Goal: Task Accomplishment & Management: Complete application form

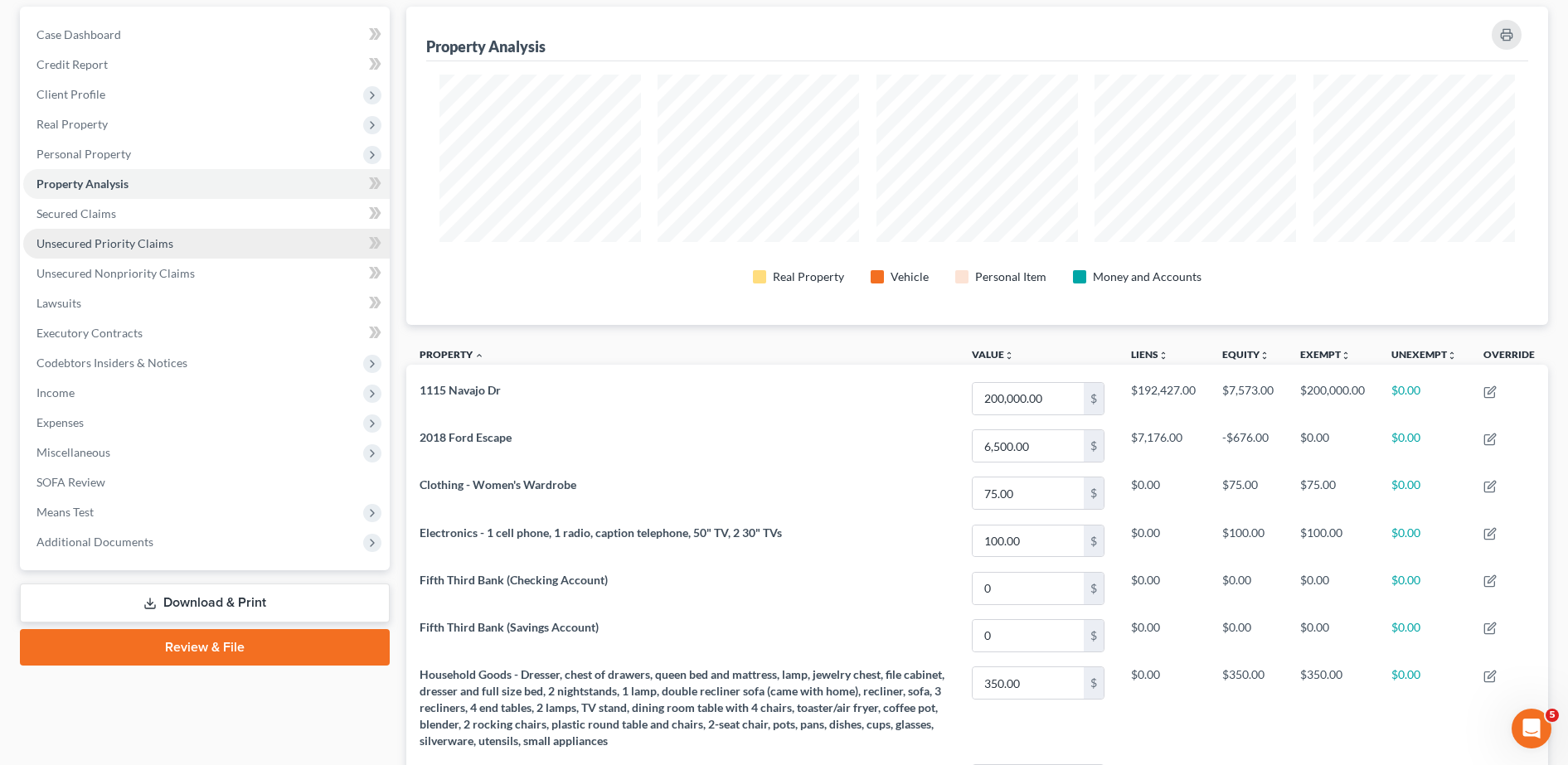
scroll to position [175, 0]
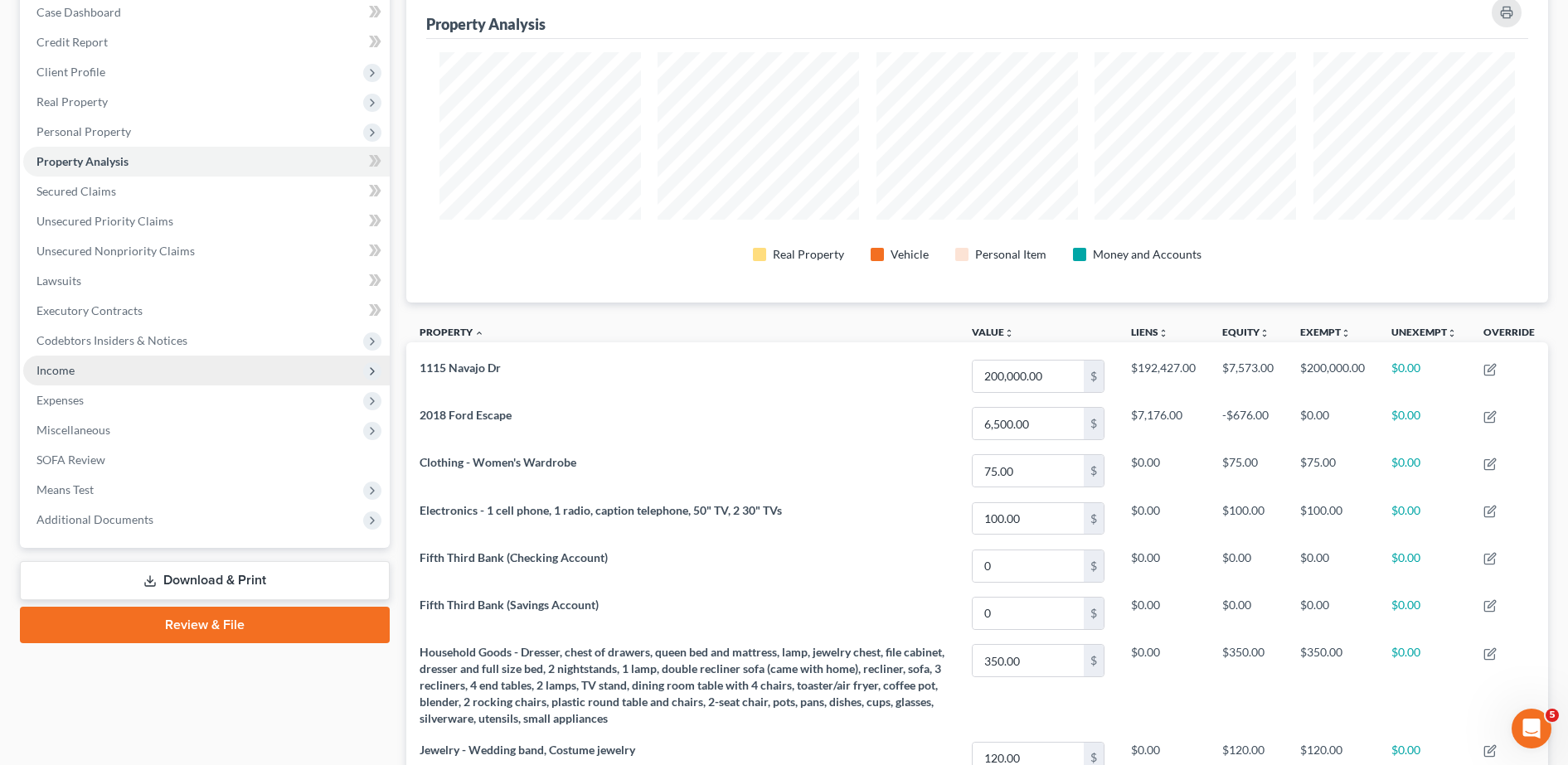
click at [128, 375] on span "Income" at bounding box center [207, 371] width 367 height 30
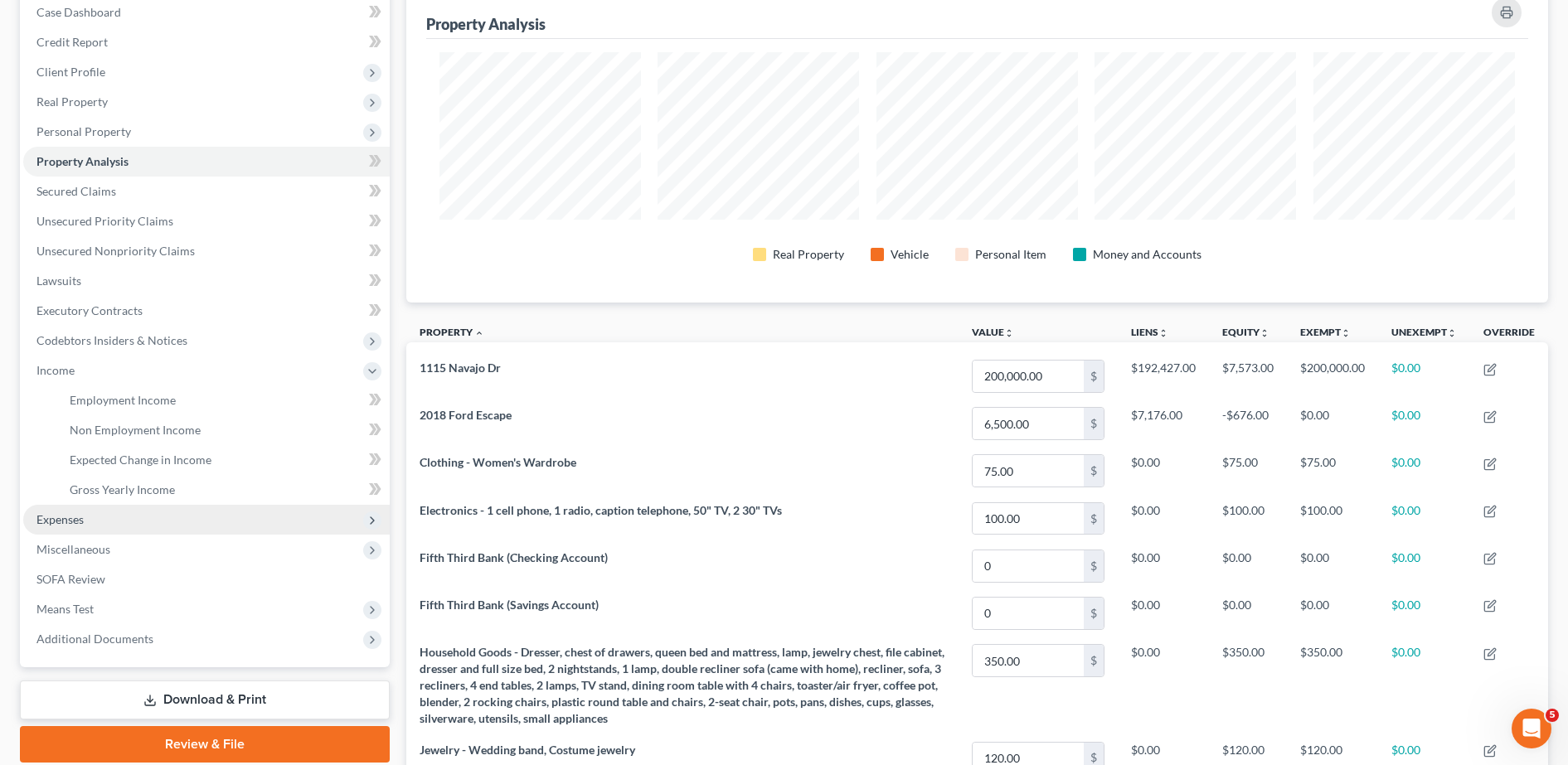
drag, startPoint x: 119, startPoint y: 548, endPoint x: 100, endPoint y: 517, distance: 36.4
click at [113, 538] on span "Miscellaneous" at bounding box center [207, 549] width 367 height 30
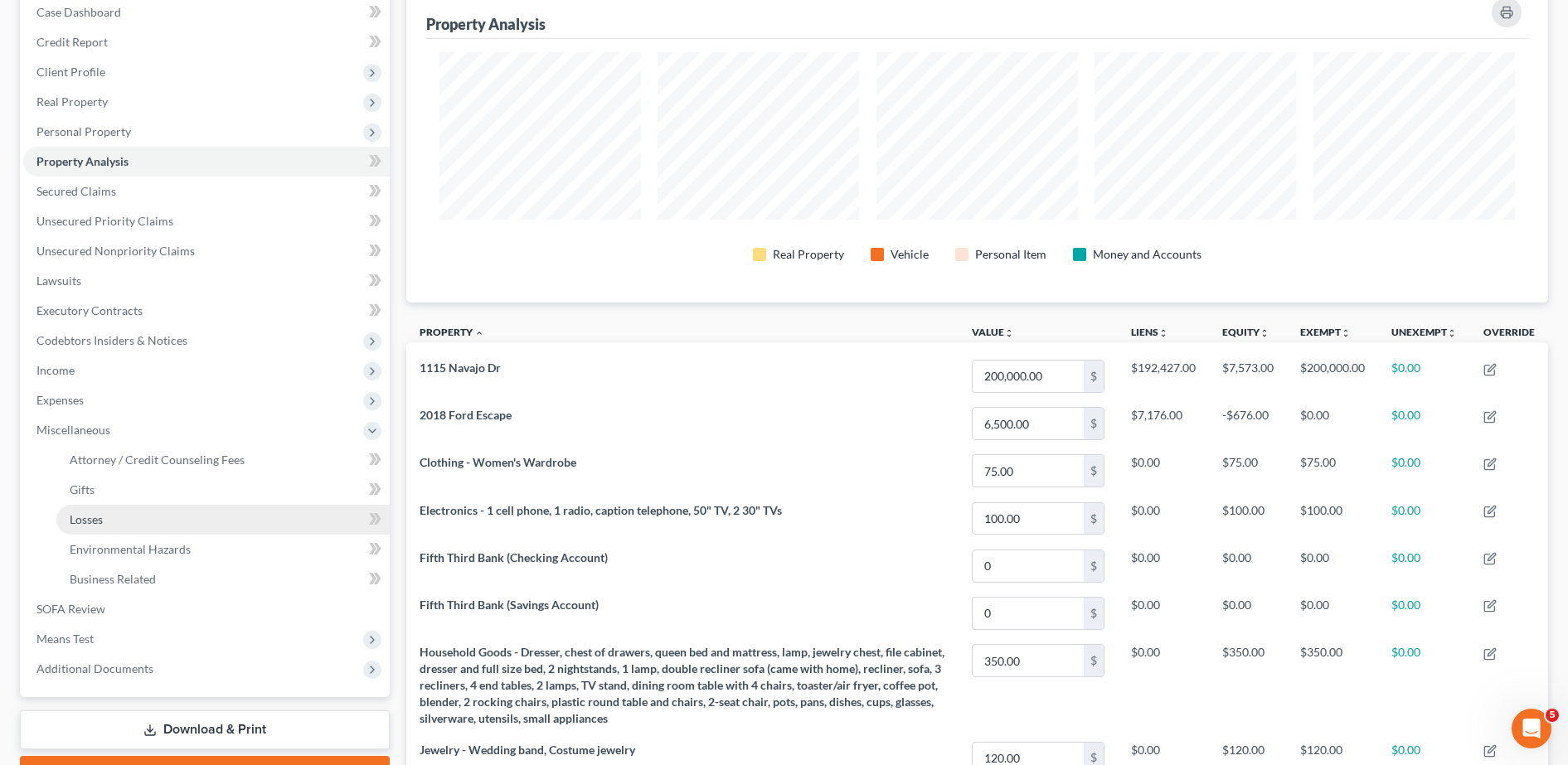
click at [101, 522] on span "Losses" at bounding box center [86, 519] width 33 height 14
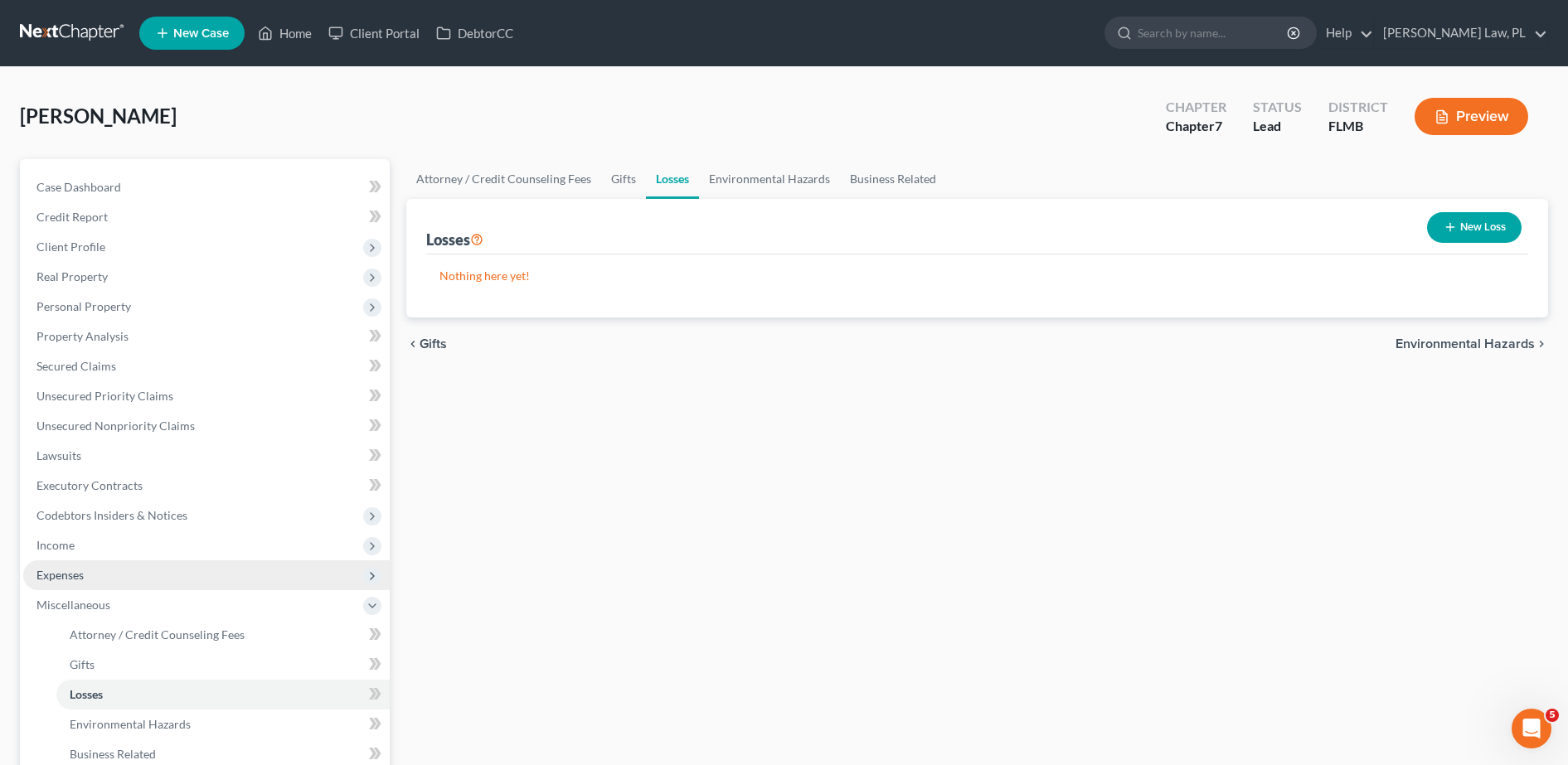
click at [111, 577] on span "Expenses" at bounding box center [207, 575] width 367 height 30
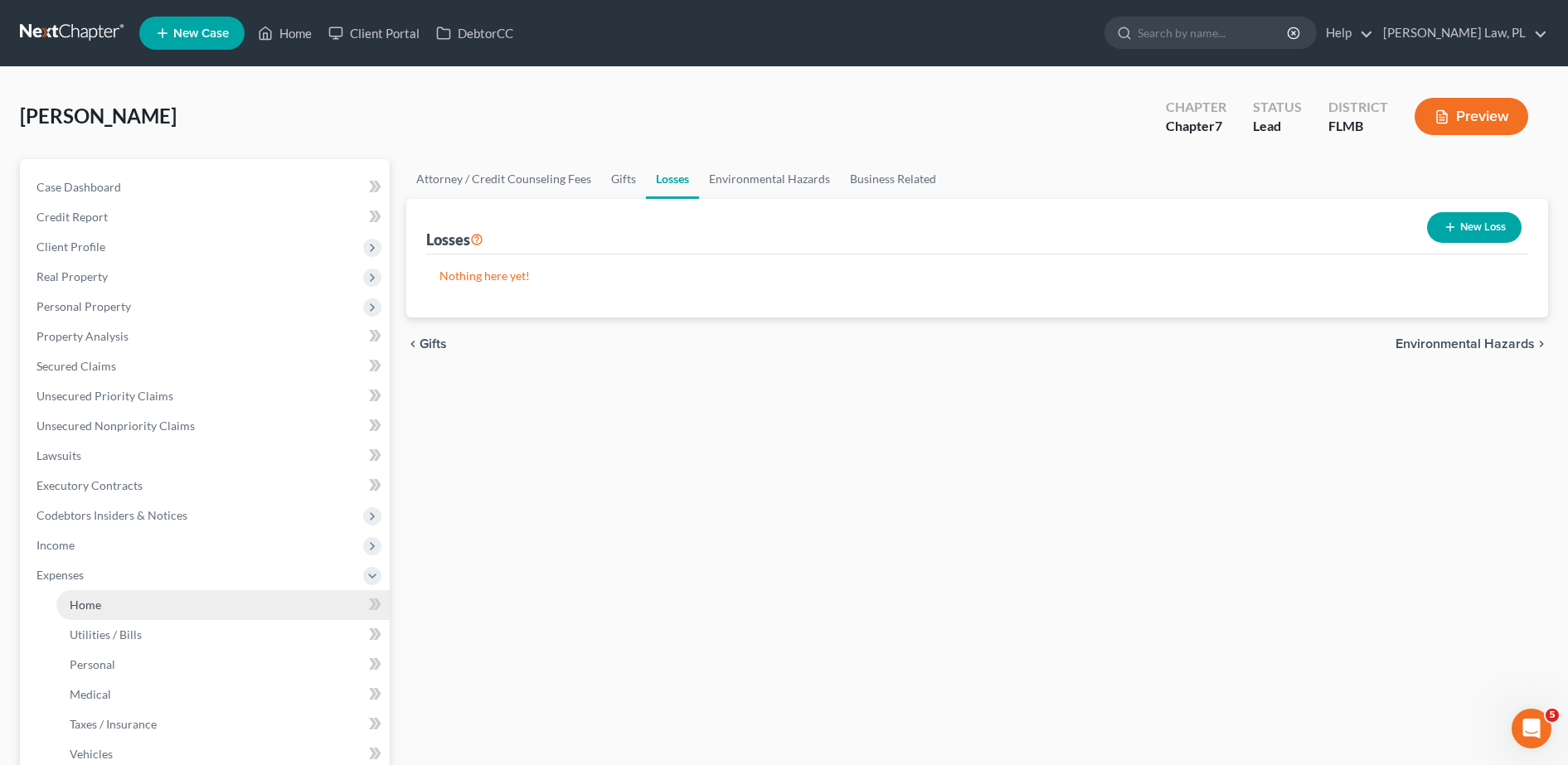
click at [110, 606] on link "Home" at bounding box center [223, 605] width 334 height 30
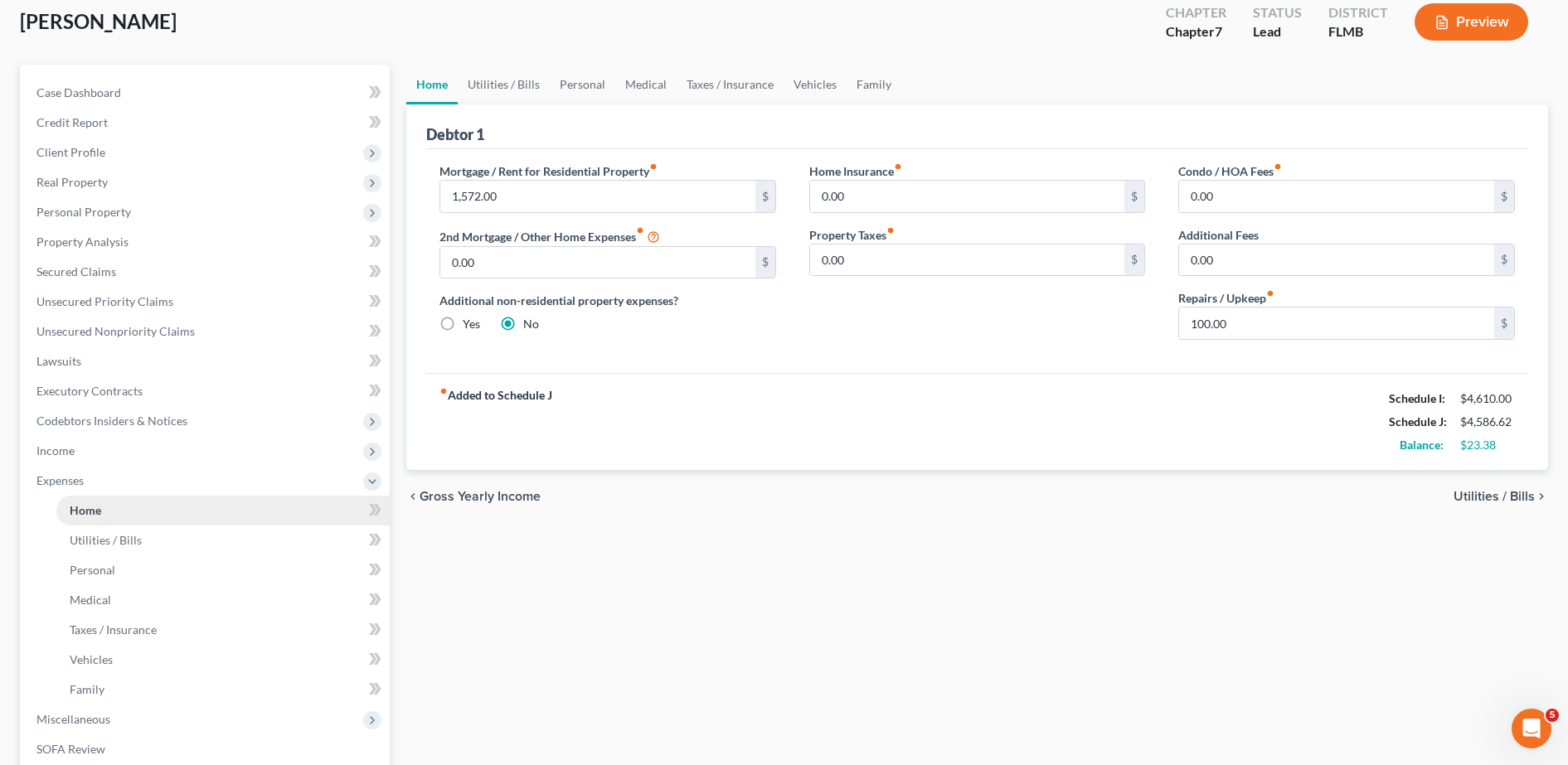
scroll to position [100, 0]
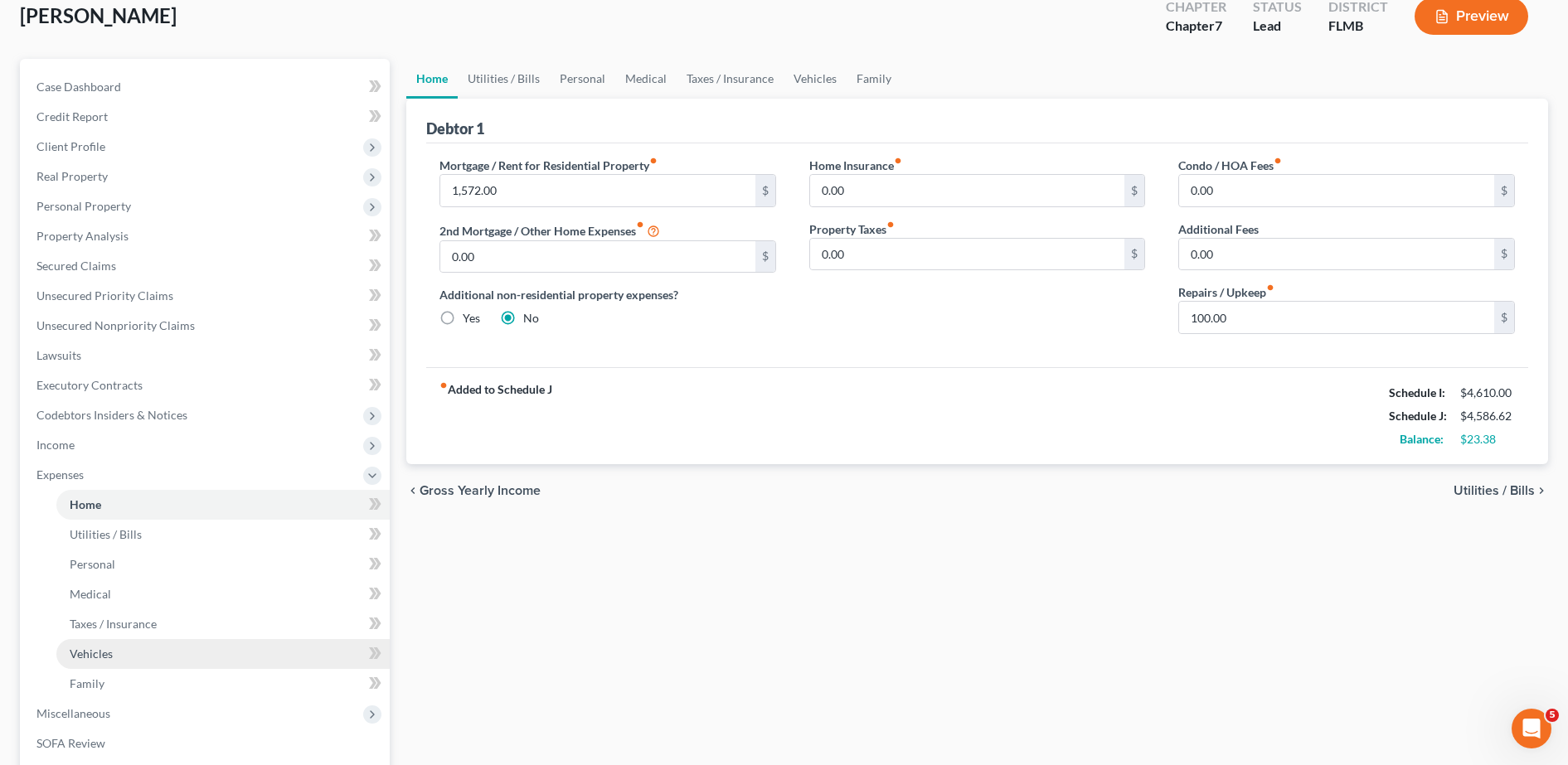
click at [120, 660] on link "Vehicles" at bounding box center [223, 654] width 334 height 30
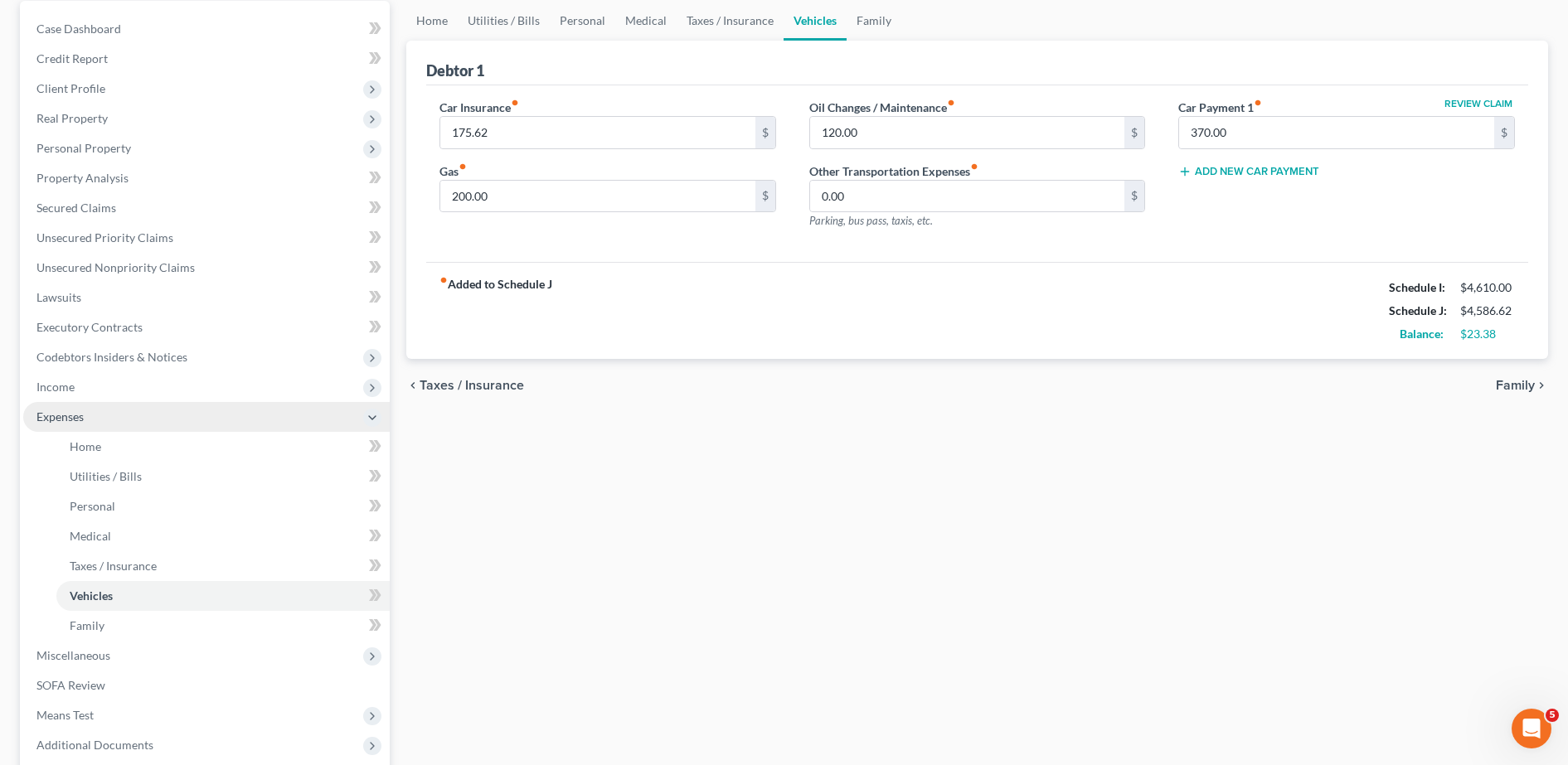
scroll to position [158, 0]
click at [123, 459] on link "Home" at bounding box center [223, 447] width 334 height 30
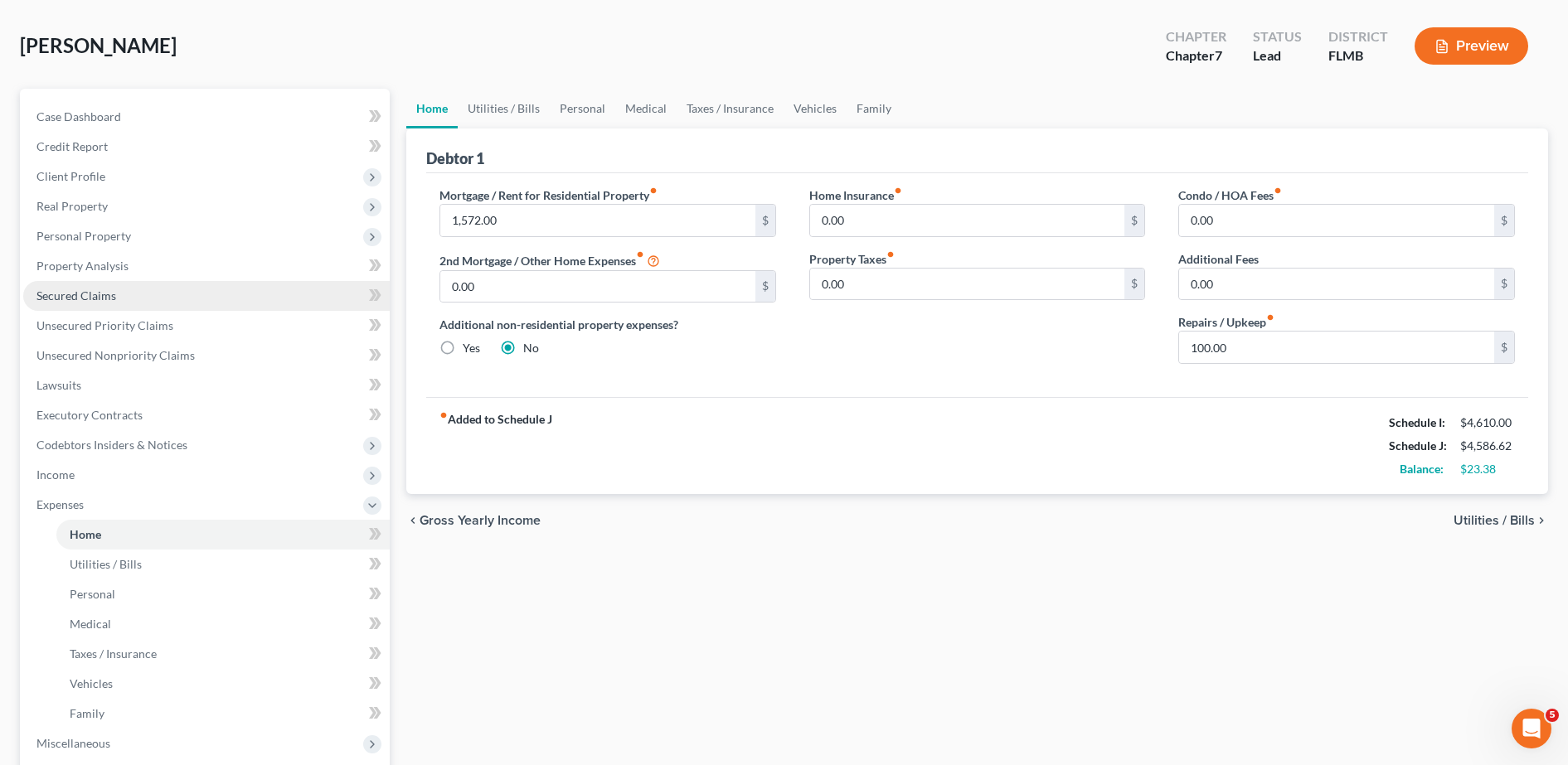
scroll to position [84, 0]
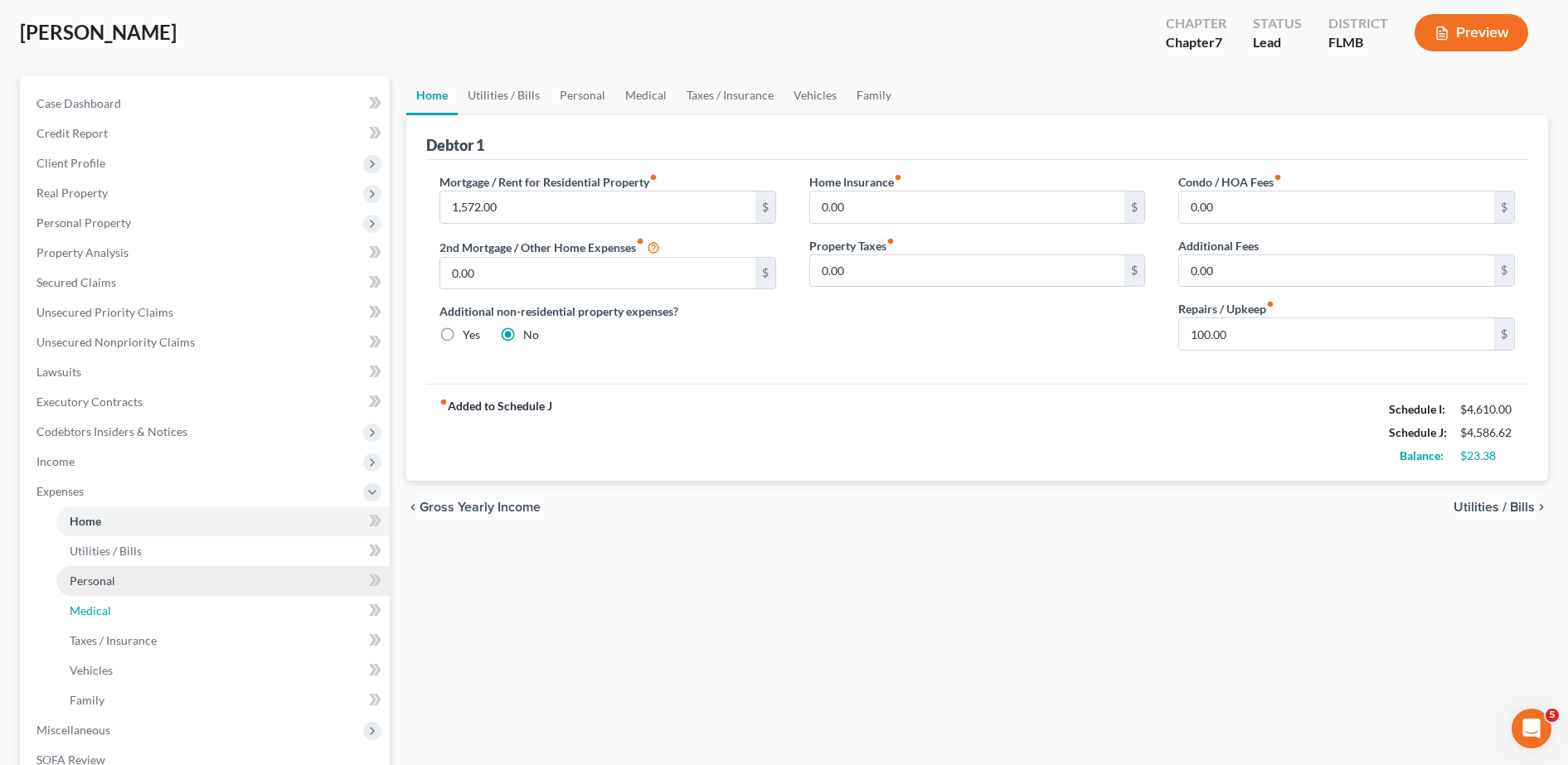
click at [139, 596] on link "Medical" at bounding box center [223, 611] width 334 height 30
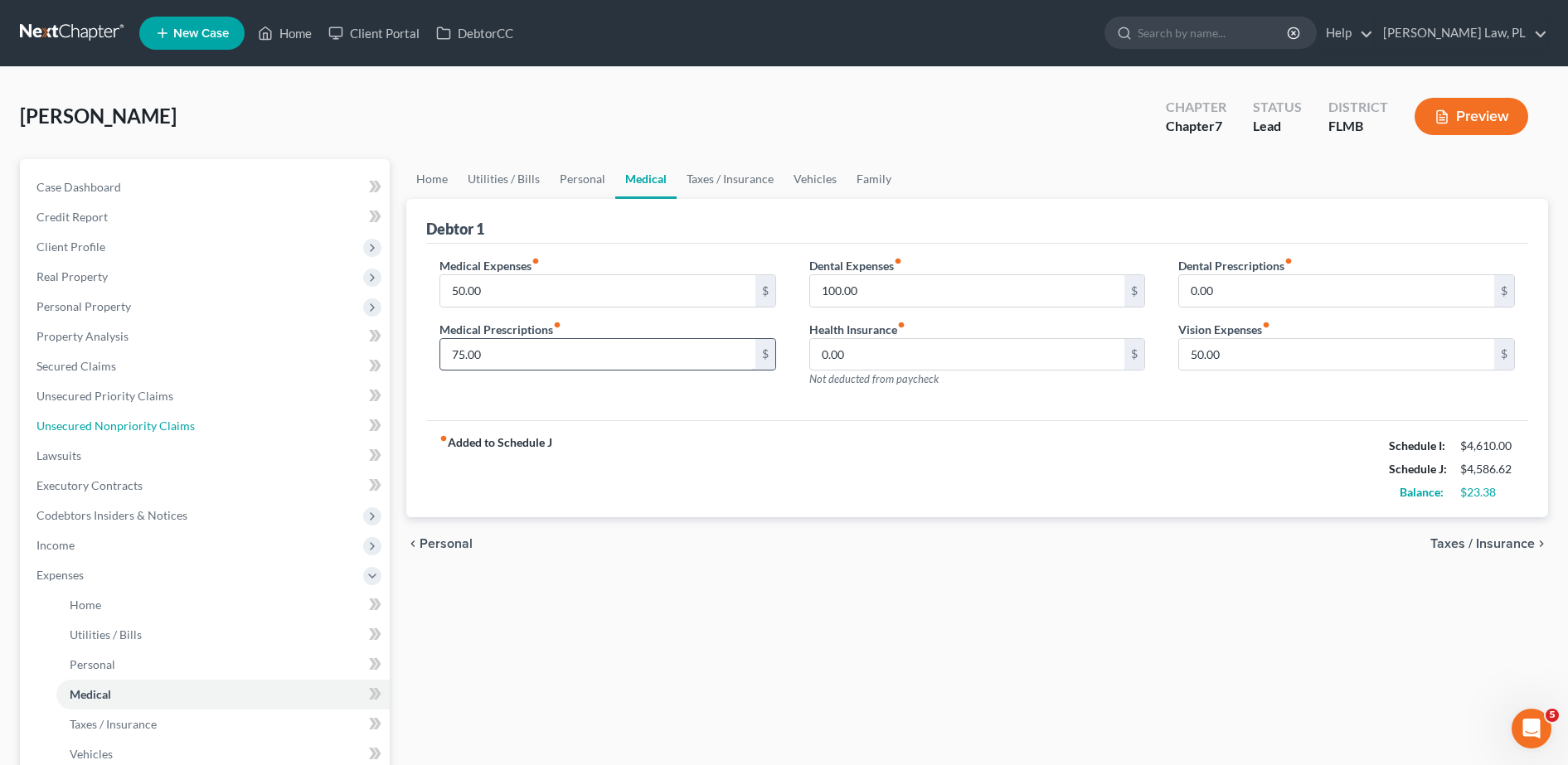
drag, startPoint x: 166, startPoint y: 426, endPoint x: 652, endPoint y: 345, distance: 492.7
click at [166, 426] on span "Unsecured Nonpriority Claims" at bounding box center [115, 425] width 159 height 14
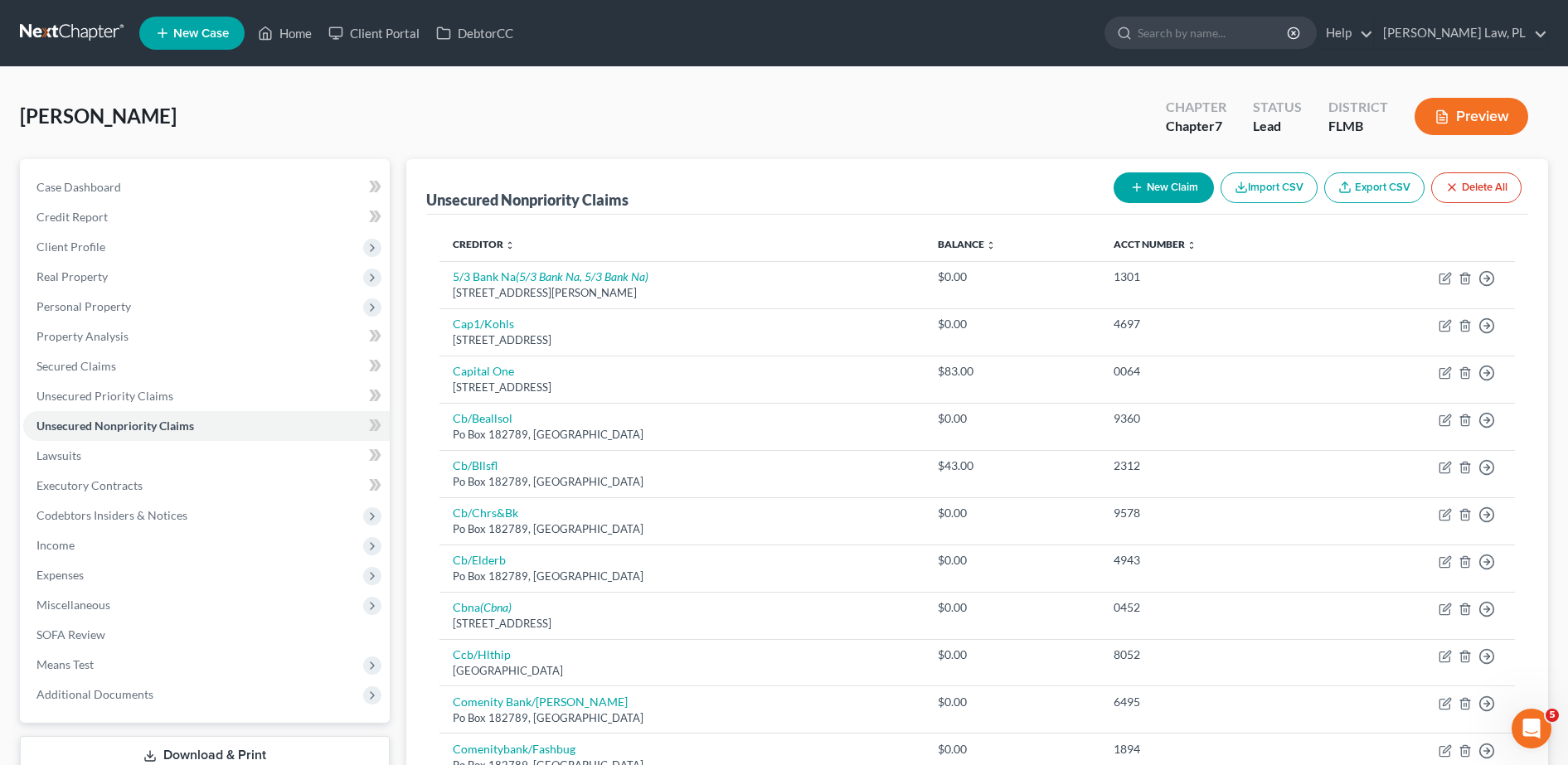
click at [1136, 183] on icon "button" at bounding box center [1136, 188] width 13 height 13
select select "0"
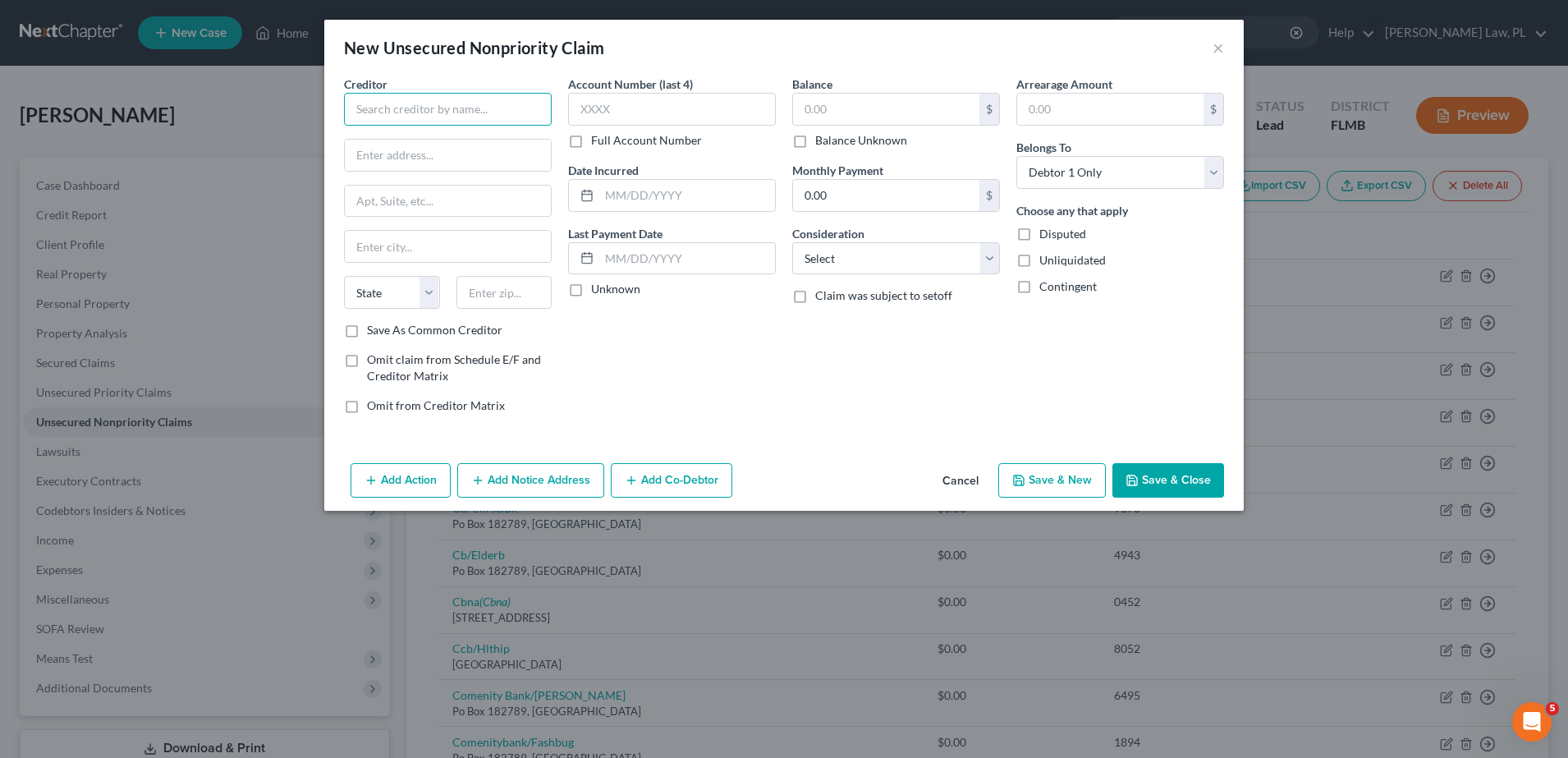
click at [483, 114] on input "text" at bounding box center [448, 109] width 208 height 33
paste input "Beyond Finance (LLC)"
type input "Beyond Finance"
click at [468, 155] on input "text" at bounding box center [448, 155] width 206 height 31
paste input "P.O. Box 660442 Dallas, Texas 75266-0442"
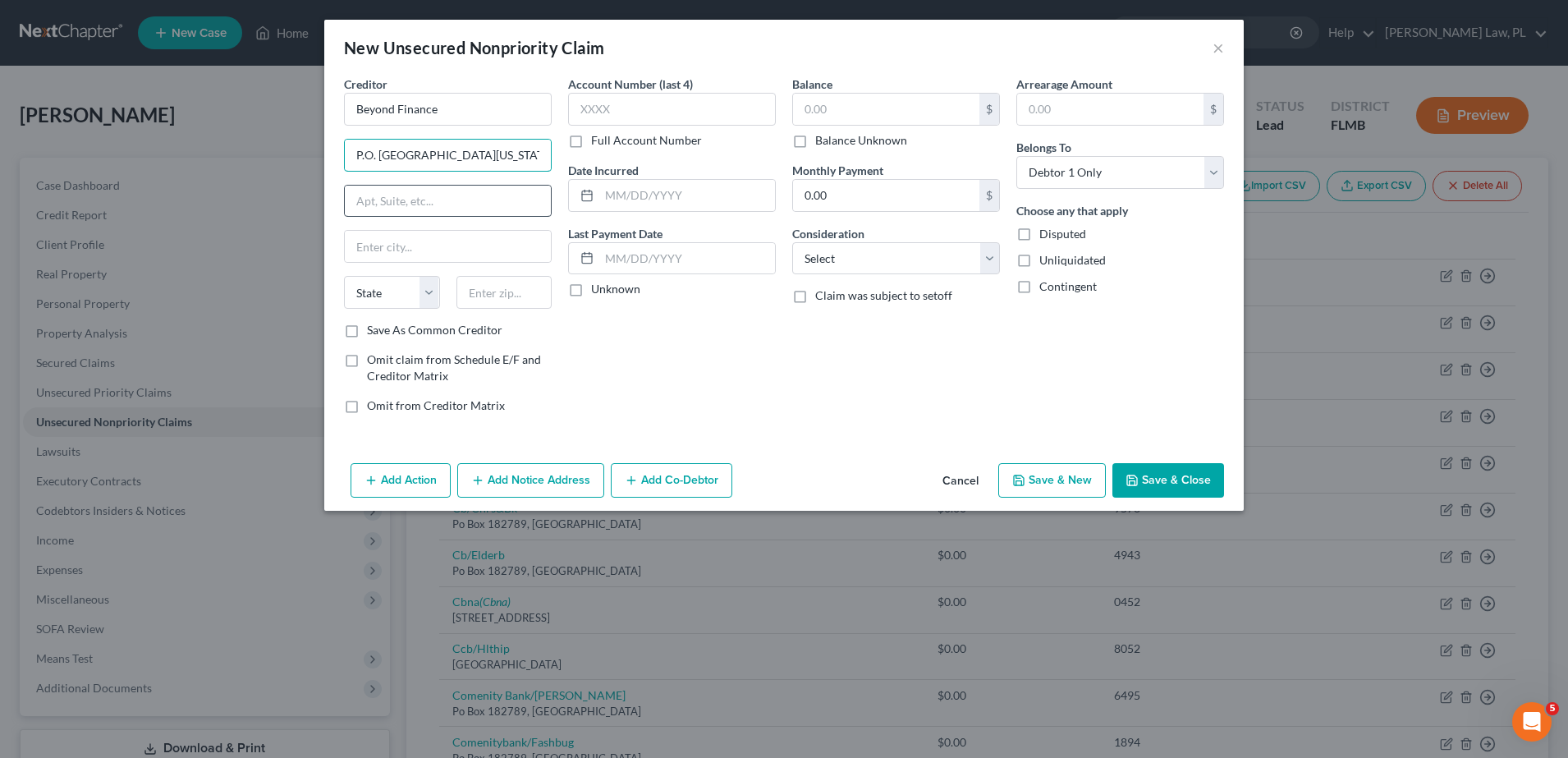
scroll to position [0, 32]
type input "P.O. Box 660442 Dallas, Texas 75266-0442"
click at [510, 286] on input "text" at bounding box center [504, 293] width 96 height 33
type input "75266"
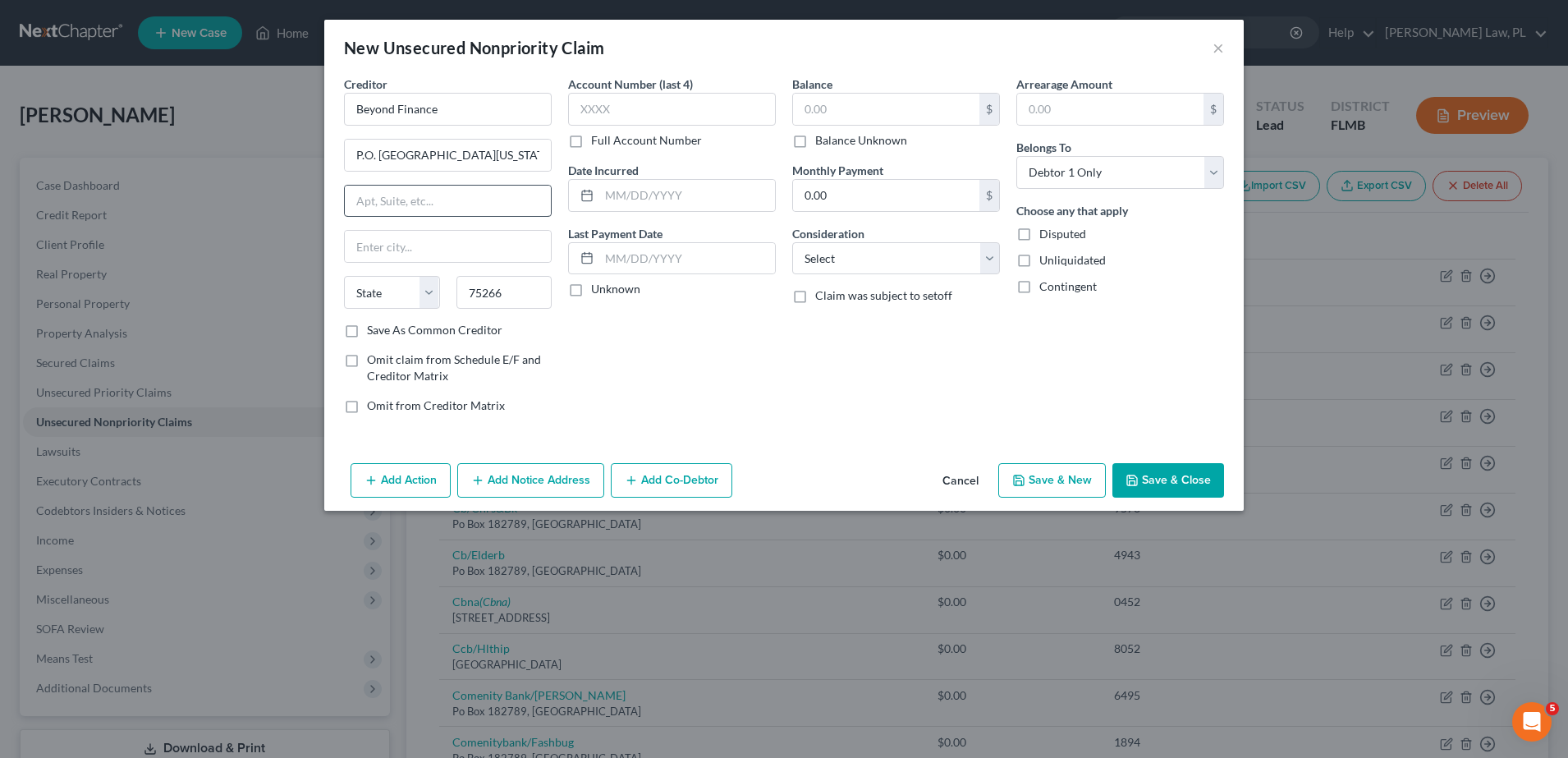
click at [692, 337] on div "Account Number (last 4) Full Account Number Date Incurred Last Payment Date Unk…" at bounding box center [671, 252] width 224 height 352
type input "Dallas"
select select "45"
drag, startPoint x: 443, startPoint y: 159, endPoint x: 574, endPoint y: 173, distance: 131.7
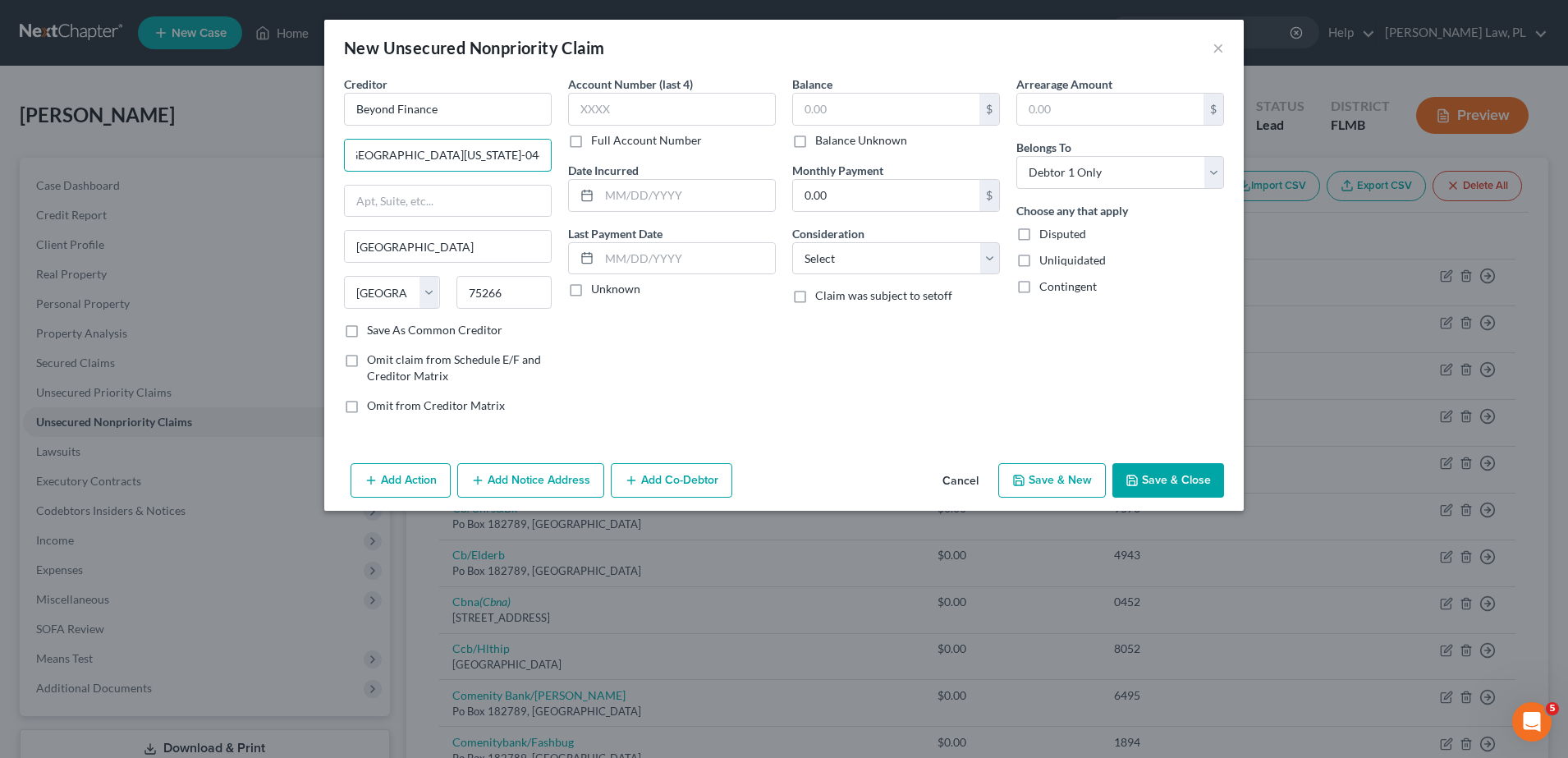
click at [574, 173] on div "Creditor * Beyond Finance P.O. Box 660442 Dallas, Texas 75266-0442 Dallas State…" at bounding box center [784, 252] width 897 height 352
type input "P.O. Box 660442"
click at [661, 322] on div "Account Number (last 4) Full Account Number Date Incurred Last Payment Date Unk…" at bounding box center [671, 252] width 224 height 352
click at [849, 264] on select "Select Cable / Satellite Services Collection Agency Credit Card Debt Debt Couns…" at bounding box center [896, 259] width 208 height 33
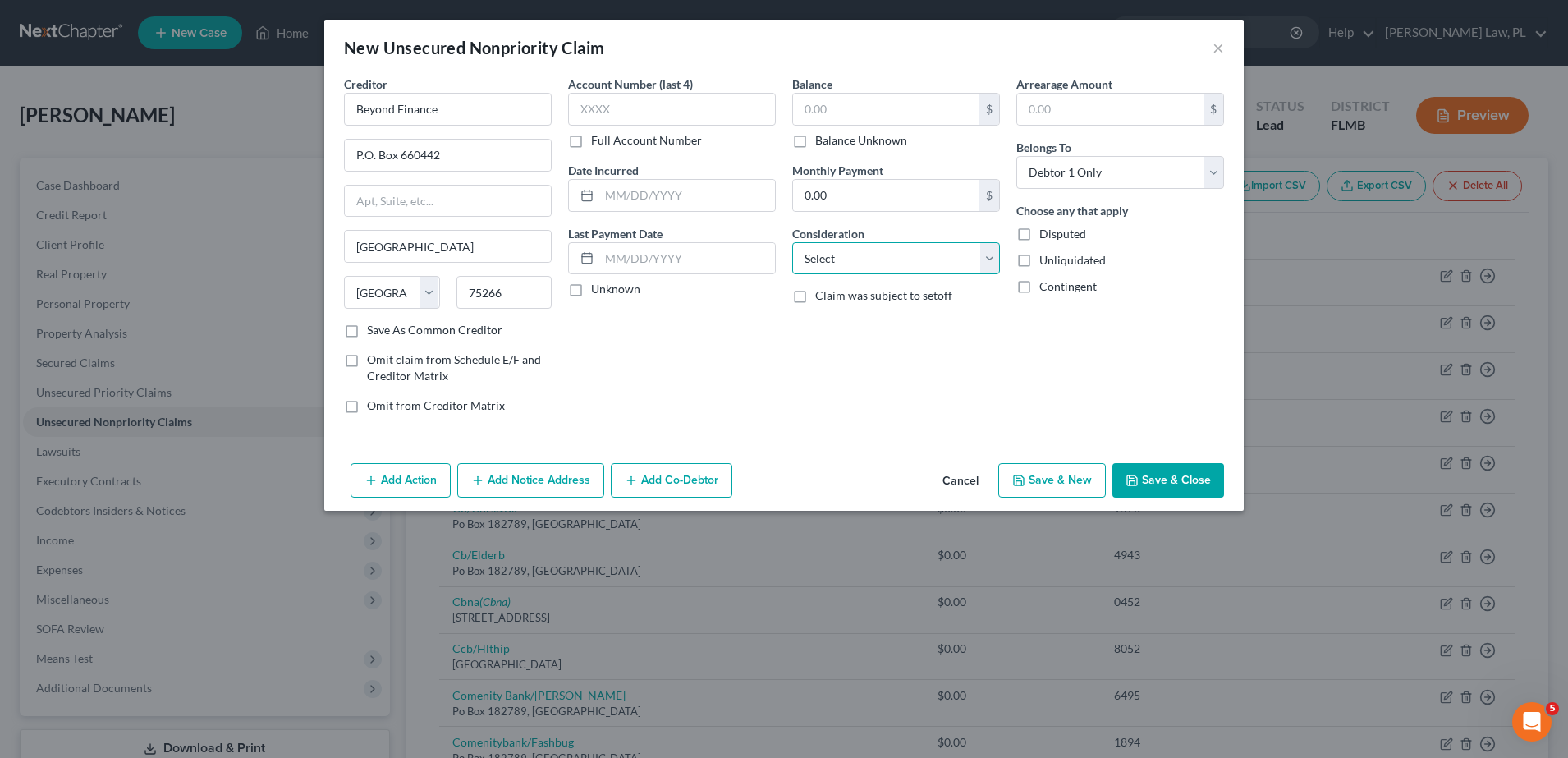
select select "16"
click at [792, 243] on select "Select Cable / Satellite Services Collection Agency Credit Card Debt Debt Couns…" at bounding box center [896, 259] width 208 height 33
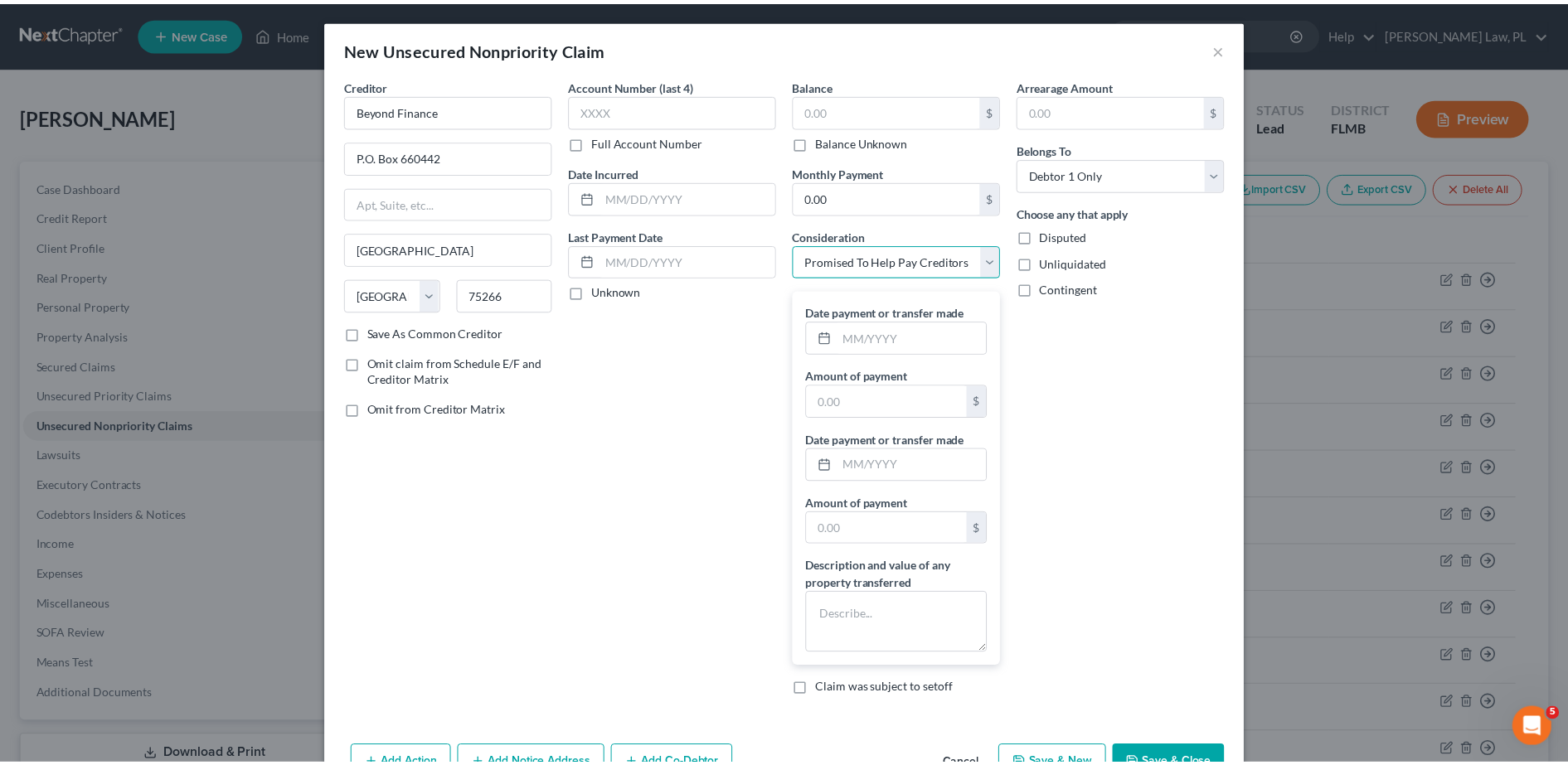
scroll to position [50, 0]
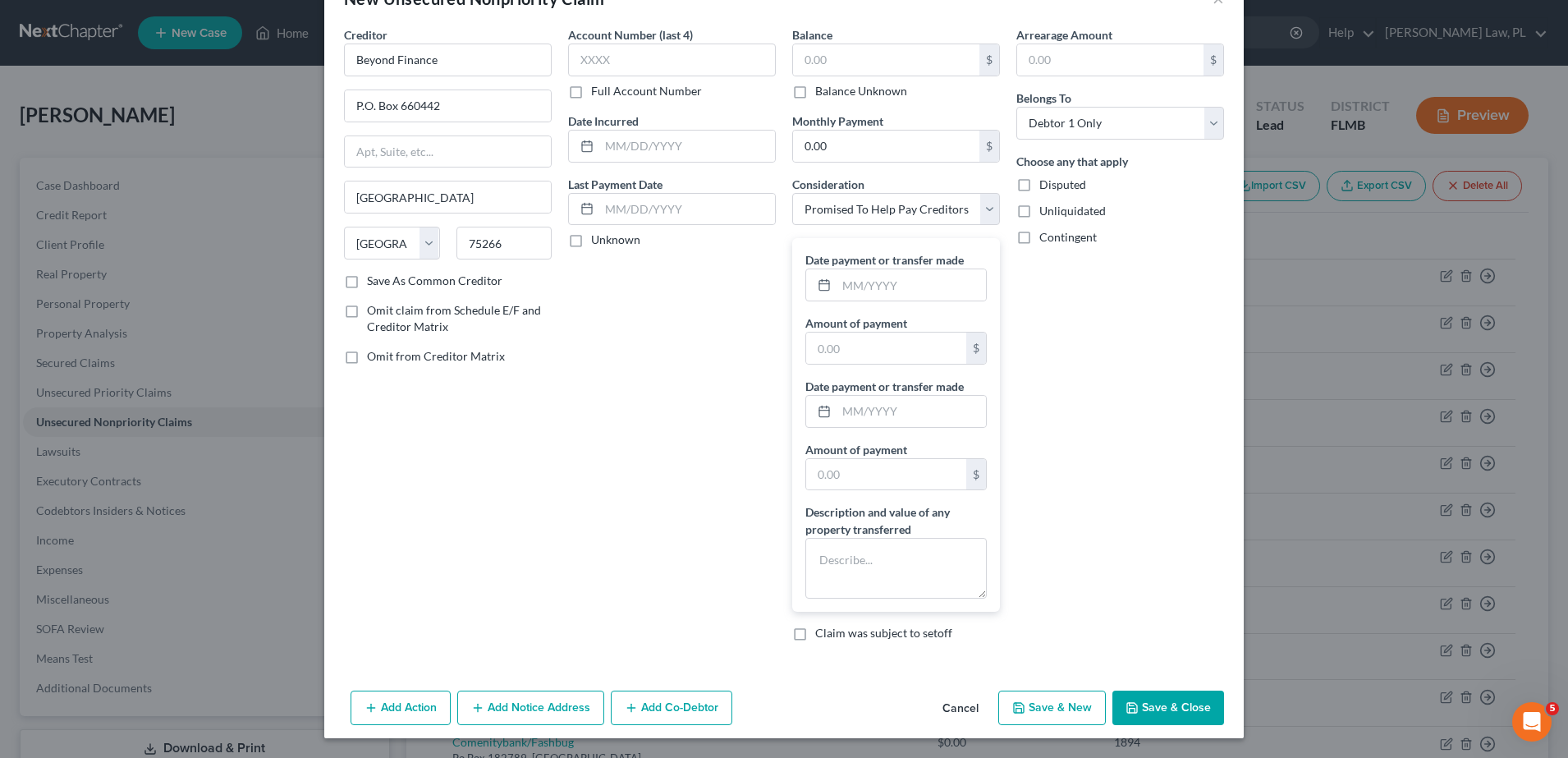
click at [1130, 703] on icon "button" at bounding box center [1132, 708] width 13 height 13
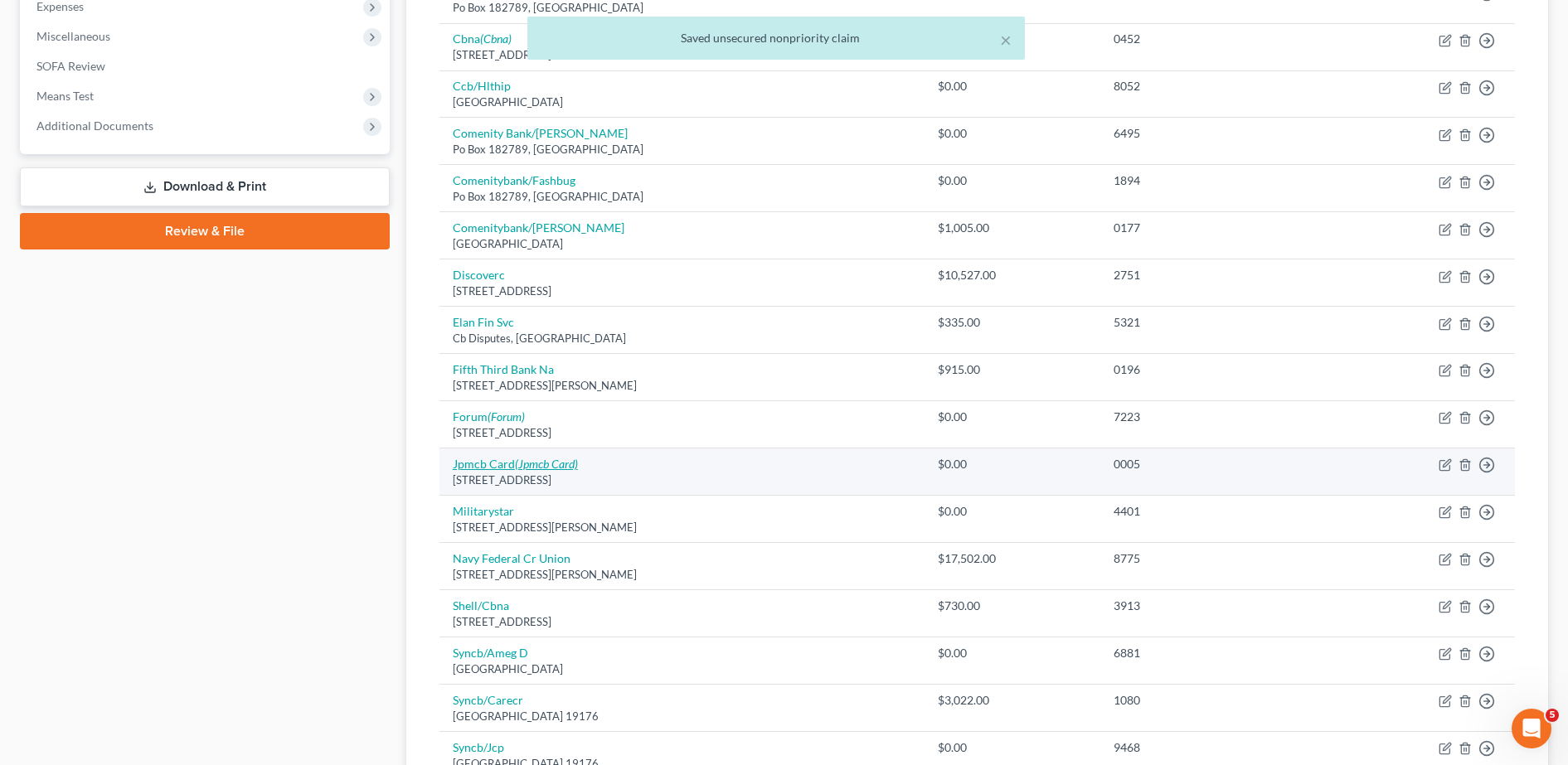
scroll to position [576, 0]
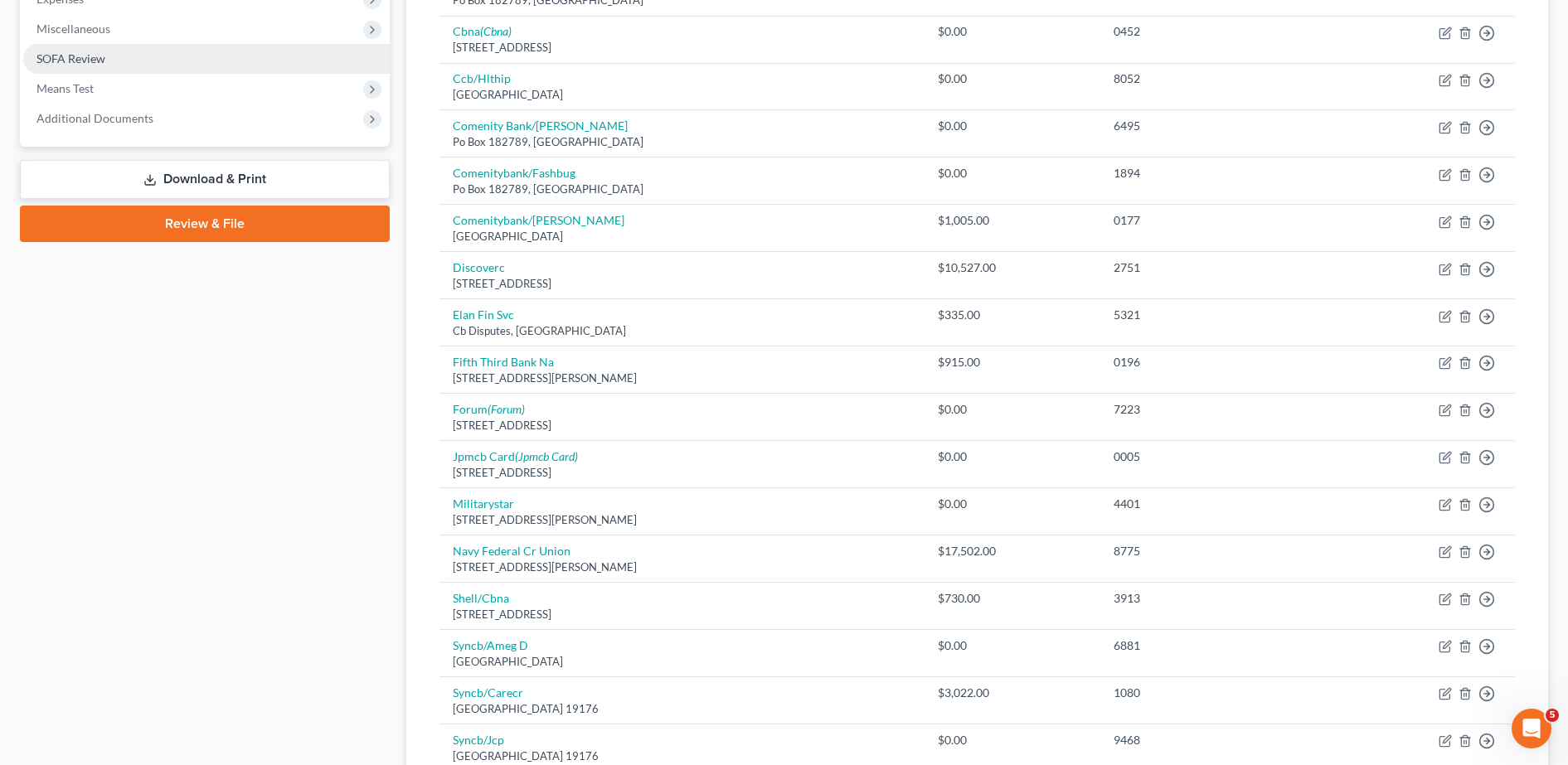
click at [113, 66] on link "SOFA Review" at bounding box center [207, 59] width 367 height 30
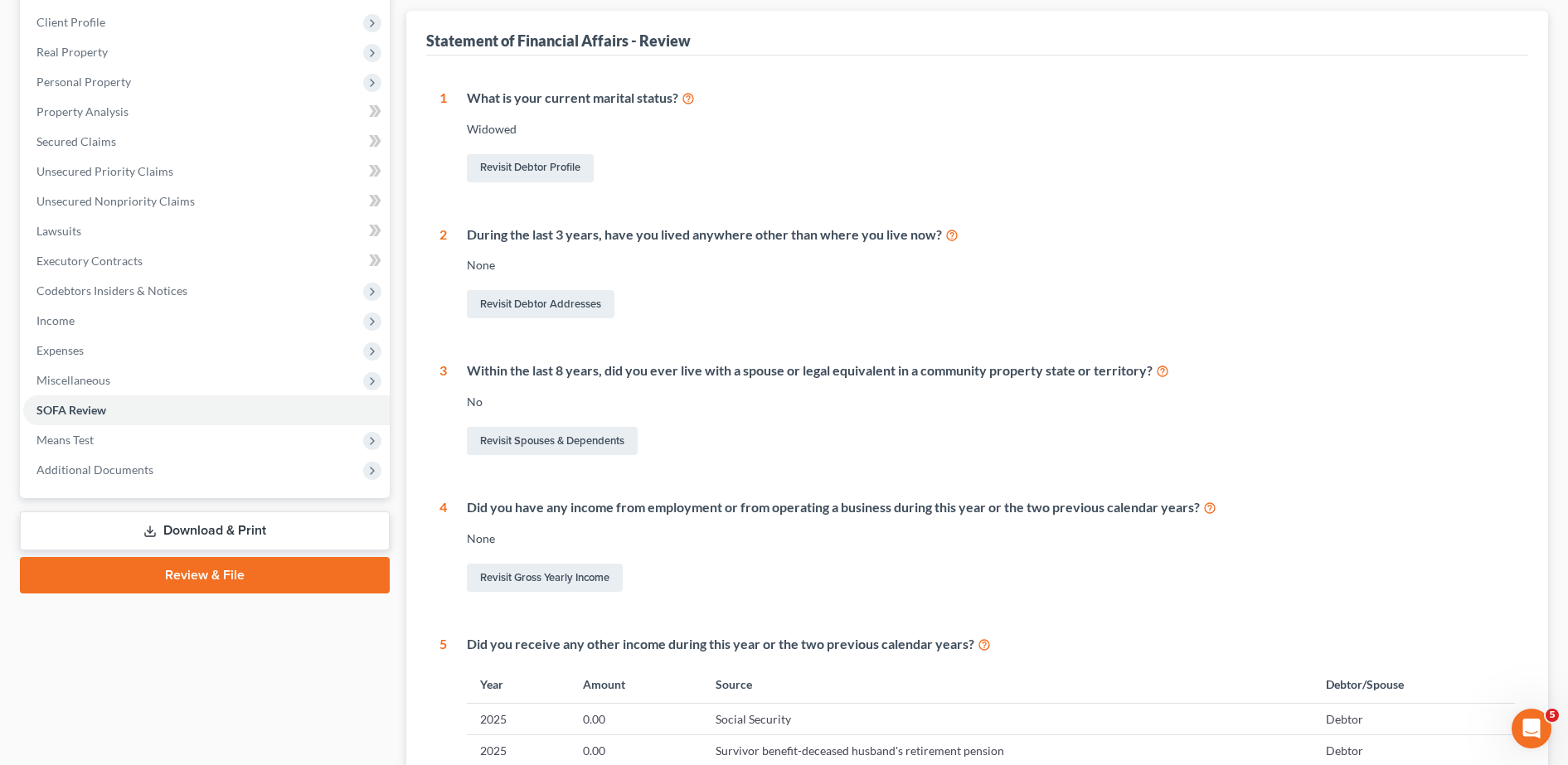
scroll to position [128, 0]
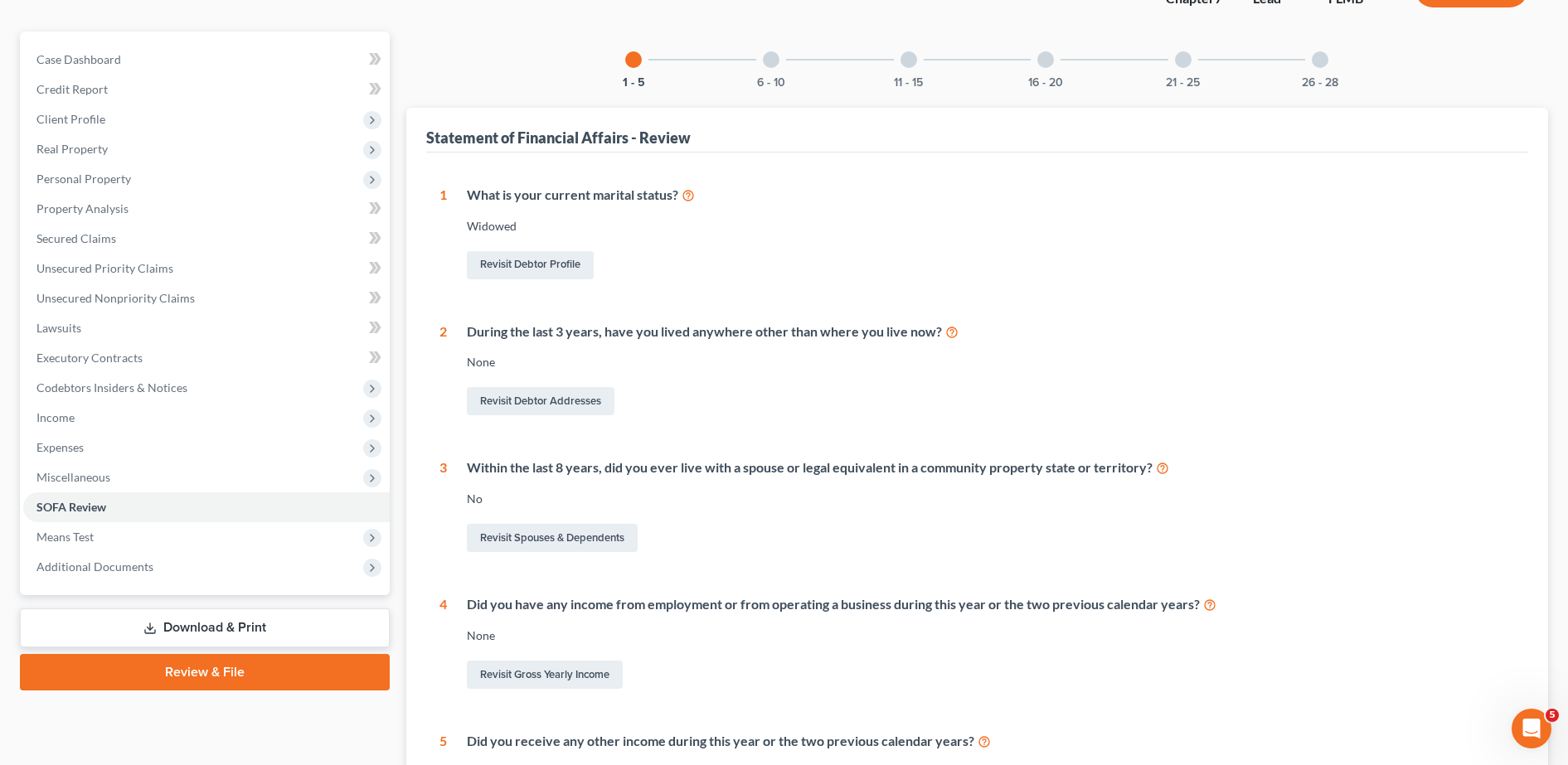
click at [1035, 68] on div "16 - 20" at bounding box center [1046, 60] width 56 height 56
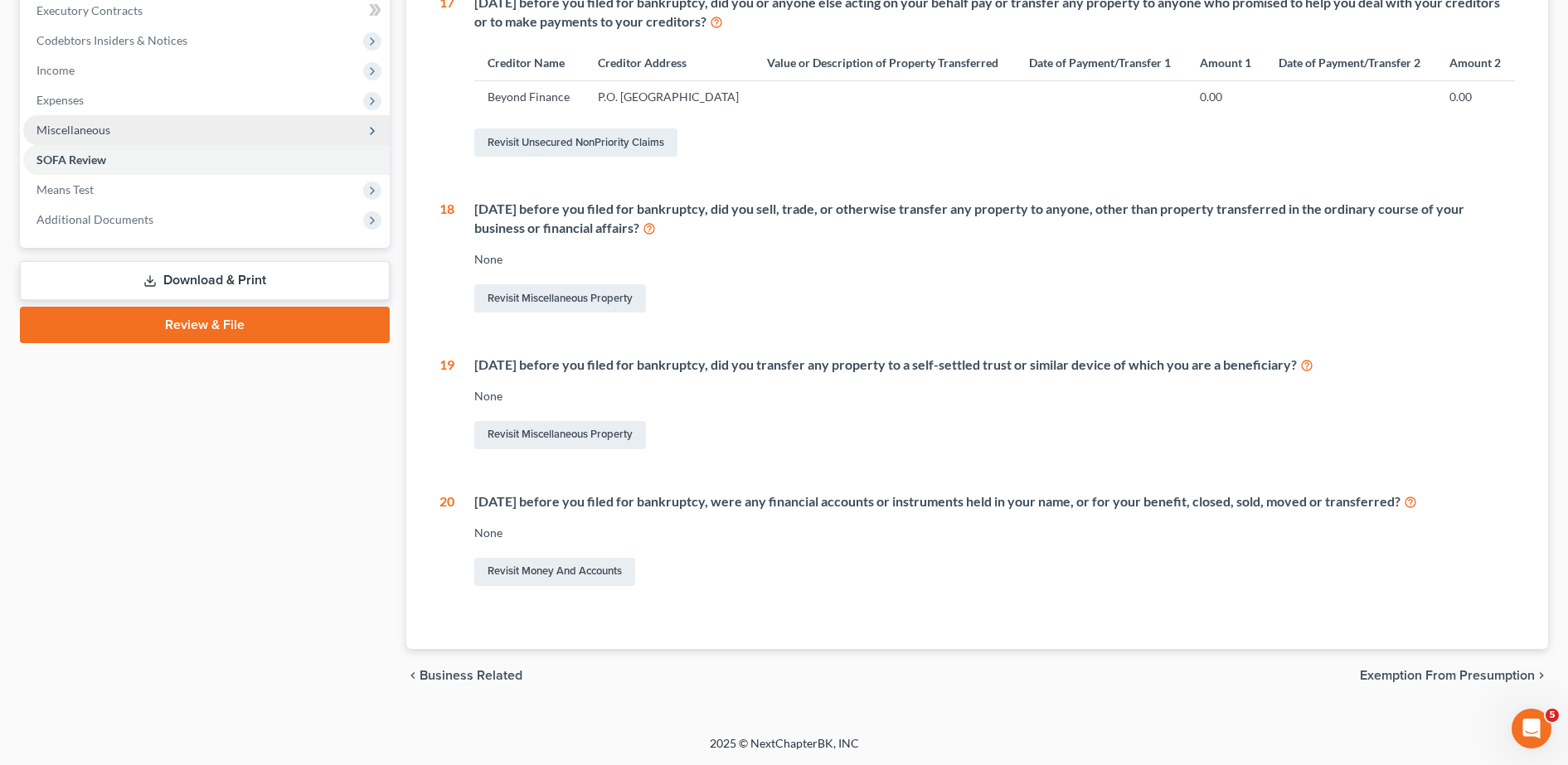
scroll to position [0, 0]
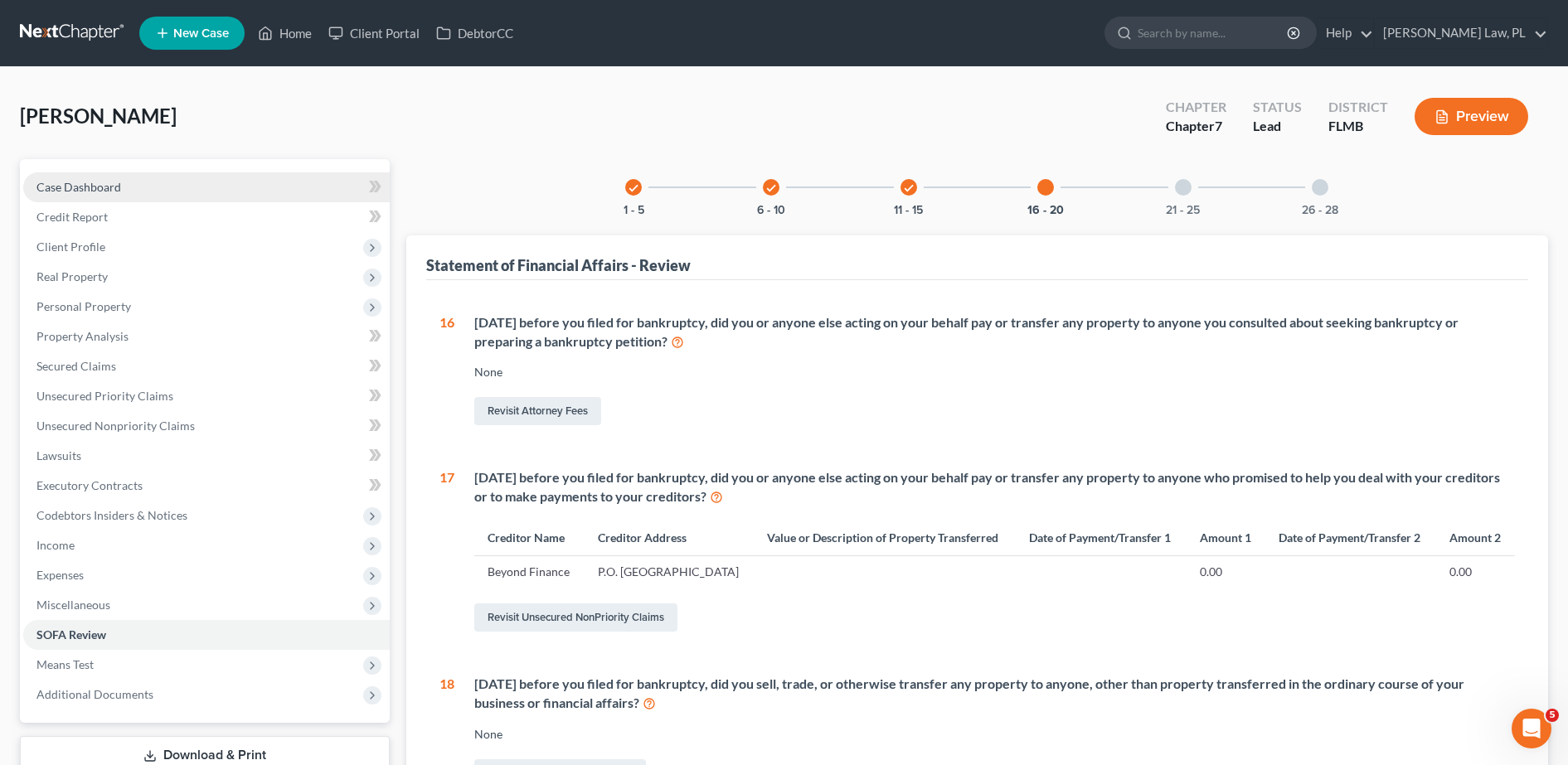
click at [240, 184] on link "Case Dashboard" at bounding box center [207, 188] width 367 height 30
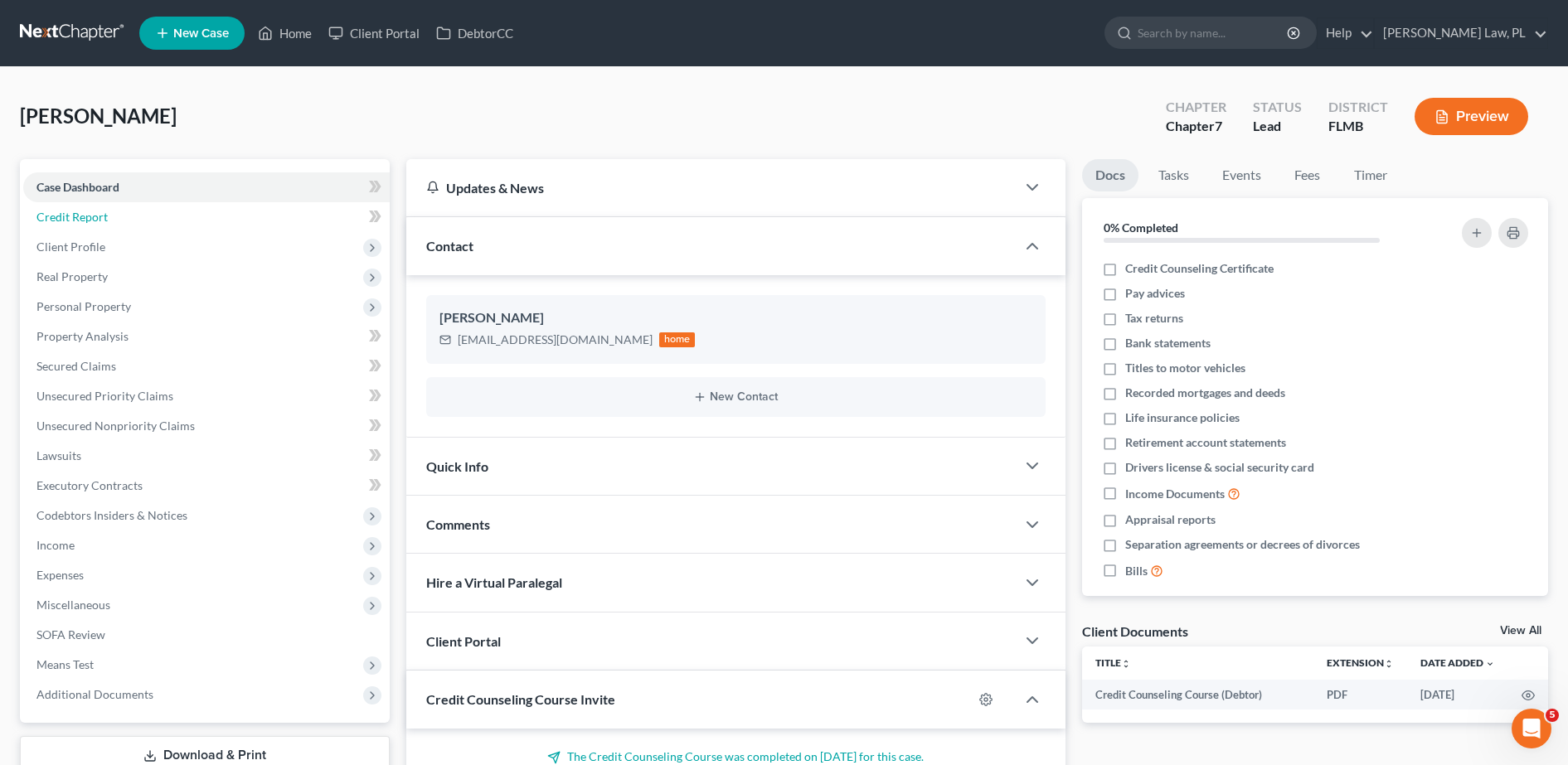
click at [159, 228] on link "Credit Report" at bounding box center [207, 217] width 367 height 30
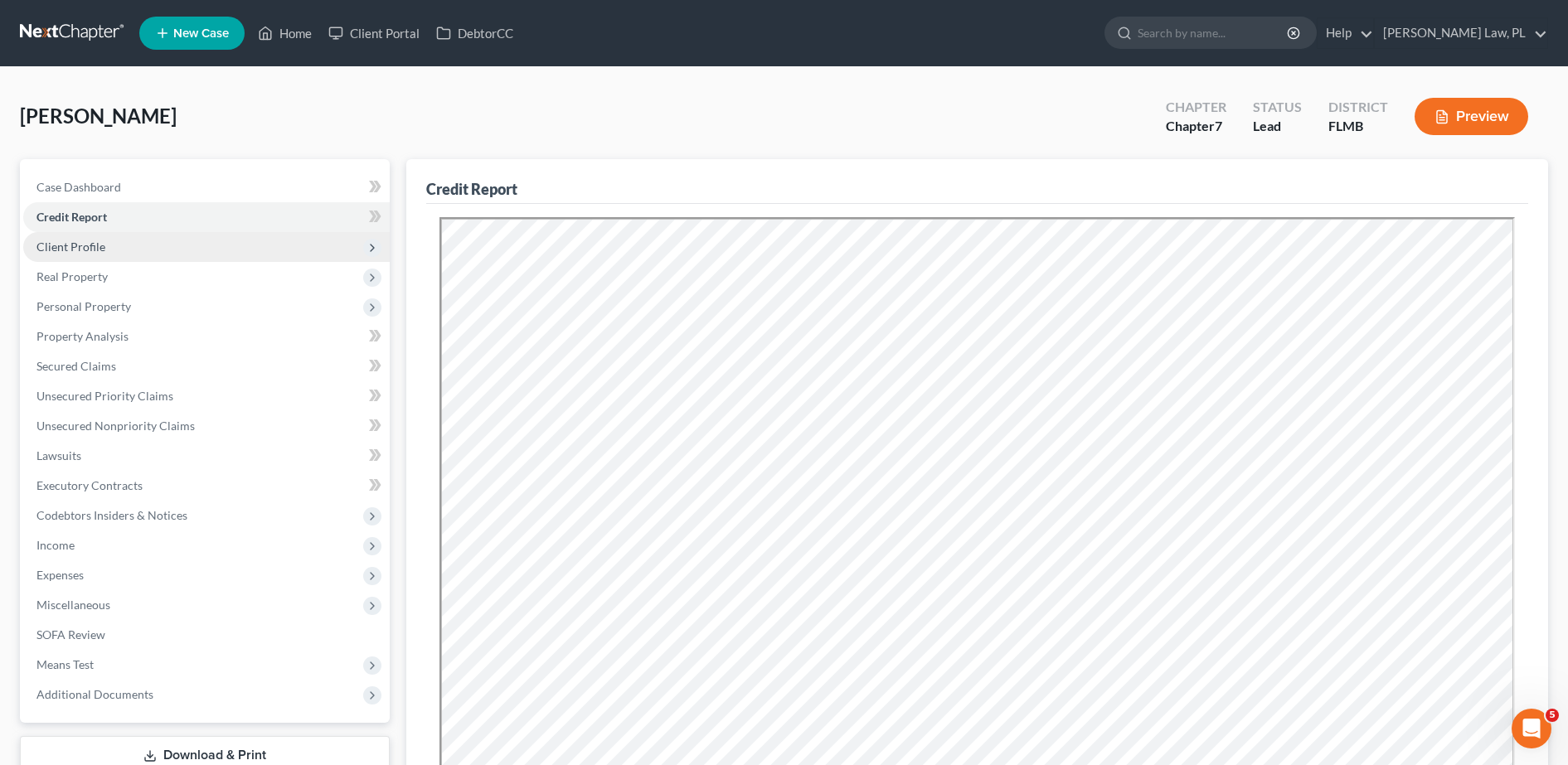
click at [198, 256] on span "Client Profile" at bounding box center [207, 247] width 367 height 30
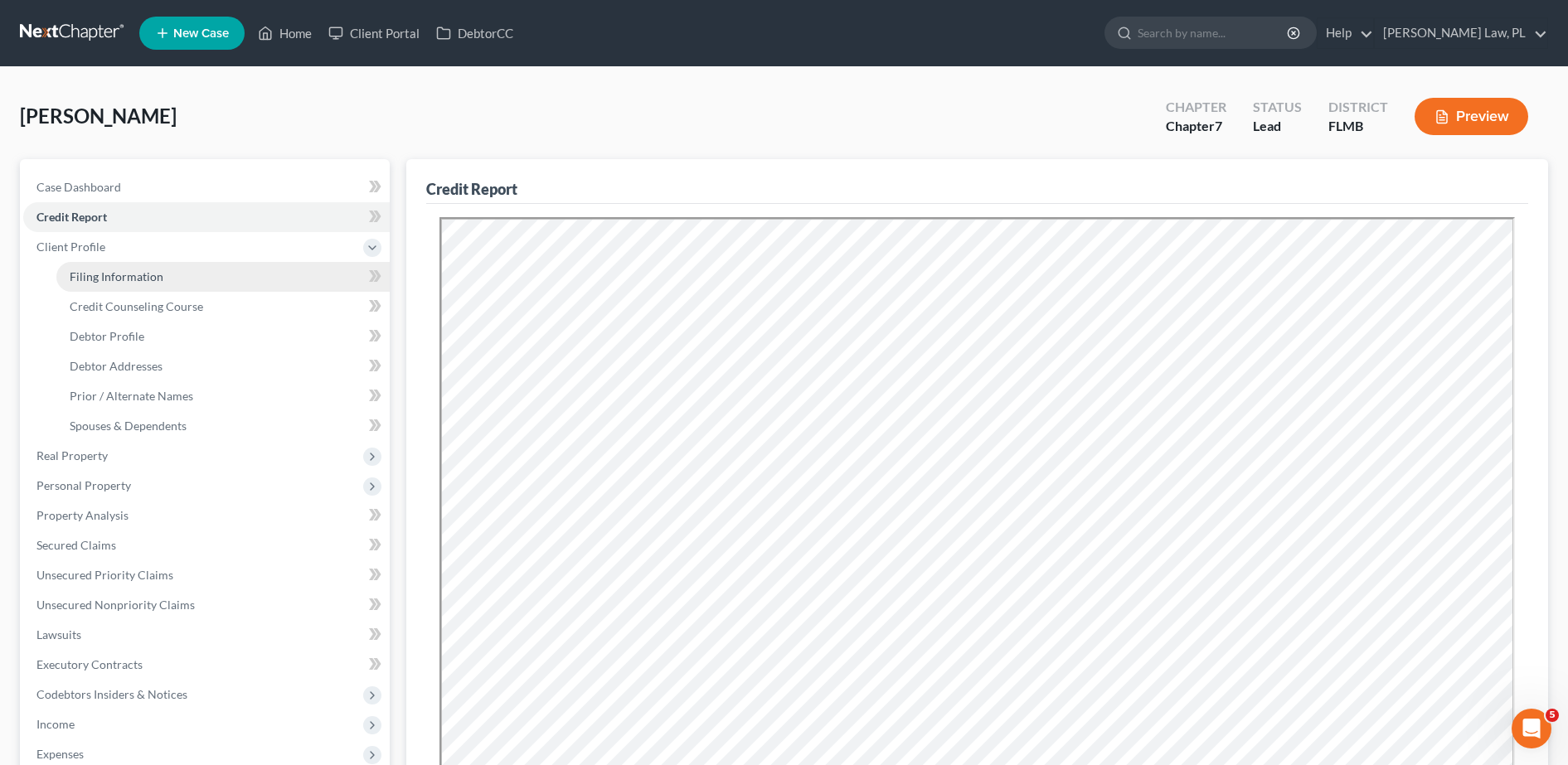
click at [142, 271] on span "Filing Information" at bounding box center [116, 276] width 94 height 14
select select "1"
select select "0"
select select "15"
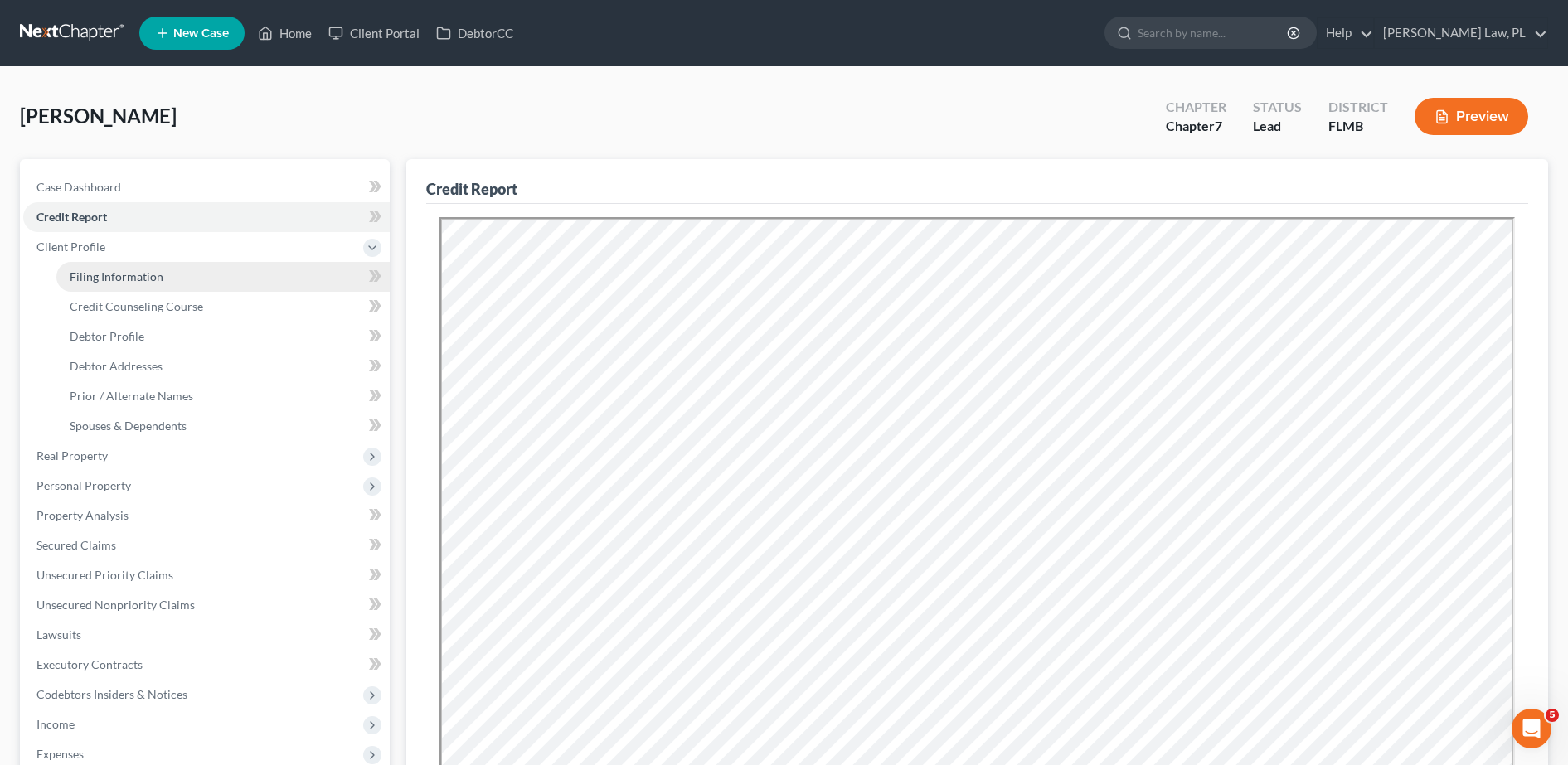
select select "0"
select select "9"
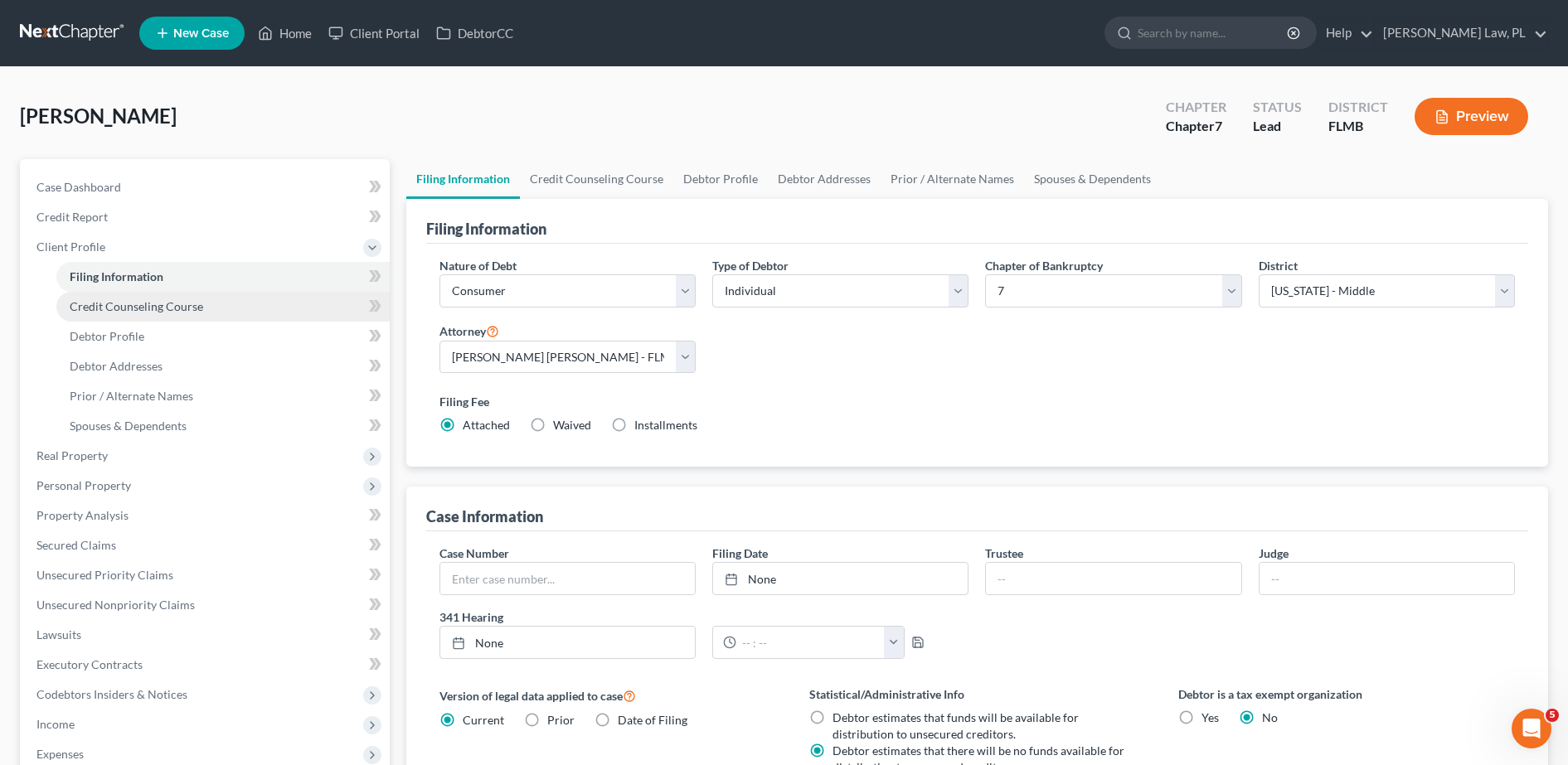
click at [89, 314] on link "Credit Counseling Course" at bounding box center [223, 307] width 334 height 30
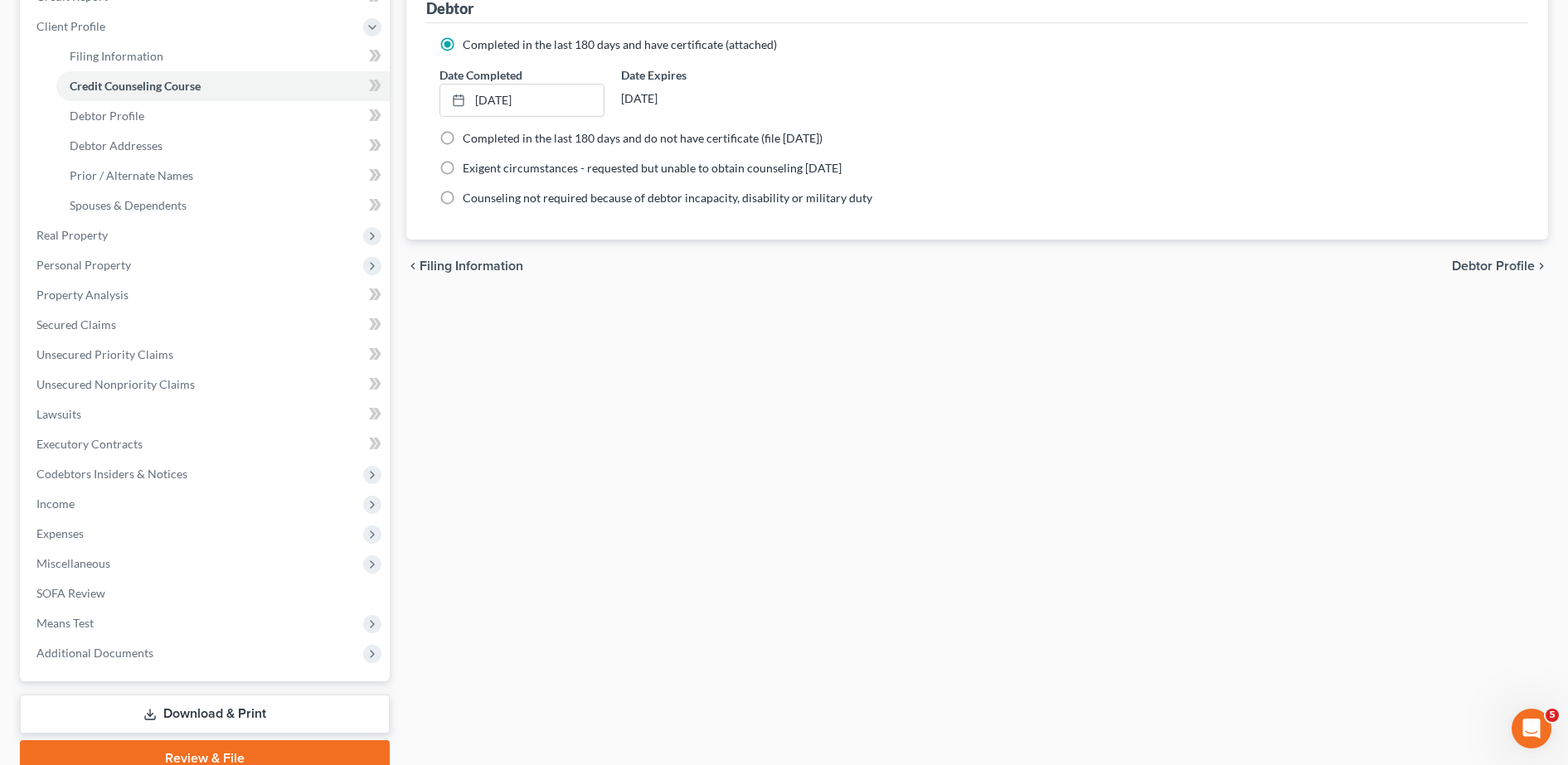
scroll to position [222, 0]
click at [178, 124] on link "Debtor Profile" at bounding box center [223, 115] width 334 height 30
select select "4"
select select "0"
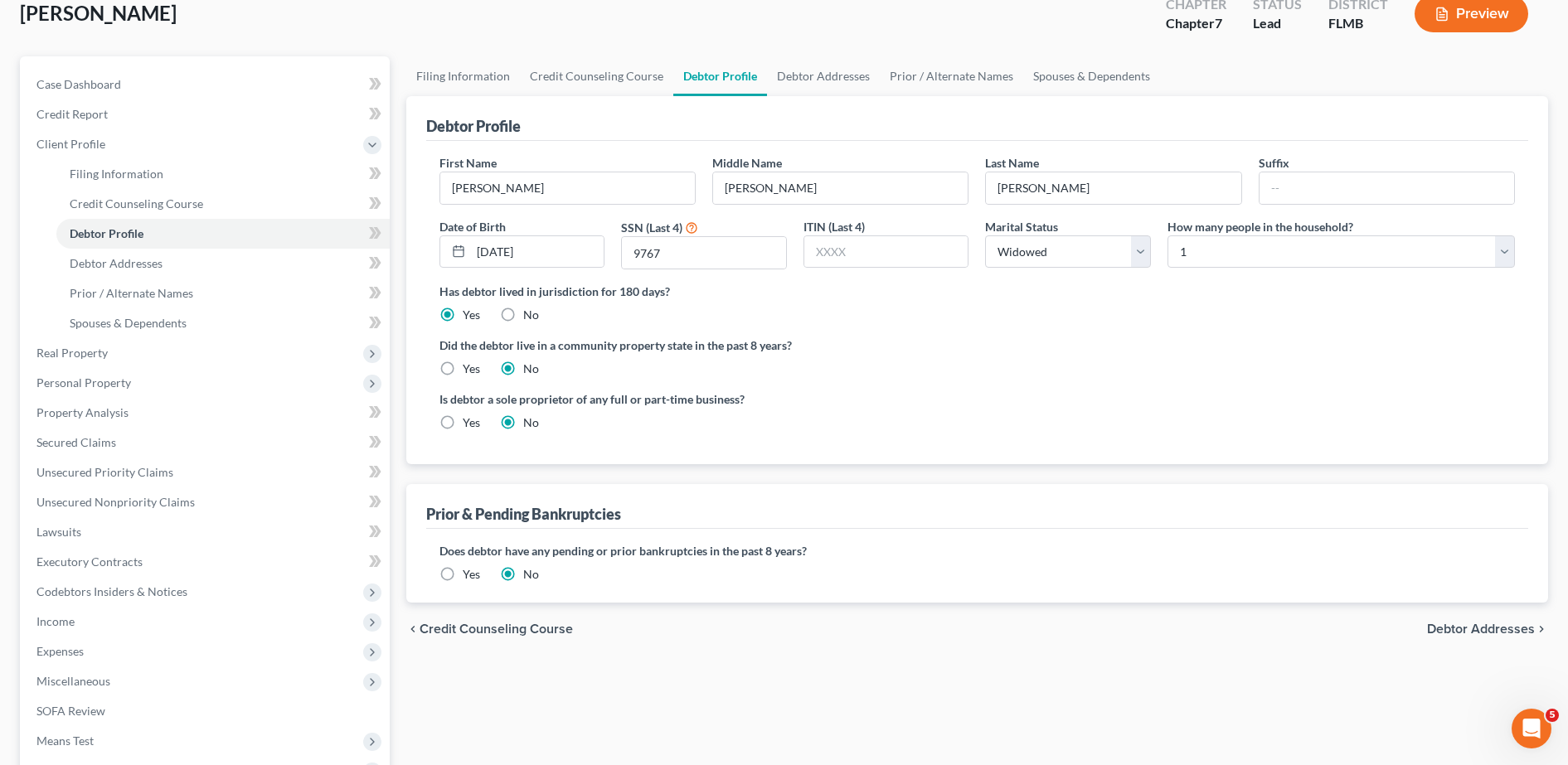
scroll to position [117, 0]
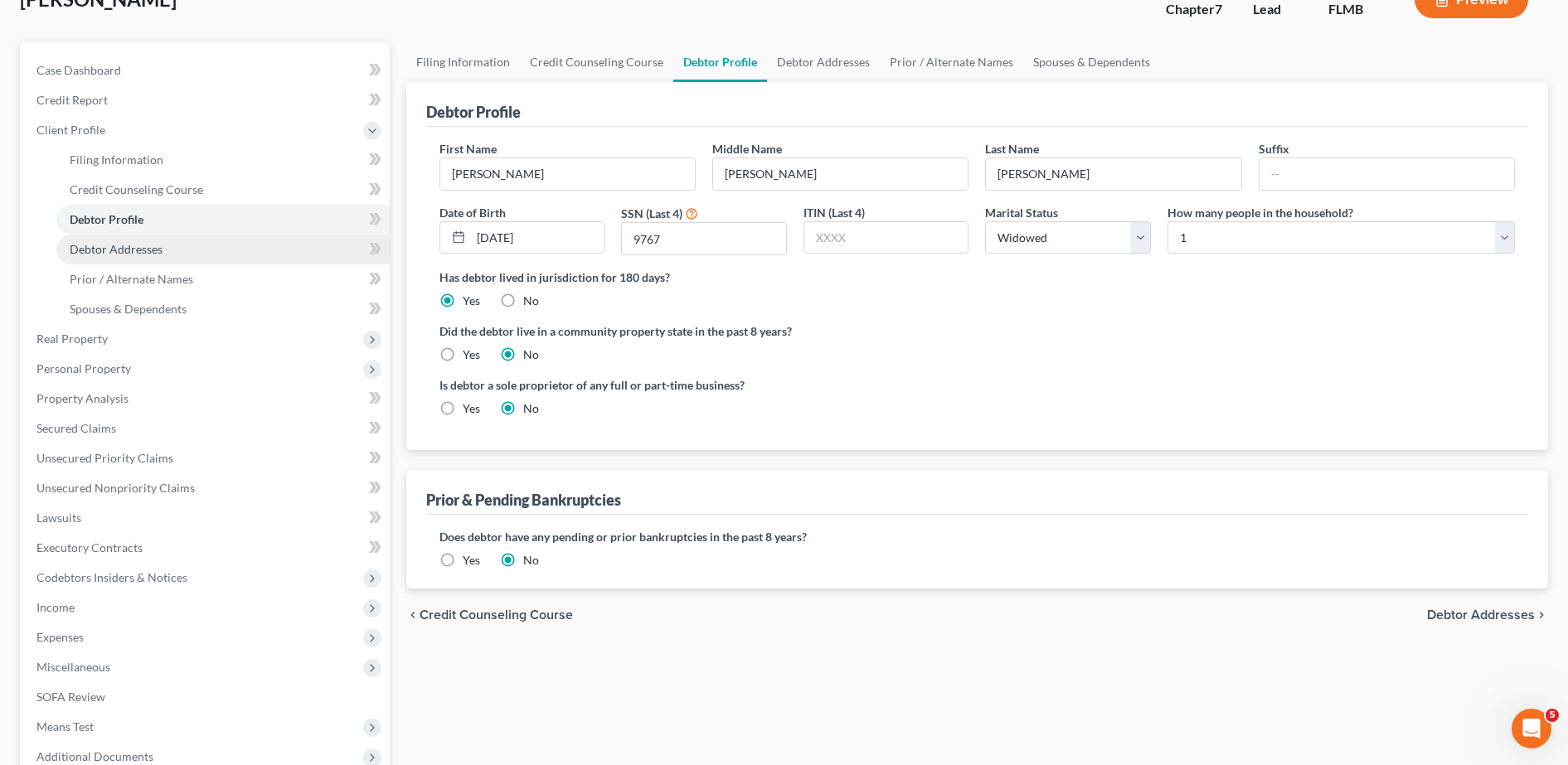
click at [197, 241] on link "Debtor Addresses" at bounding box center [223, 250] width 334 height 30
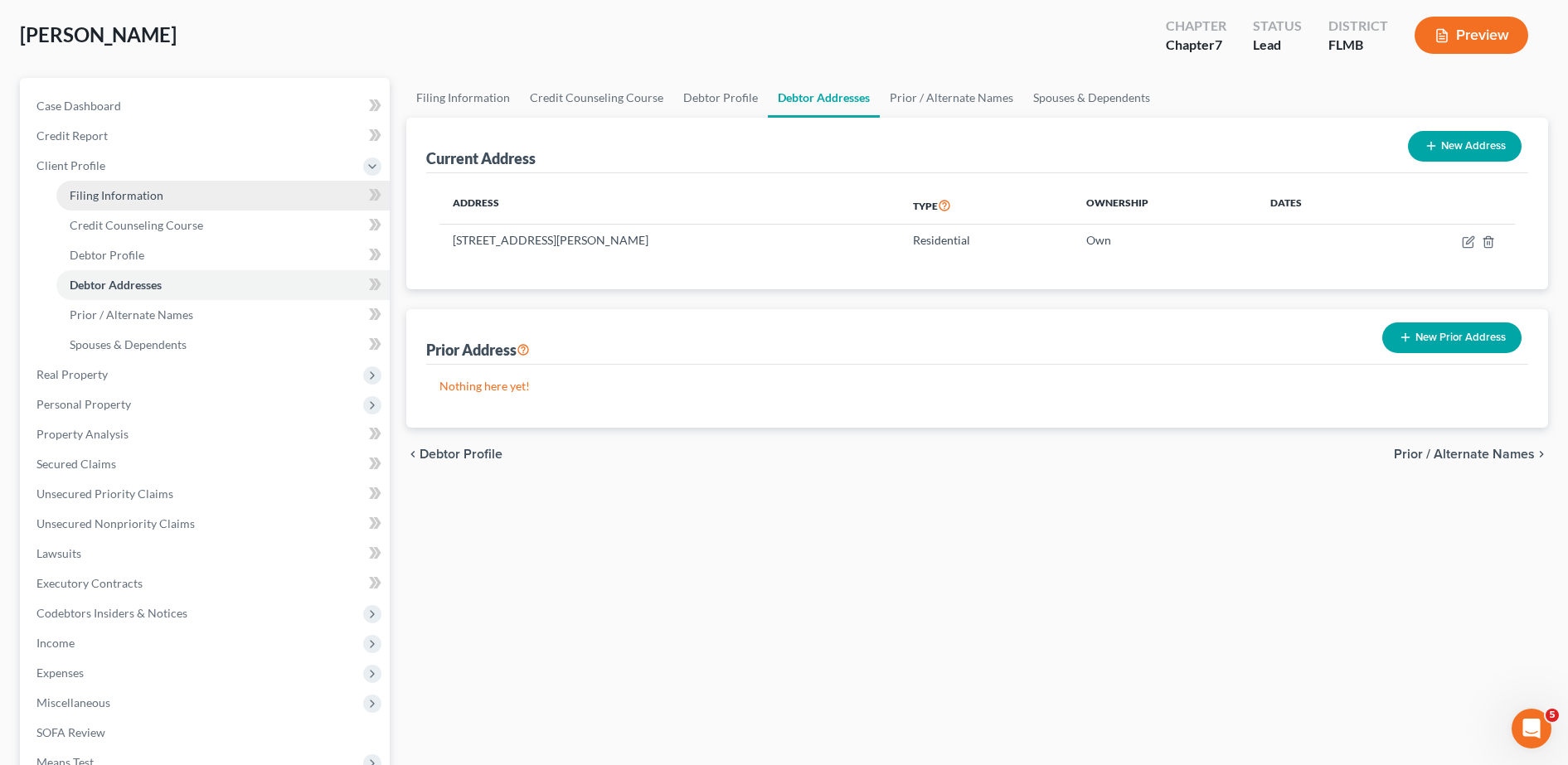
scroll to position [85, 0]
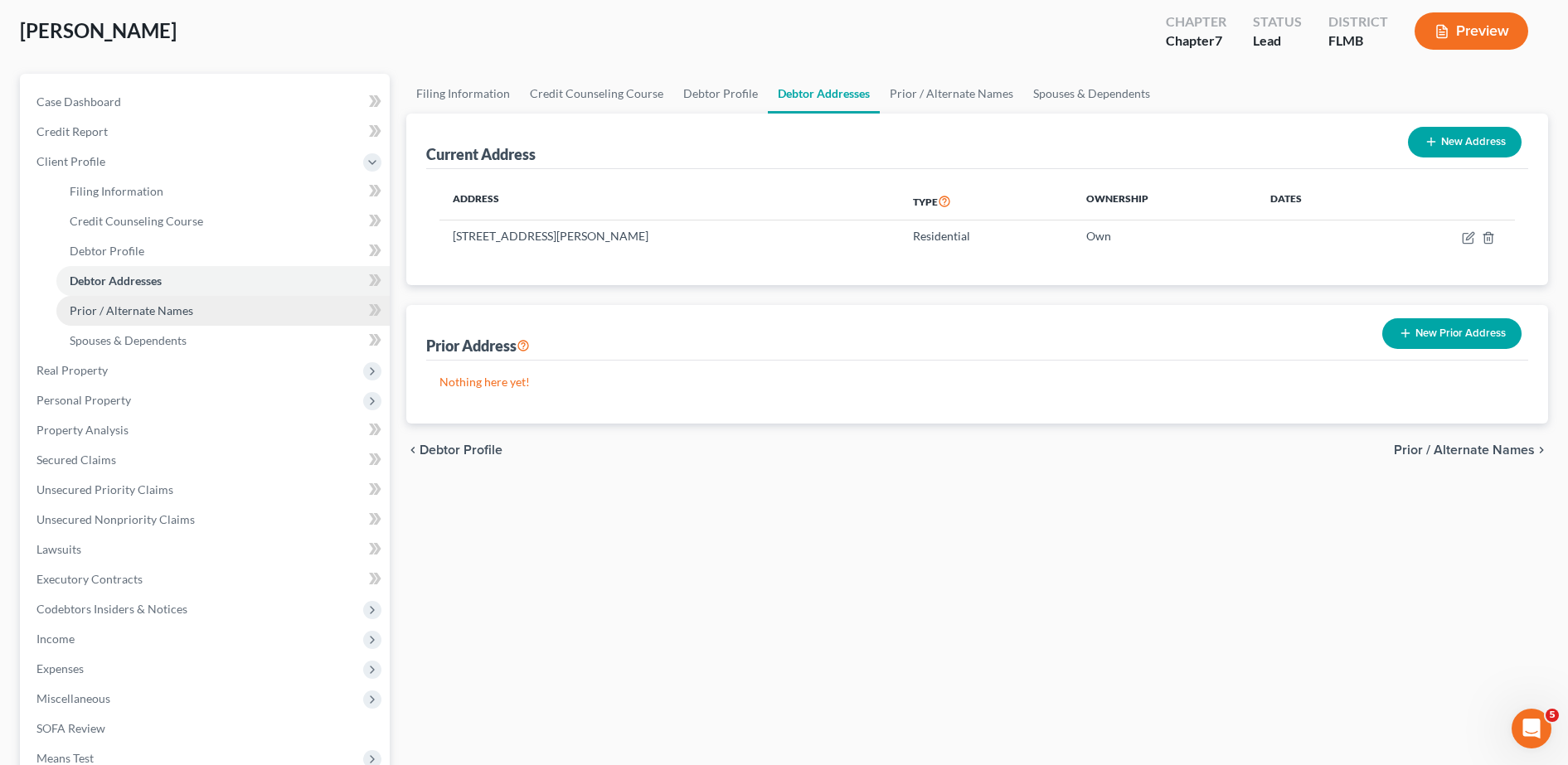
click at [132, 310] on span "Prior / Alternate Names" at bounding box center [131, 310] width 124 height 14
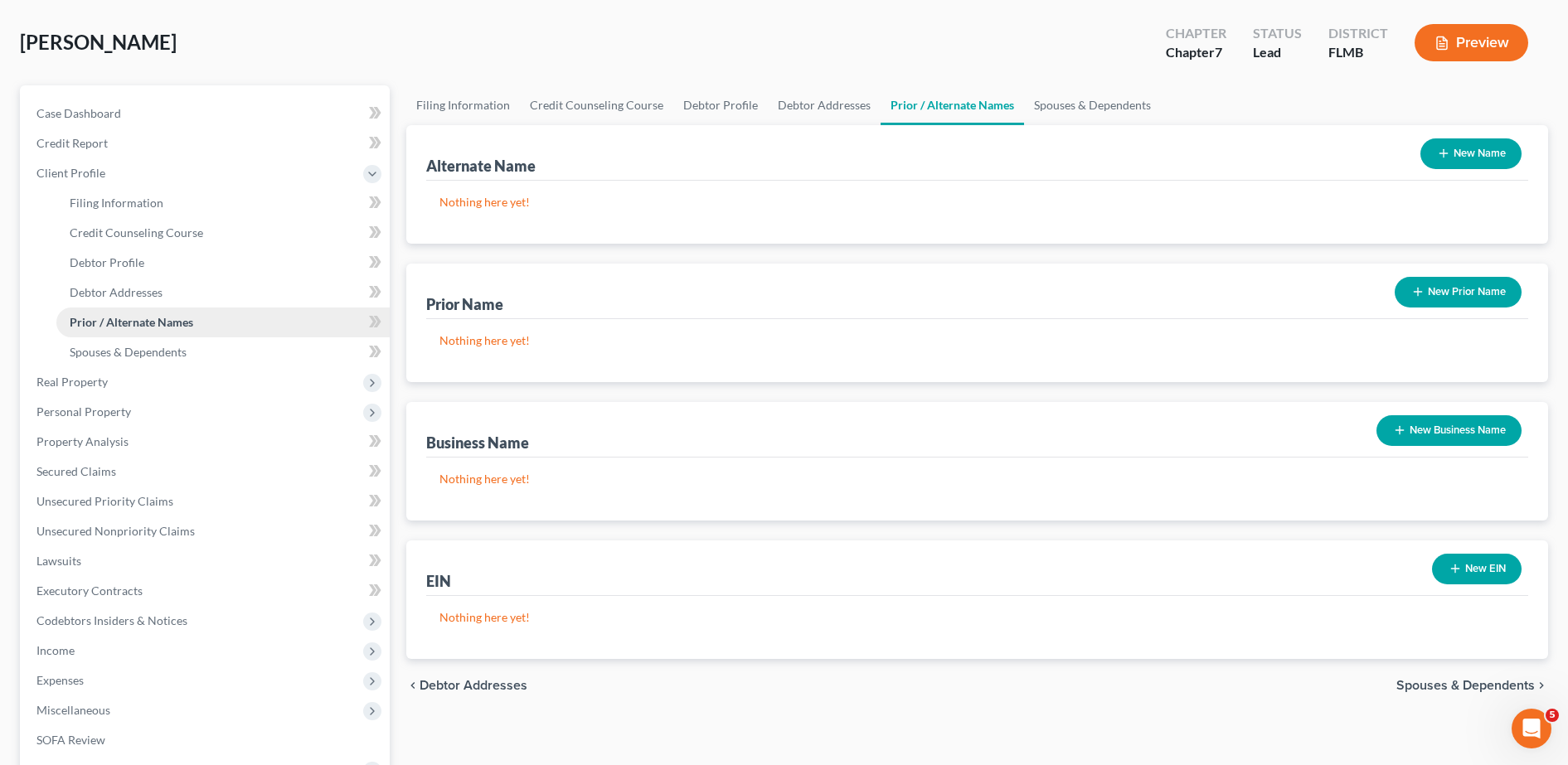
scroll to position [75, 0]
click at [139, 352] on span "Spouses & Dependents" at bounding box center [128, 351] width 117 height 14
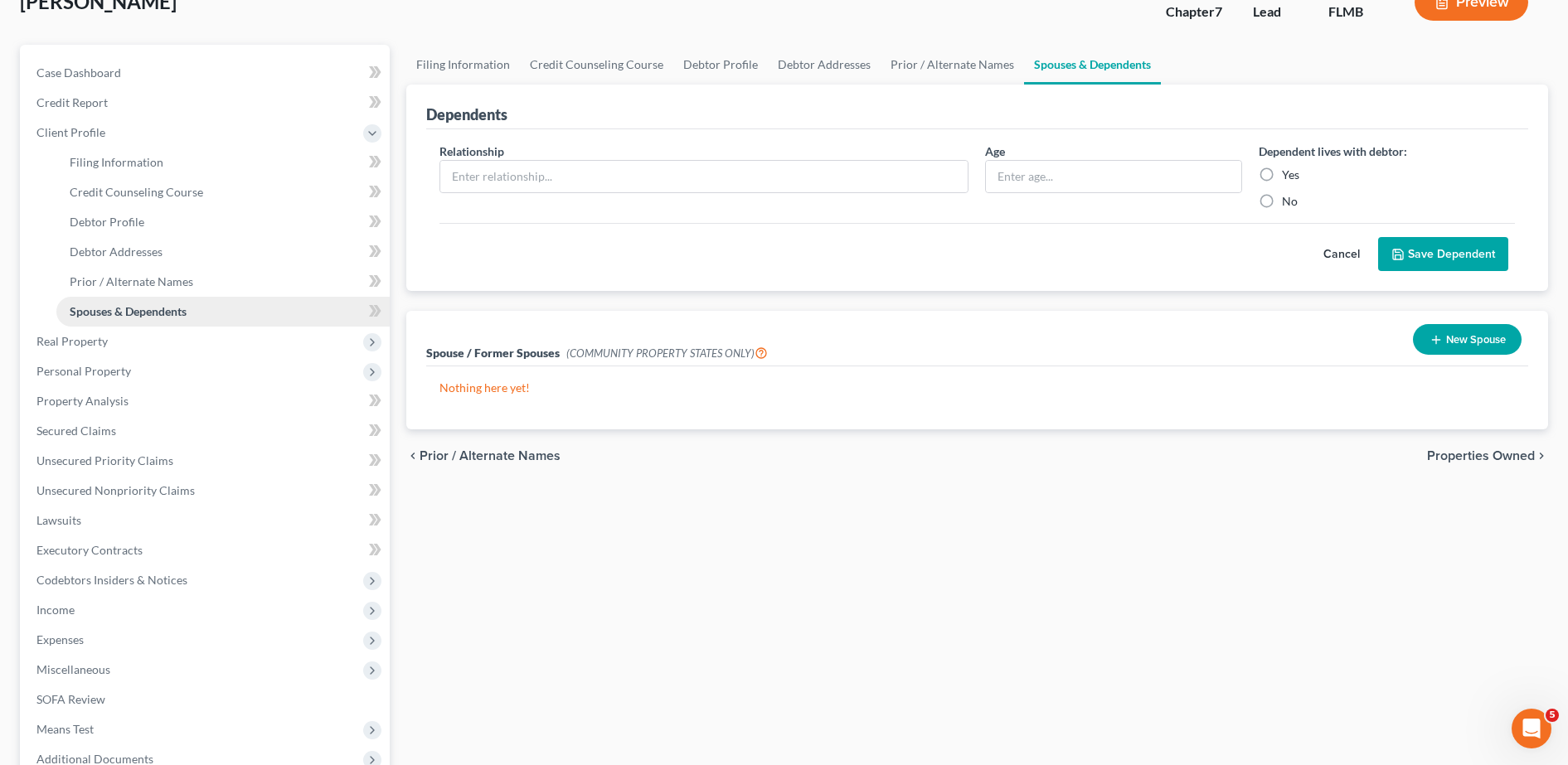
scroll to position [141, 0]
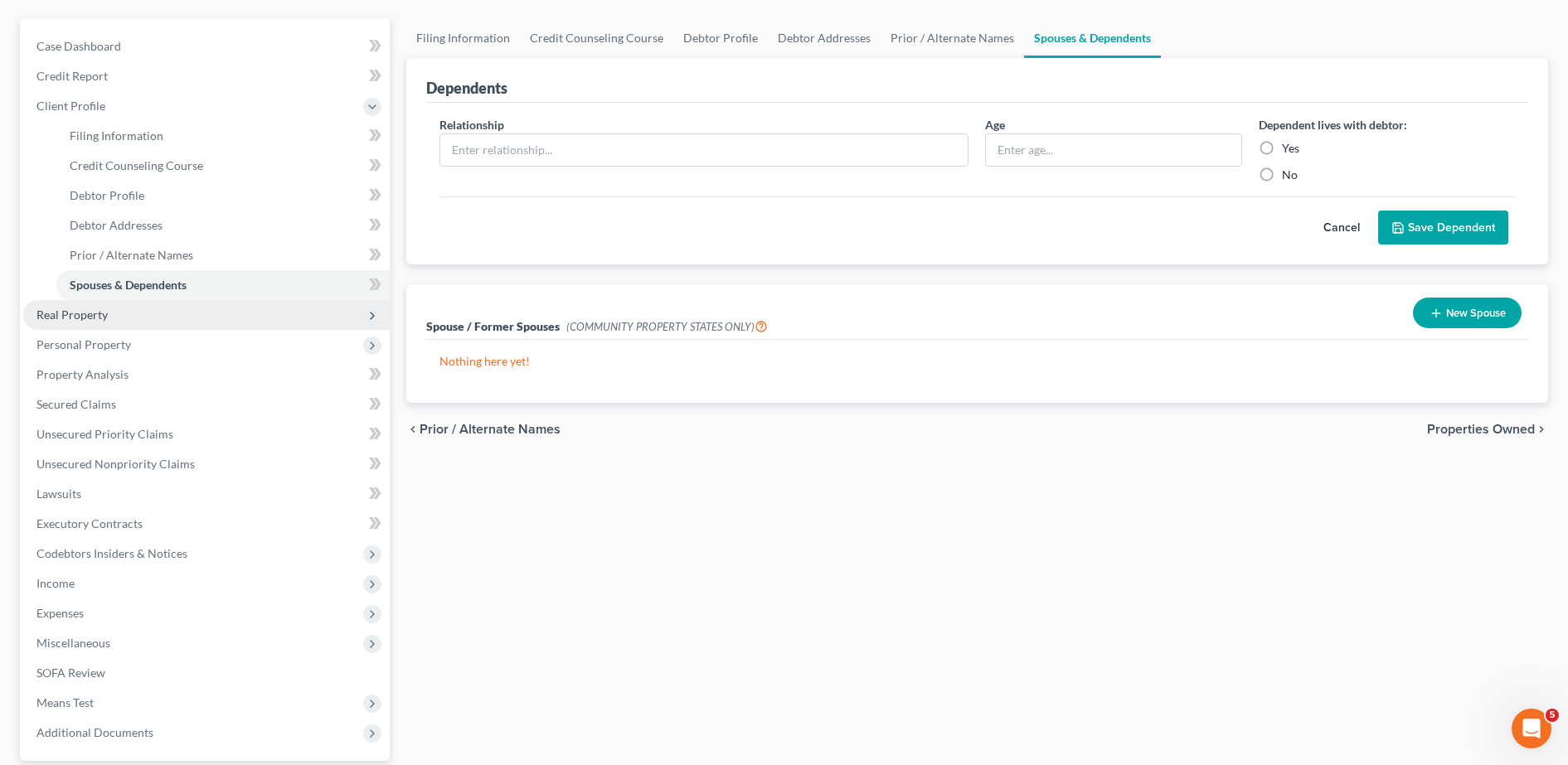
click at [90, 313] on span "Real Property" at bounding box center [72, 314] width 71 height 14
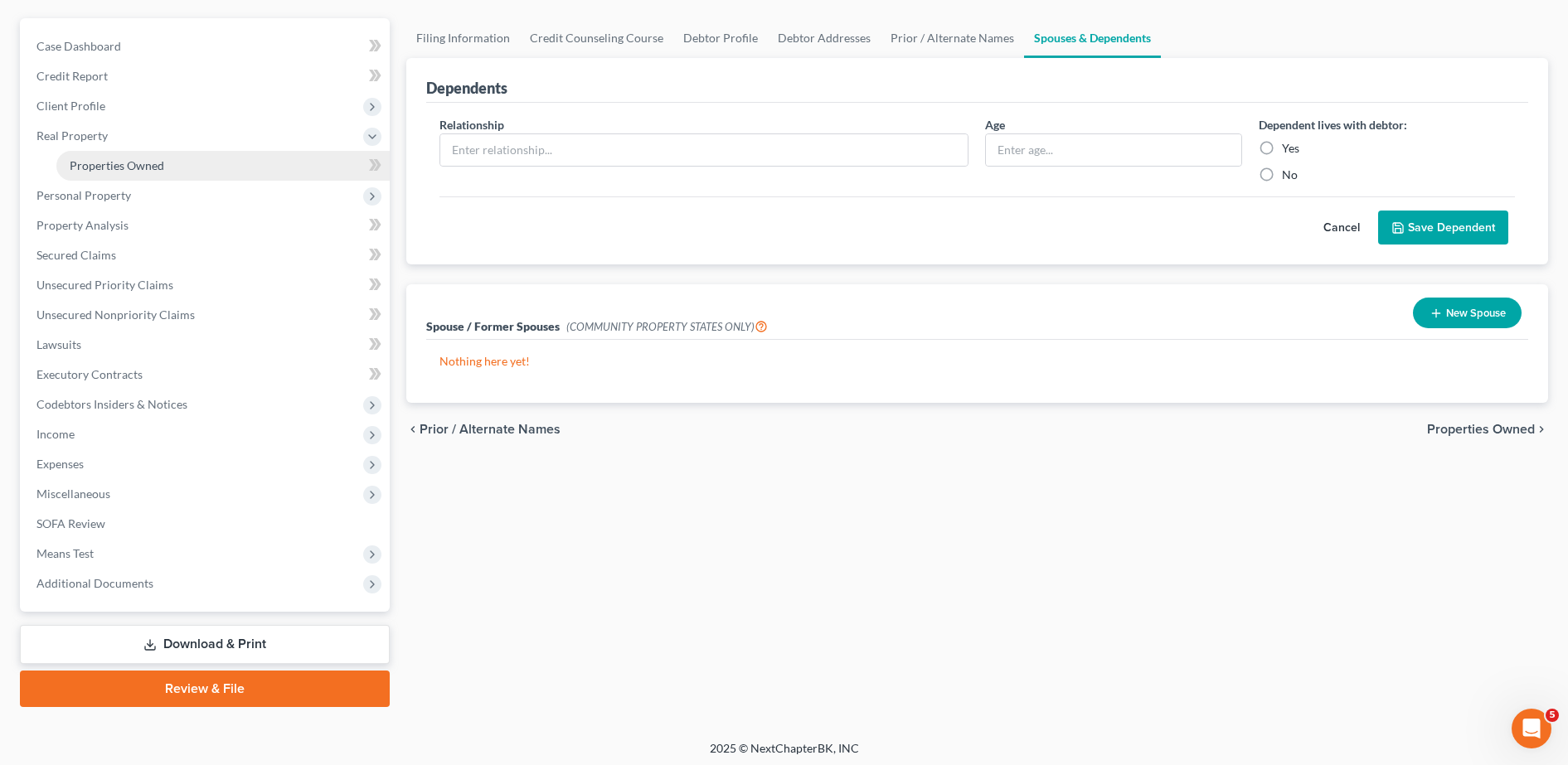
click at [134, 157] on link "Properties Owned" at bounding box center [223, 166] width 334 height 30
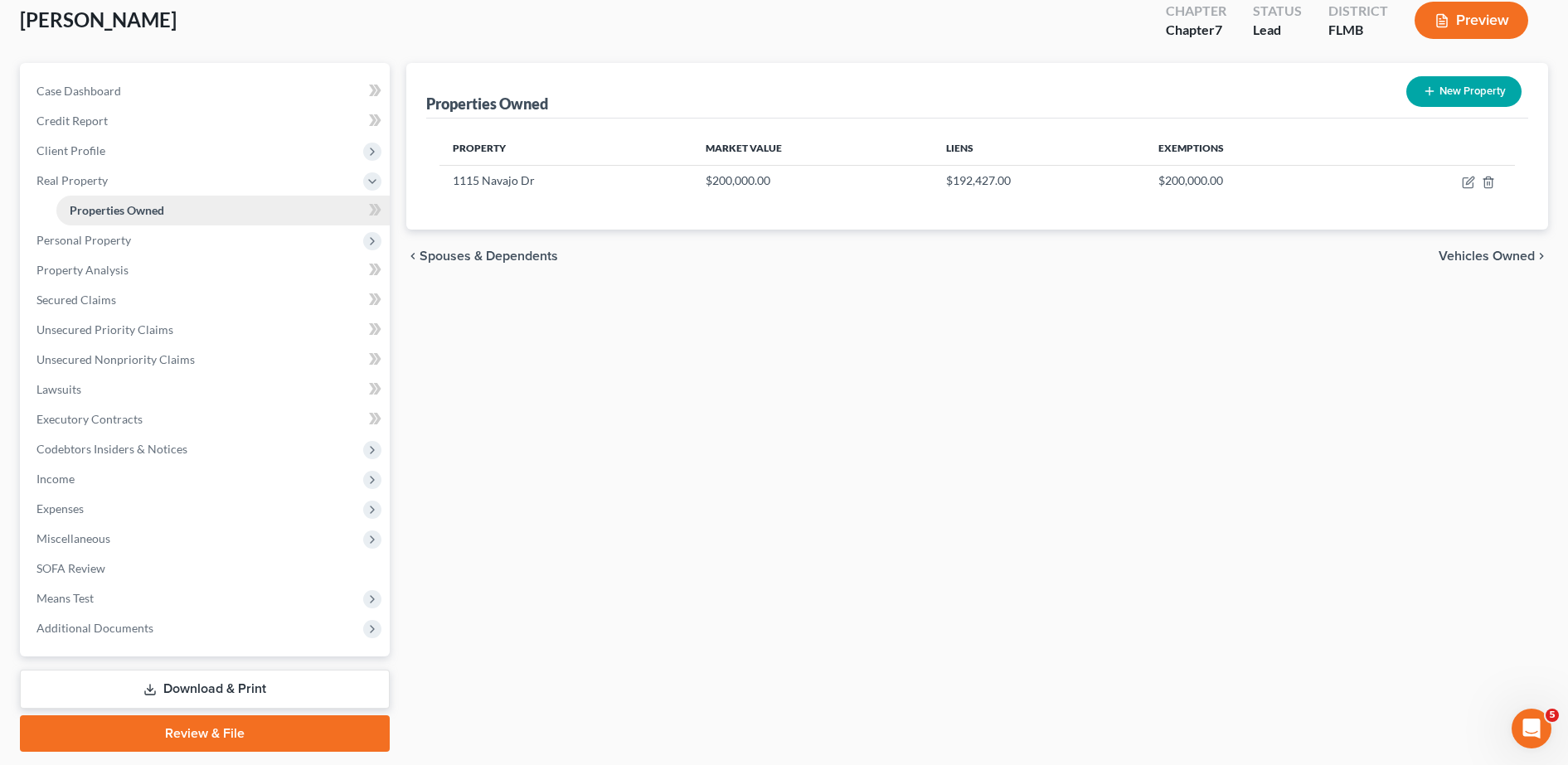
scroll to position [99, 0]
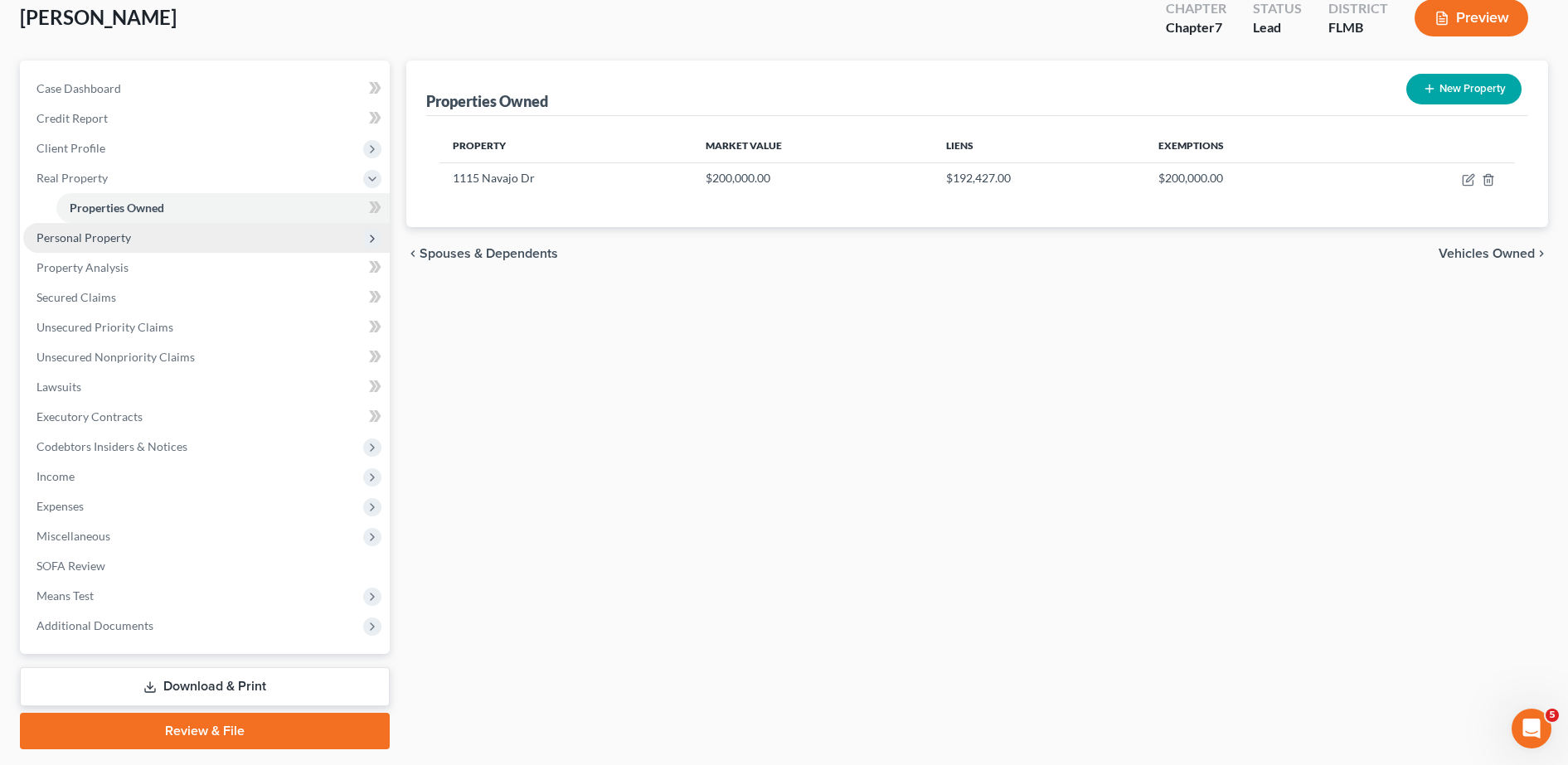
click at [108, 242] on span "Personal Property" at bounding box center [84, 237] width 95 height 14
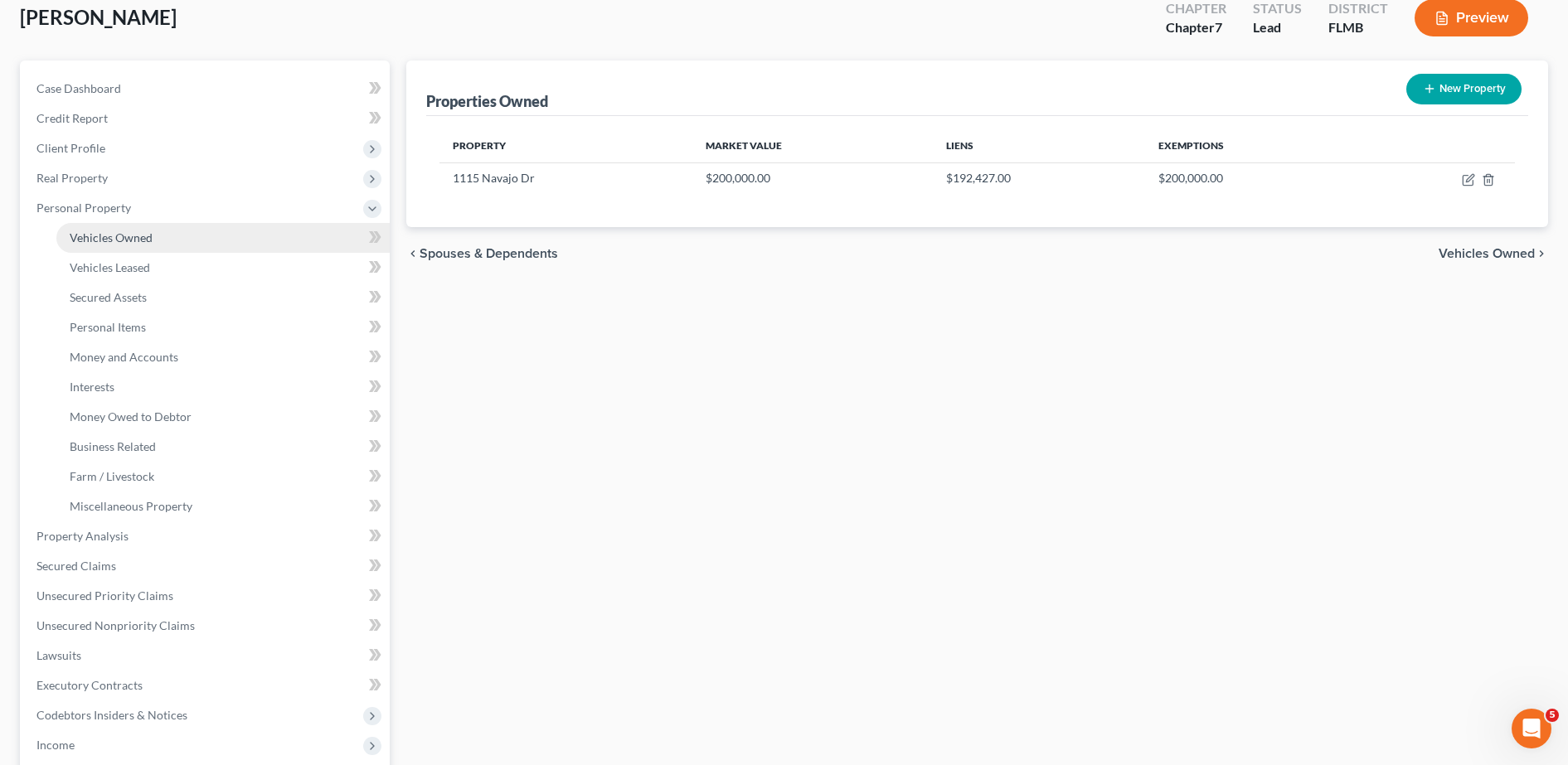
click at [191, 238] on link "Vehicles Owned" at bounding box center [223, 238] width 334 height 30
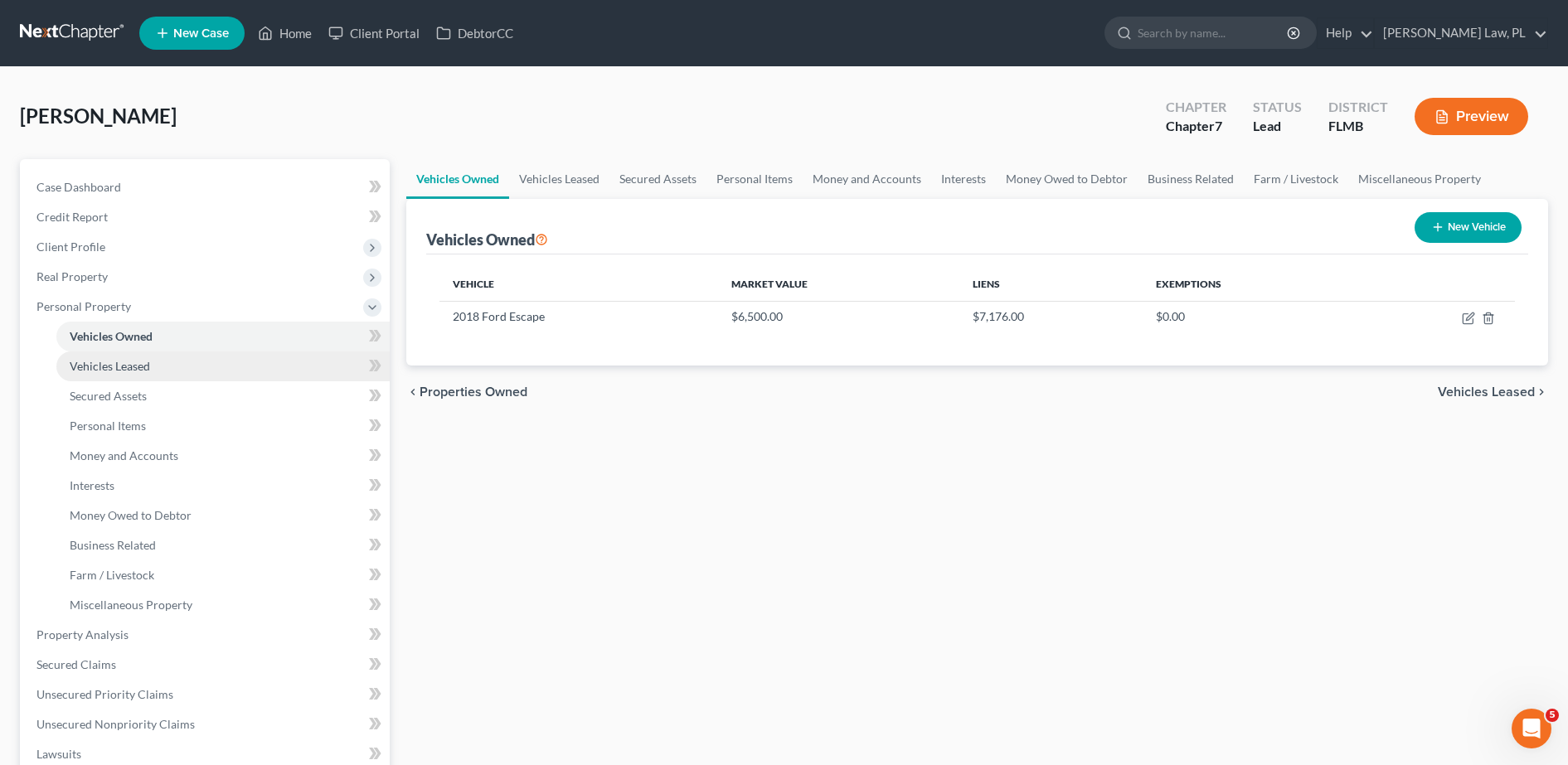
click at [154, 371] on link "Vehicles Leased" at bounding box center [223, 367] width 334 height 30
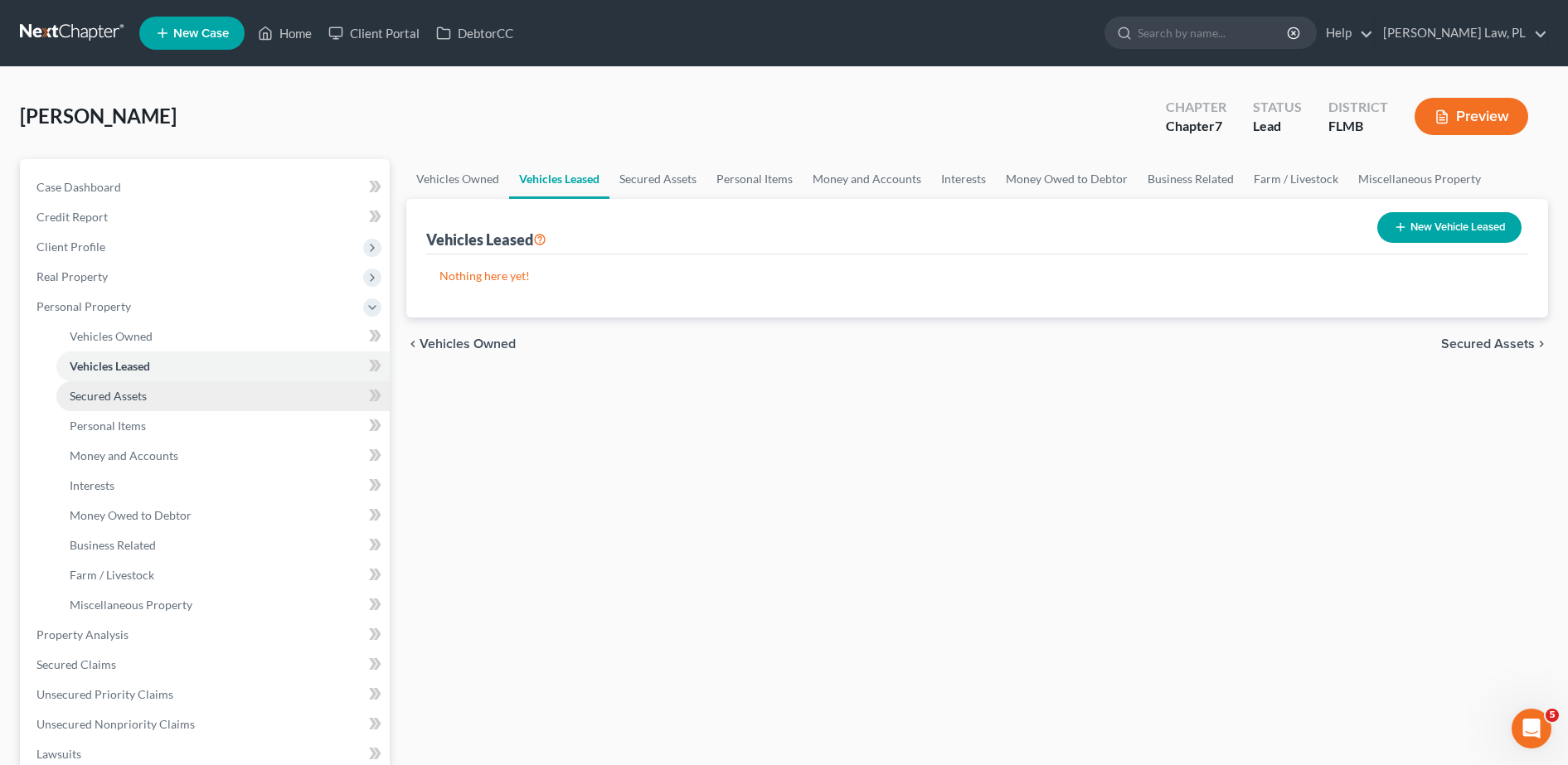
click at [152, 397] on link "Secured Assets" at bounding box center [223, 396] width 334 height 30
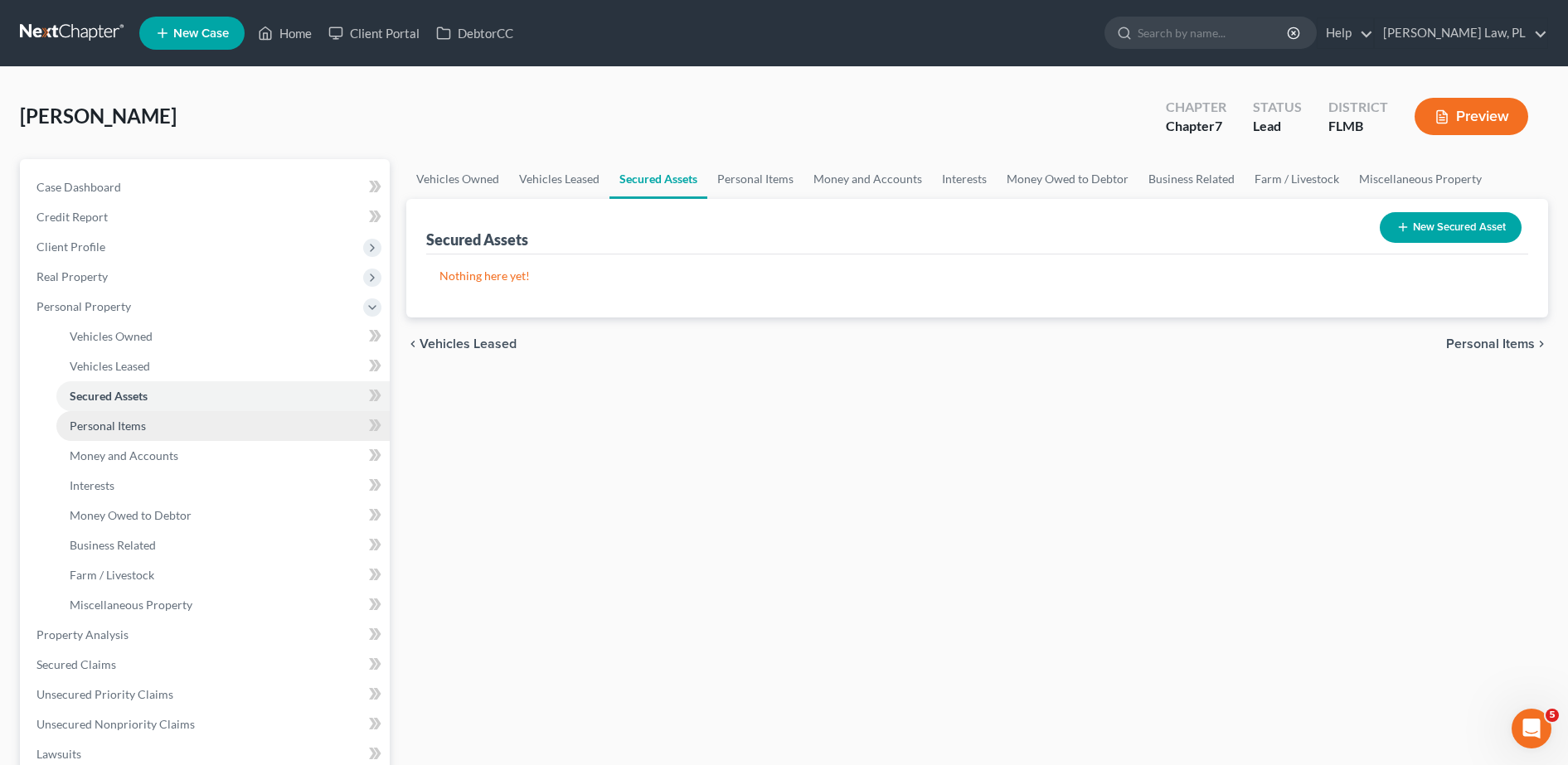
click at [163, 436] on link "Personal Items" at bounding box center [223, 426] width 334 height 30
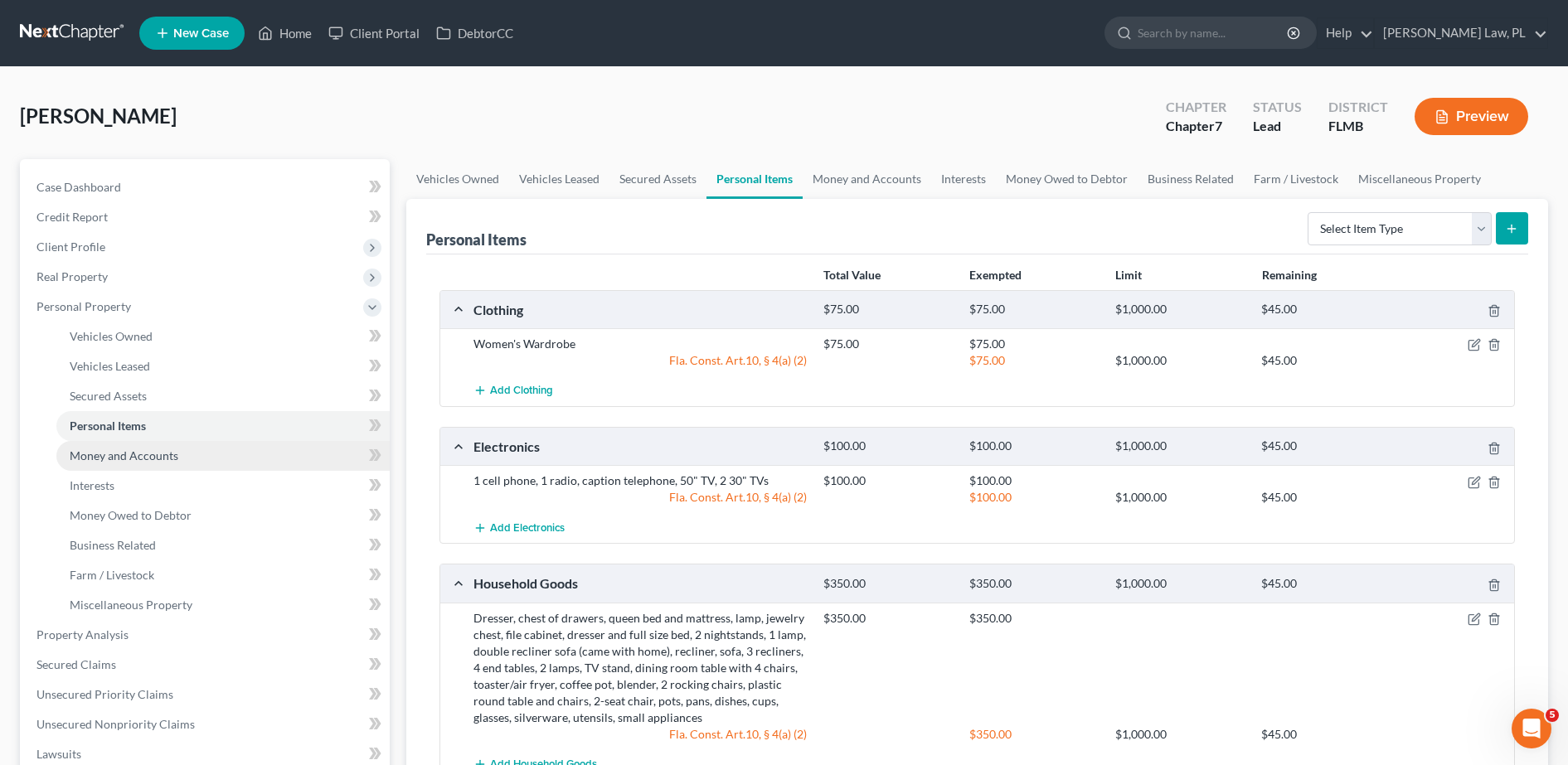
click at [195, 451] on link "Money and Accounts" at bounding box center [223, 456] width 334 height 30
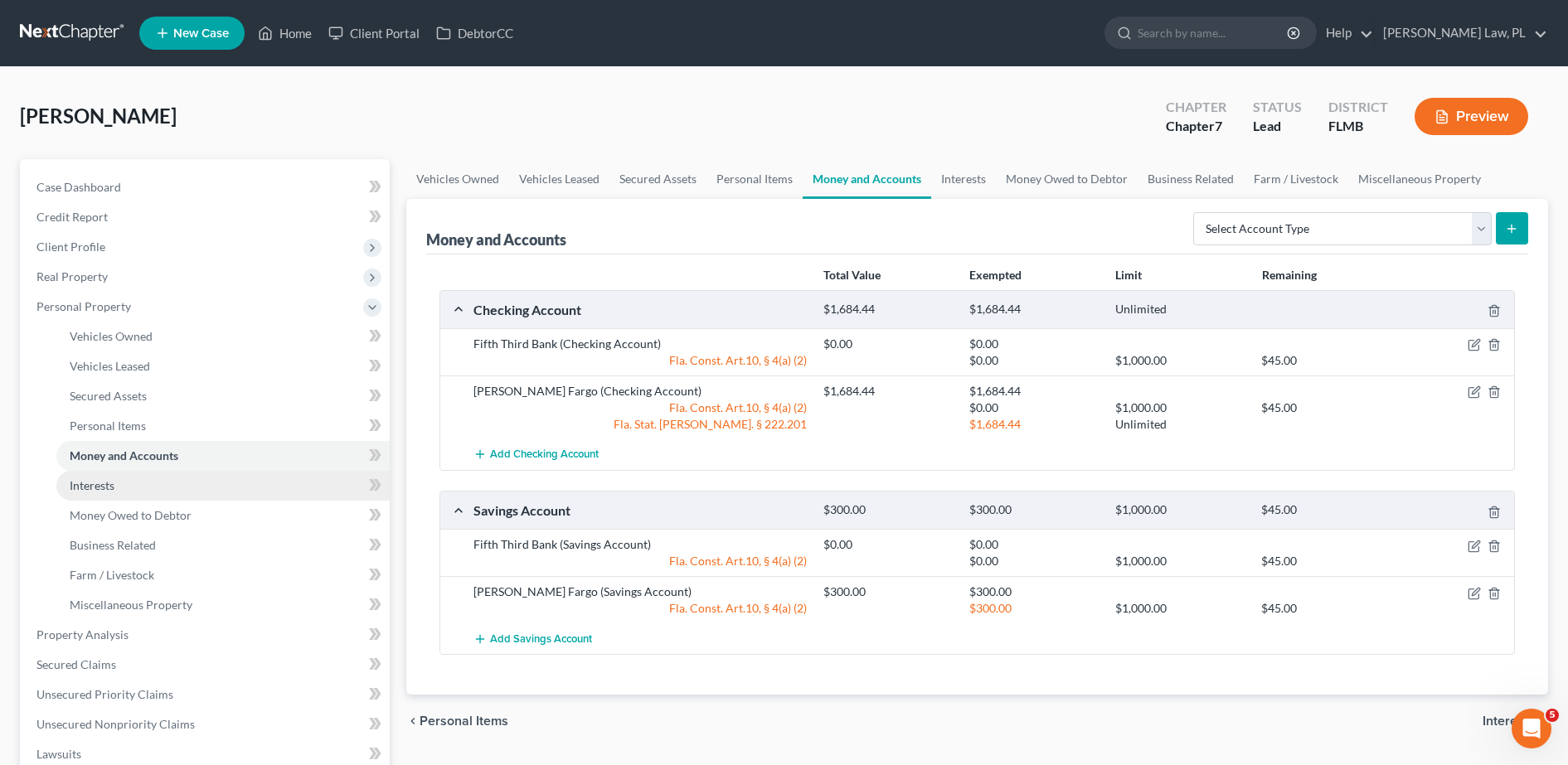
click at [146, 485] on link "Interests" at bounding box center [223, 485] width 334 height 30
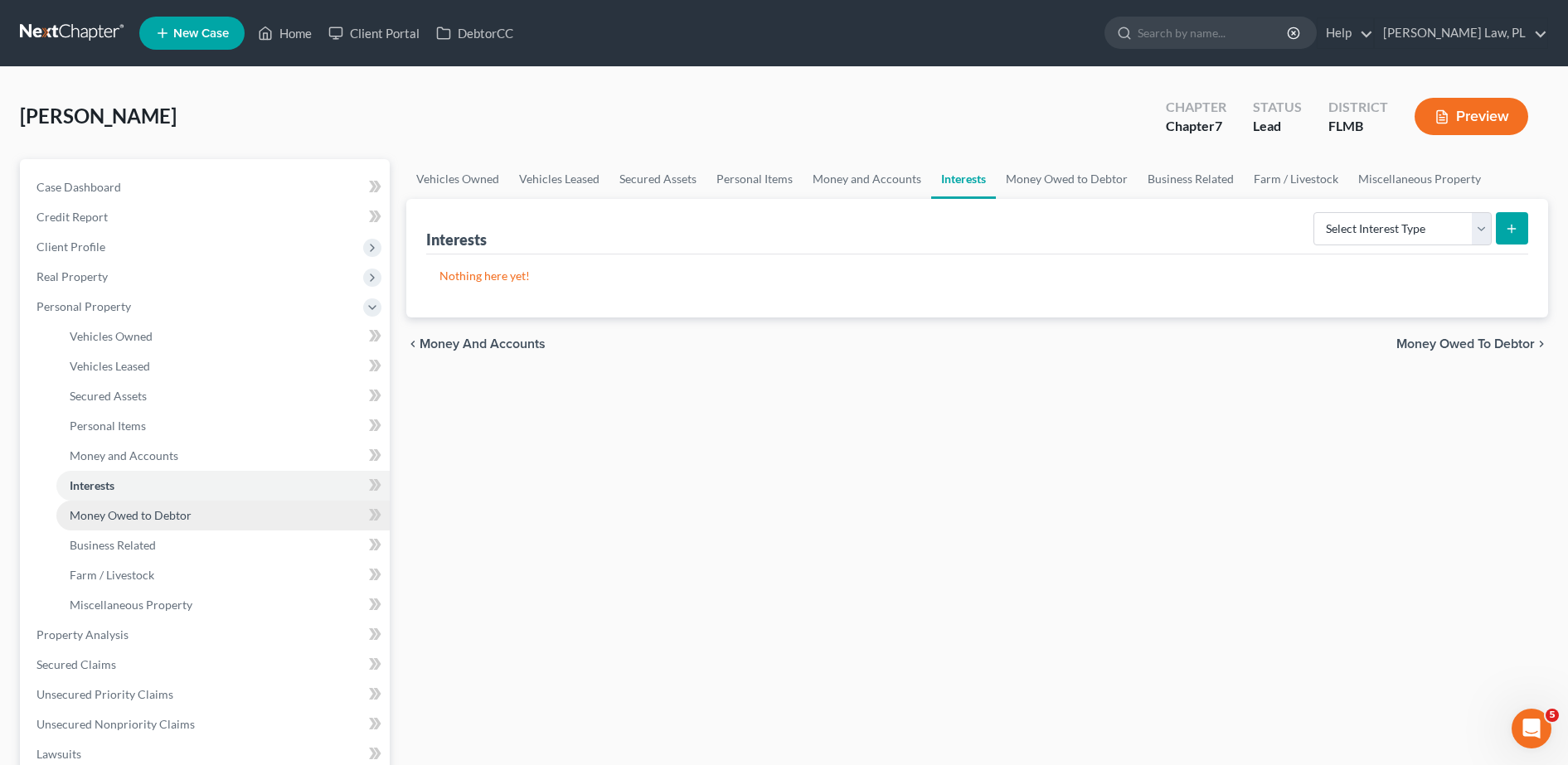
click at [148, 520] on span "Money Owed to Debtor" at bounding box center [130, 514] width 122 height 14
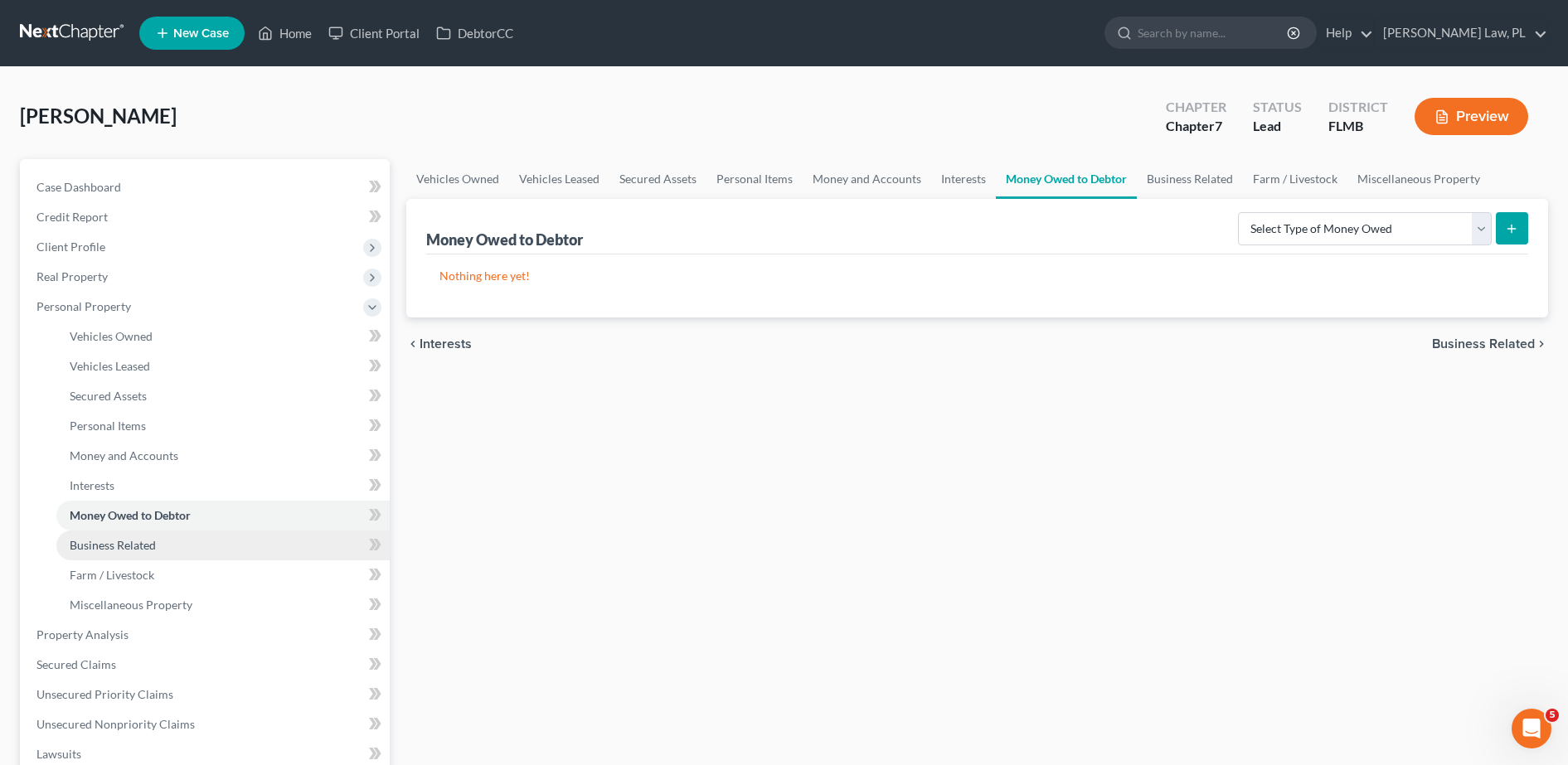
click at [150, 550] on span "Business Related" at bounding box center [113, 544] width 86 height 14
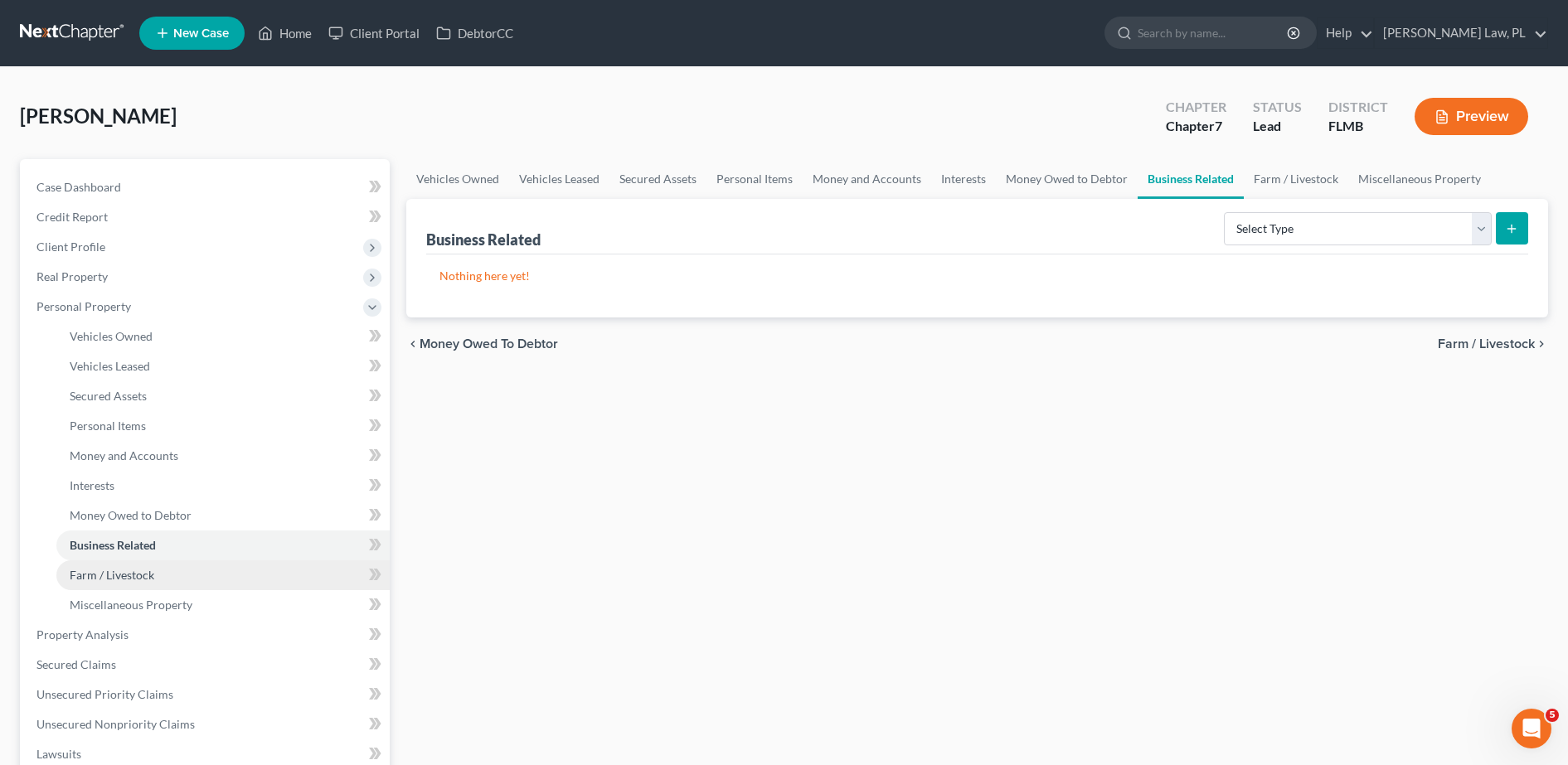
click at [150, 577] on span "Farm / Livestock" at bounding box center [112, 574] width 85 height 14
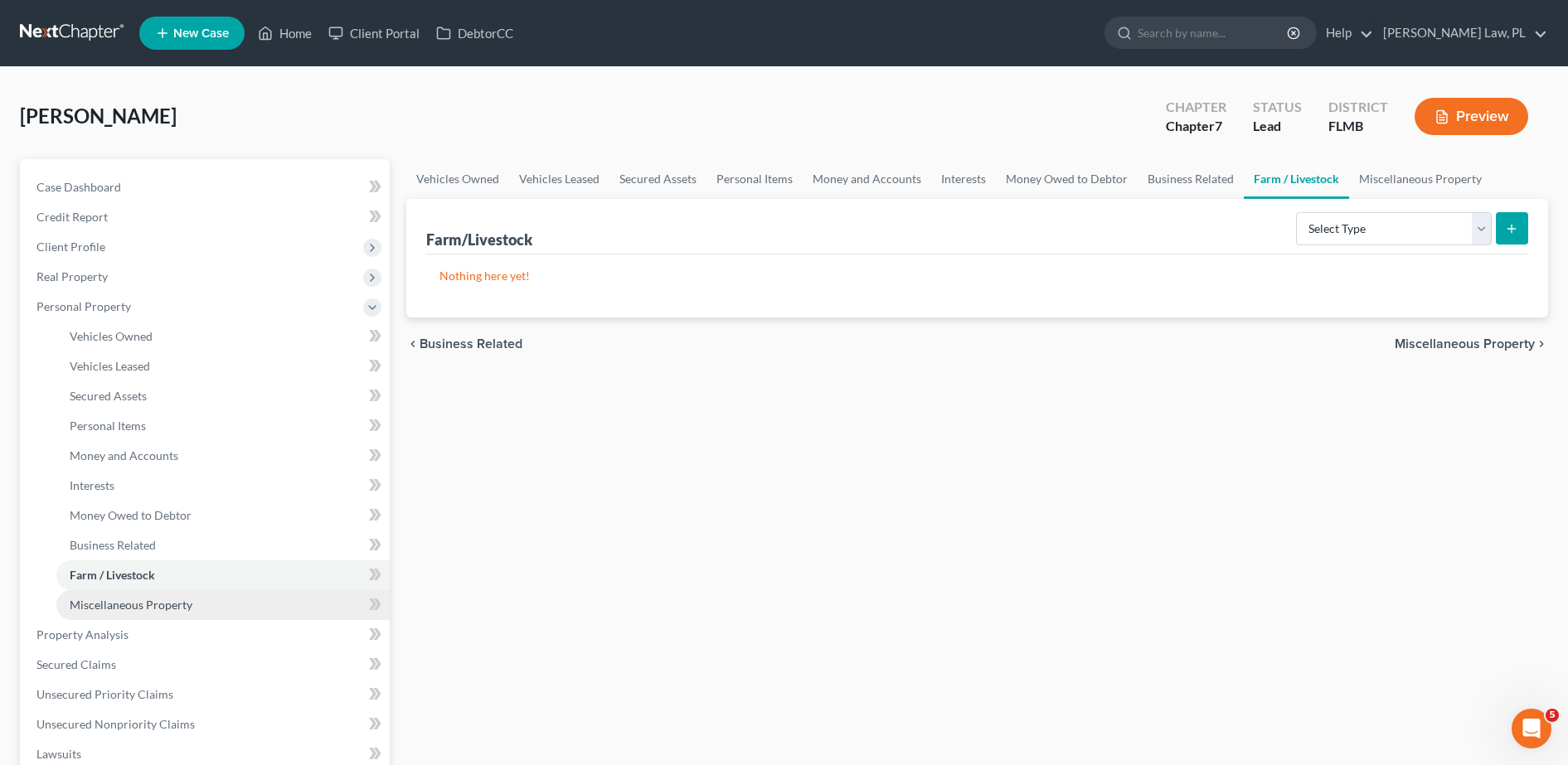
click at [151, 611] on span "Miscellaneous Property" at bounding box center [131, 604] width 123 height 14
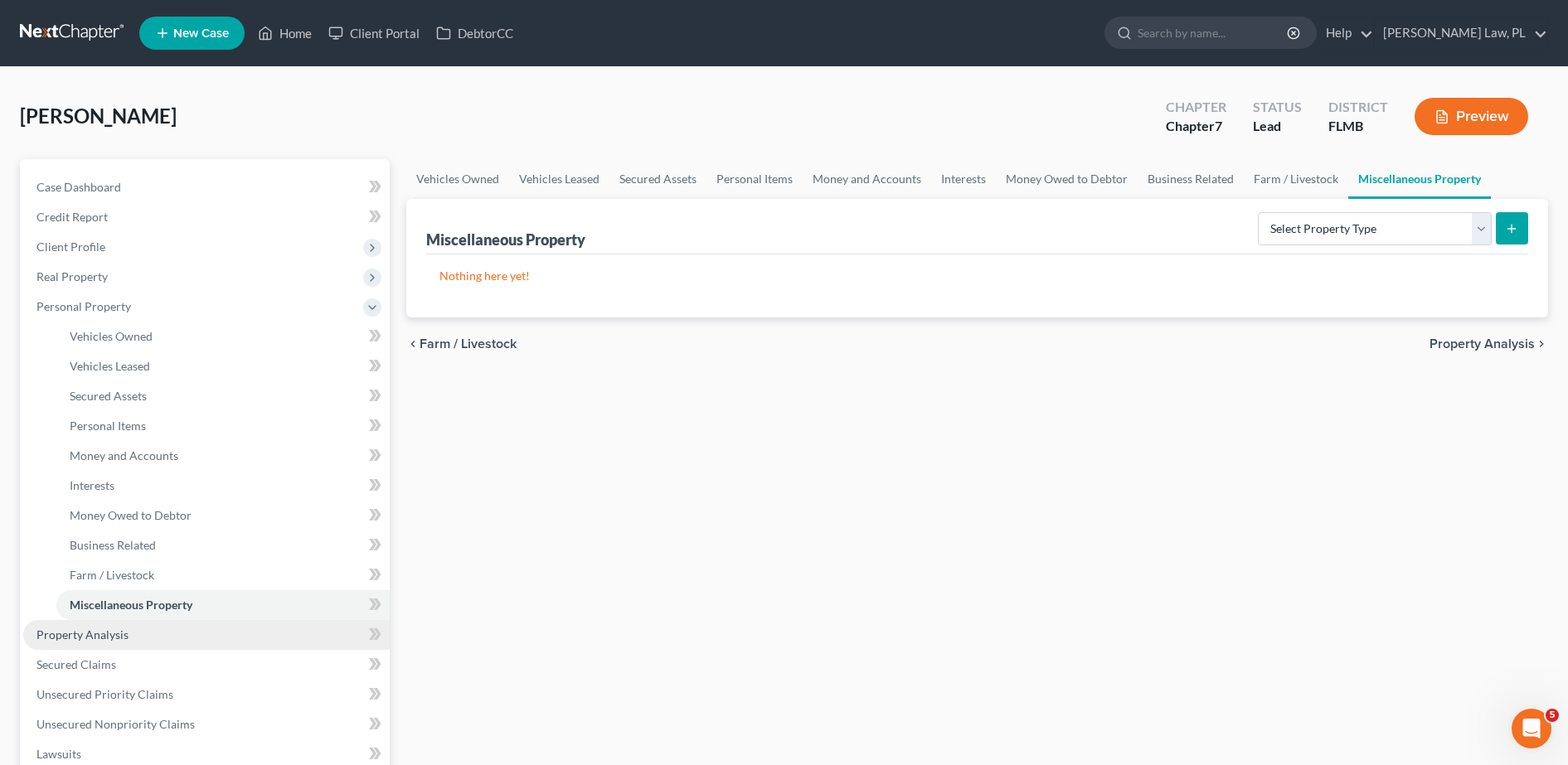
click at [120, 637] on span "Property Analysis" at bounding box center [82, 634] width 92 height 14
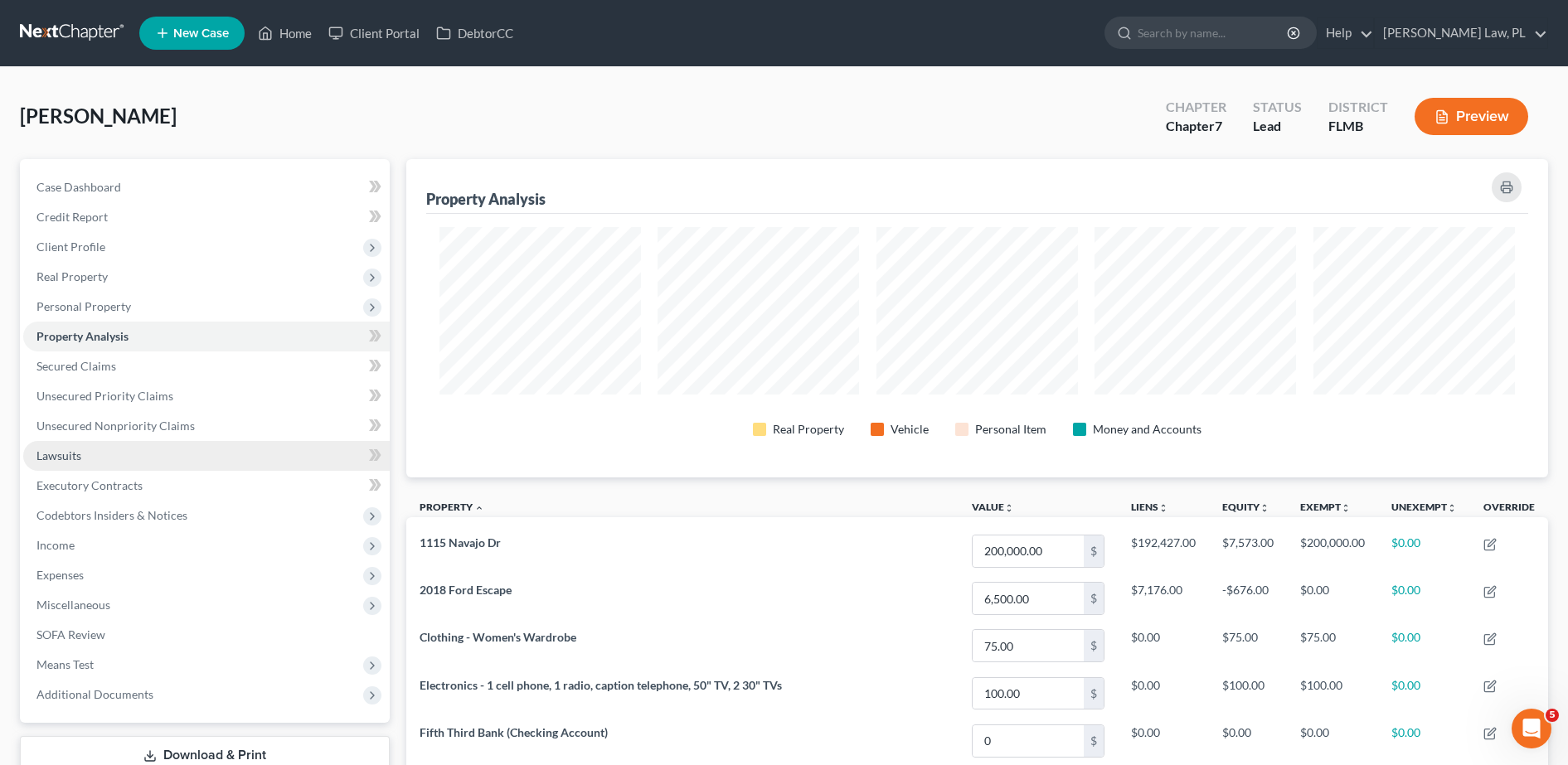
scroll to position [319, 1142]
click at [171, 369] on link "Secured Claims" at bounding box center [207, 367] width 367 height 30
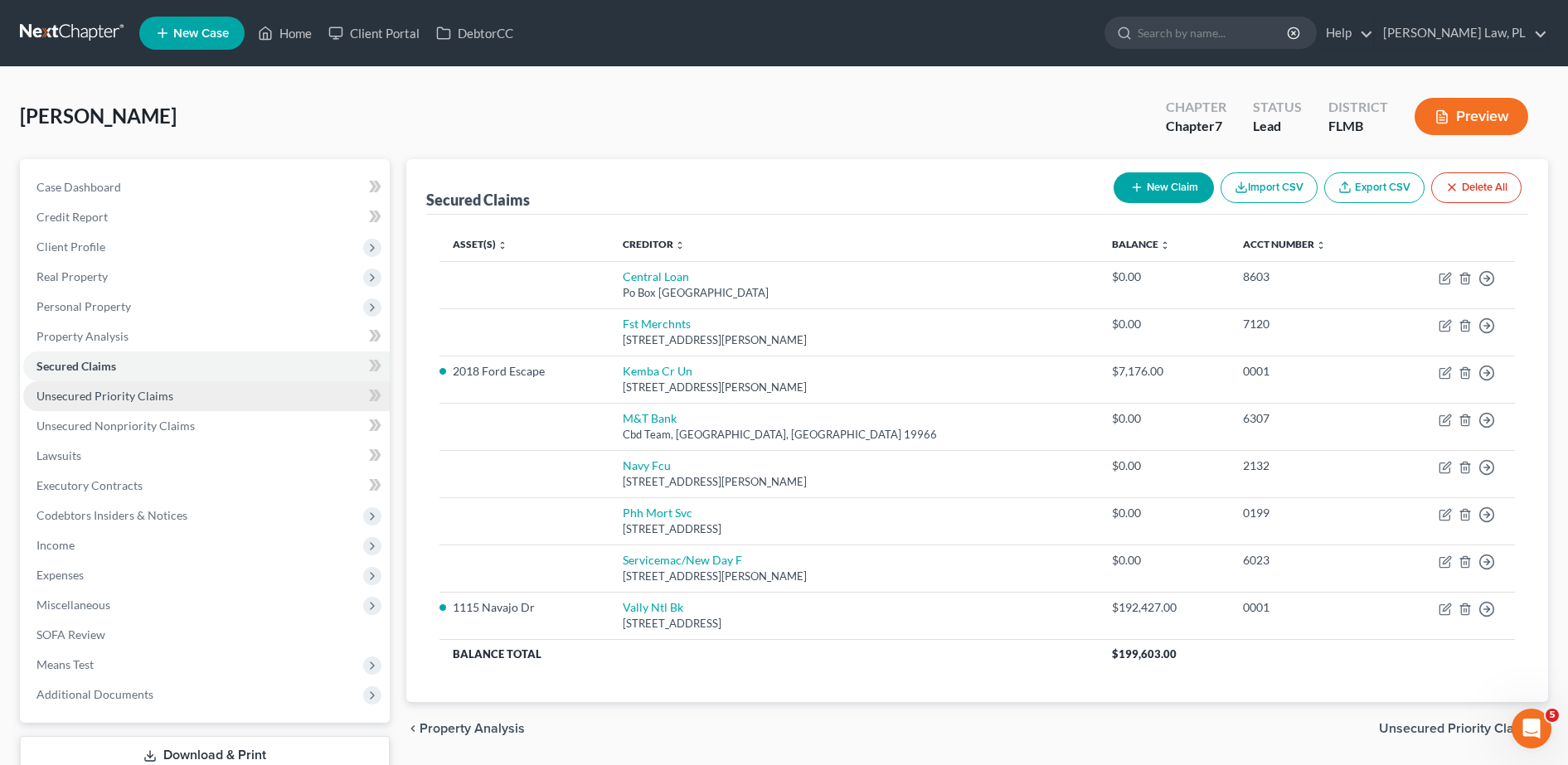
click at [173, 408] on link "Unsecured Priority Claims" at bounding box center [207, 396] width 367 height 30
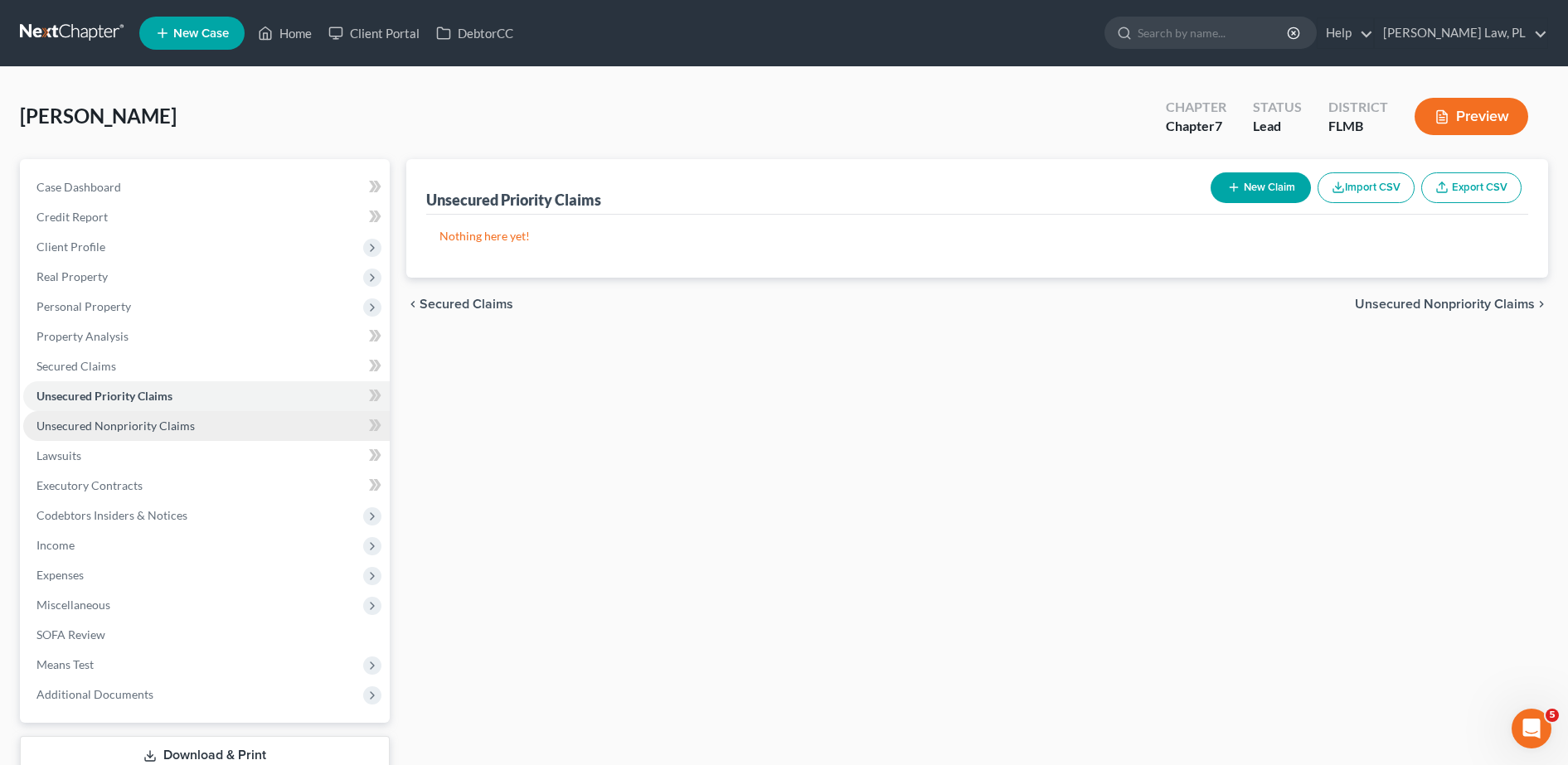
click at [154, 436] on link "Unsecured Nonpriority Claims" at bounding box center [207, 426] width 367 height 30
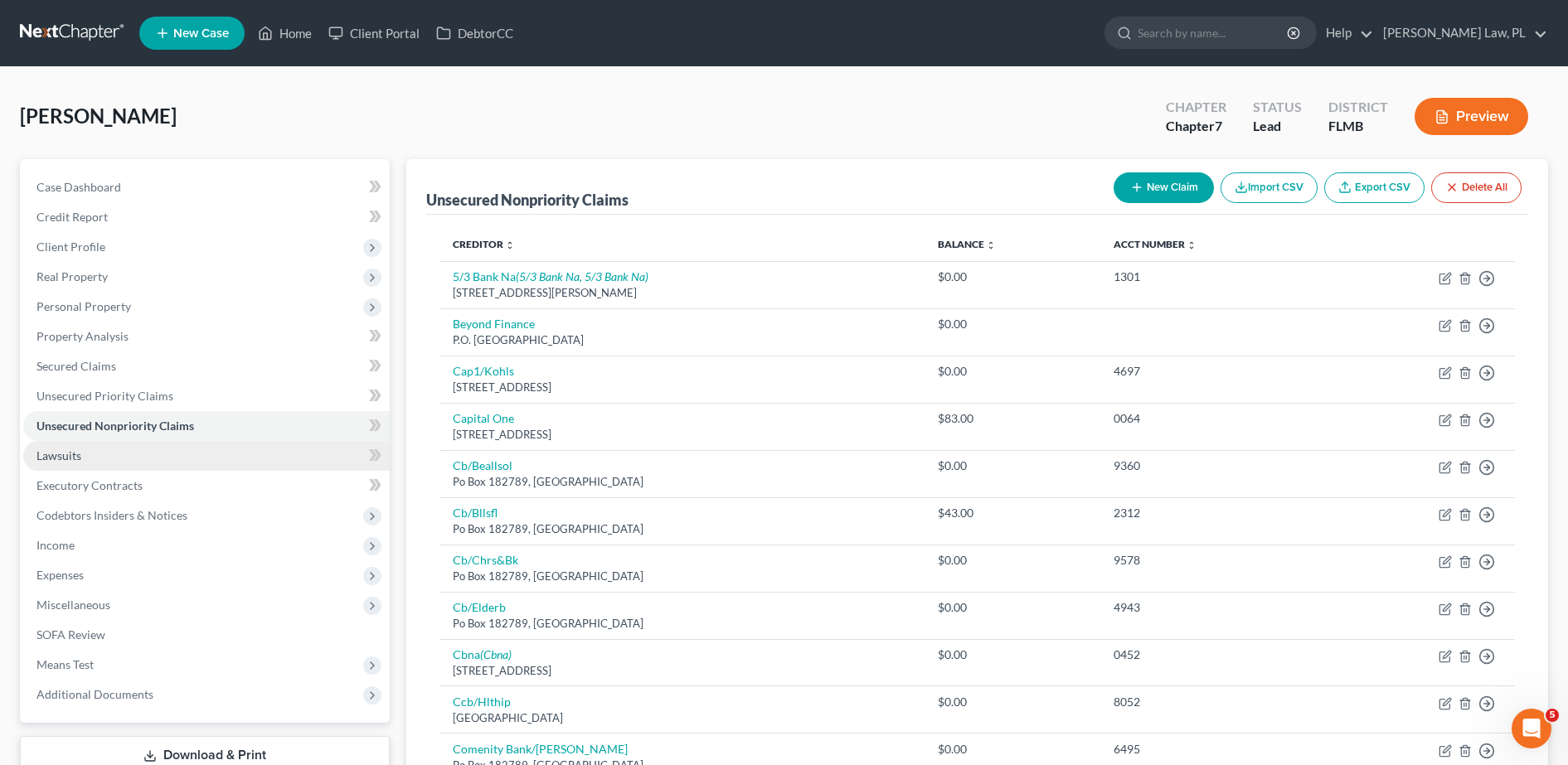
click at [123, 464] on link "Lawsuits" at bounding box center [207, 456] width 367 height 30
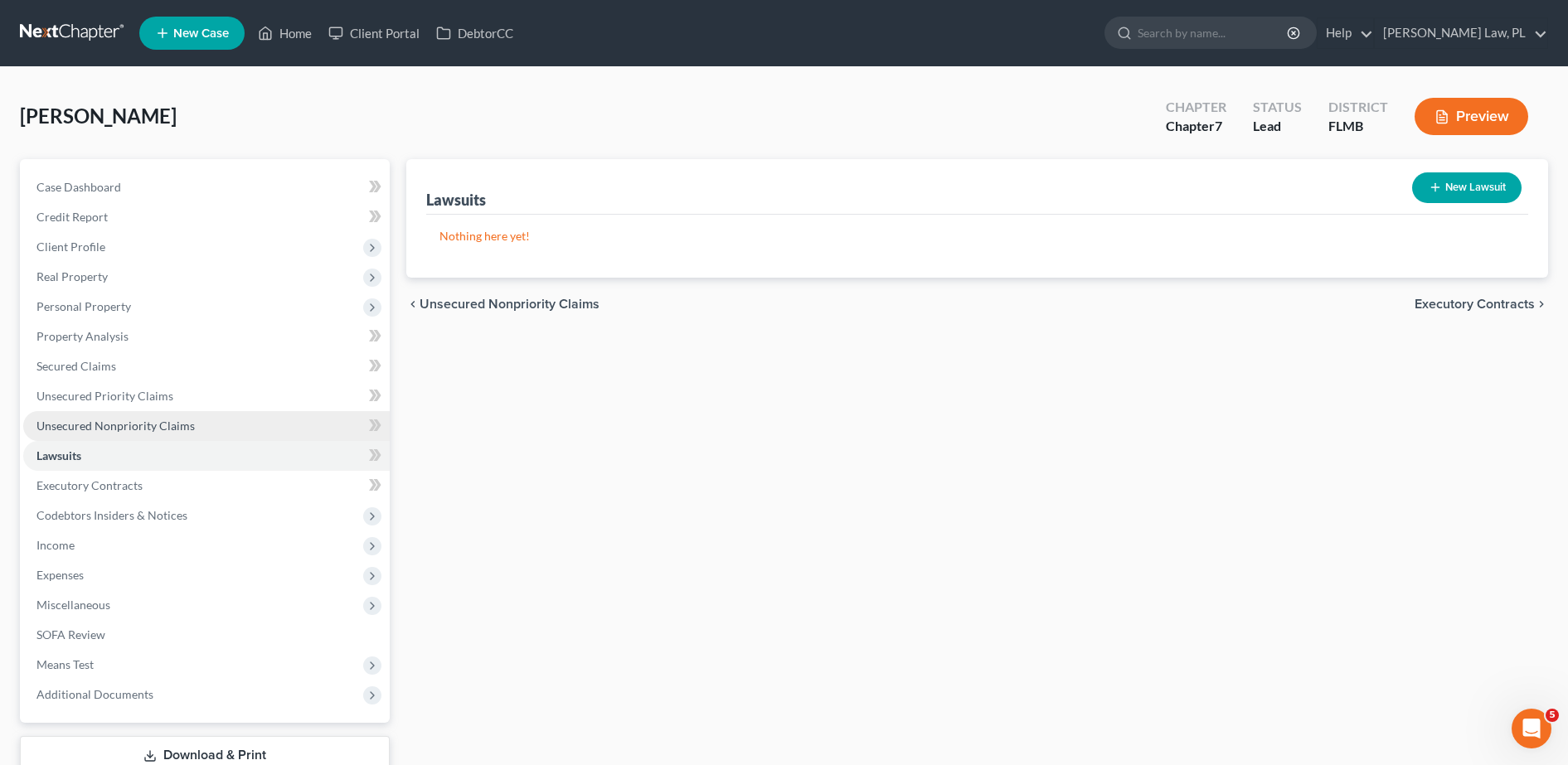
click at [87, 438] on link "Unsecured Nonpriority Claims" at bounding box center [207, 426] width 367 height 30
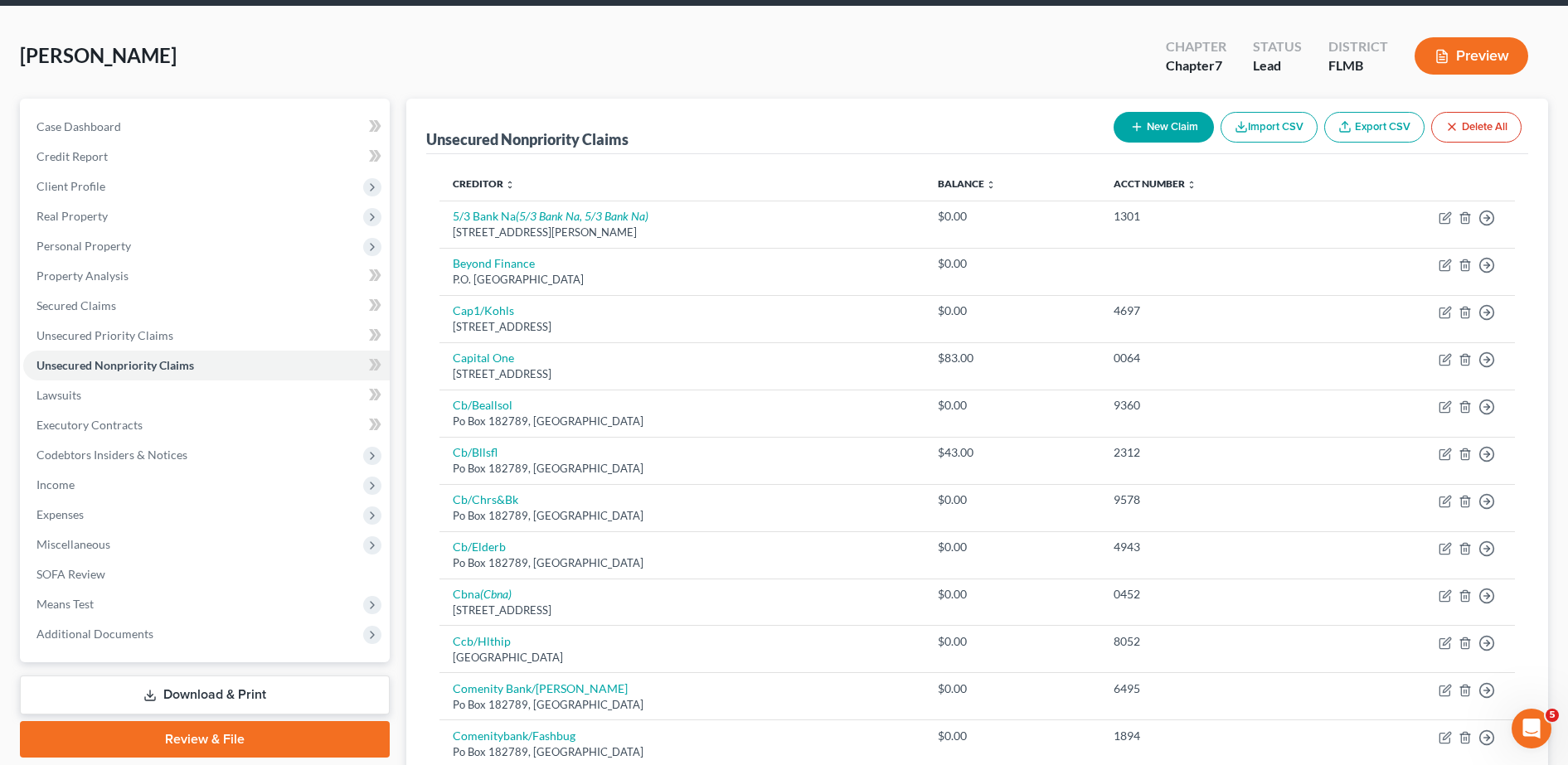
scroll to position [73, 0]
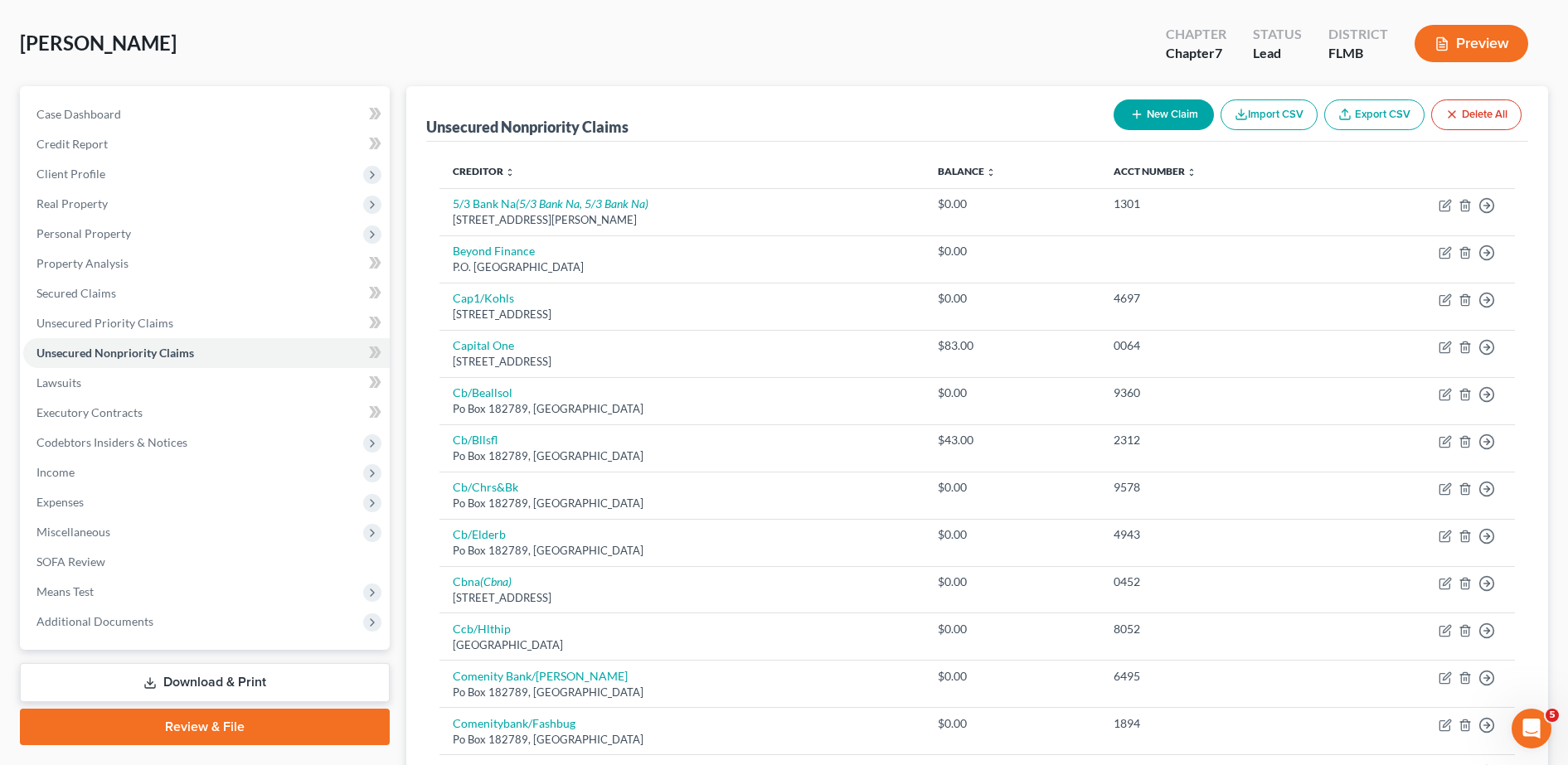
click at [1162, 113] on button "New Claim" at bounding box center [1163, 115] width 100 height 31
select select "0"
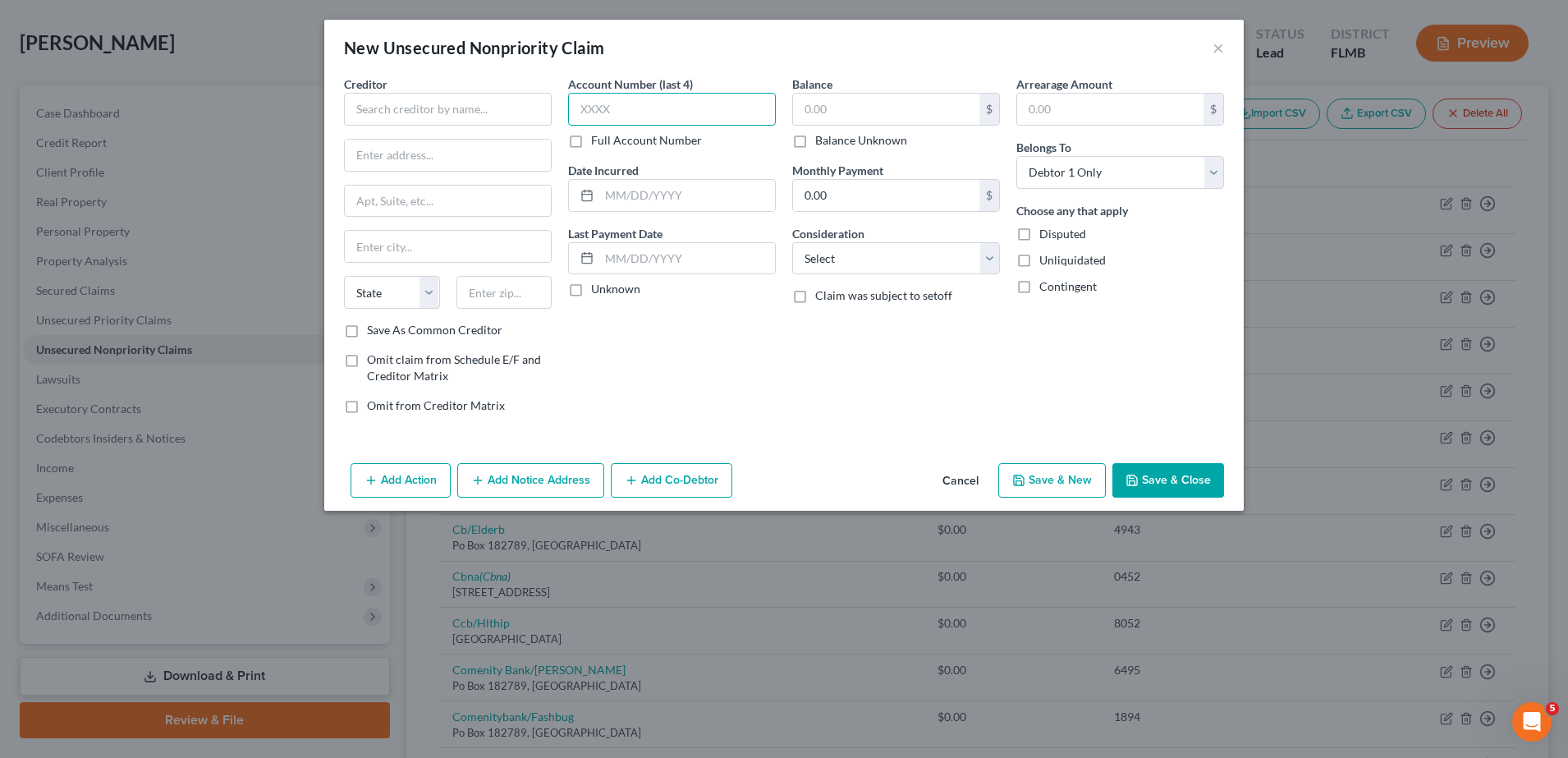
click at [635, 109] on input "text" at bounding box center [671, 109] width 208 height 33
type input "0980"
click at [1185, 472] on button "Save & Close" at bounding box center [1168, 480] width 112 height 35
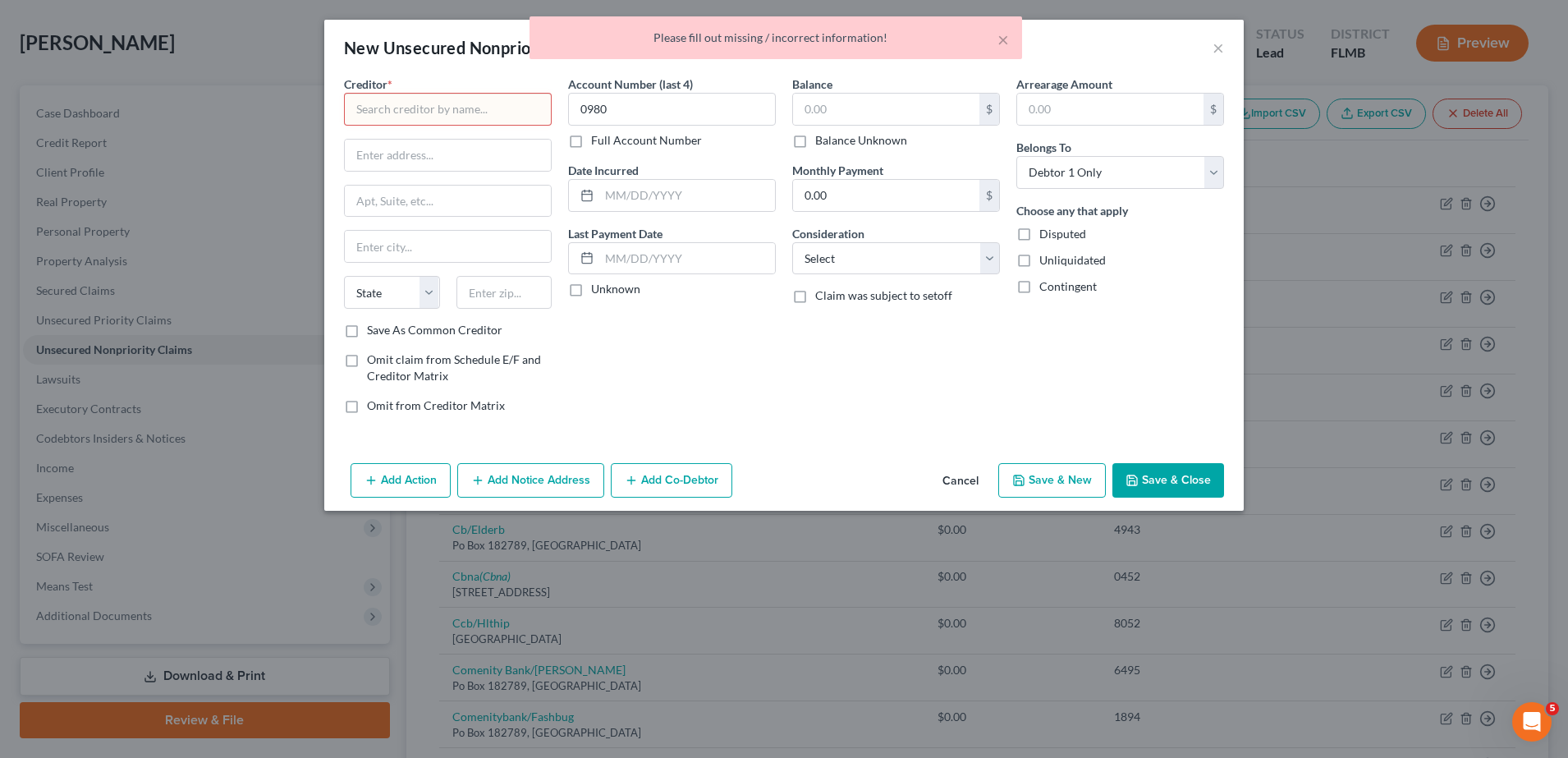
click at [477, 112] on input "text" at bounding box center [448, 109] width 208 height 33
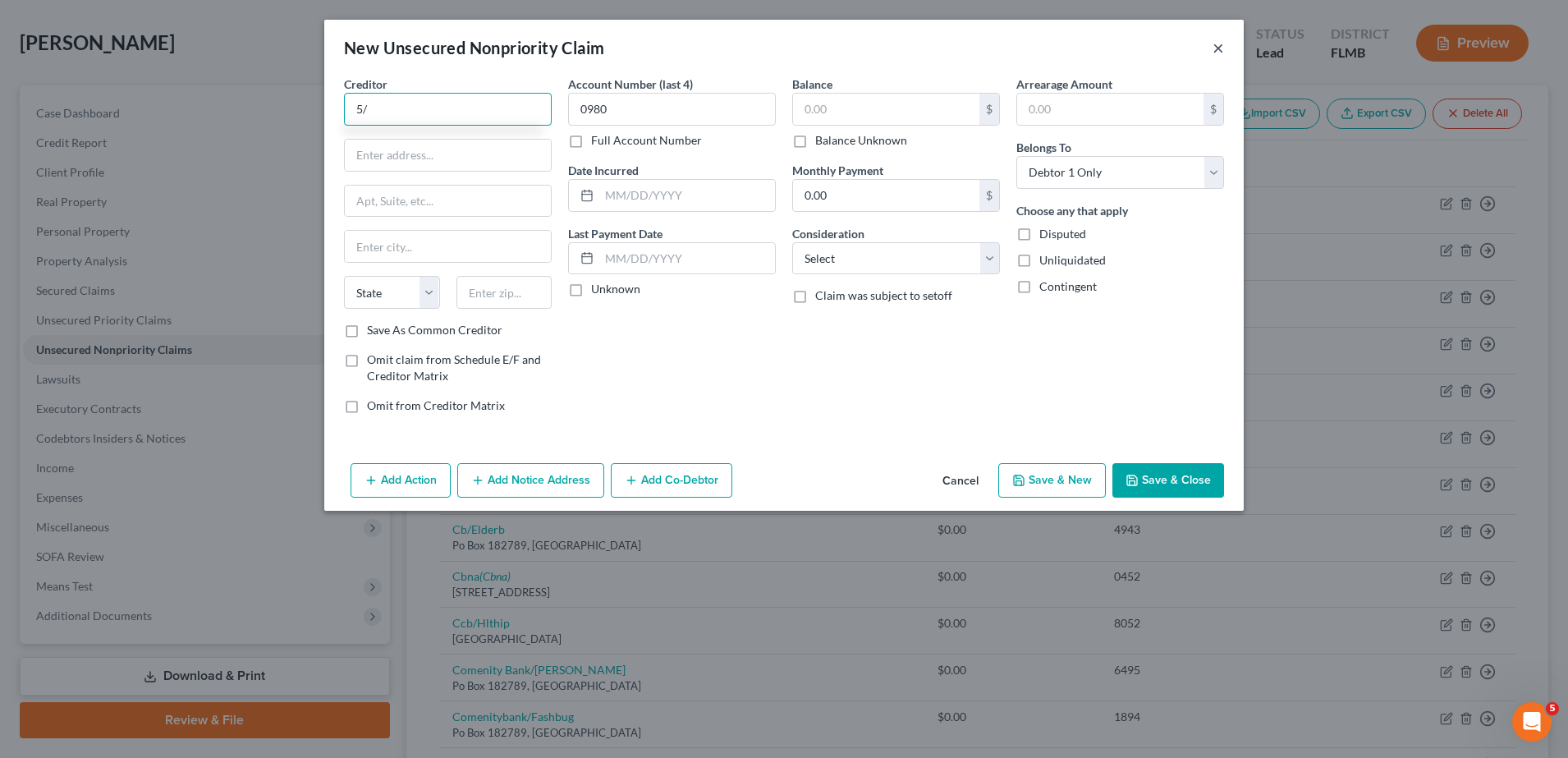
type input "5/"
click at [1220, 43] on button "×" at bounding box center [1218, 48] width 12 height 20
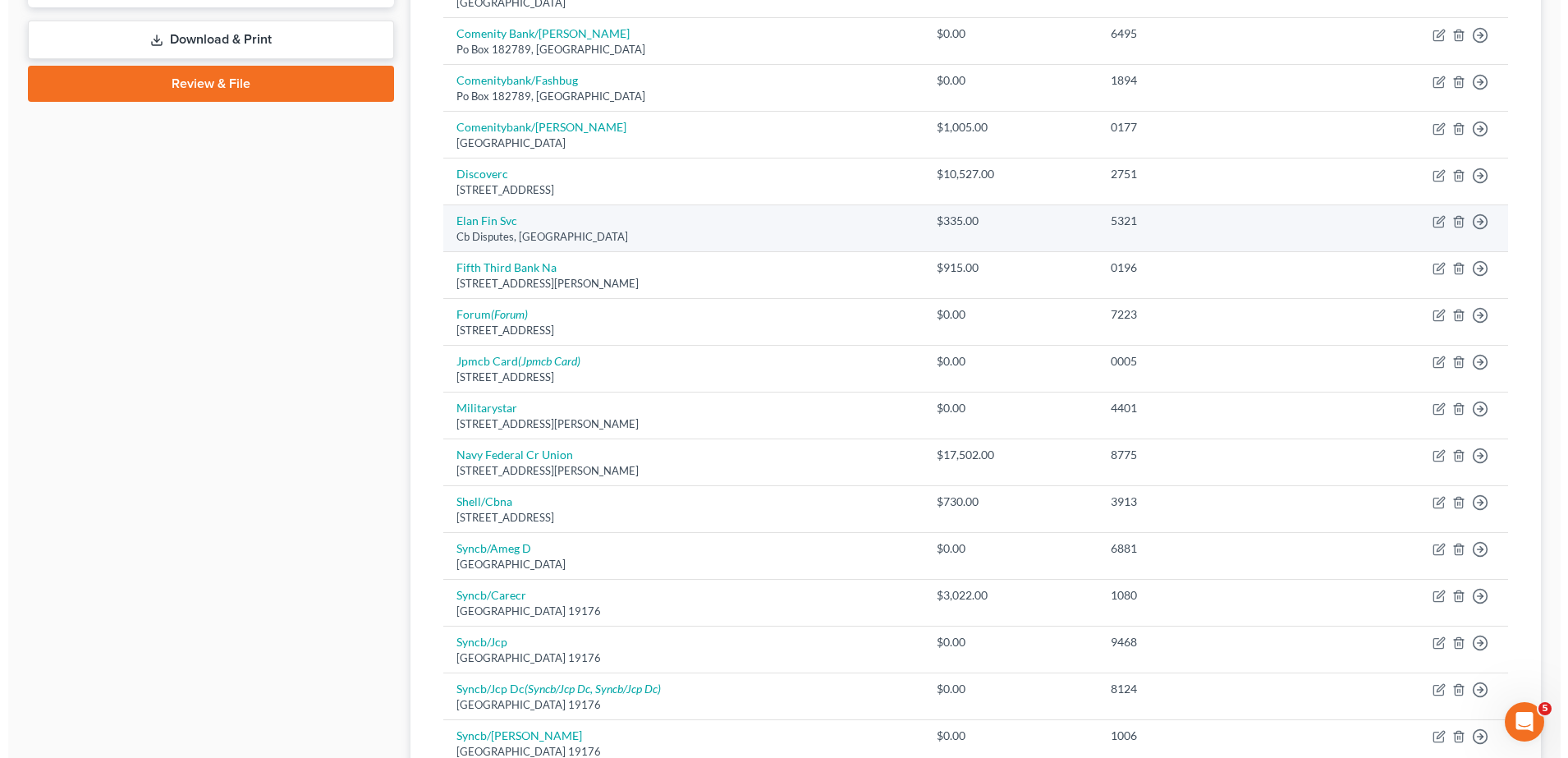
scroll to position [0, 0]
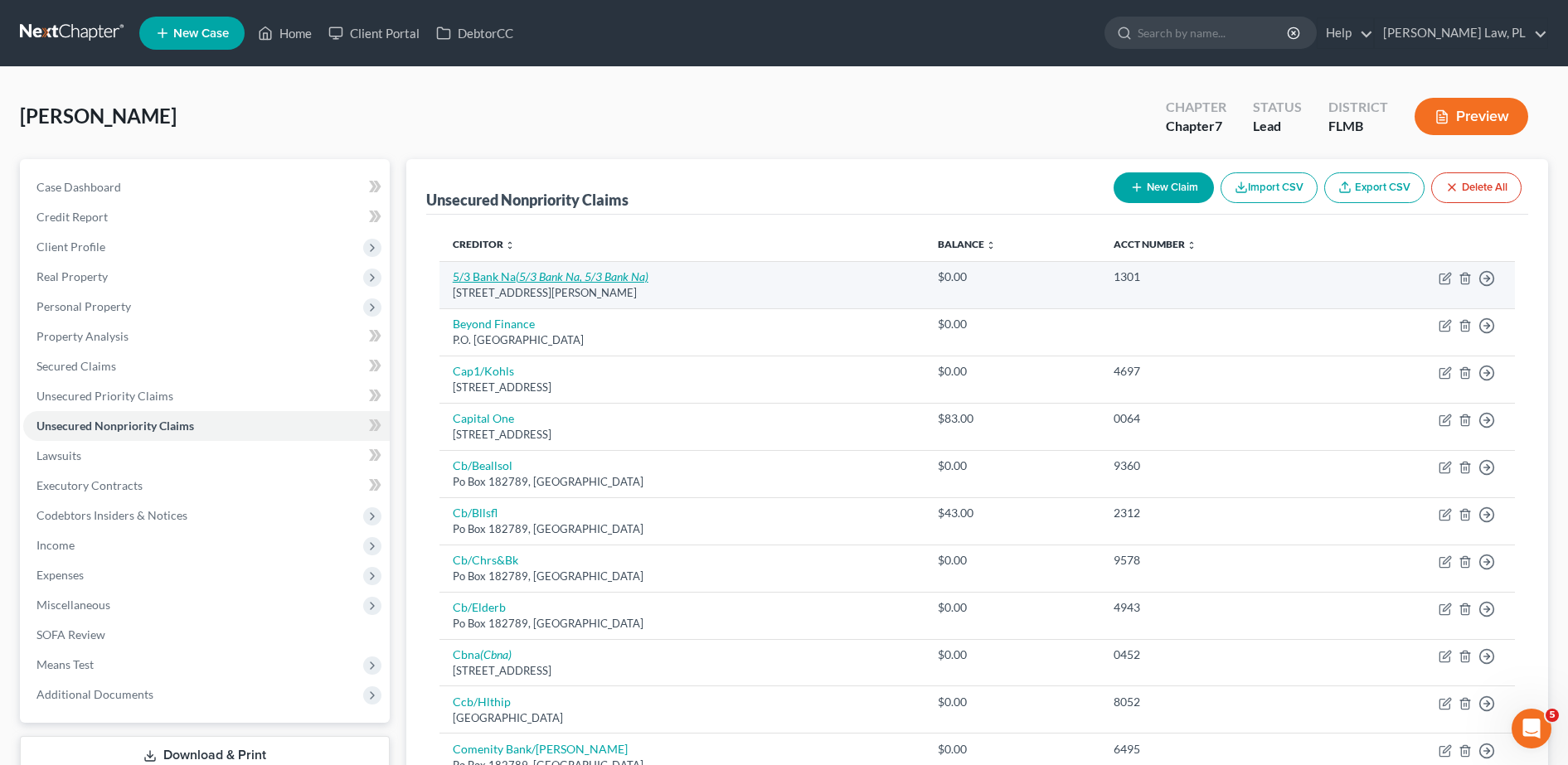
click at [548, 278] on icon "(5/3 Bank Na, 5/3 Bank Na)" at bounding box center [582, 276] width 133 height 14
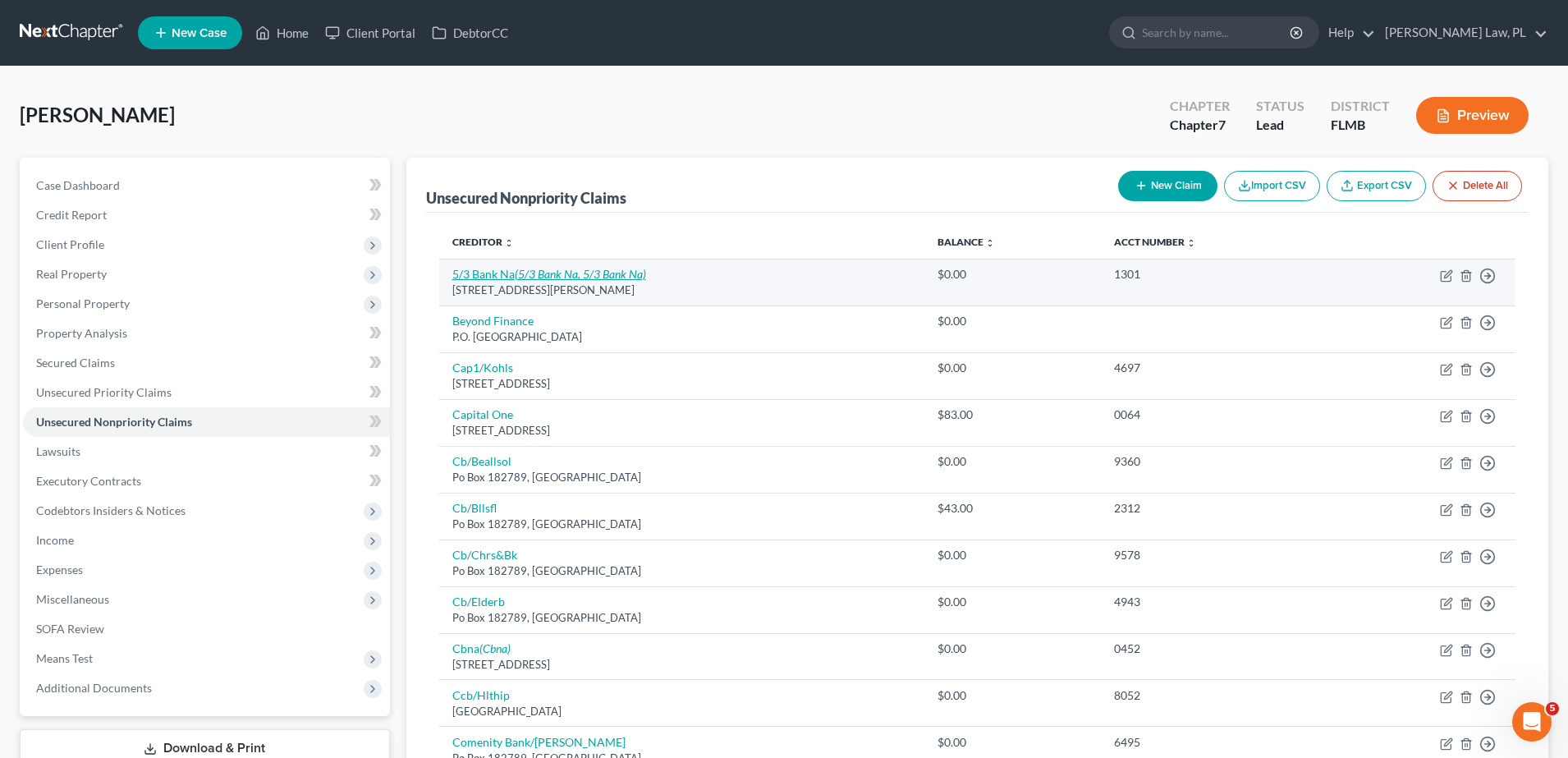
select select "36"
select select "0"
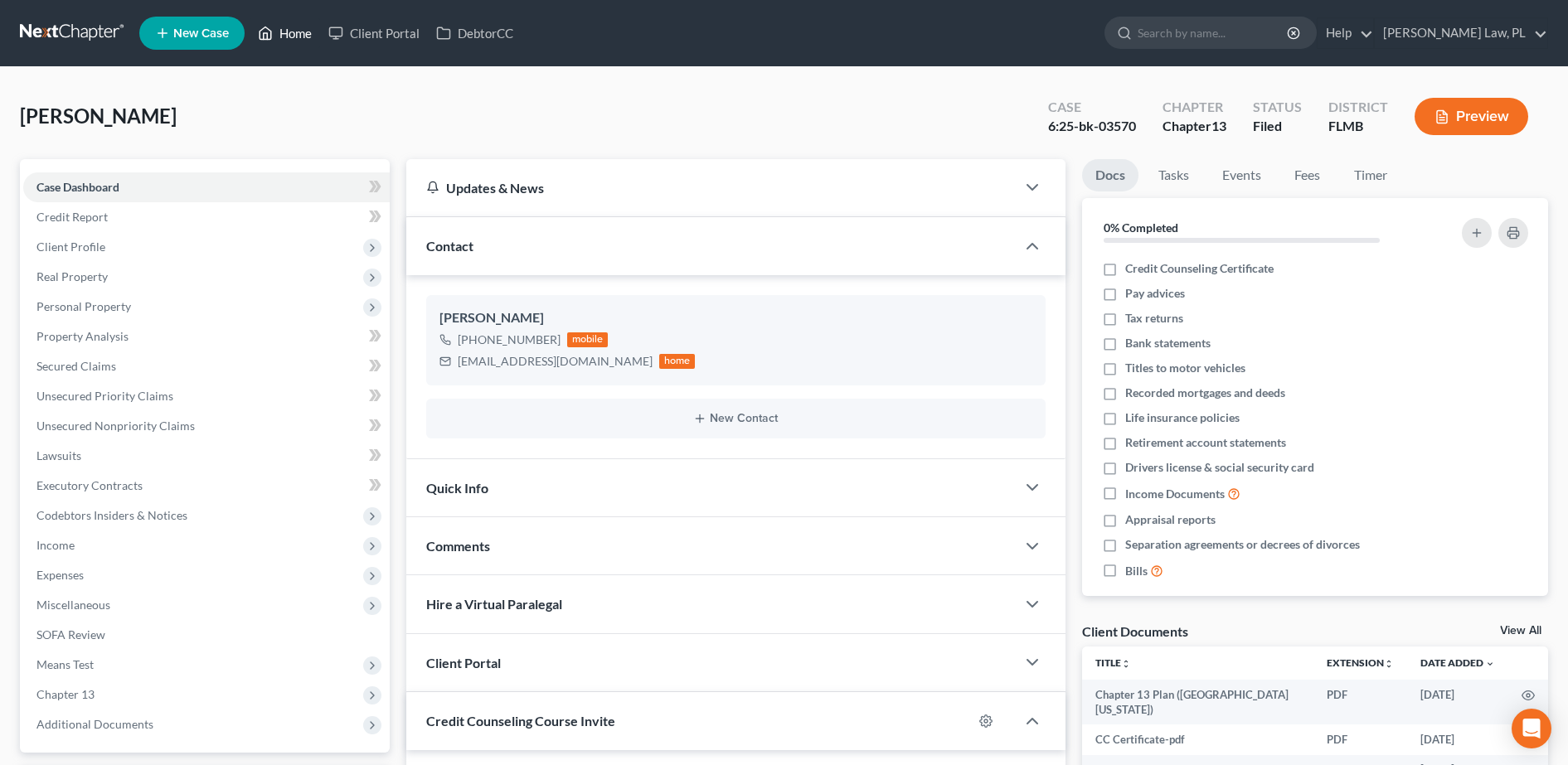
click at [291, 39] on link "Home" at bounding box center [285, 33] width 71 height 30
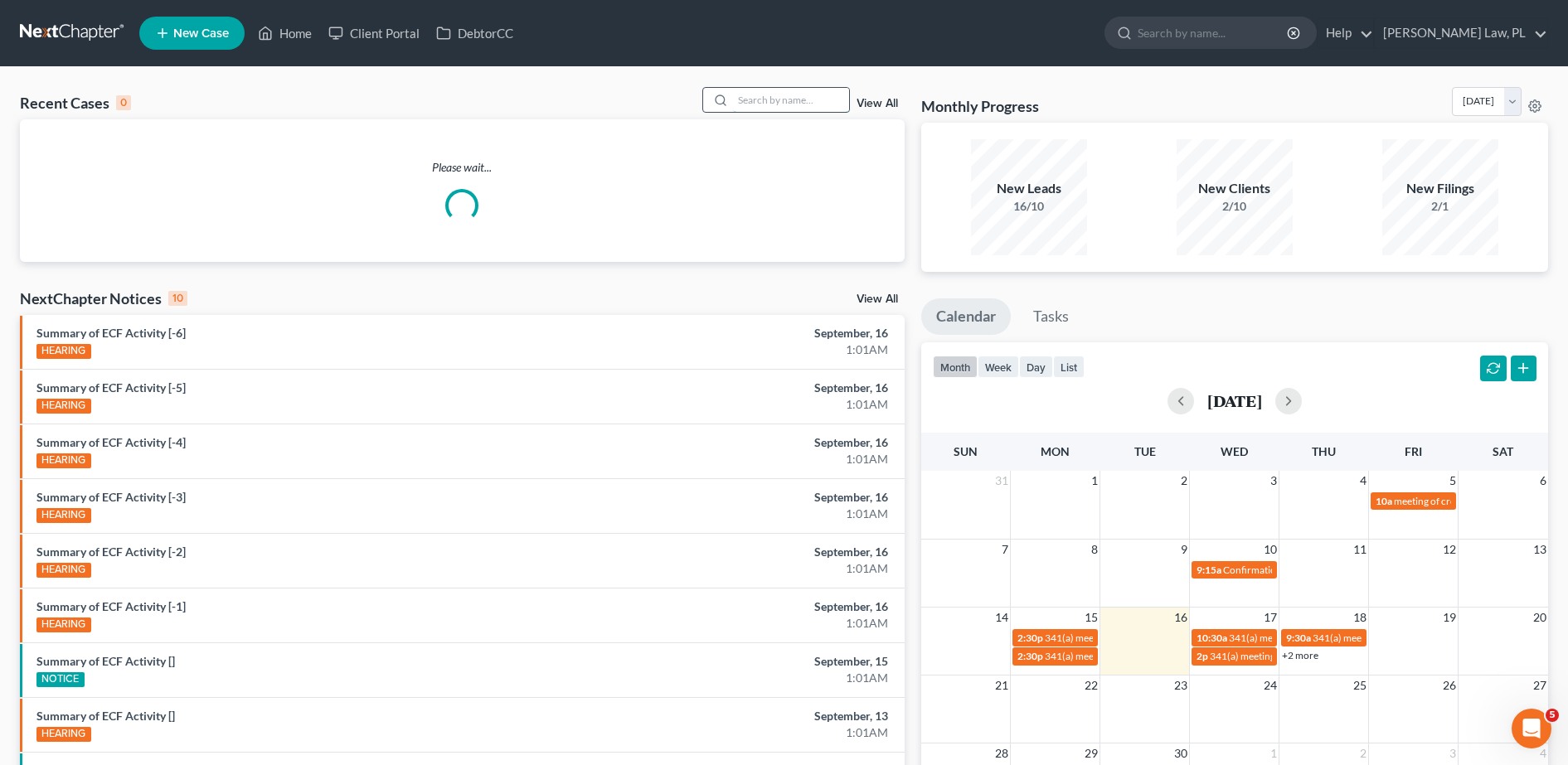
click at [776, 110] on input "search" at bounding box center [791, 100] width 116 height 24
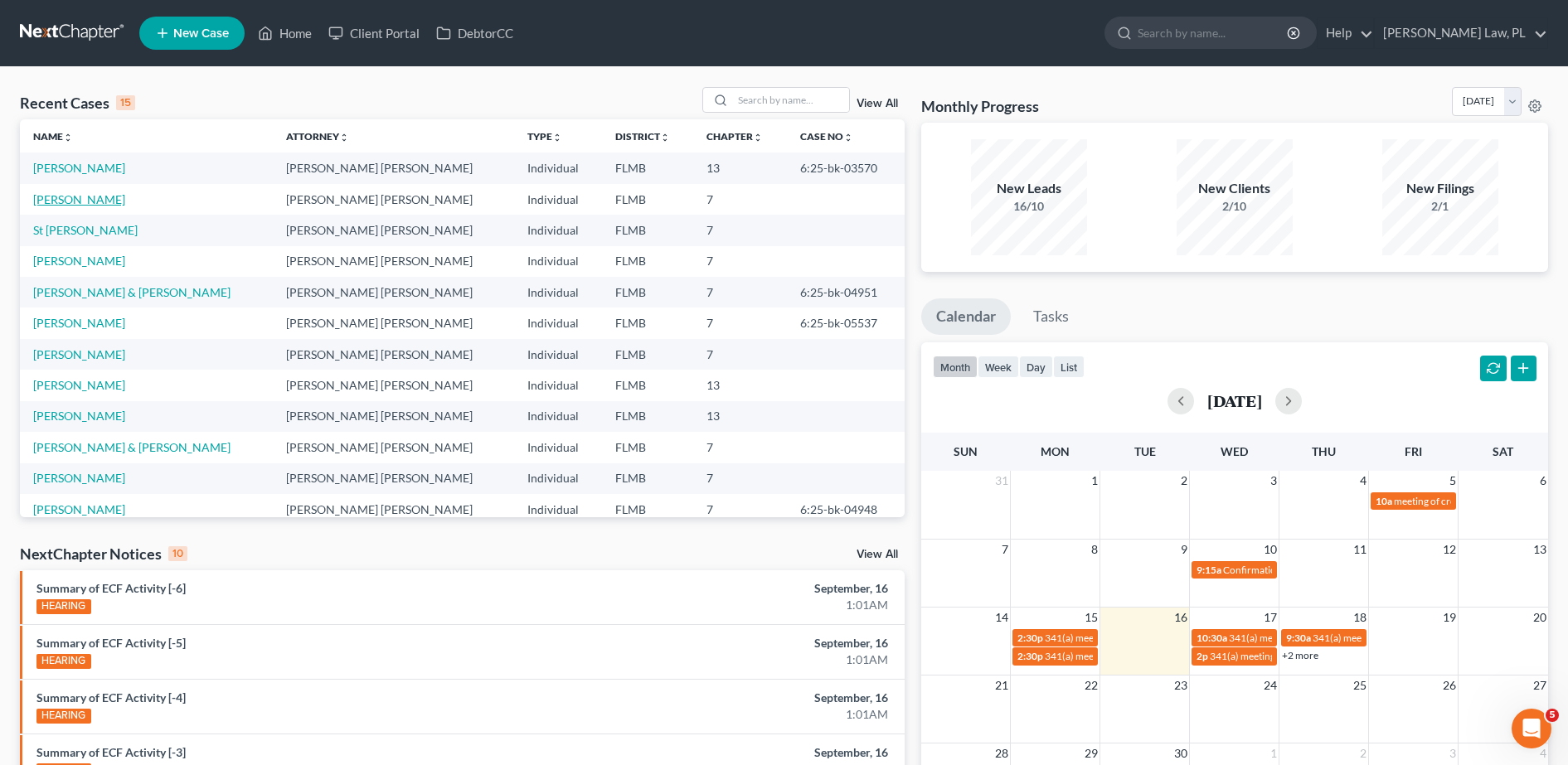
click at [85, 202] on link "[PERSON_NAME]" at bounding box center [79, 199] width 92 height 14
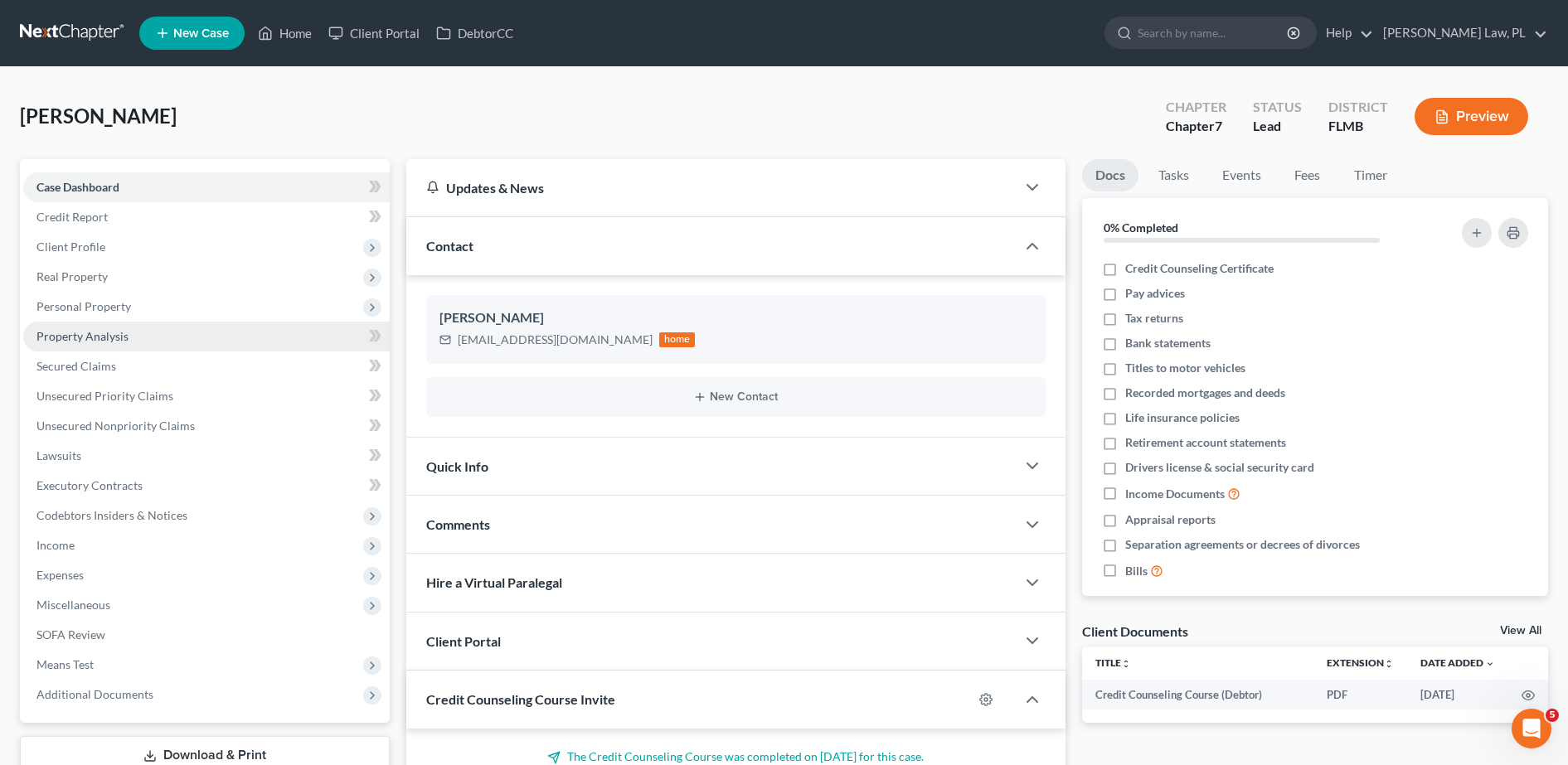
click at [144, 330] on link "Property Analysis" at bounding box center [207, 337] width 367 height 30
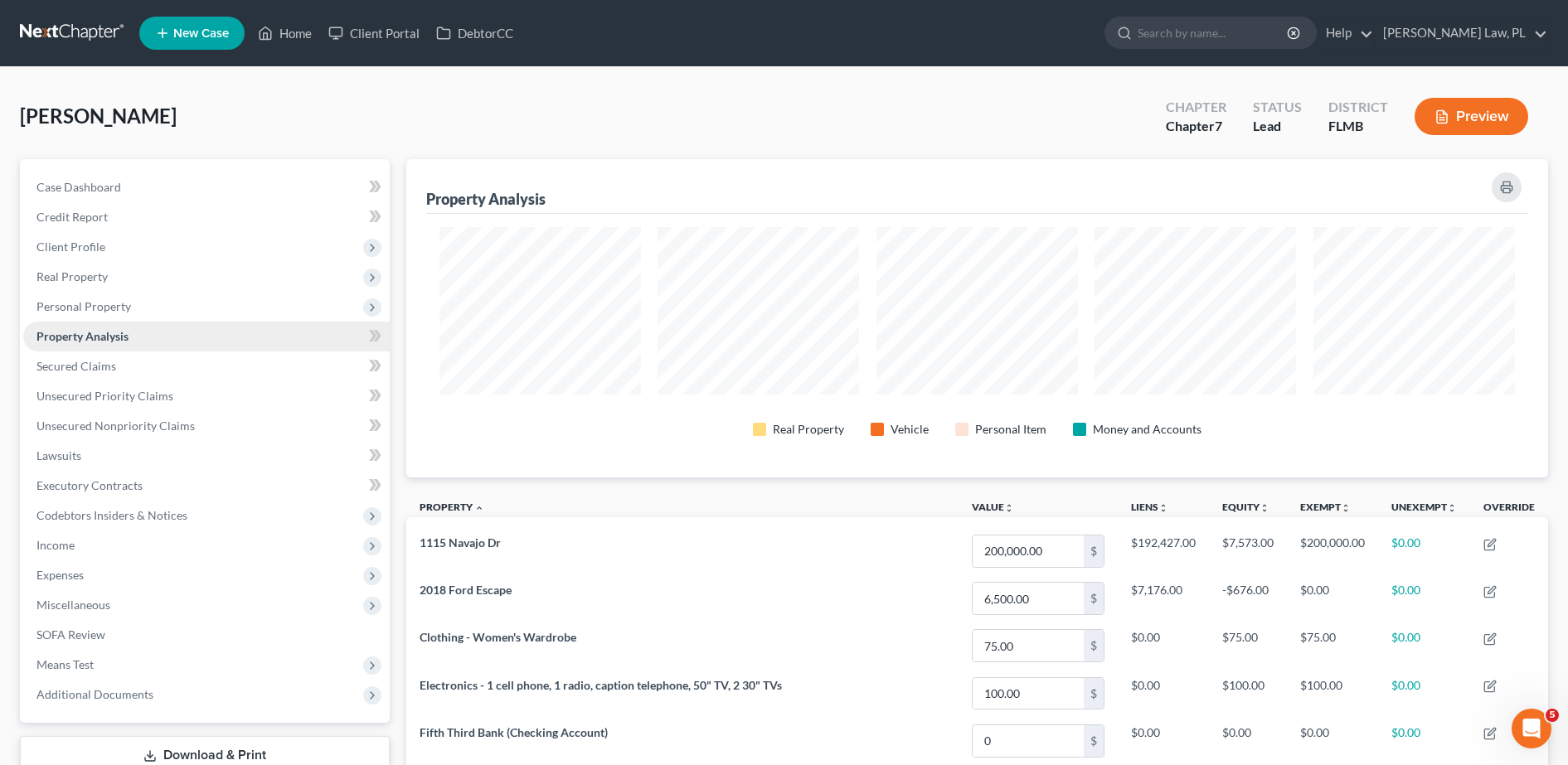
scroll to position [319, 1142]
click at [127, 419] on span "Unsecured Nonpriority Claims" at bounding box center [115, 425] width 159 height 14
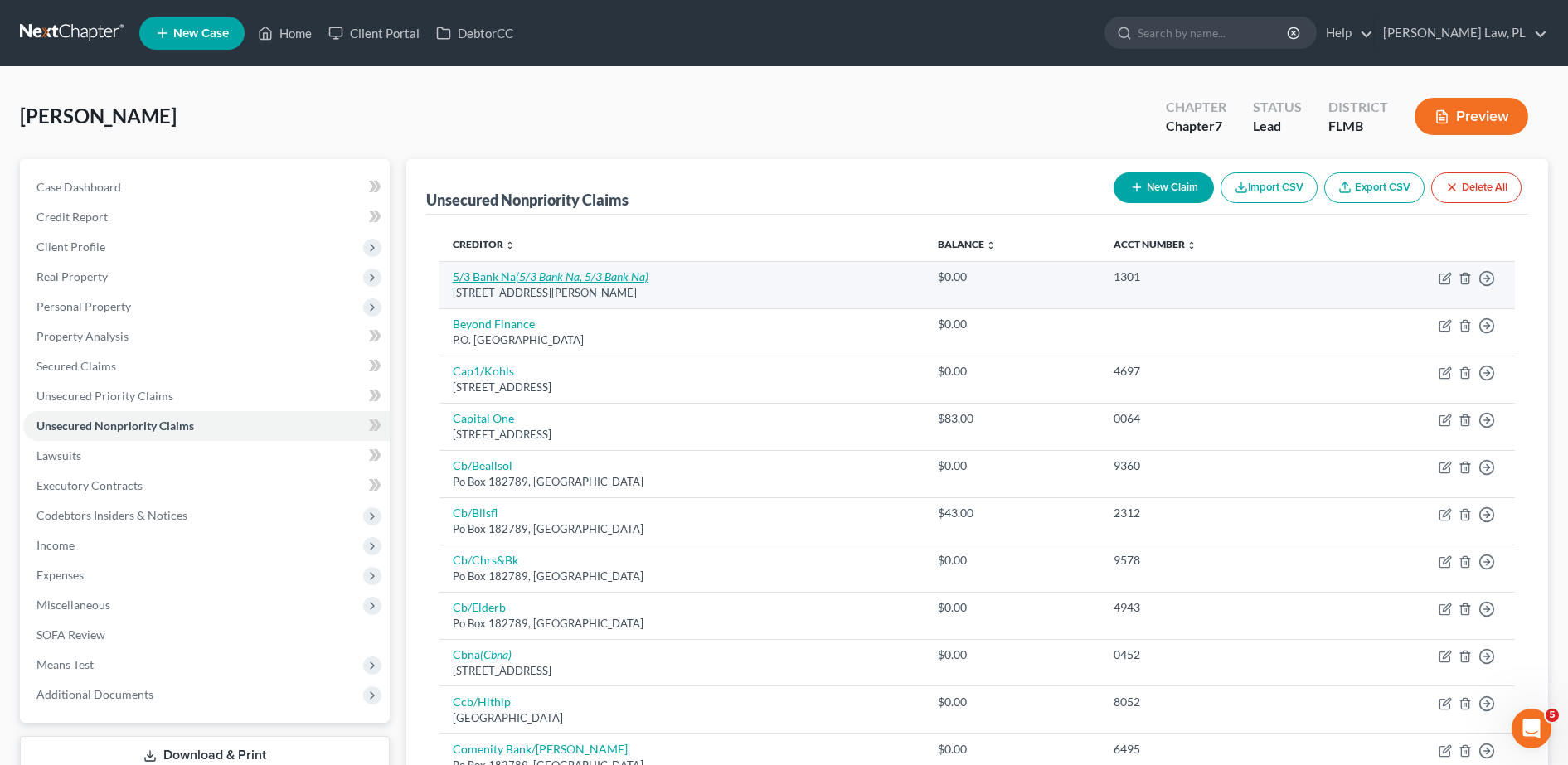
click at [584, 274] on icon "(5/3 Bank Na, 5/3 Bank Na)" at bounding box center [582, 276] width 133 height 14
select select "36"
select select "0"
select select "36"
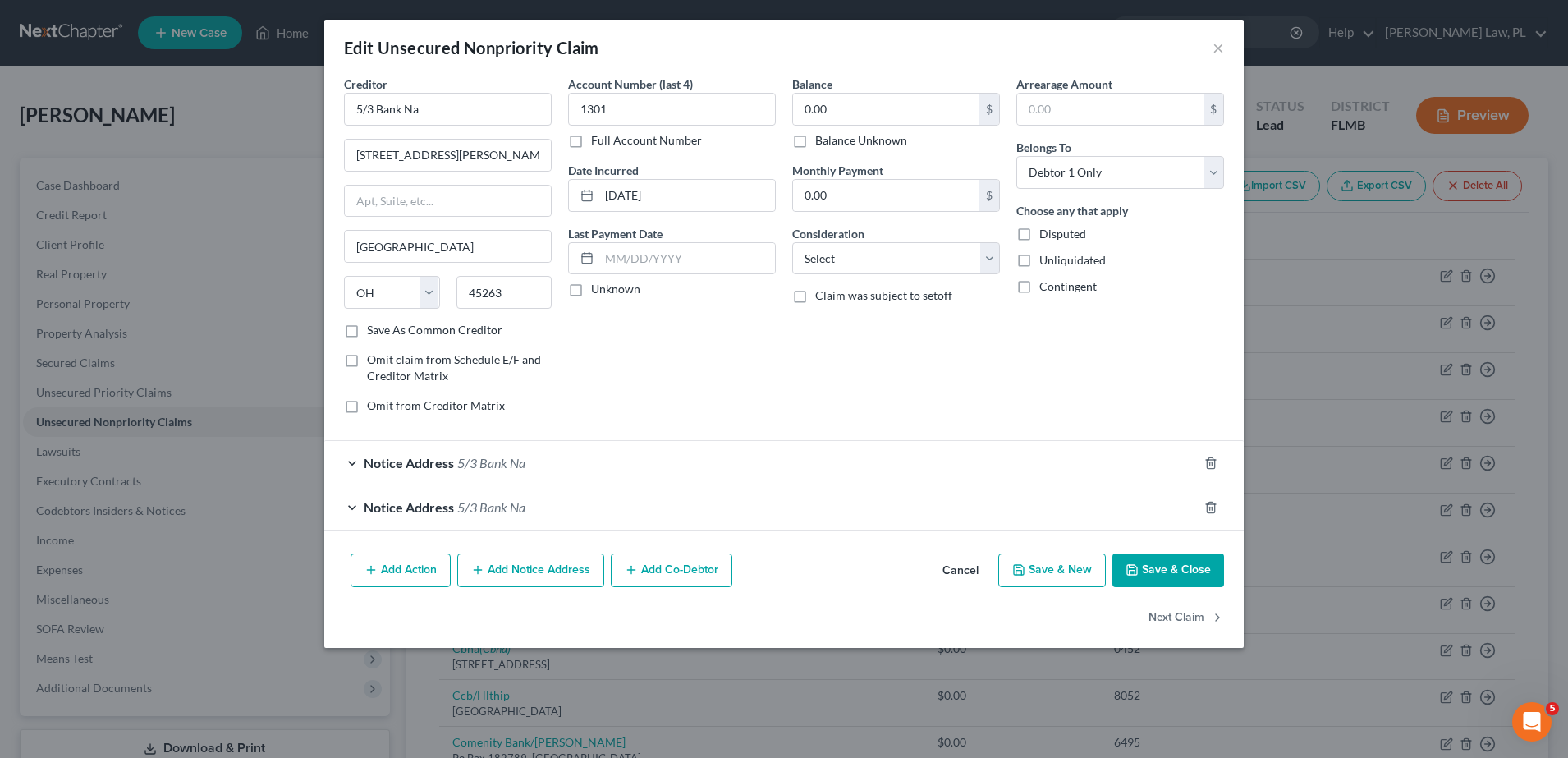
click at [367, 337] on label "Save As Common Creditor" at bounding box center [435, 330] width 136 height 16
click at [373, 333] on input "Save As Common Creditor" at bounding box center [378, 327] width 11 height 11
click at [446, 465] on span "Notice Address" at bounding box center [409, 462] width 90 height 16
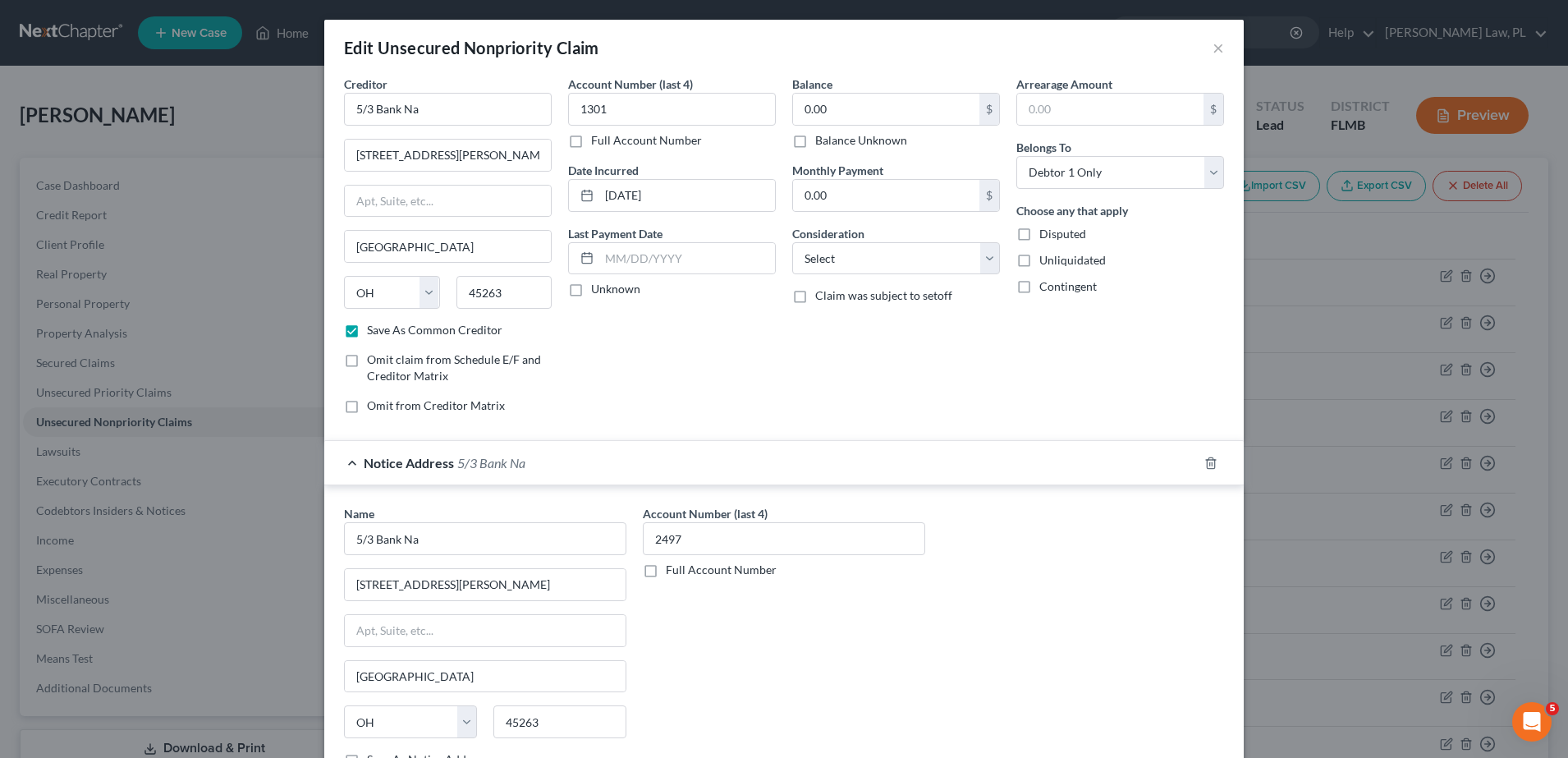
click at [446, 465] on div "Notice Address 5/3 Bank Na" at bounding box center [761, 462] width 874 height 44
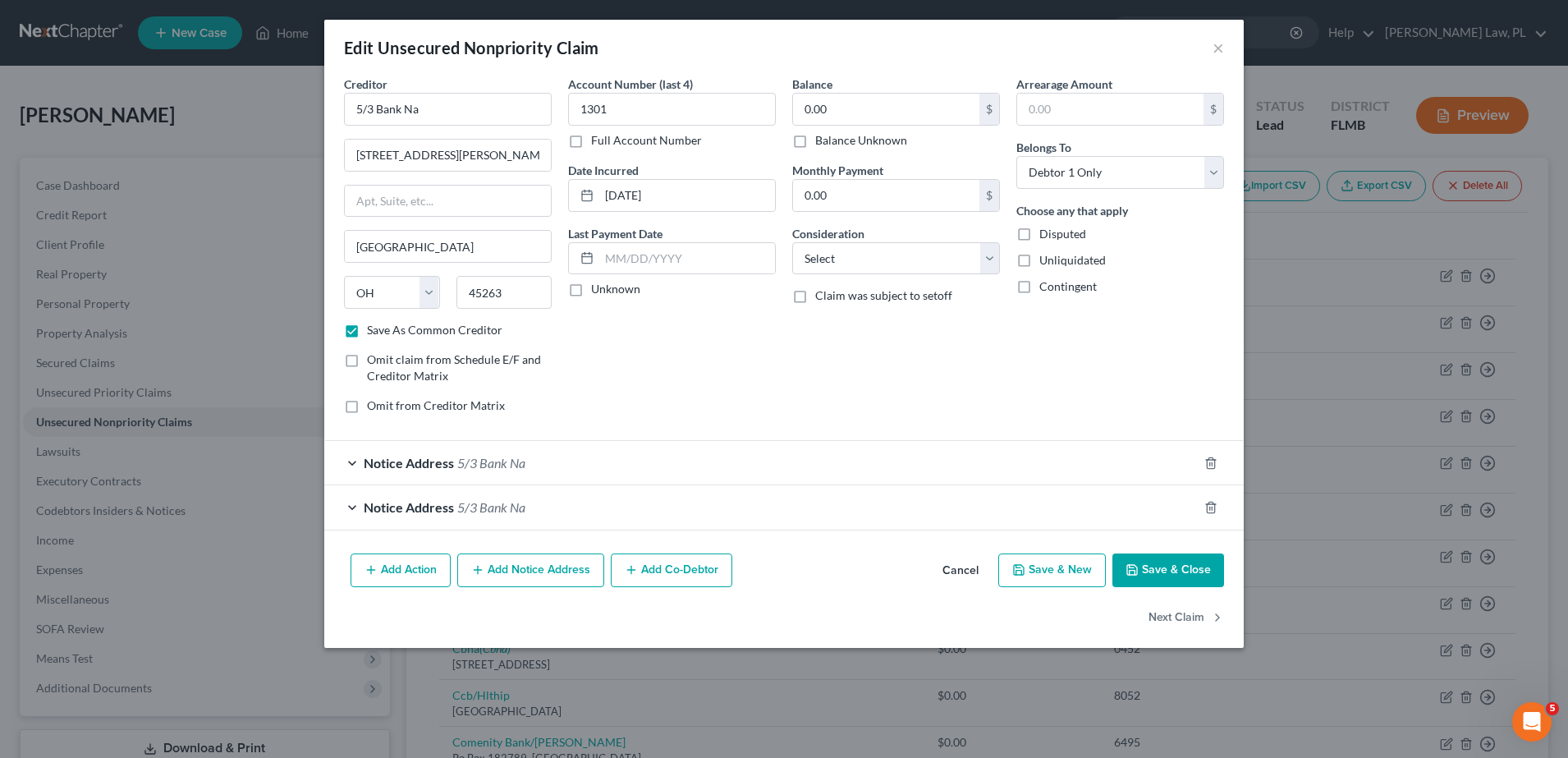
click at [442, 520] on div "Notice Address 5/3 Bank Na" at bounding box center [761, 506] width 874 height 44
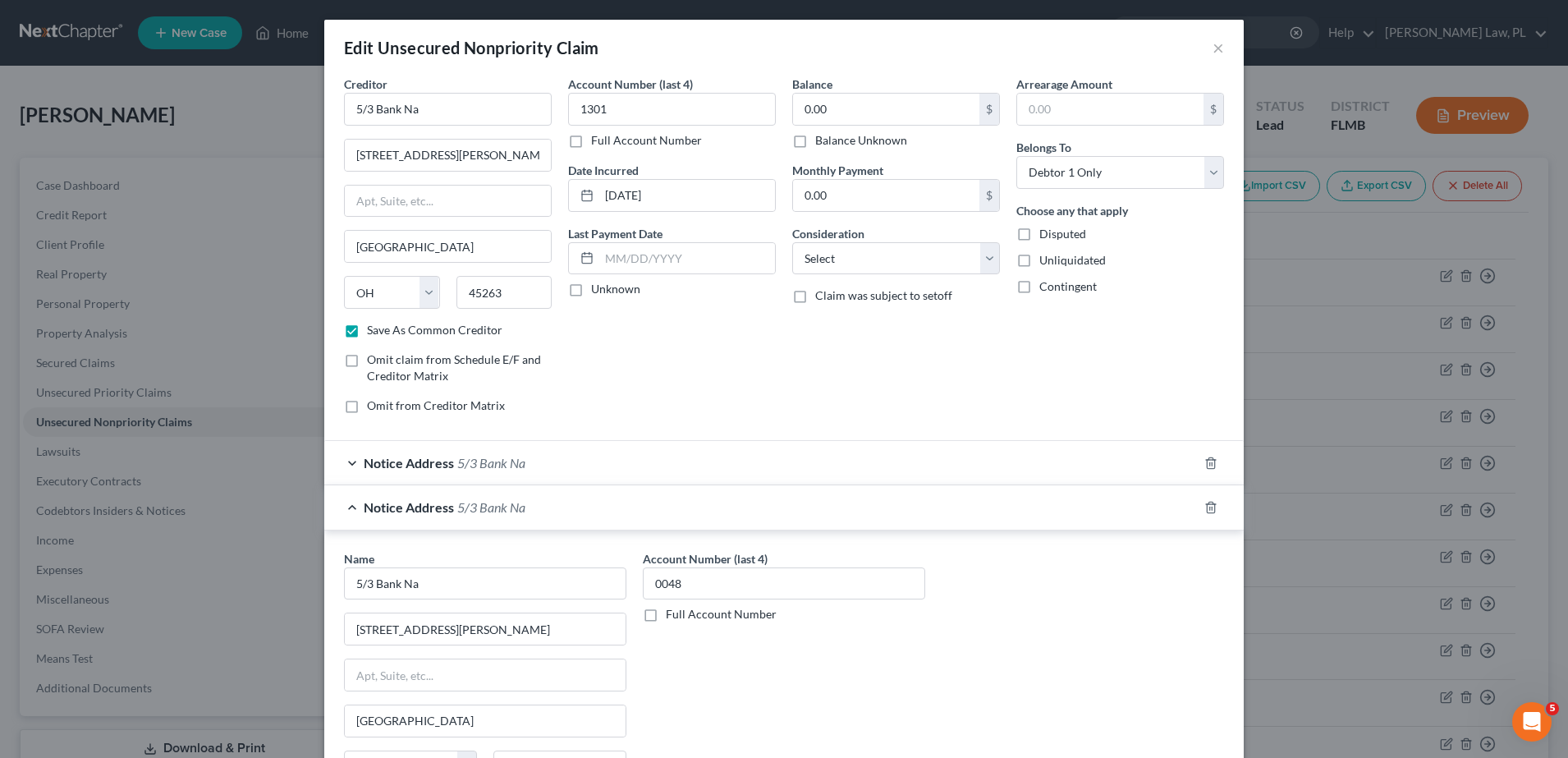
click at [437, 516] on div "Notice Address 5/3 Bank Na" at bounding box center [761, 506] width 874 height 44
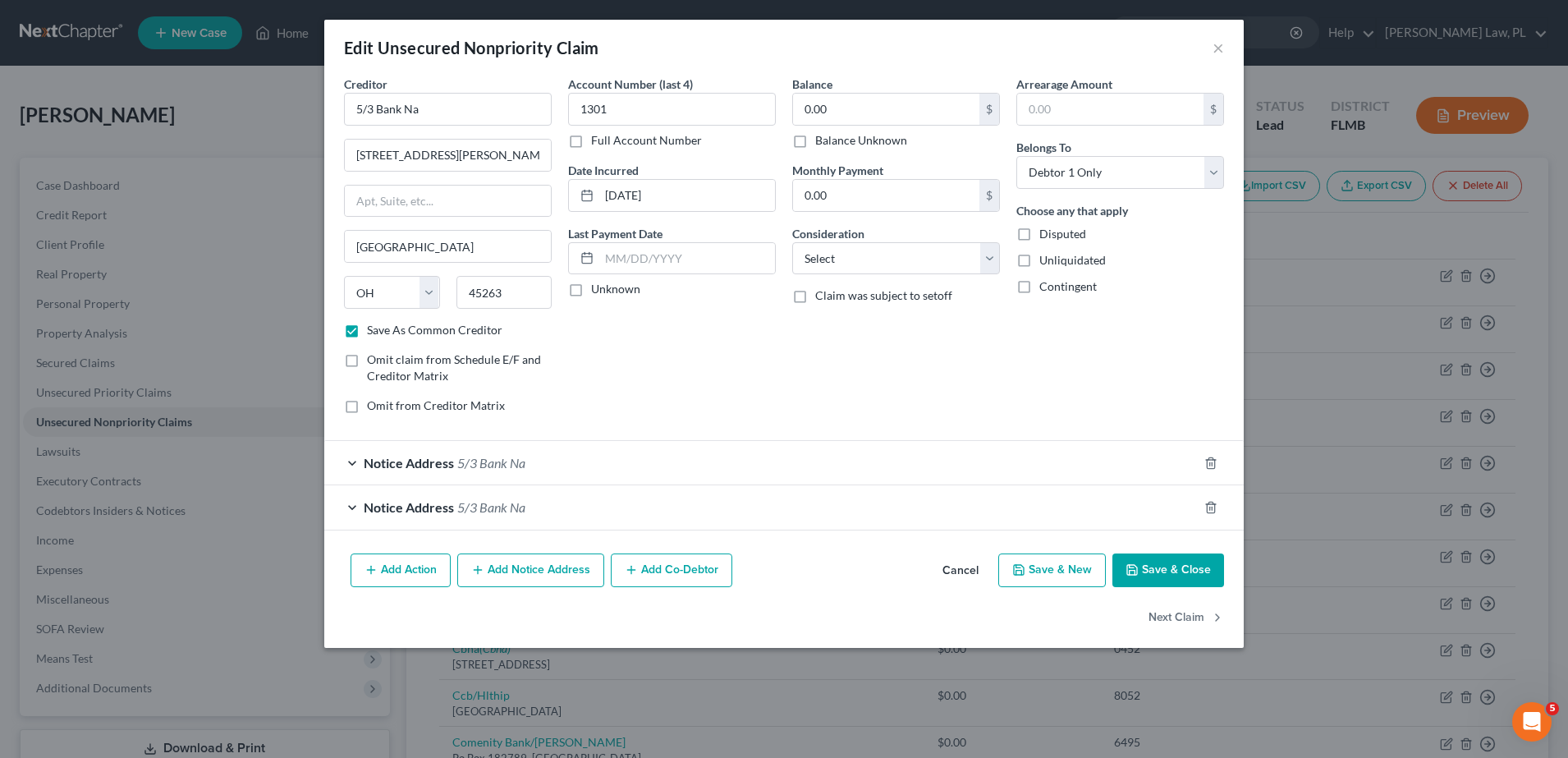
click at [1148, 567] on button "Save & Close" at bounding box center [1168, 571] width 112 height 35
checkbox input "false"
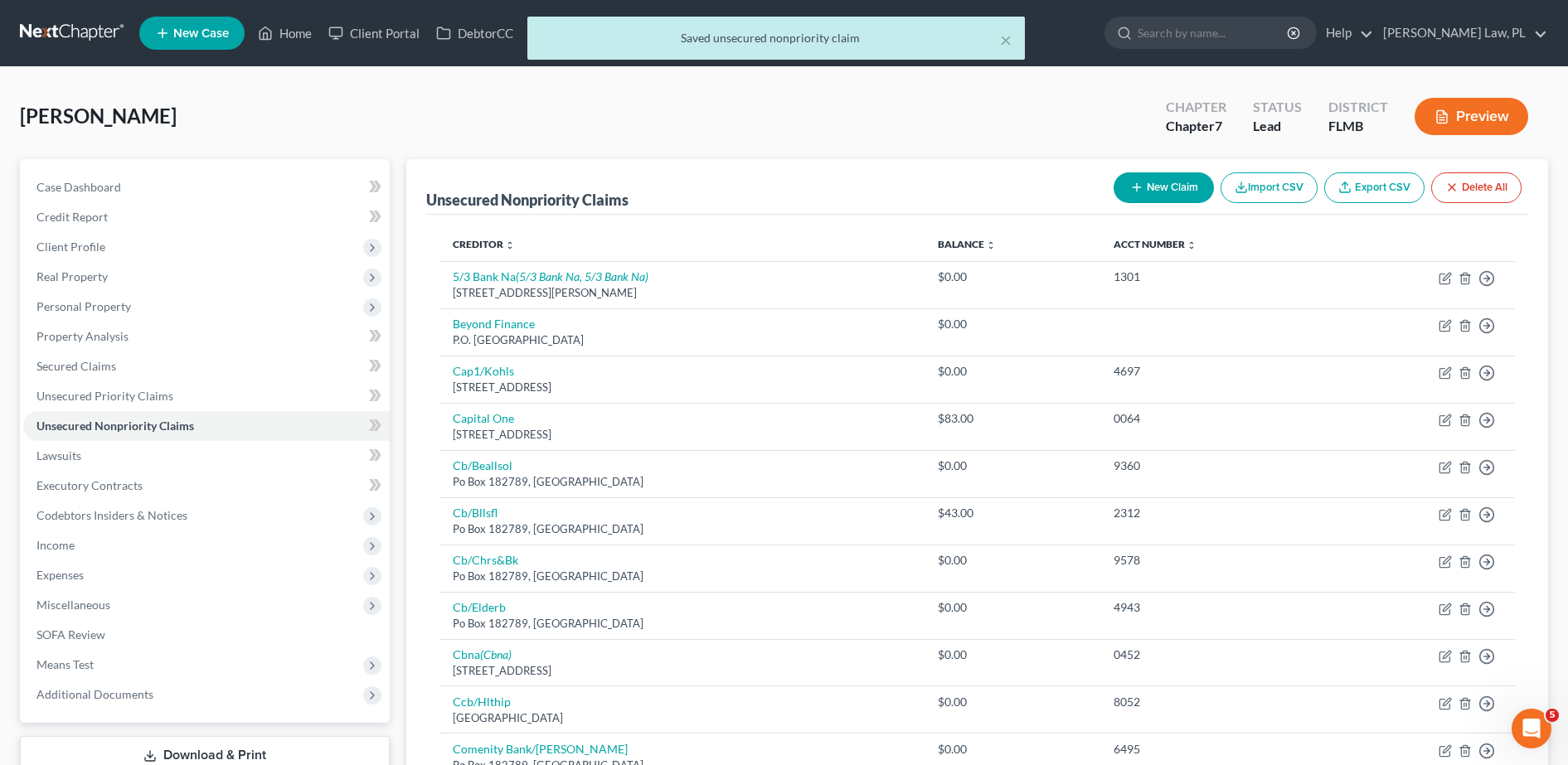
click at [1156, 188] on button "New Claim" at bounding box center [1163, 188] width 100 height 31
select select "0"
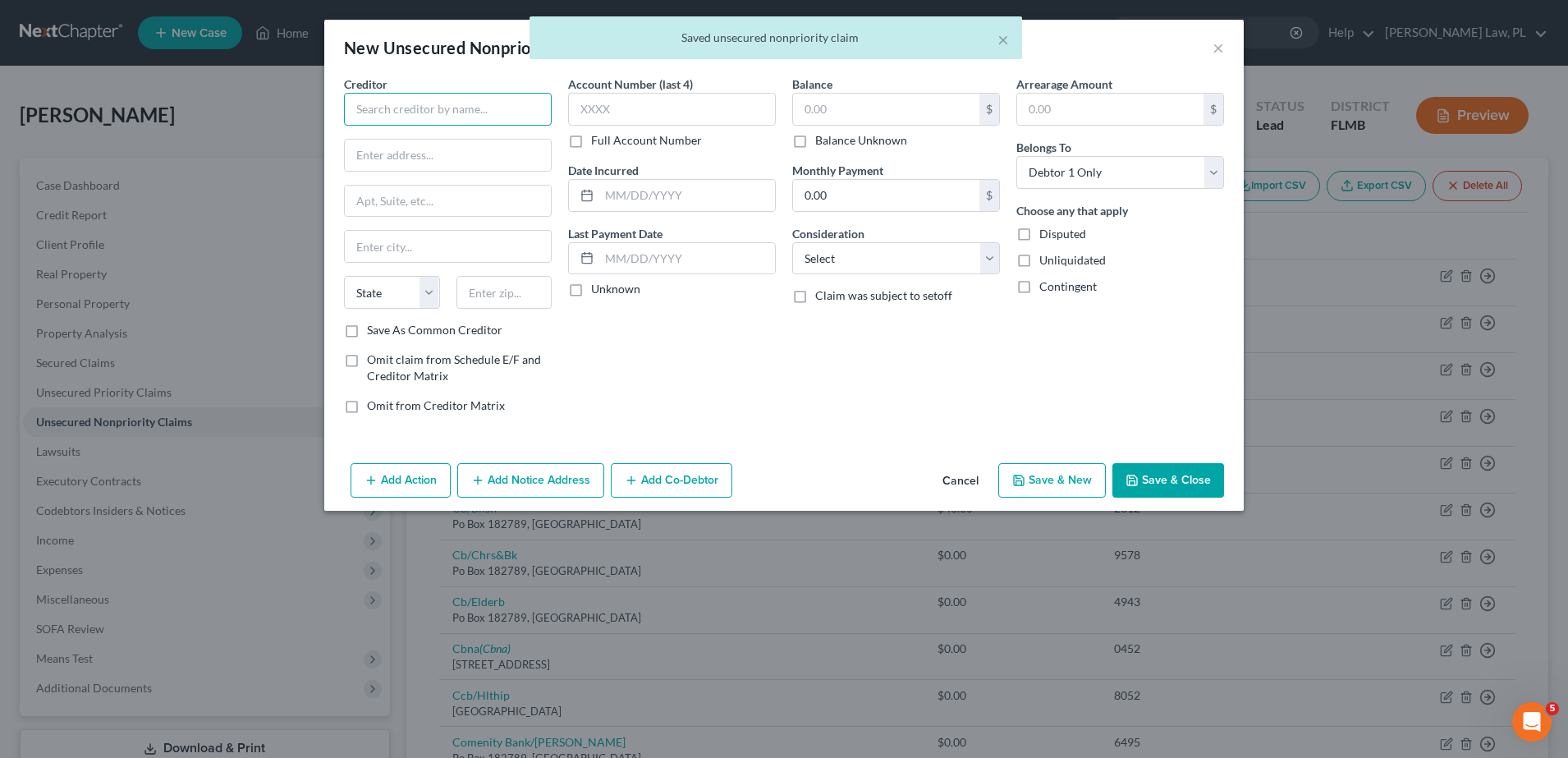
click at [424, 109] on input "text" at bounding box center [448, 109] width 208 height 33
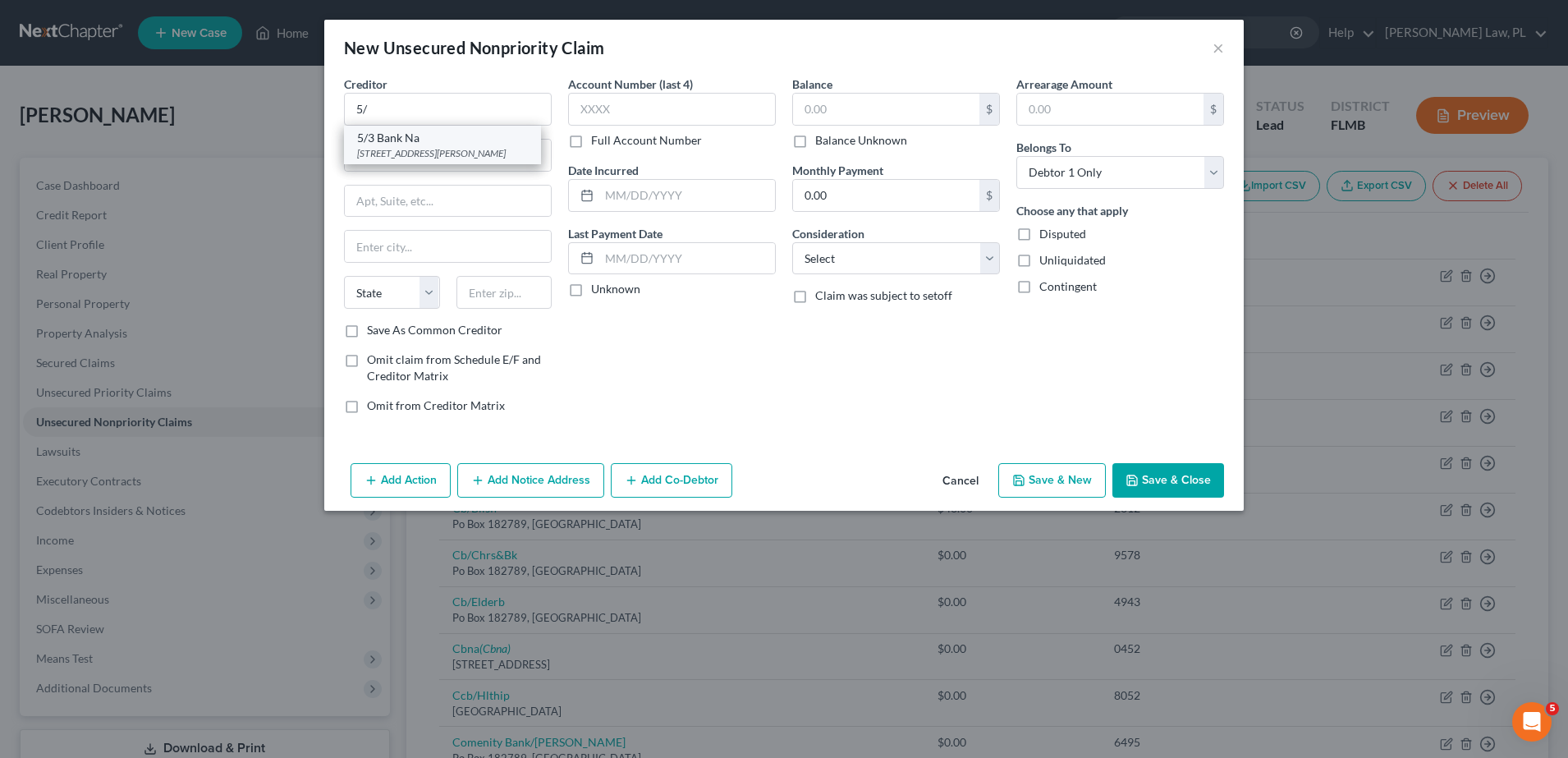
click at [435, 146] on div "[STREET_ADDRESS][PERSON_NAME]" at bounding box center [443, 153] width 171 height 14
type input "5/3 Bank Na"
type input "[STREET_ADDRESS][PERSON_NAME]"
type input "[GEOGRAPHIC_DATA]"
select select "36"
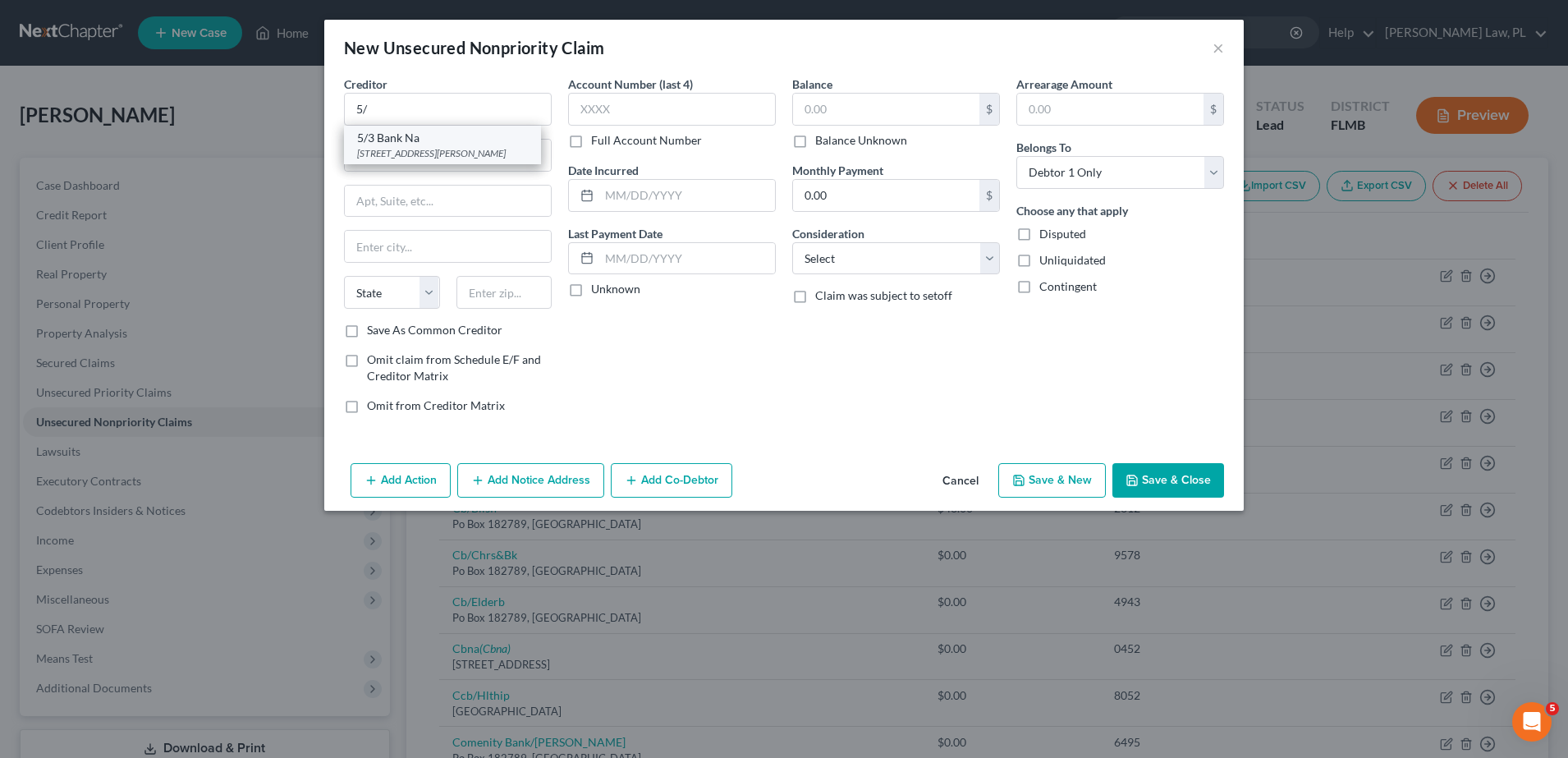
type input "45263"
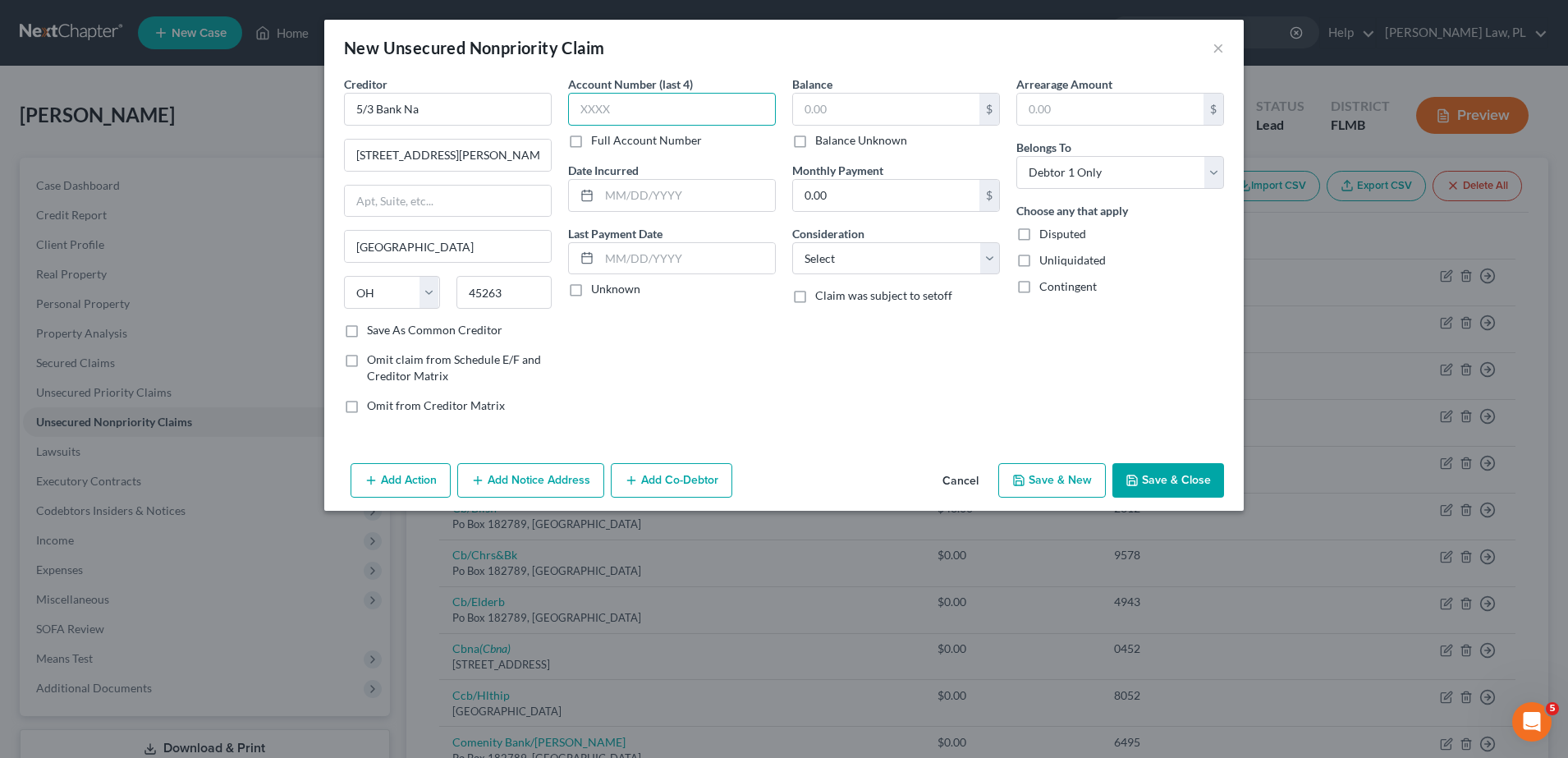
click at [640, 112] on input "text" at bounding box center [671, 109] width 208 height 33
type input "0980"
click at [832, 97] on input "text" at bounding box center [886, 109] width 187 height 31
click at [865, 245] on select "Select Cable / Satellite Services Collection Agency Credit Card Debt Debt Couns…" at bounding box center [896, 259] width 208 height 33
select select "15"
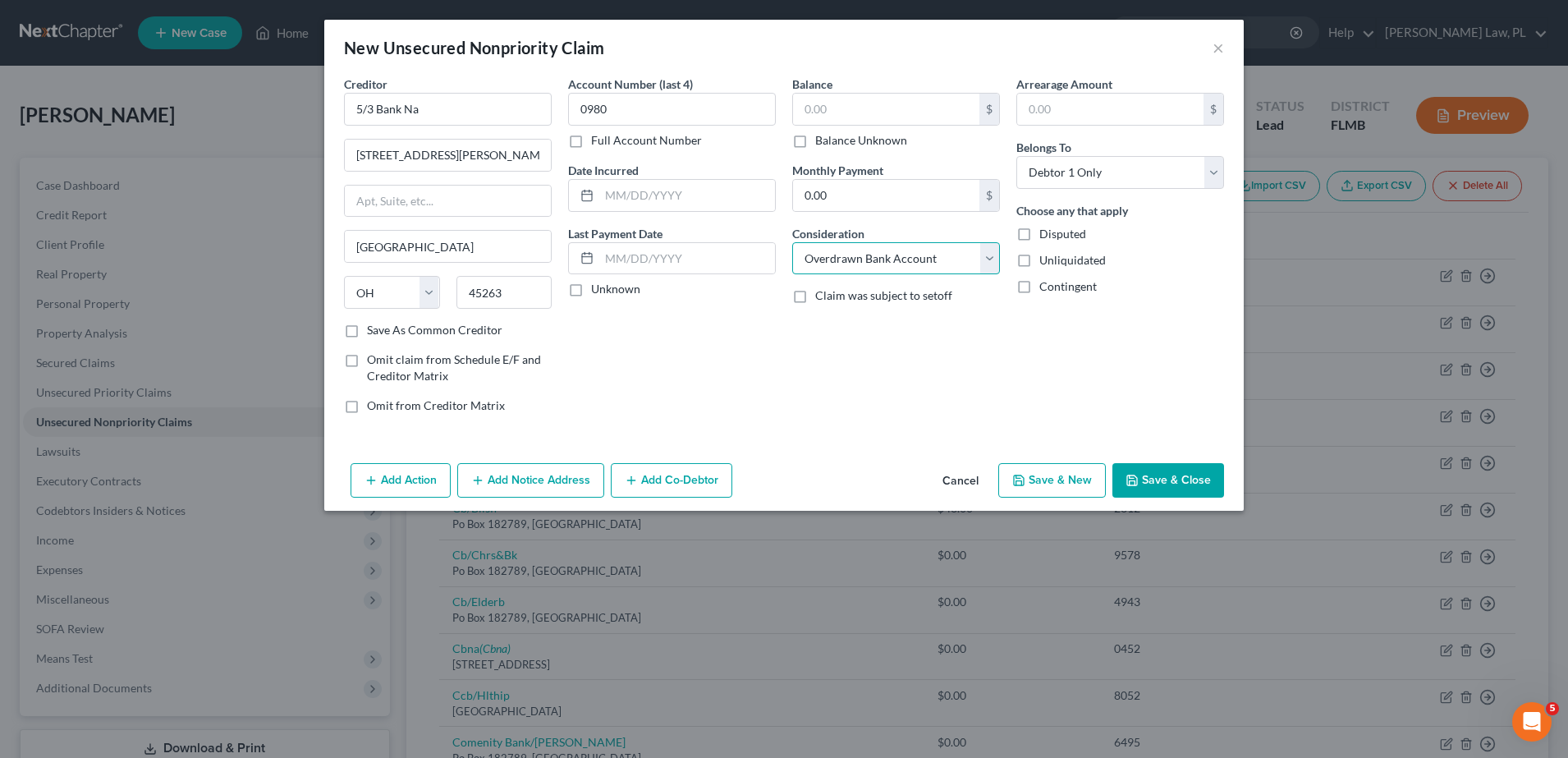
click at [792, 243] on select "Select Cable / Satellite Services Collection Agency Credit Card Debt Debt Couns…" at bounding box center [896, 259] width 208 height 33
click at [887, 409] on div "Balance $ Balance Unknown Balance Undetermined $ Balance Unknown Monthly Paymen…" at bounding box center [896, 252] width 224 height 352
click at [874, 124] on input "text" at bounding box center [886, 109] width 187 height 31
type input "1,816.05"
click at [1146, 480] on button "Save & Close" at bounding box center [1168, 480] width 112 height 35
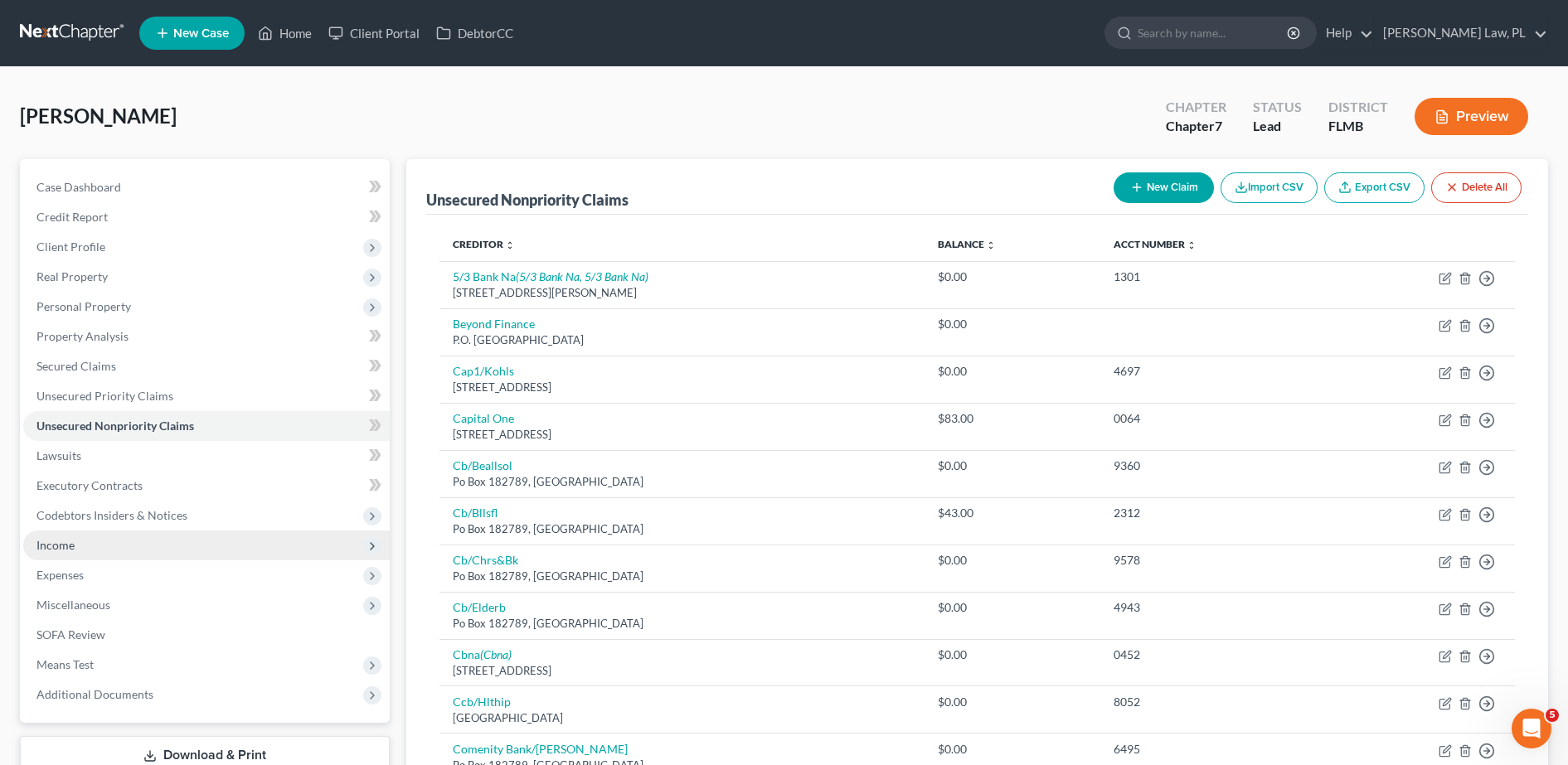
click at [145, 541] on span "Income" at bounding box center [207, 545] width 367 height 30
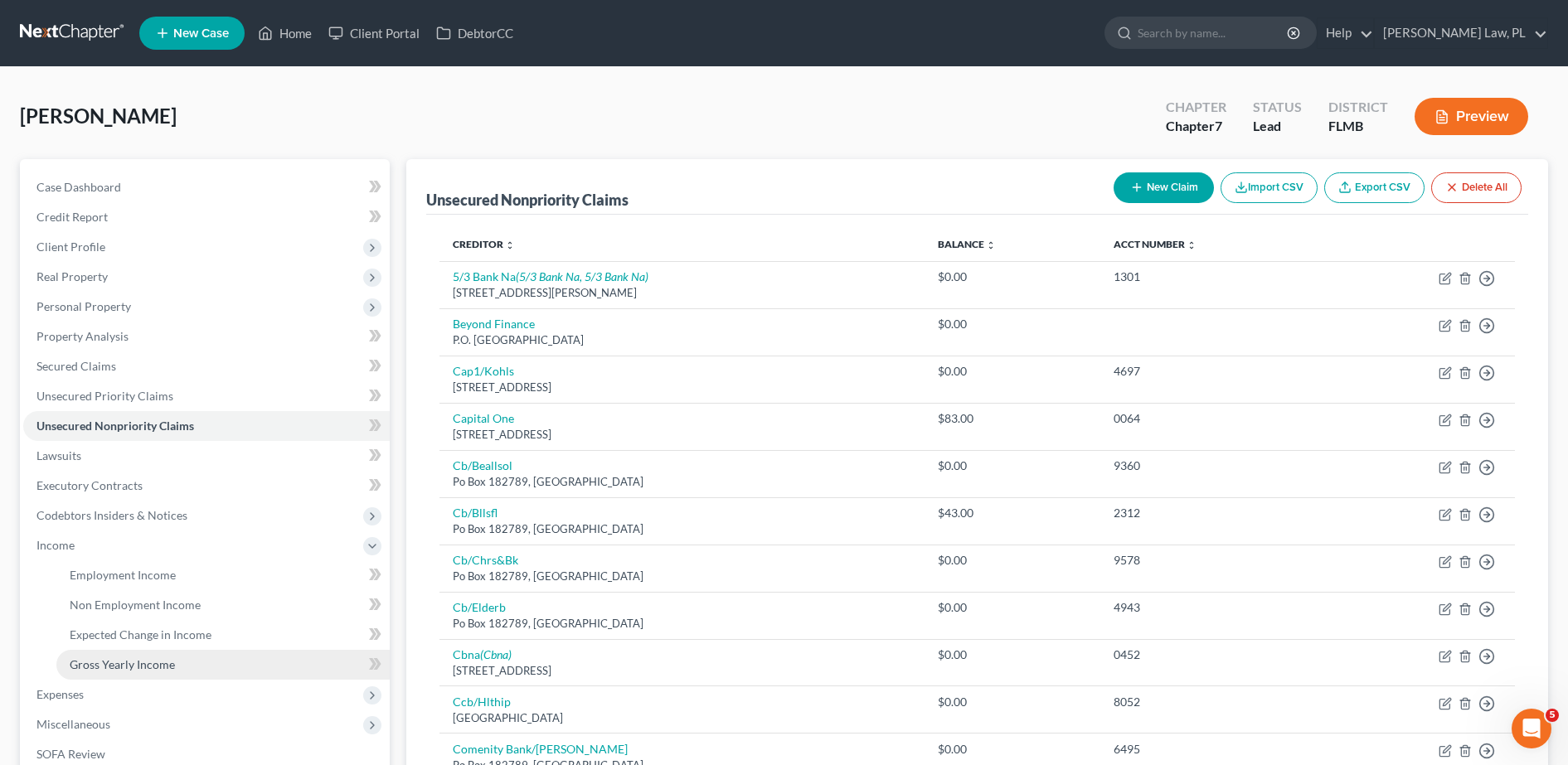
click at [148, 659] on span "Gross Yearly Income" at bounding box center [122, 664] width 105 height 14
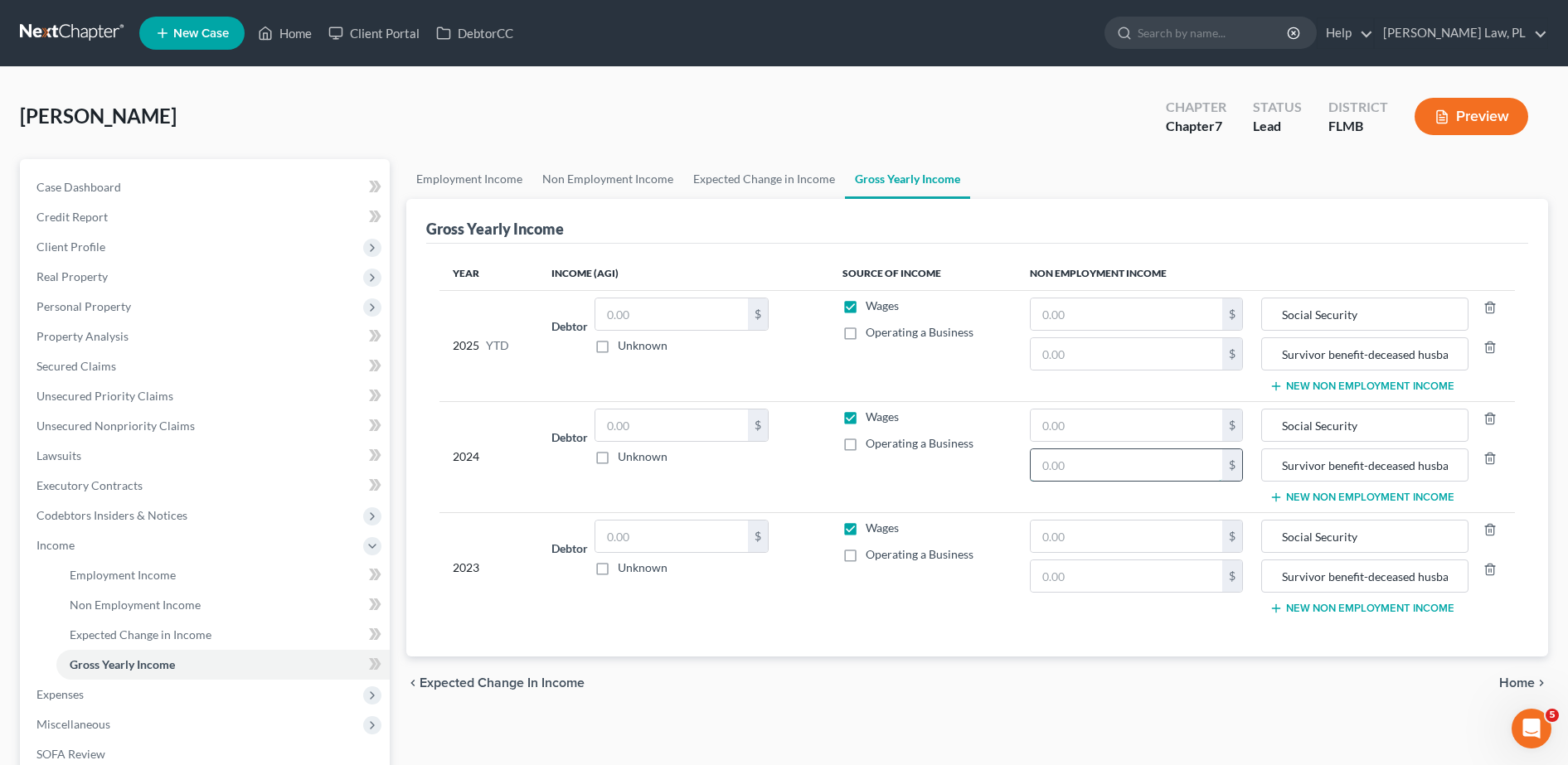
click at [1081, 465] on input "text" at bounding box center [1126, 465] width 192 height 32
type input "15,576.00"
click at [1103, 417] on input "text" at bounding box center [1126, 425] width 192 height 32
click at [979, 473] on td "Wages Operating a Business" at bounding box center [923, 456] width 188 height 111
click at [1053, 425] on input "018,680.00" at bounding box center [1126, 425] width 192 height 32
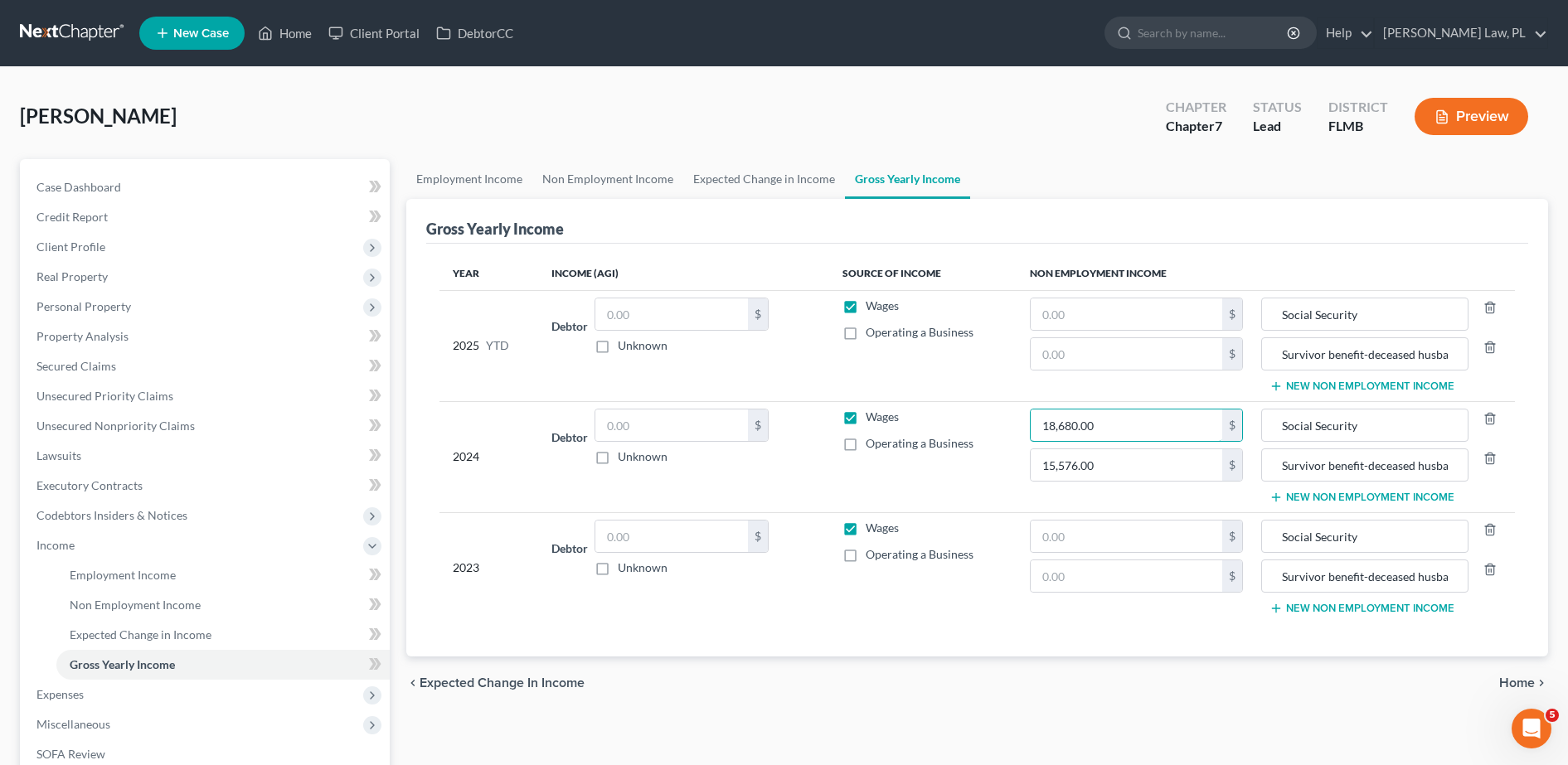
type input "18,680.00"
click at [989, 481] on td "Wages Operating a Business" at bounding box center [923, 456] width 188 height 111
click at [1160, 535] on input "text" at bounding box center [1126, 536] width 192 height 32
type input "18,095.00"
click at [1156, 577] on input "text" at bounding box center [1126, 576] width 192 height 32
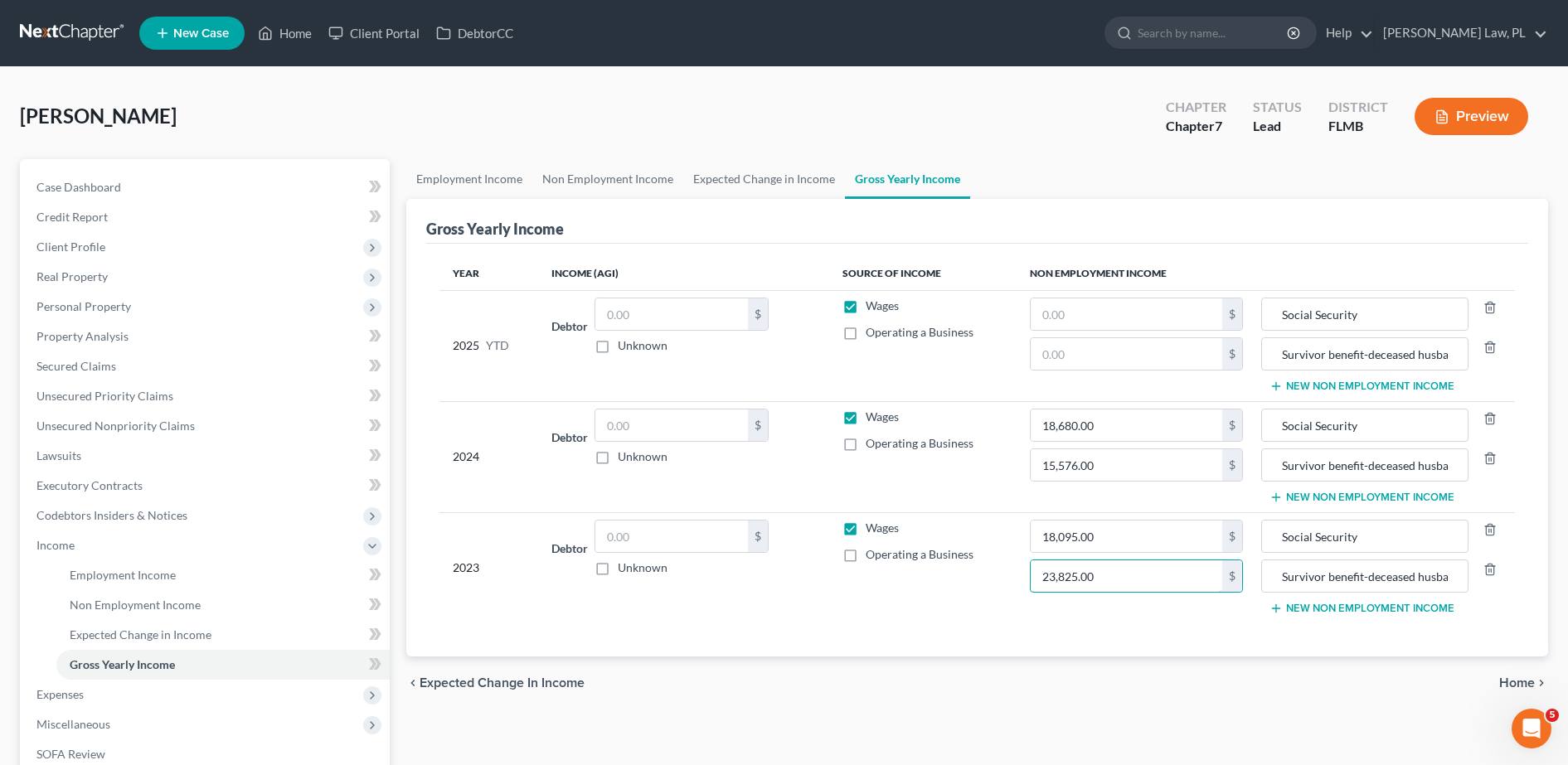
type input "23,825.00"
click at [1024, 616] on td "18,095.00 $ 23,825.00 $" at bounding box center [1136, 567] width 240 height 110
click at [114, 606] on span "Non Employment Income" at bounding box center [135, 604] width 131 height 14
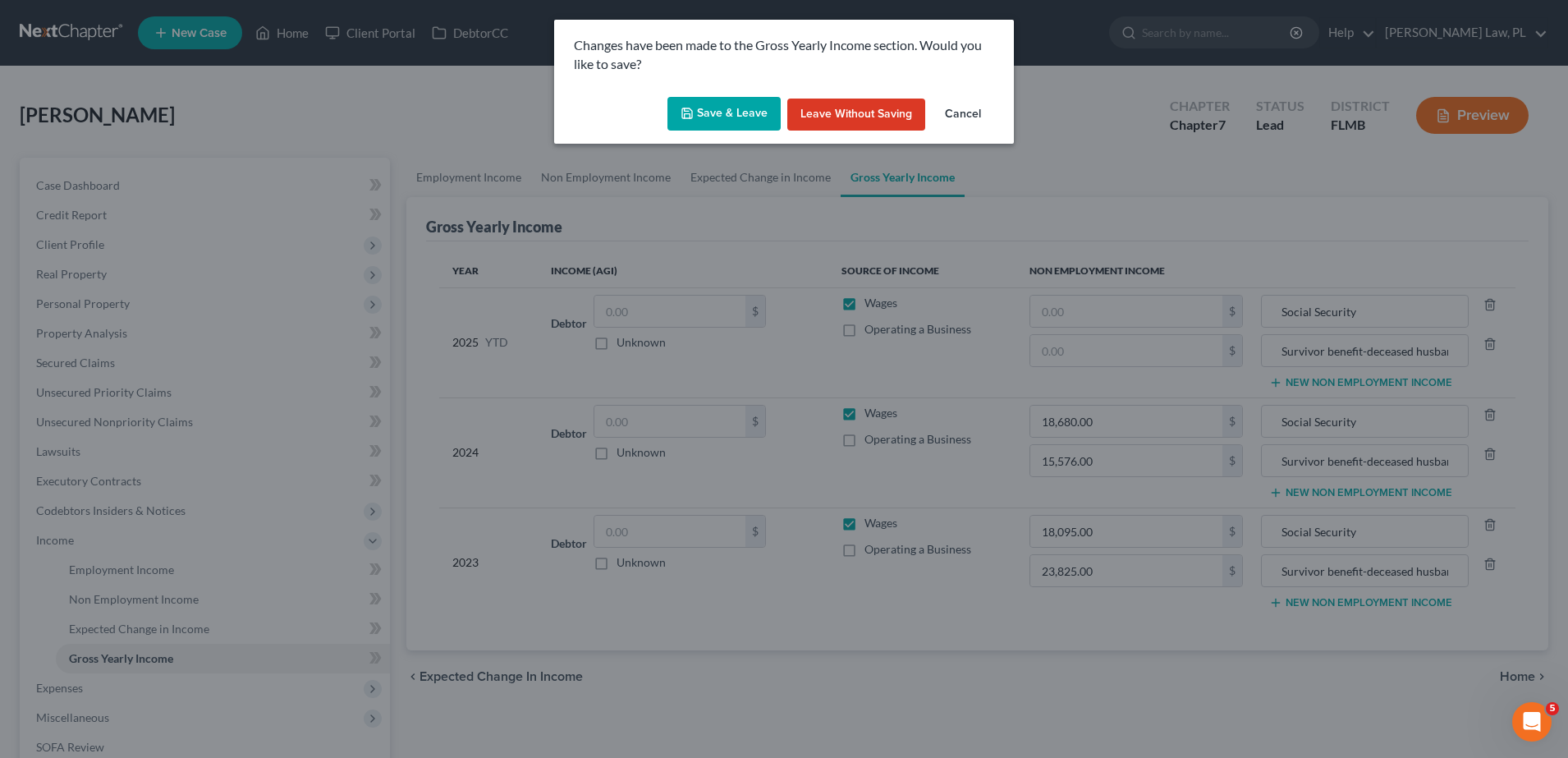
click at [734, 108] on button "Save & Leave" at bounding box center [724, 114] width 113 height 35
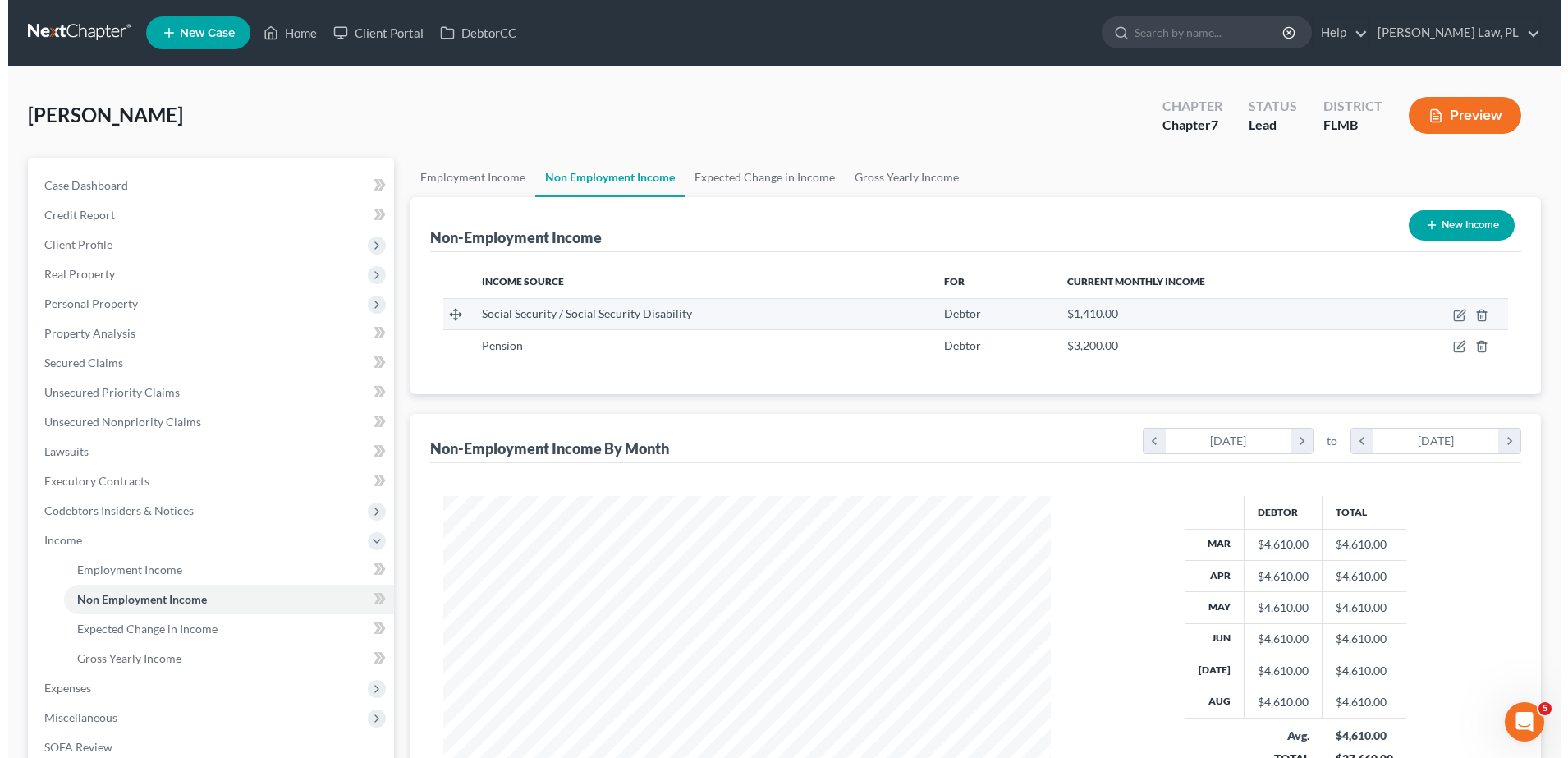
scroll to position [123, 0]
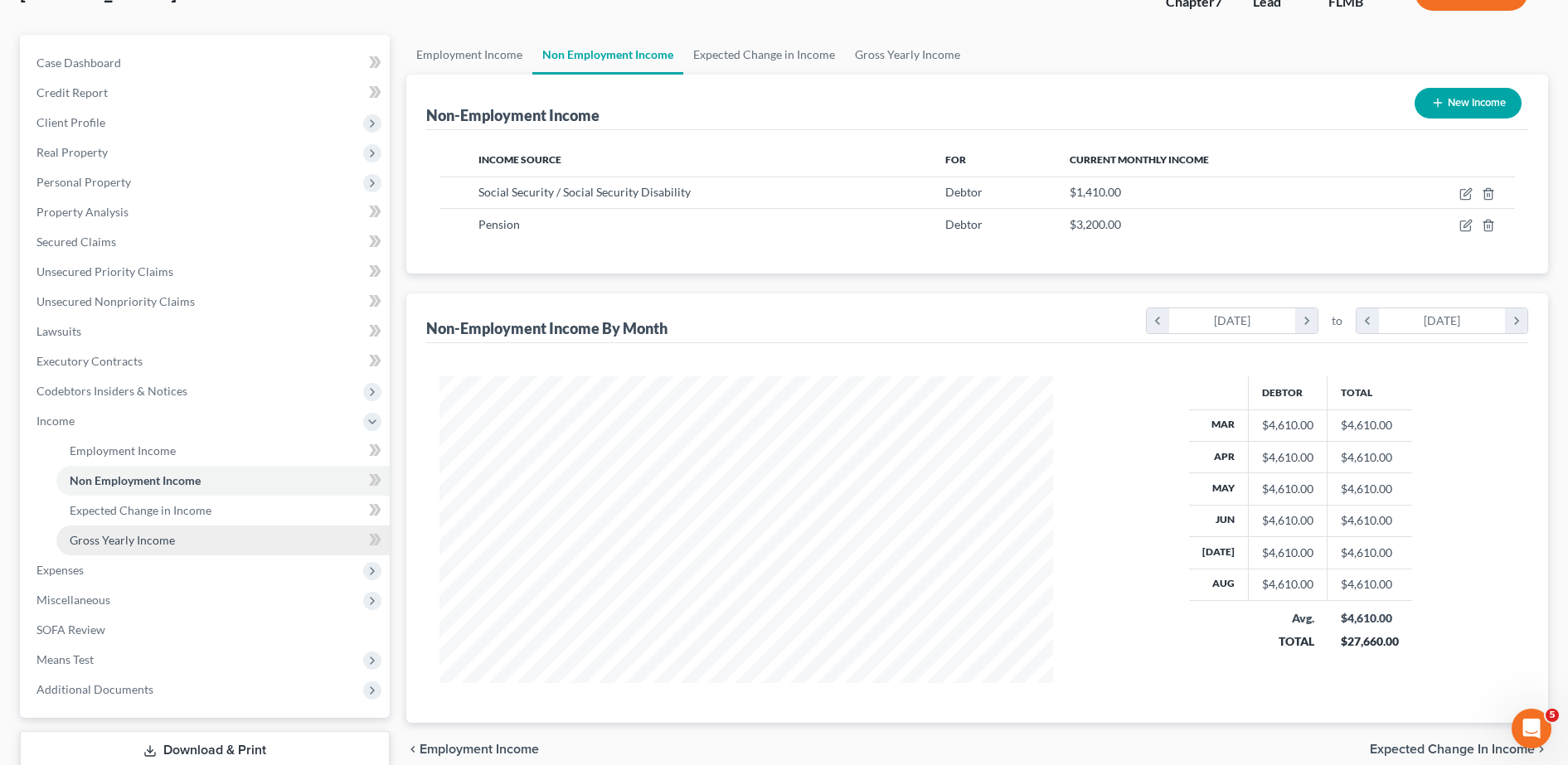
click at [191, 537] on link "Gross Yearly Income" at bounding box center [223, 540] width 334 height 30
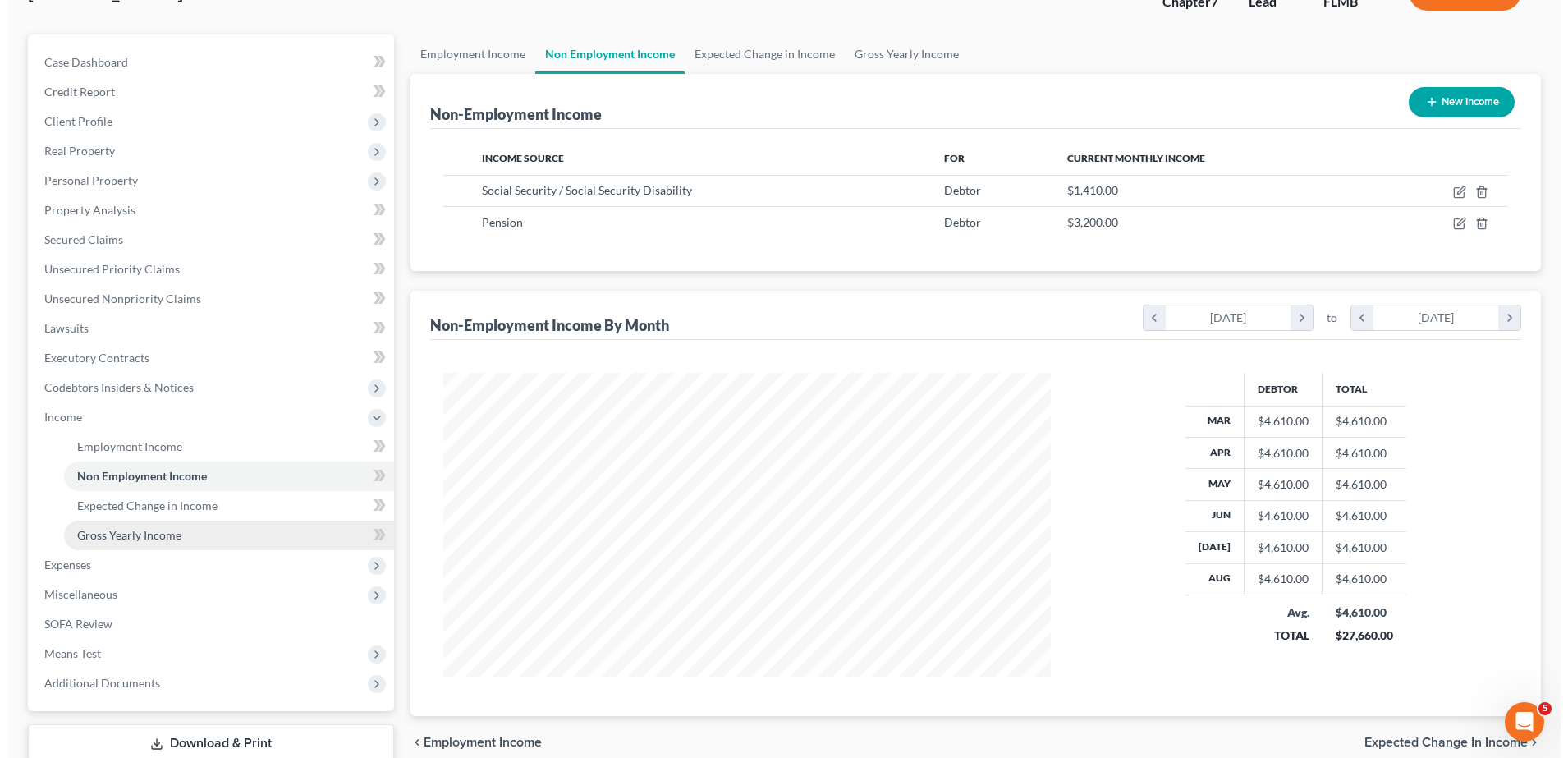
scroll to position [307, 648]
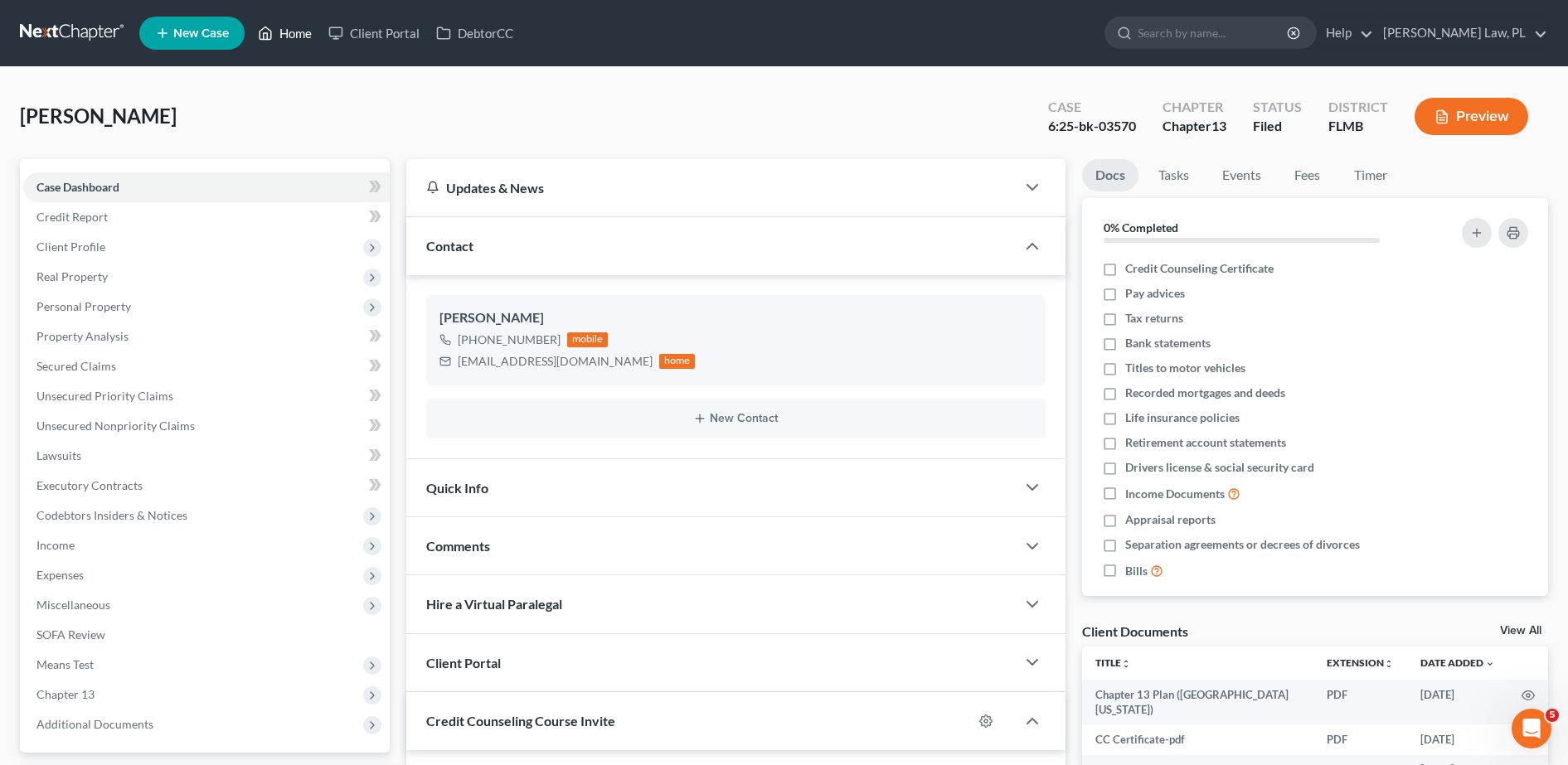
click at [282, 39] on link "Home" at bounding box center [285, 33] width 71 height 30
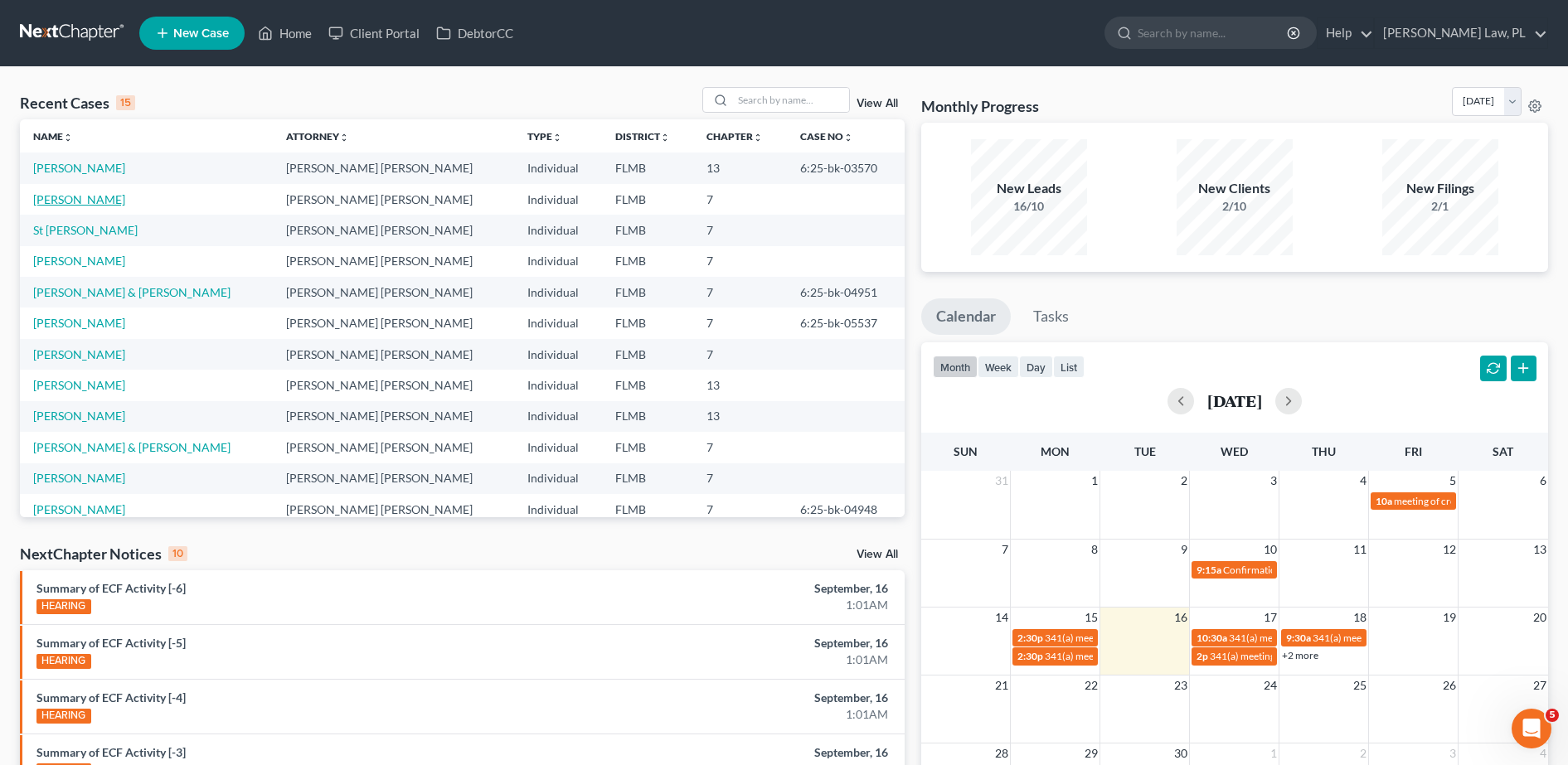
click at [76, 202] on link "[PERSON_NAME]" at bounding box center [79, 199] width 92 height 14
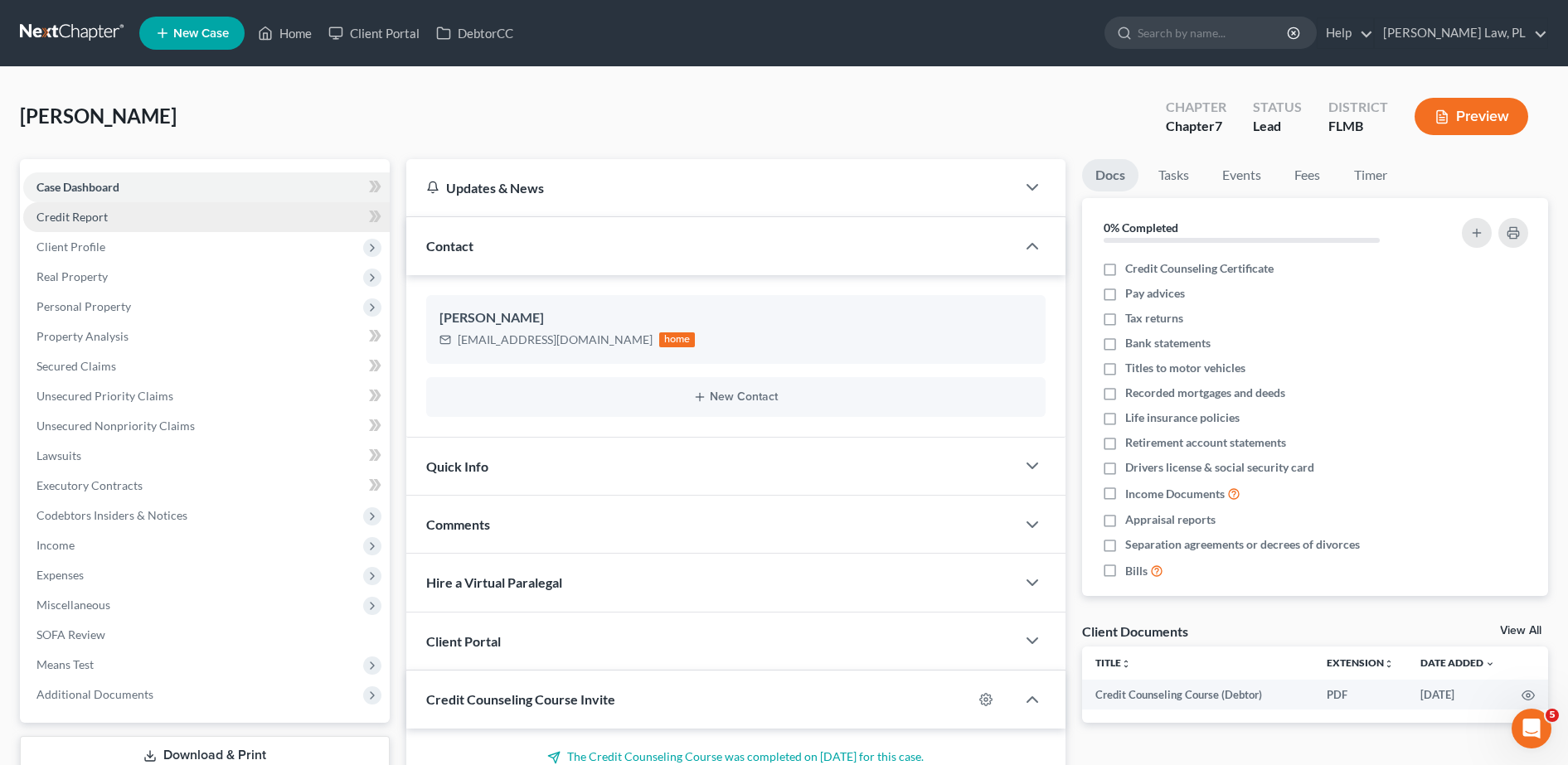
click at [136, 222] on link "Credit Report" at bounding box center [207, 217] width 367 height 30
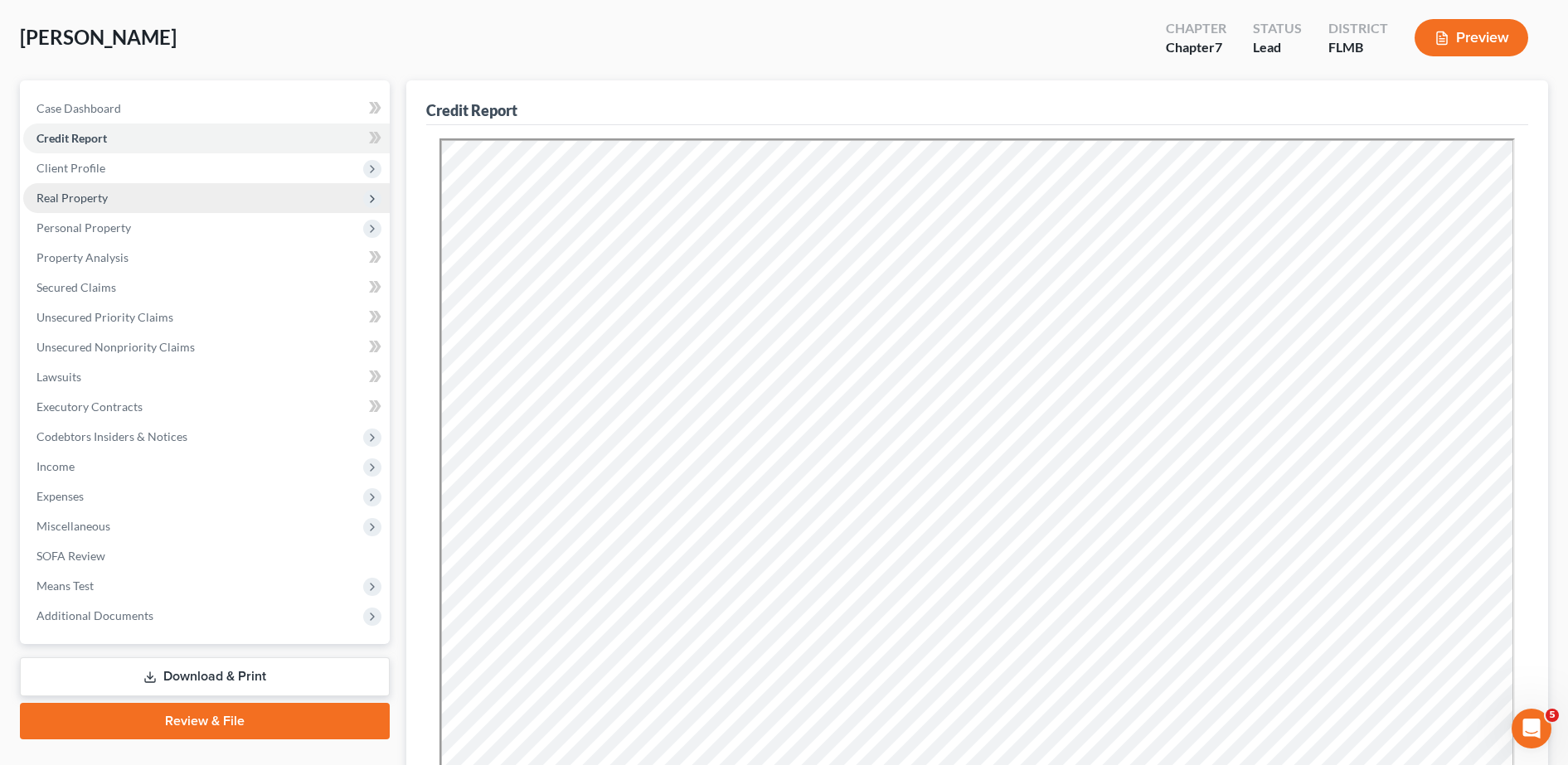
scroll to position [92, 0]
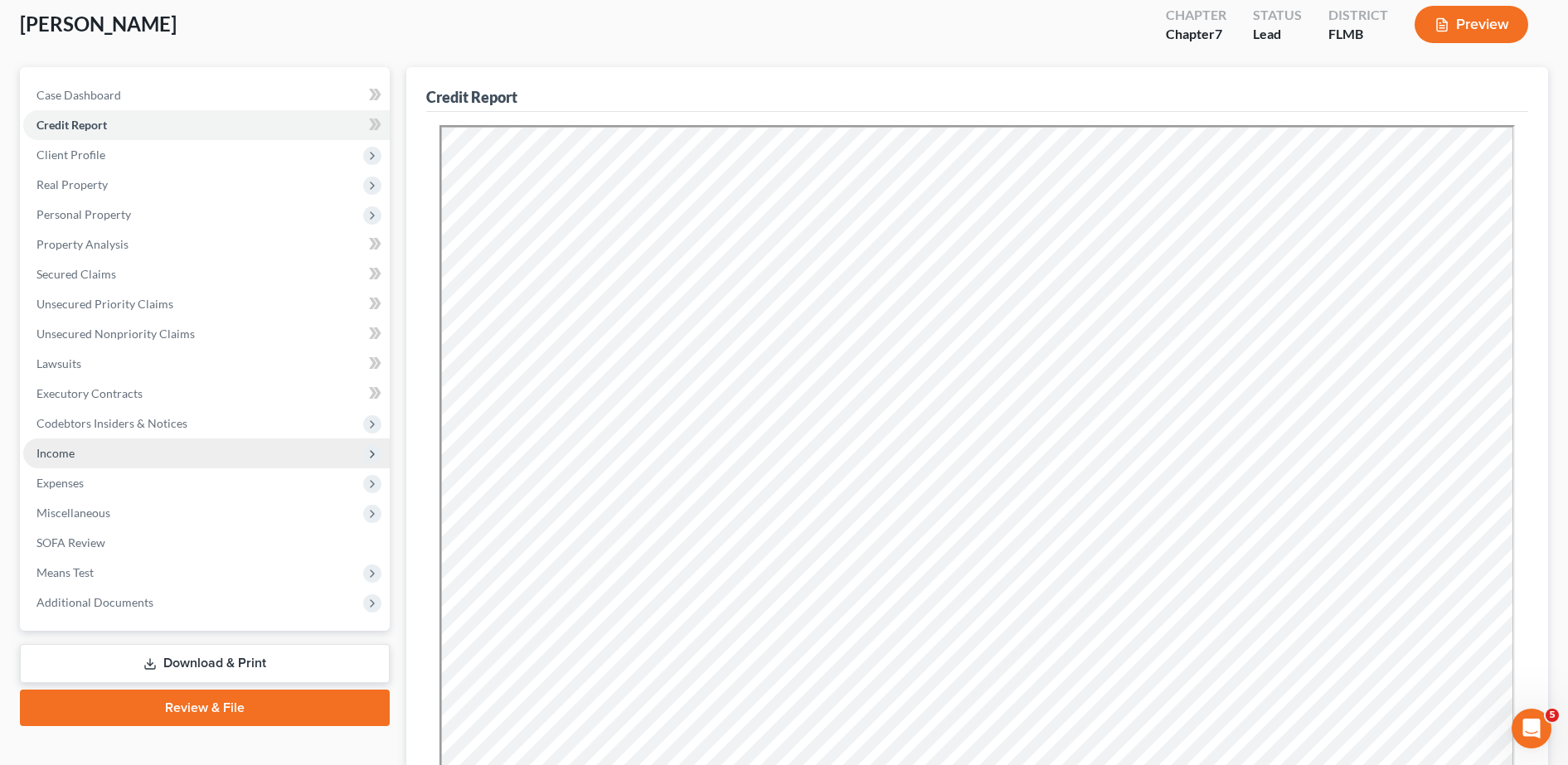
click at [117, 458] on span "Income" at bounding box center [207, 453] width 367 height 30
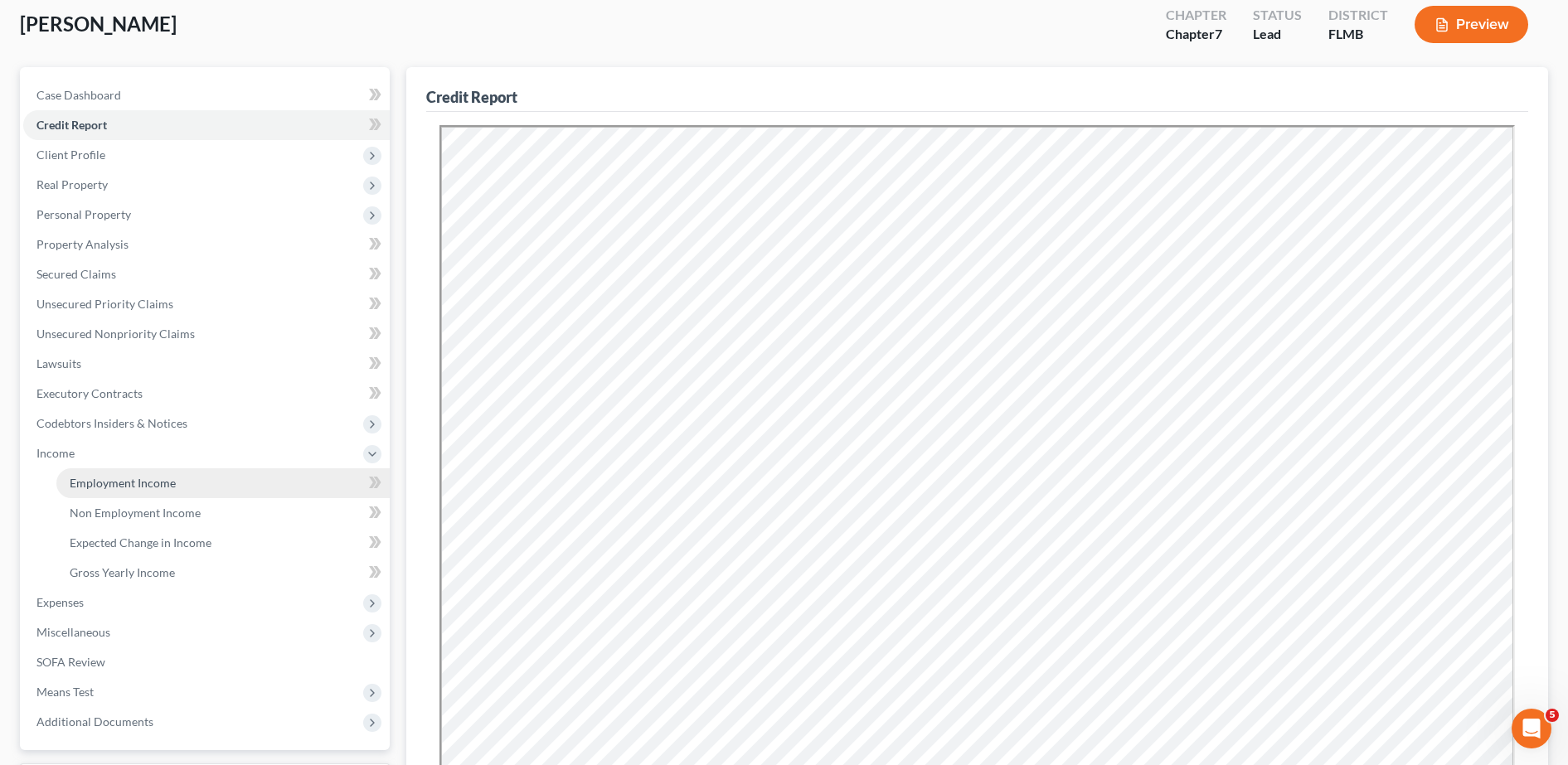
click at [109, 482] on span "Employment Income" at bounding box center [123, 482] width 106 height 14
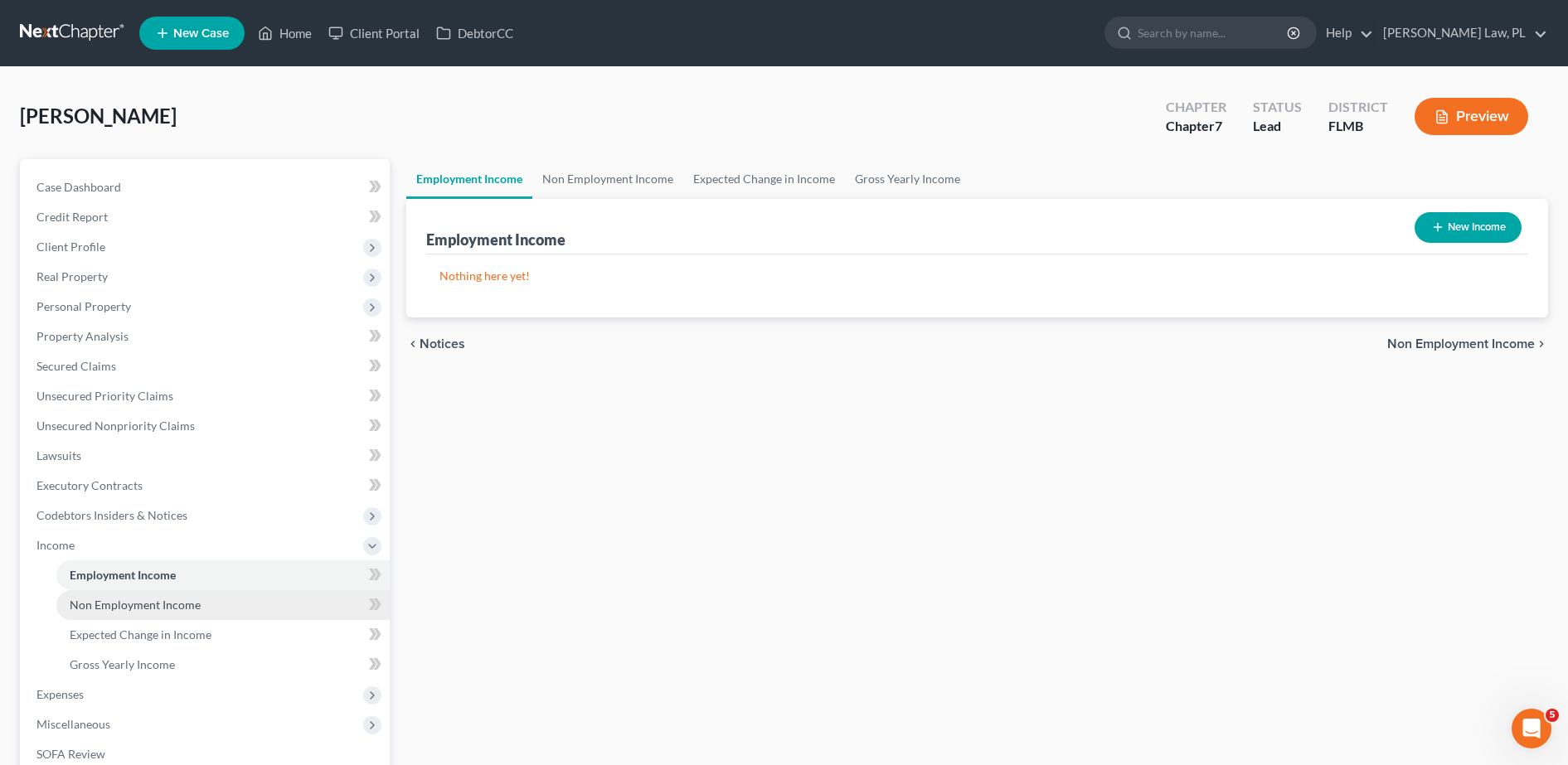
click at [134, 605] on span "Non Employment Income" at bounding box center [135, 604] width 131 height 14
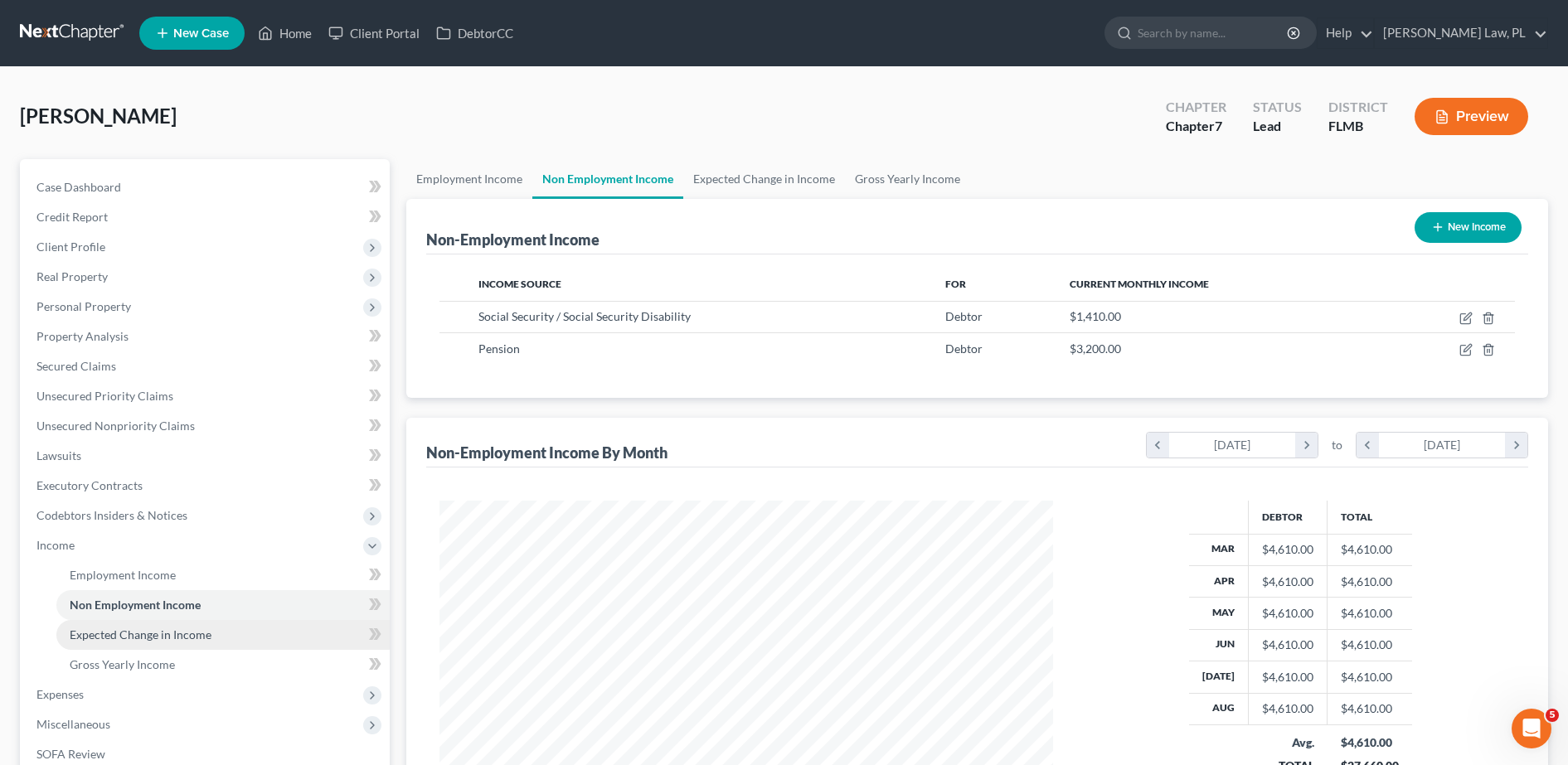
scroll to position [307, 647]
click at [227, 631] on link "Expected Change in Income" at bounding box center [223, 635] width 334 height 30
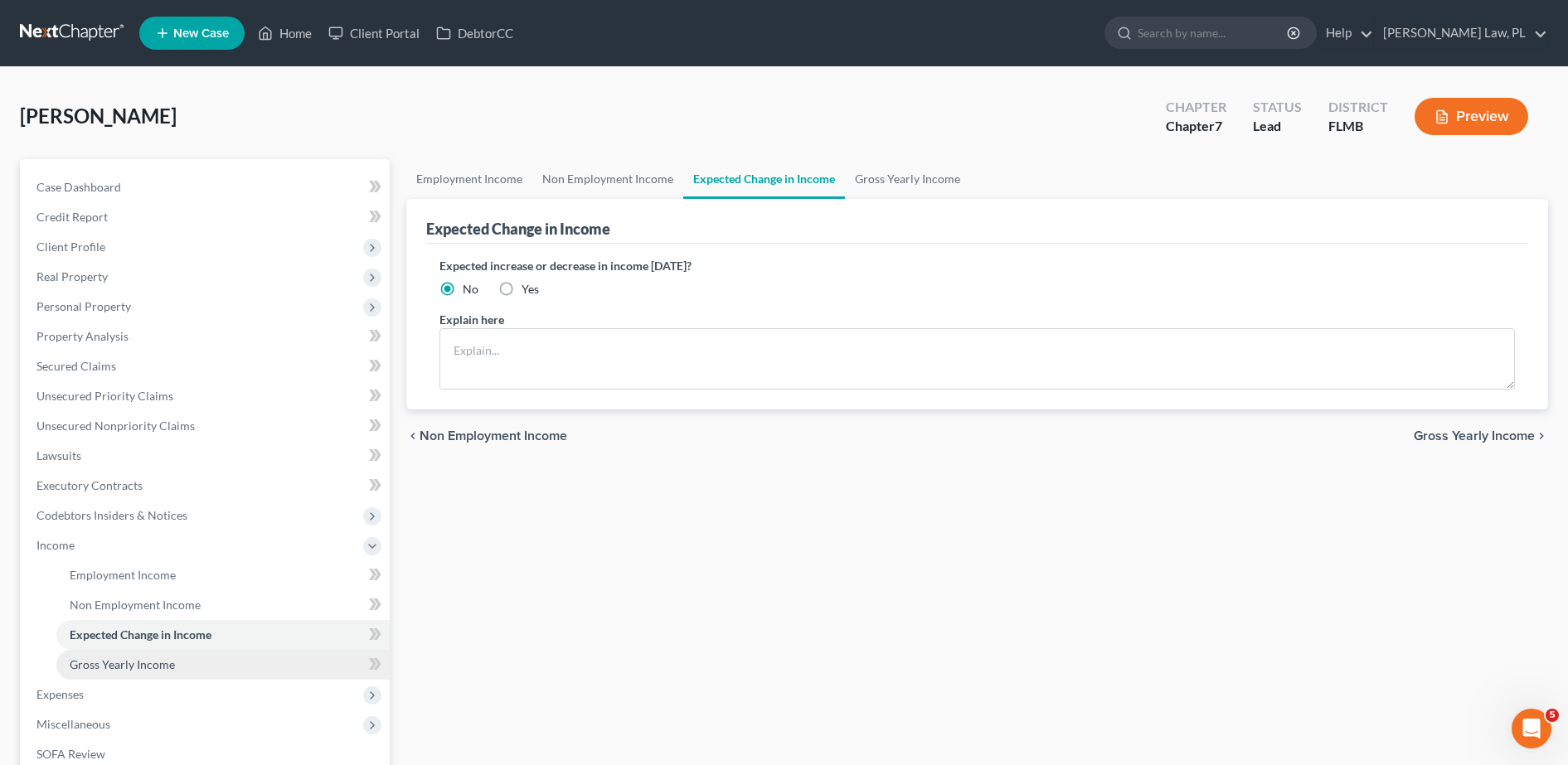
click at [185, 668] on link "Gross Yearly Income" at bounding box center [223, 665] width 334 height 30
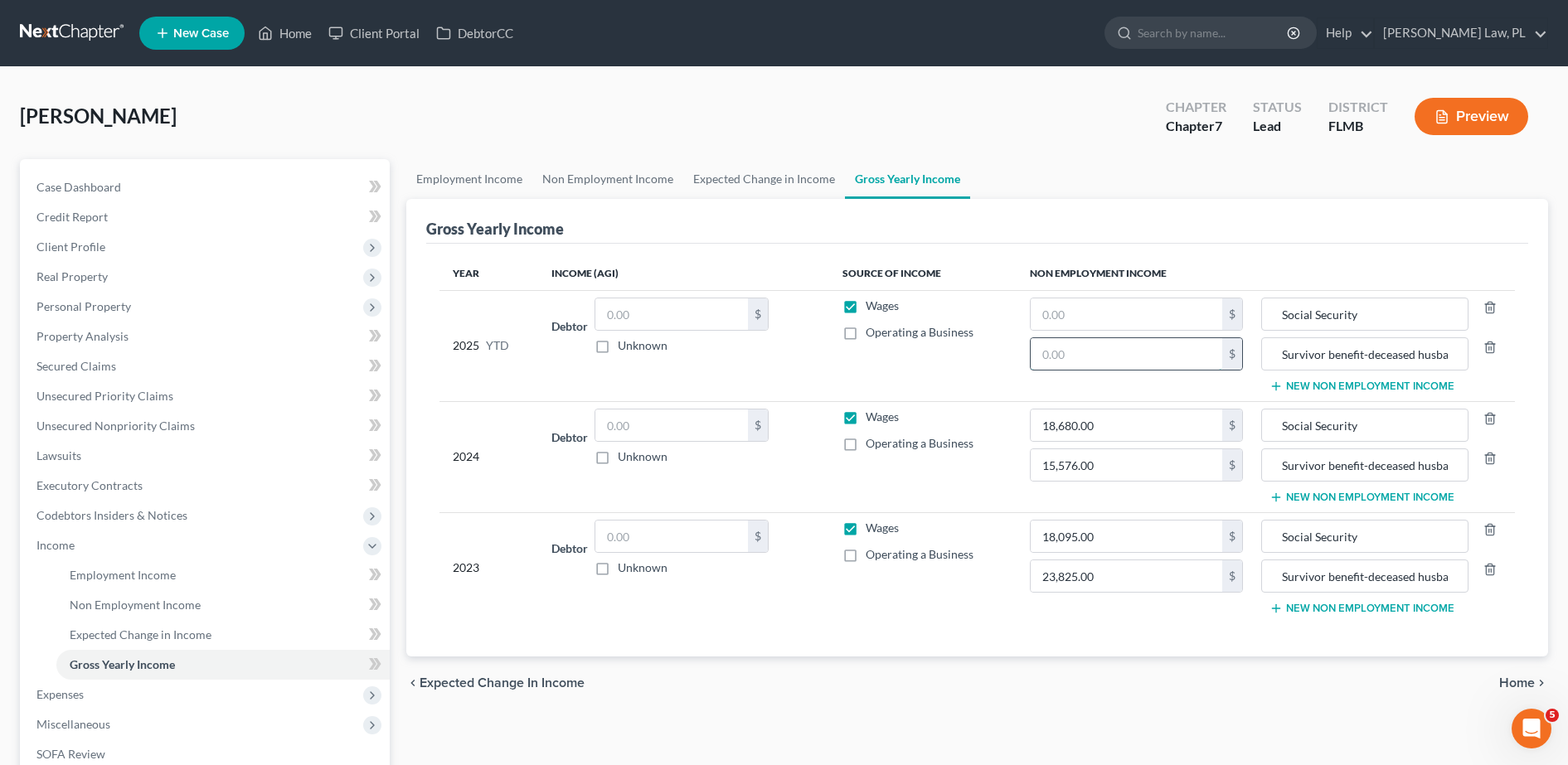
click at [1075, 352] on input "text" at bounding box center [1126, 354] width 192 height 32
click at [1099, 320] on input "text" at bounding box center [1126, 314] width 192 height 32
type input "11,280.00"
click at [1084, 350] on input "text" at bounding box center [1126, 354] width 192 height 32
type input "25,600.00"
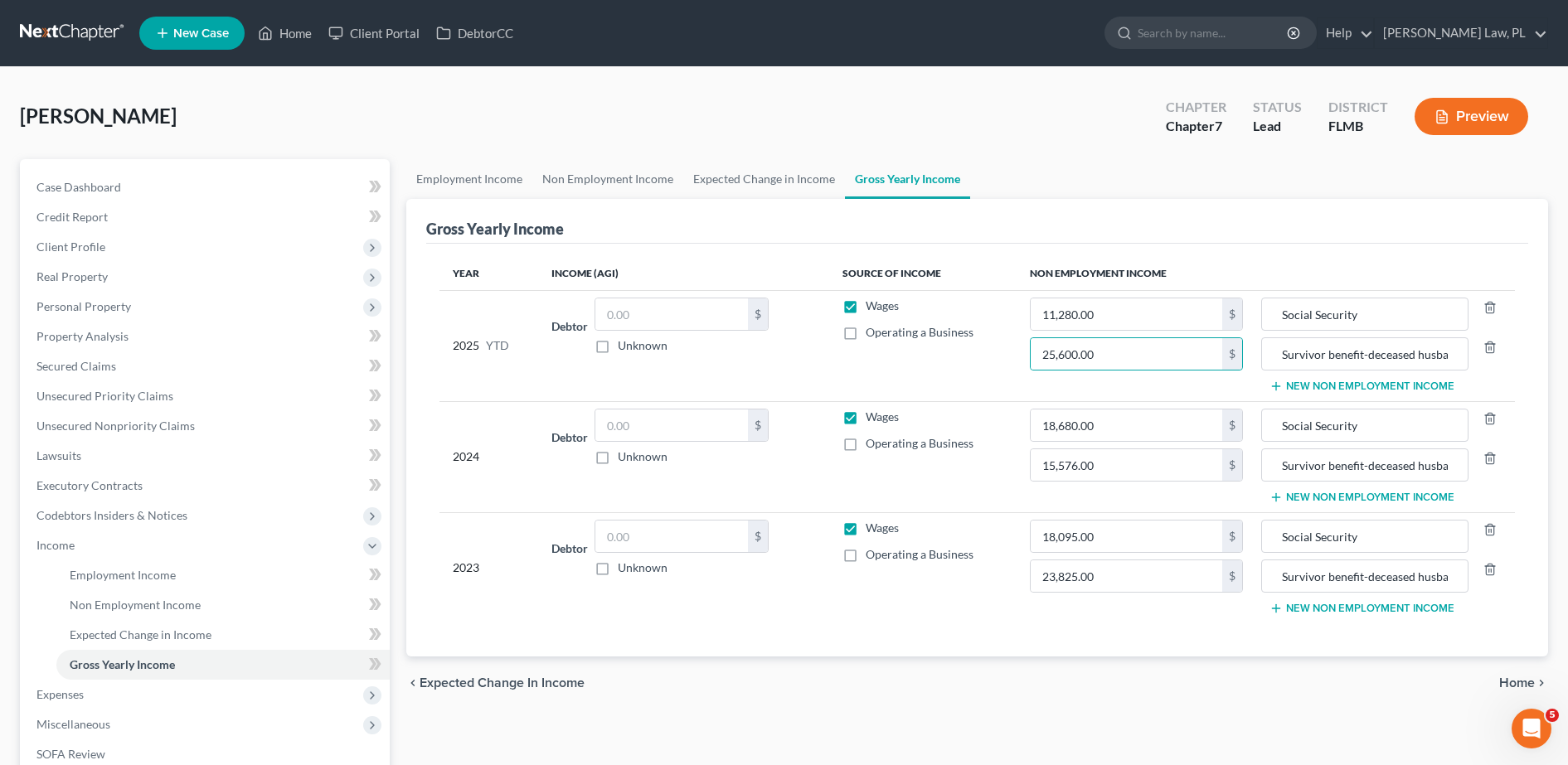
click at [983, 387] on td "Wages Operating a Business" at bounding box center [923, 346] width 188 height 111
click at [1409, 362] on input "Survivor benefit-deceased husband's retirement pension" at bounding box center [1365, 354] width 189 height 32
click at [1361, 261] on th "Non Employment Income" at bounding box center [1266, 274] width 498 height 33
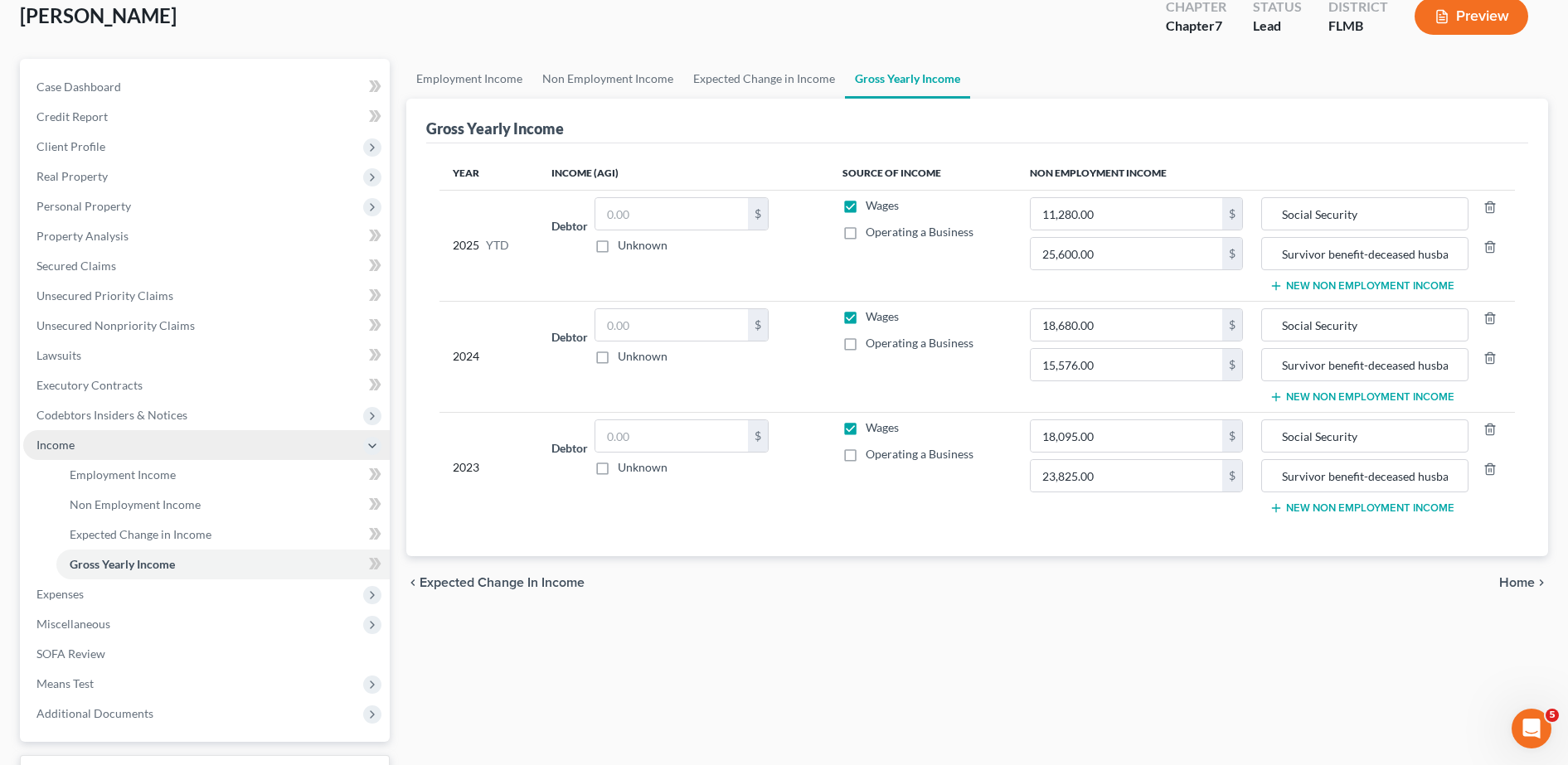
scroll to position [102, 0]
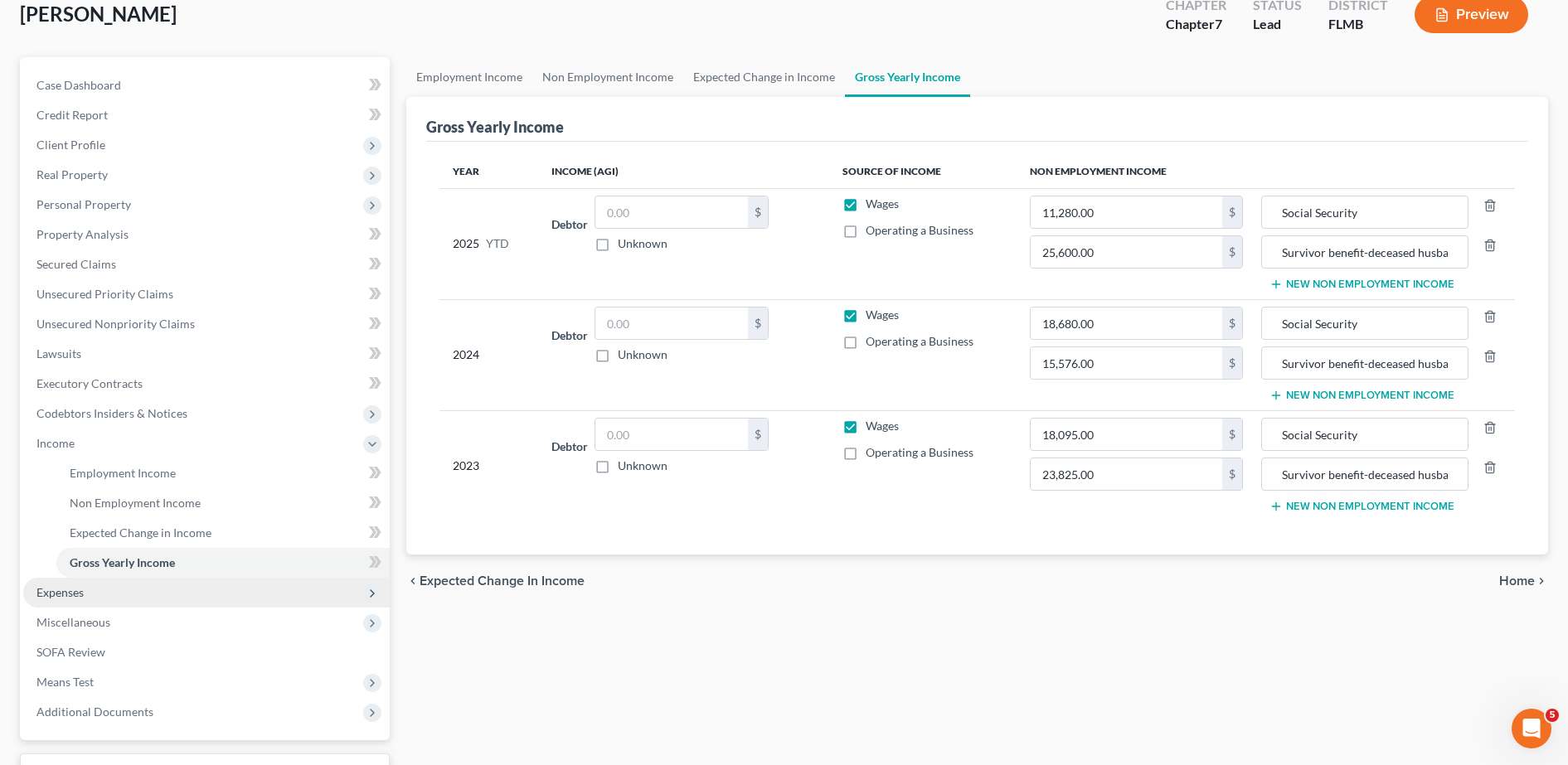
click at [133, 588] on span "Expenses" at bounding box center [207, 592] width 367 height 30
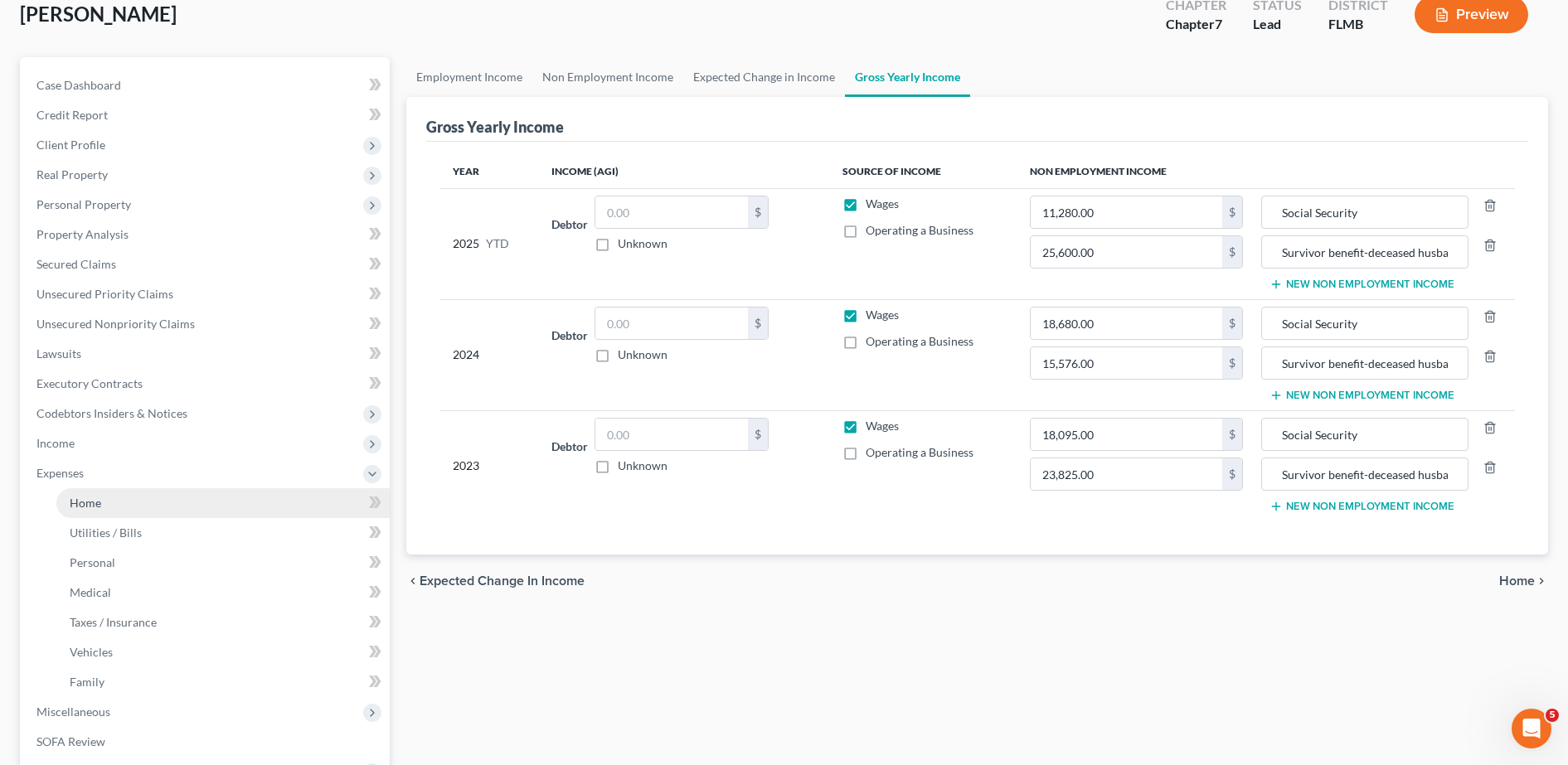
click at [161, 514] on link "Home" at bounding box center [223, 503] width 334 height 30
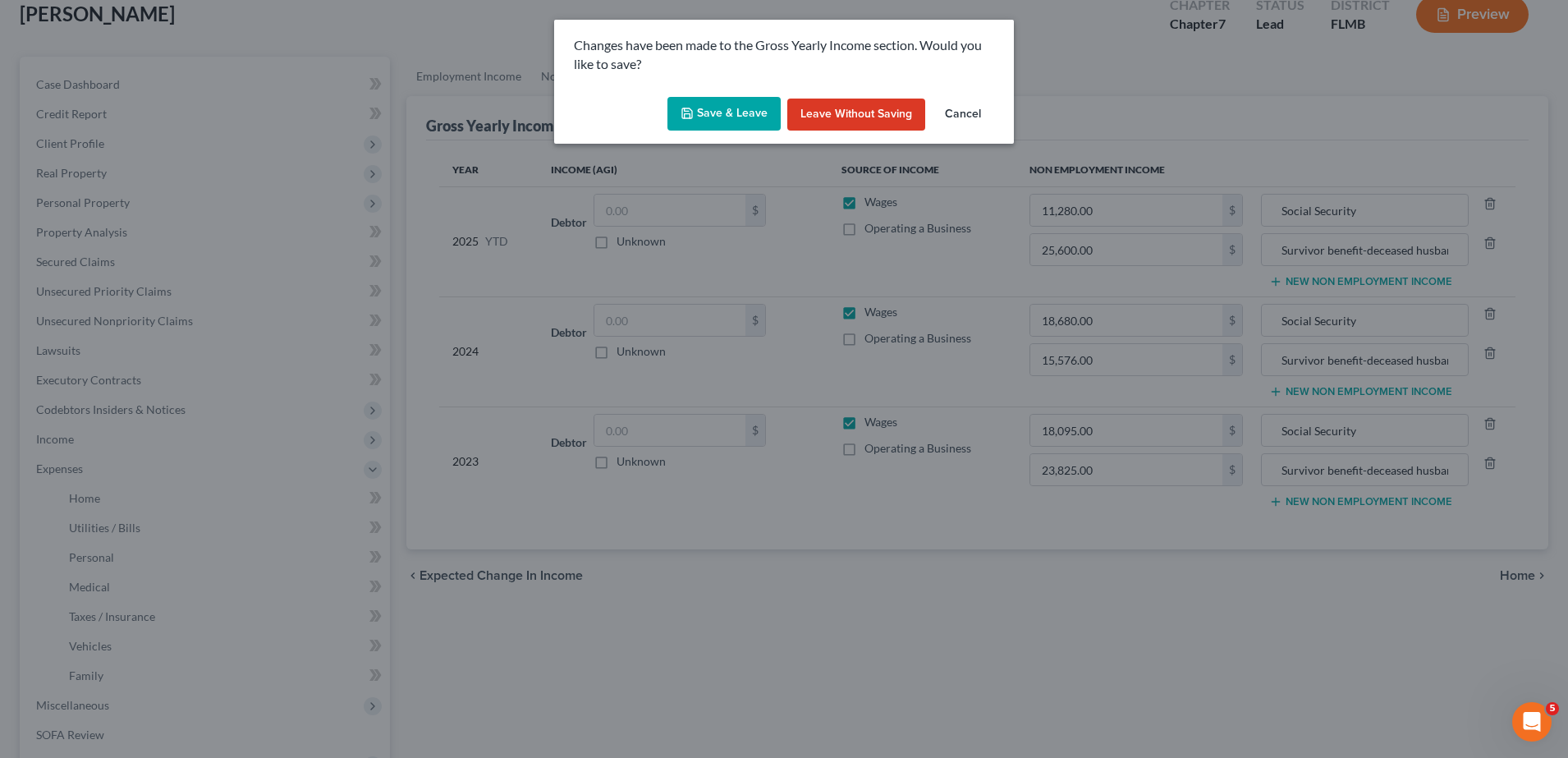
click at [722, 131] on div "Save & Leave Leave without Saving Cancel" at bounding box center [783, 118] width 459 height 54
click at [709, 121] on button "Save & Leave" at bounding box center [724, 114] width 113 height 35
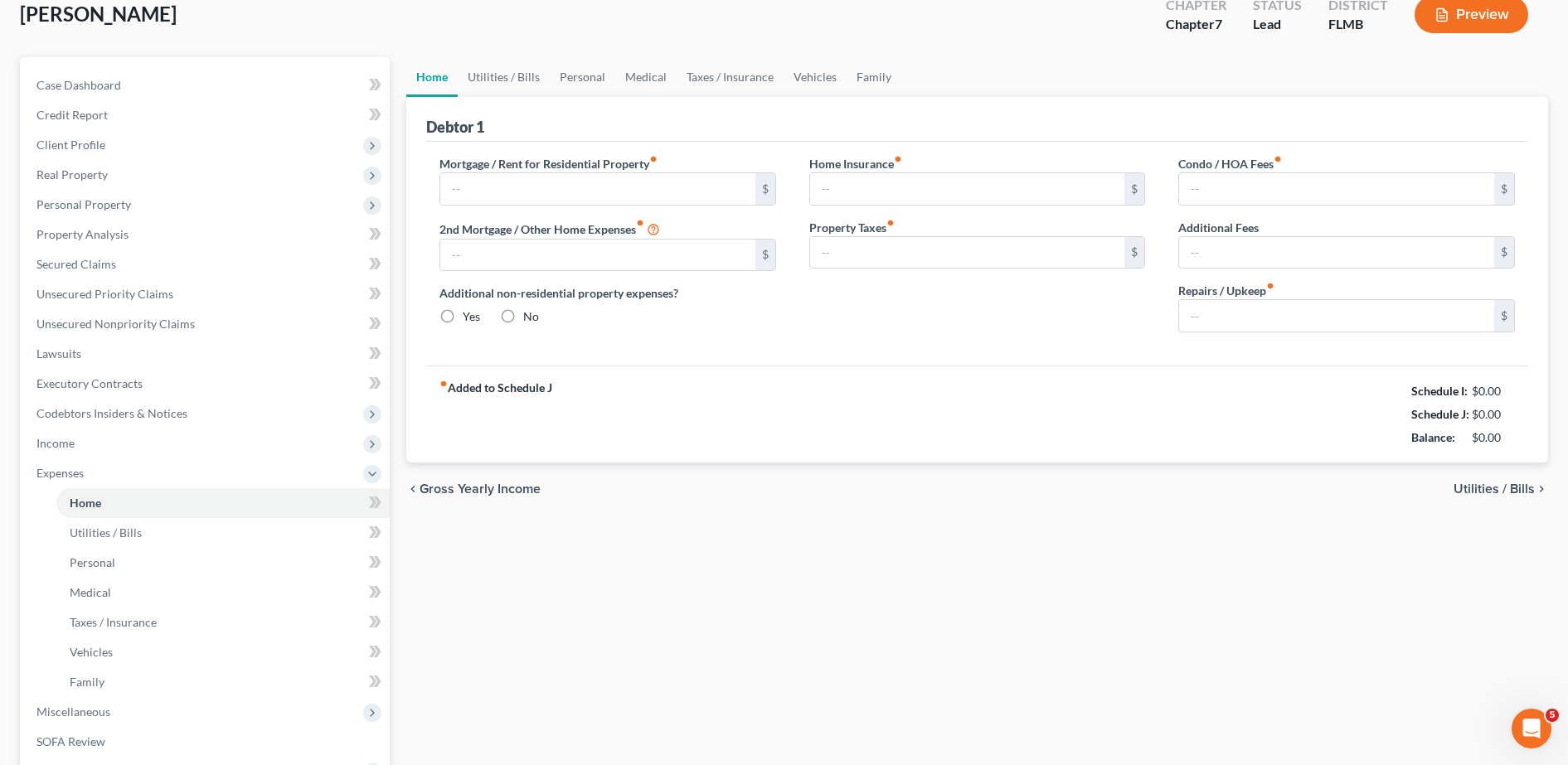
type input "1,572.00"
type input "0.00"
radio input "true"
type input "0.00"
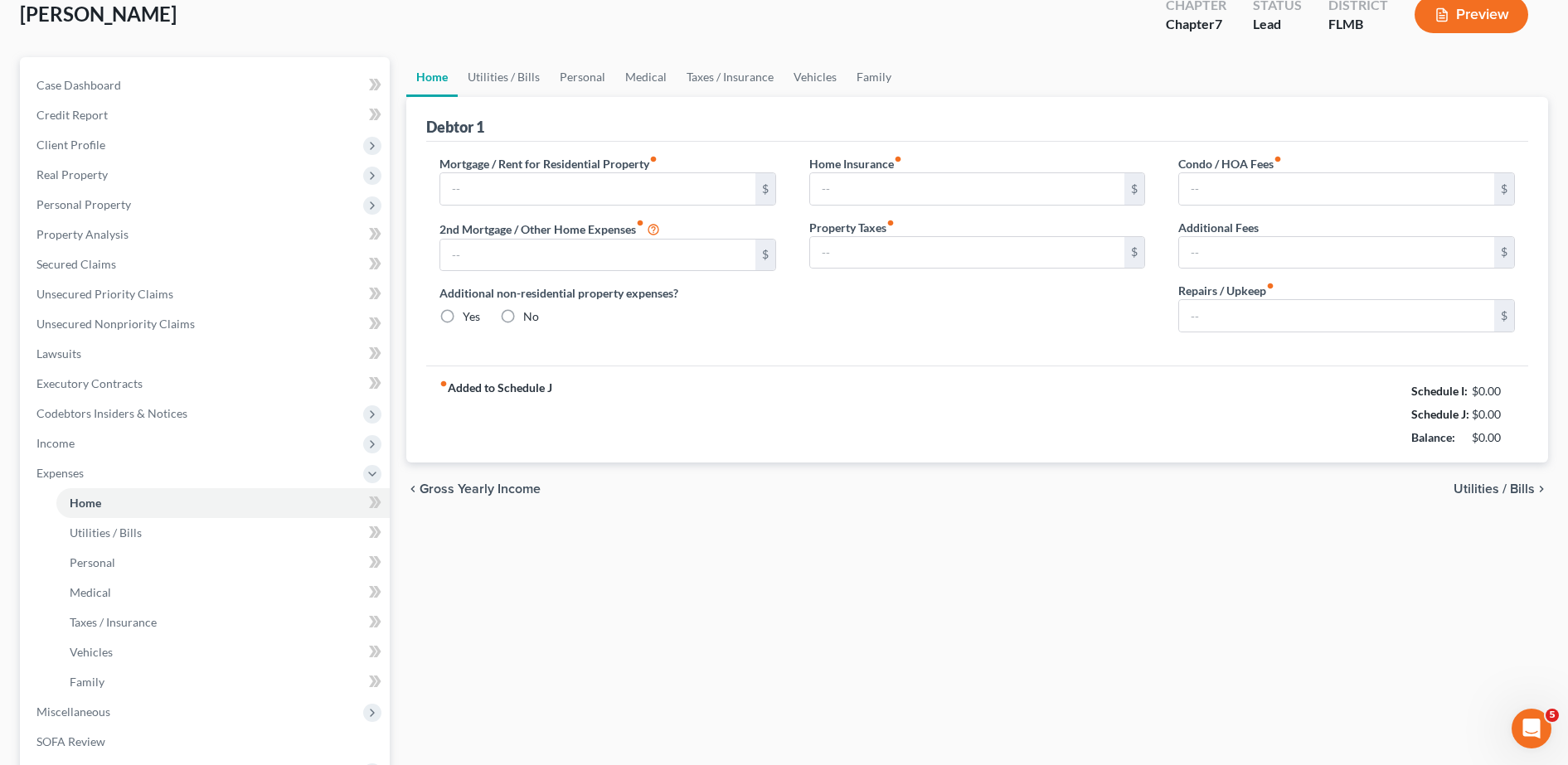
type input "0.00"
type input "100.00"
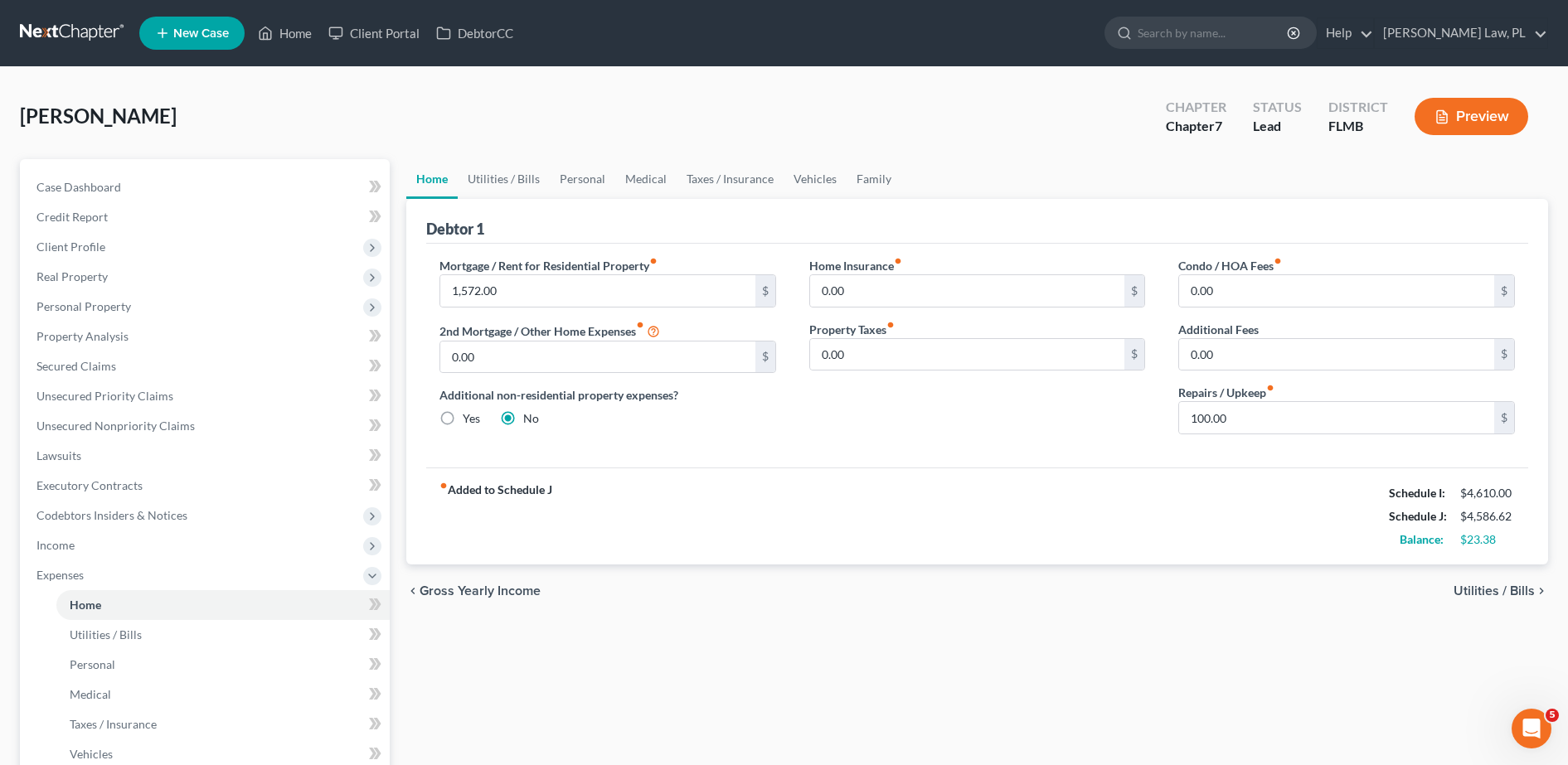
scroll to position [57, 0]
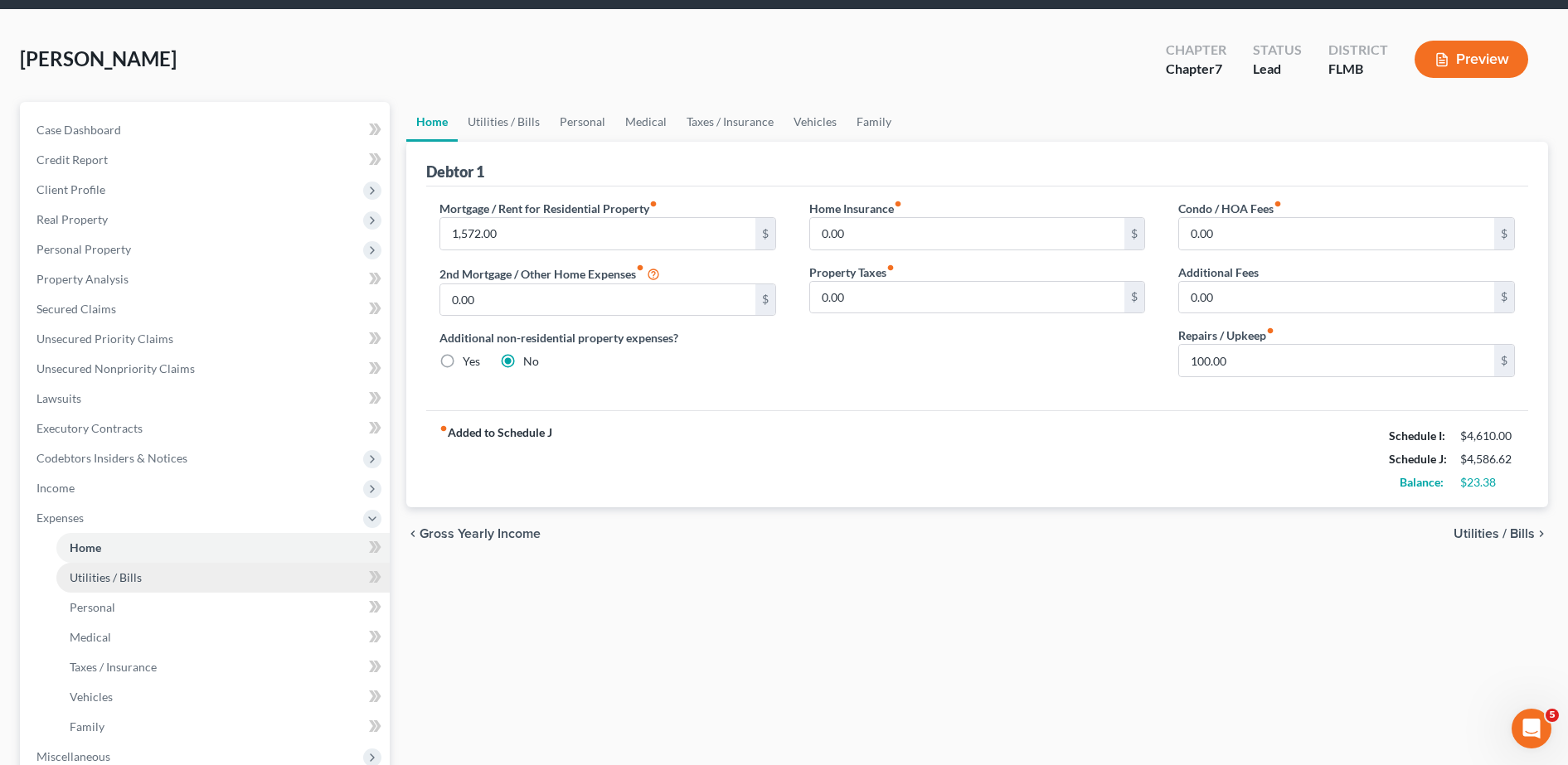
click at [129, 587] on link "Utilities / Bills" at bounding box center [223, 577] width 334 height 30
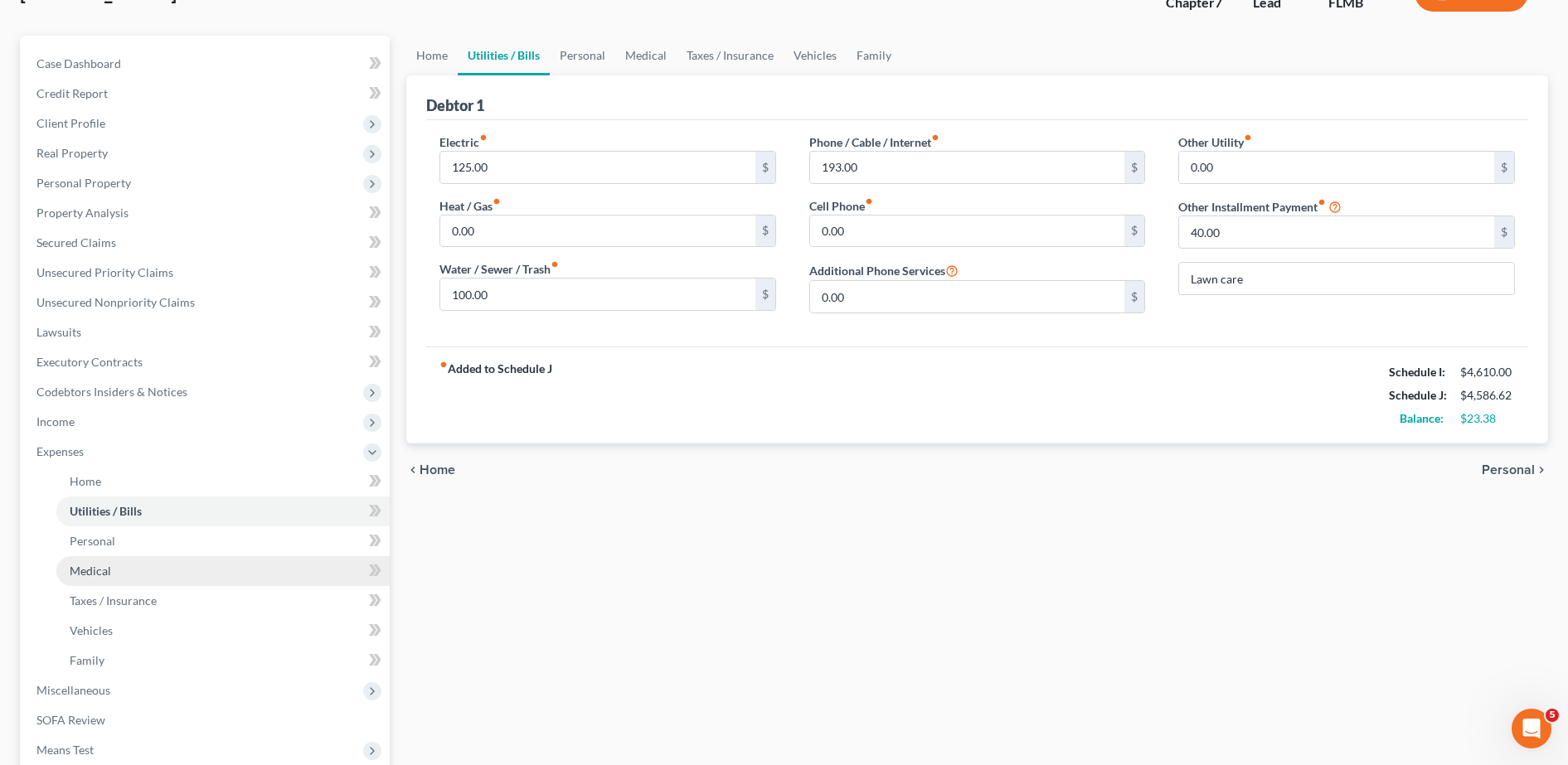
scroll to position [123, 0]
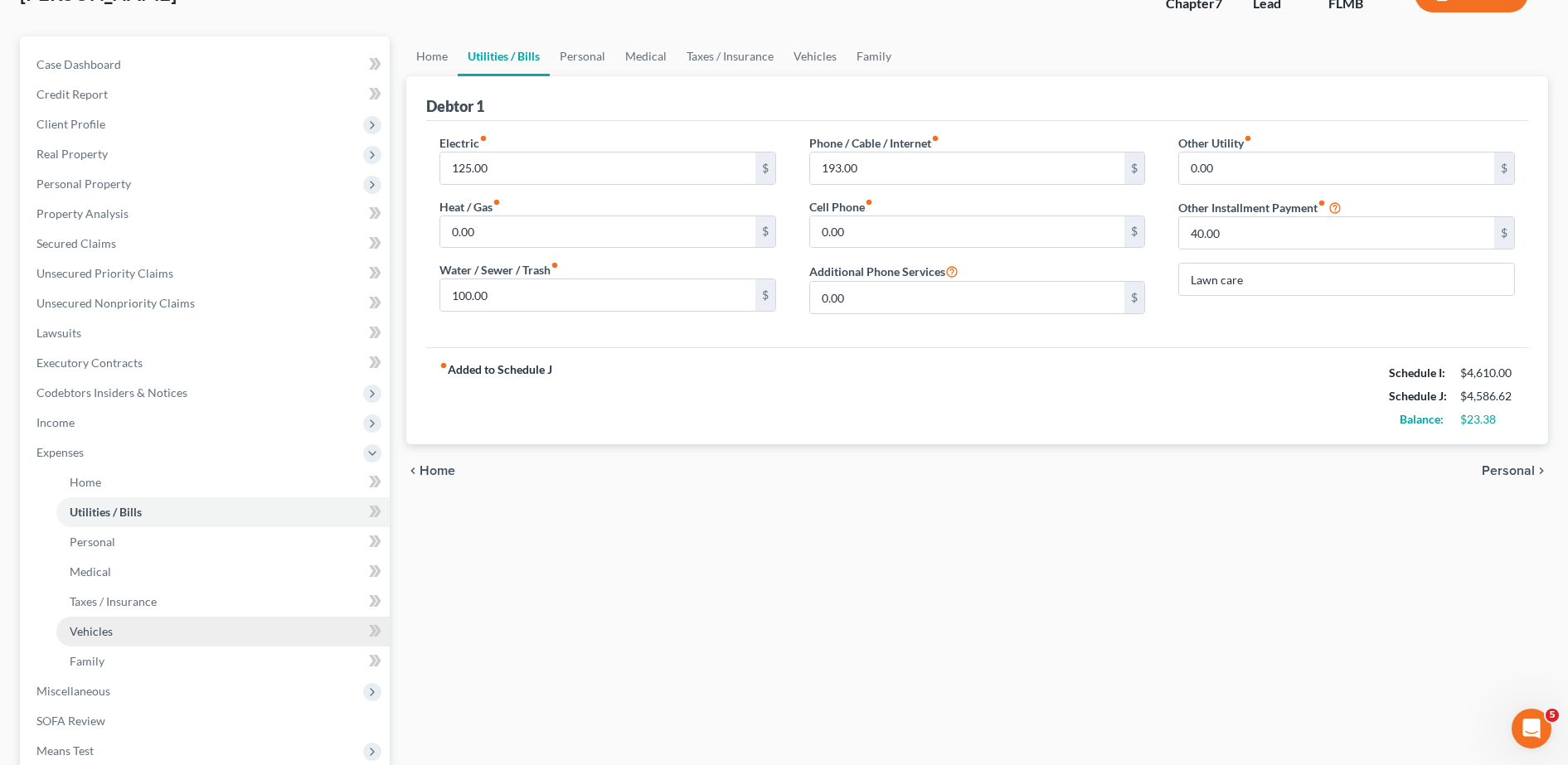
click at [144, 636] on link "Vehicles" at bounding box center [223, 631] width 334 height 30
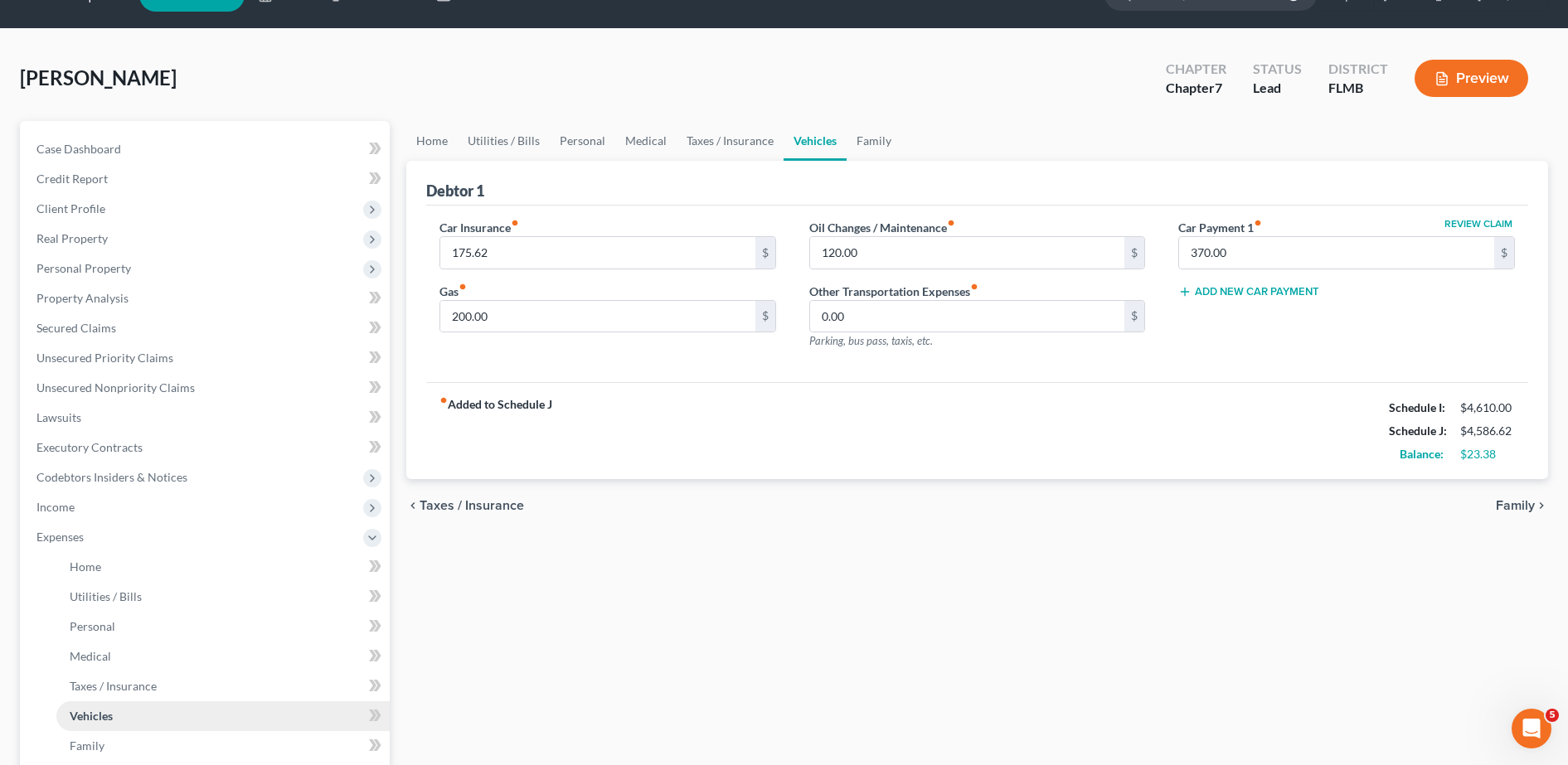
scroll to position [105, 0]
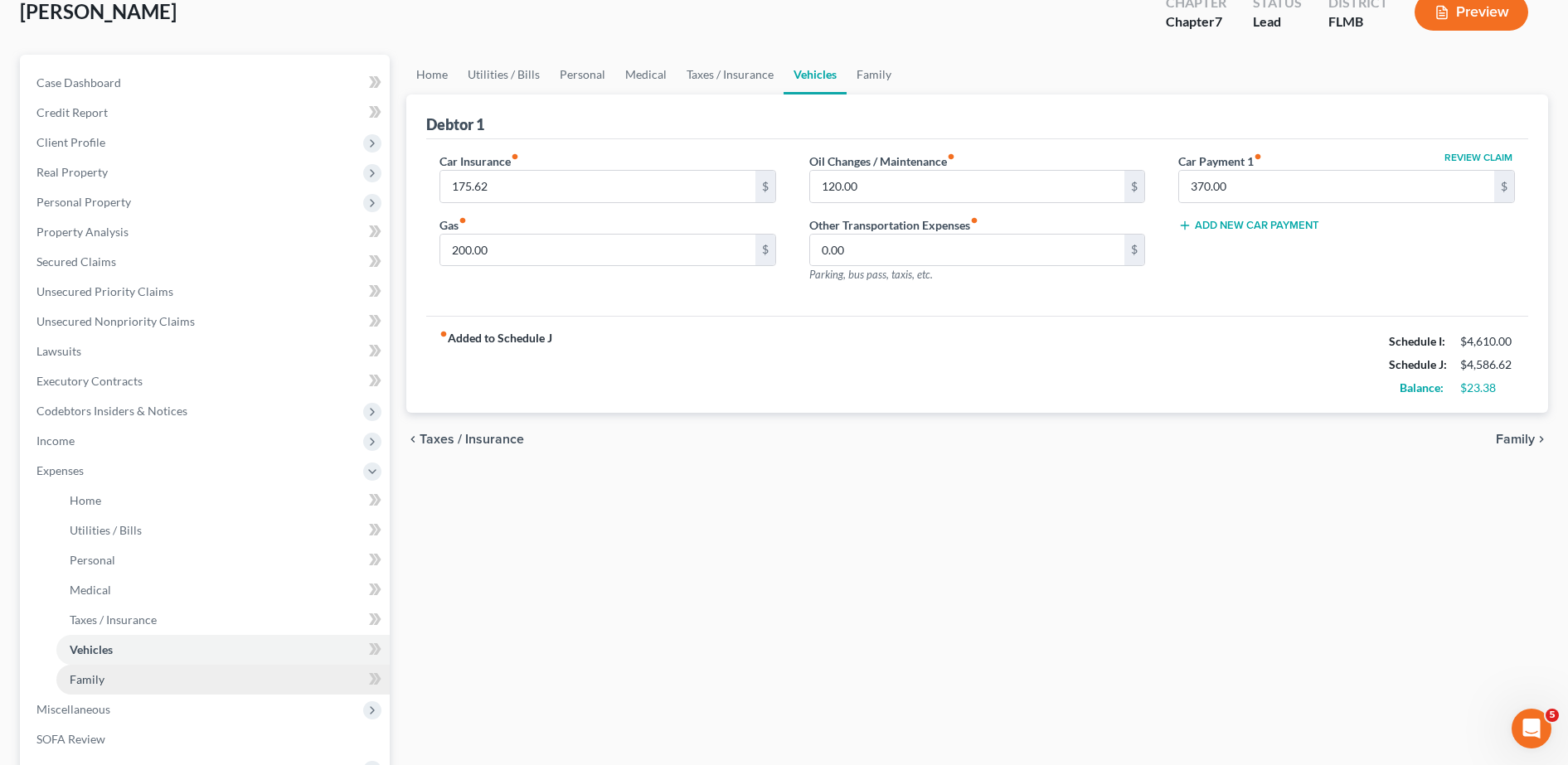
click at [112, 677] on link "Family" at bounding box center [223, 680] width 334 height 30
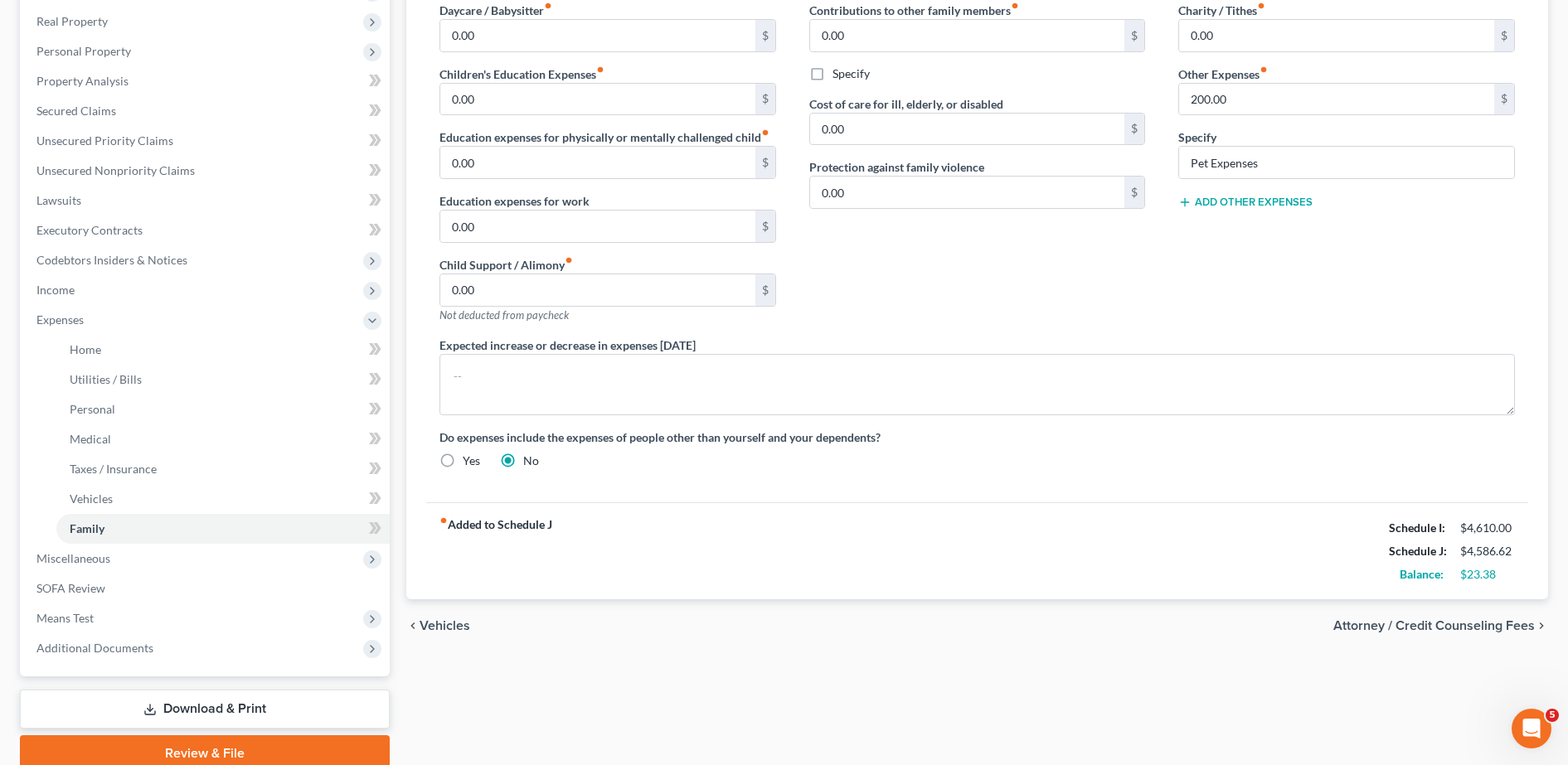
scroll to position [256, 0]
click at [201, 557] on span "Miscellaneous" at bounding box center [207, 558] width 367 height 30
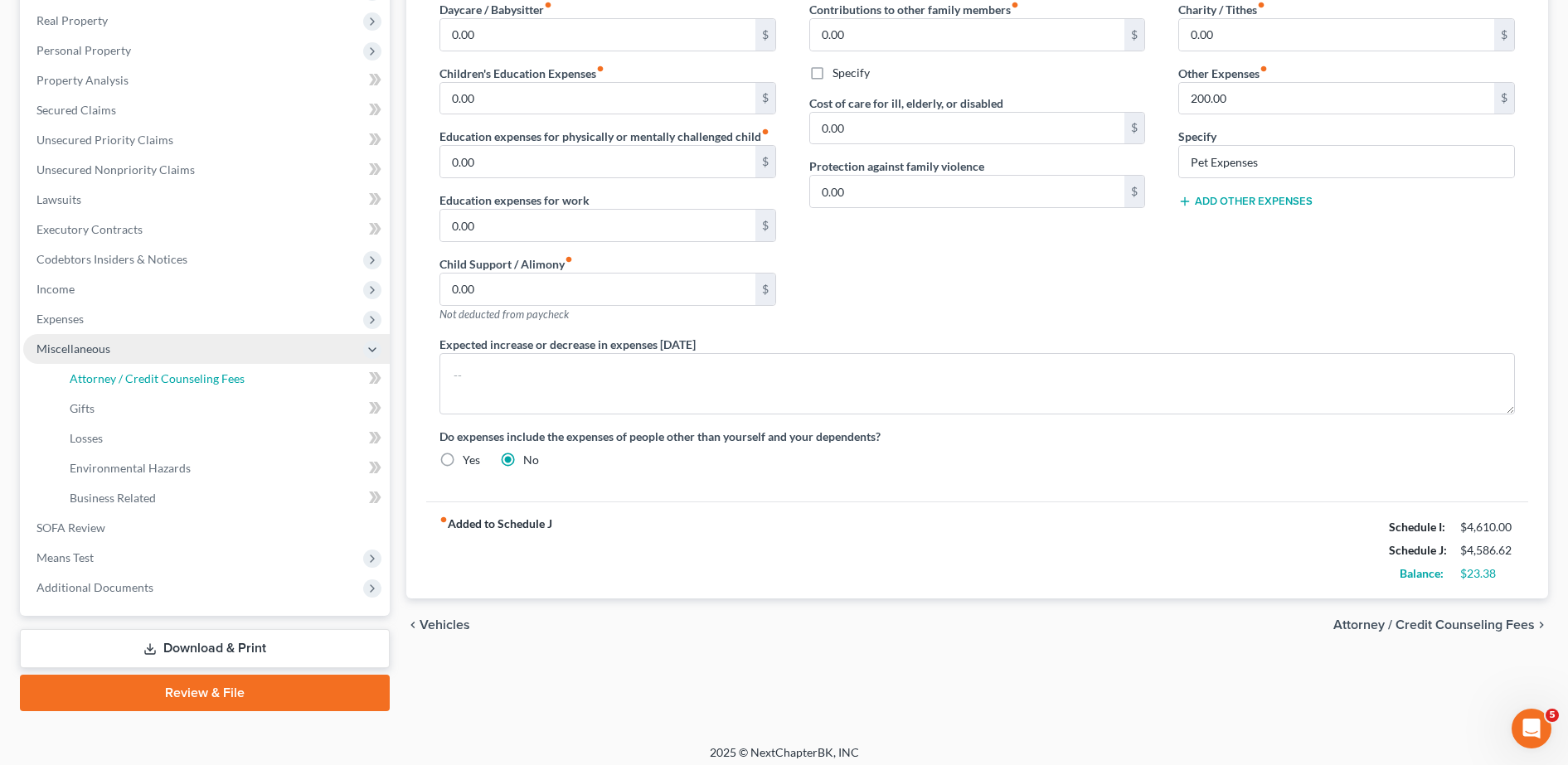
click at [144, 364] on link "Attorney / Credit Counseling Fees" at bounding box center [223, 379] width 334 height 30
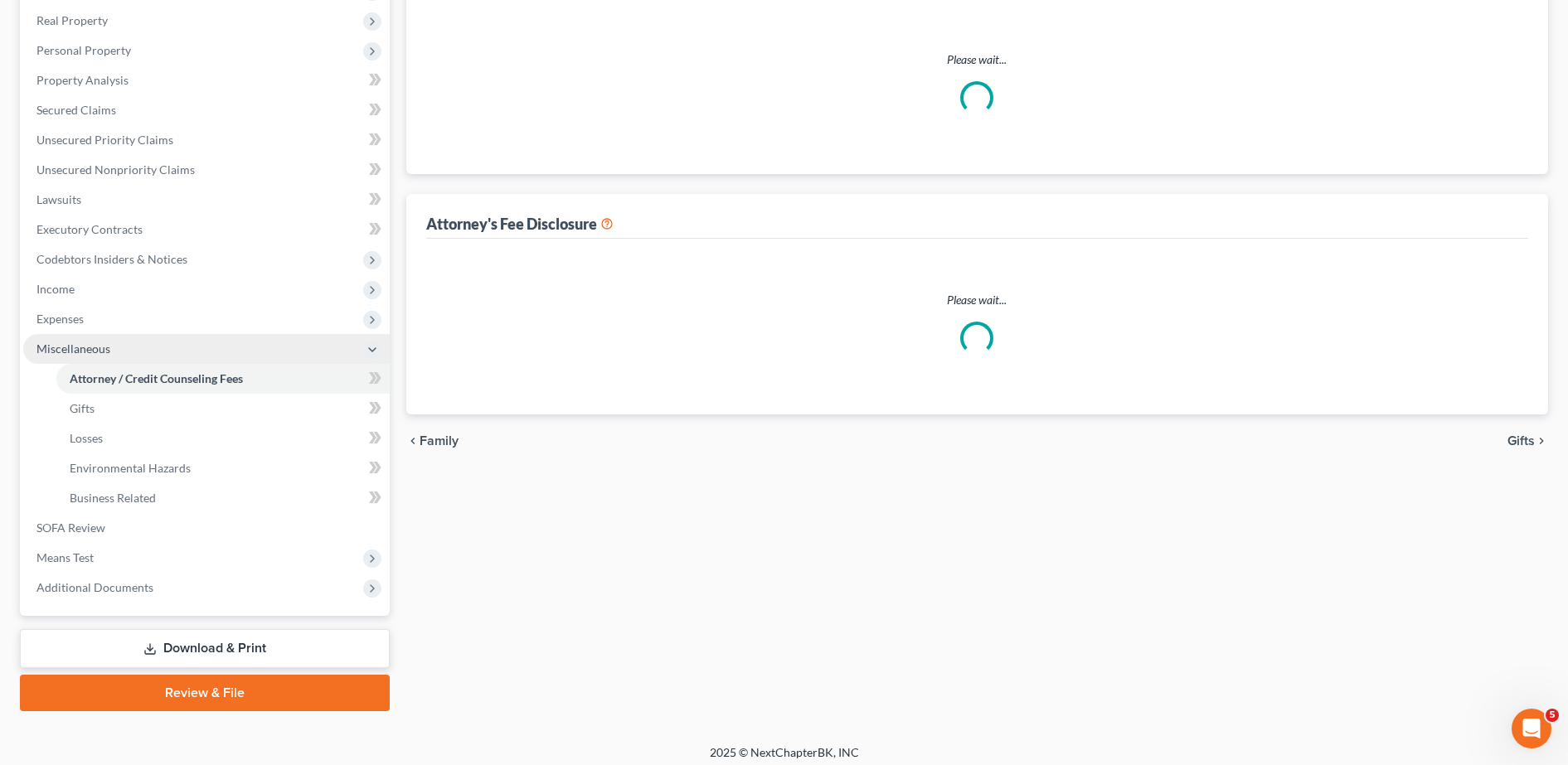
scroll to position [4, 0]
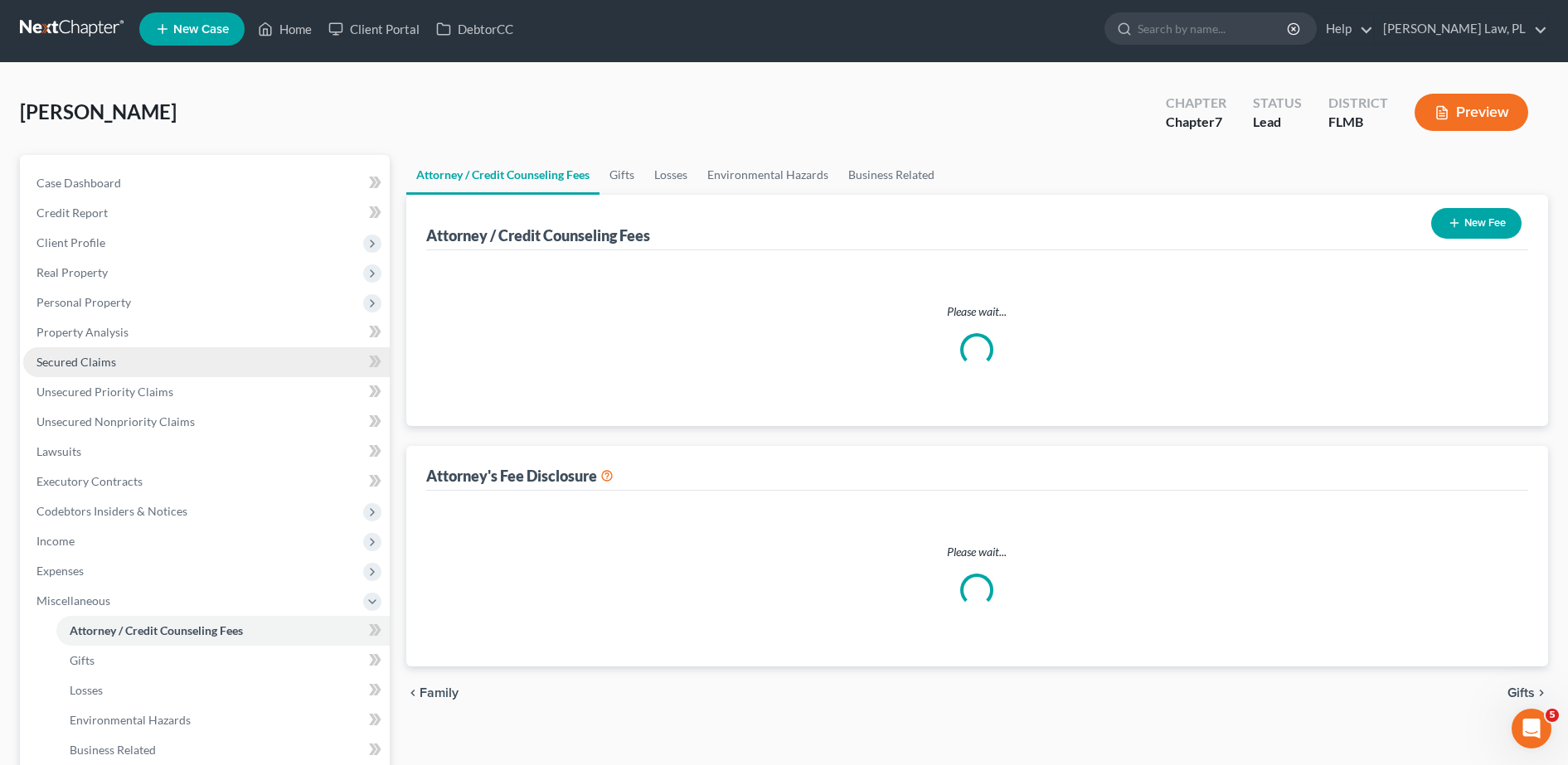
select select "0"
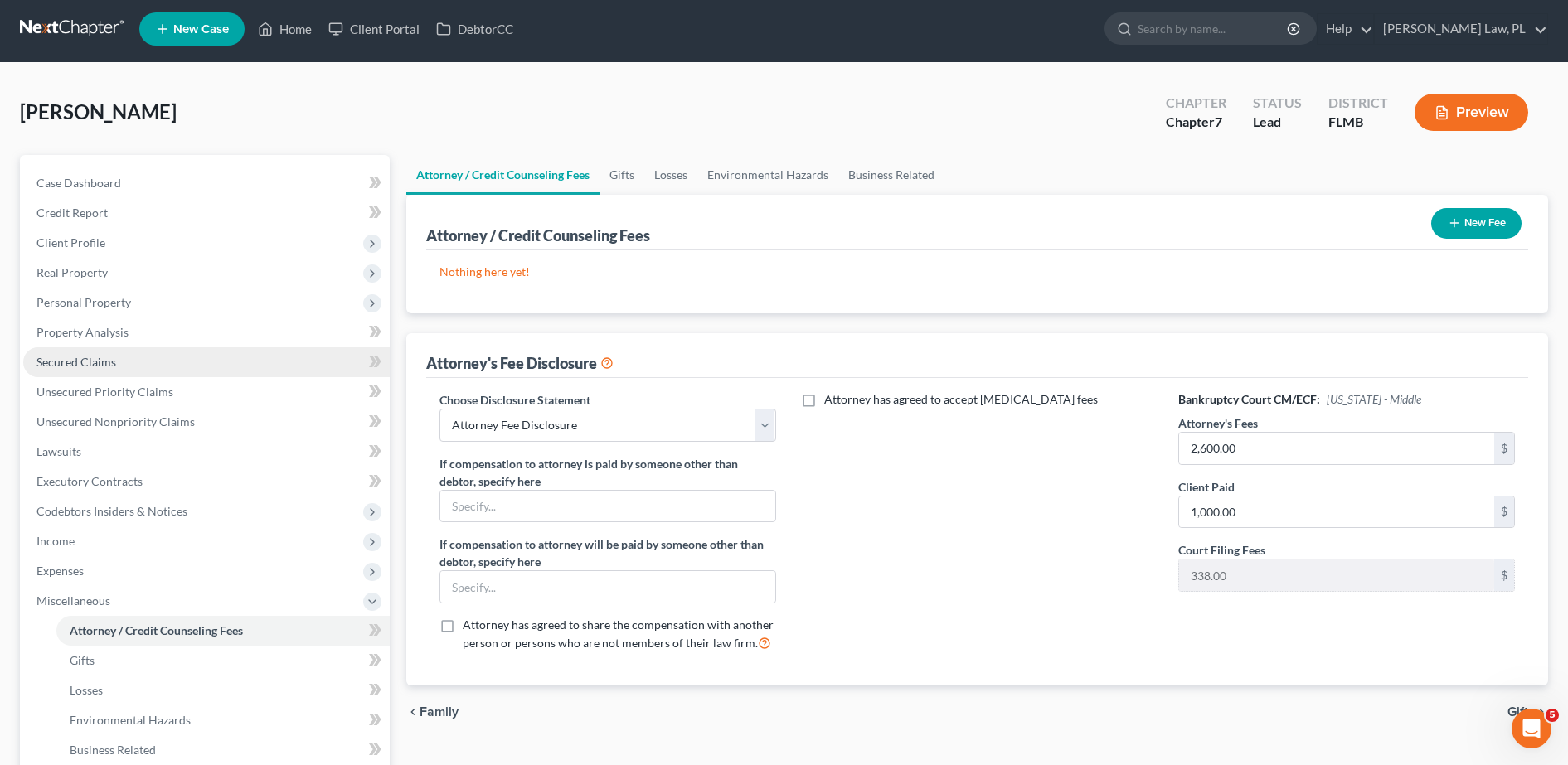
scroll to position [0, 0]
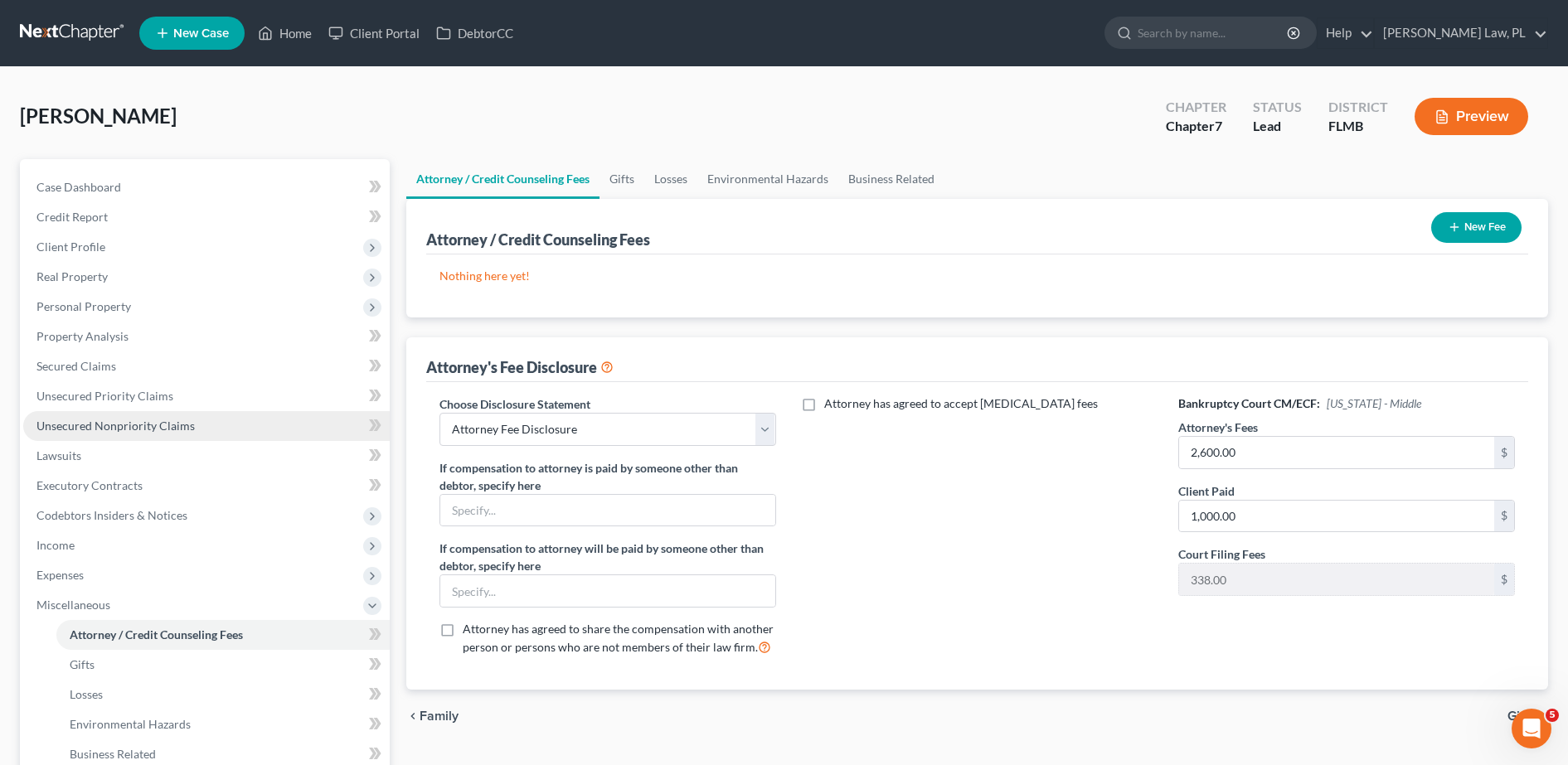
click at [172, 426] on span "Unsecured Nonpriority Claims" at bounding box center [115, 425] width 159 height 14
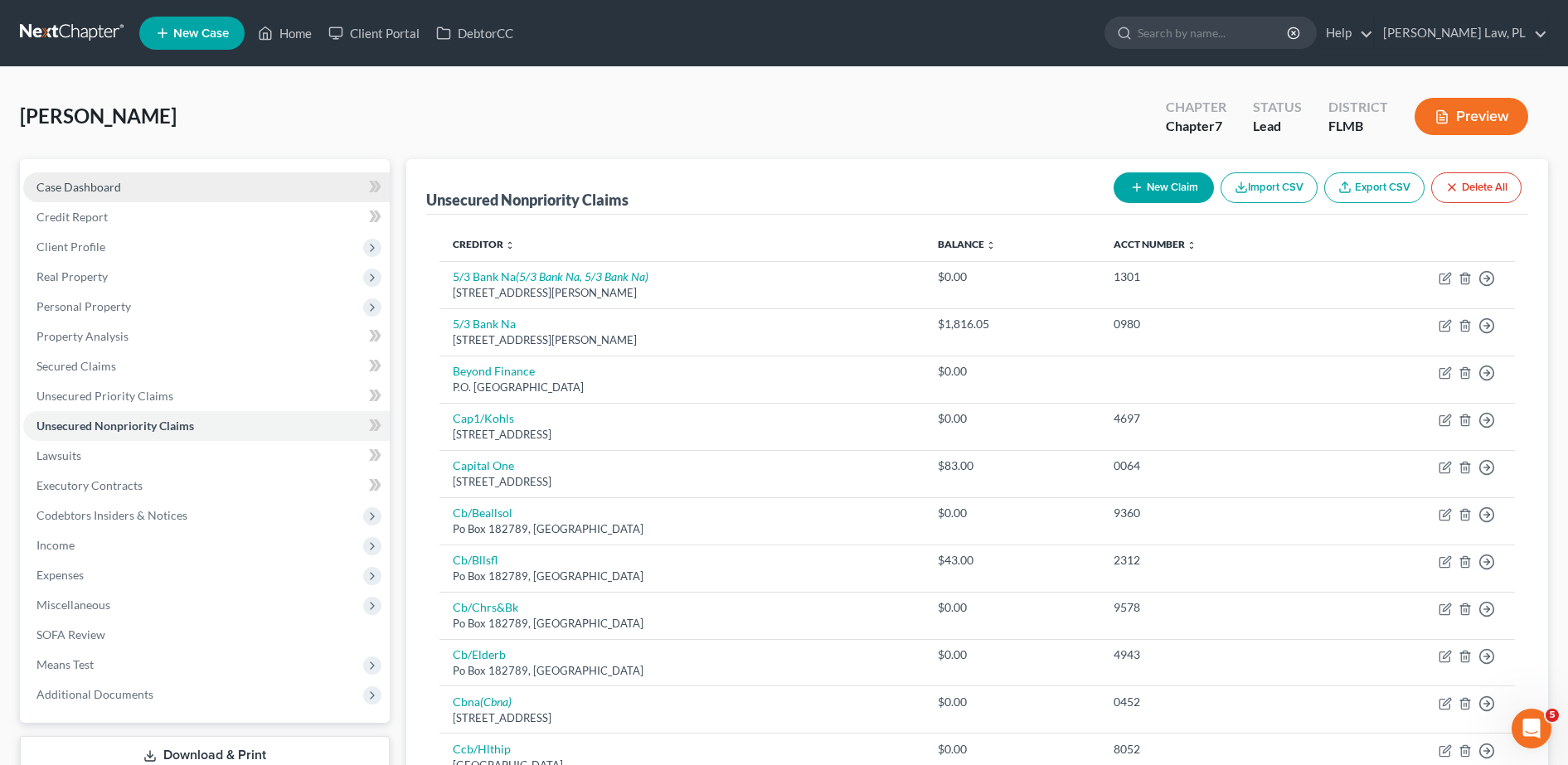
click at [227, 191] on link "Case Dashboard" at bounding box center [207, 188] width 367 height 30
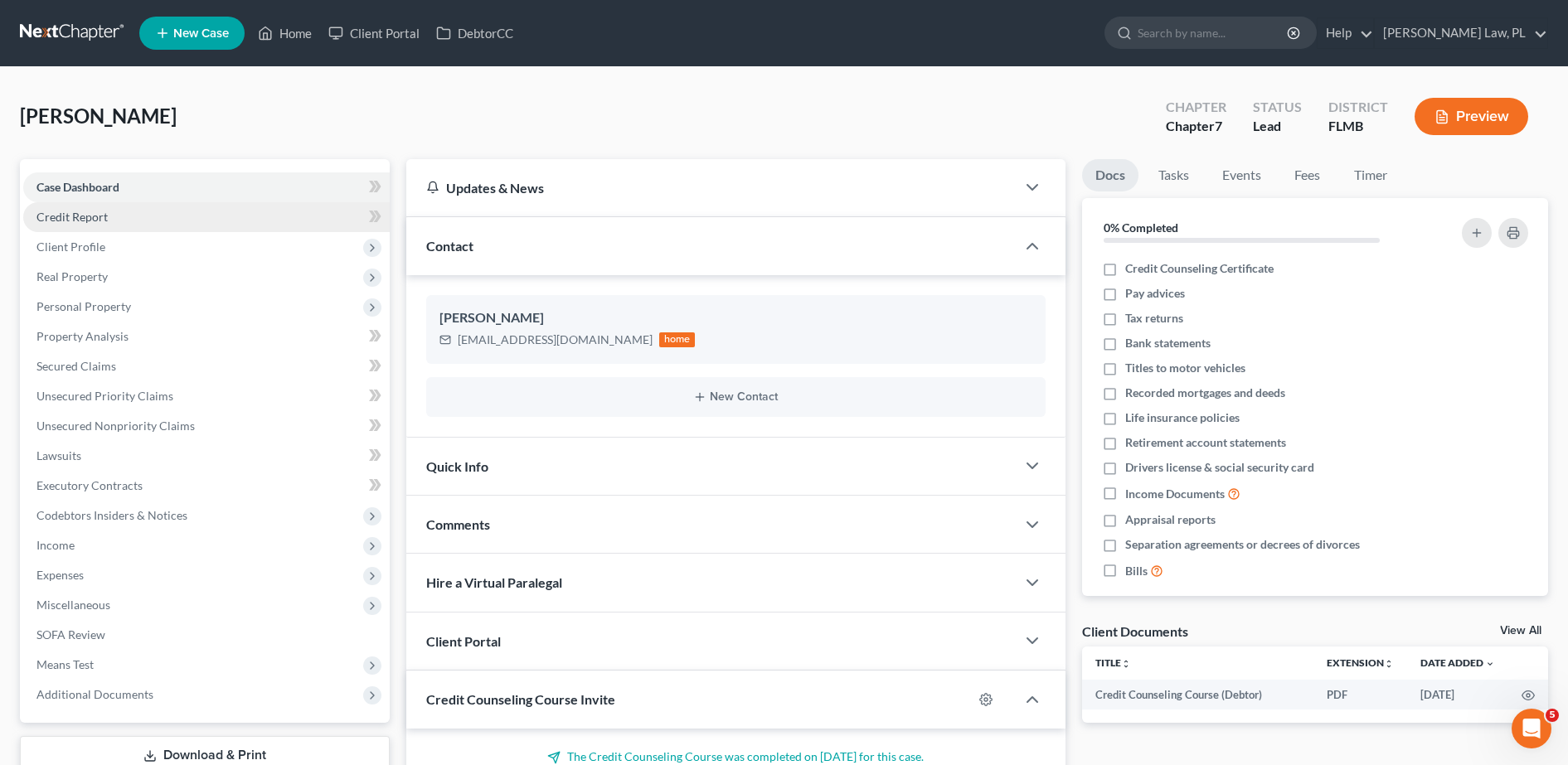
click at [185, 217] on link "Credit Report" at bounding box center [207, 217] width 367 height 30
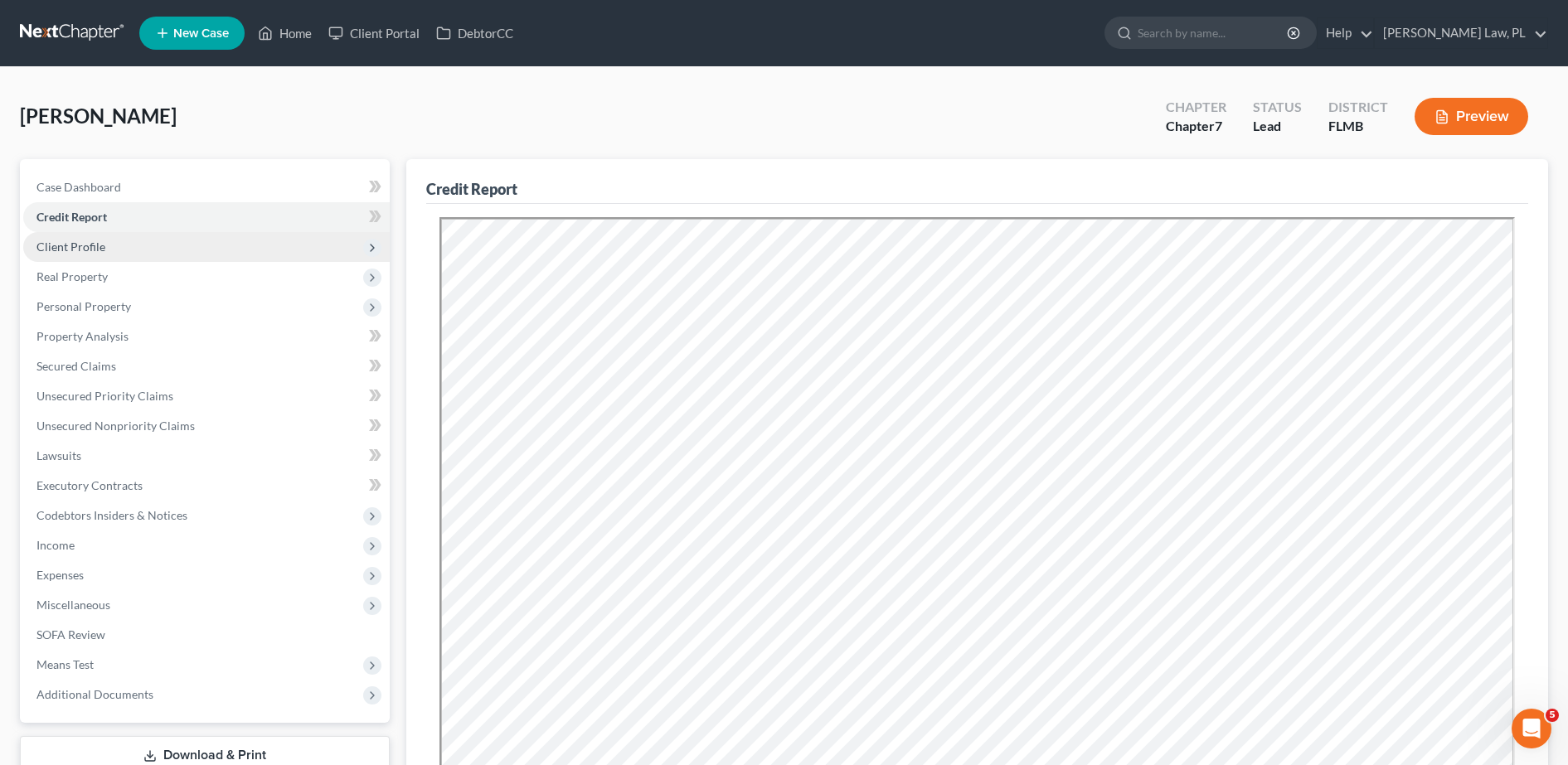
click at [169, 246] on span "Client Profile" at bounding box center [207, 247] width 367 height 30
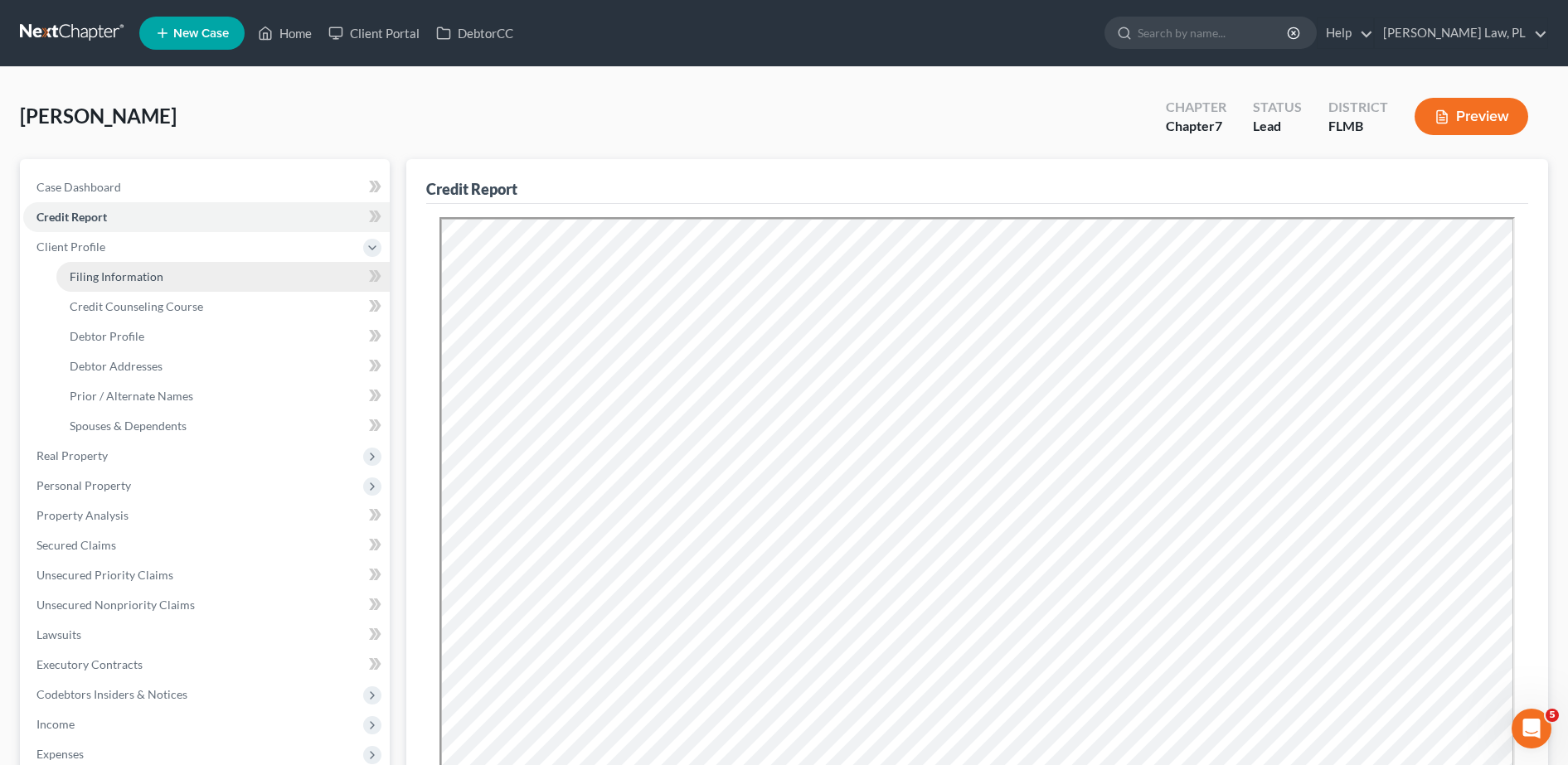
click at [160, 274] on span "Filing Information" at bounding box center [116, 276] width 94 height 14
select select "1"
select select "0"
select select "9"
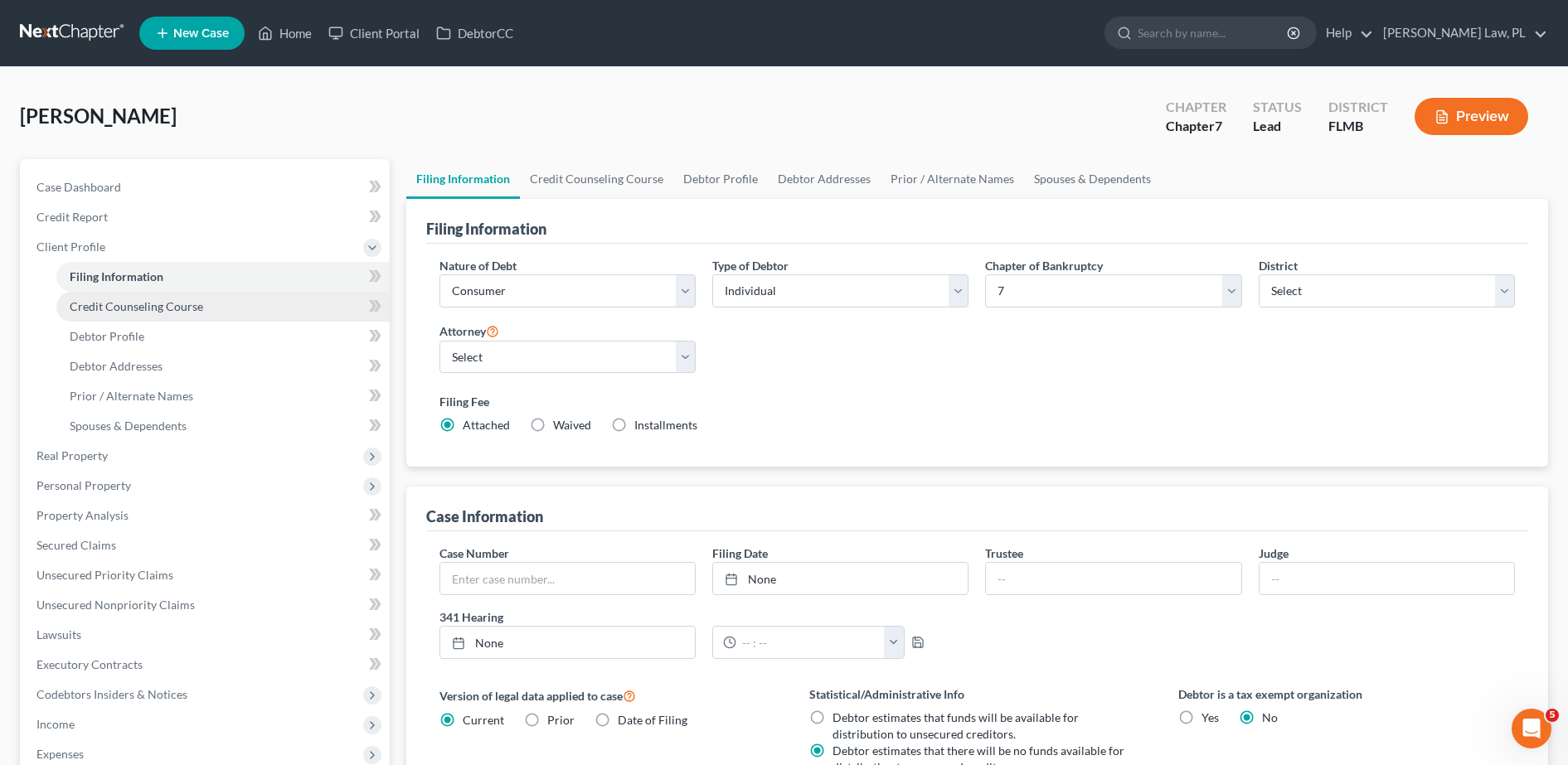
click at [164, 311] on span "Credit Counseling Course" at bounding box center [136, 306] width 134 height 14
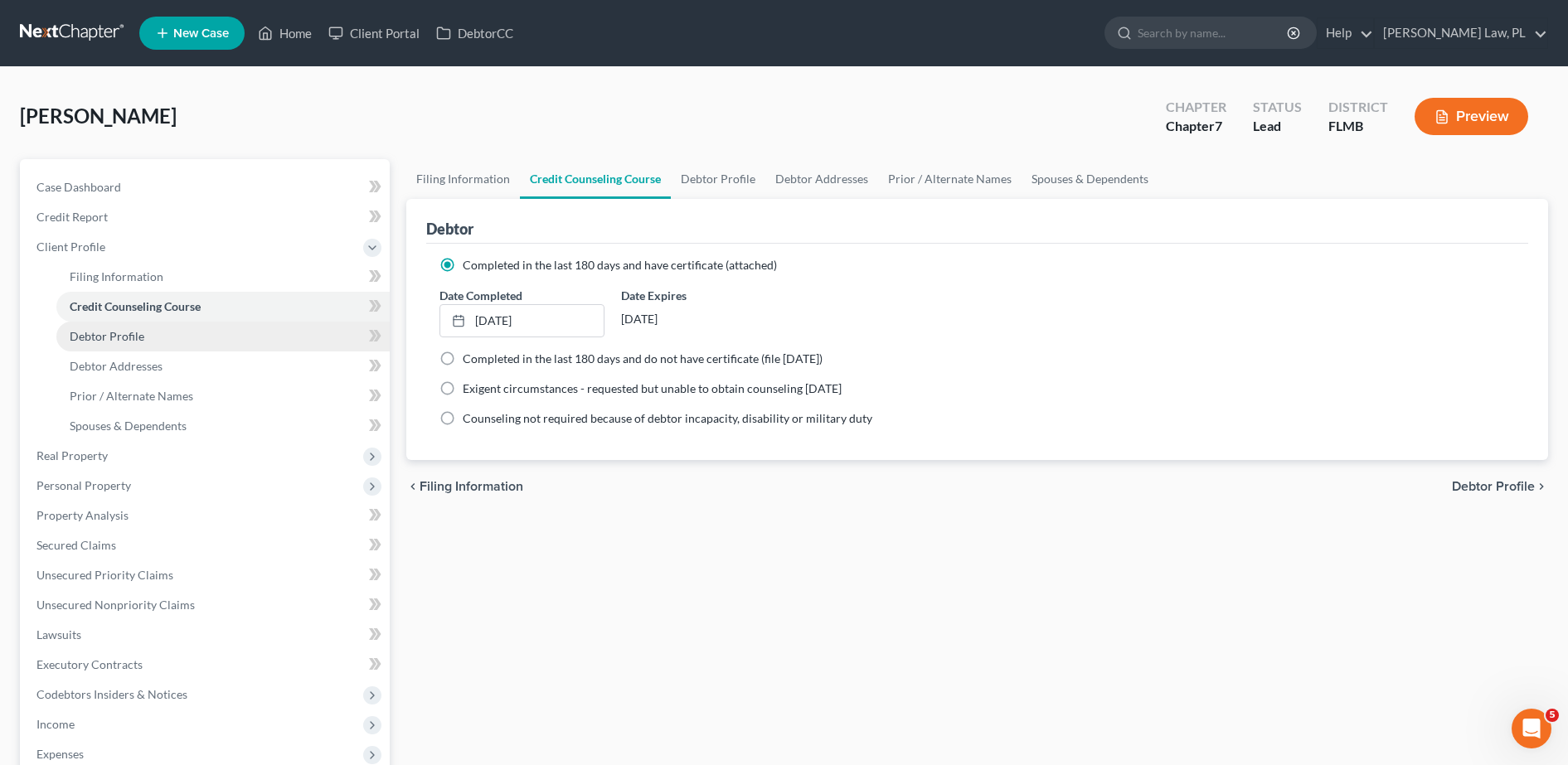
click at [164, 328] on link "Debtor Profile" at bounding box center [223, 337] width 334 height 30
select select "4"
select select "0"
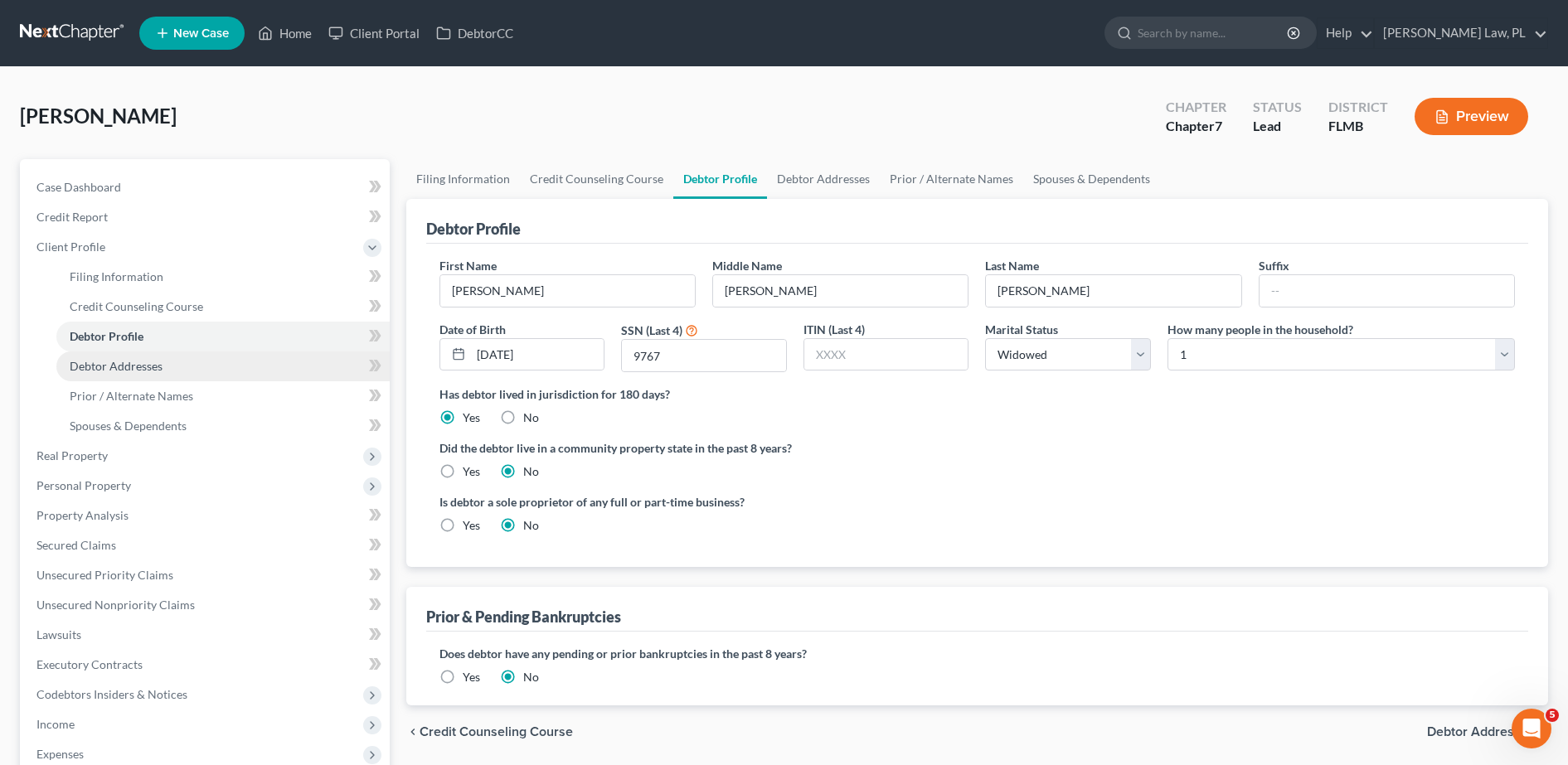
click at [164, 362] on link "Debtor Addresses" at bounding box center [223, 367] width 334 height 30
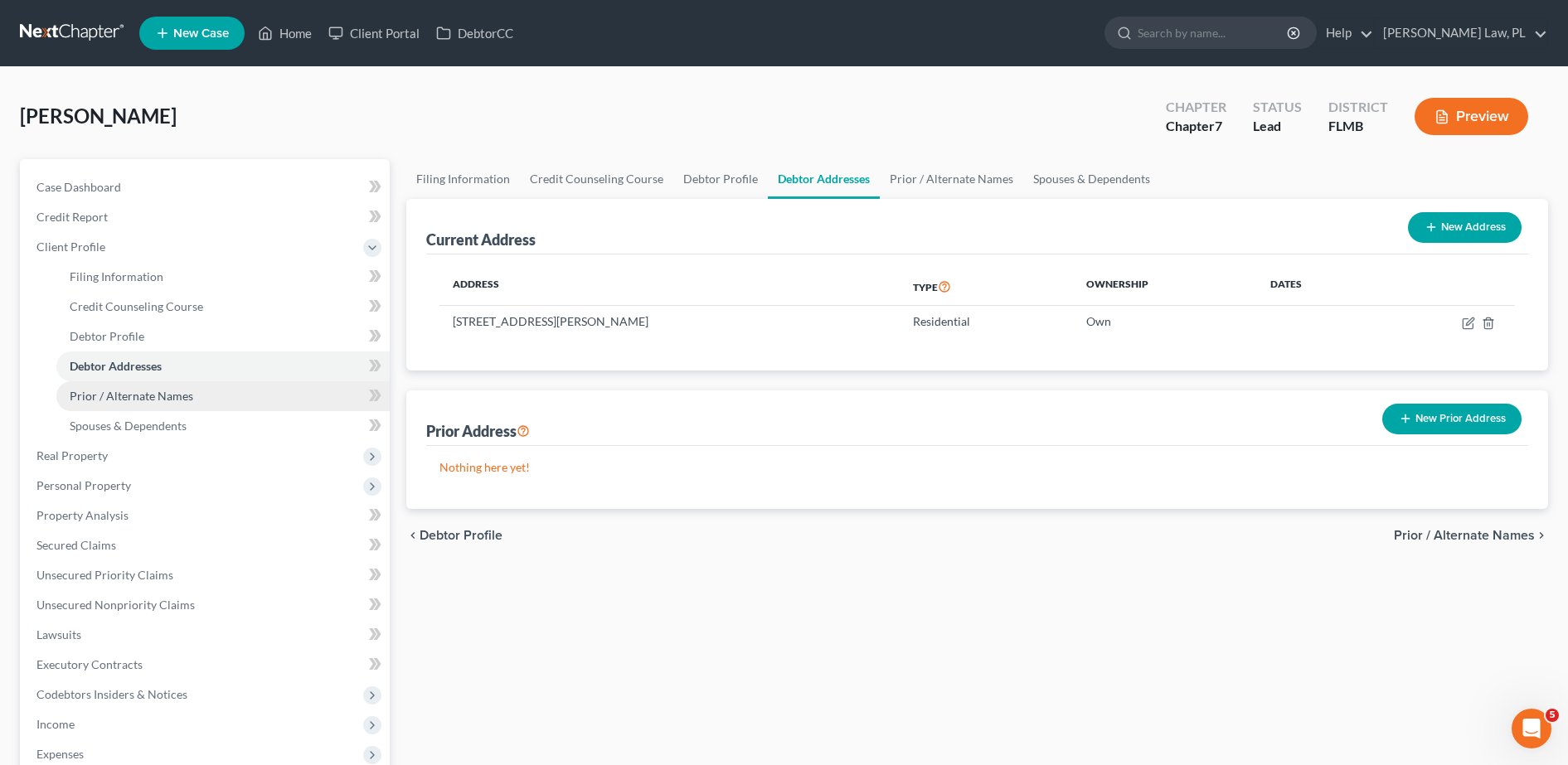
click at [173, 400] on span "Prior / Alternate Names" at bounding box center [131, 395] width 124 height 14
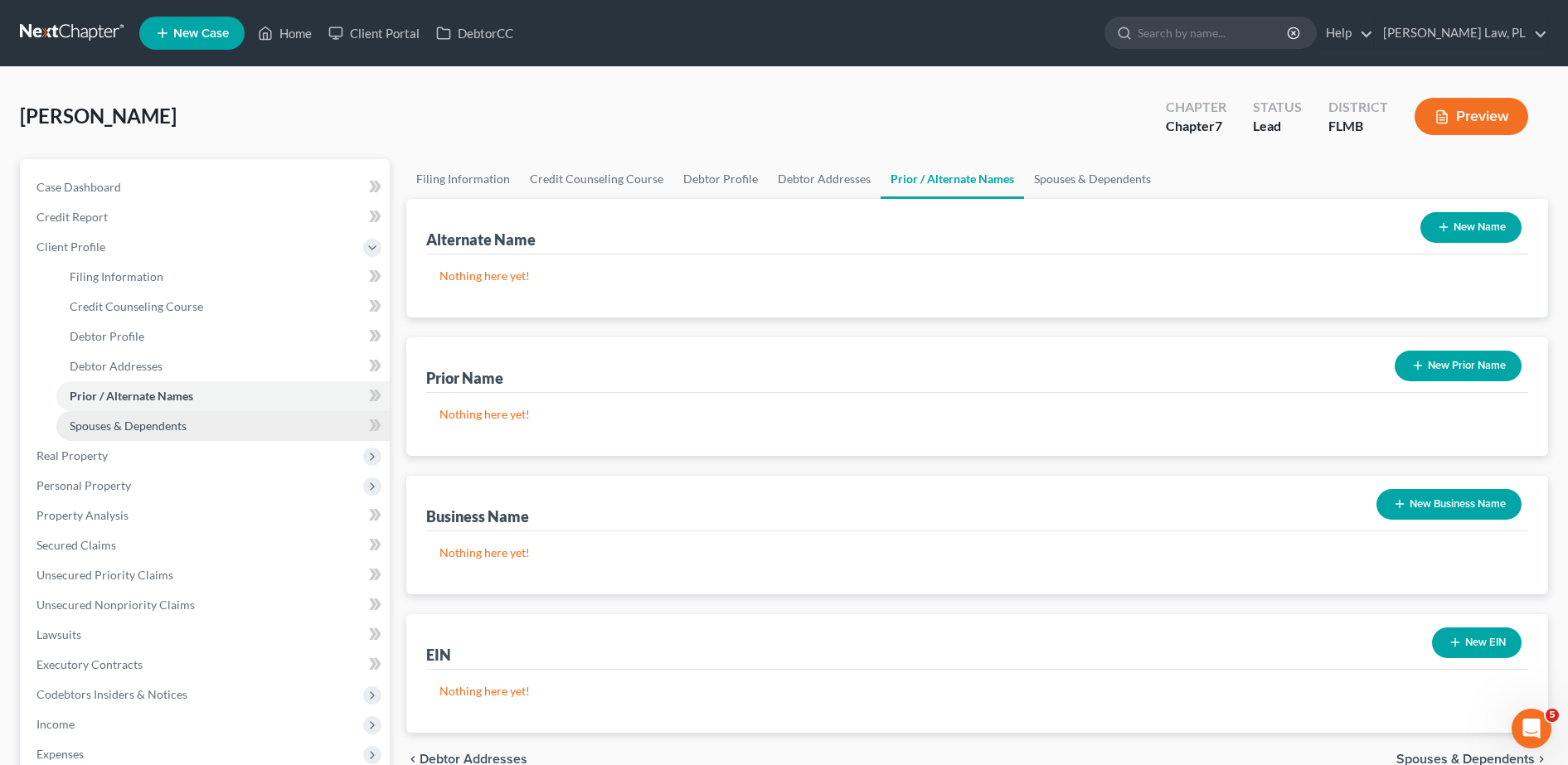
click at [188, 431] on link "Spouses & Dependents" at bounding box center [223, 426] width 334 height 30
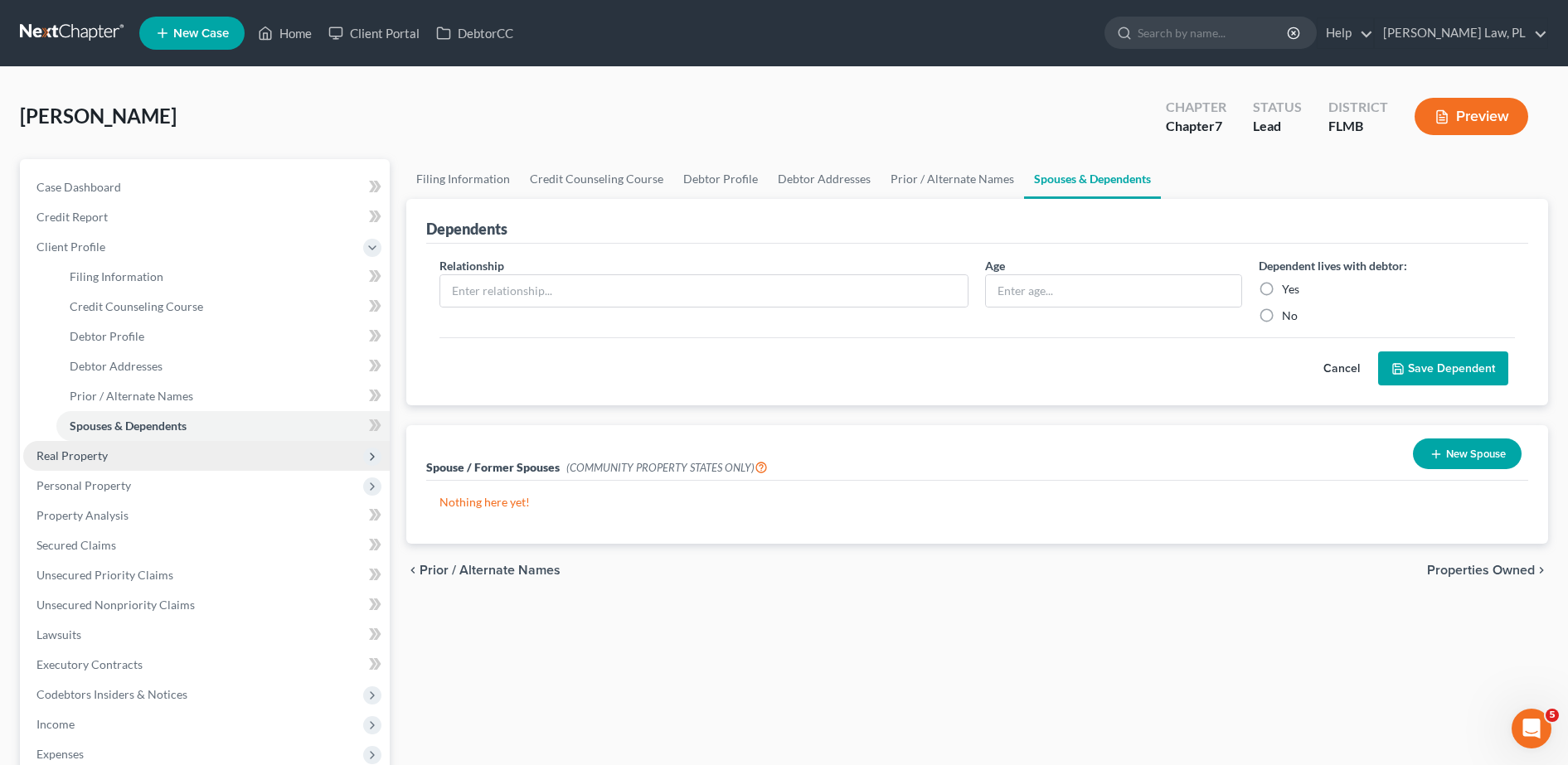
click at [179, 454] on span "Real Property" at bounding box center [207, 456] width 367 height 30
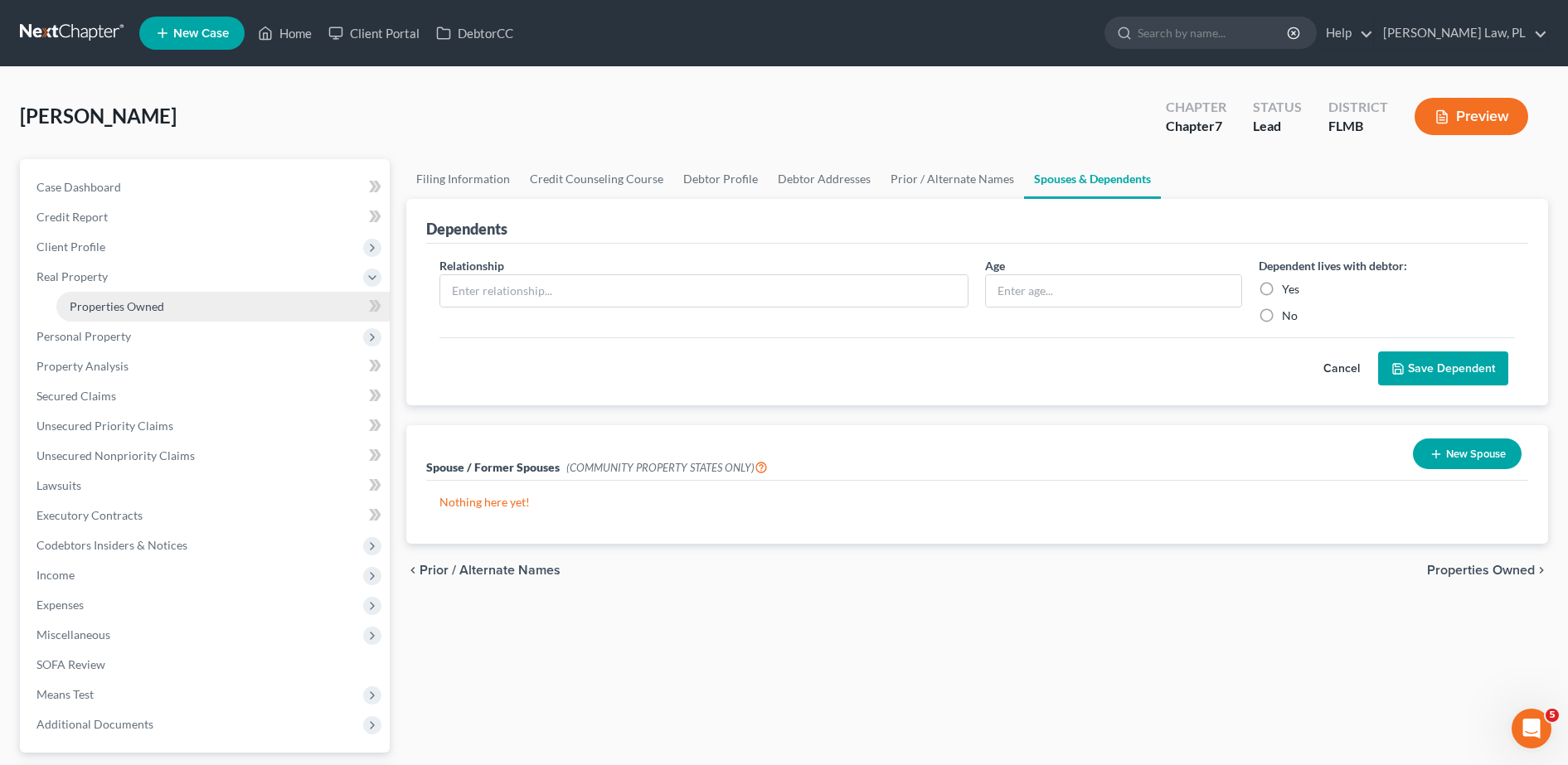
click at [162, 309] on span "Properties Owned" at bounding box center [117, 306] width 95 height 14
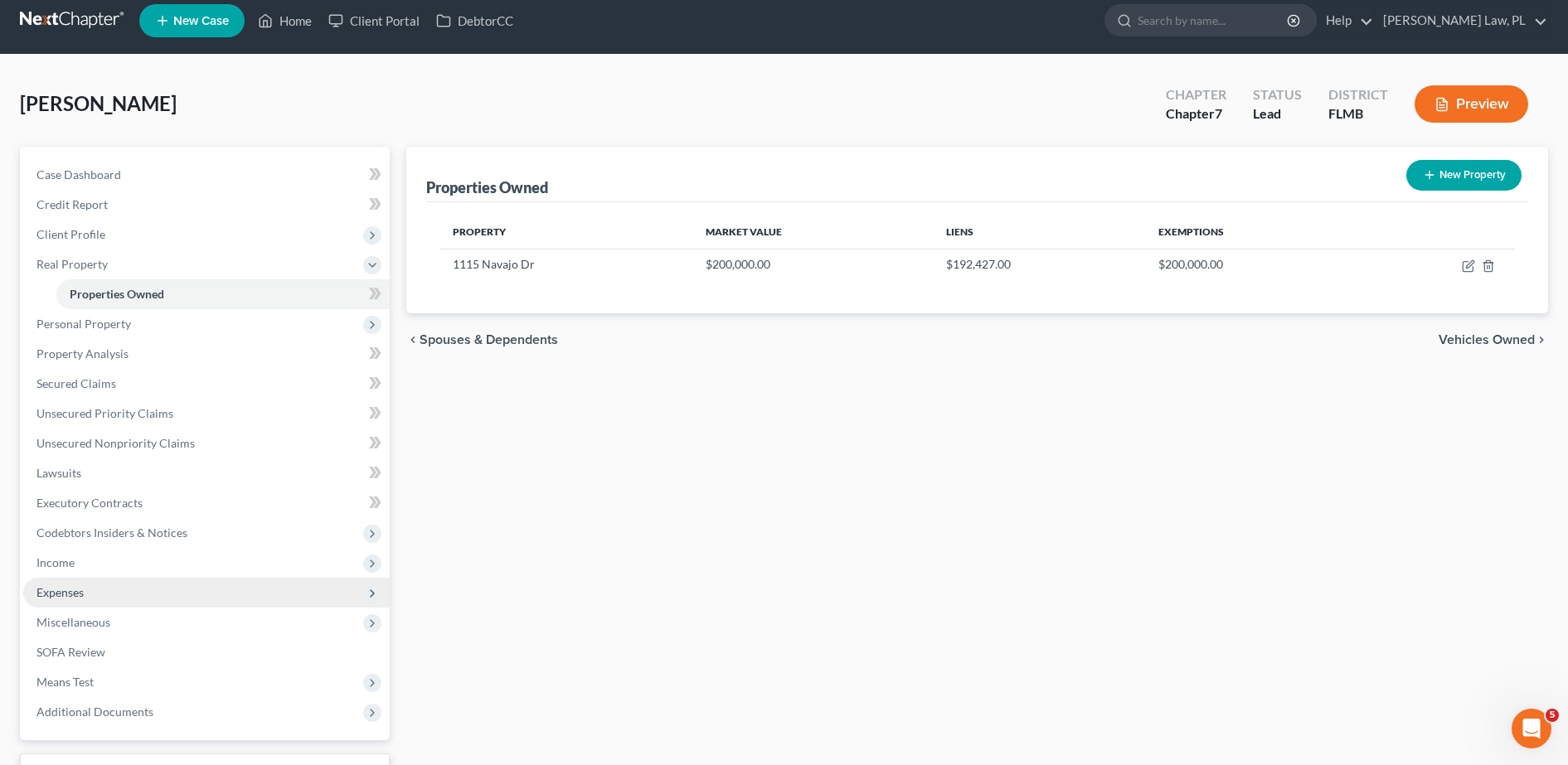
scroll to position [146, 0]
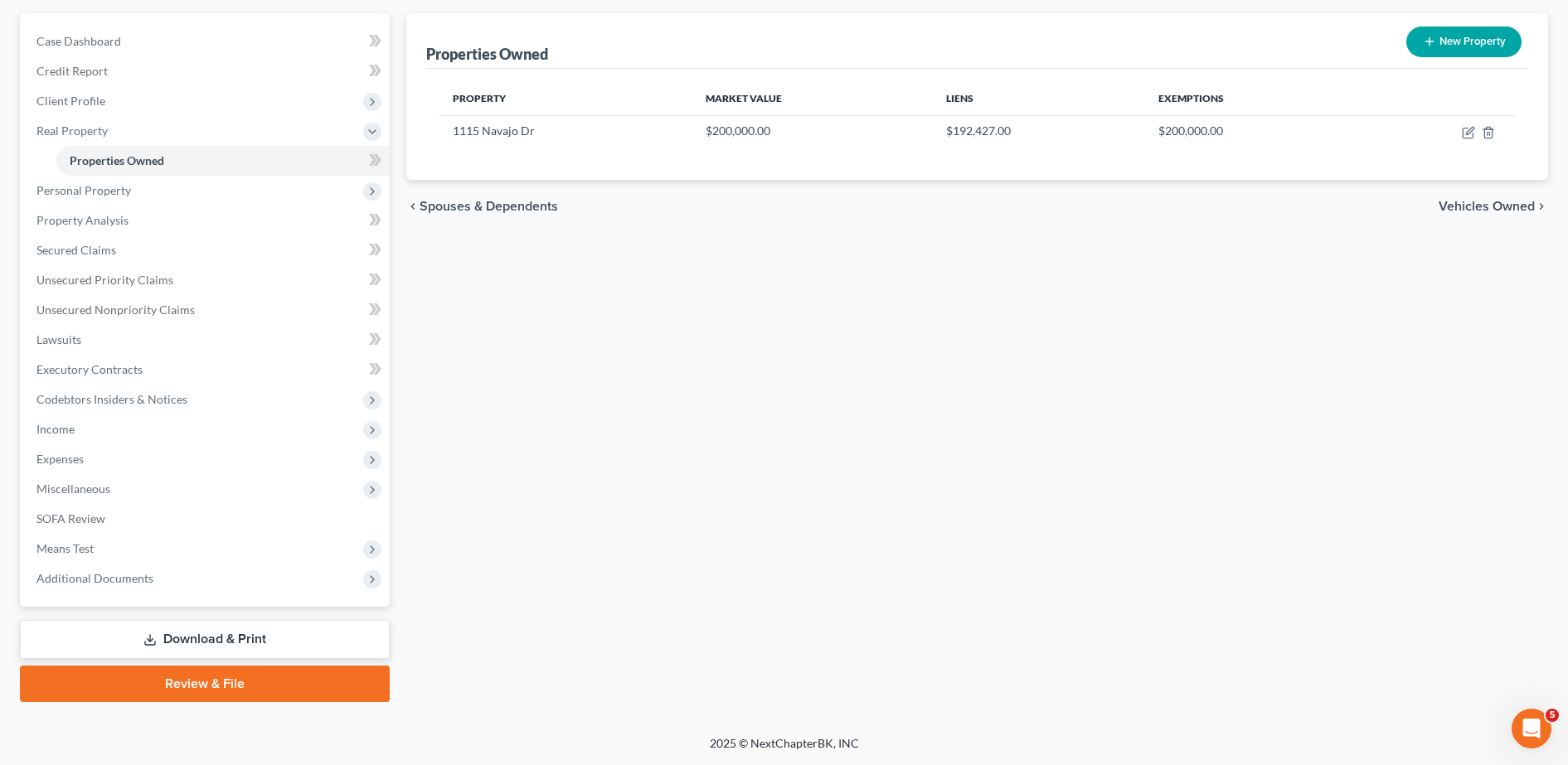
click at [217, 644] on link "Download & Print" at bounding box center [205, 639] width 370 height 39
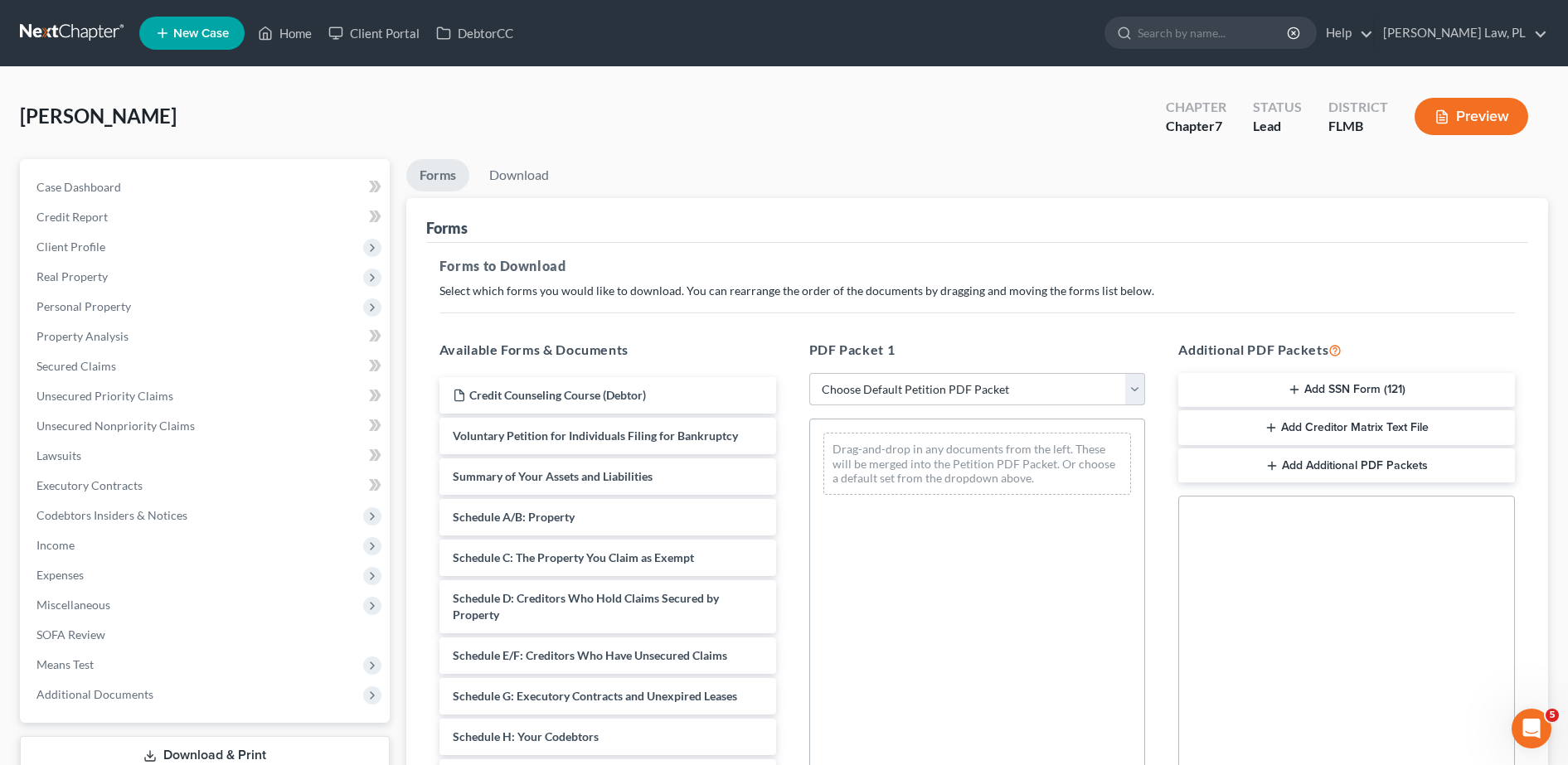
click at [884, 384] on select "Choose Default Petition PDF Packet Complete Bankruptcy Petition (all forms and …" at bounding box center [978, 389] width 337 height 33
select select "0"
click at [809, 373] on select "Choose Default Petition PDF Packet Complete Bankruptcy Petition (all forms and …" at bounding box center [978, 389] width 337 height 33
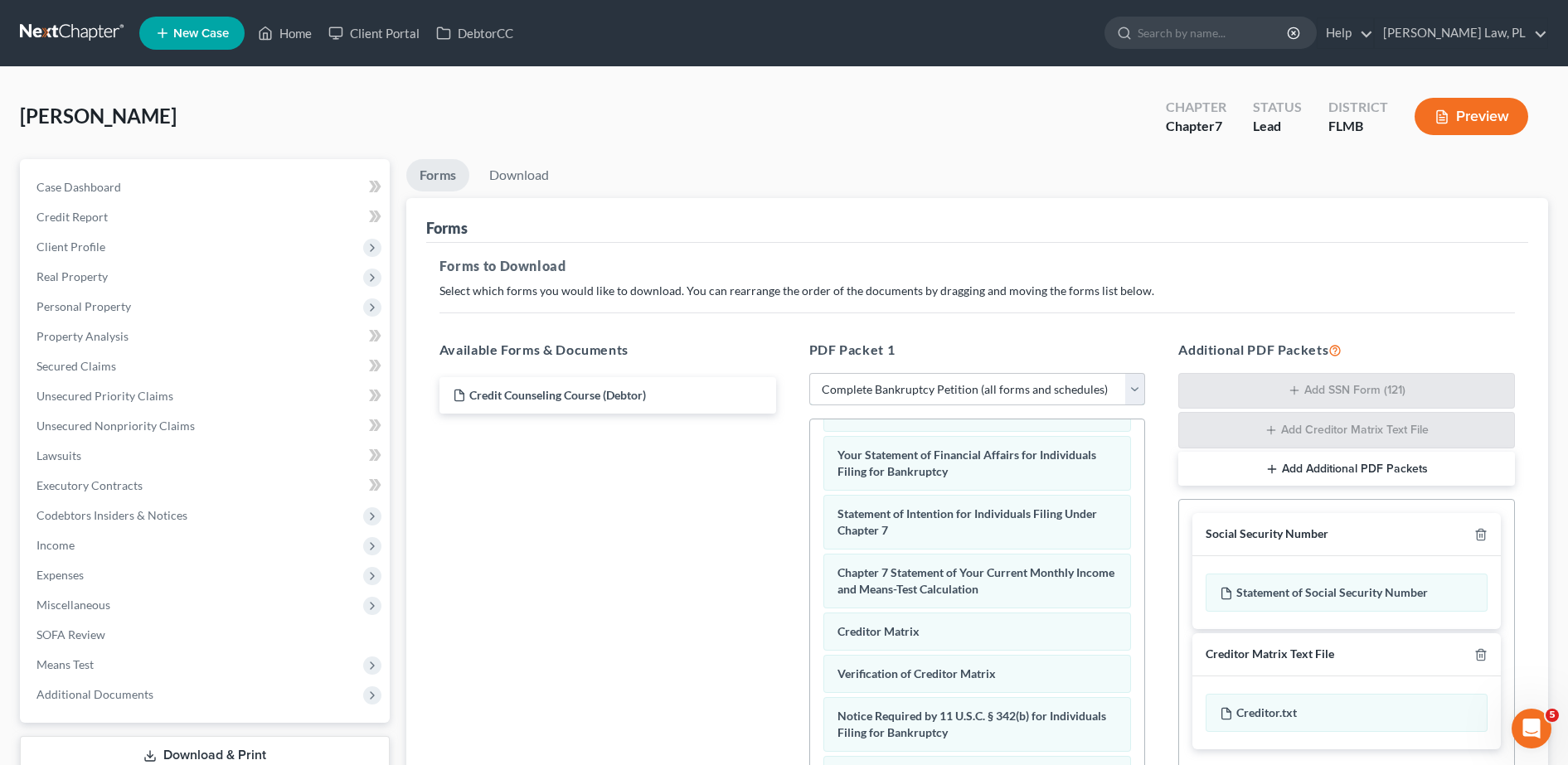
scroll to position [261, 0]
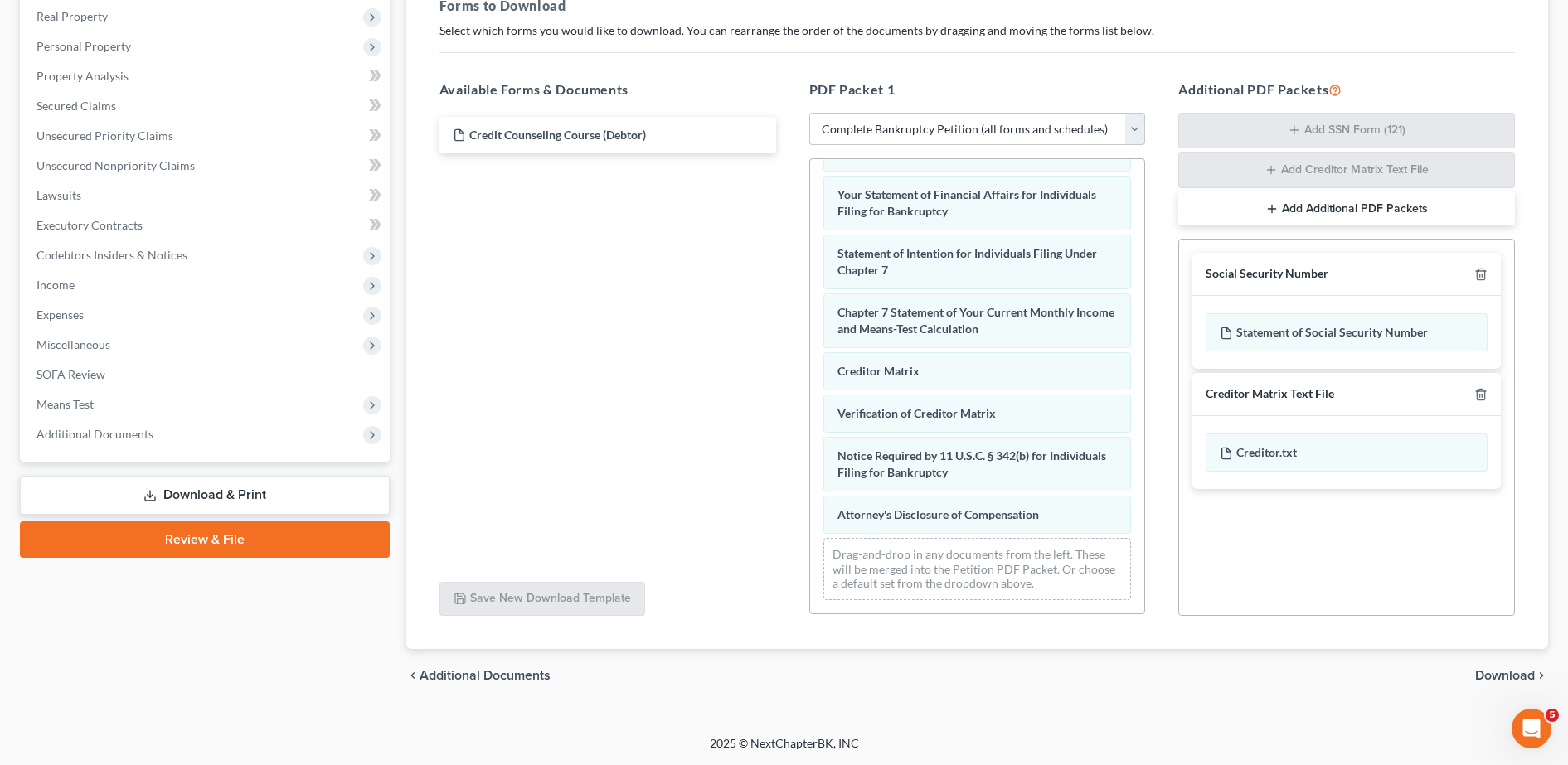
click at [1481, 403] on div "Creditor Matrix Text File" at bounding box center [1346, 394] width 309 height 43
click at [1482, 396] on line "button" at bounding box center [1482, 395] width 0 height 3
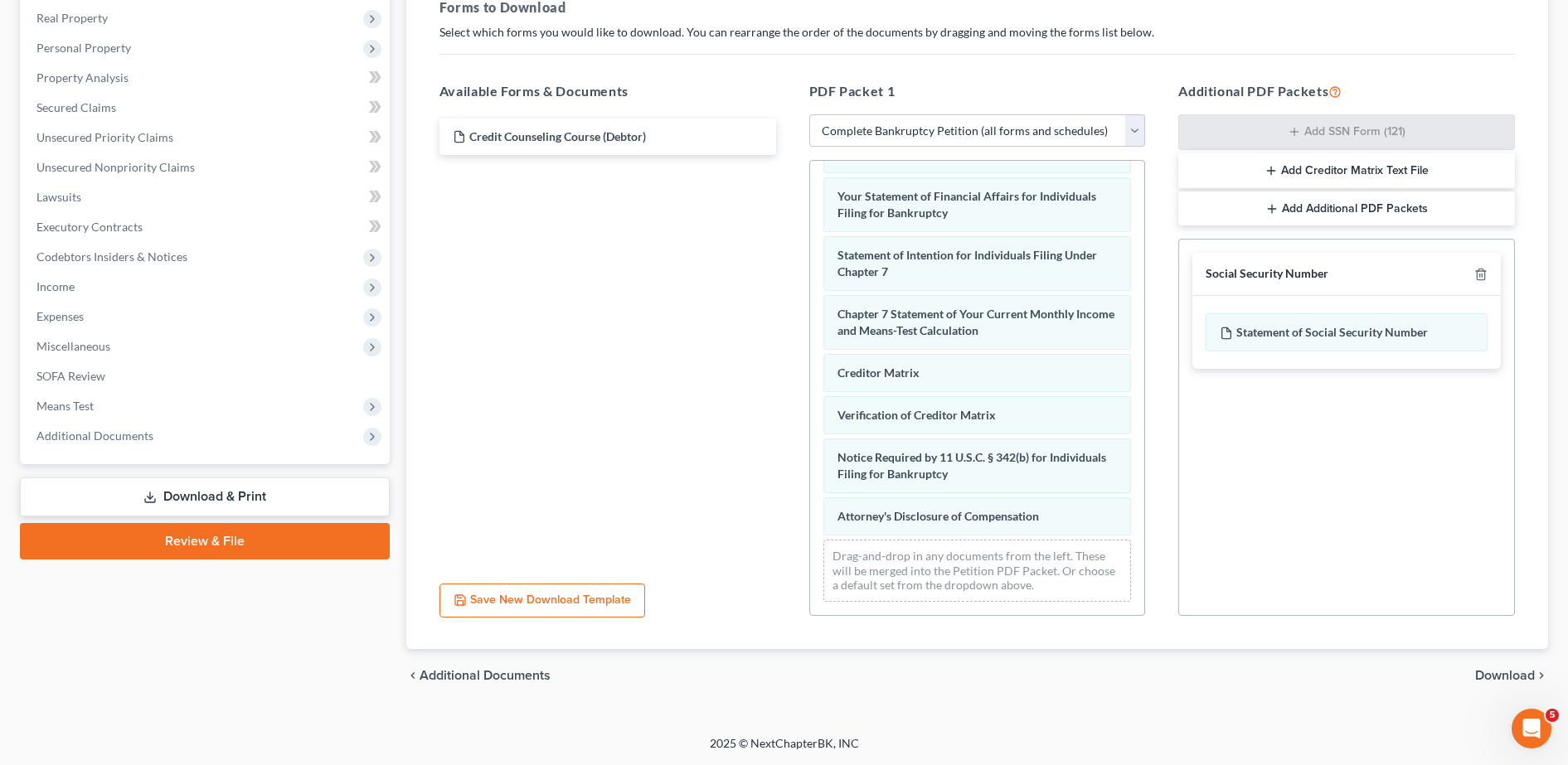
scroll to position [259, 0]
click at [1517, 685] on div "chevron_left Additional Documents Download chevron_right" at bounding box center [976, 675] width 1141 height 53
click at [1509, 673] on span "Download" at bounding box center [1505, 675] width 60 height 13
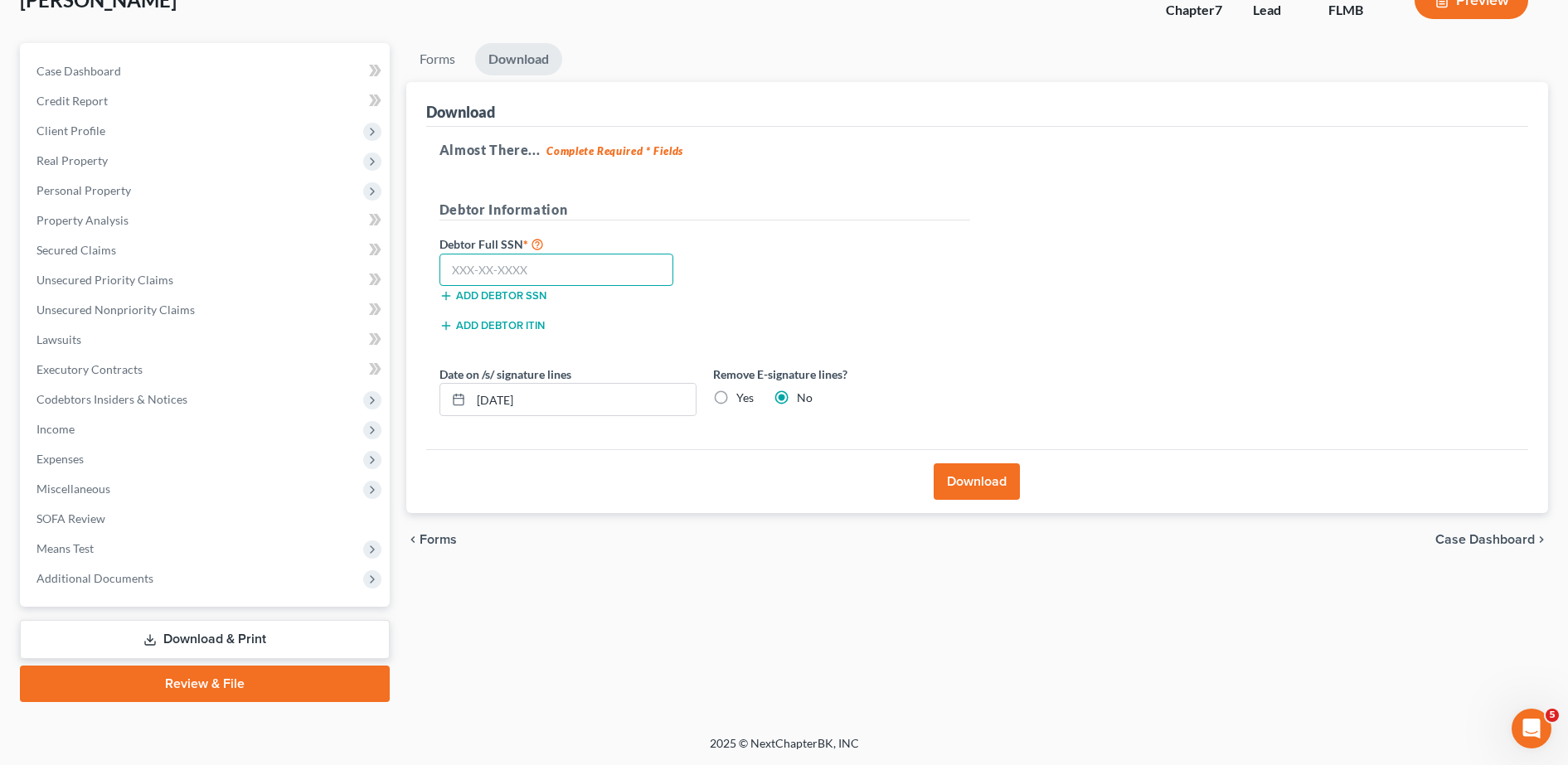
click at [553, 268] on input "text" at bounding box center [556, 270] width 235 height 33
type input "310-46-9767"
click at [744, 397] on label "Yes" at bounding box center [745, 397] width 17 height 17
click at [744, 397] on input "Yes" at bounding box center [748, 394] width 11 height 11
radio input "true"
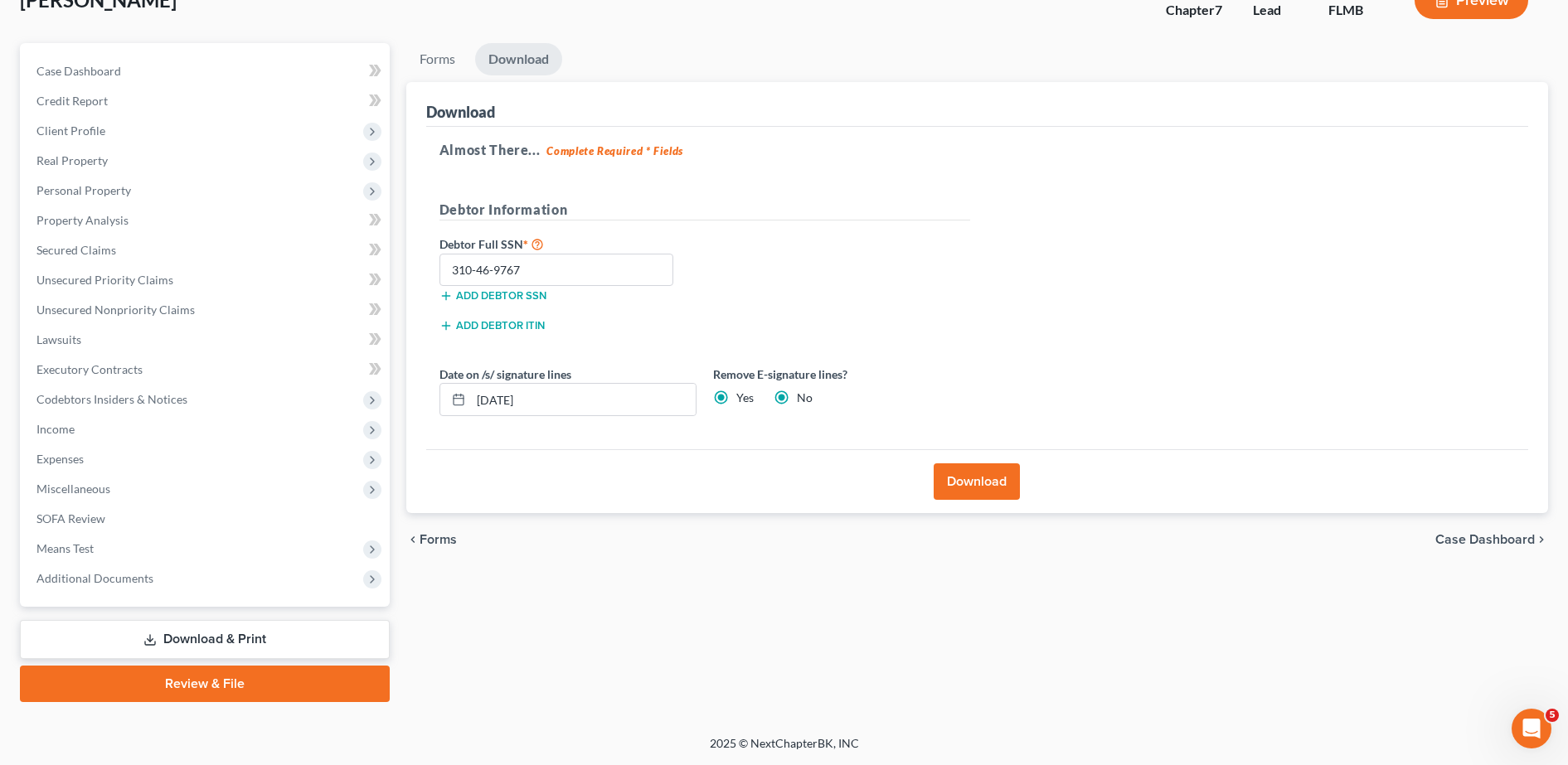
radio input "false"
click at [955, 480] on button "Download" at bounding box center [977, 481] width 86 height 37
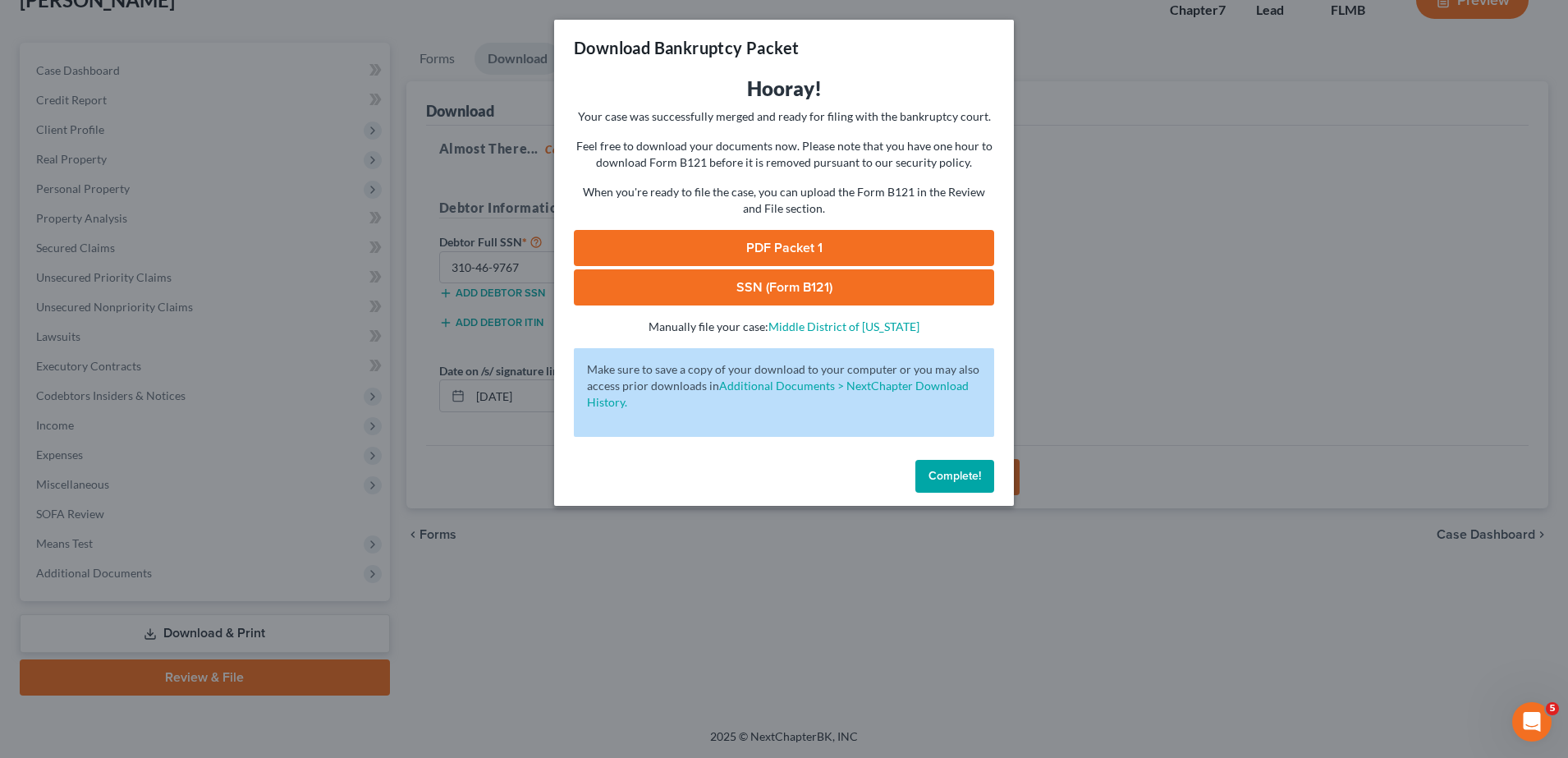
click at [854, 247] on link "PDF Packet 1" at bounding box center [783, 248] width 420 height 36
click at [588, 582] on div "Download Bankruptcy Packet Hooray! Your case was successfully merged and ready …" at bounding box center [784, 379] width 1568 height 758
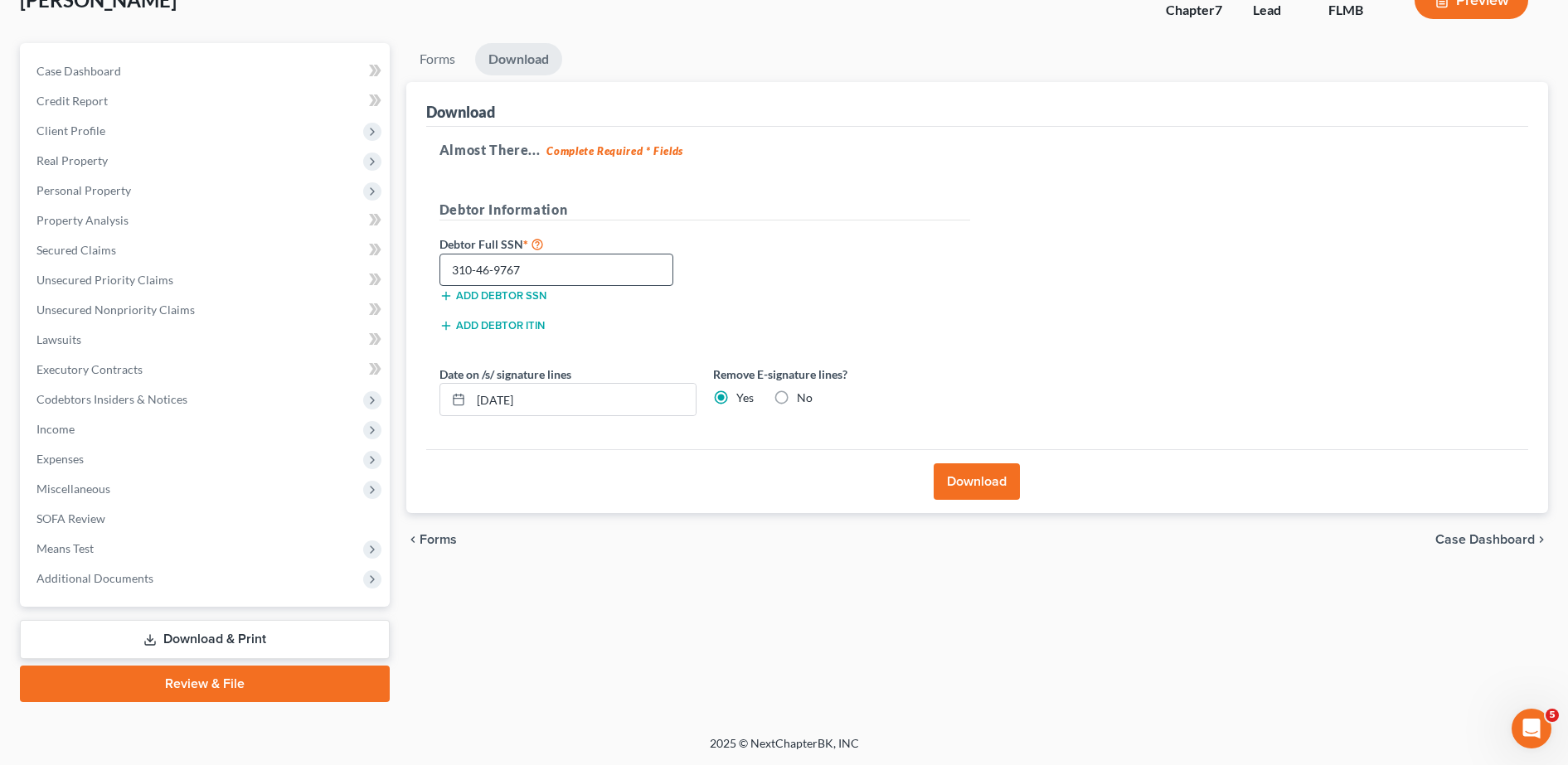
scroll to position [0, 0]
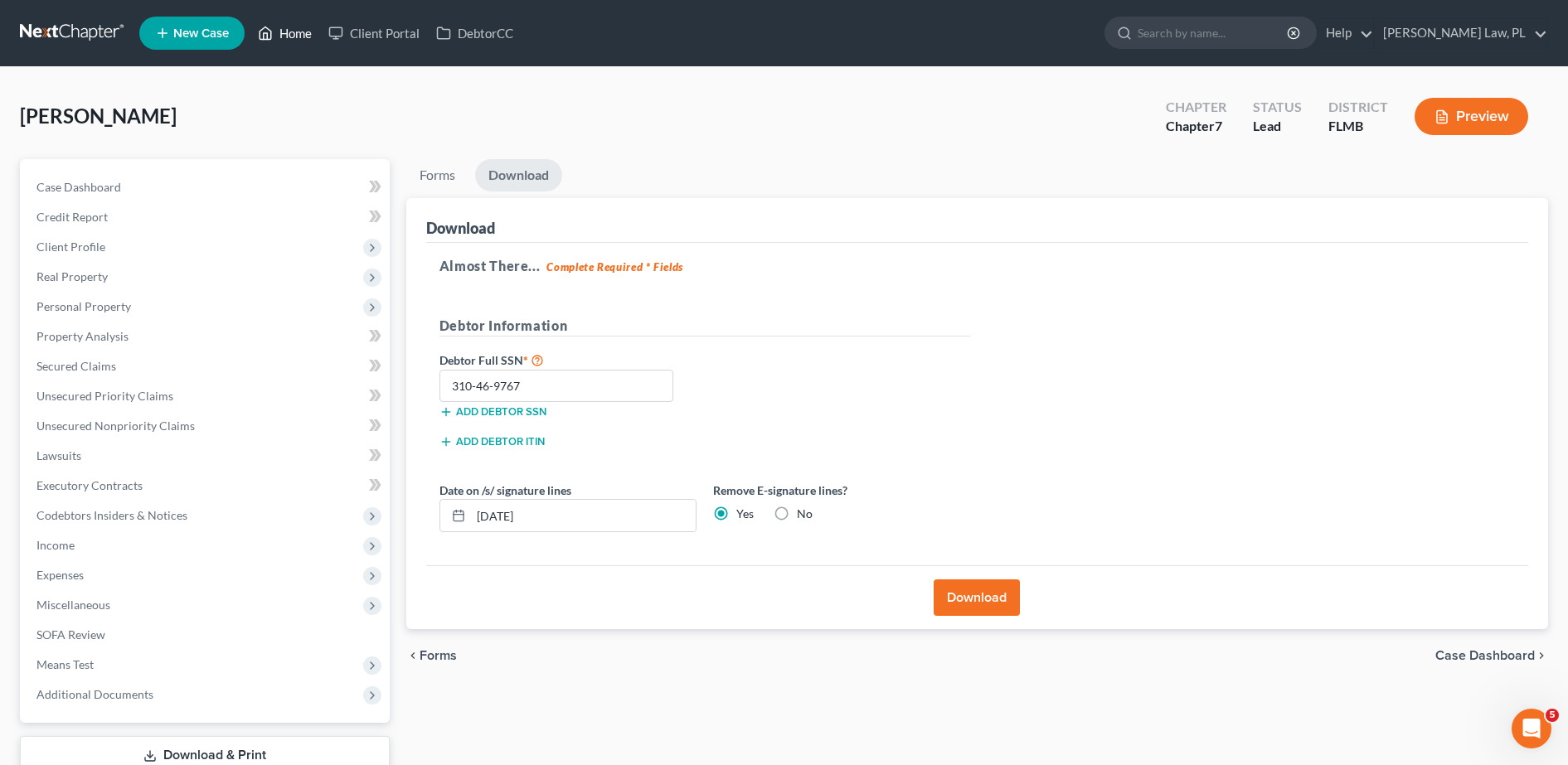
click at [296, 44] on link "Home" at bounding box center [285, 33] width 71 height 30
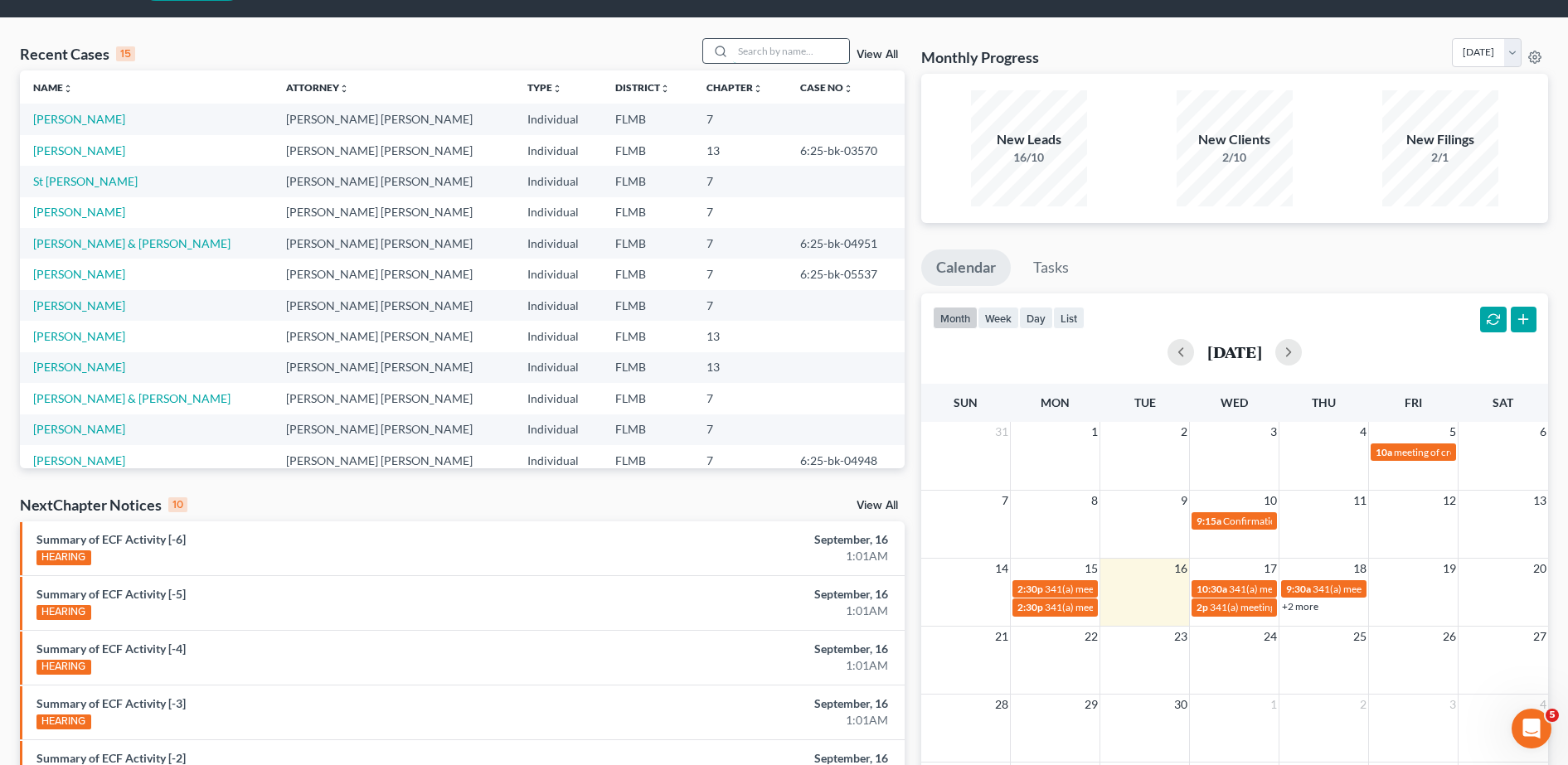
click at [805, 46] on input "search" at bounding box center [791, 51] width 116 height 24
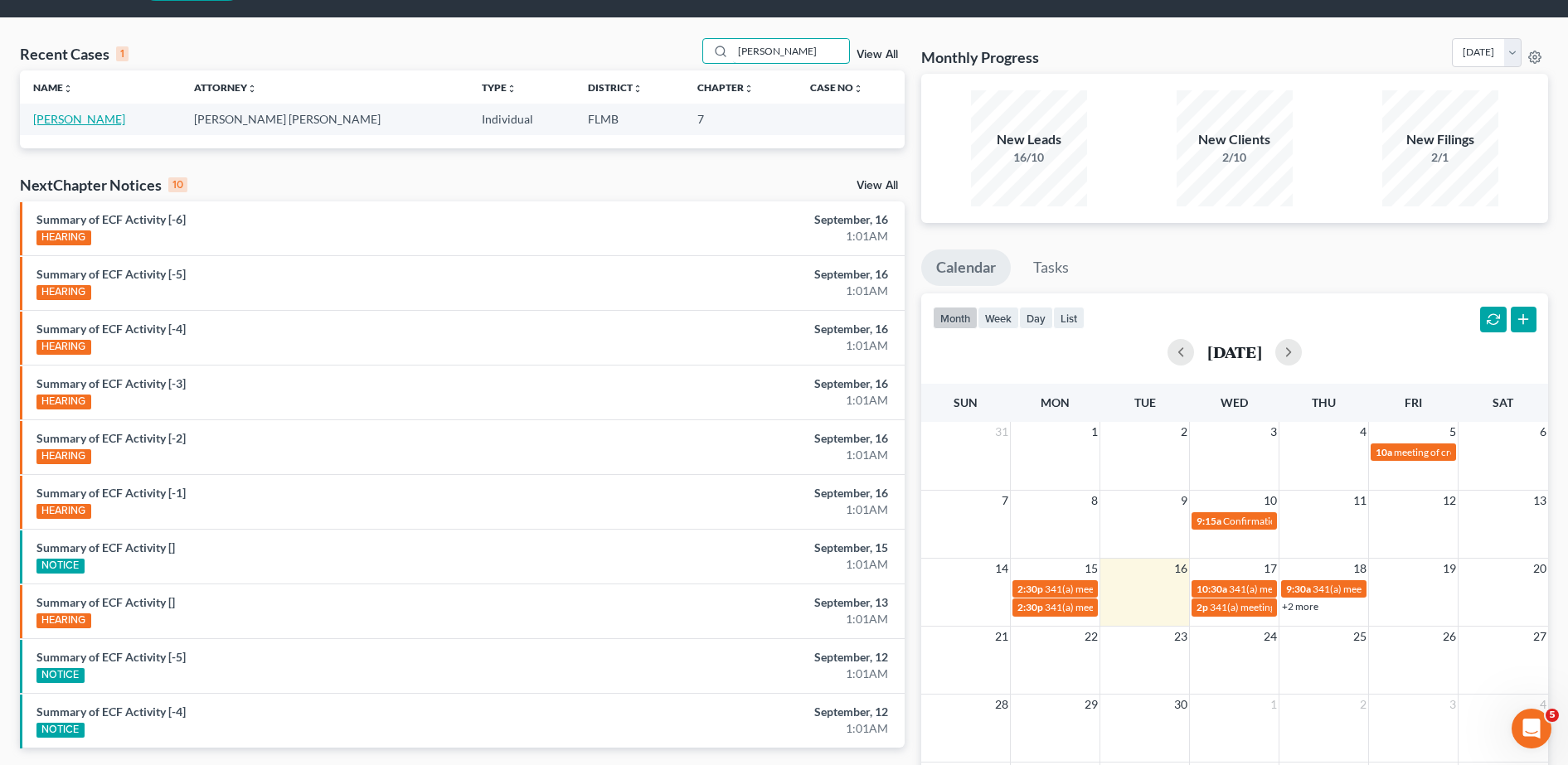
type input "nanette"
click at [66, 123] on link "[PERSON_NAME]" at bounding box center [79, 119] width 92 height 14
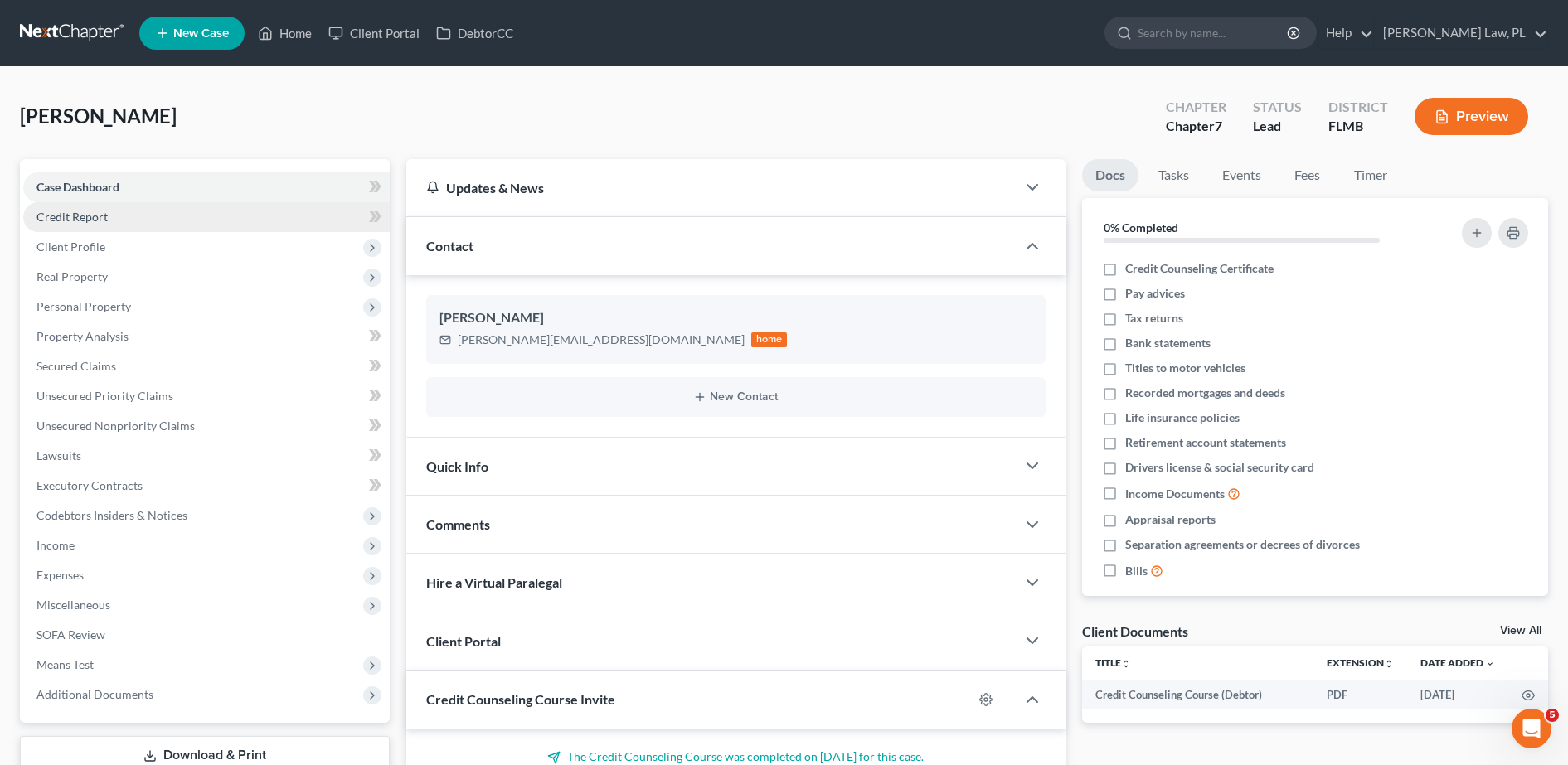
click at [71, 217] on span "Credit Report" at bounding box center [72, 217] width 71 height 14
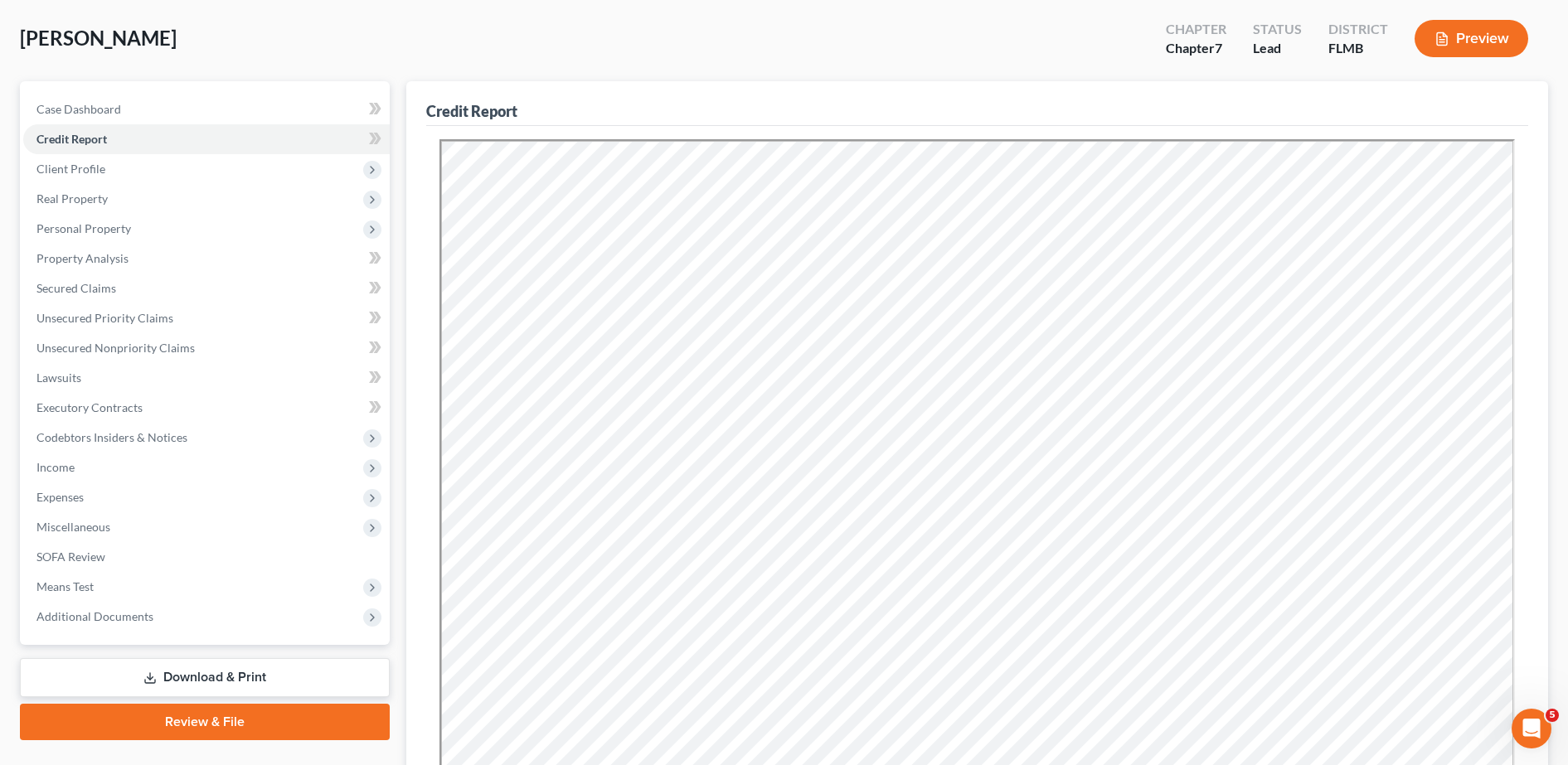
scroll to position [76, 0]
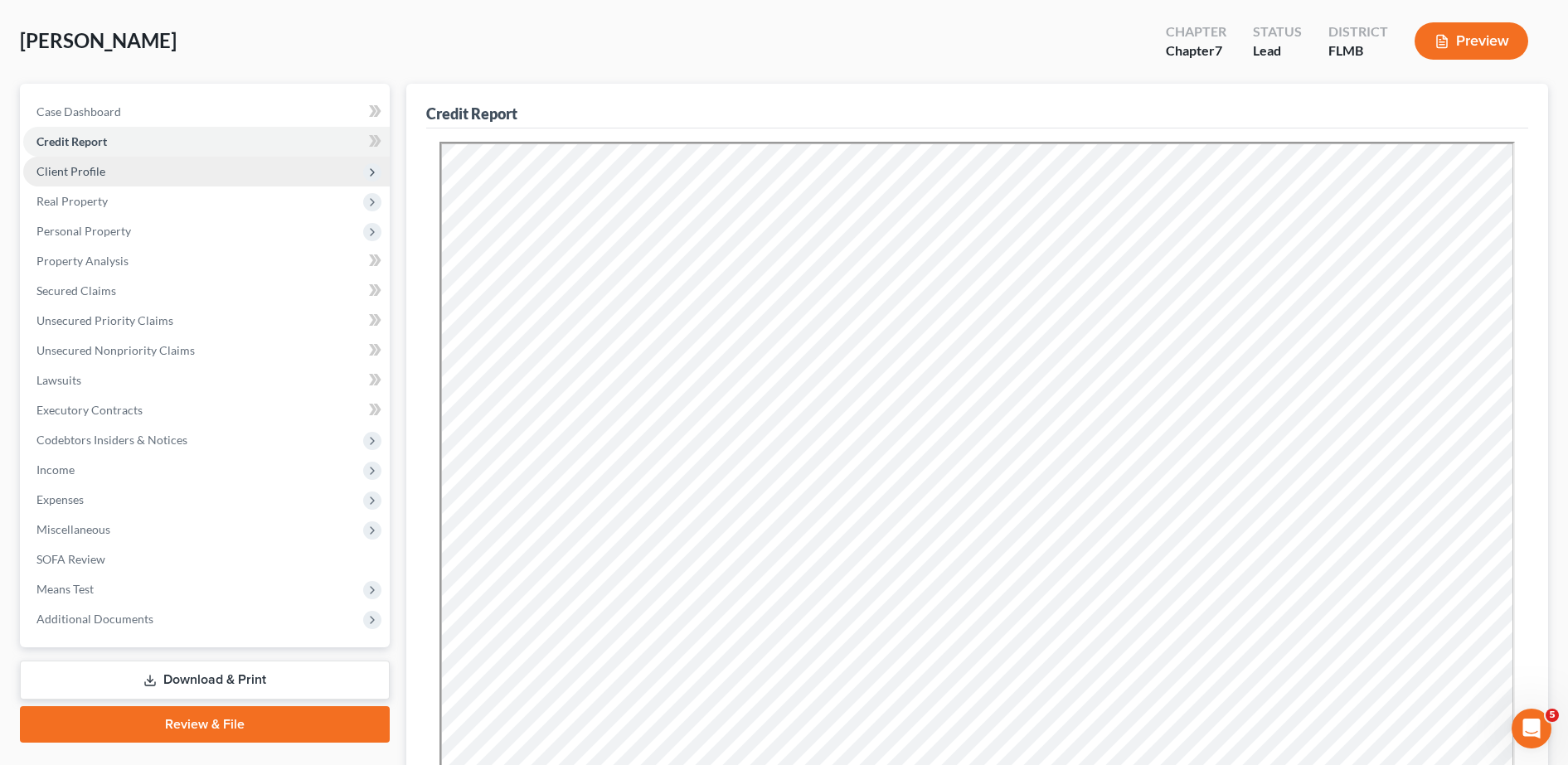
click at [259, 167] on span "Client Profile" at bounding box center [207, 172] width 367 height 30
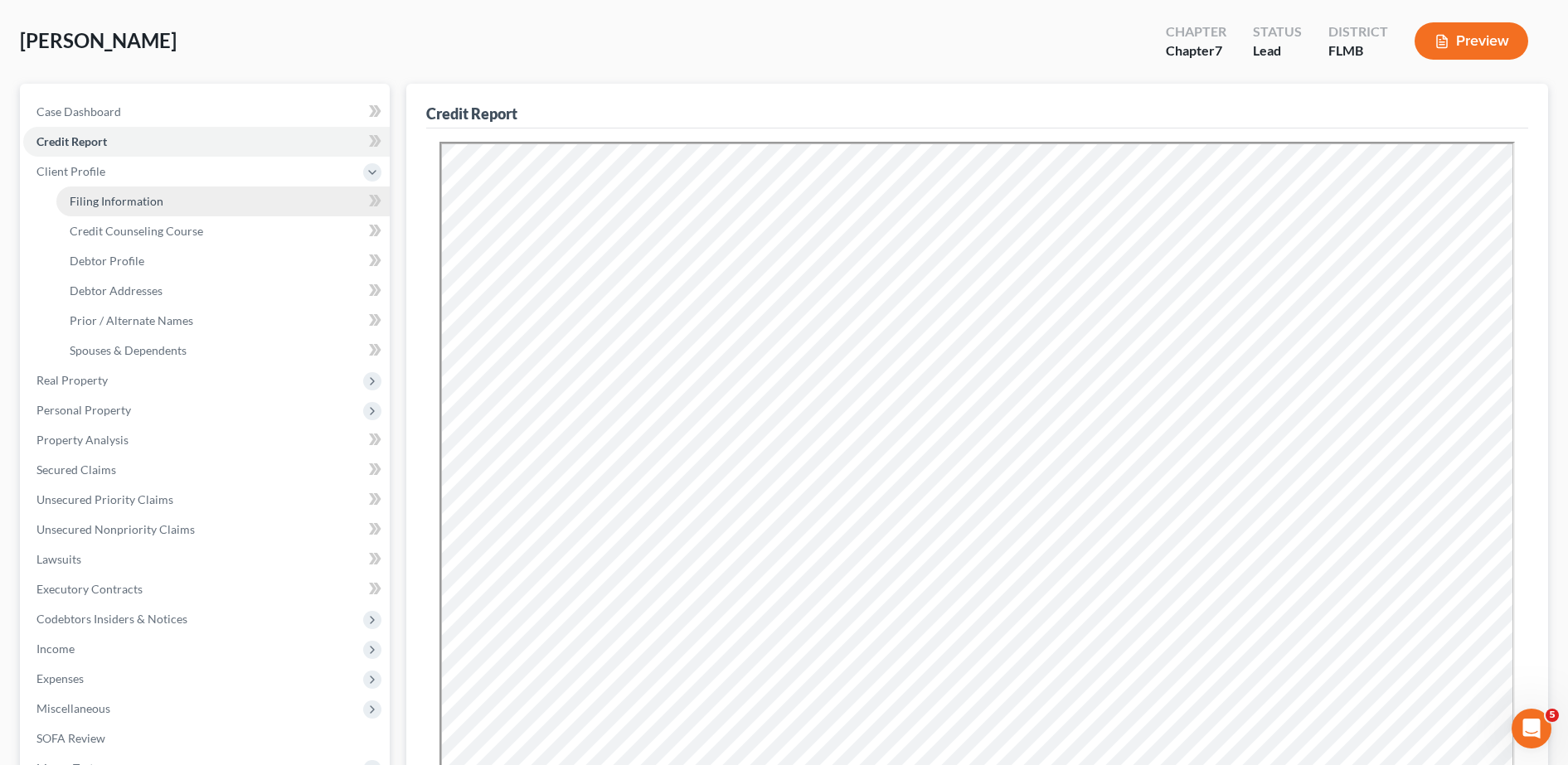
click at [210, 197] on link "Filing Information" at bounding box center [223, 202] width 334 height 30
select select "1"
select select "0"
select select "15"
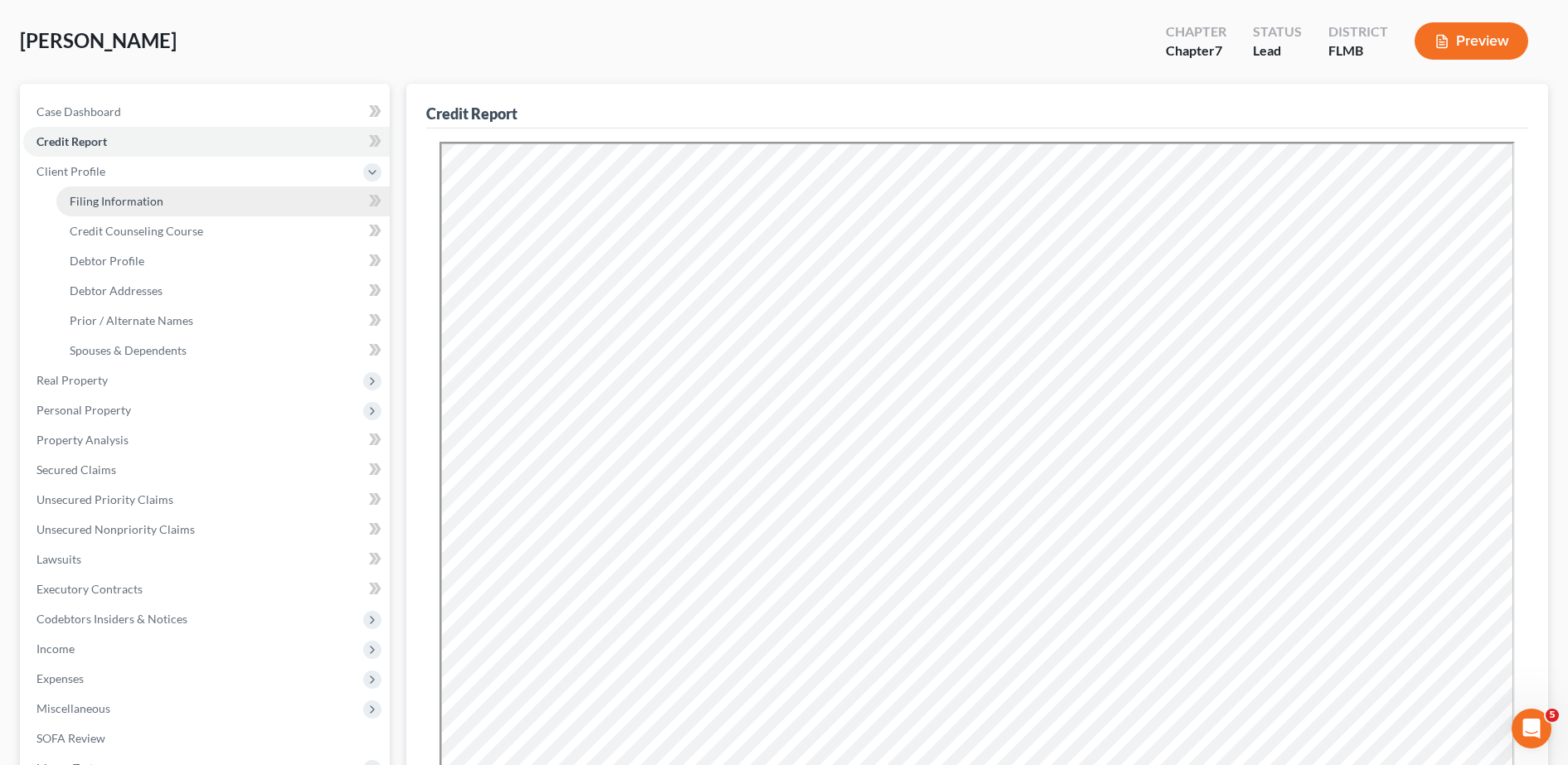
select select "0"
select select "9"
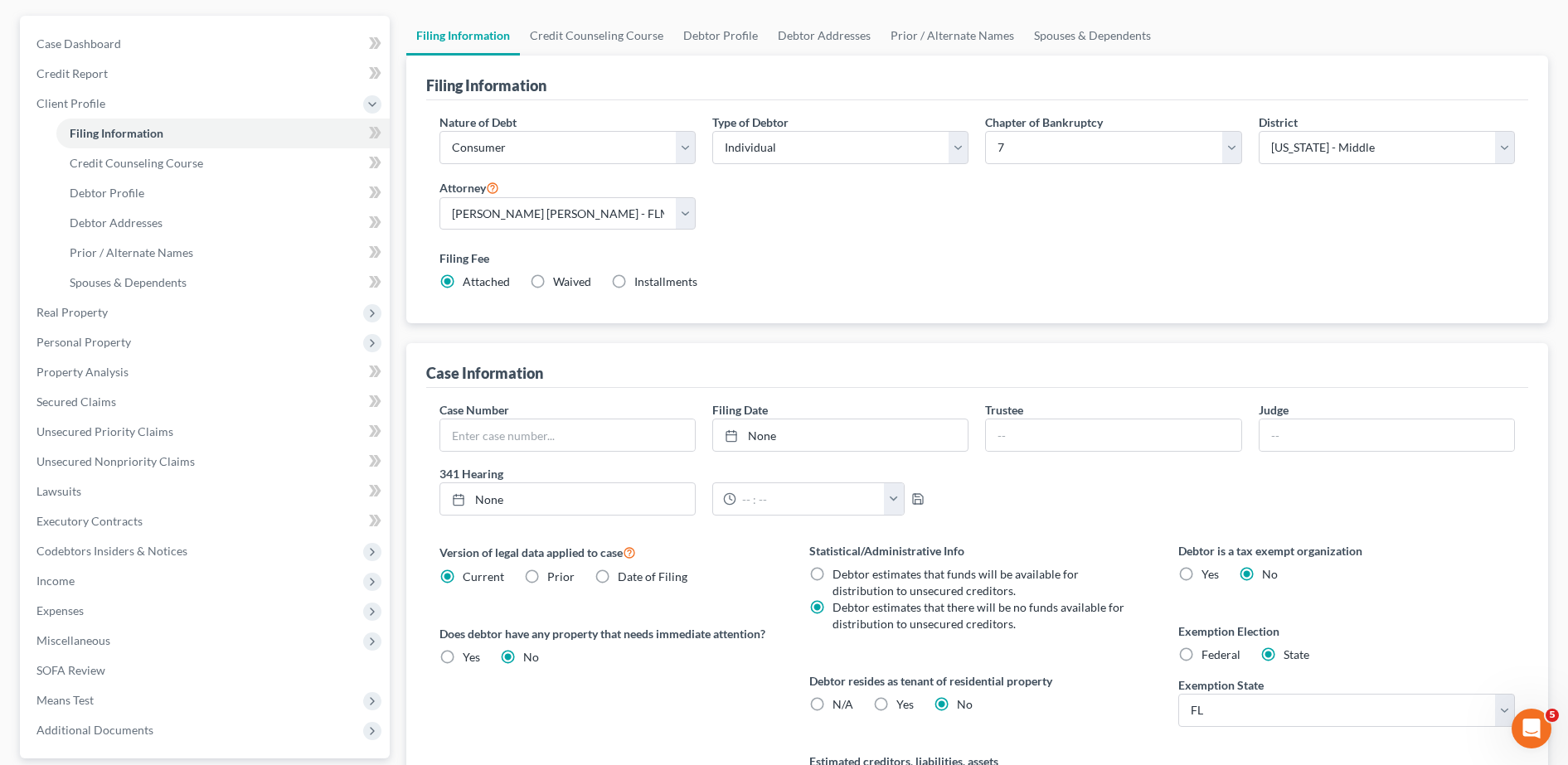
scroll to position [107, 0]
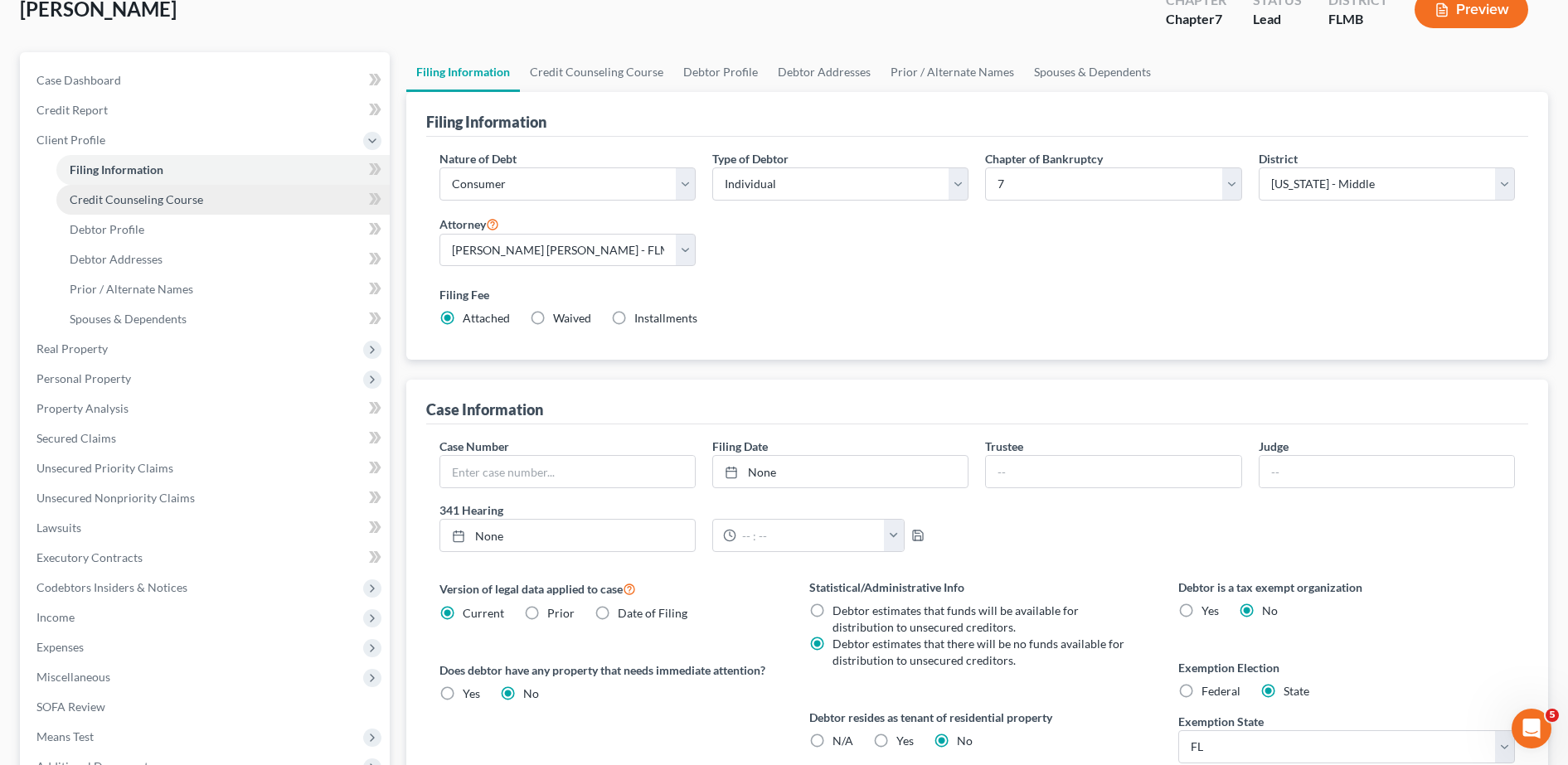
click at [149, 206] on span "Credit Counseling Course" at bounding box center [136, 199] width 134 height 14
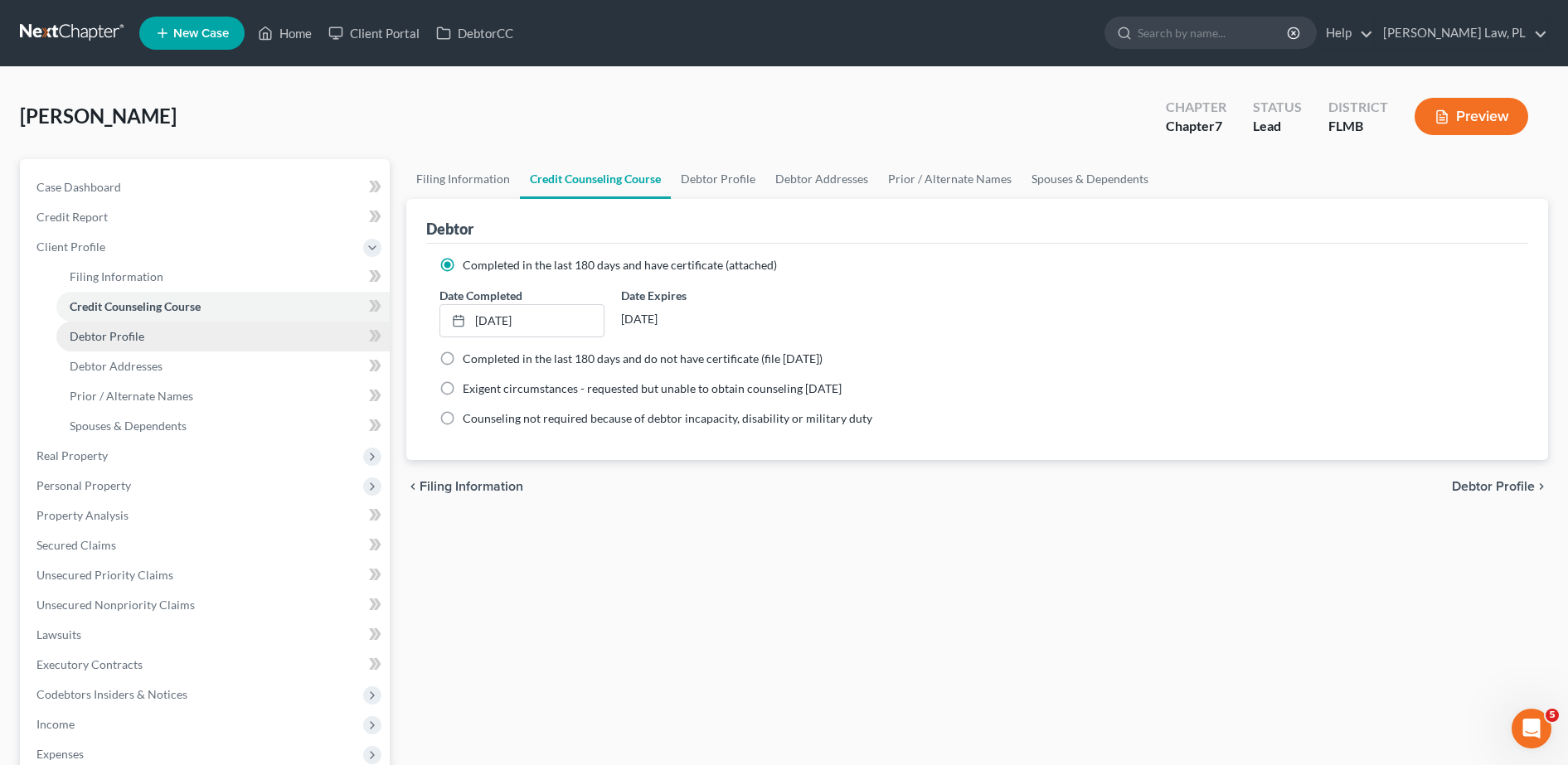
click at [212, 329] on link "Debtor Profile" at bounding box center [223, 337] width 334 height 30
select select "3"
select select "0"
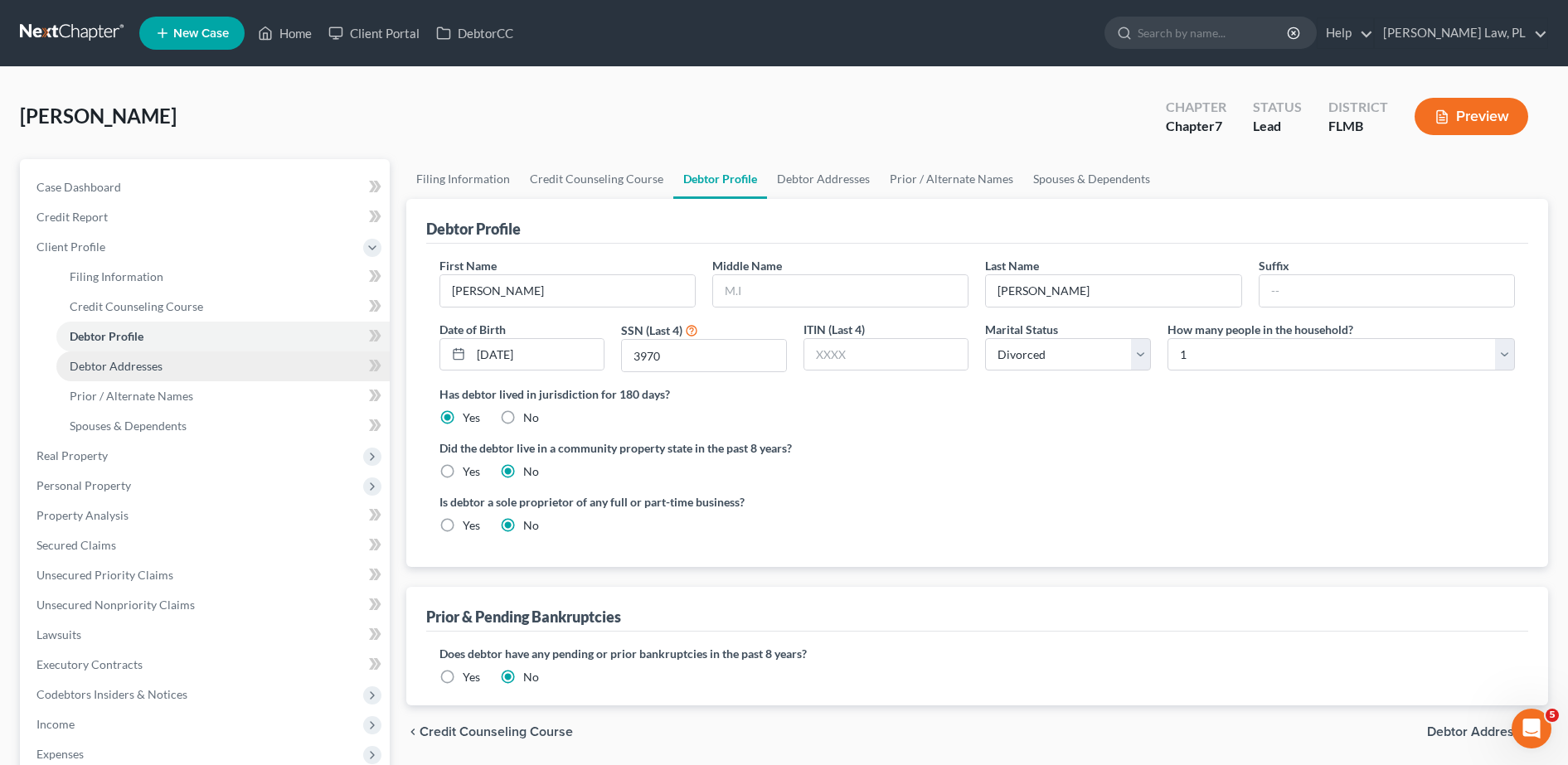
click at [203, 367] on link "Debtor Addresses" at bounding box center [223, 367] width 334 height 30
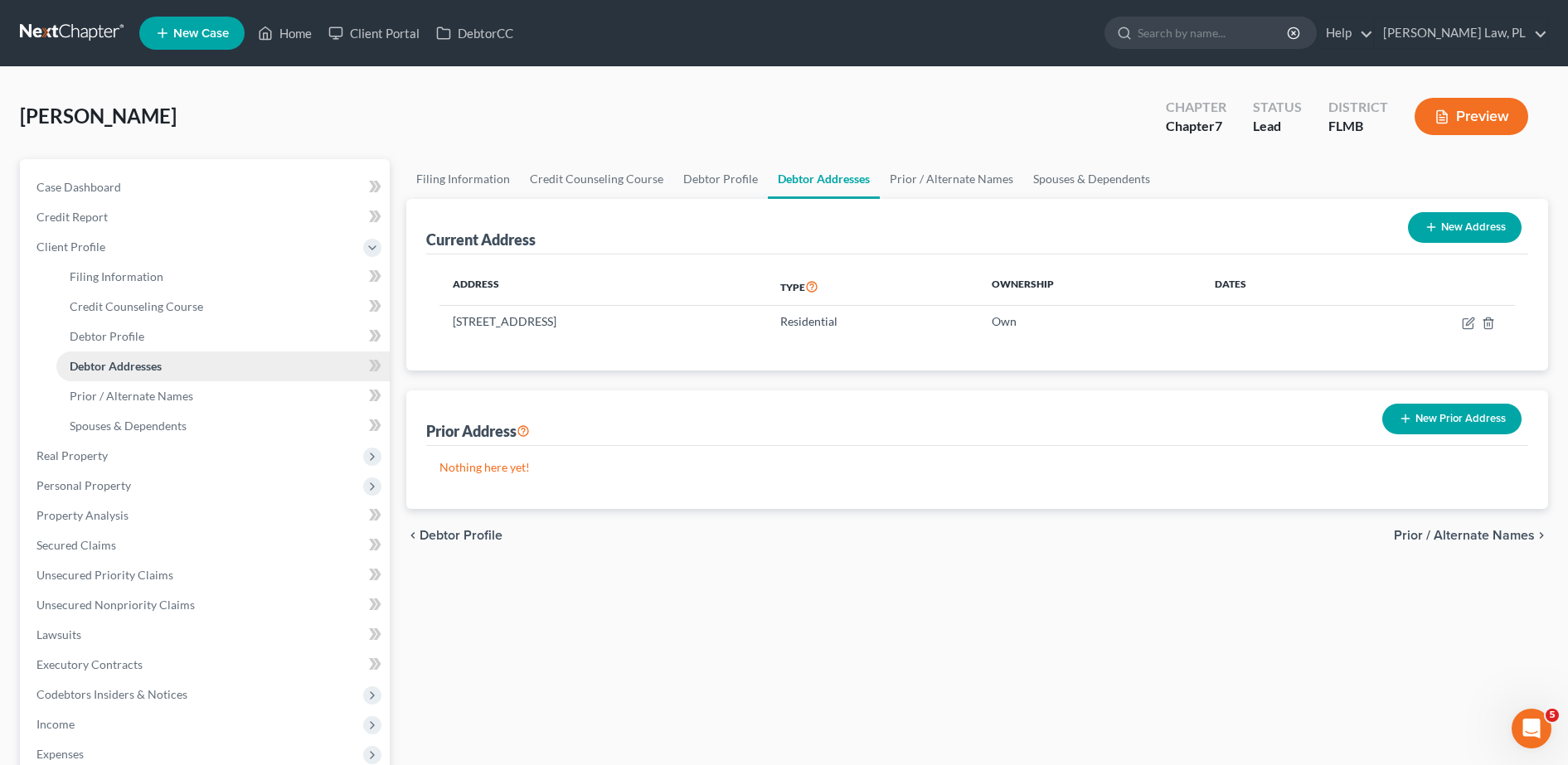
click at [218, 371] on link "Debtor Addresses" at bounding box center [223, 367] width 334 height 30
click at [160, 406] on link "Prior / Alternate Names" at bounding box center [223, 396] width 334 height 30
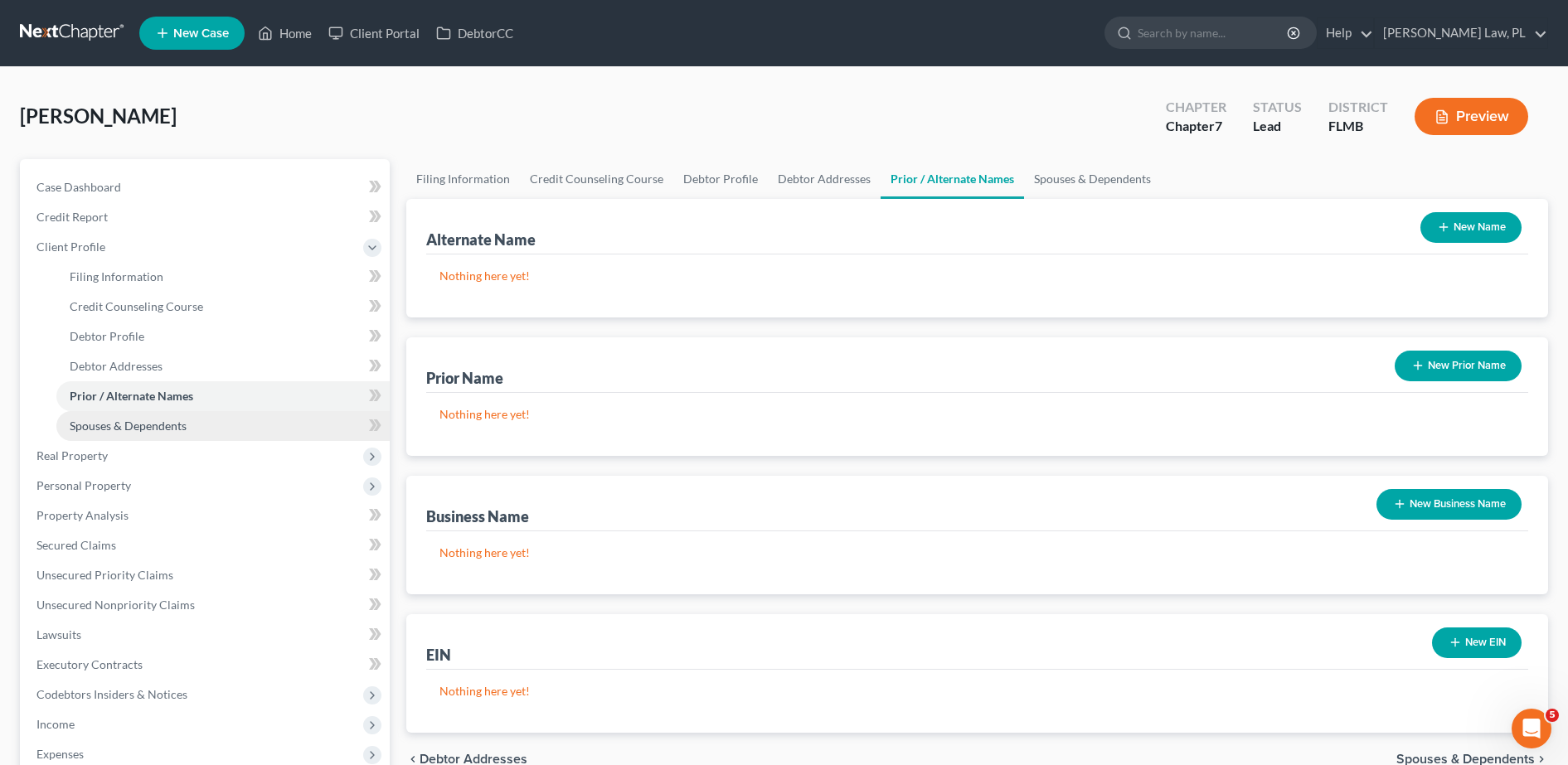
click at [129, 416] on link "Spouses & Dependents" at bounding box center [223, 426] width 334 height 30
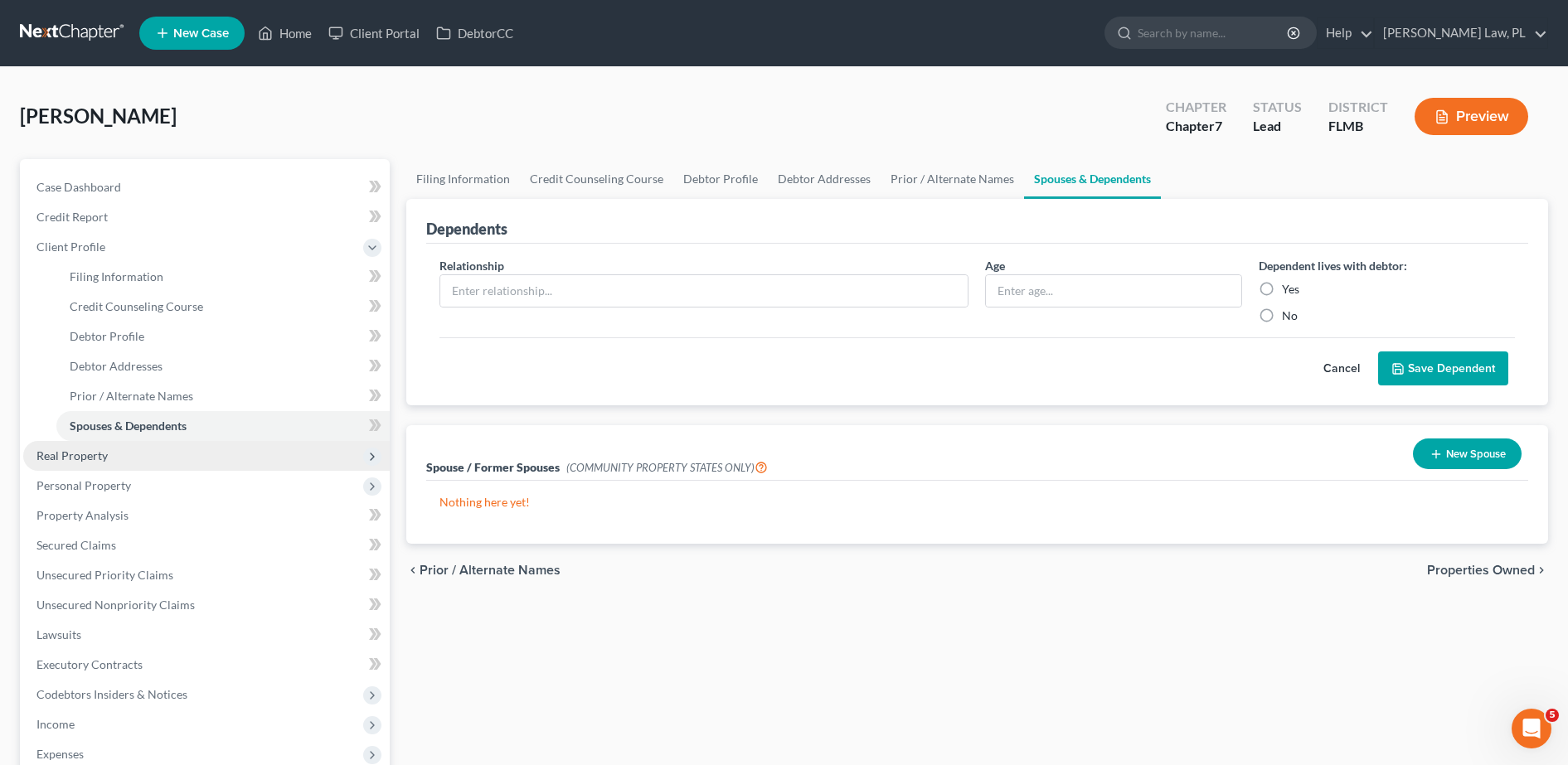
click at [90, 460] on span "Real Property" at bounding box center [72, 455] width 71 height 14
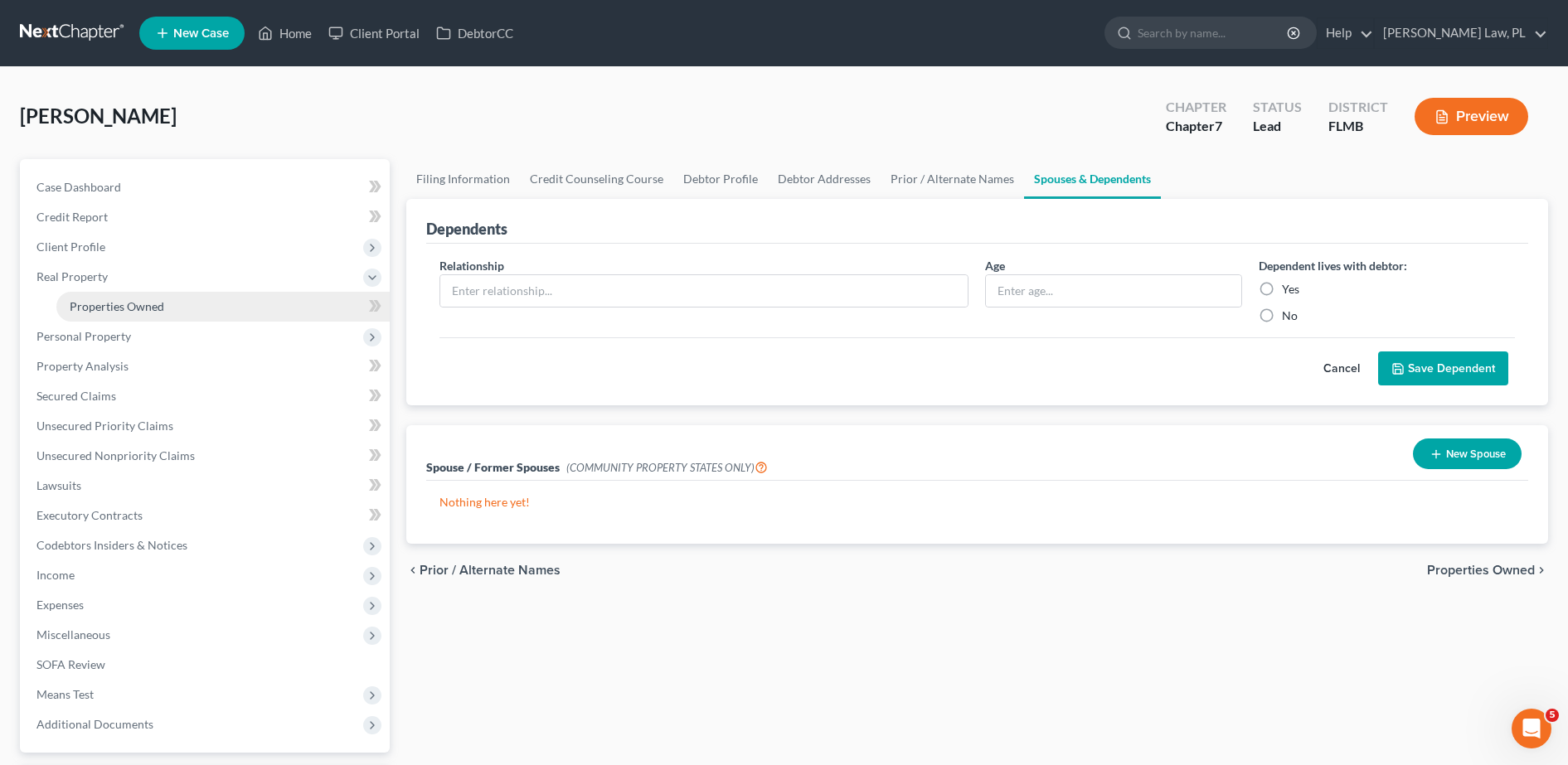
click at [169, 309] on link "Properties Owned" at bounding box center [223, 307] width 334 height 30
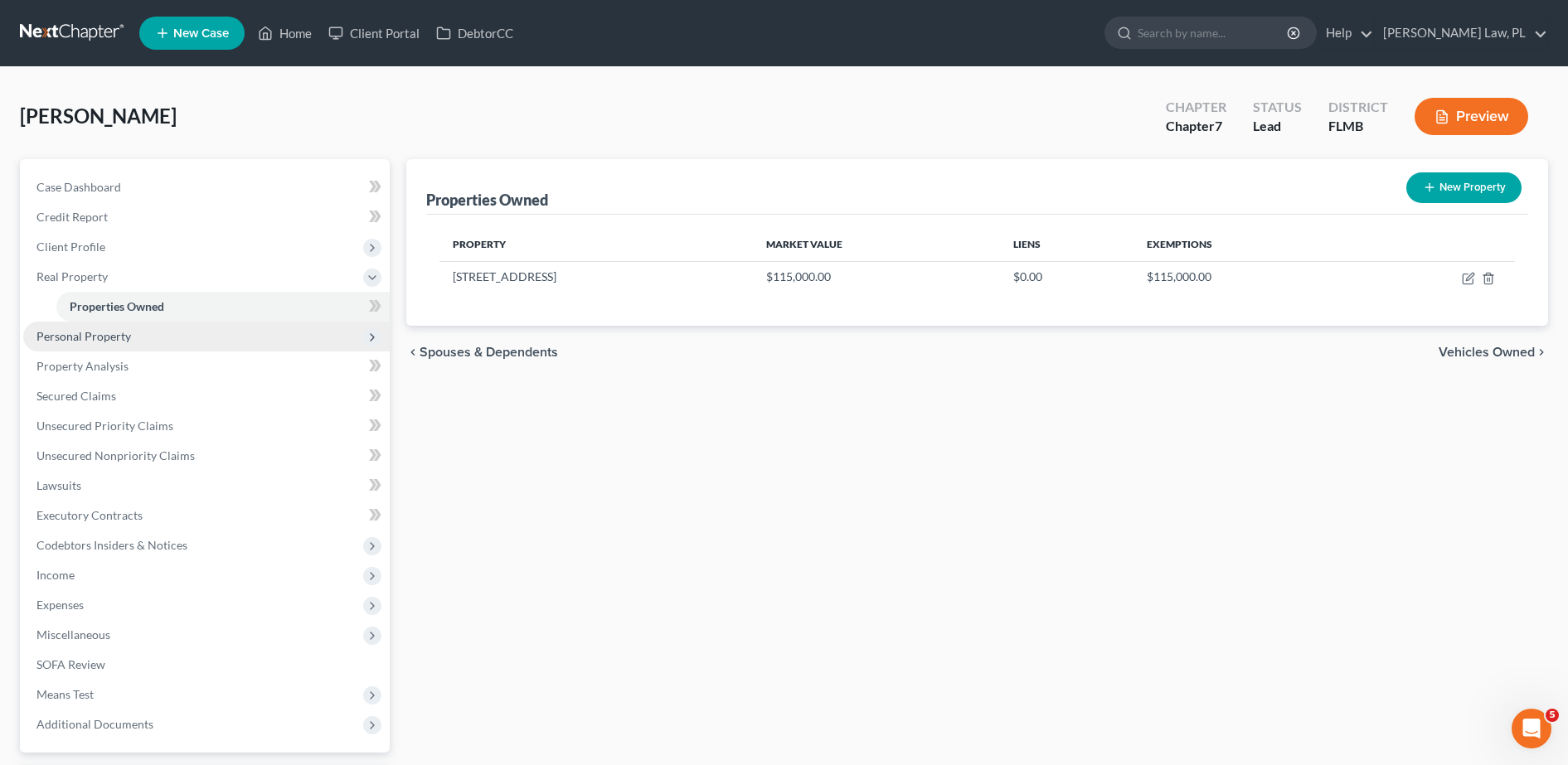
click at [147, 347] on span "Personal Property" at bounding box center [207, 337] width 367 height 30
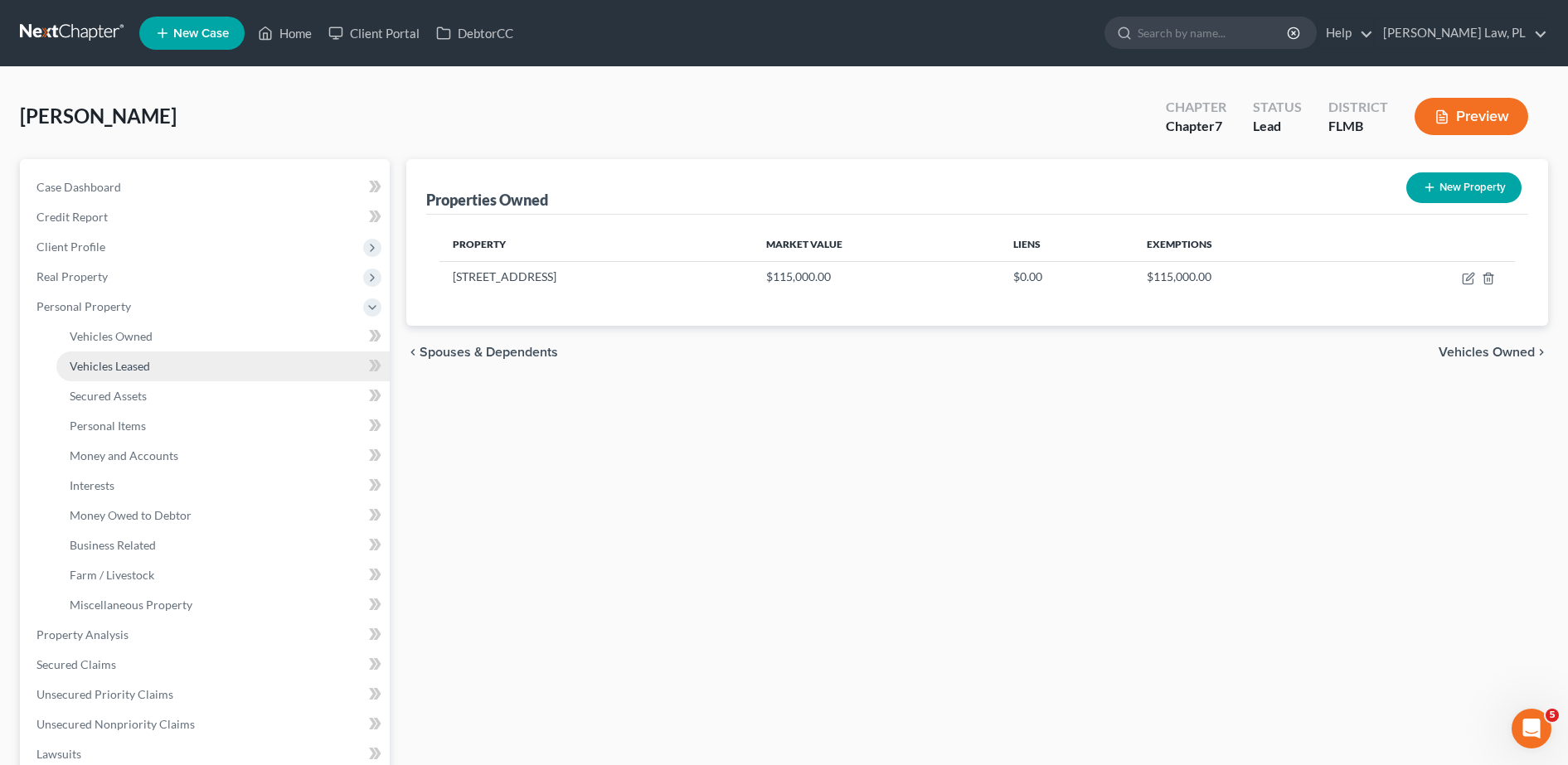
click at [114, 357] on link "Vehicles Leased" at bounding box center [223, 367] width 334 height 30
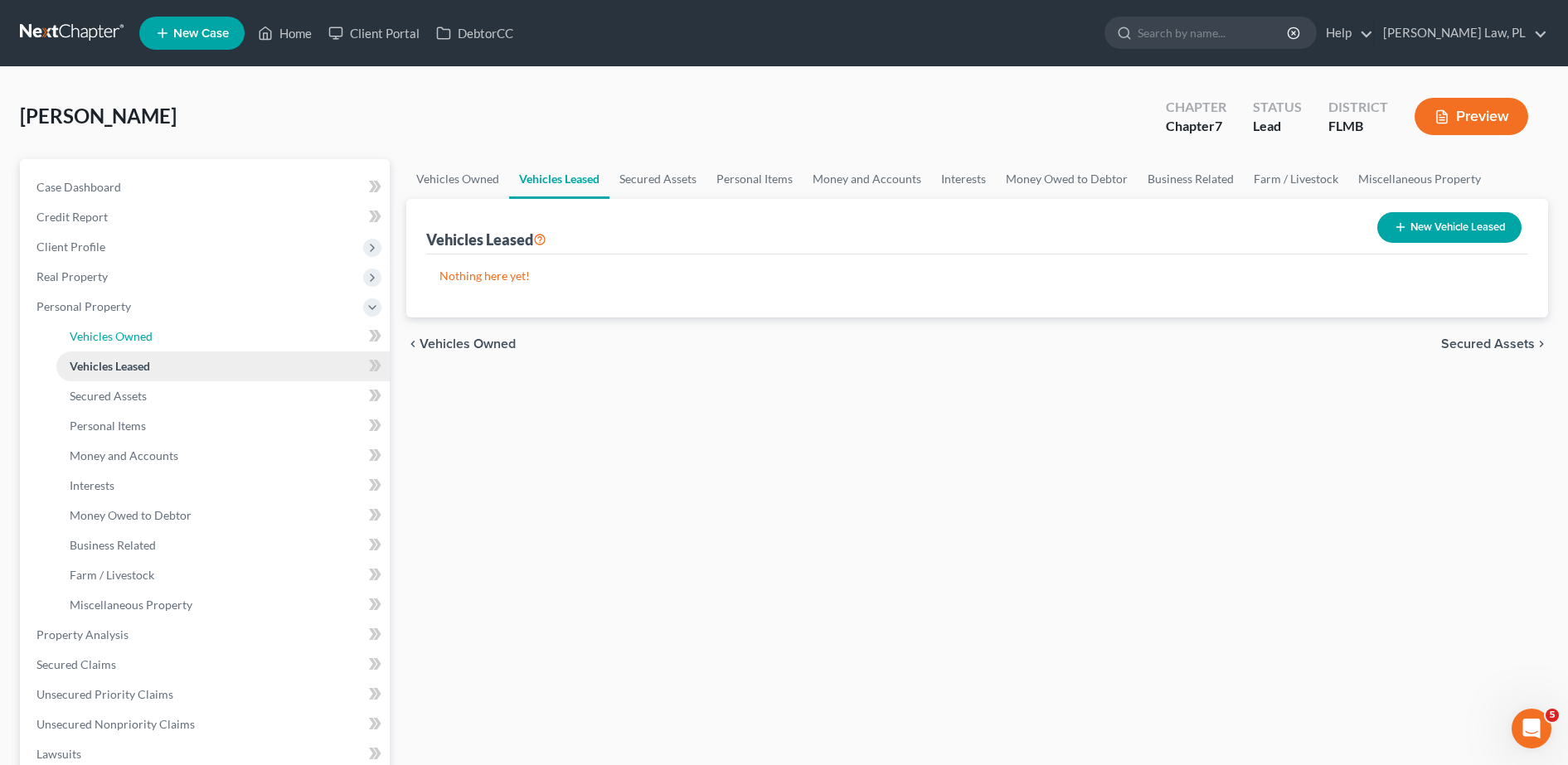
click at [112, 350] on link "Vehicles Owned" at bounding box center [223, 337] width 334 height 30
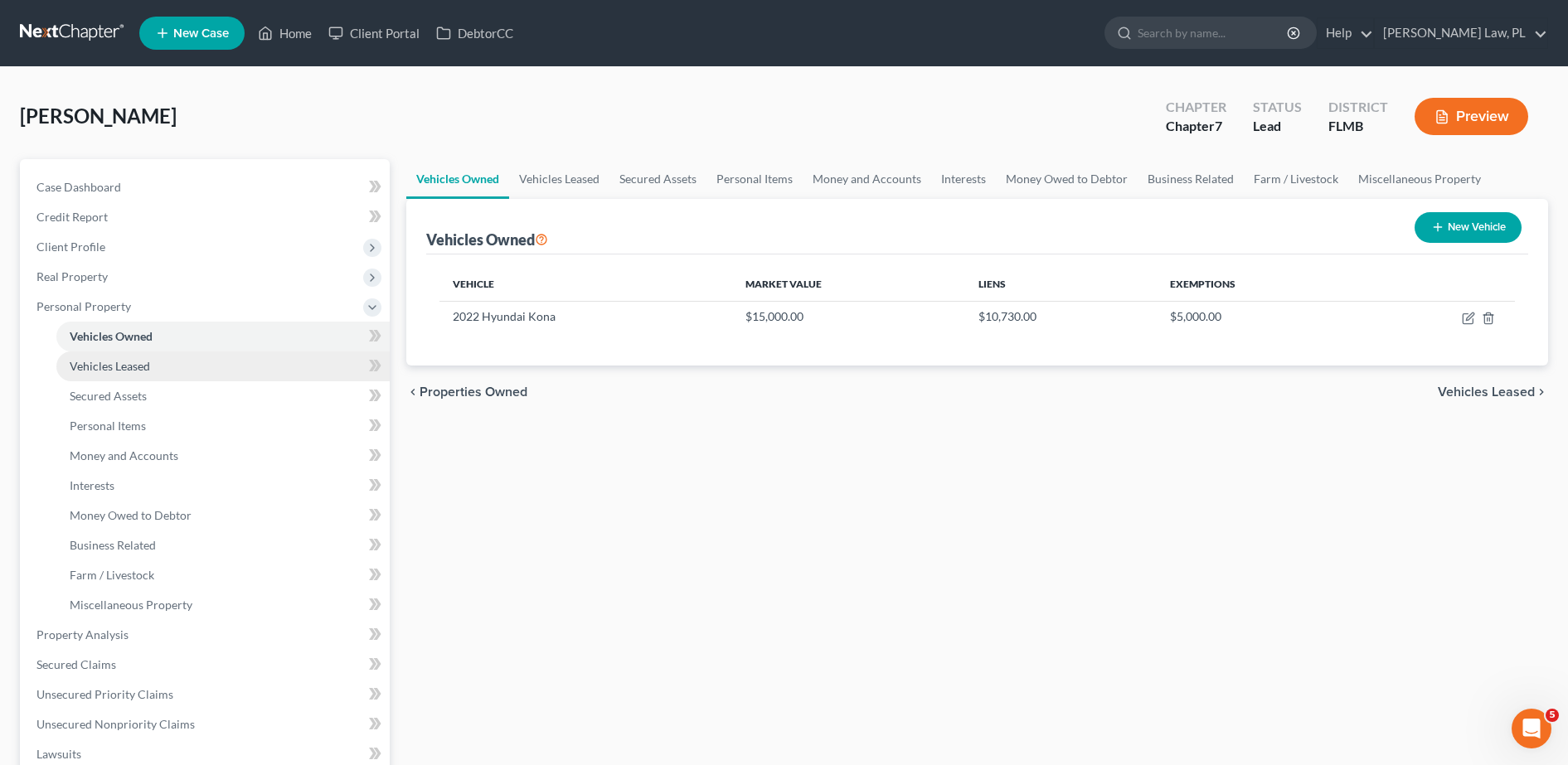
click at [114, 370] on span "Vehicles Leased" at bounding box center [110, 366] width 81 height 14
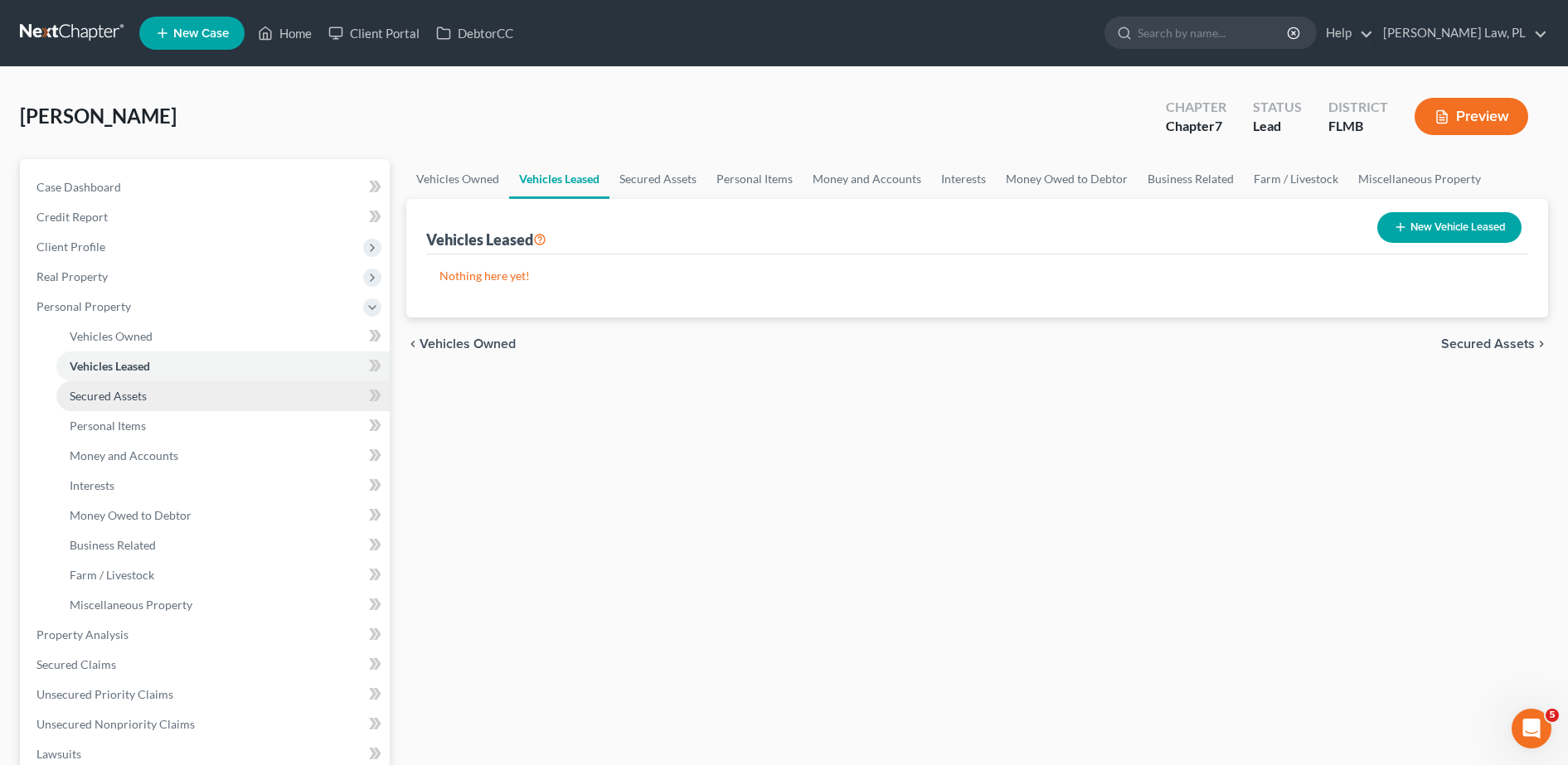
click at [110, 389] on span "Secured Assets" at bounding box center [108, 395] width 77 height 14
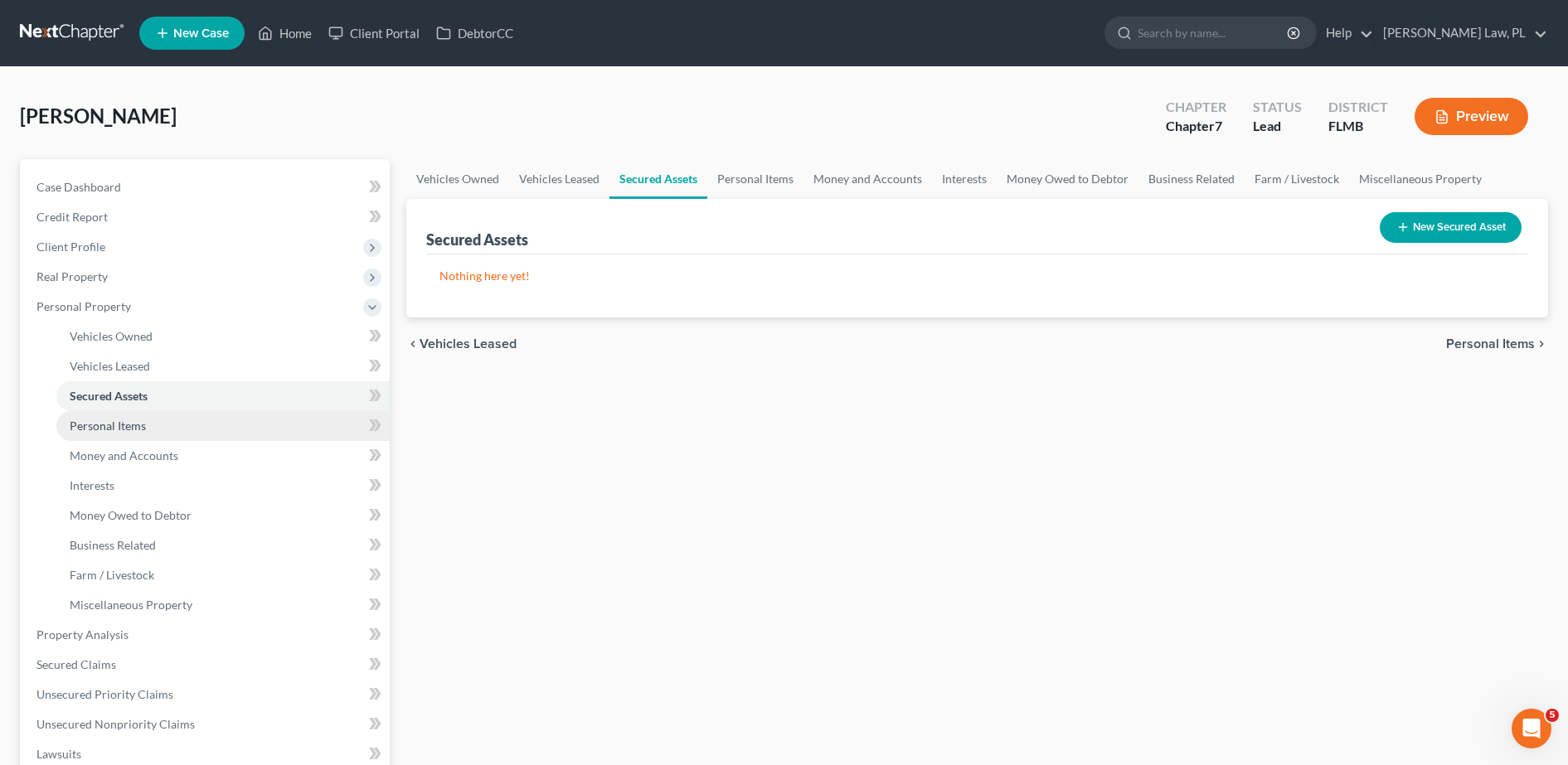
click at [110, 418] on span "Personal Items" at bounding box center [108, 425] width 76 height 14
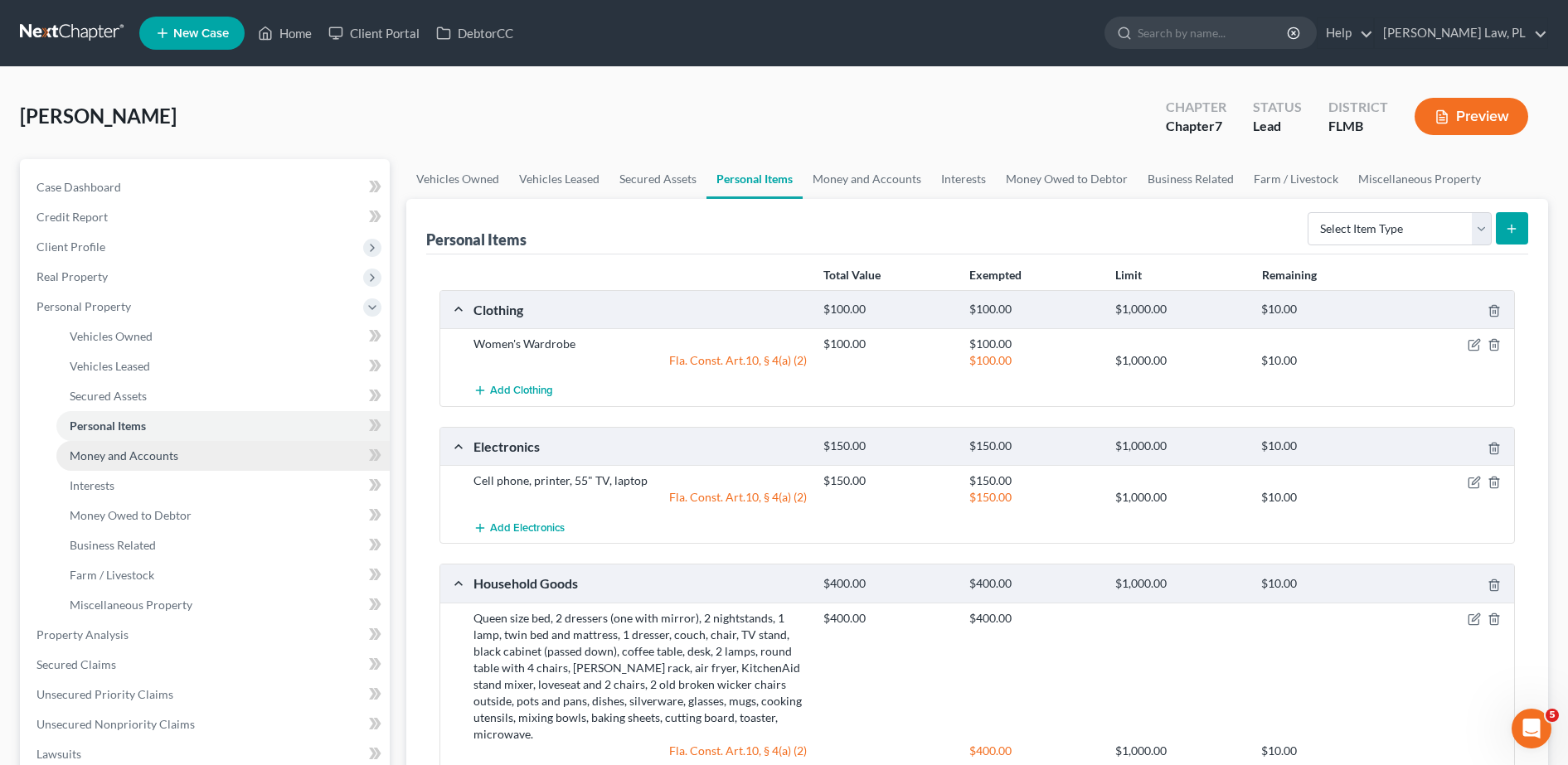
click at [111, 460] on span "Money and Accounts" at bounding box center [124, 455] width 109 height 14
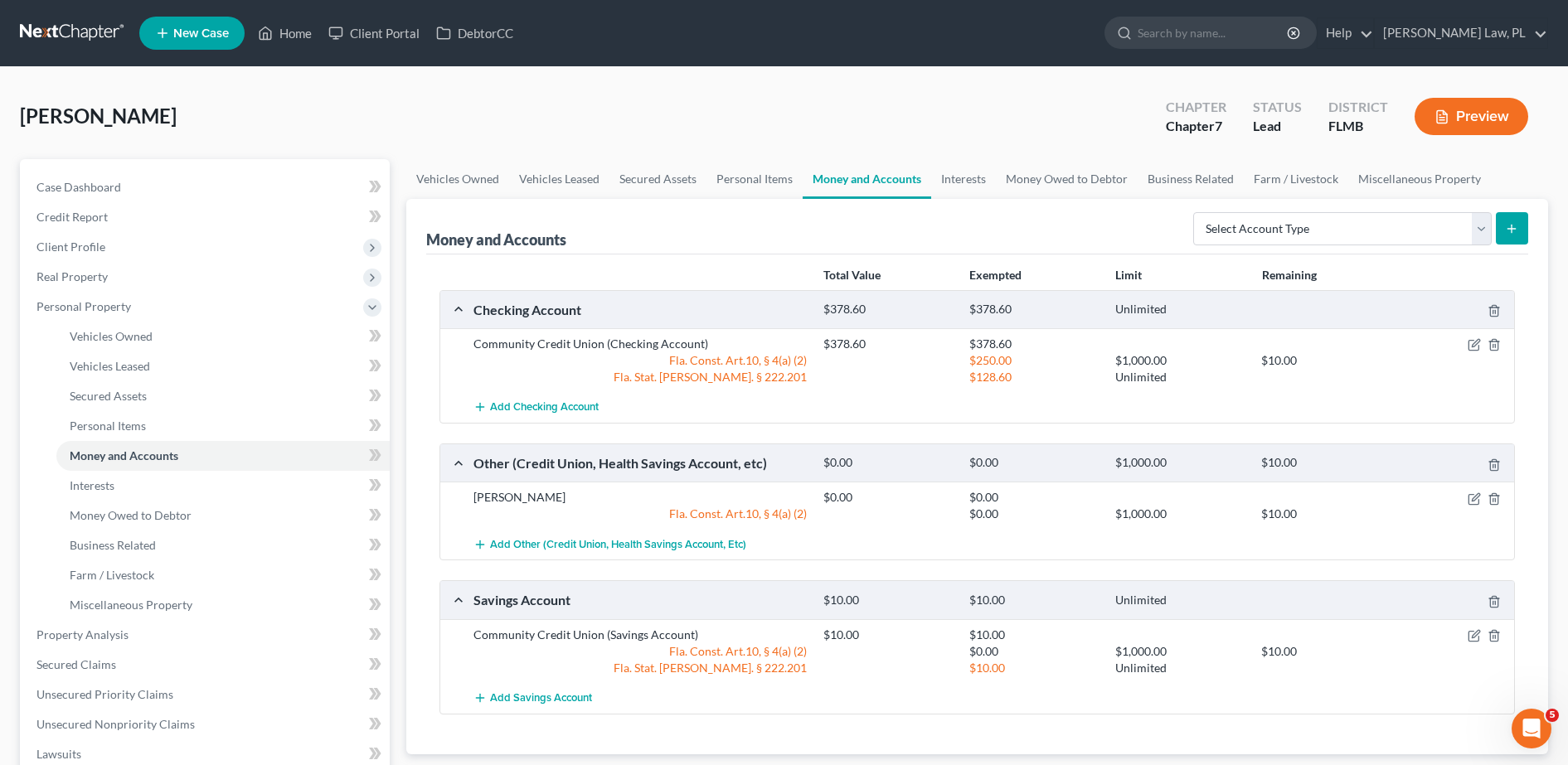
scroll to position [62, 0]
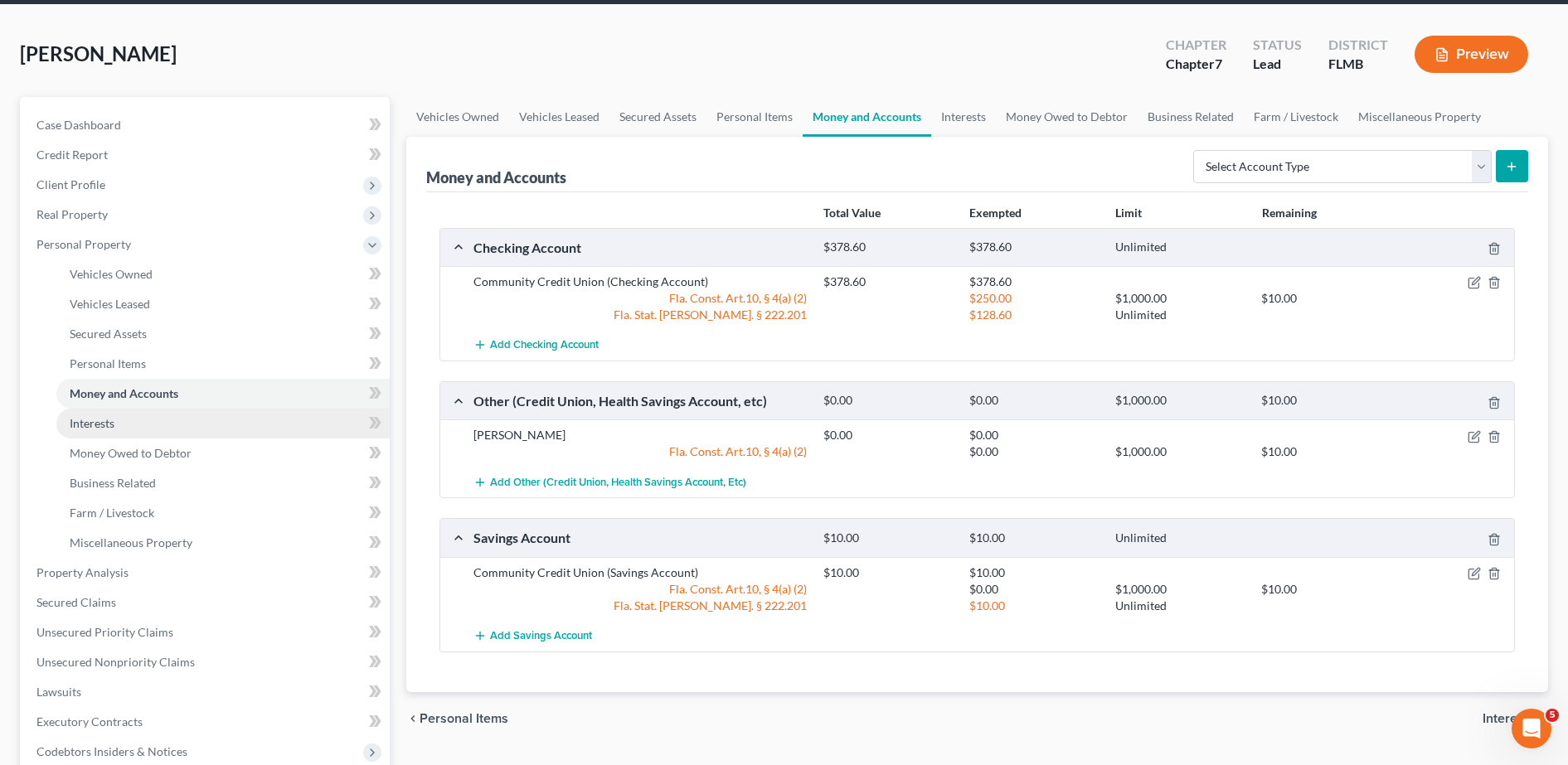
click at [149, 417] on link "Interests" at bounding box center [223, 423] width 334 height 30
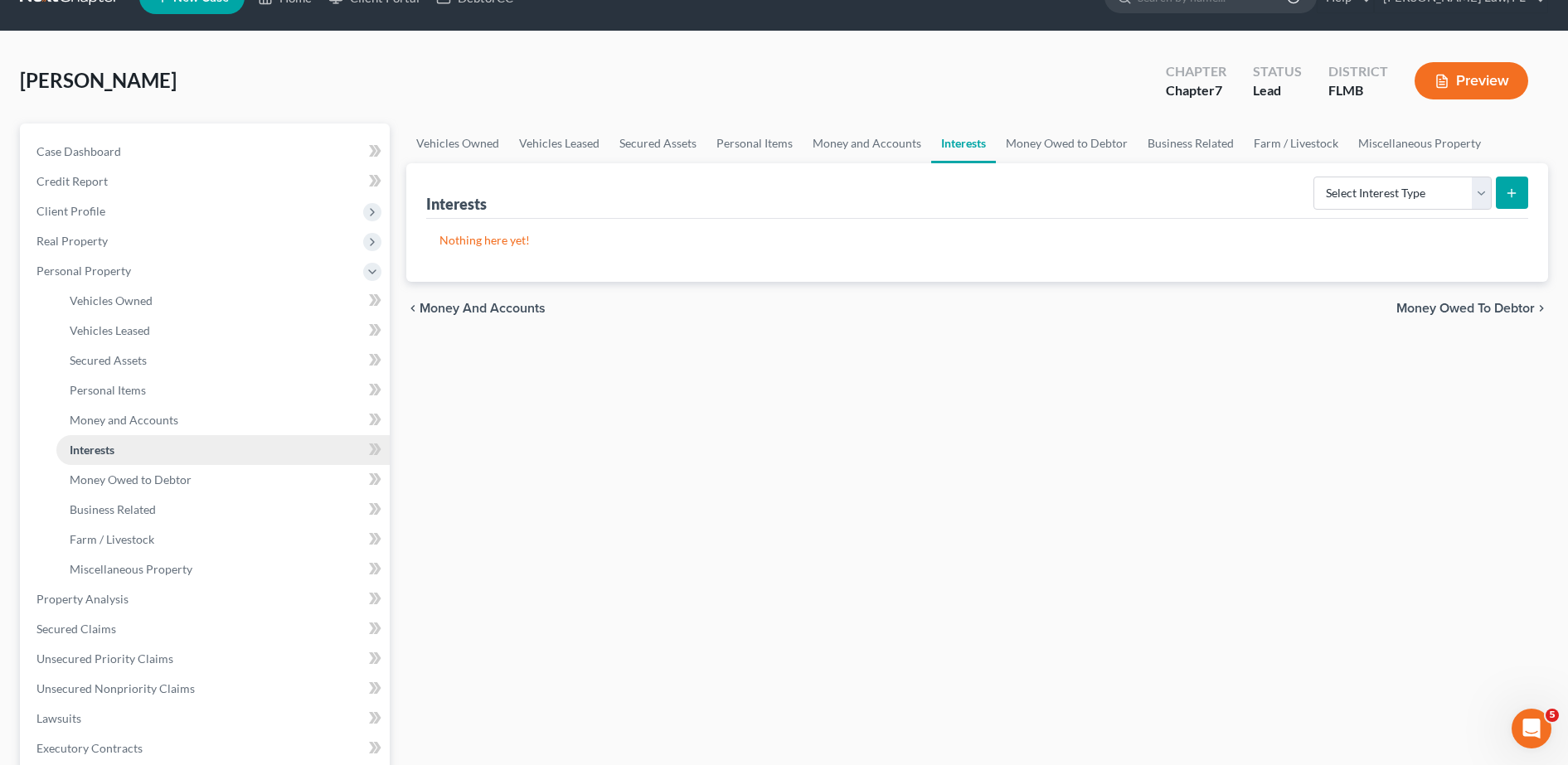
scroll to position [37, 0]
click at [129, 469] on link "Money Owed to Debtor" at bounding box center [223, 479] width 334 height 30
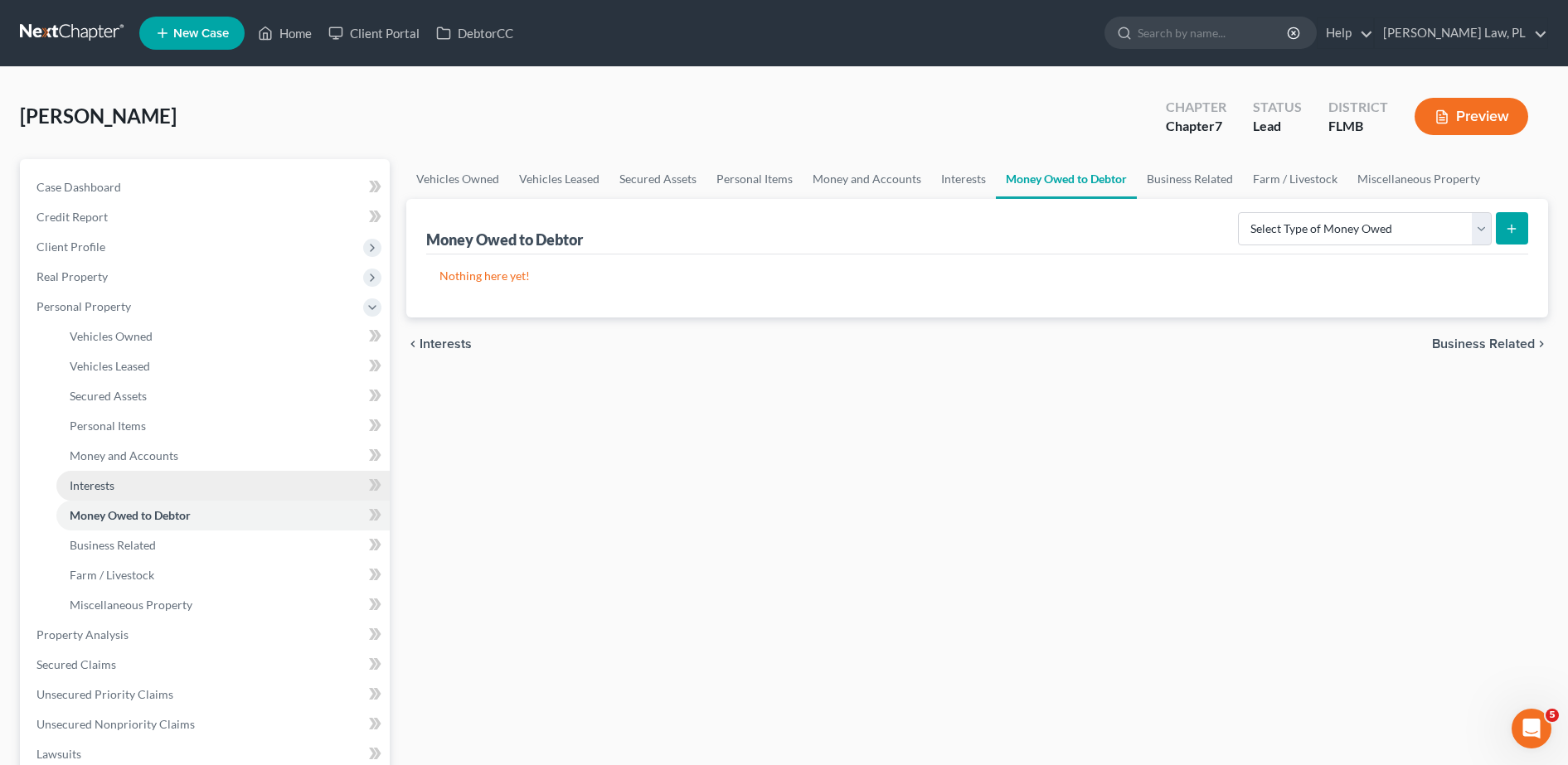
click at [105, 490] on span "Interests" at bounding box center [92, 485] width 45 height 14
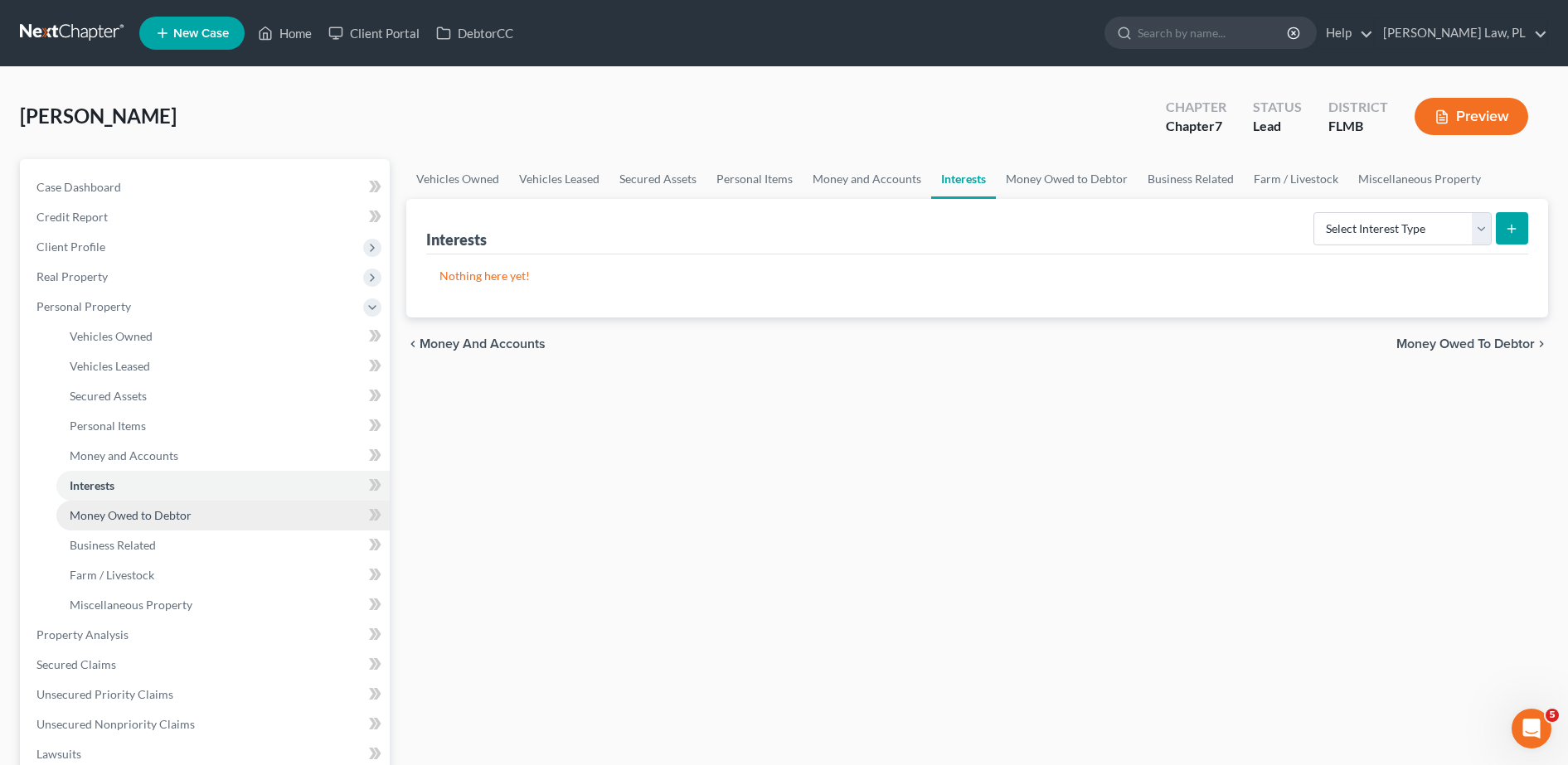
click at [203, 510] on link "Money Owed to Debtor" at bounding box center [223, 515] width 334 height 30
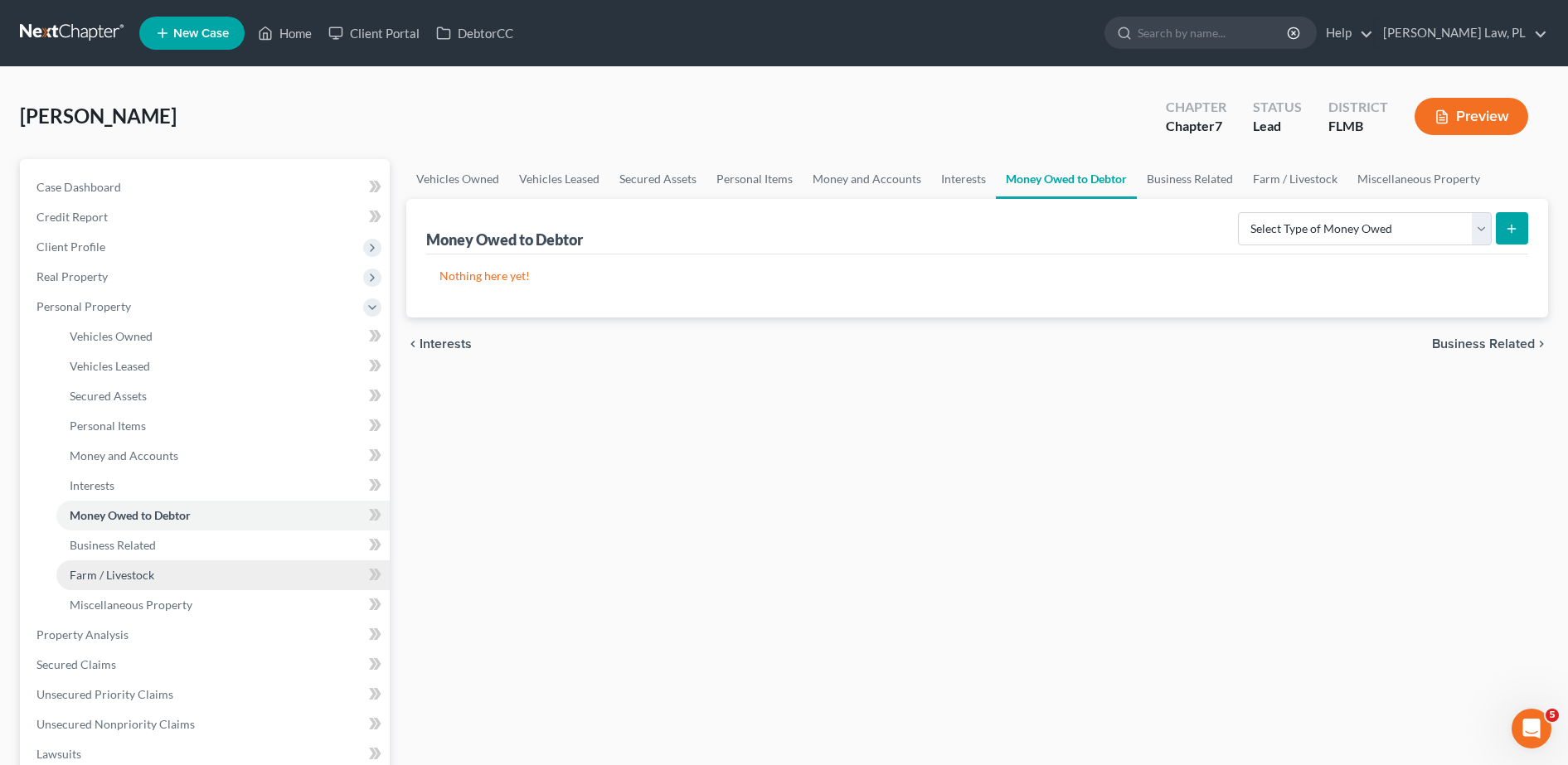
click at [183, 560] on link "Farm / Livestock" at bounding box center [223, 575] width 334 height 30
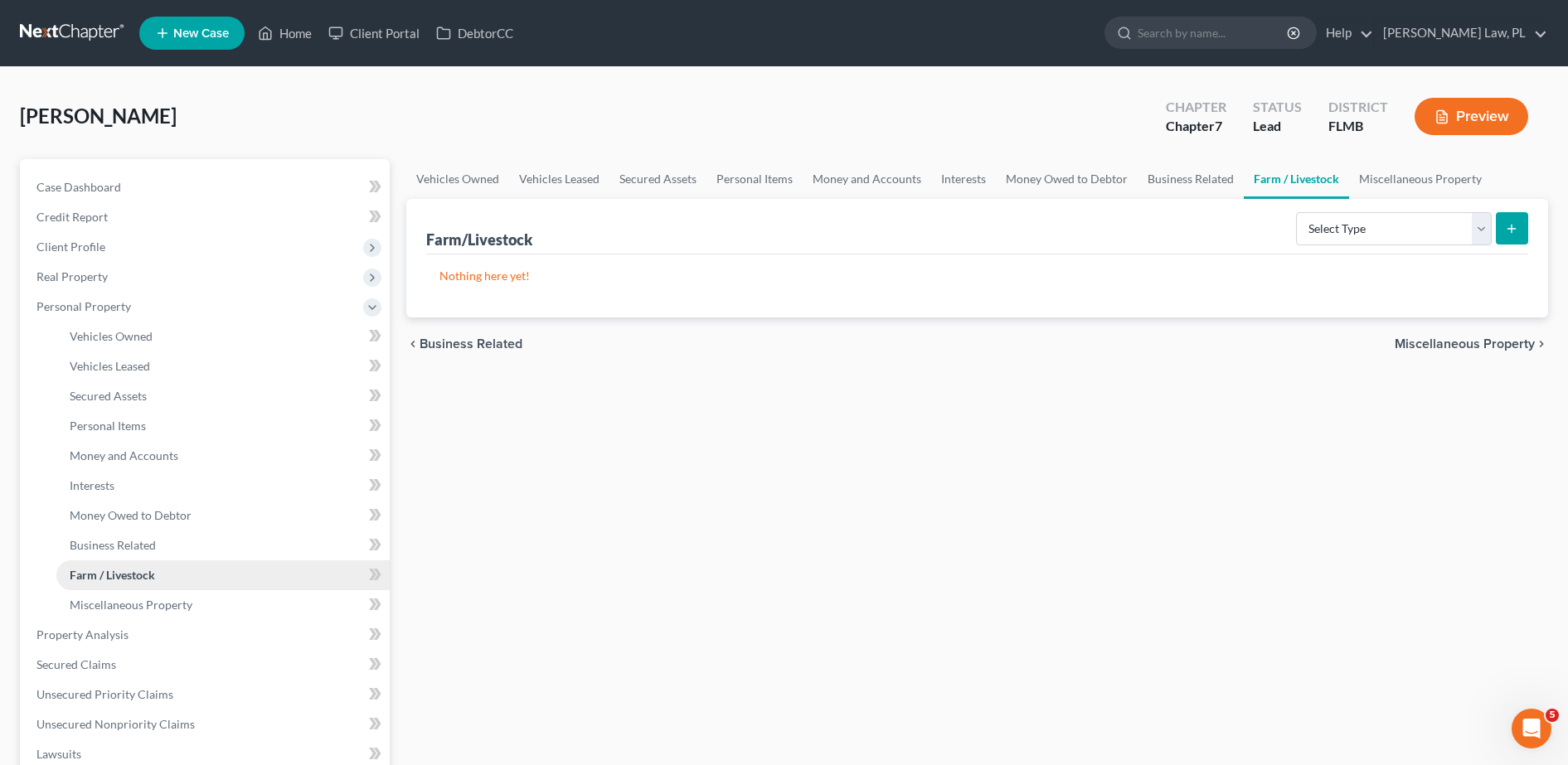
click at [177, 573] on link "Farm / Livestock" at bounding box center [223, 575] width 334 height 30
click at [178, 605] on span "Miscellaneous Property" at bounding box center [131, 604] width 123 height 14
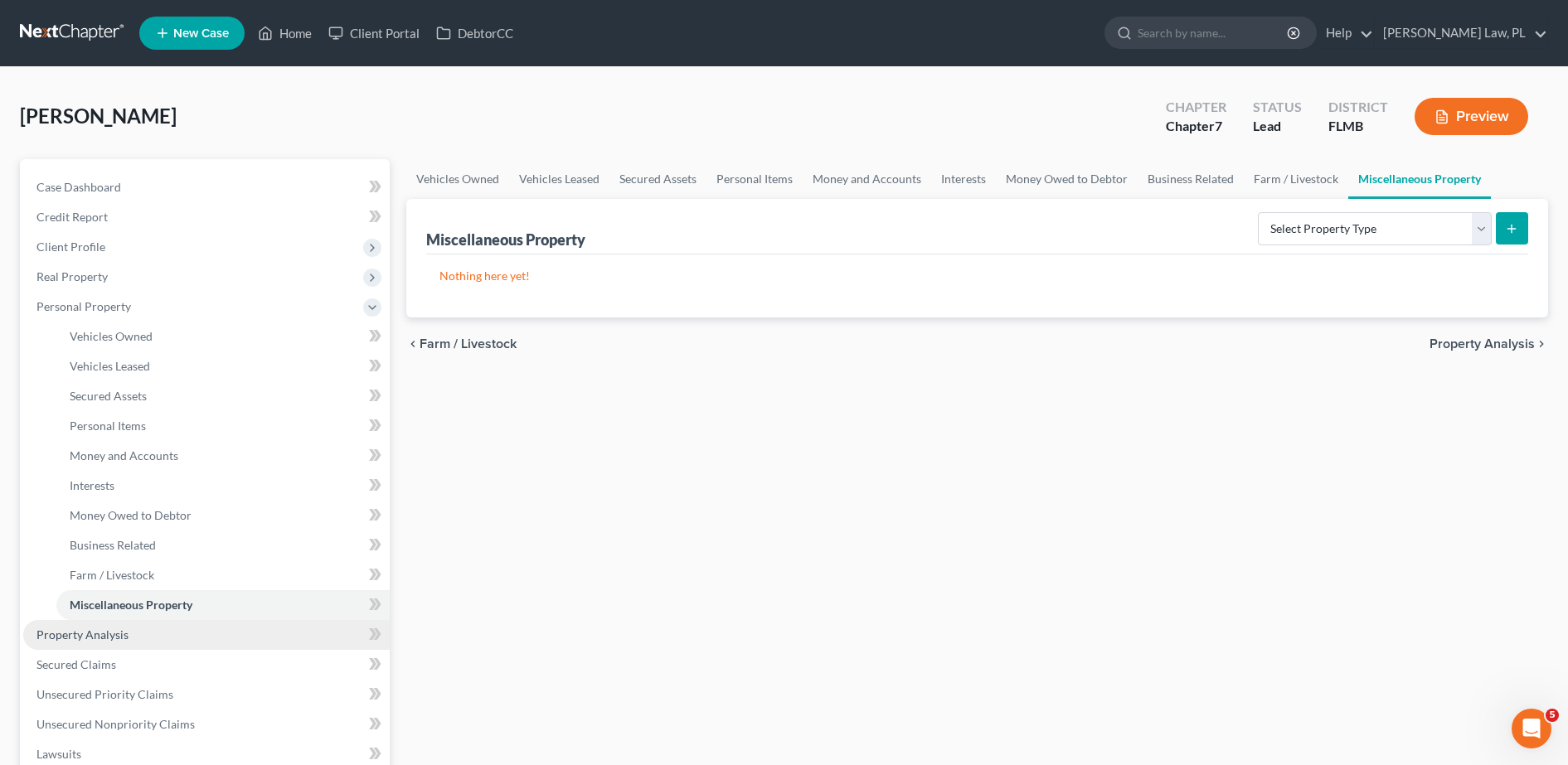
click at [134, 641] on link "Property Analysis" at bounding box center [207, 635] width 367 height 30
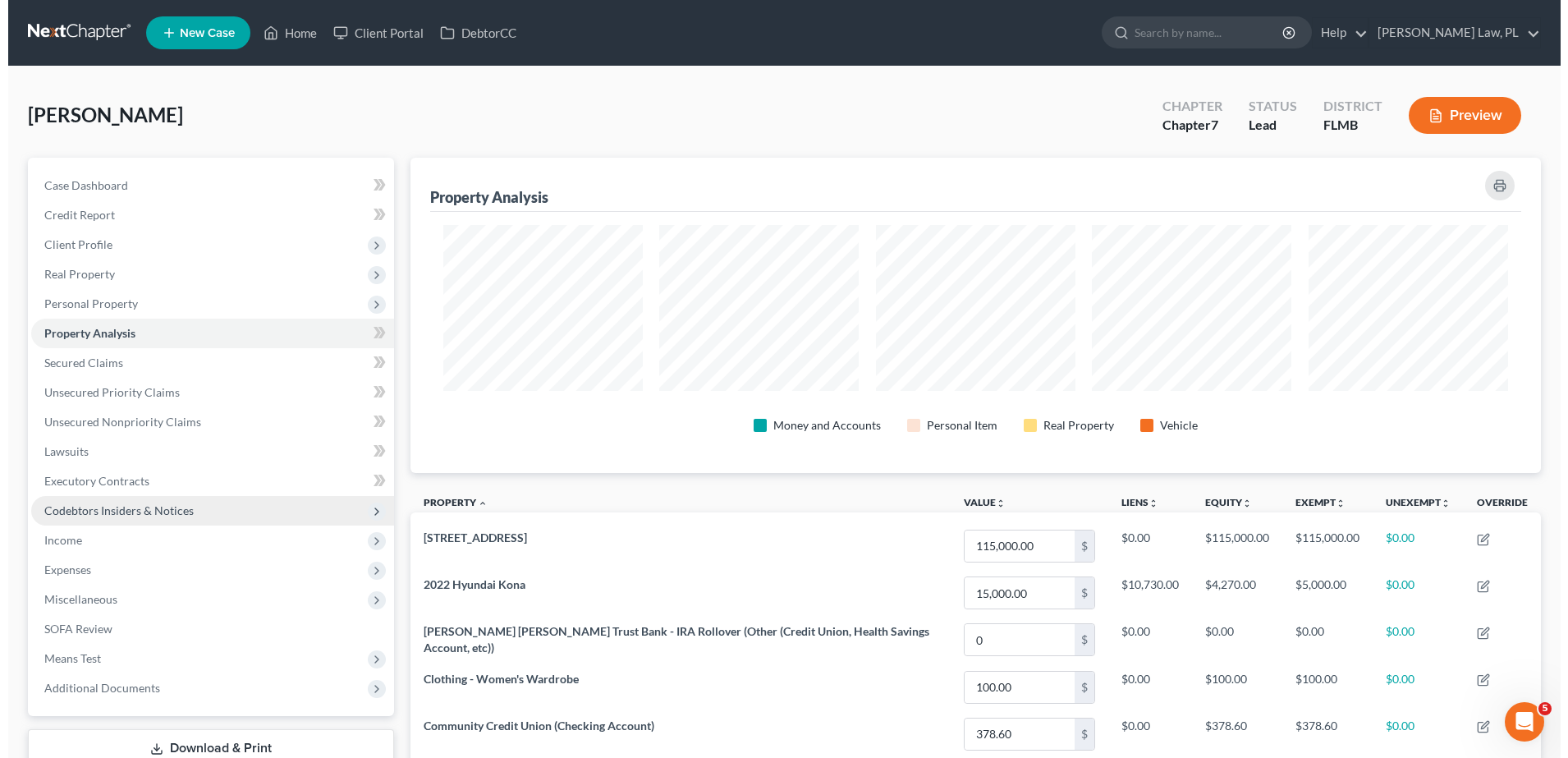
scroll to position [316, 1131]
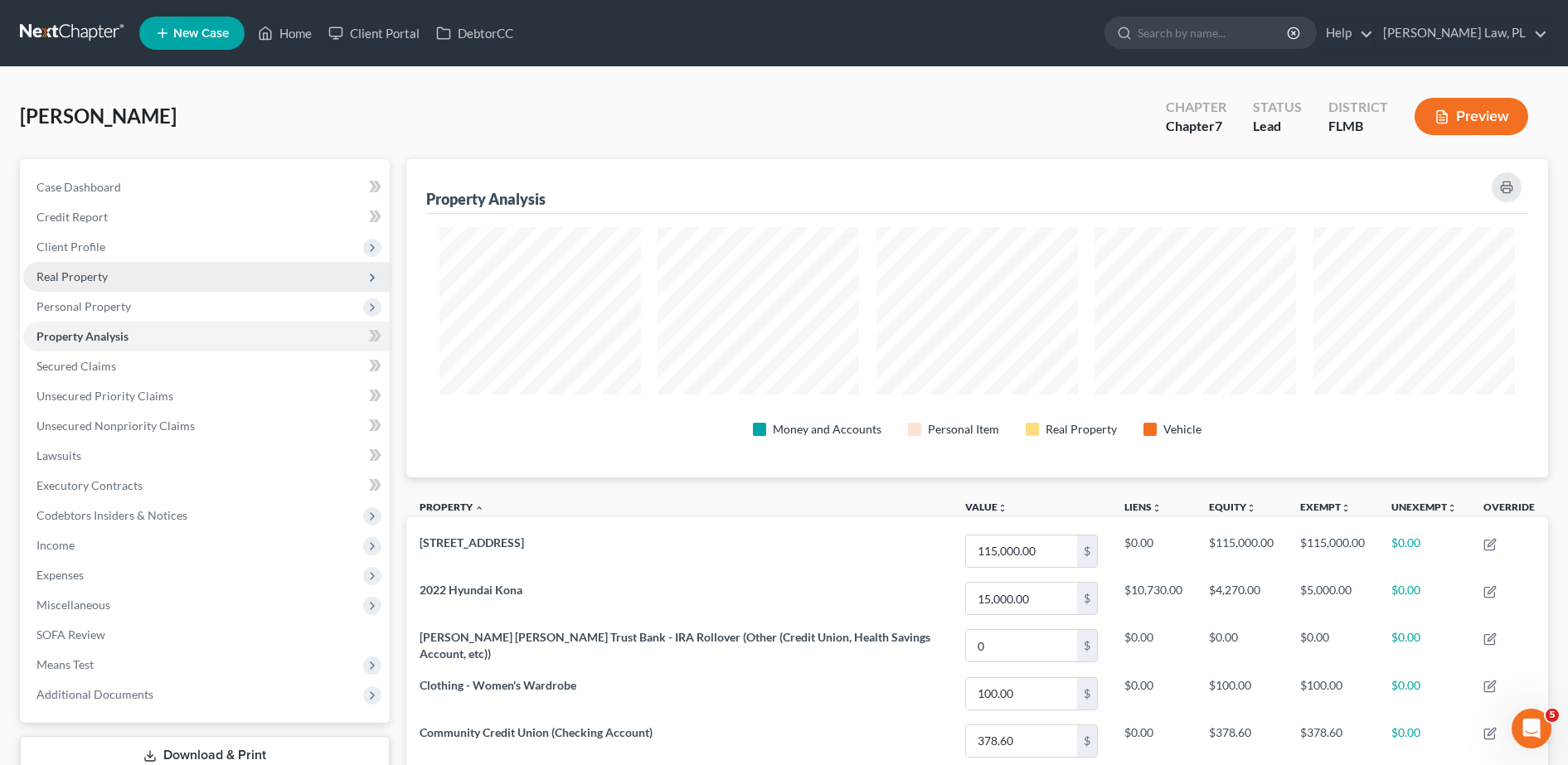
click at [121, 285] on span "Real Property" at bounding box center [207, 277] width 367 height 30
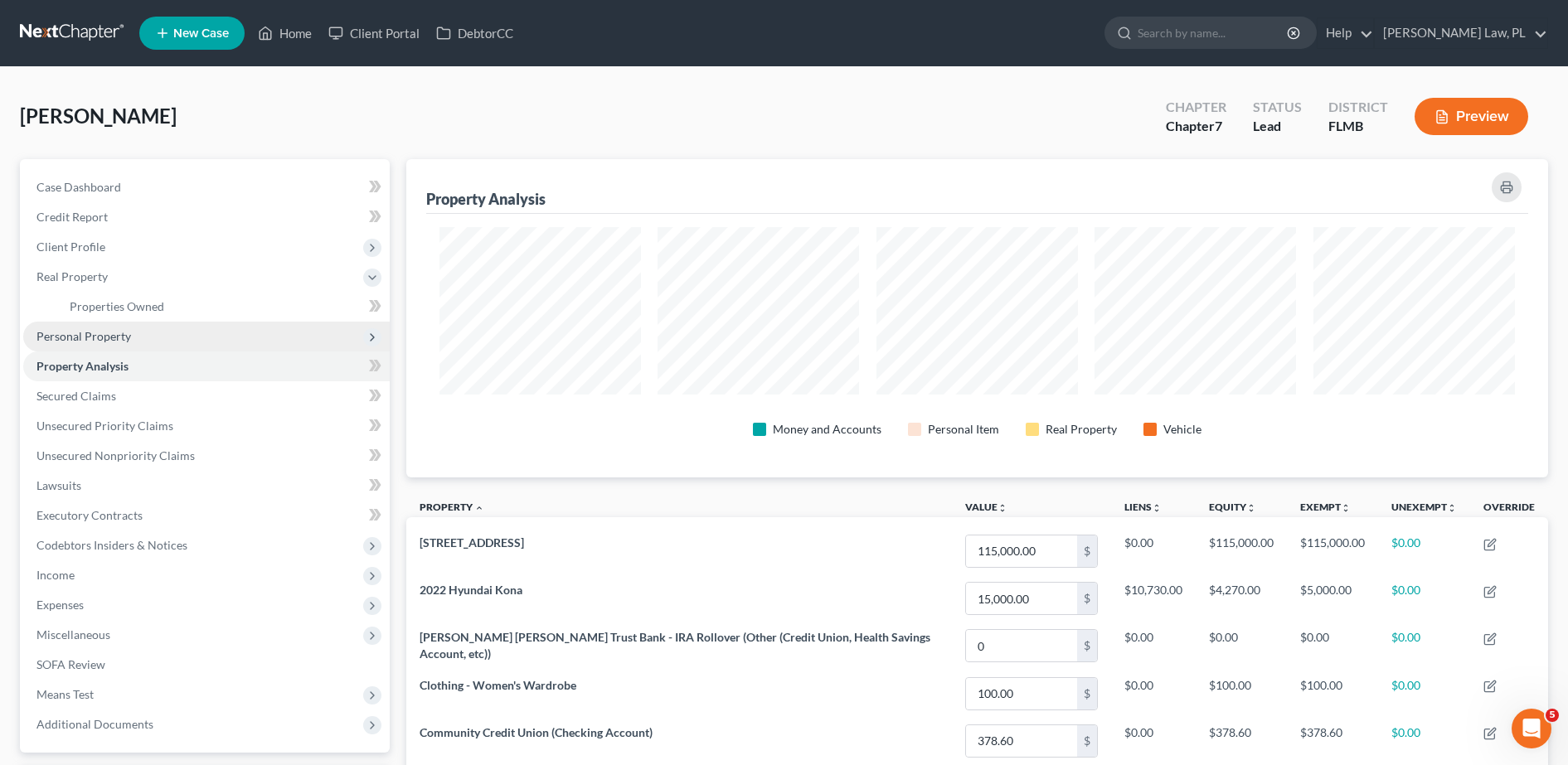
click at [109, 344] on span "Personal Property" at bounding box center [207, 337] width 367 height 30
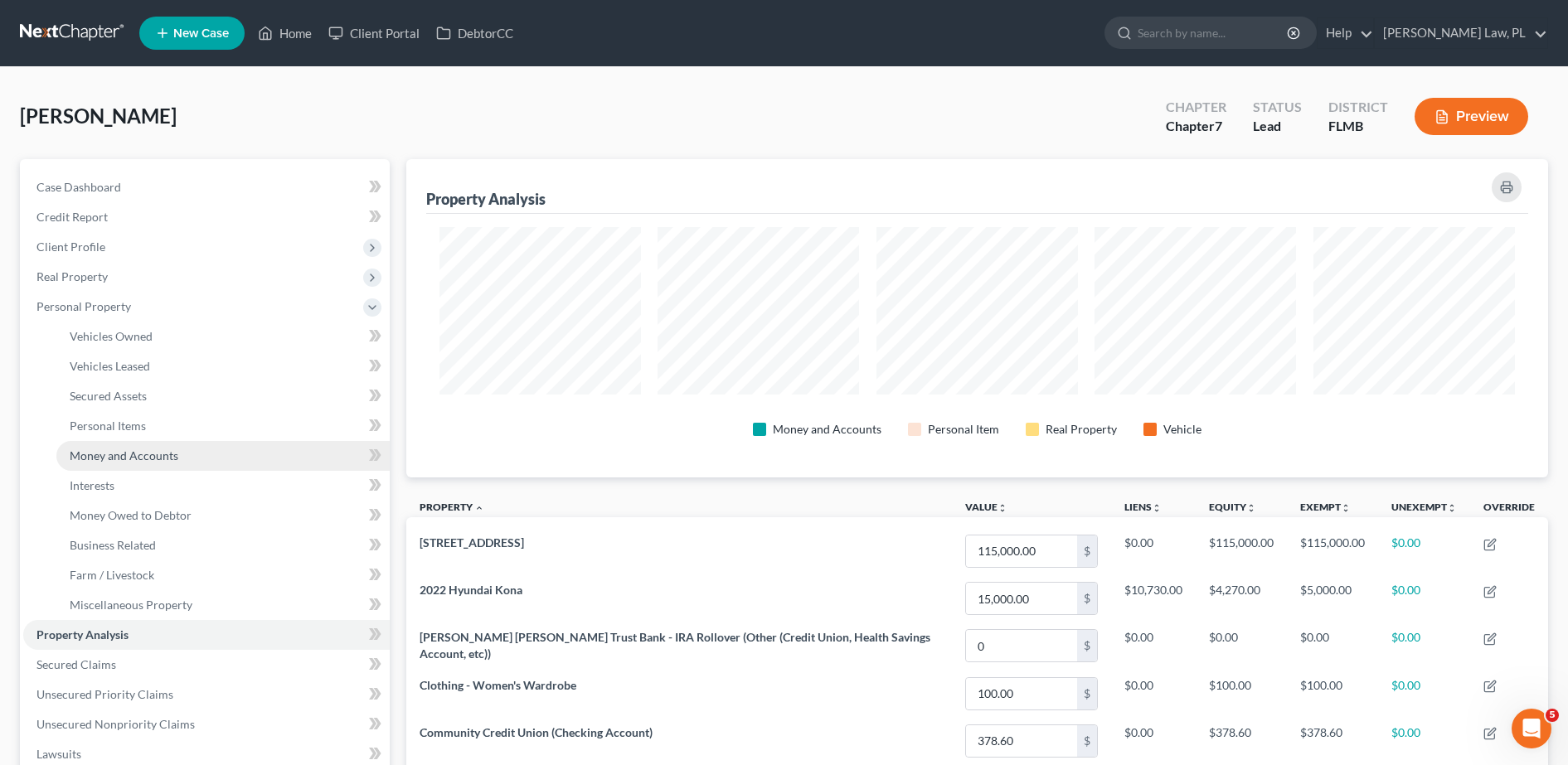
click at [137, 448] on span "Money and Accounts" at bounding box center [124, 455] width 109 height 14
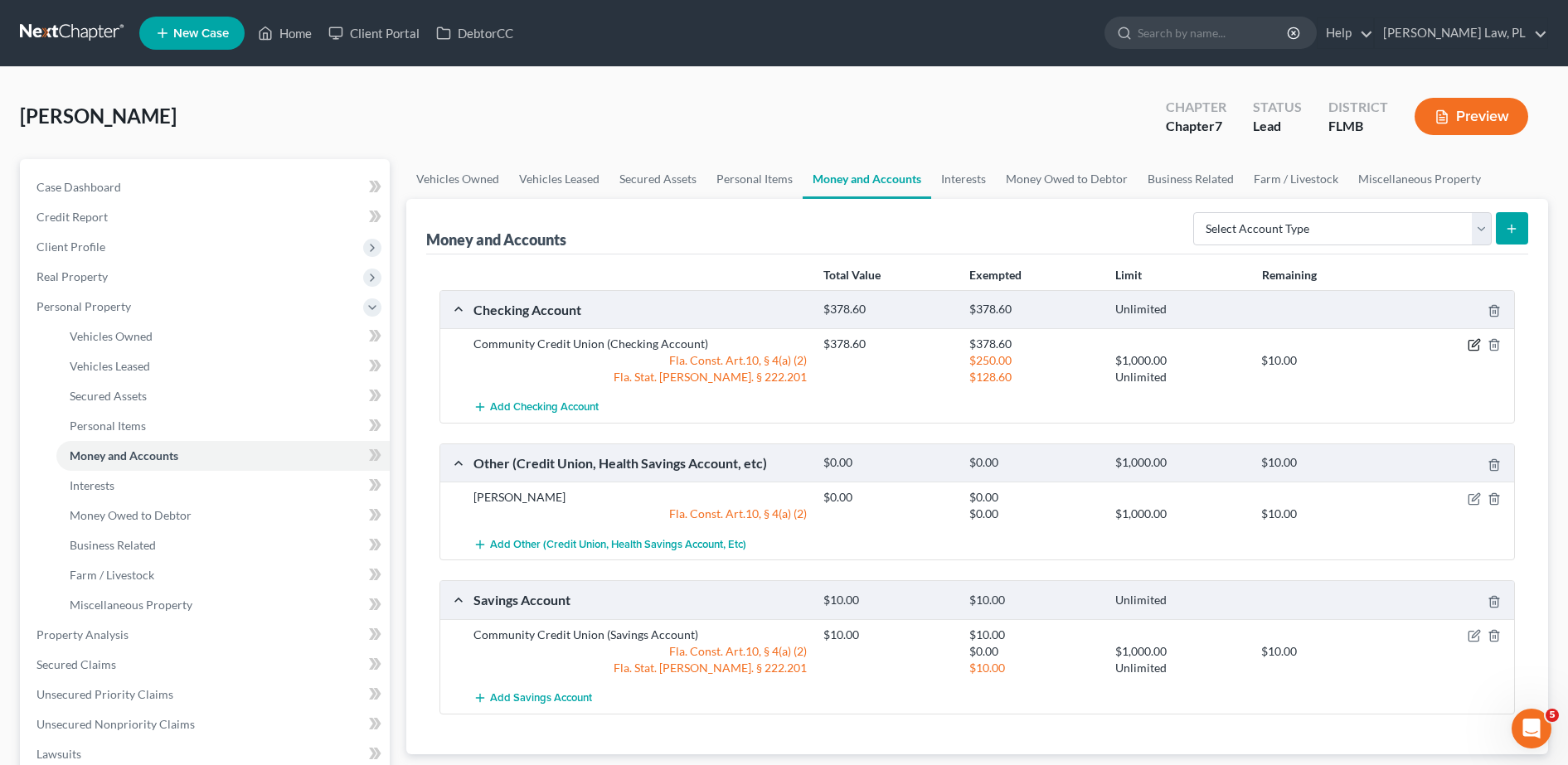
click at [1474, 347] on icon "button" at bounding box center [1475, 344] width 7 height 7
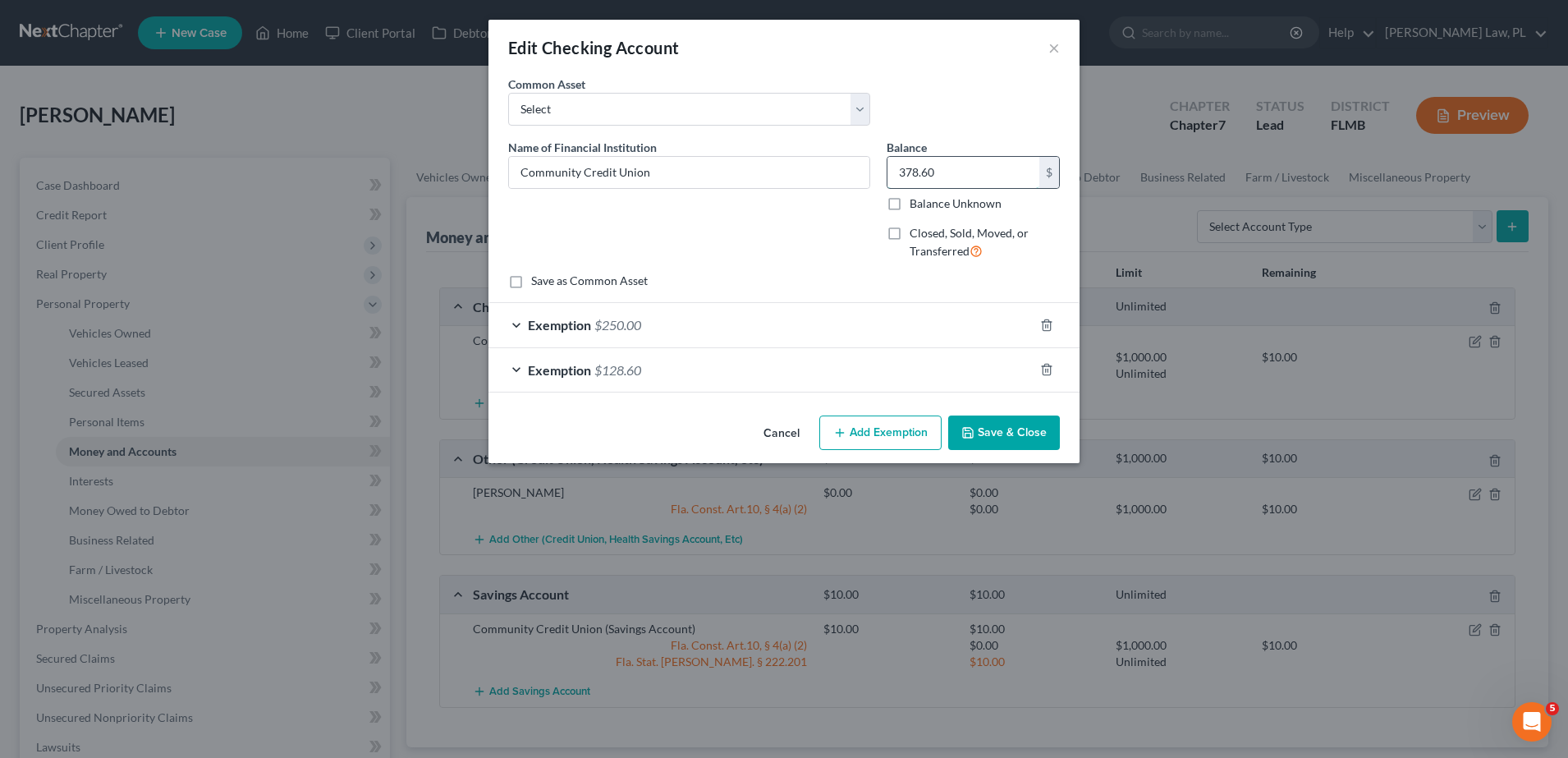
click at [953, 172] on input "378.60" at bounding box center [963, 173] width 152 height 31
type input "47.00"
click at [786, 317] on div "Exemption $250.00" at bounding box center [760, 325] width 545 height 44
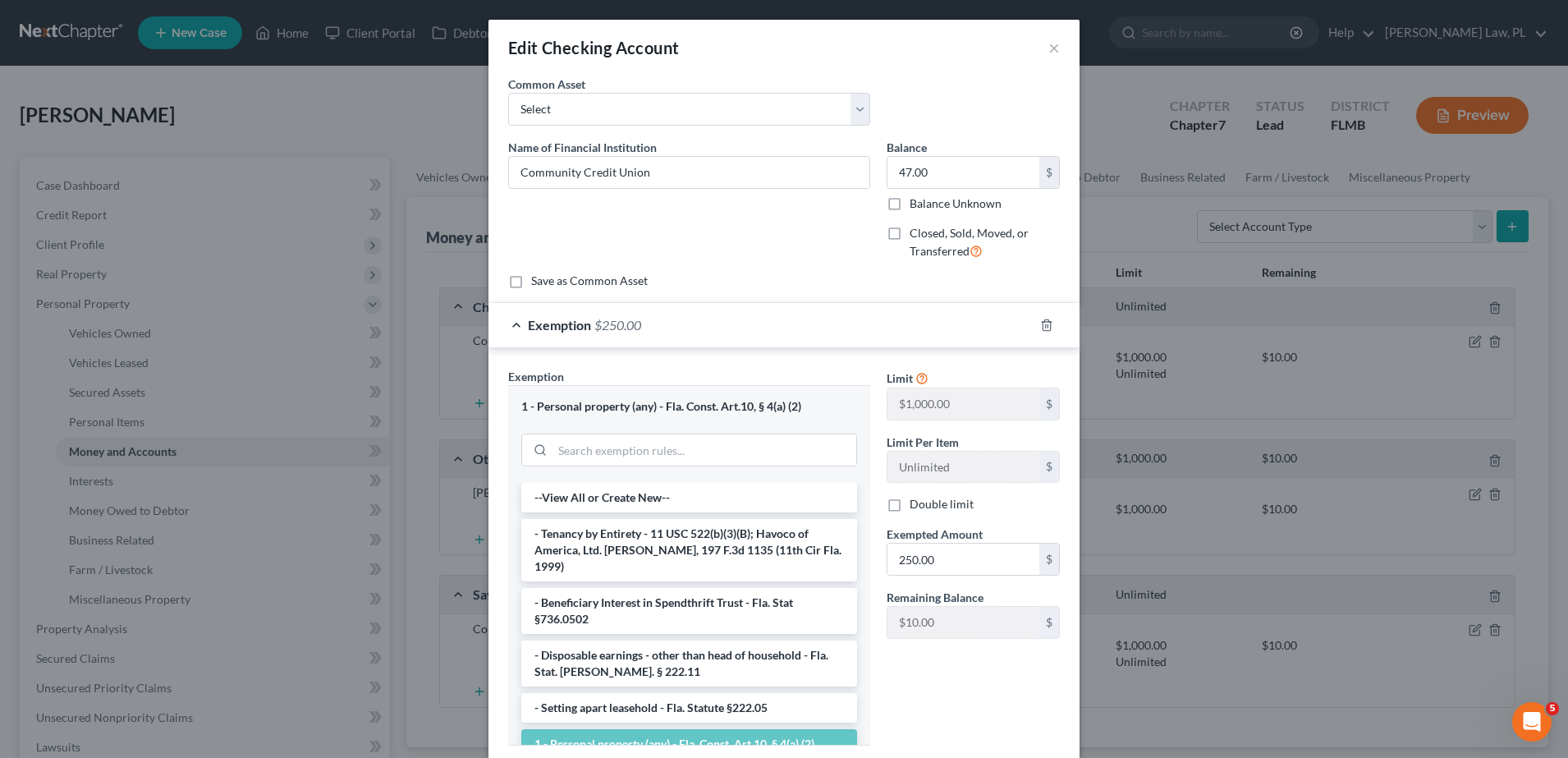
scroll to position [114, 0]
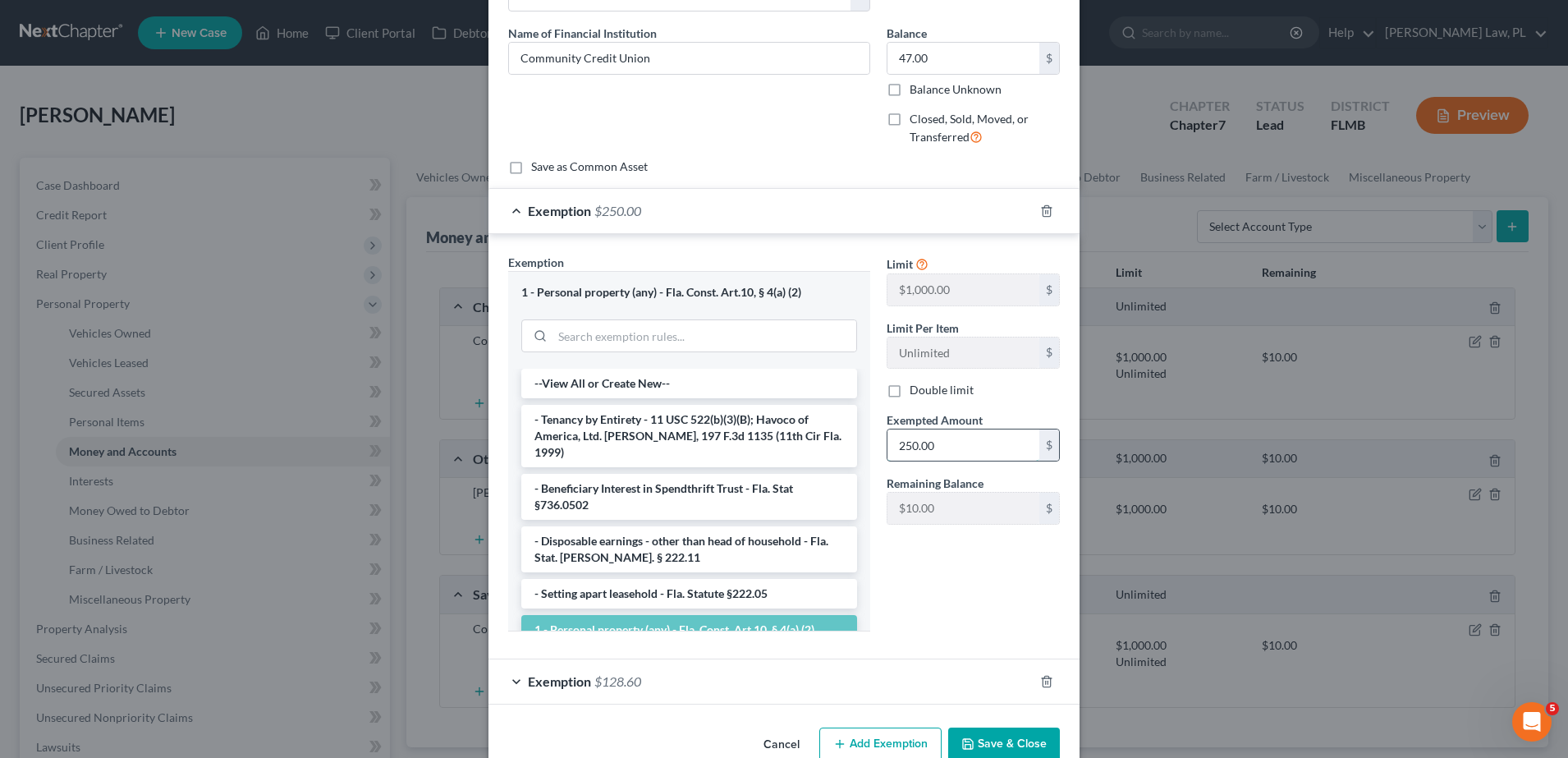
click at [983, 455] on input "250.00" at bounding box center [963, 445] width 152 height 31
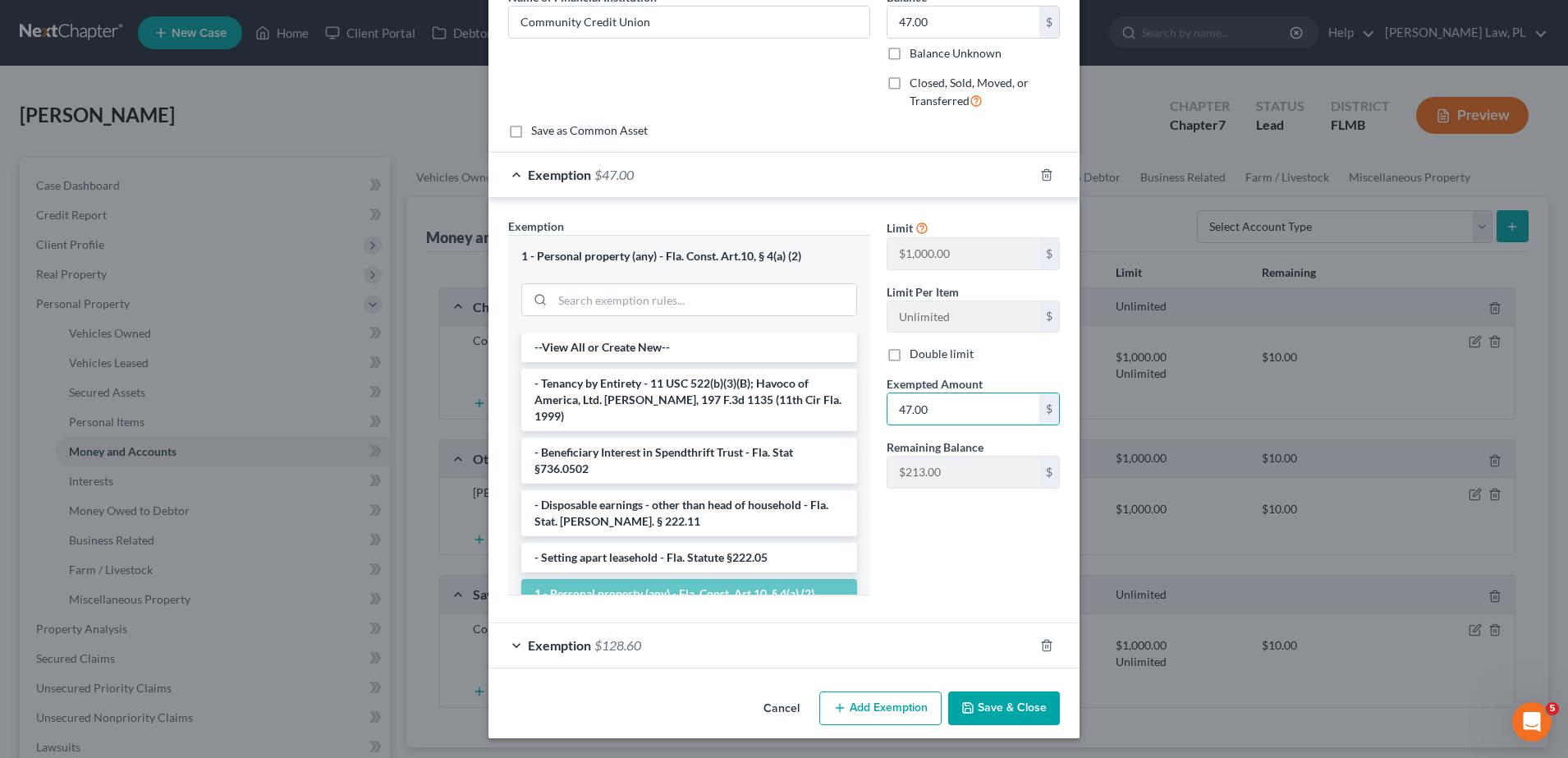
type input "47.00"
click at [851, 654] on div "Exemption $128.60" at bounding box center [760, 645] width 545 height 44
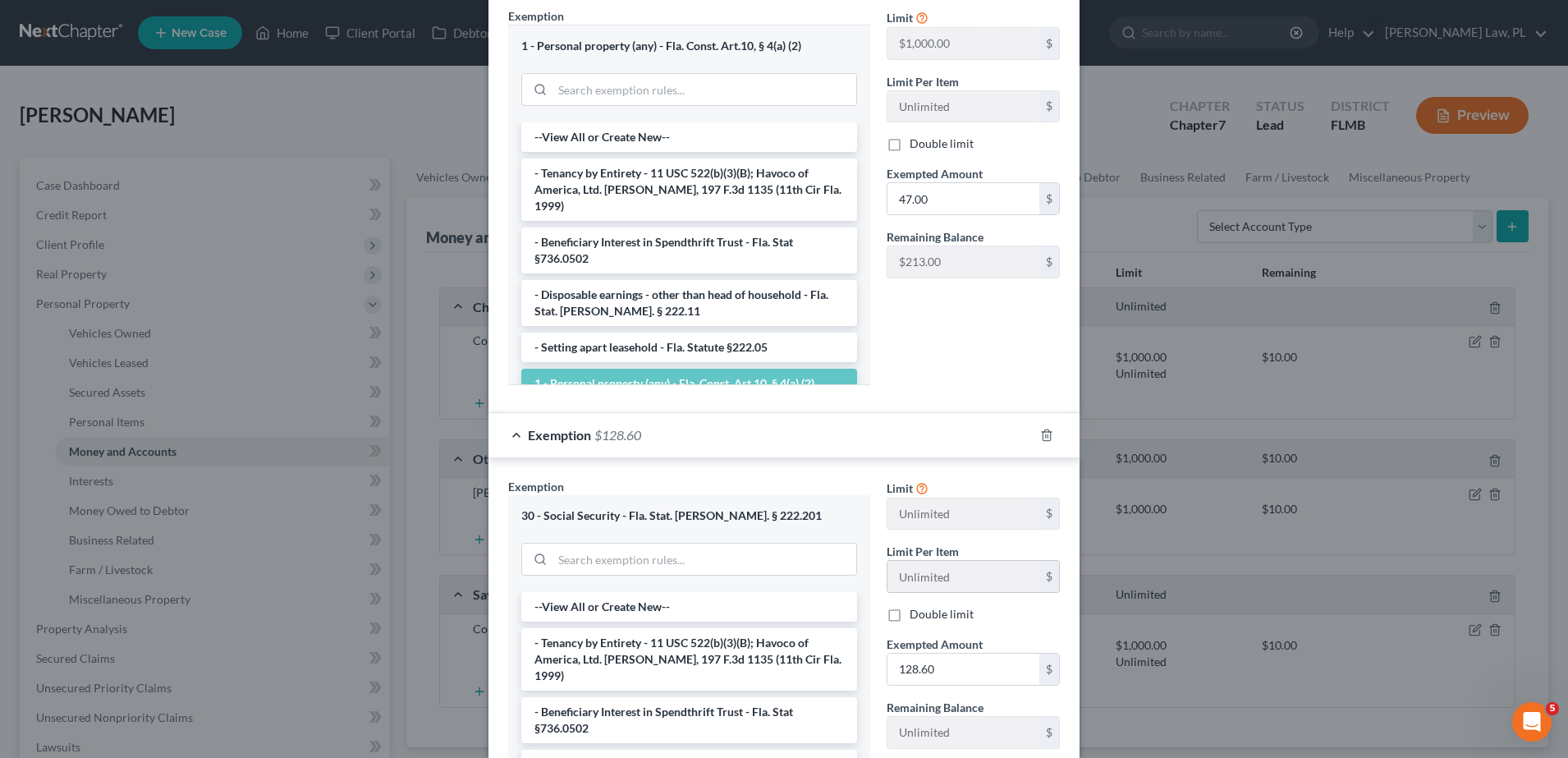
scroll to position [372, 0]
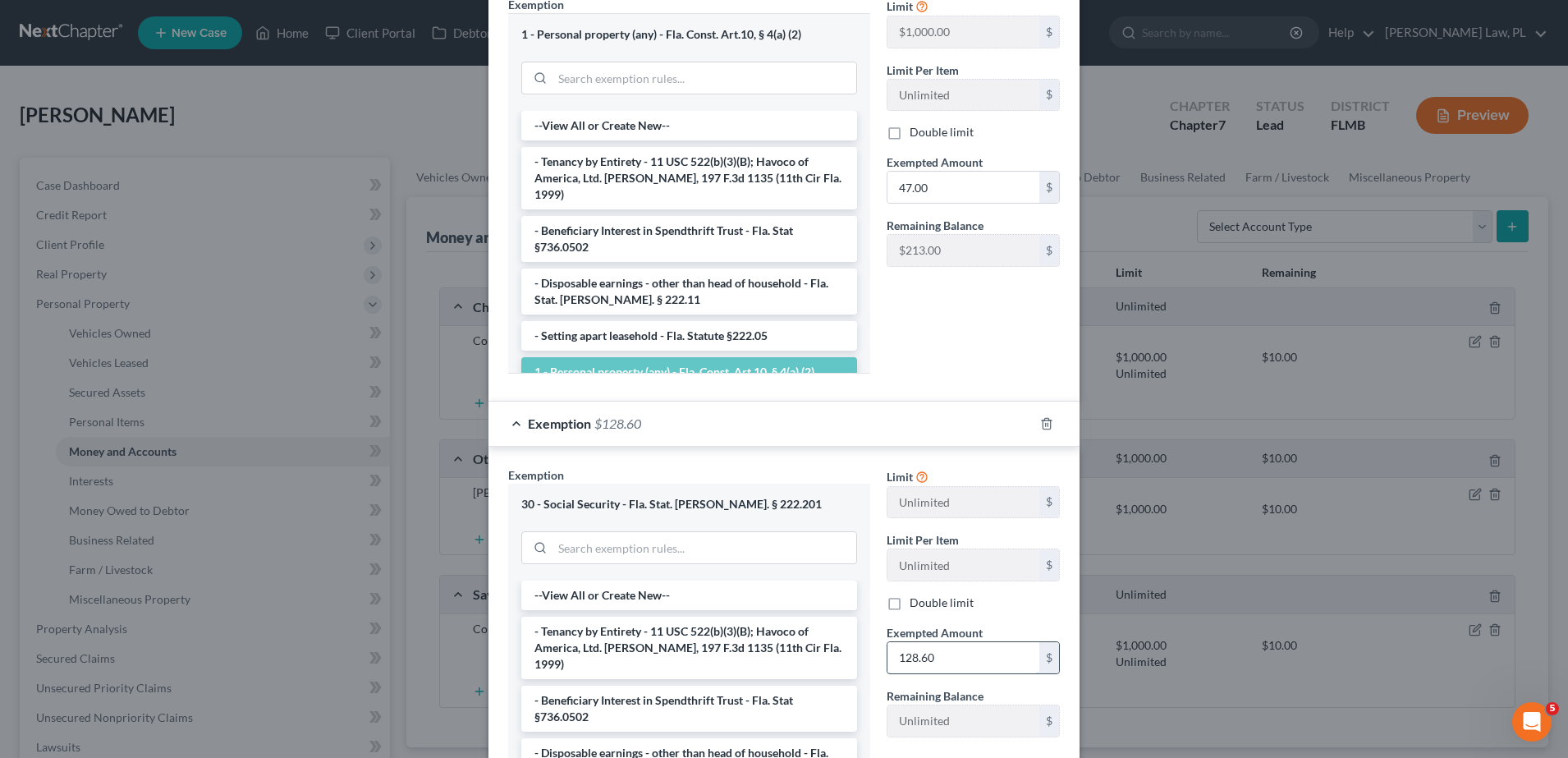
click at [970, 658] on input "128.60" at bounding box center [963, 658] width 152 height 31
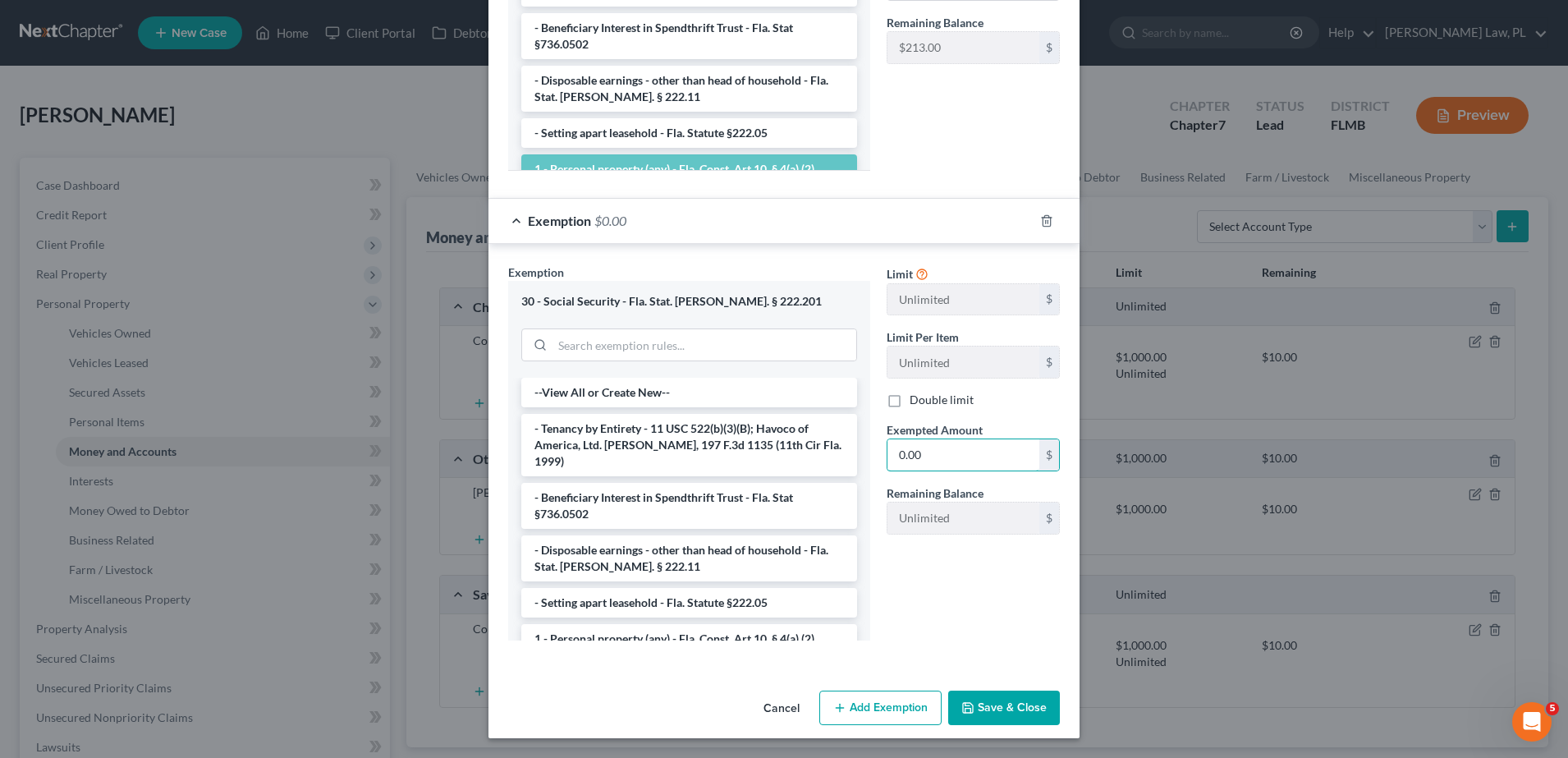
type input "0.00"
click at [1012, 702] on button "Save & Close" at bounding box center [1004, 708] width 112 height 35
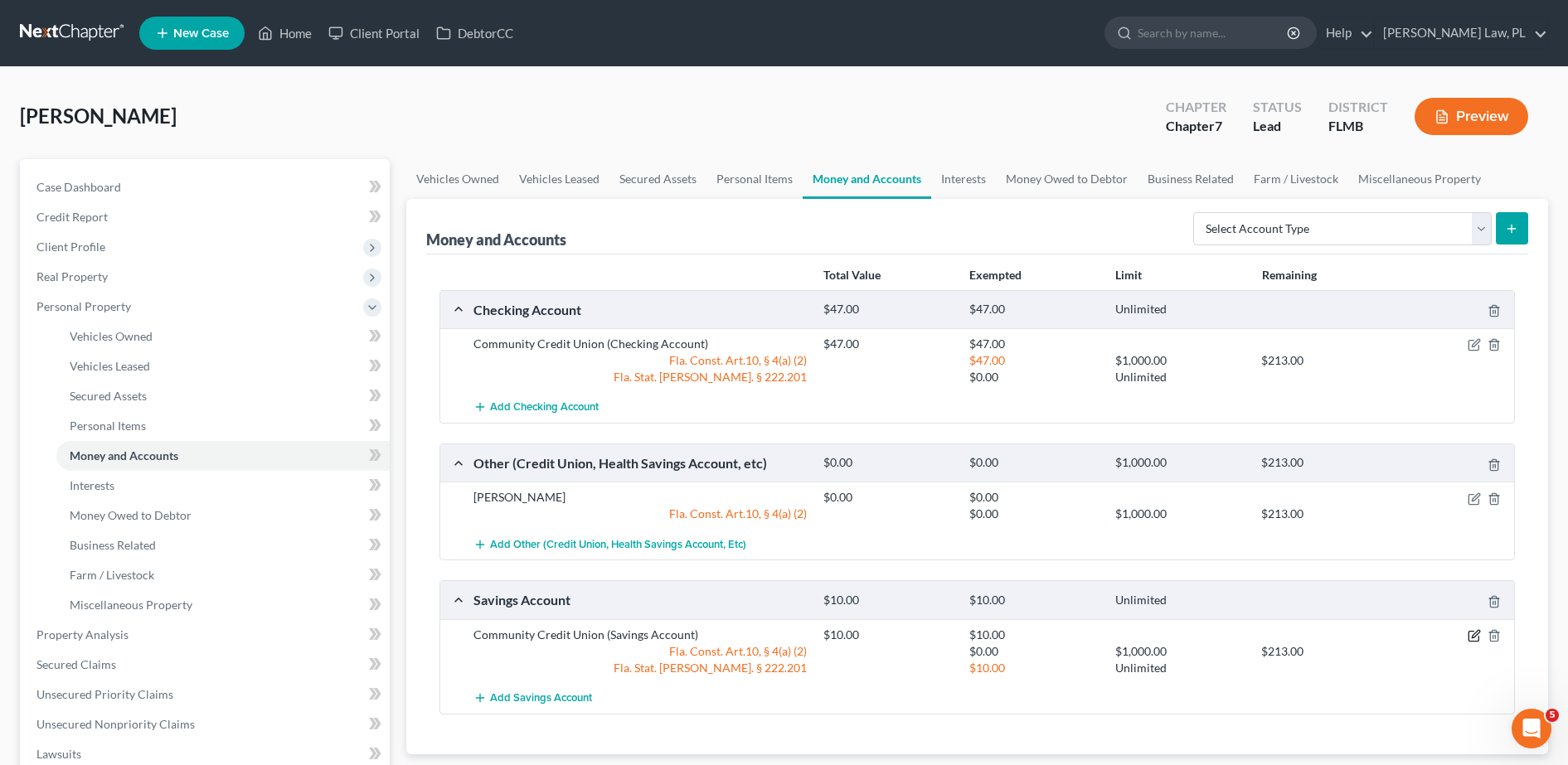
click at [1475, 631] on icon "button" at bounding box center [1474, 636] width 13 height 13
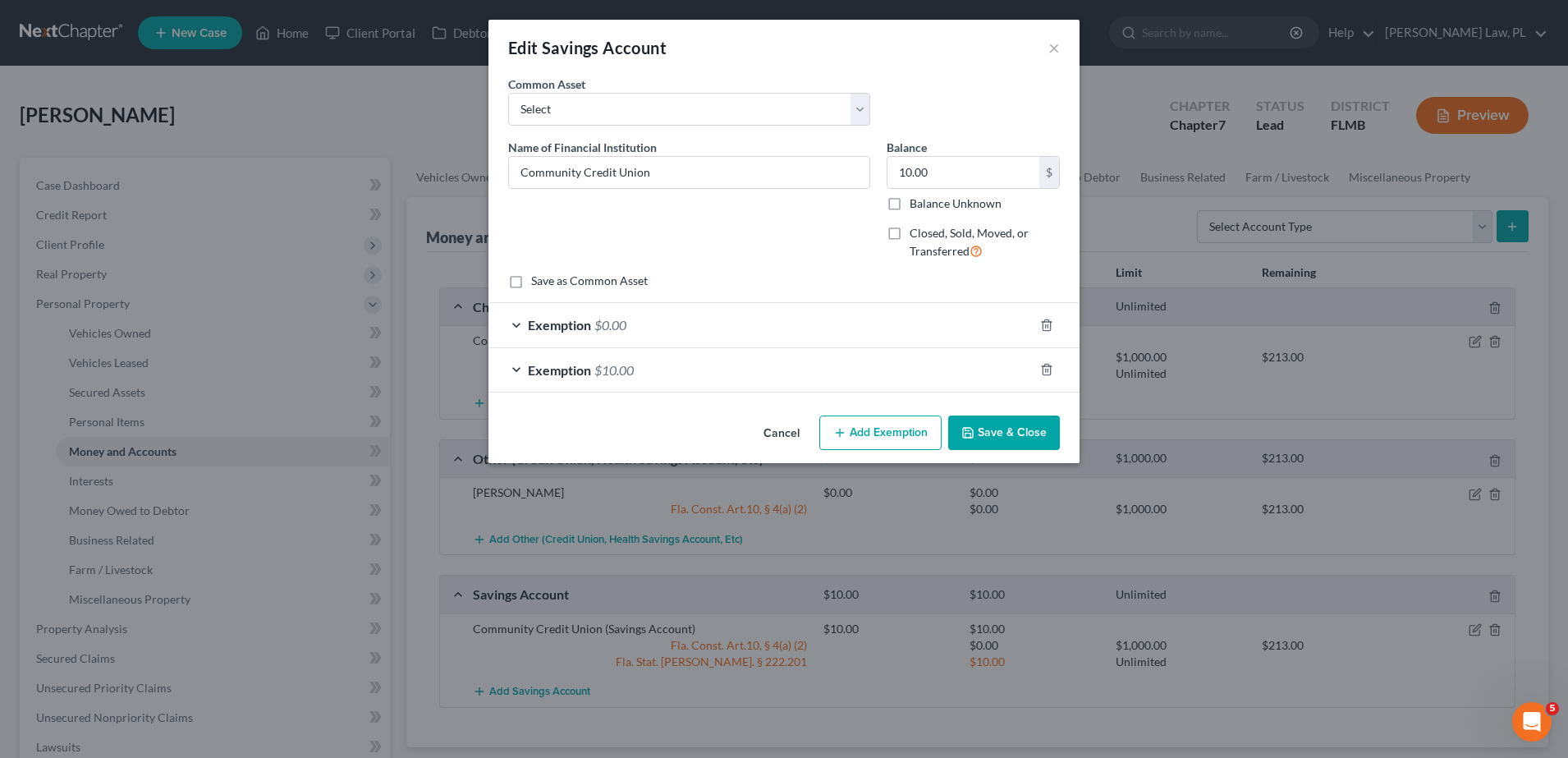
click at [822, 332] on div "Exemption $0.00" at bounding box center [760, 325] width 545 height 44
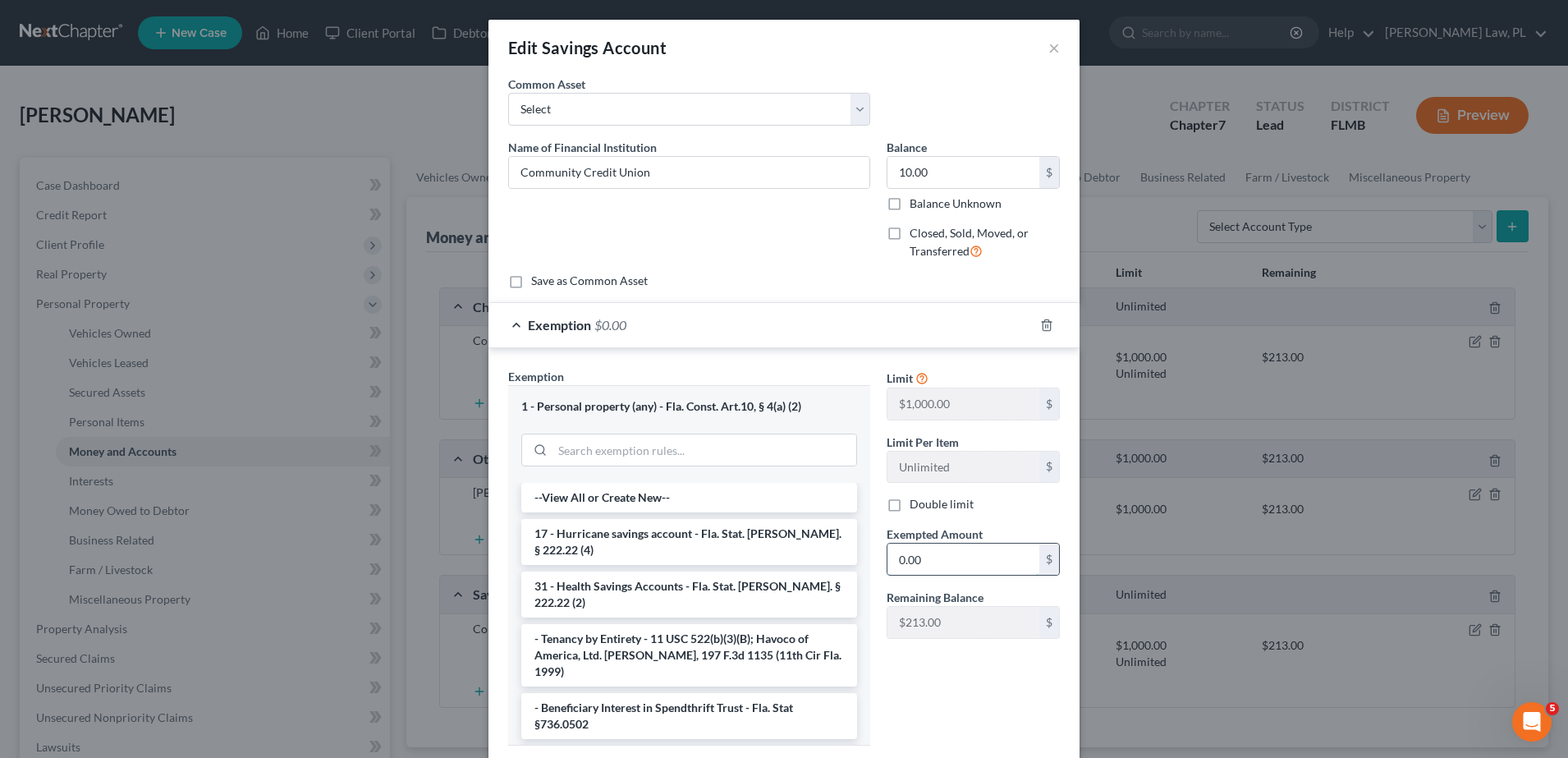
click at [955, 553] on input "0.00" at bounding box center [963, 559] width 152 height 31
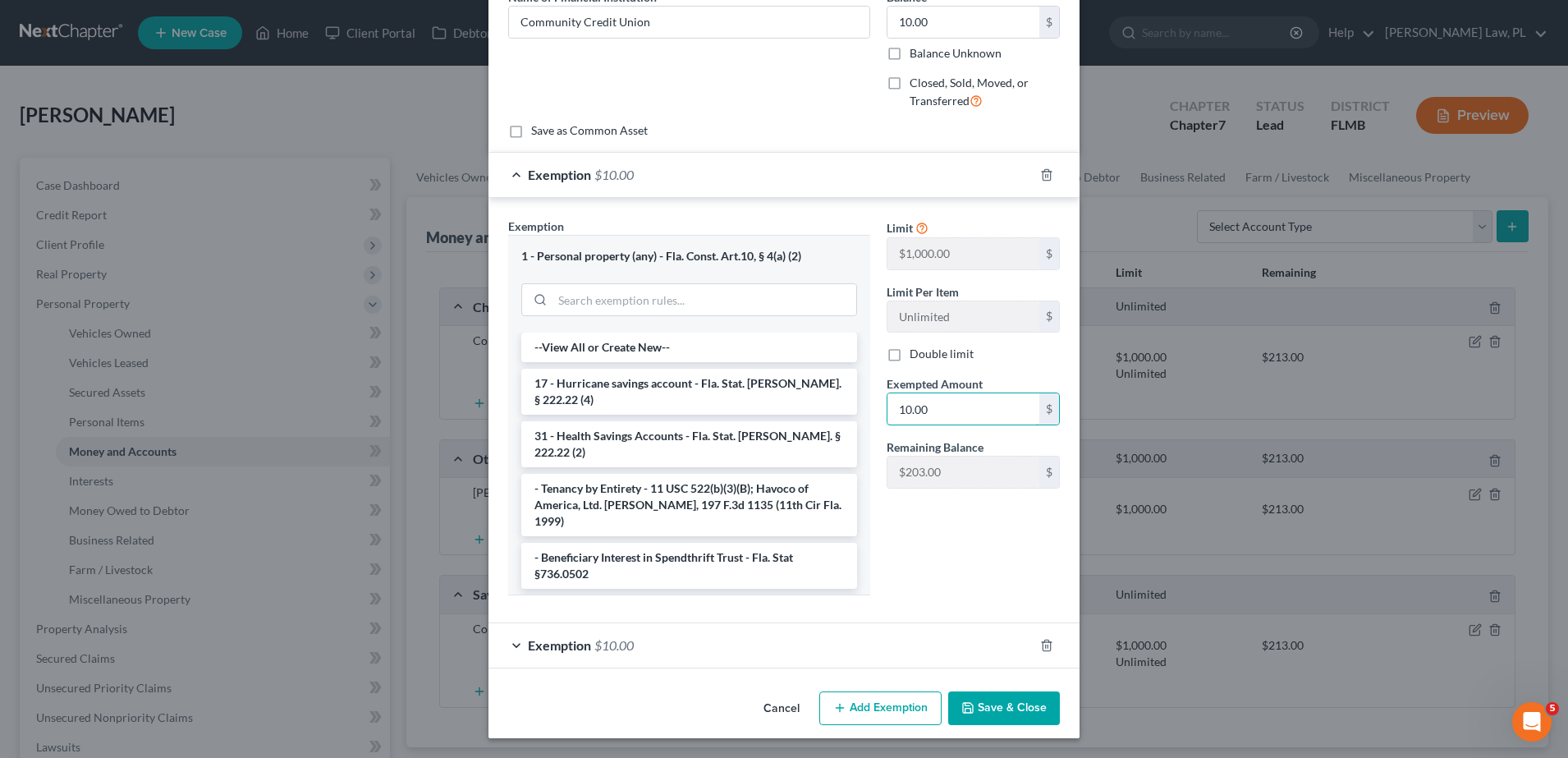
type input "10.00"
click at [775, 169] on div "Exemption $10.00" at bounding box center [760, 174] width 545 height 44
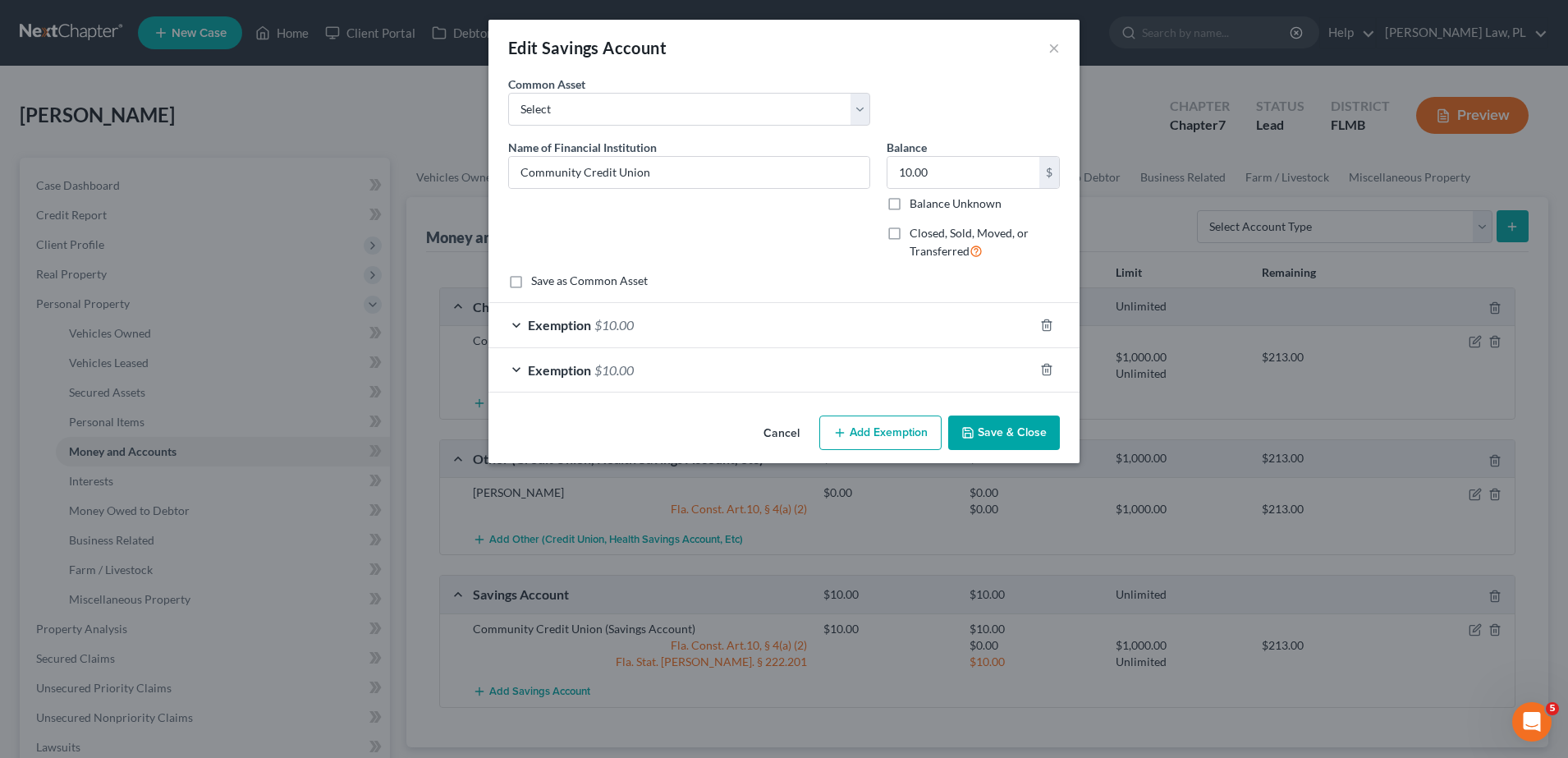
scroll to position [0, 0]
click at [773, 377] on div "Exemption $10.00" at bounding box center [760, 370] width 545 height 44
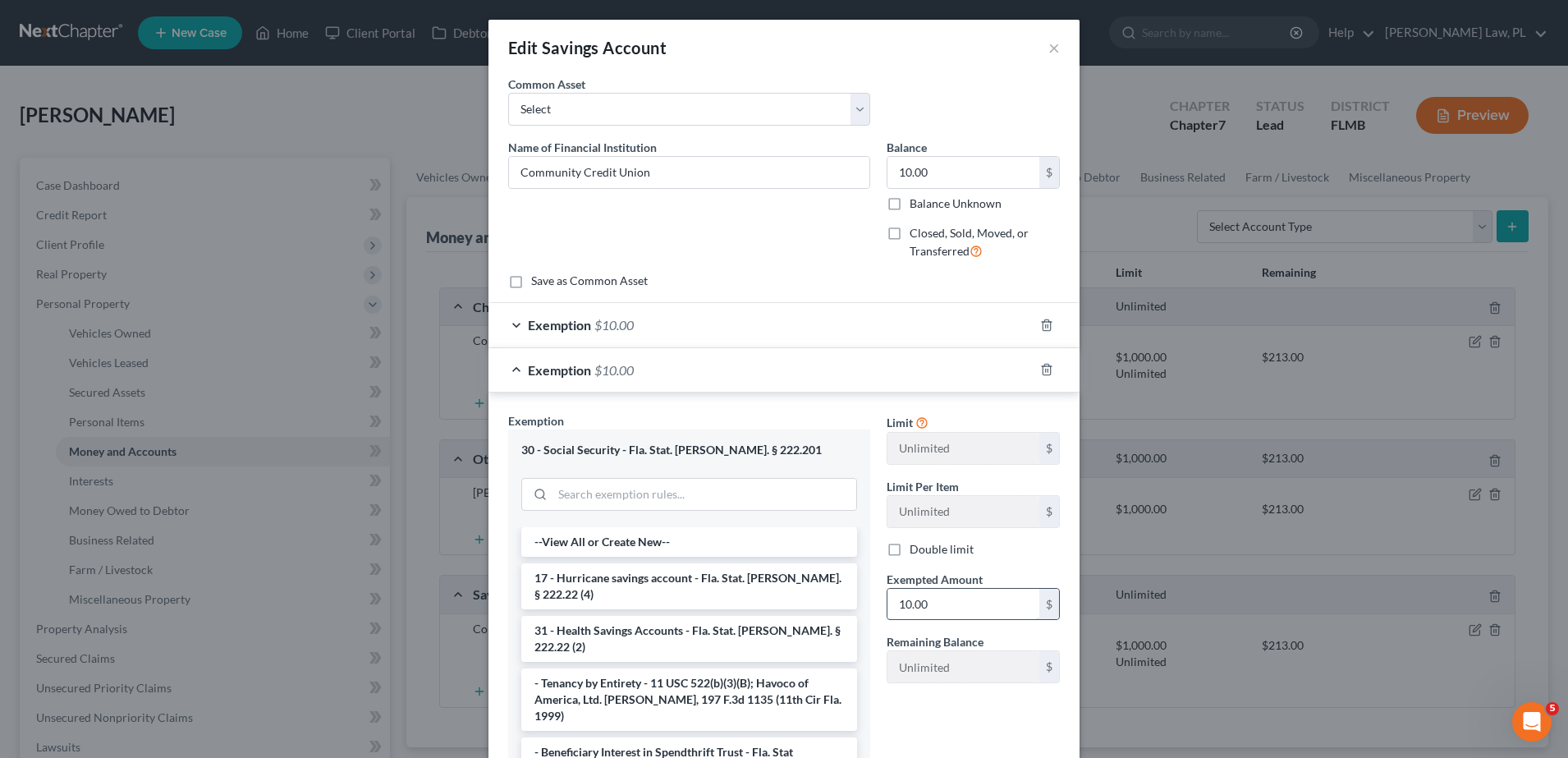
click at [964, 599] on input "10.00" at bounding box center [963, 604] width 152 height 31
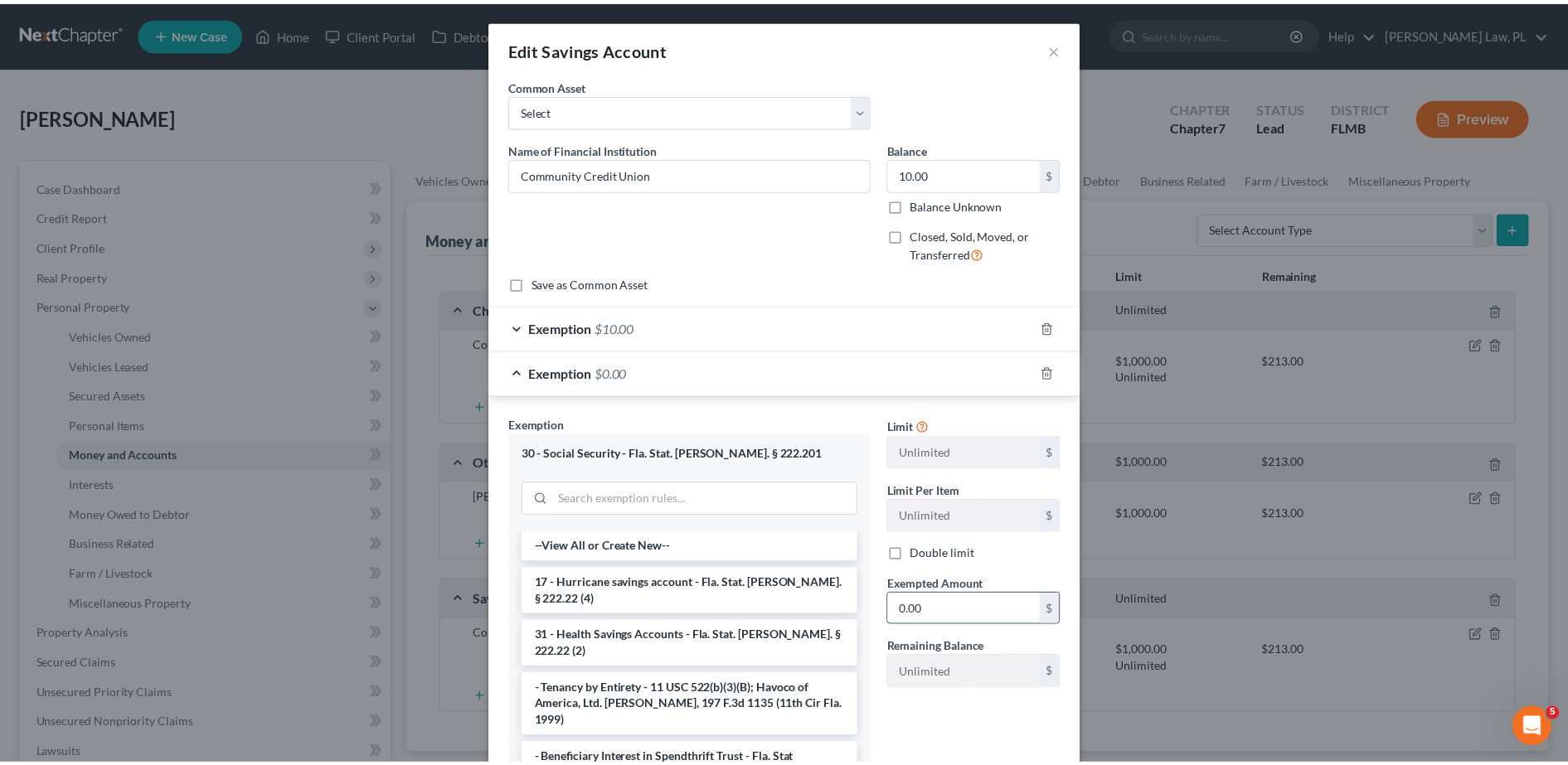
scroll to position [150, 0]
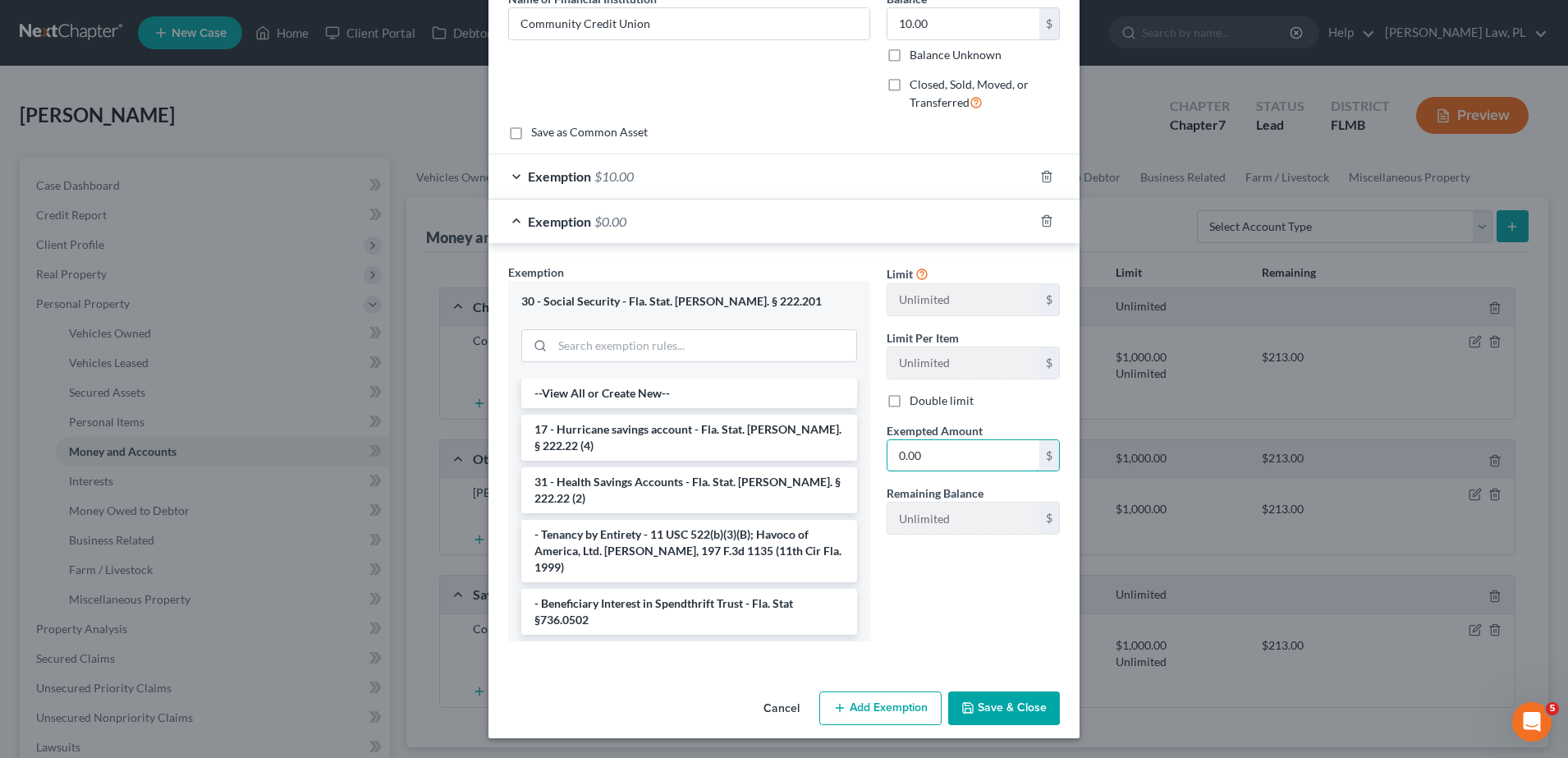
type input "0.00"
click at [1014, 705] on button "Save & Close" at bounding box center [1004, 709] width 112 height 35
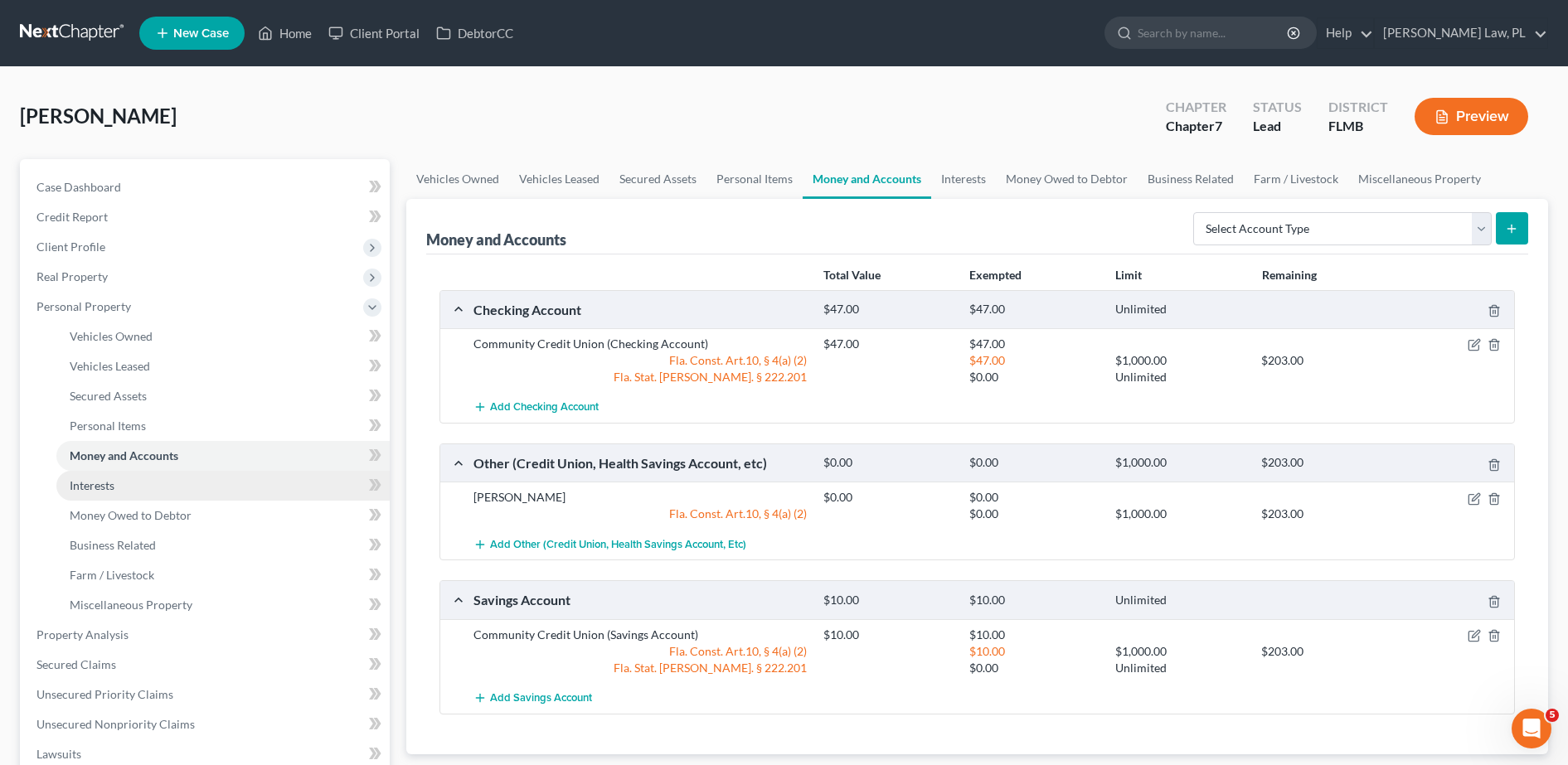
click at [103, 493] on link "Interests" at bounding box center [223, 485] width 334 height 30
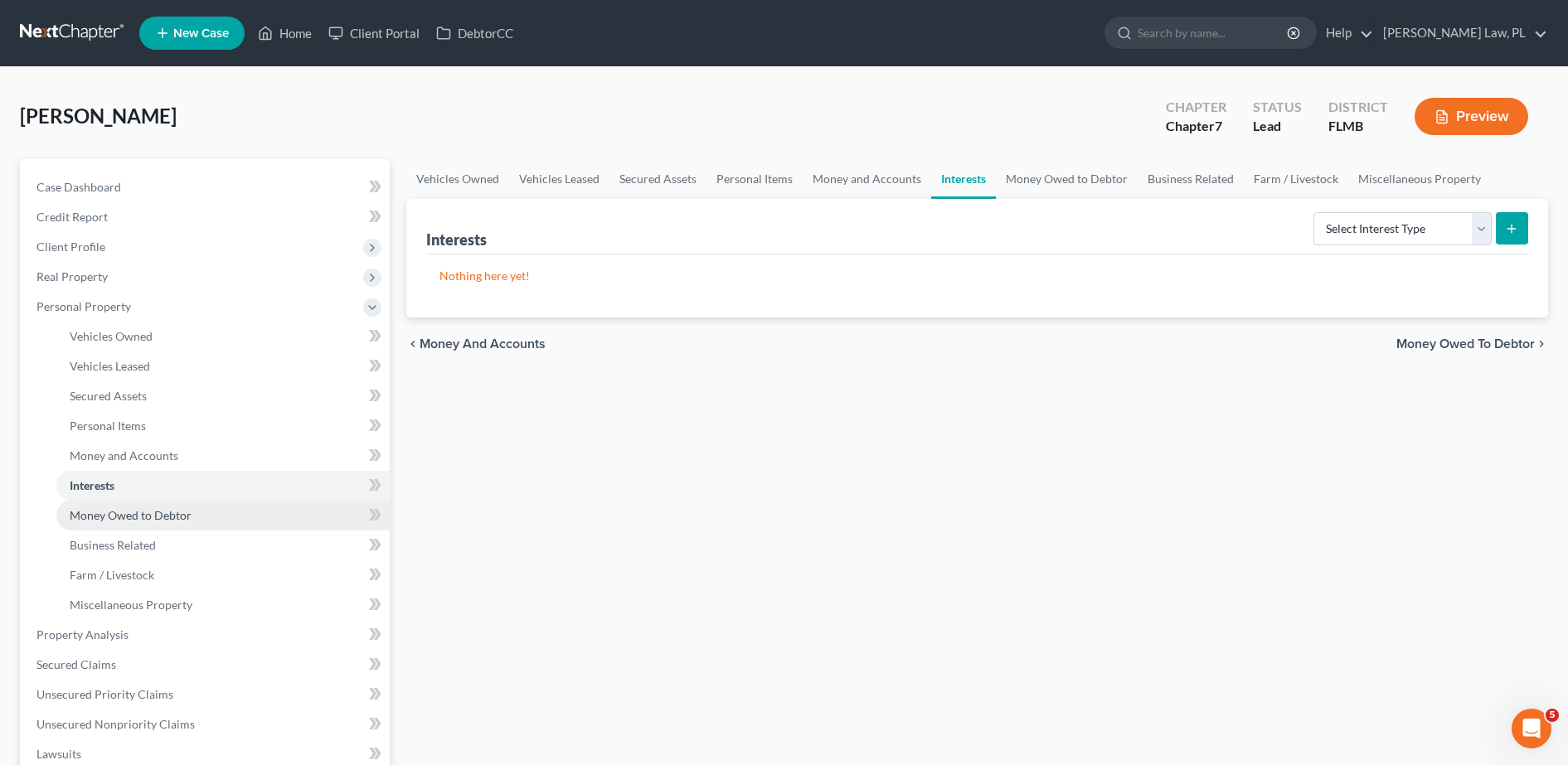
click at [105, 509] on span "Money Owed to Debtor" at bounding box center [130, 514] width 122 height 14
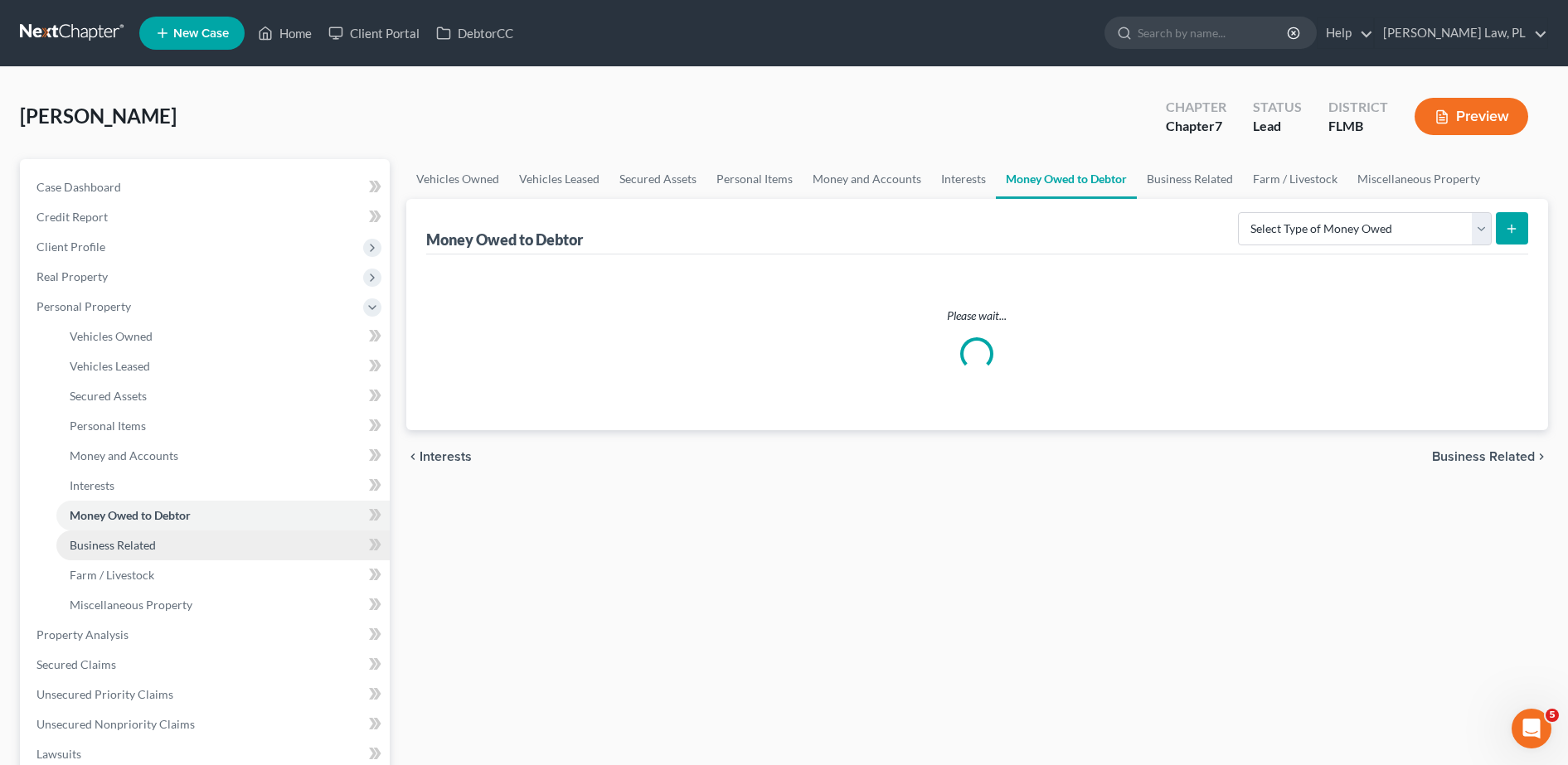
click at [105, 539] on span "Business Related" at bounding box center [113, 544] width 86 height 14
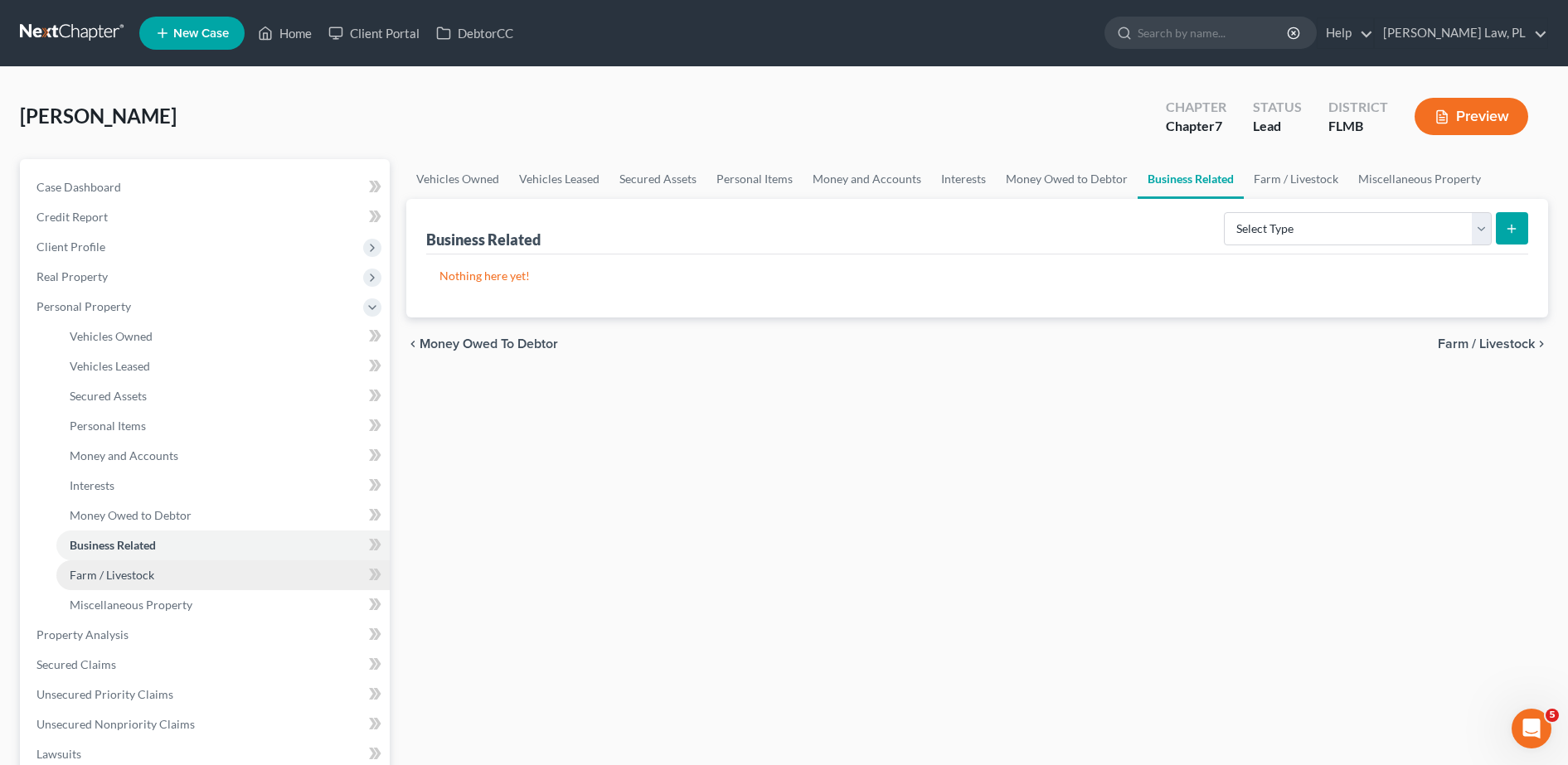
click at [107, 574] on span "Farm / Livestock" at bounding box center [112, 574] width 85 height 14
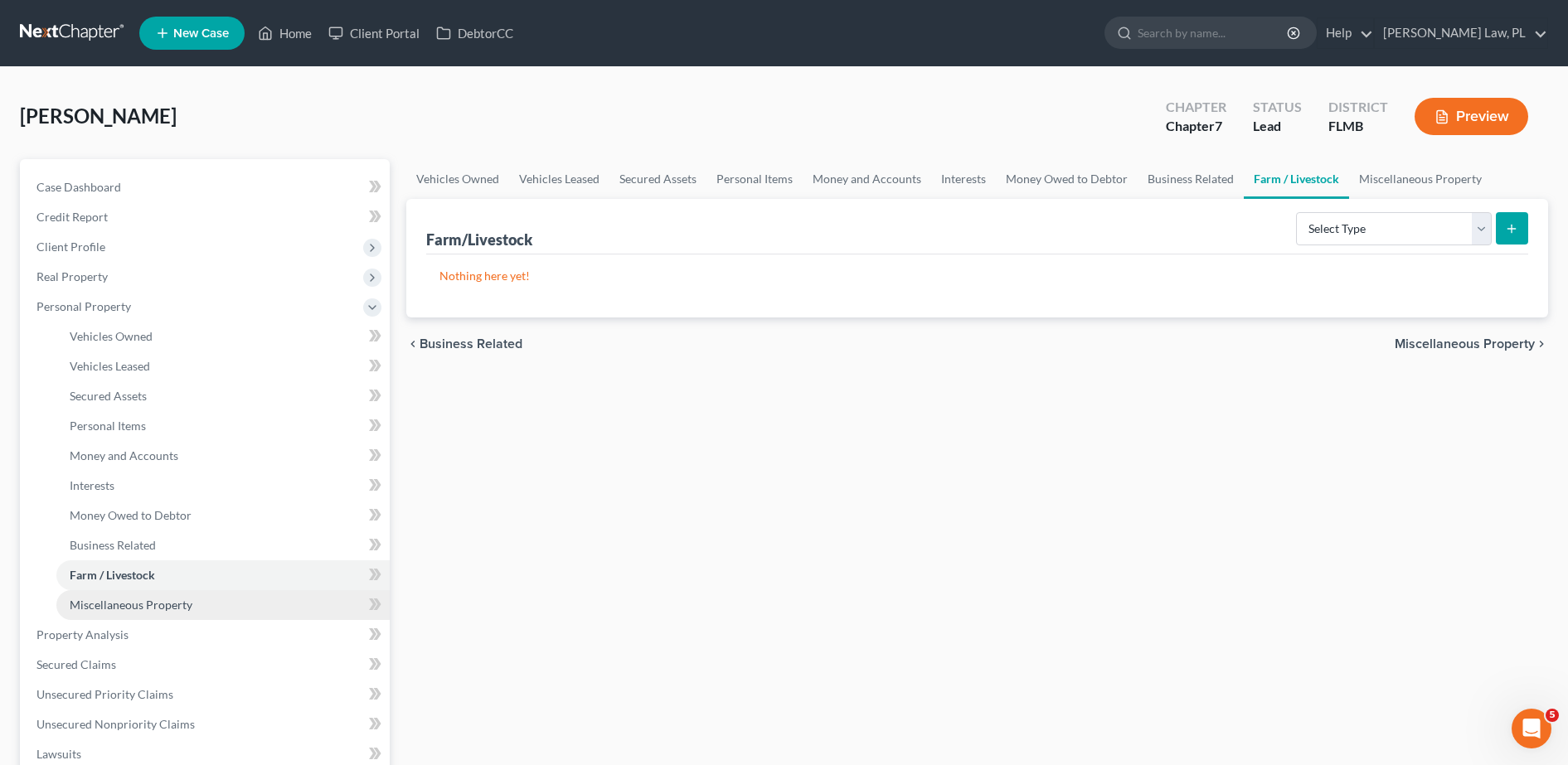
click at [107, 609] on span "Miscellaneous Property" at bounding box center [131, 604] width 123 height 14
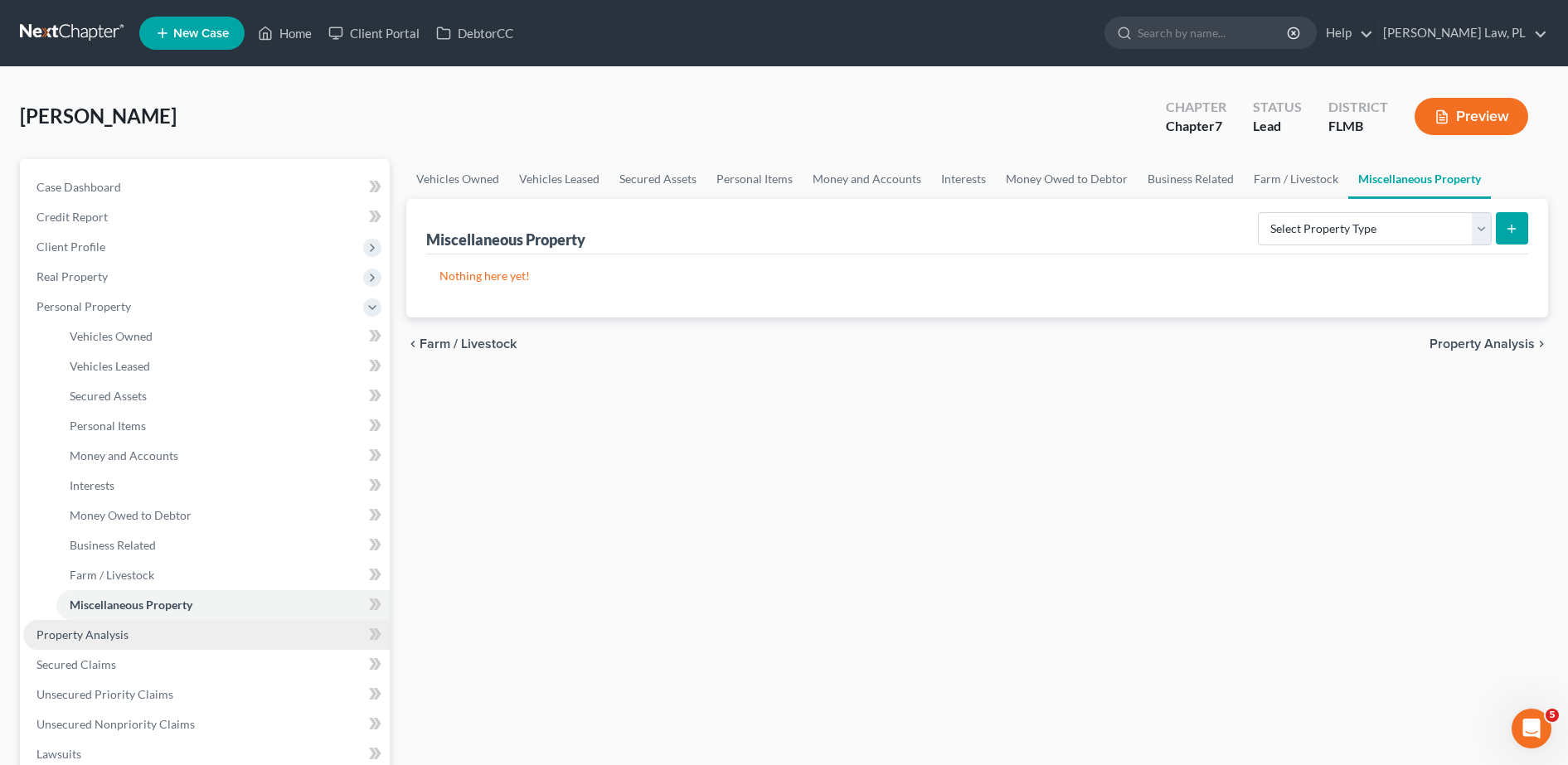
click at [89, 634] on span "Property Analysis" at bounding box center [82, 634] width 92 height 14
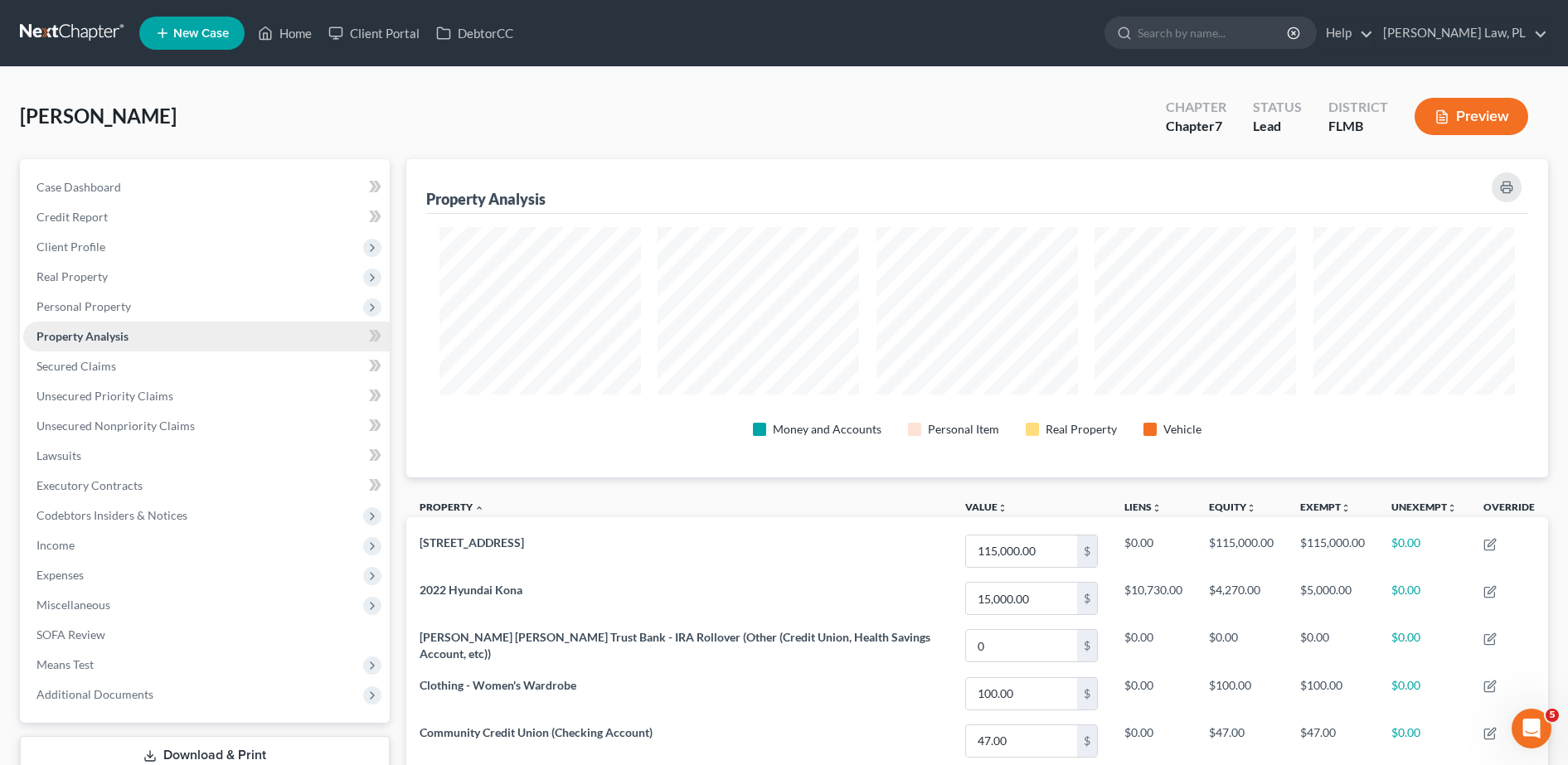
click at [100, 350] on link "Property Analysis" at bounding box center [207, 337] width 367 height 30
click at [102, 368] on span "Secured Claims" at bounding box center [76, 366] width 80 height 14
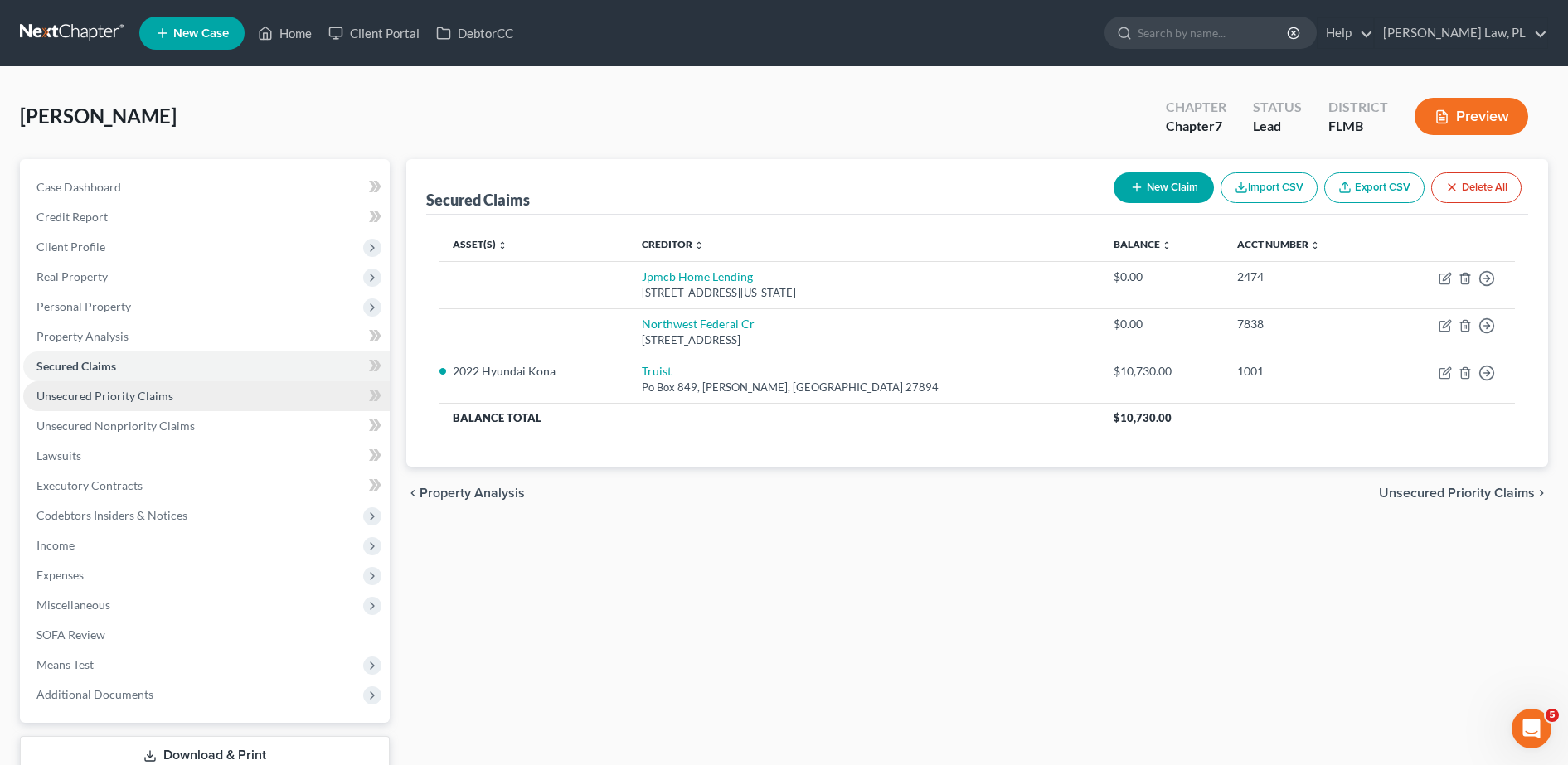
click at [104, 394] on span "Unsecured Priority Claims" at bounding box center [105, 395] width 137 height 14
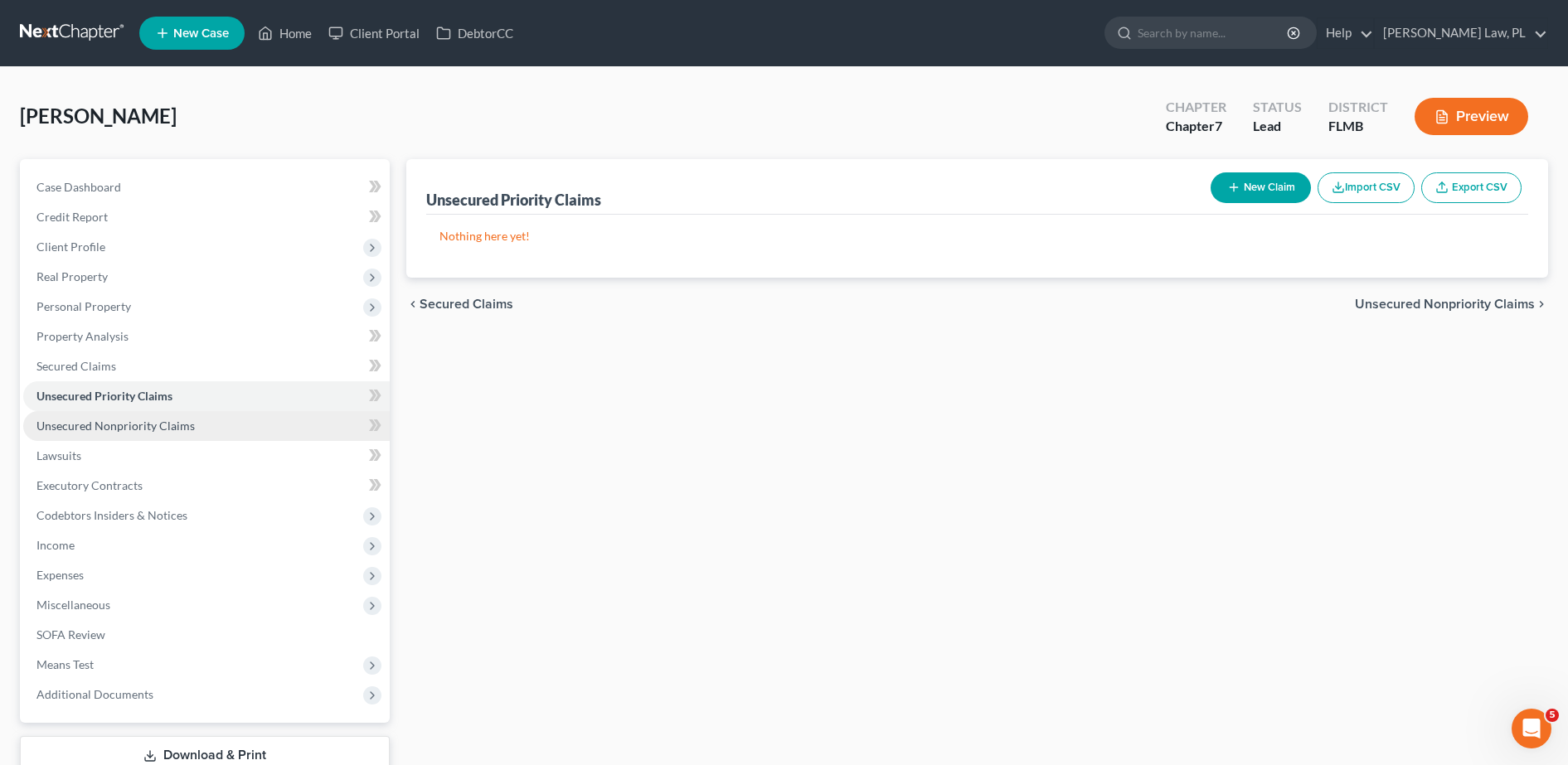
click at [106, 420] on span "Unsecured Nonpriority Claims" at bounding box center [115, 425] width 159 height 14
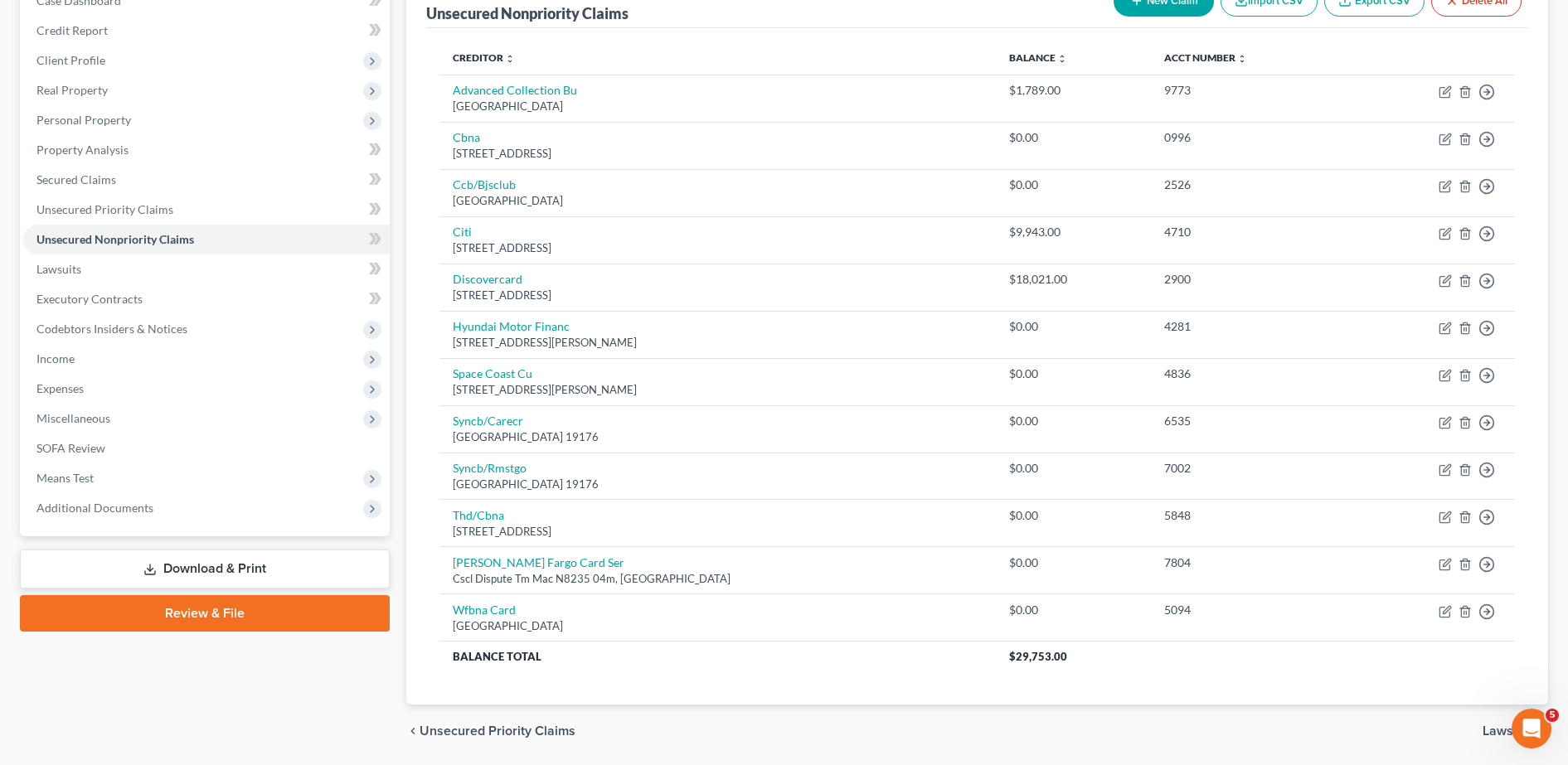
scroll to position [169, 0]
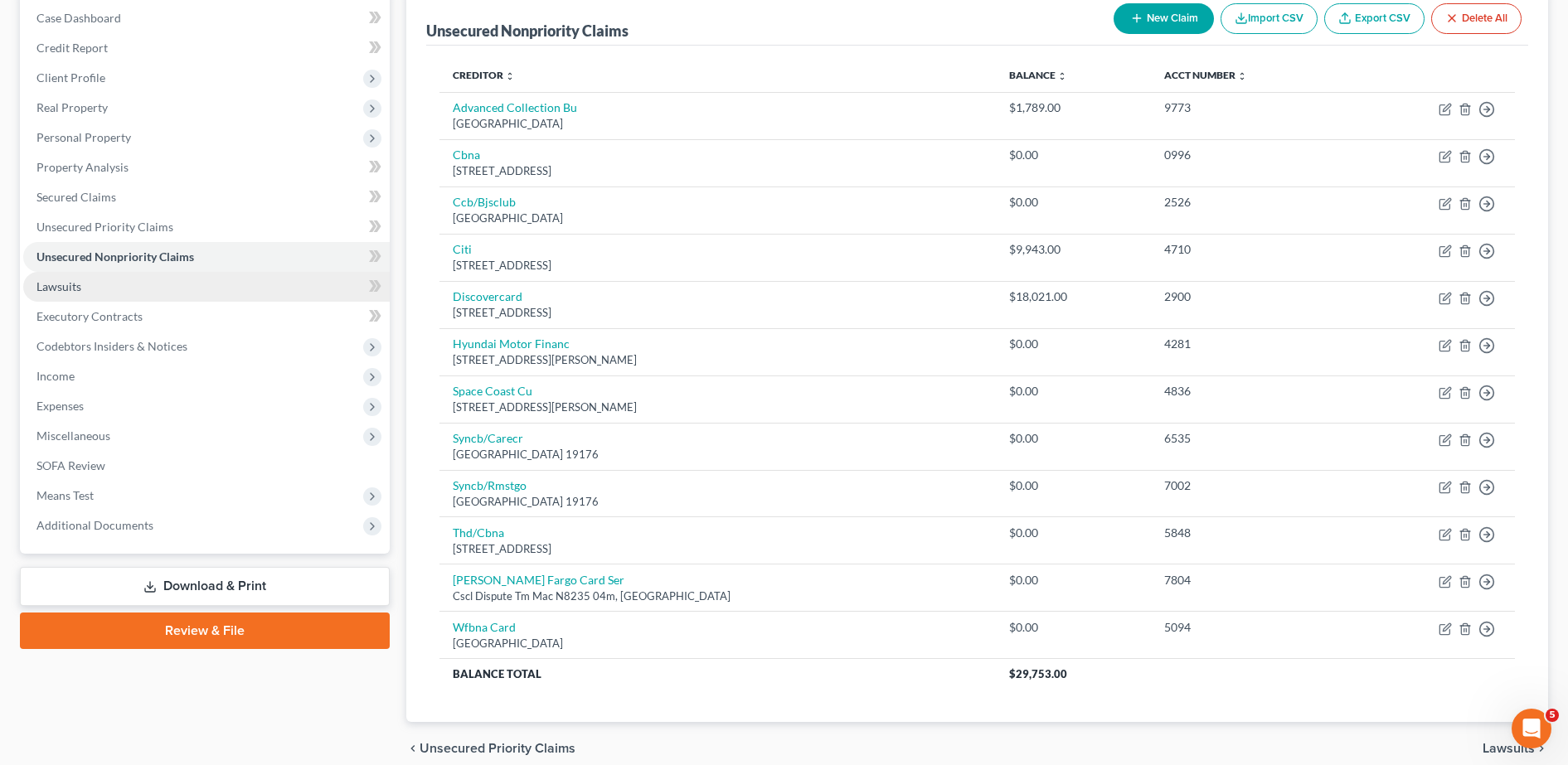
click at [174, 289] on link "Lawsuits" at bounding box center [207, 287] width 367 height 30
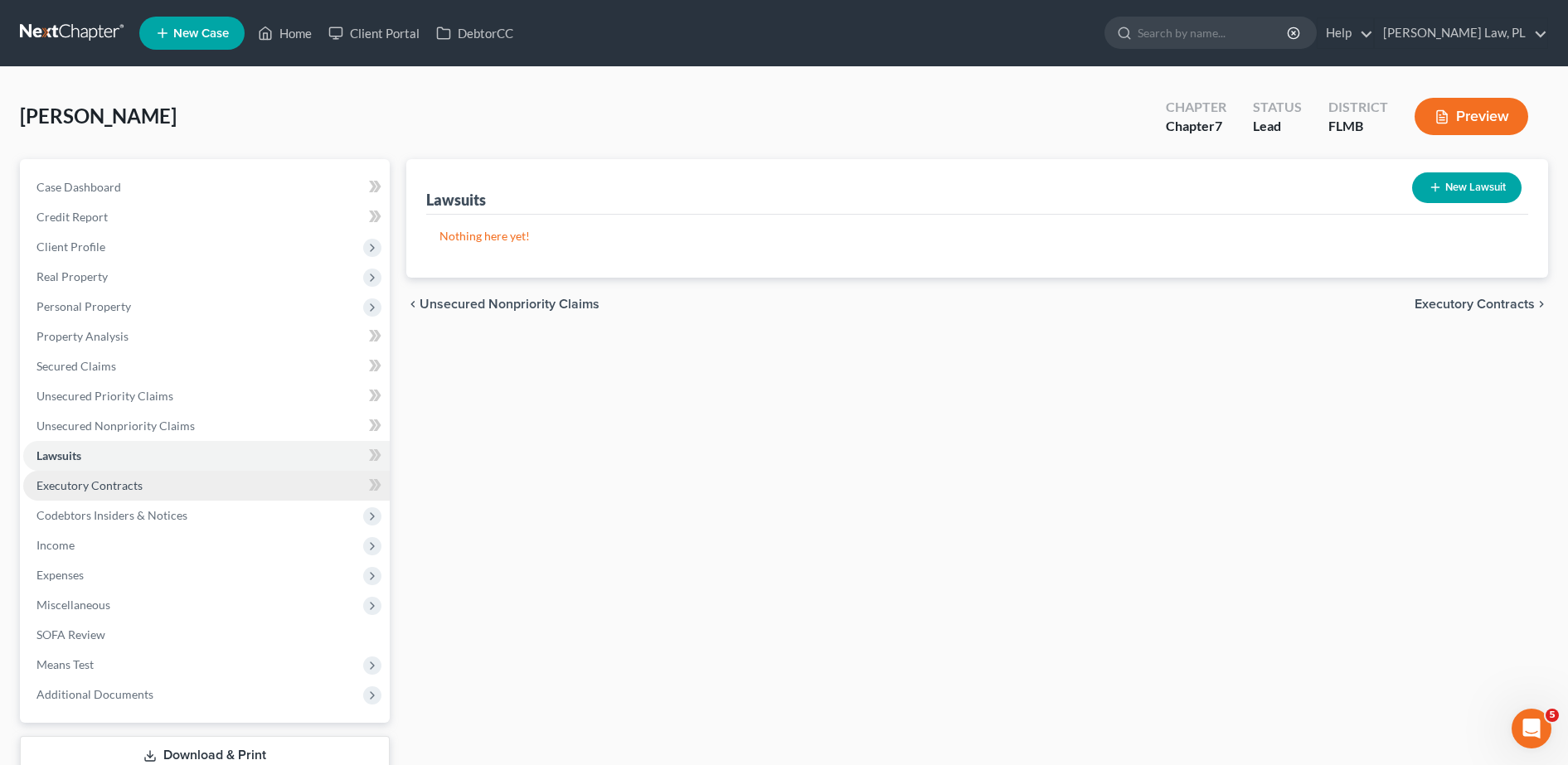
click at [114, 484] on span "Executory Contracts" at bounding box center [90, 485] width 106 height 14
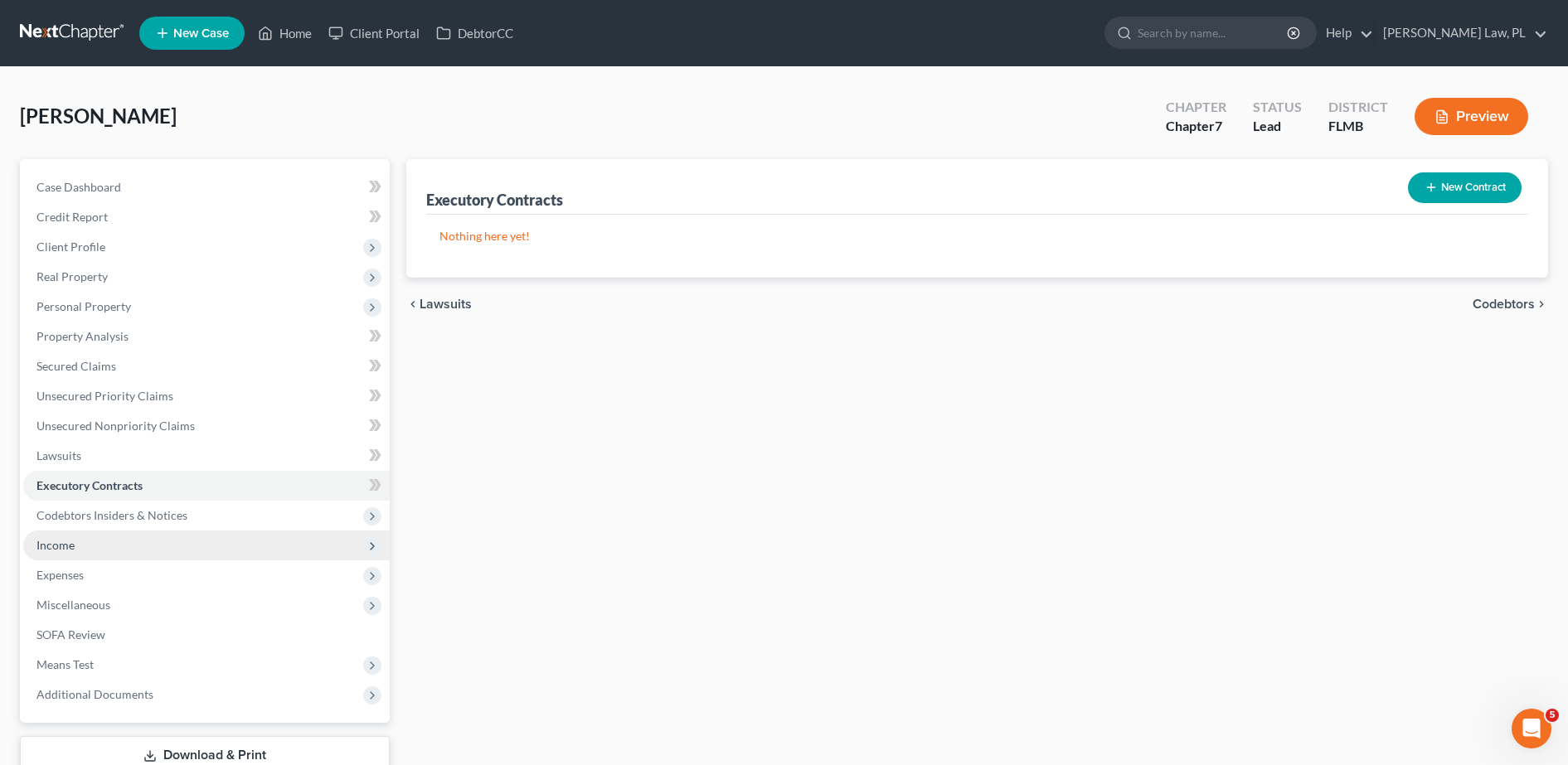
click at [104, 535] on span "Income" at bounding box center [207, 545] width 367 height 30
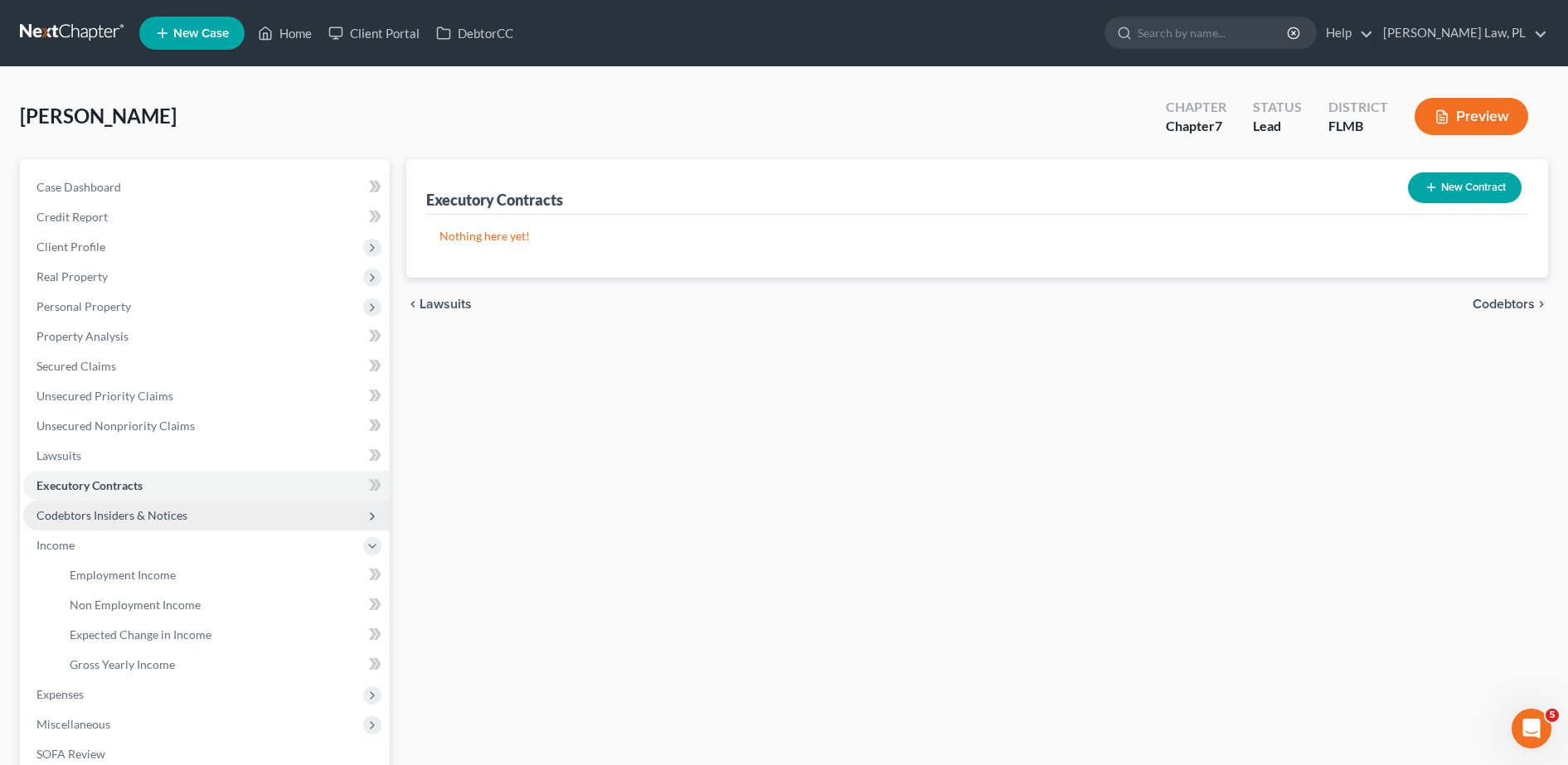
click at [100, 510] on span "Codebtors Insiders & Notices" at bounding box center [112, 514] width 151 height 14
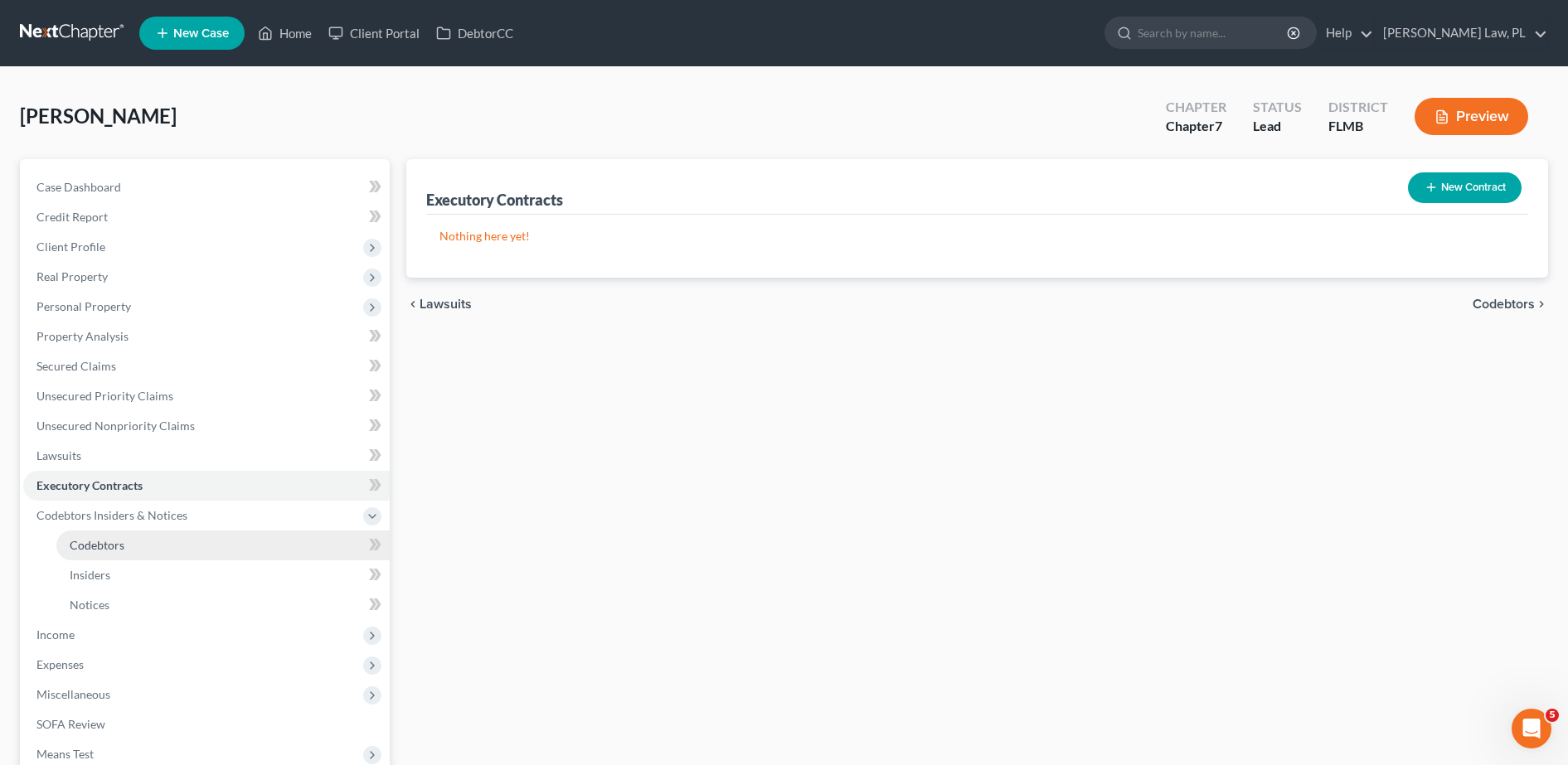
click at [103, 543] on span "Codebtors" at bounding box center [97, 544] width 55 height 14
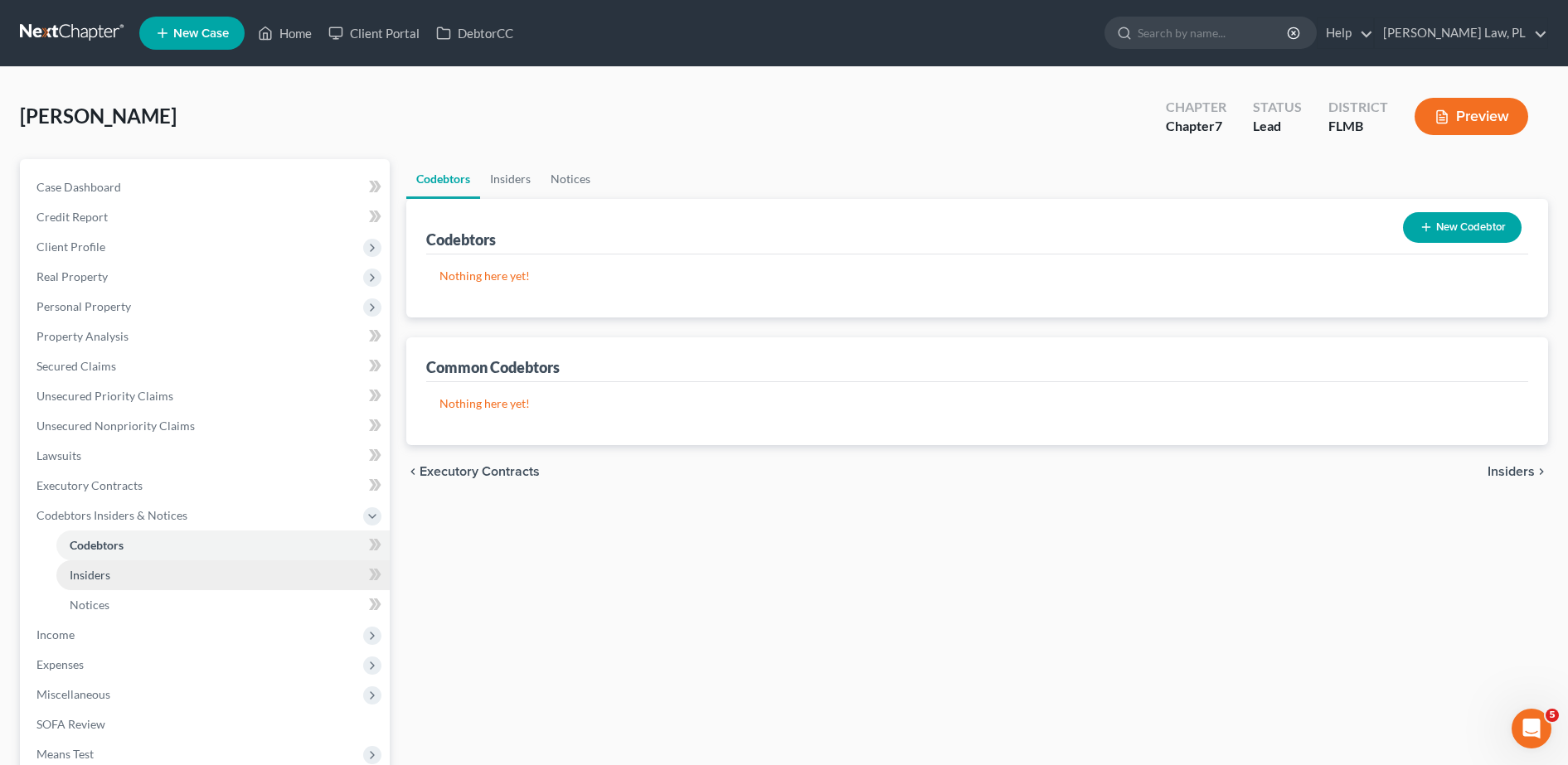
click at [113, 587] on link "Insiders" at bounding box center [223, 575] width 334 height 30
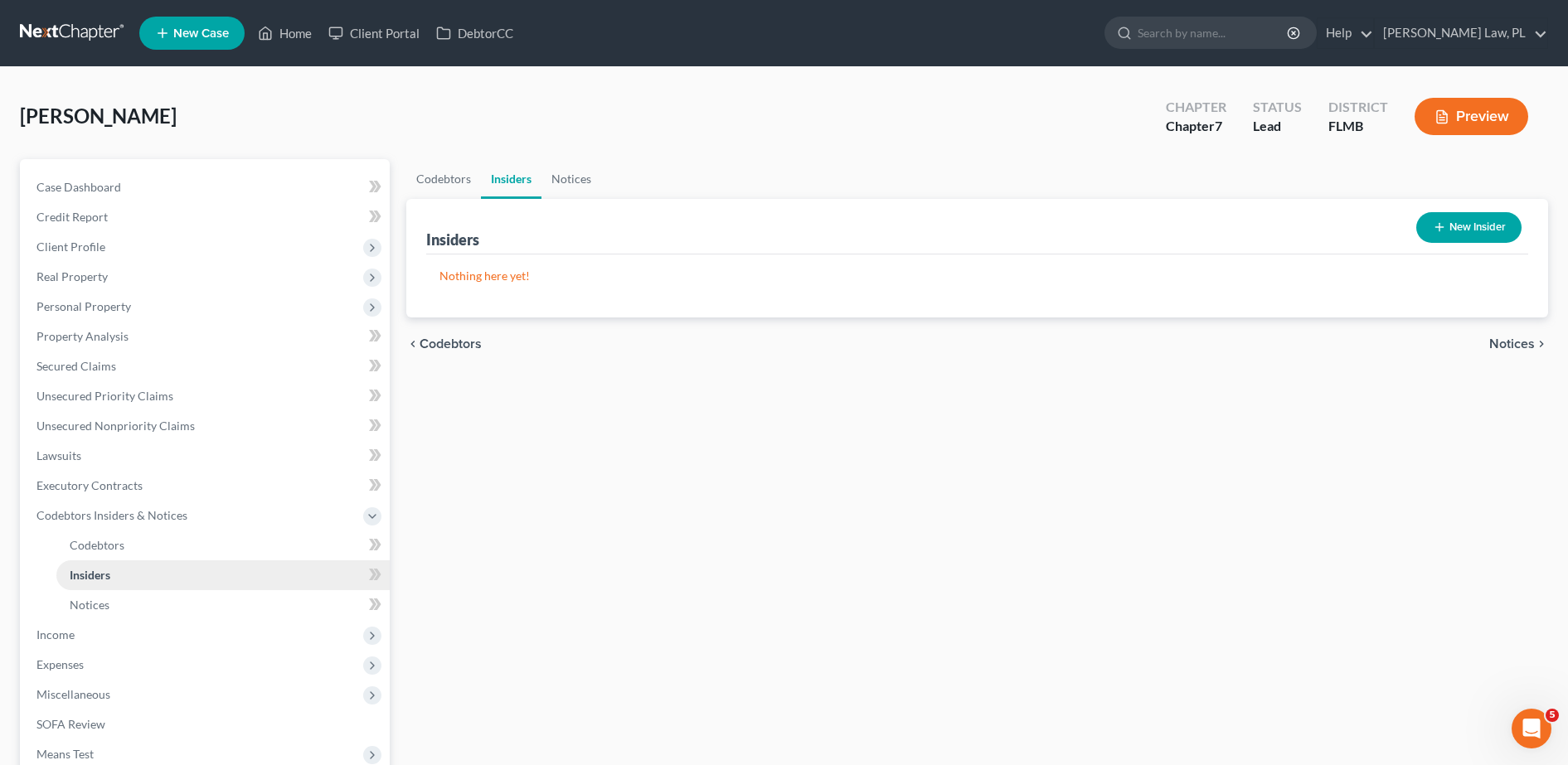
click at [112, 587] on link "Insiders" at bounding box center [223, 575] width 334 height 30
click at [109, 596] on link "Notices" at bounding box center [223, 605] width 334 height 30
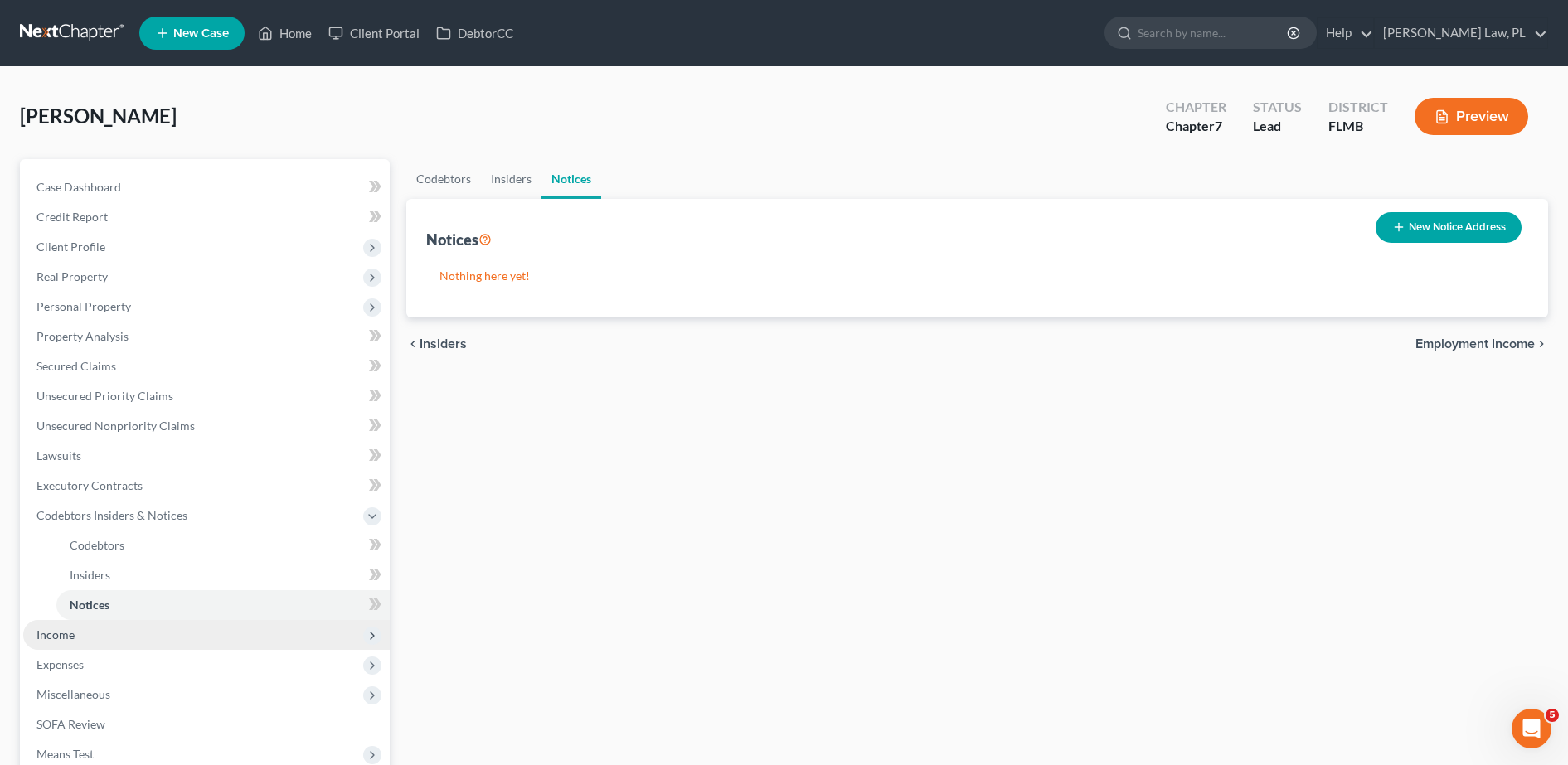
click at [108, 630] on span "Income" at bounding box center [207, 635] width 367 height 30
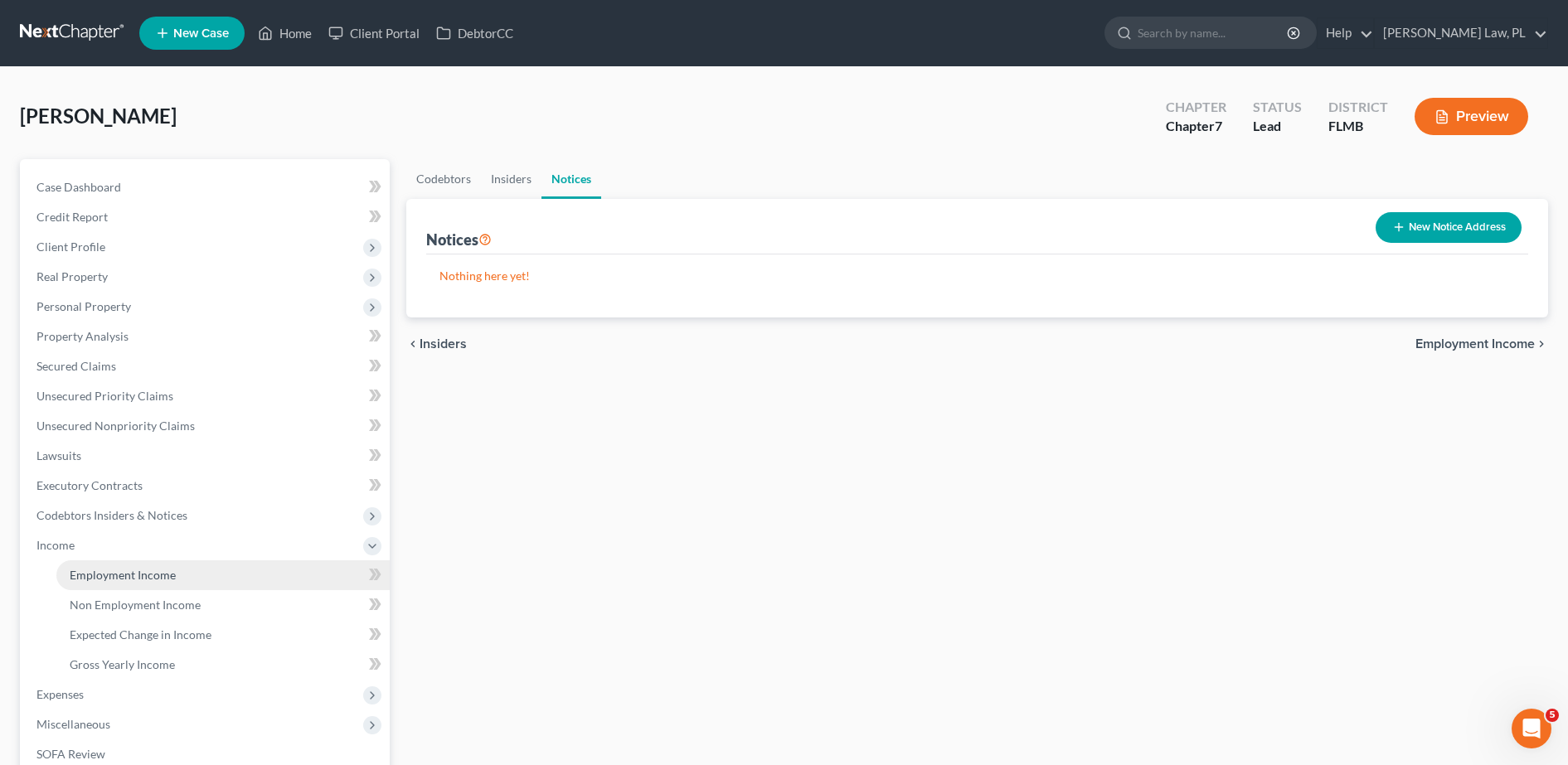
click at [140, 576] on span "Employment Income" at bounding box center [123, 574] width 106 height 14
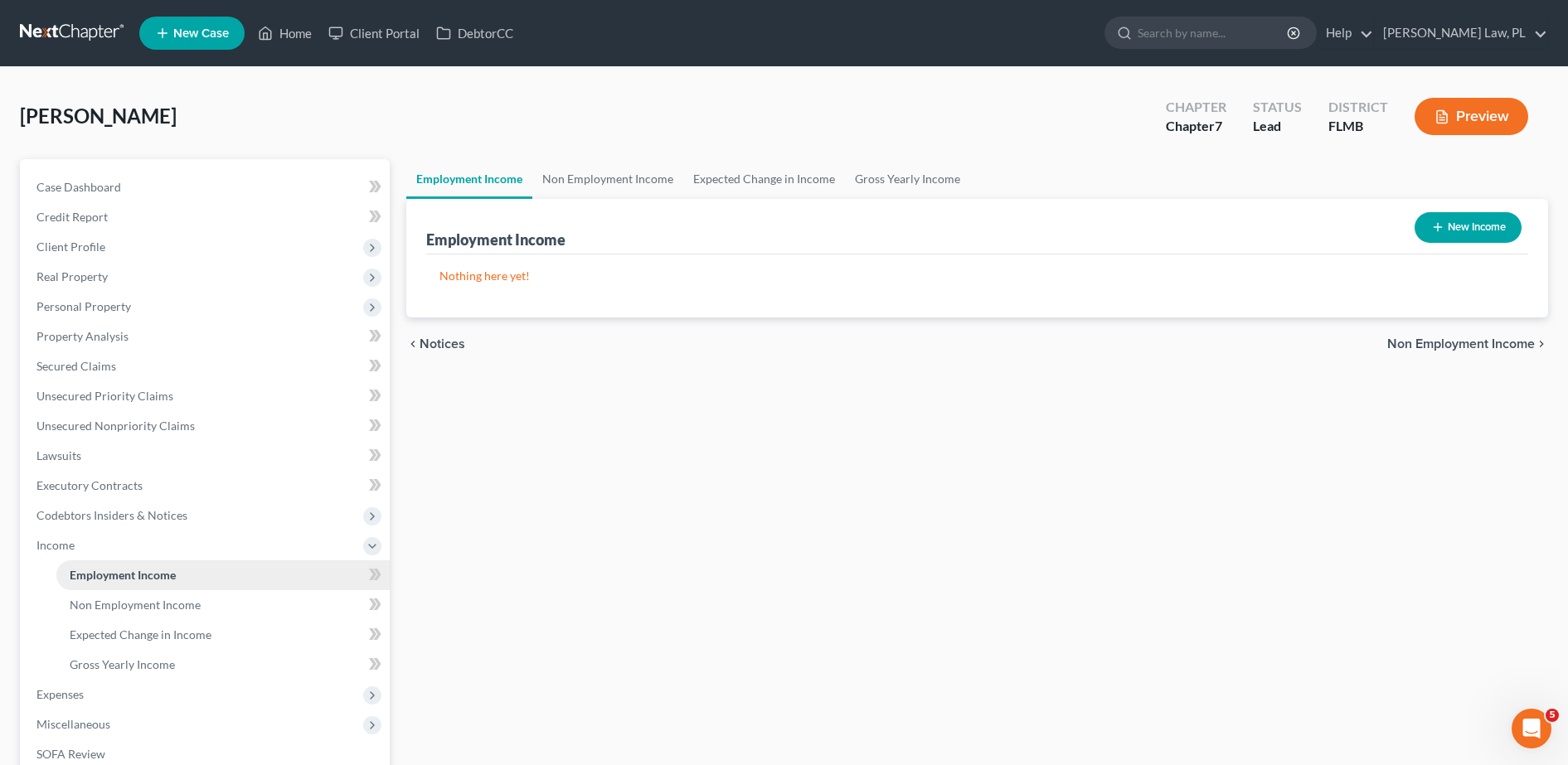
scroll to position [46, 0]
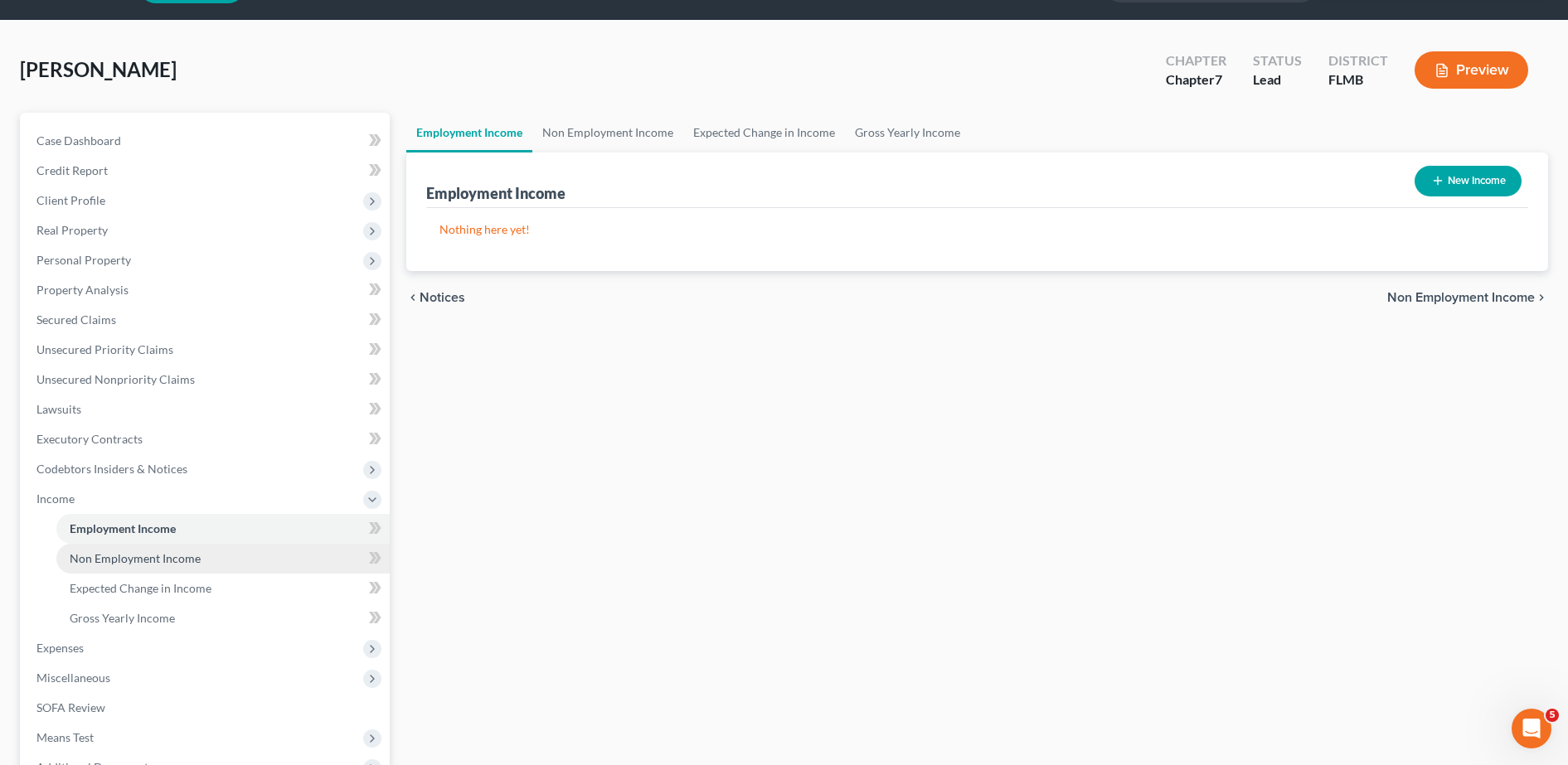
click at [135, 572] on link "Non Employment Income" at bounding box center [223, 558] width 334 height 30
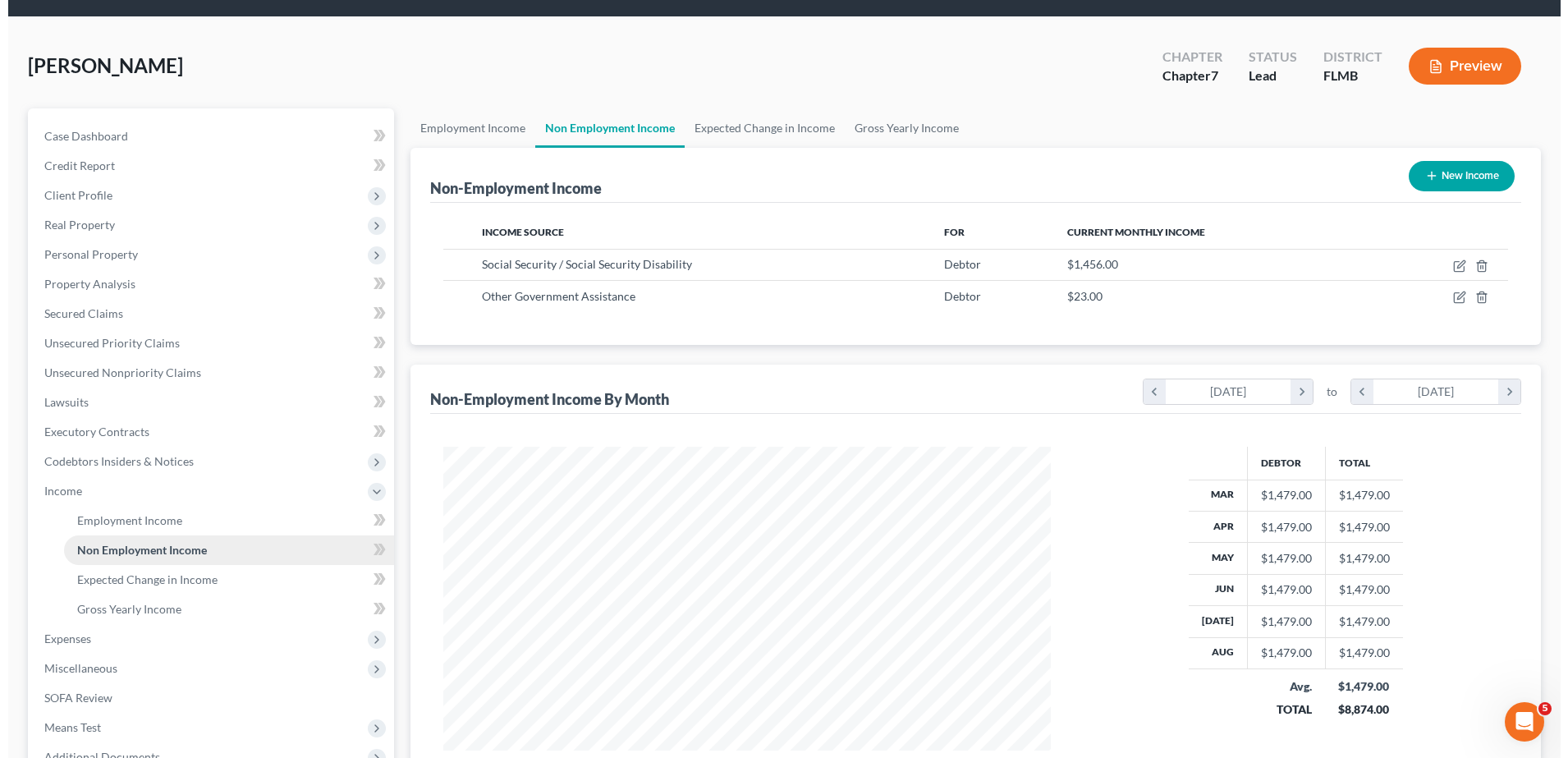
scroll to position [106, 0]
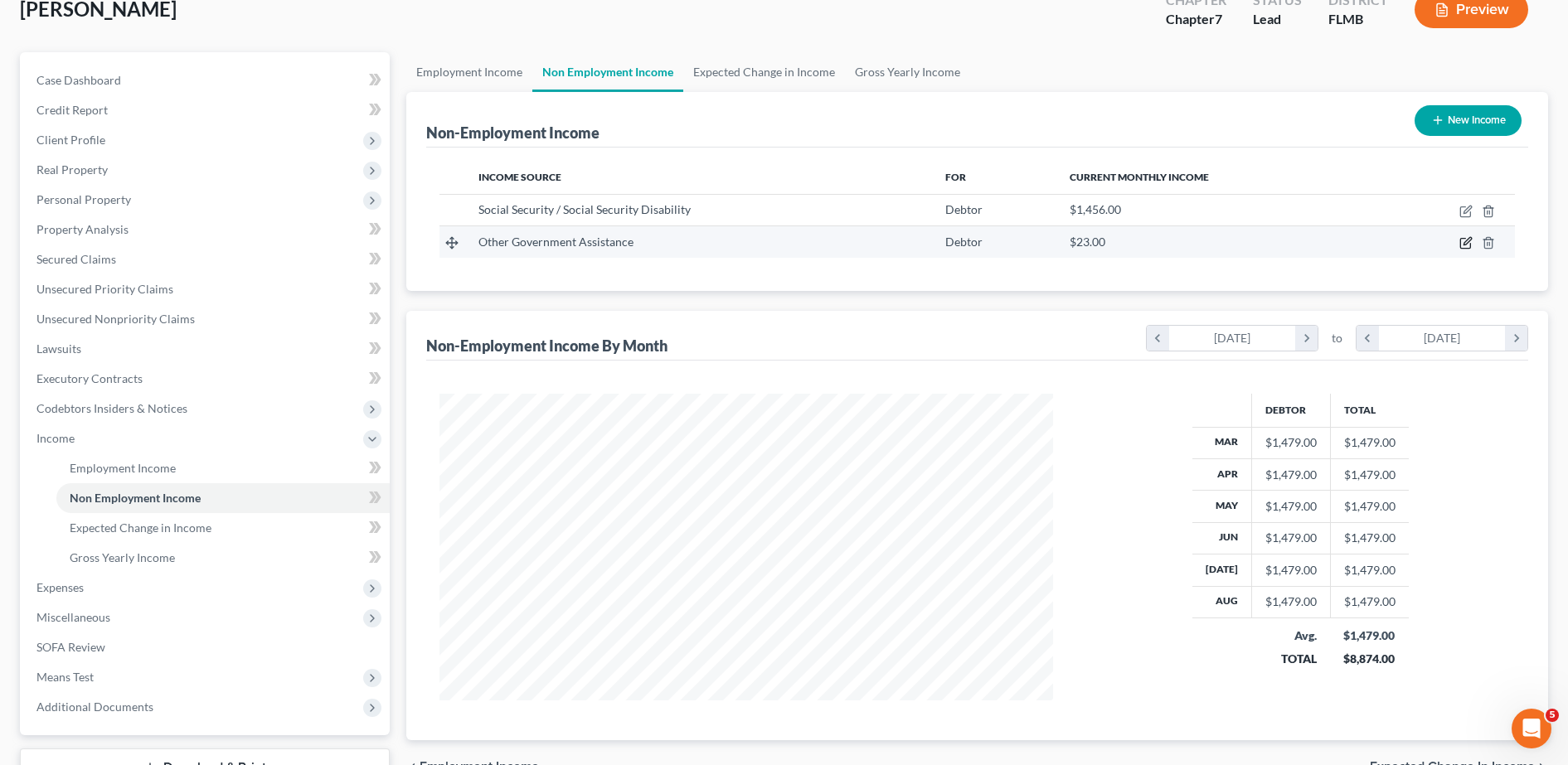
click at [1466, 239] on icon "button" at bounding box center [1465, 244] width 10 height 10
select select "5"
select select "0"
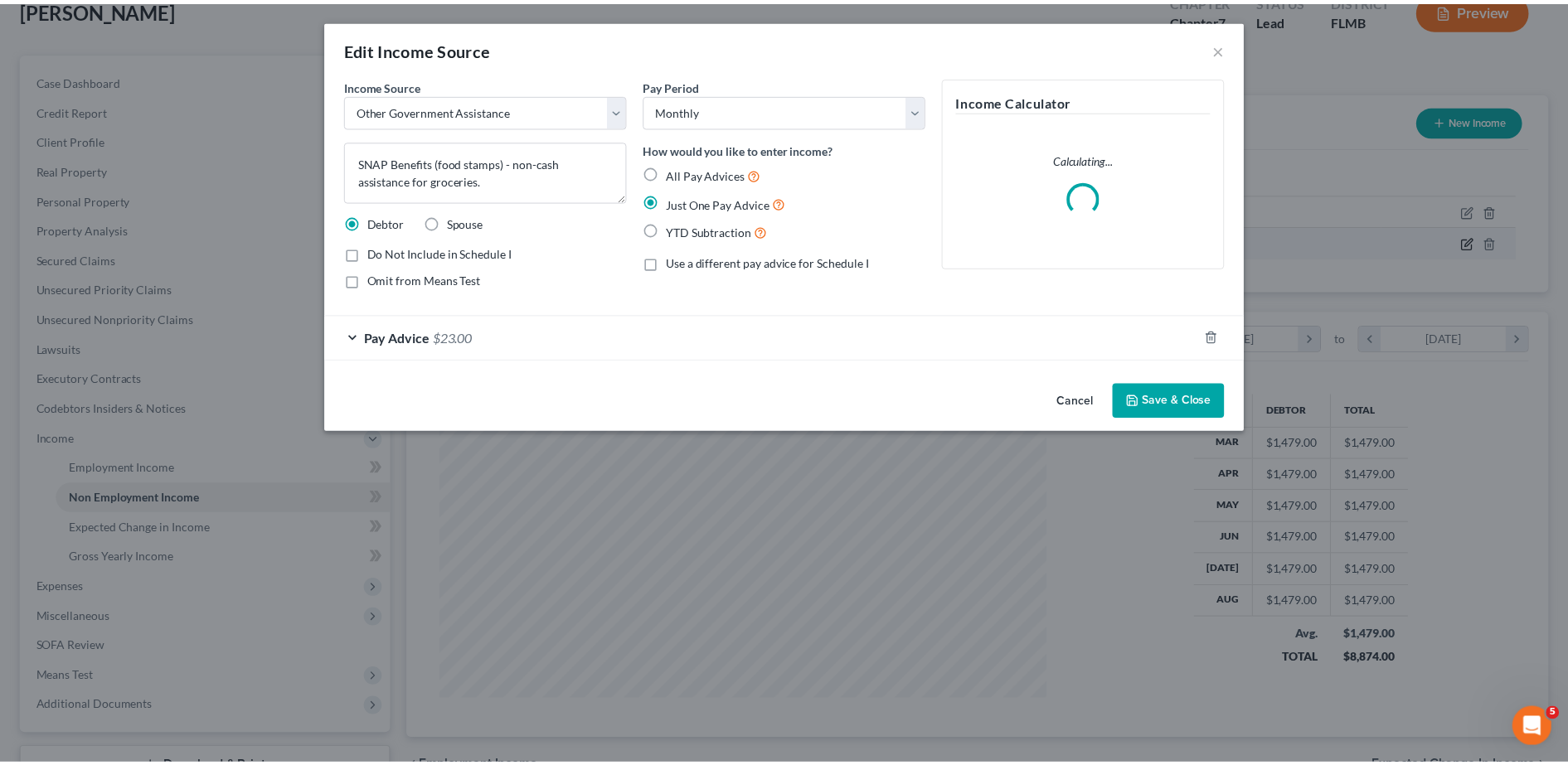
scroll to position [310, 654]
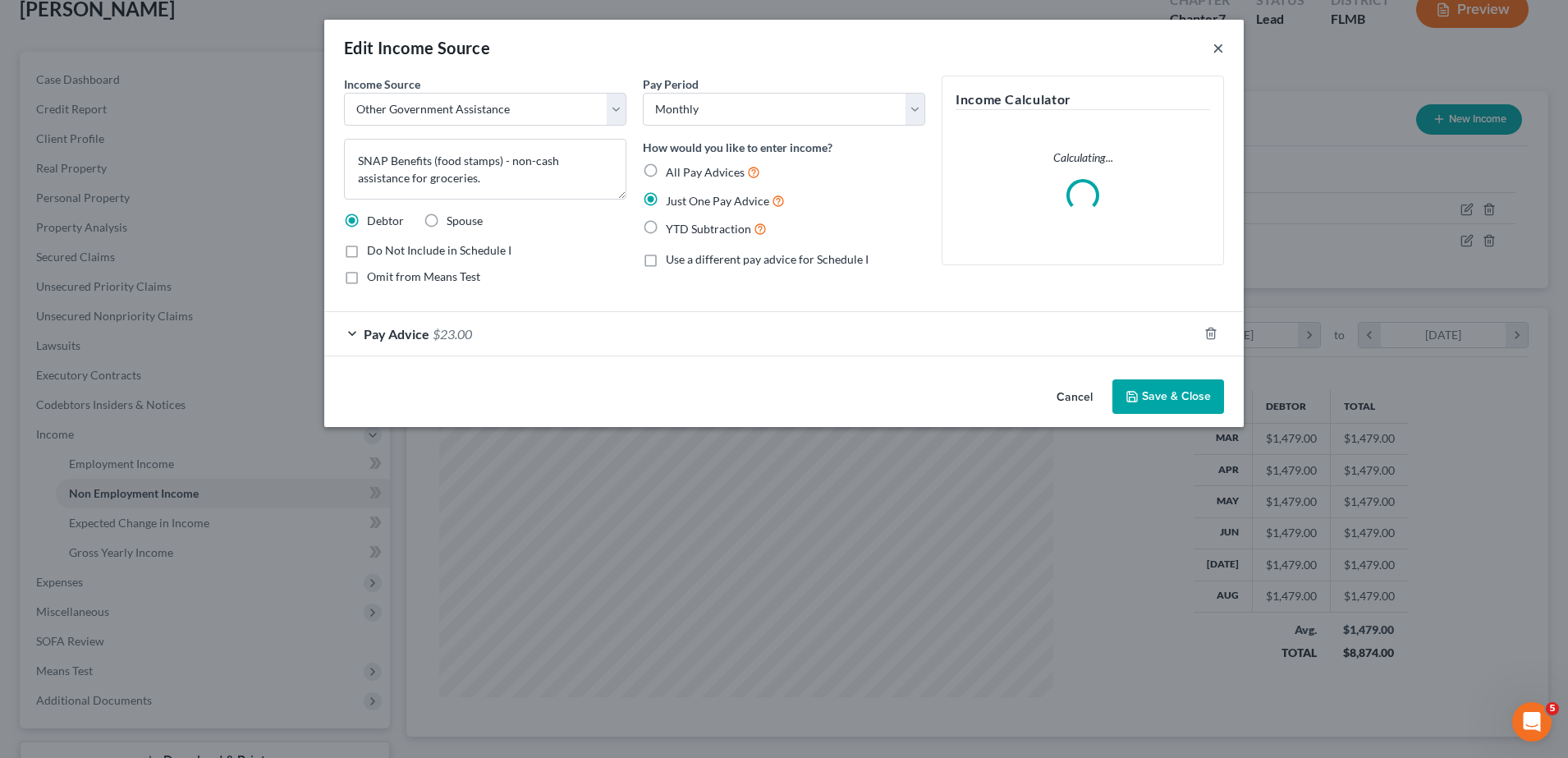
click at [1216, 53] on button "×" at bounding box center [1218, 48] width 12 height 20
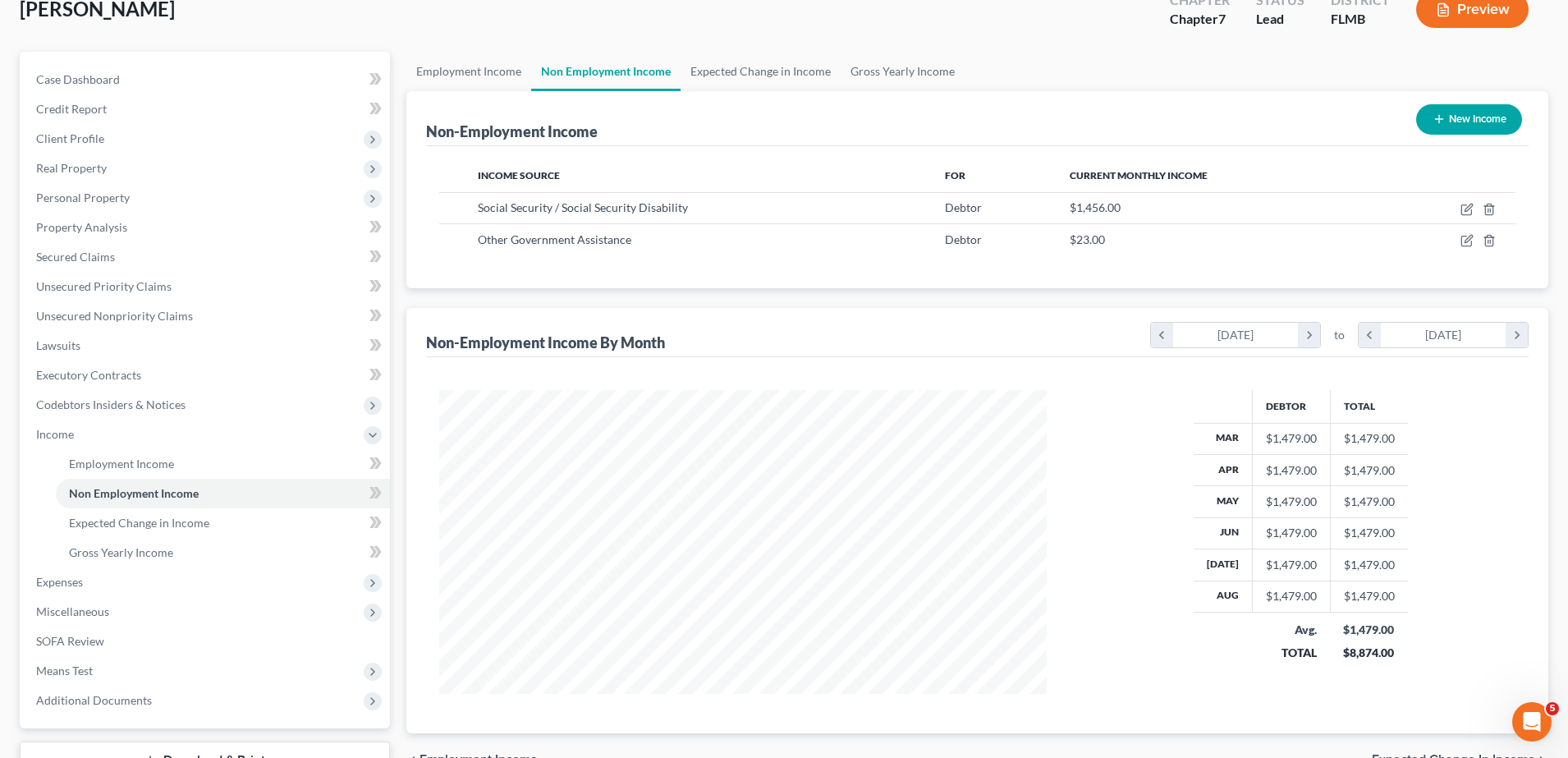
scroll to position [820903, 820244]
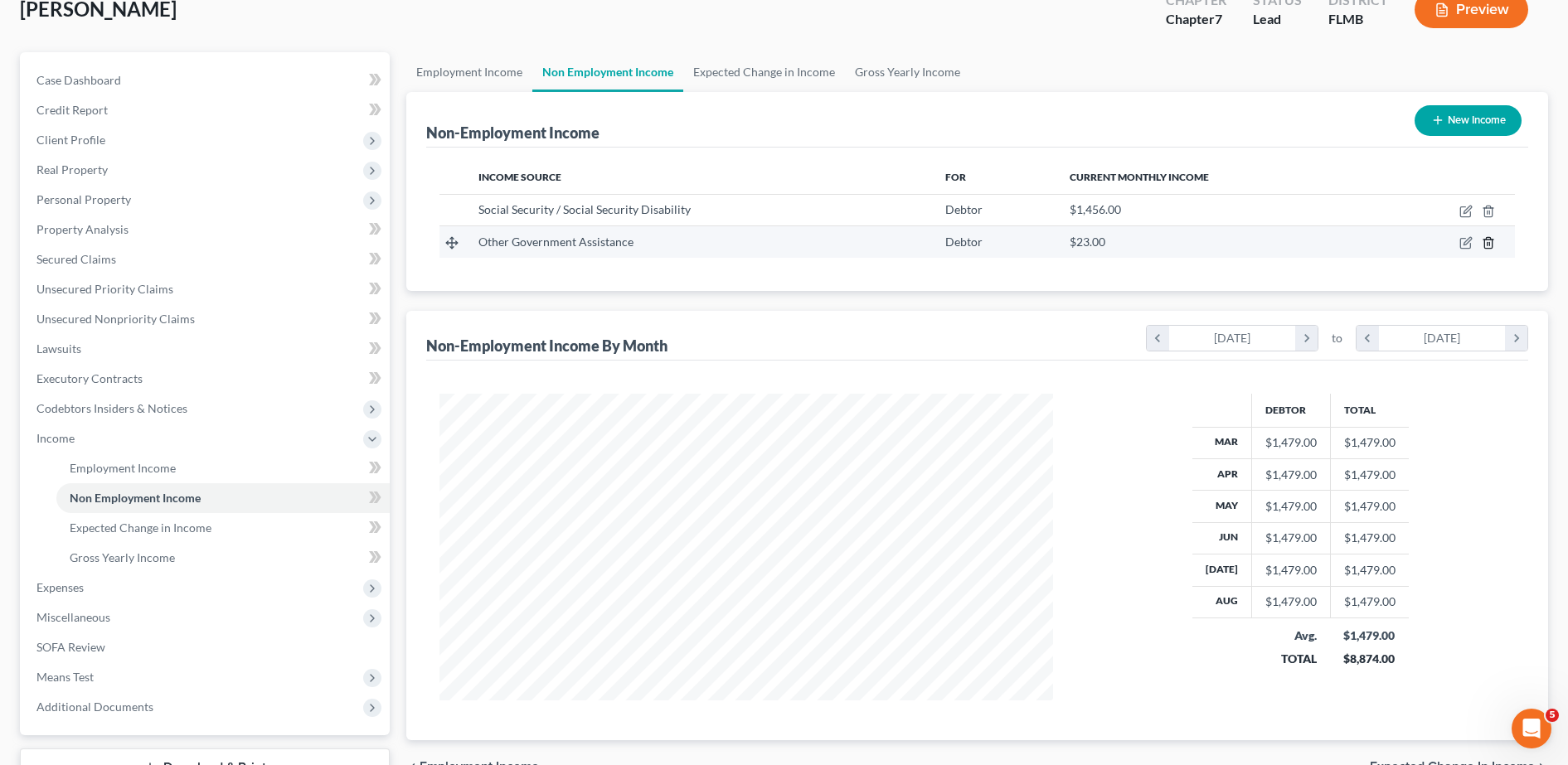
click at [1487, 245] on line "button" at bounding box center [1487, 245] width 0 height 3
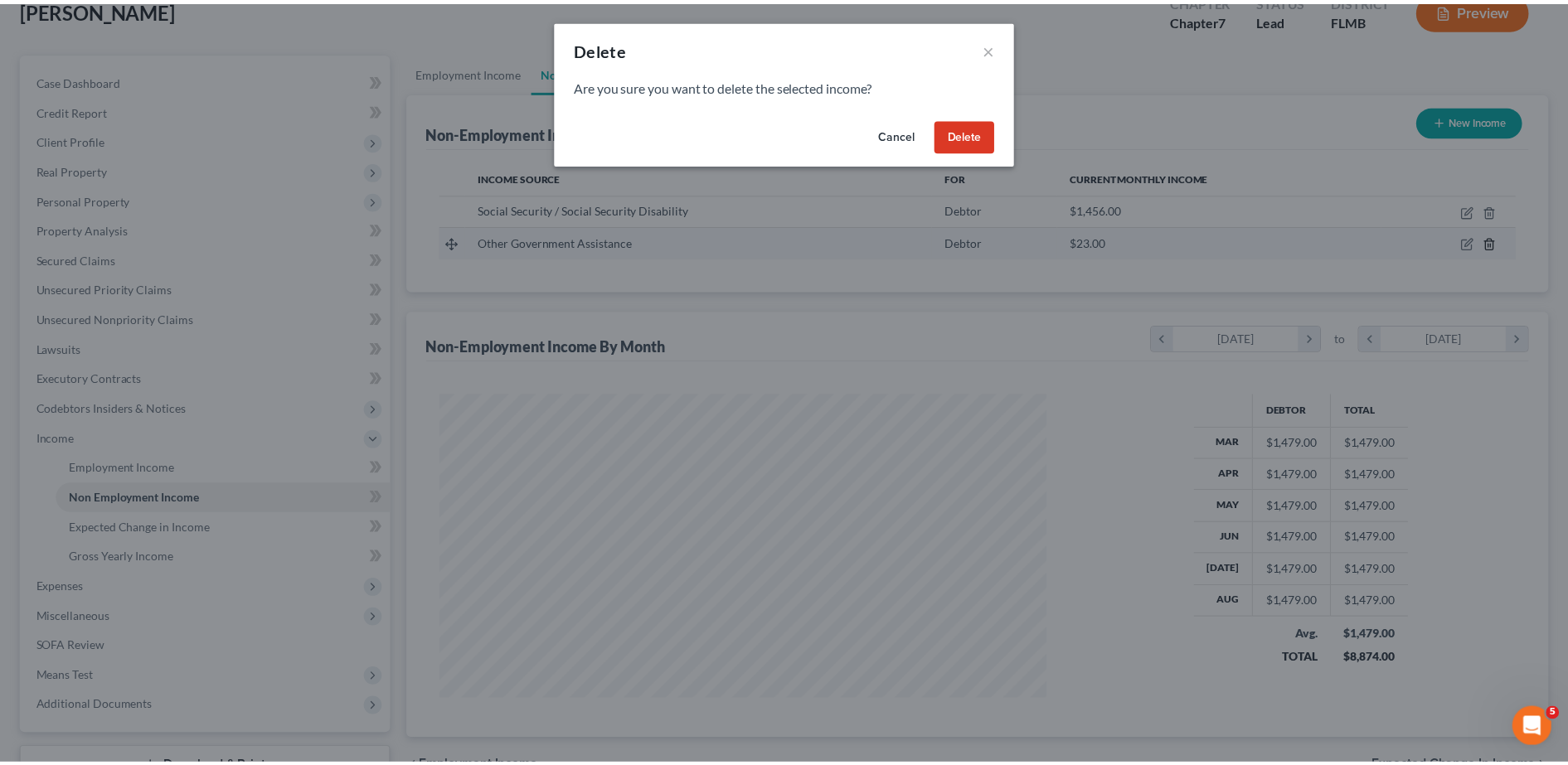
scroll to position [310, 654]
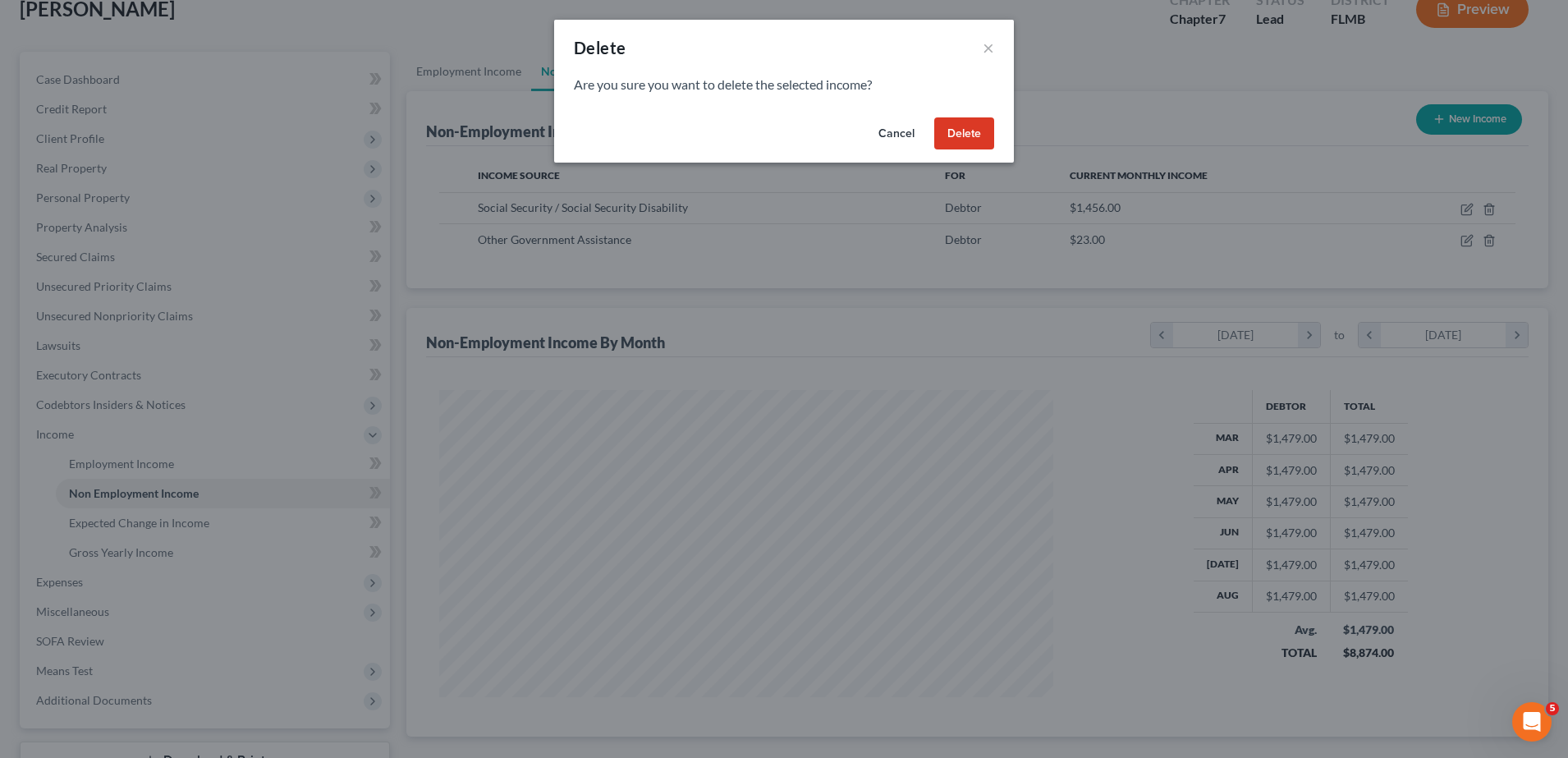
click at [960, 125] on button "Delete" at bounding box center [964, 134] width 60 height 33
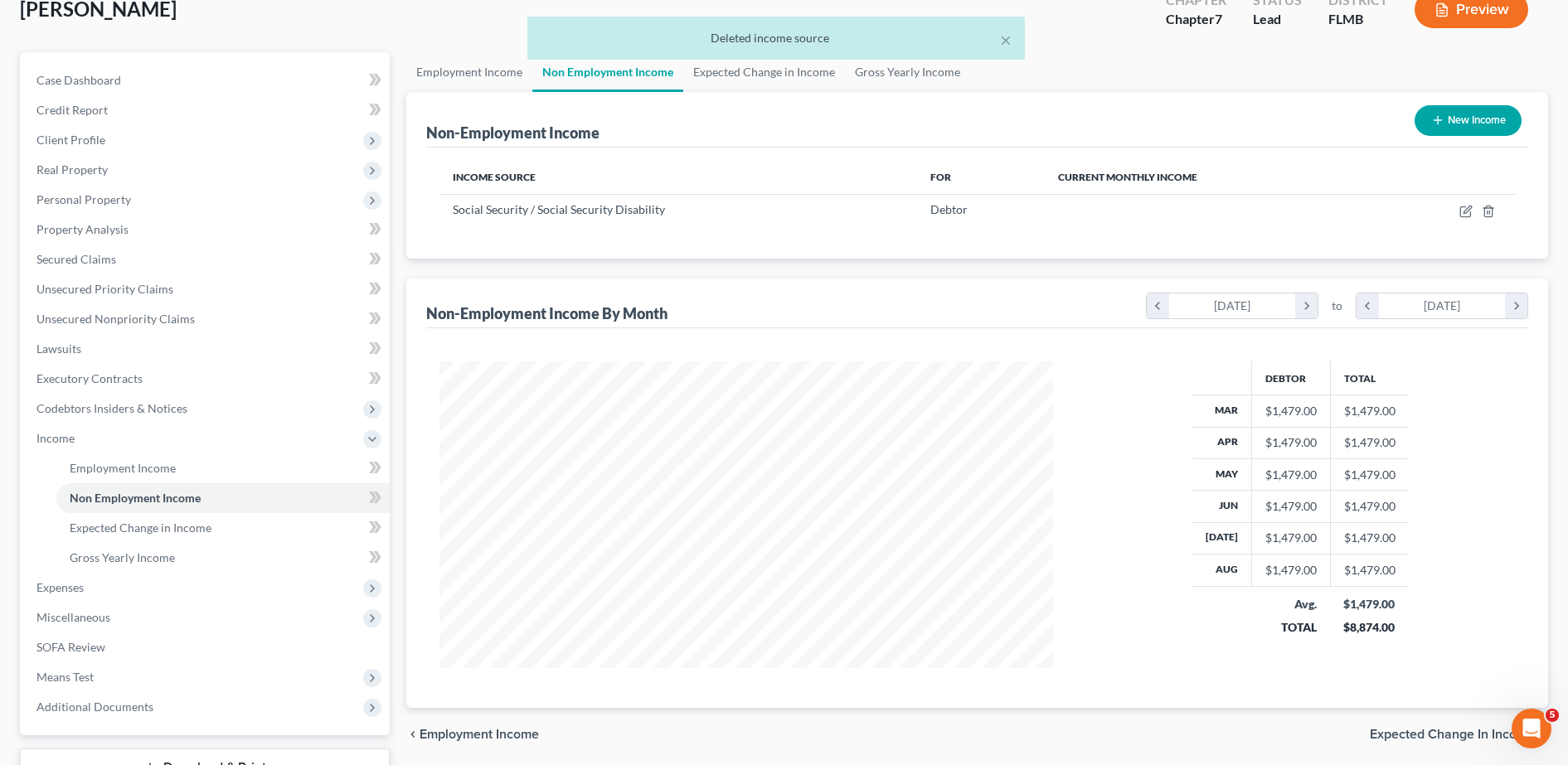
scroll to position [828484, 828494]
click at [209, 534] on link "Expected Change in Income" at bounding box center [223, 528] width 334 height 30
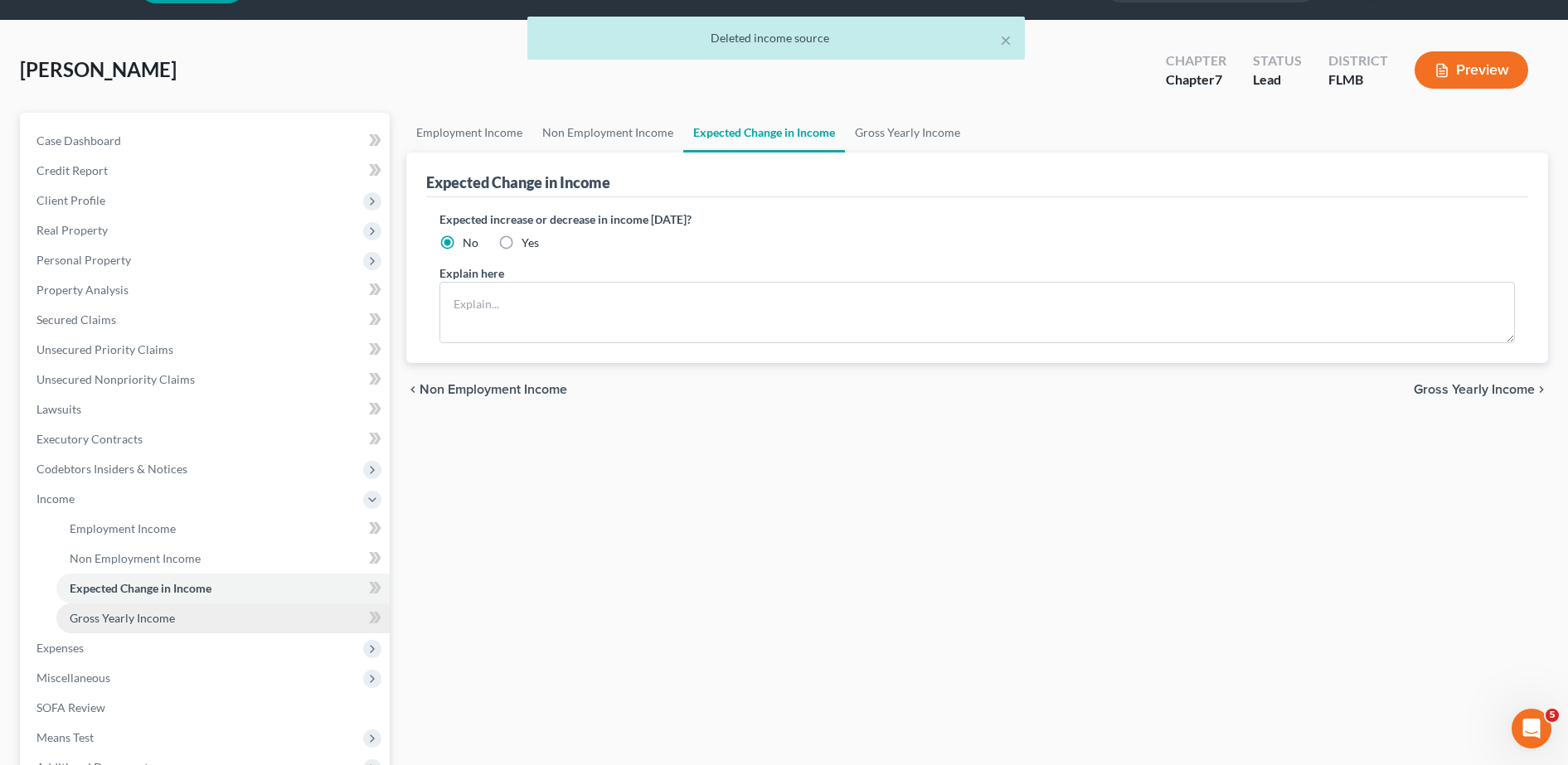
click at [183, 618] on link "Gross Yearly Income" at bounding box center [223, 618] width 334 height 30
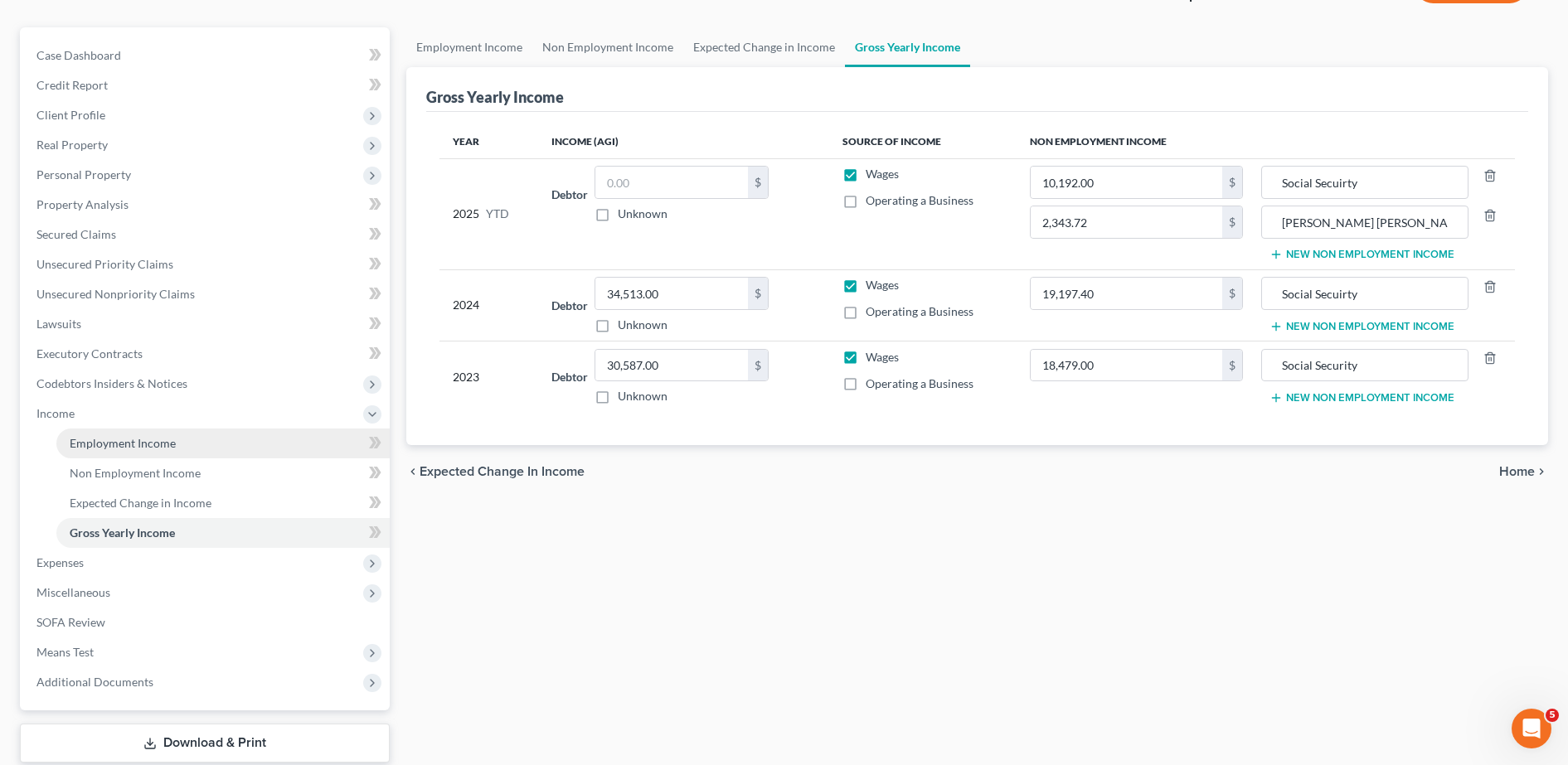
click at [172, 432] on link "Employment Income" at bounding box center [223, 443] width 334 height 30
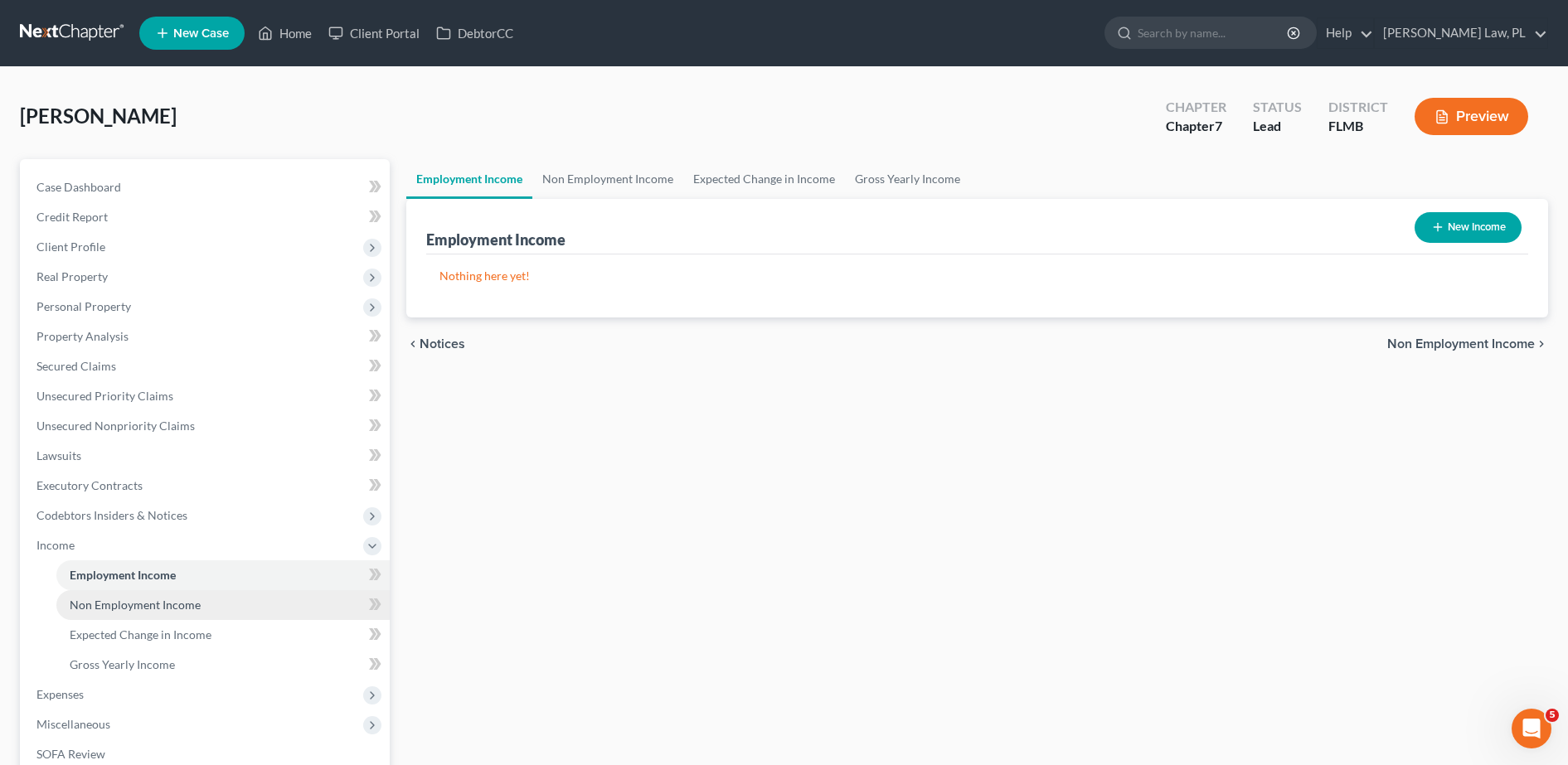
click at [121, 612] on link "Non Employment Income" at bounding box center [223, 605] width 334 height 30
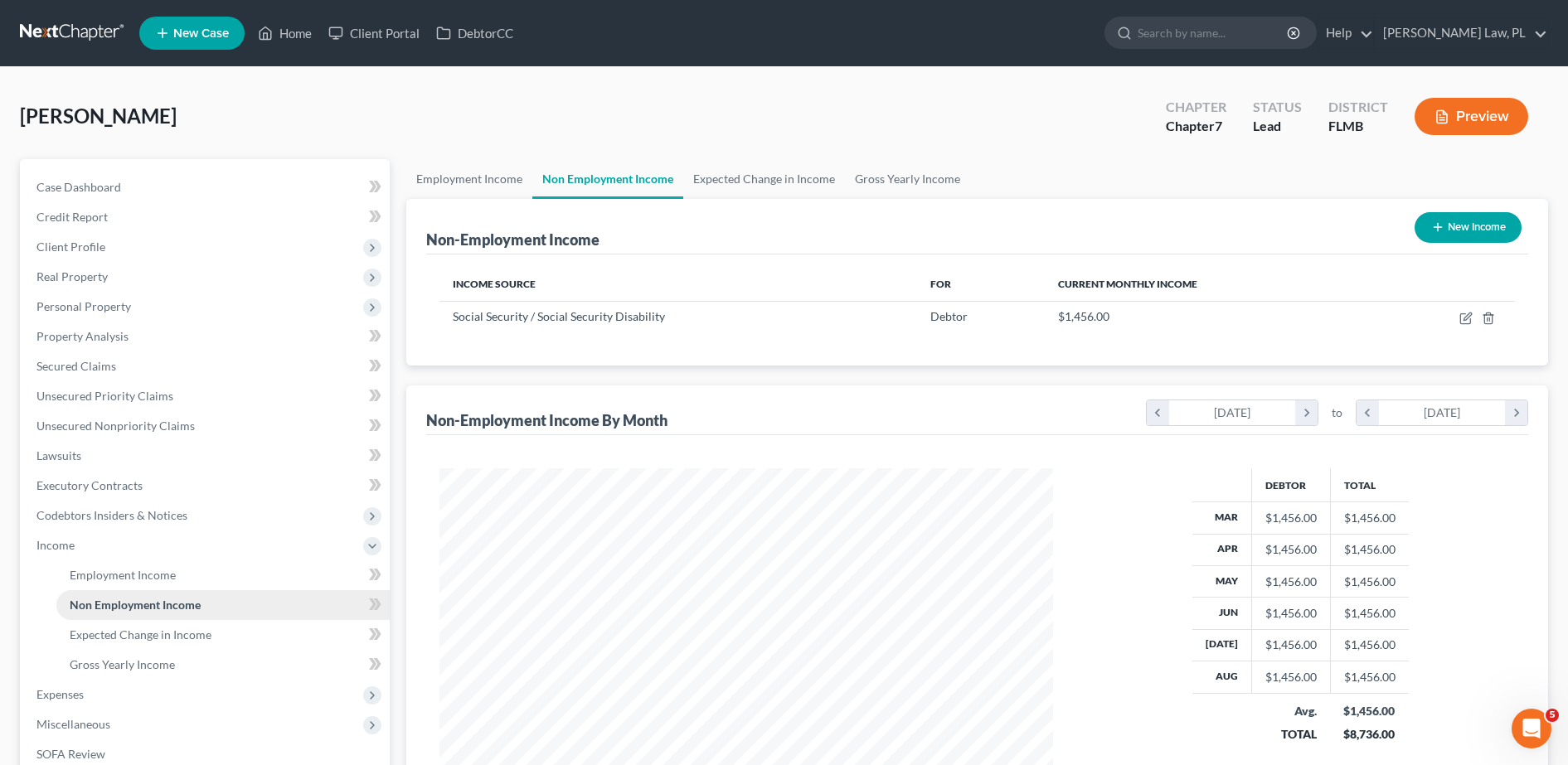
scroll to position [33, 0]
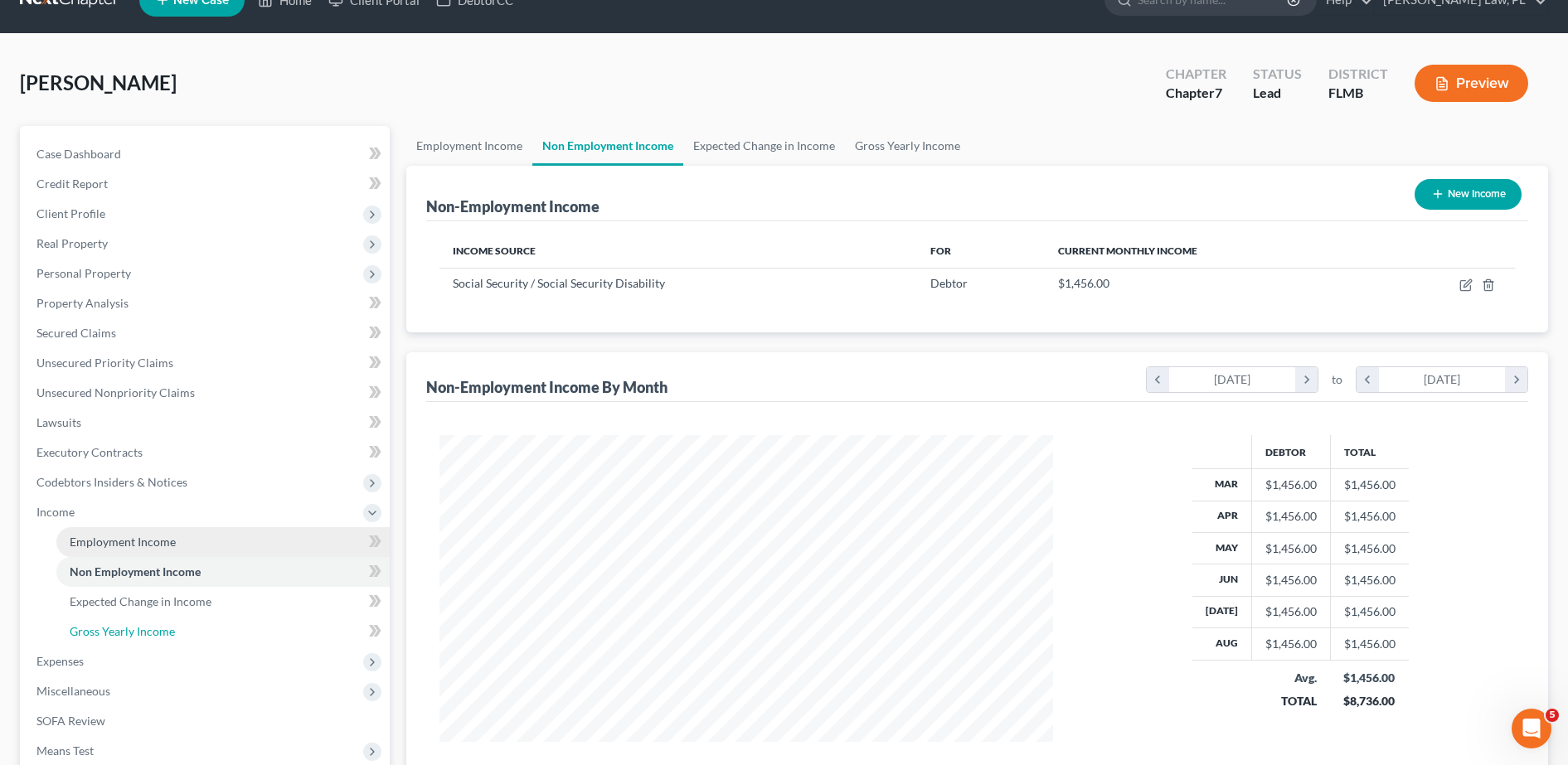
click at [182, 627] on link "Gross Yearly Income" at bounding box center [223, 631] width 334 height 30
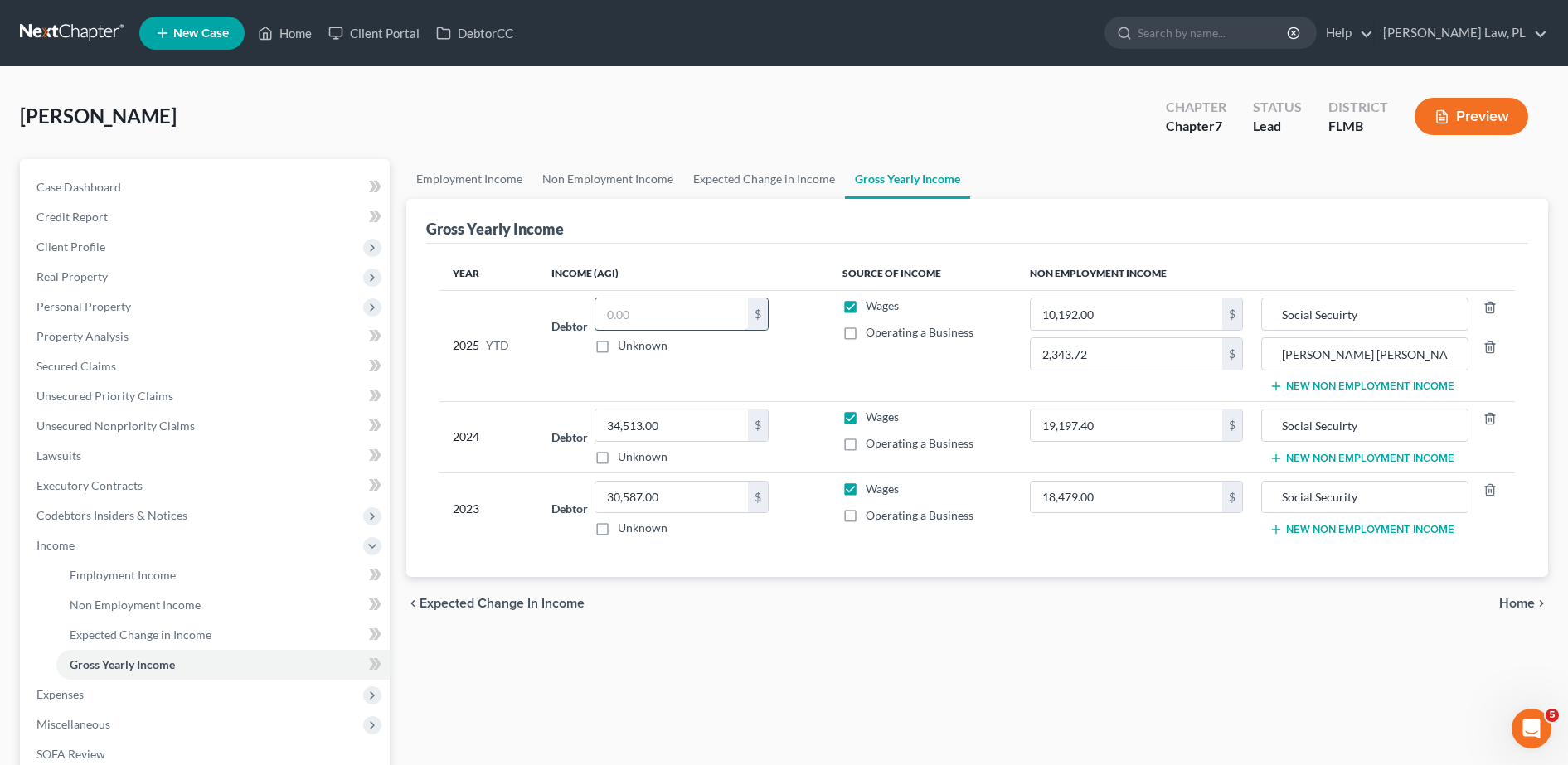
click at [686, 316] on input "text" at bounding box center [672, 314] width 153 height 32
click at [1122, 319] on input "10,192.00" at bounding box center [1126, 314] width 192 height 32
type input "11,648.00"
click at [987, 282] on th "Source of Income" at bounding box center [923, 274] width 188 height 33
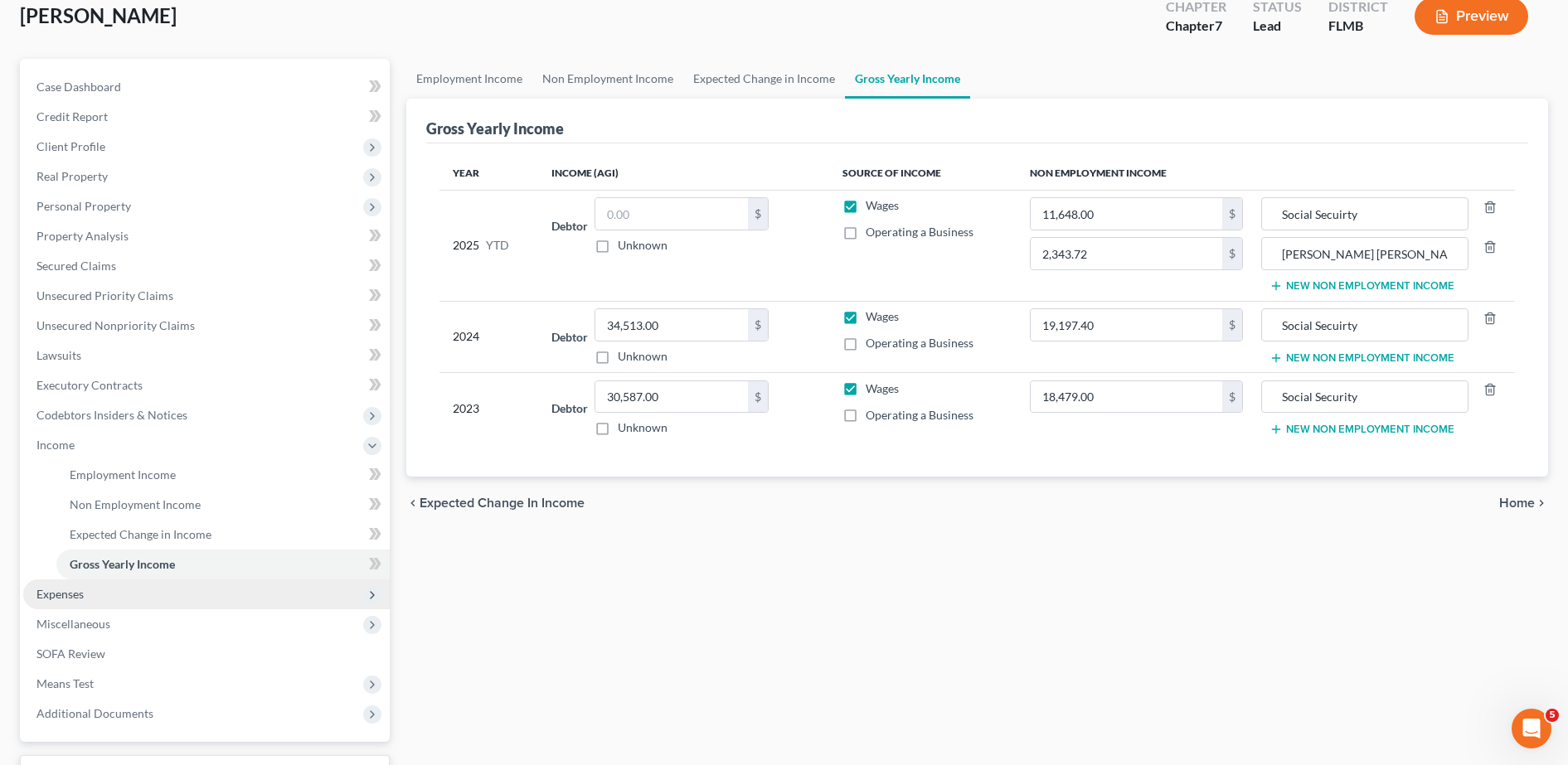
click at [125, 586] on span "Expenses" at bounding box center [207, 594] width 367 height 30
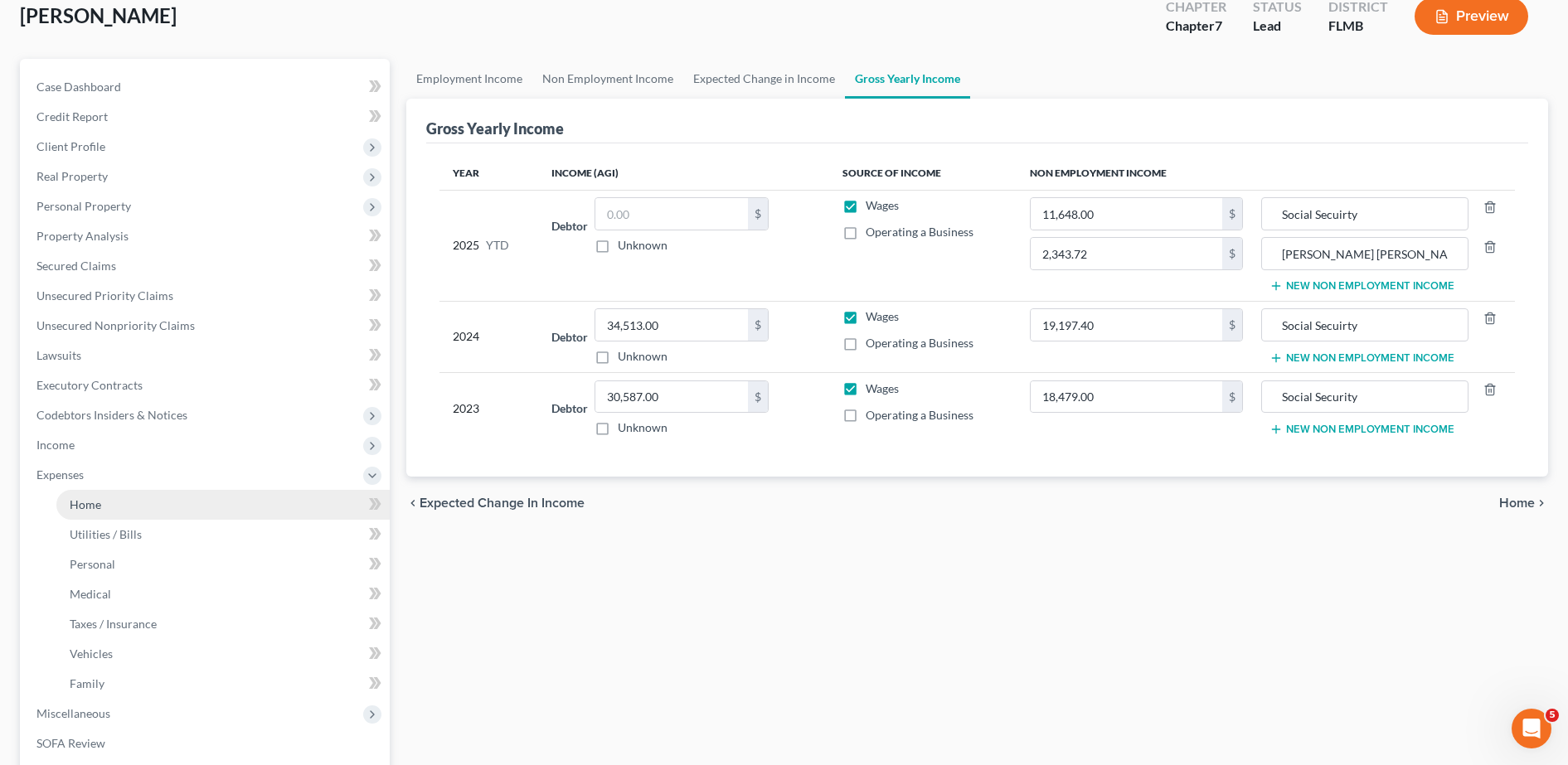
click at [115, 512] on link "Home" at bounding box center [223, 504] width 334 height 30
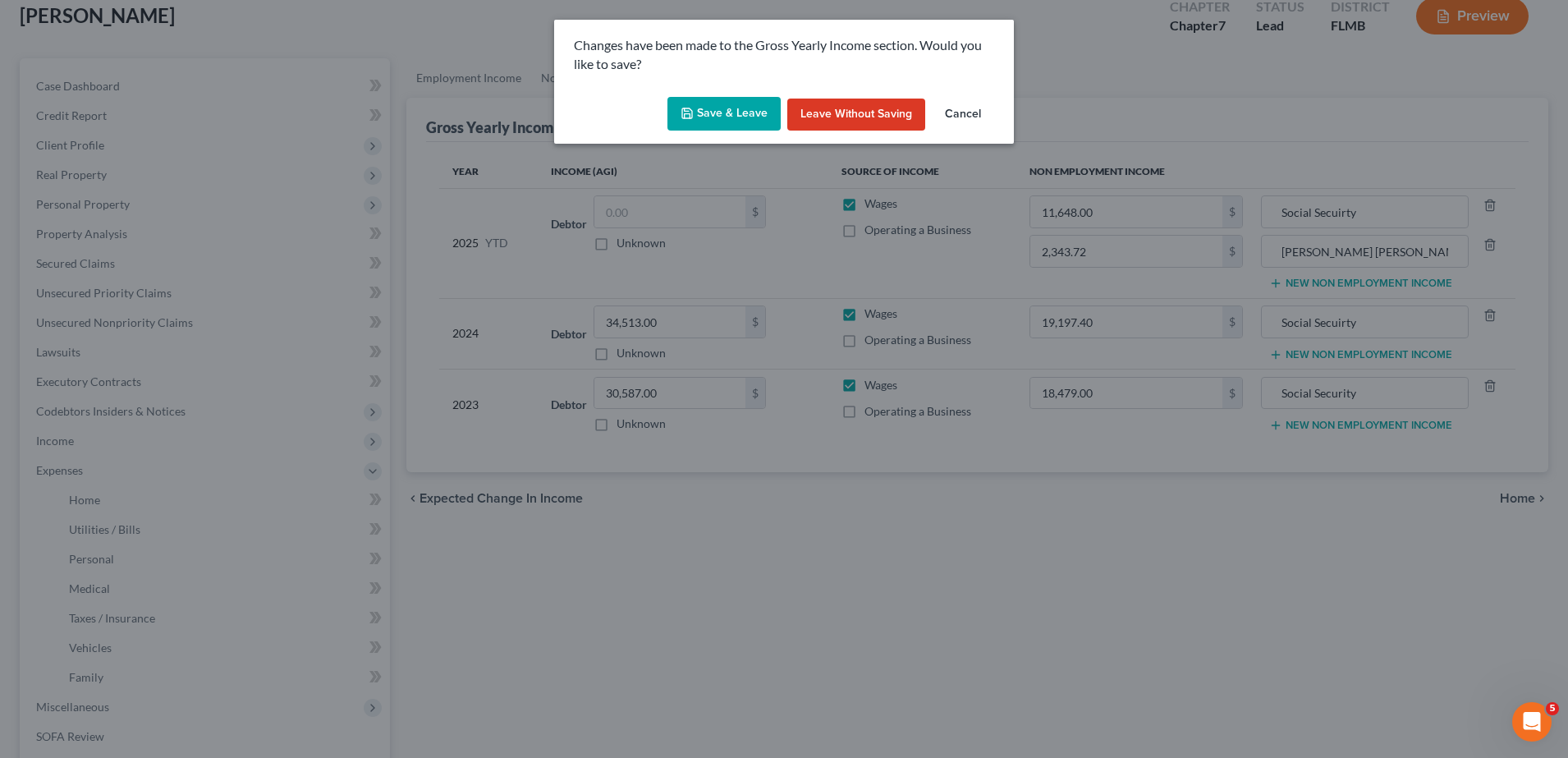
click at [713, 110] on button "Save & Leave" at bounding box center [724, 114] width 113 height 35
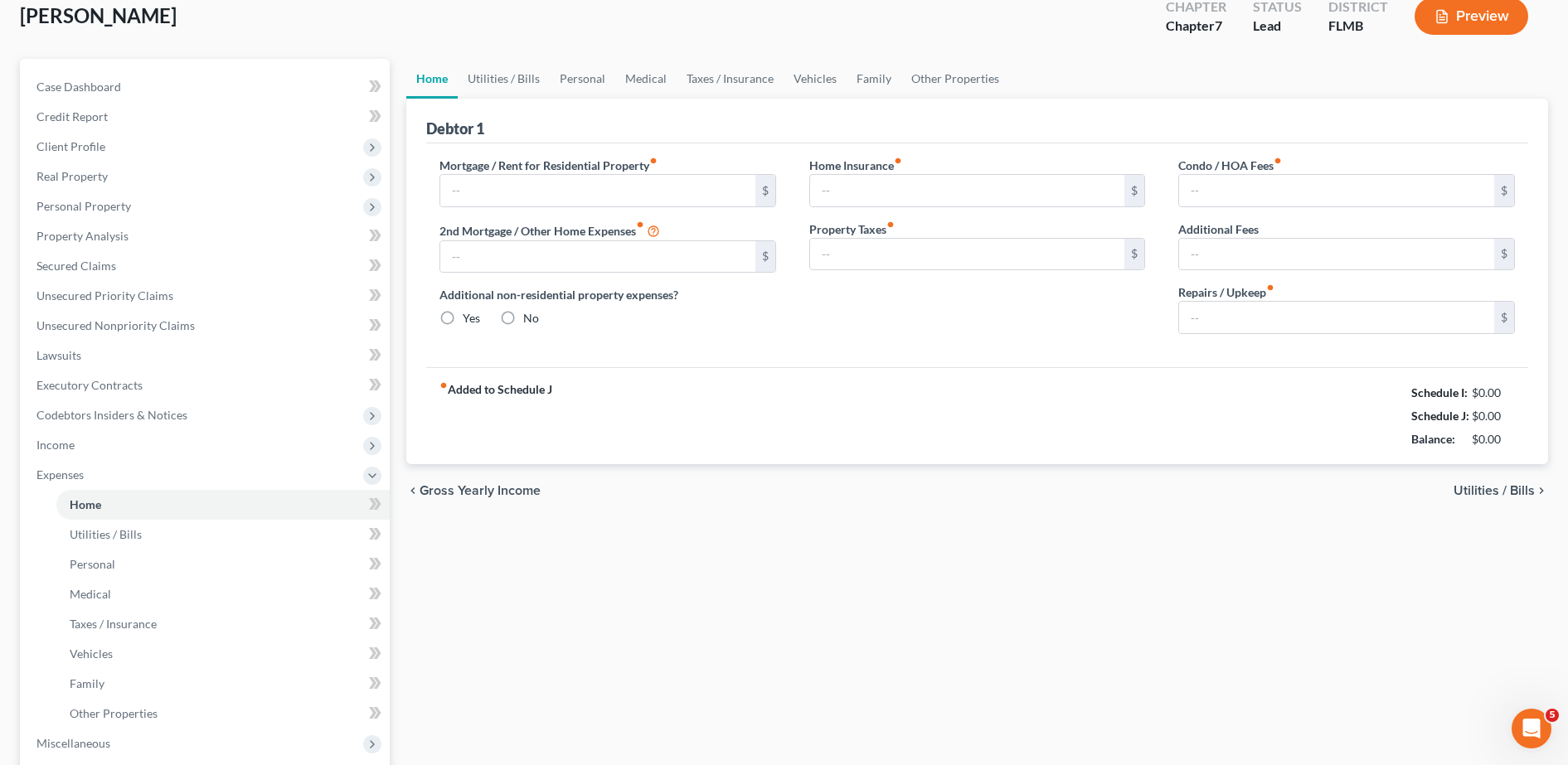
type input "0.00"
radio input "true"
type input "162.00"
type input "109.23"
type input "0.00"
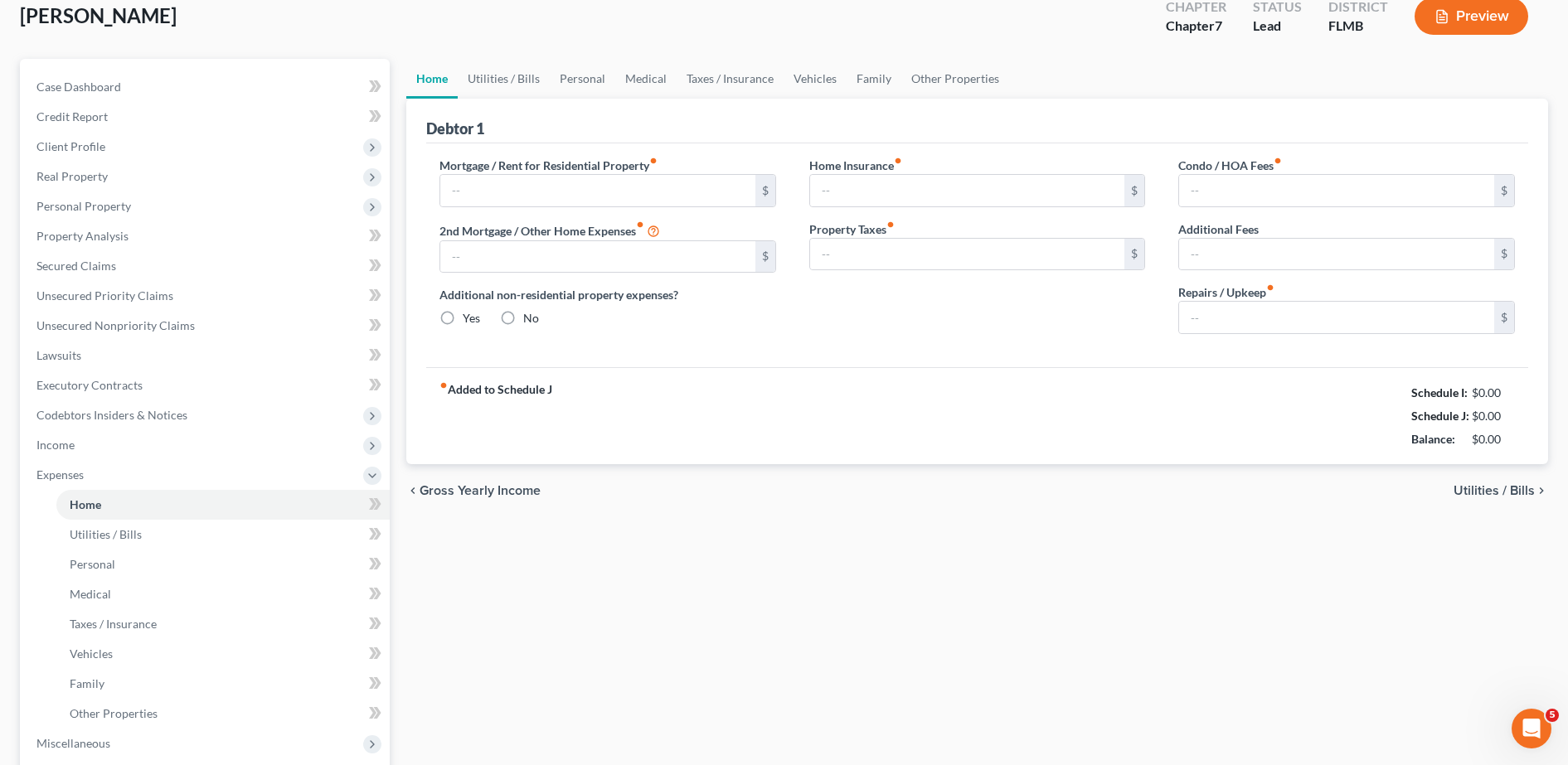
type input "0.00"
type input "150.00"
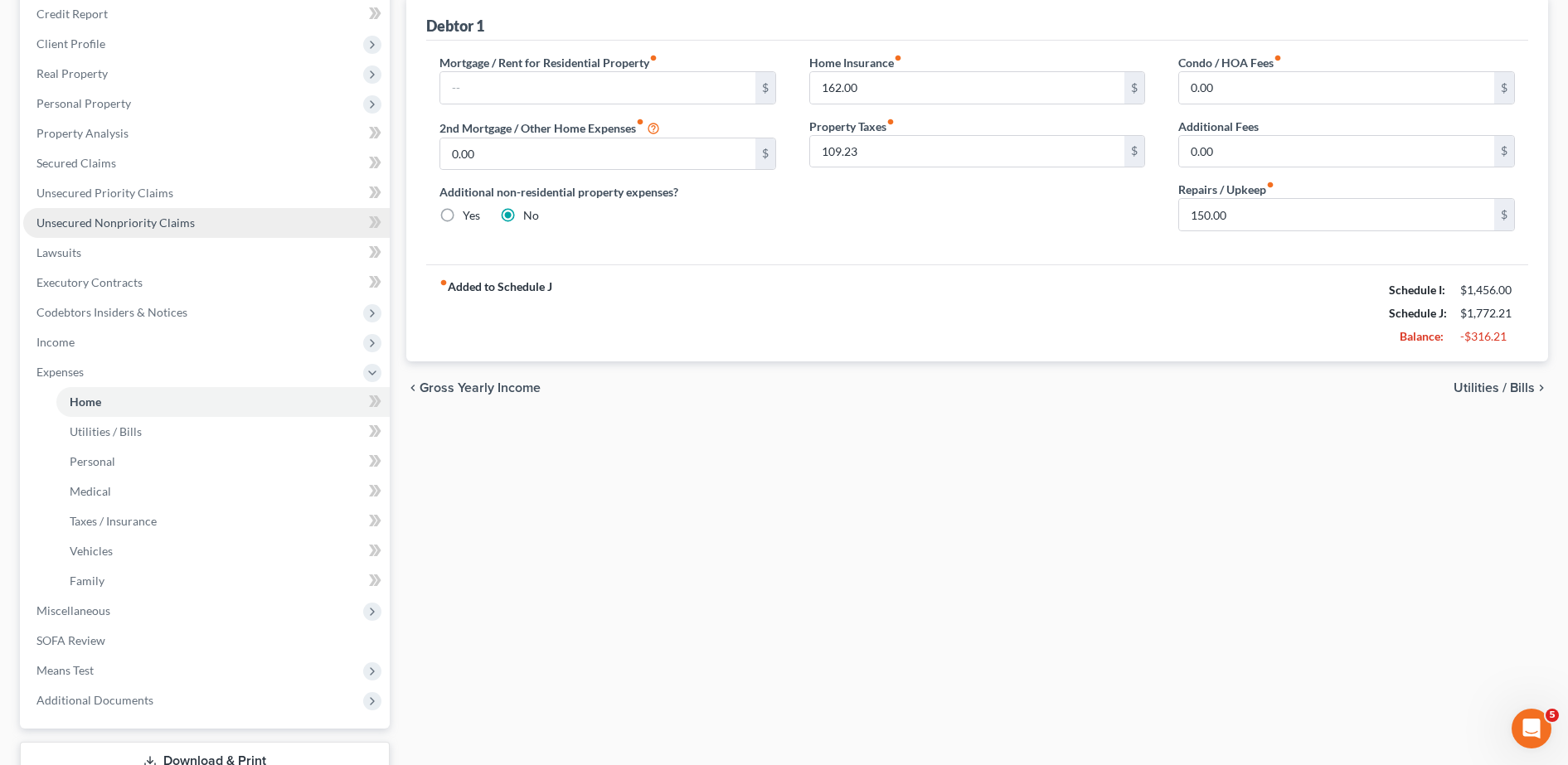
scroll to position [210, 0]
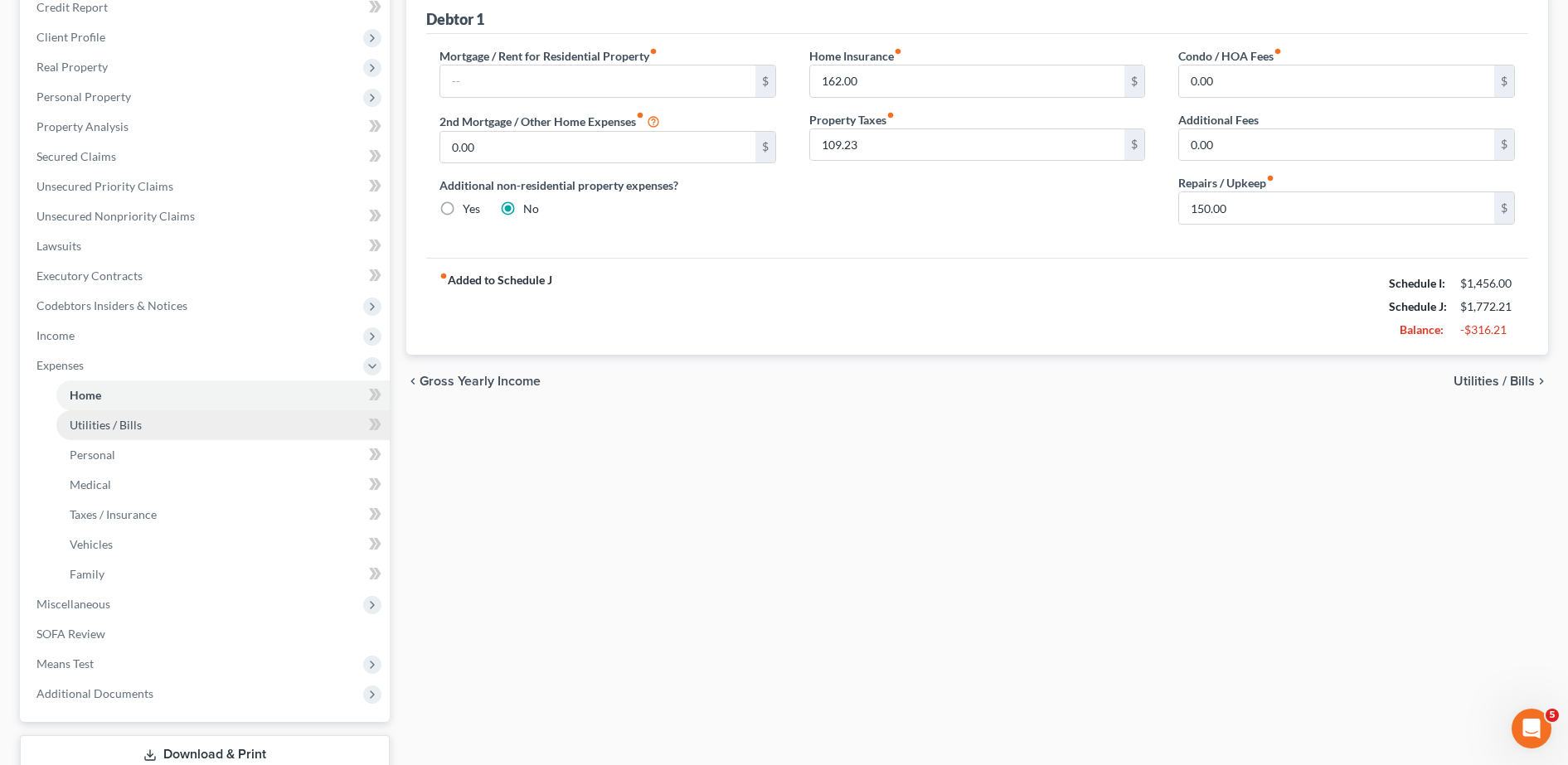
click at [232, 429] on link "Utilities / Bills" at bounding box center [223, 425] width 334 height 30
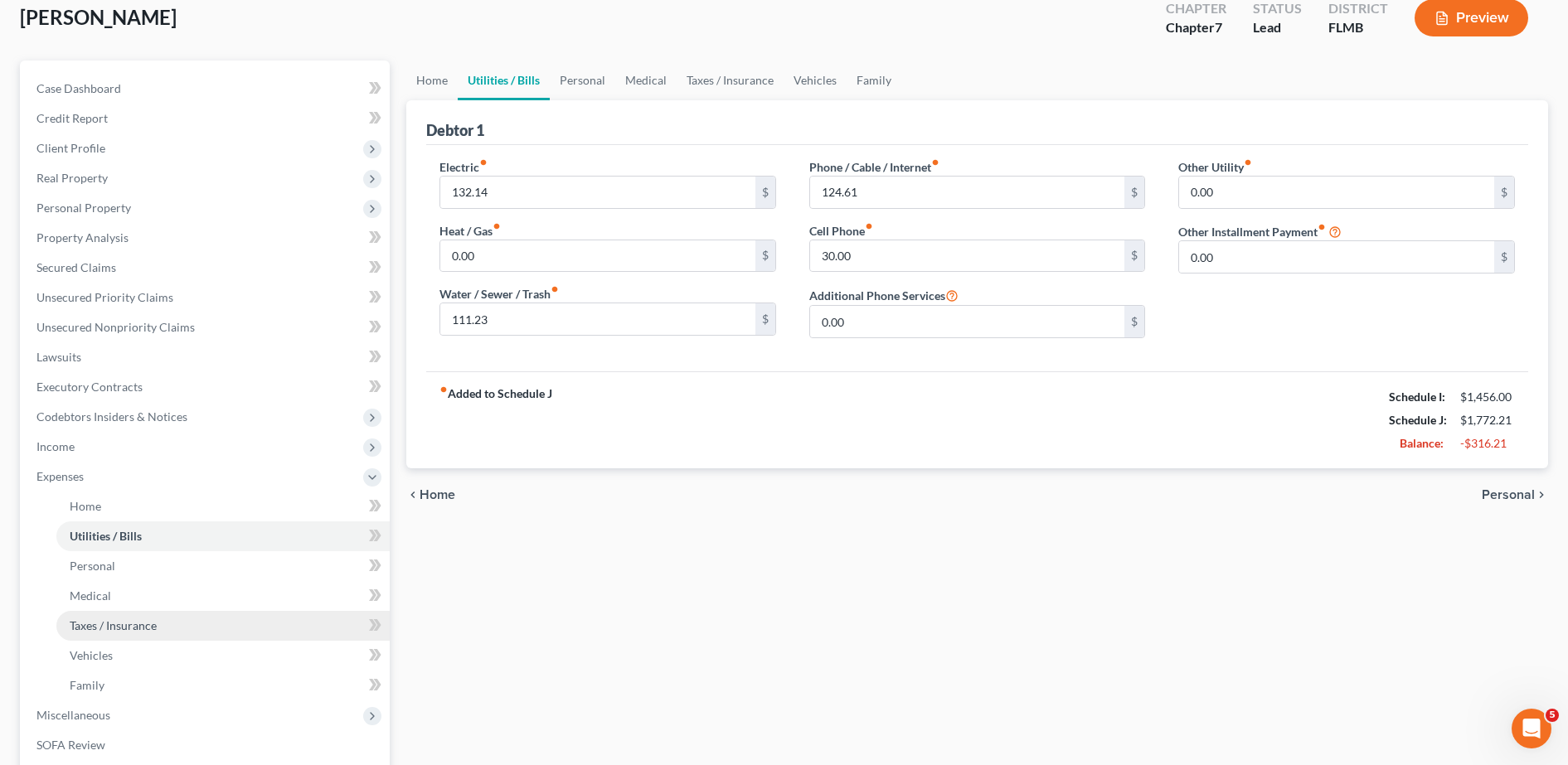
click at [170, 626] on link "Taxes / Insurance" at bounding box center [223, 626] width 334 height 30
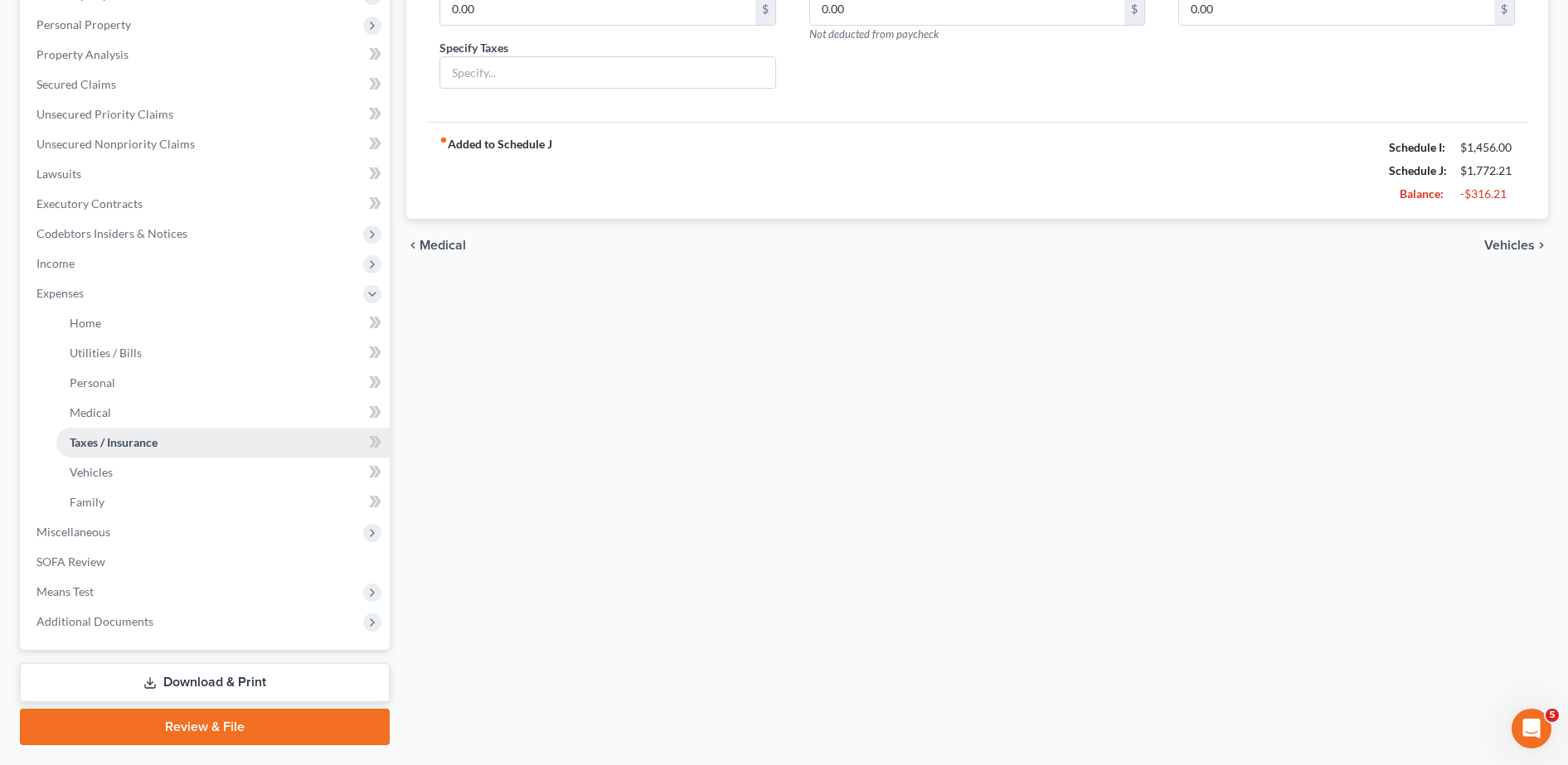
scroll to position [285, 0]
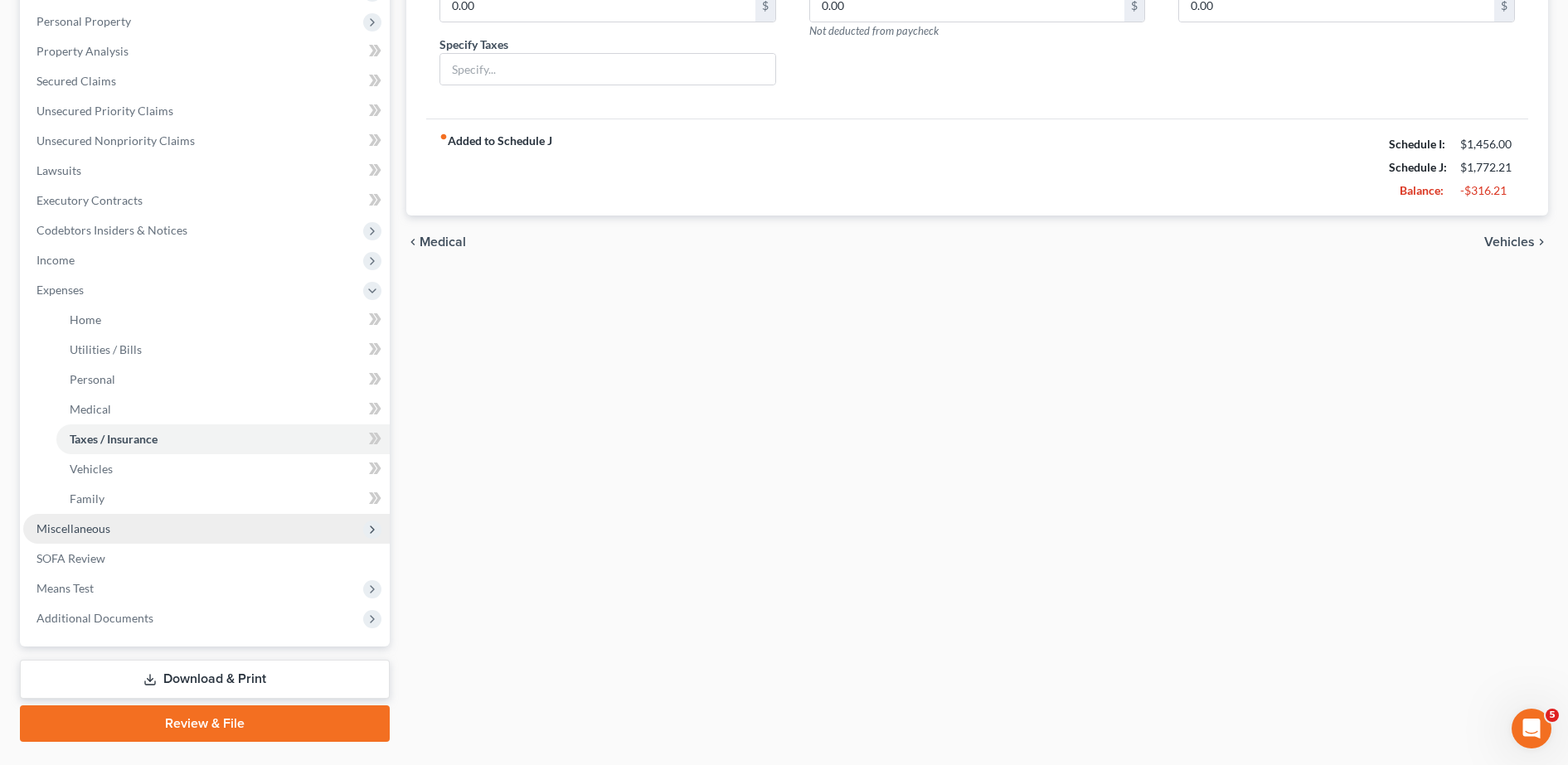
click at [136, 537] on span "Miscellaneous" at bounding box center [207, 529] width 367 height 30
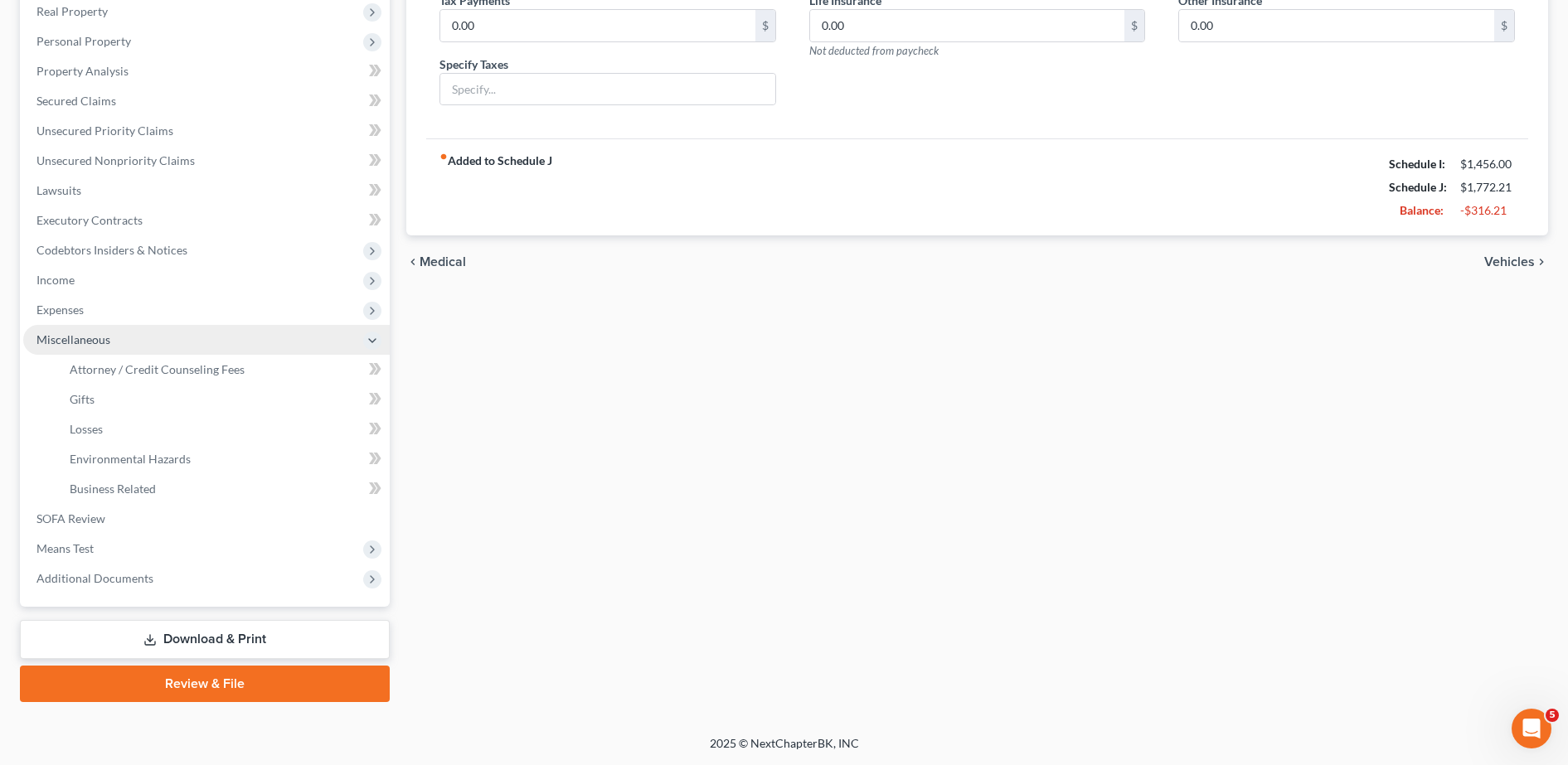
scroll to position [266, 0]
click at [139, 363] on span "Attorney / Credit Counseling Fees" at bounding box center [157, 369] width 175 height 14
select select "0"
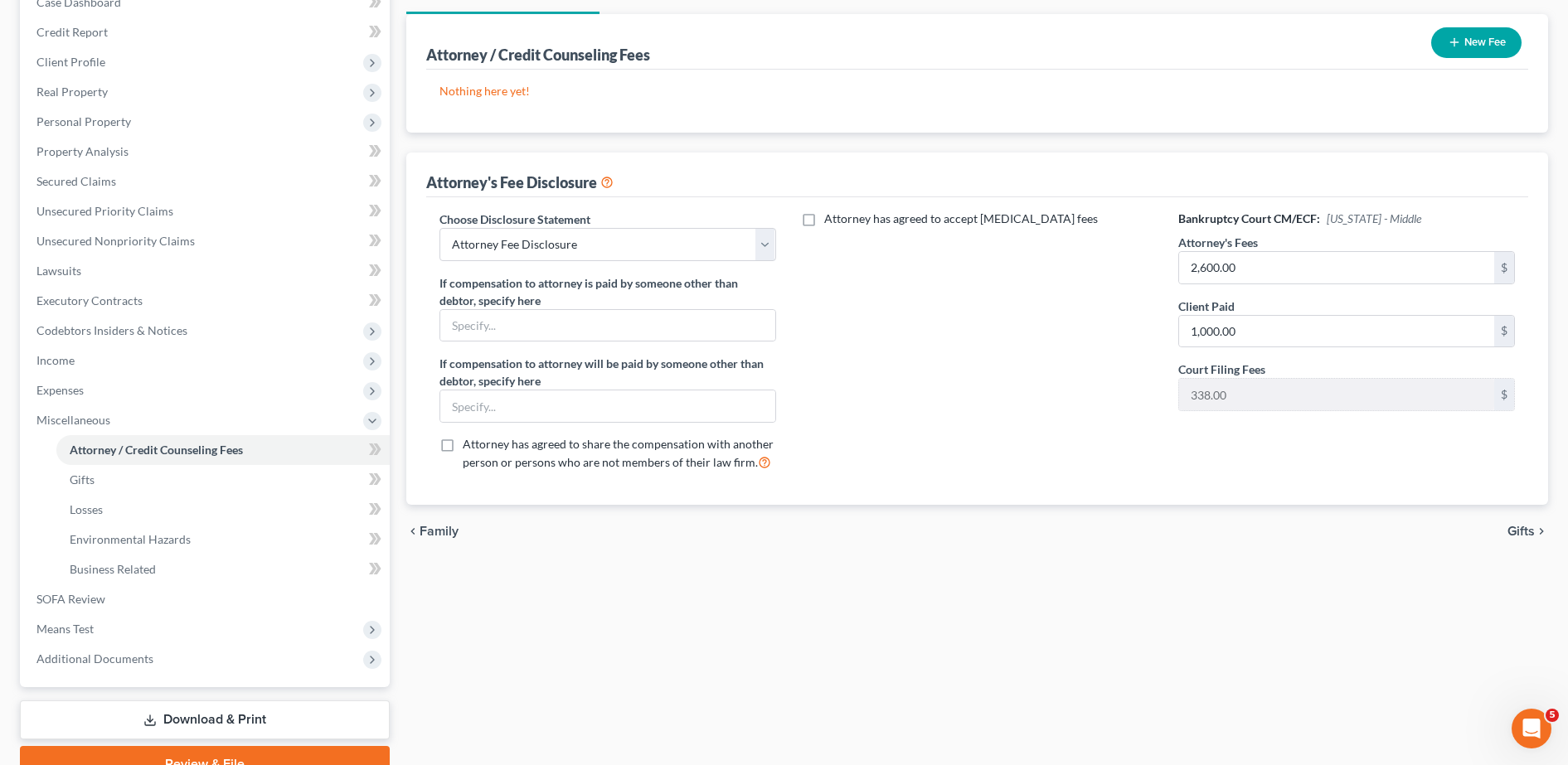
scroll to position [224, 0]
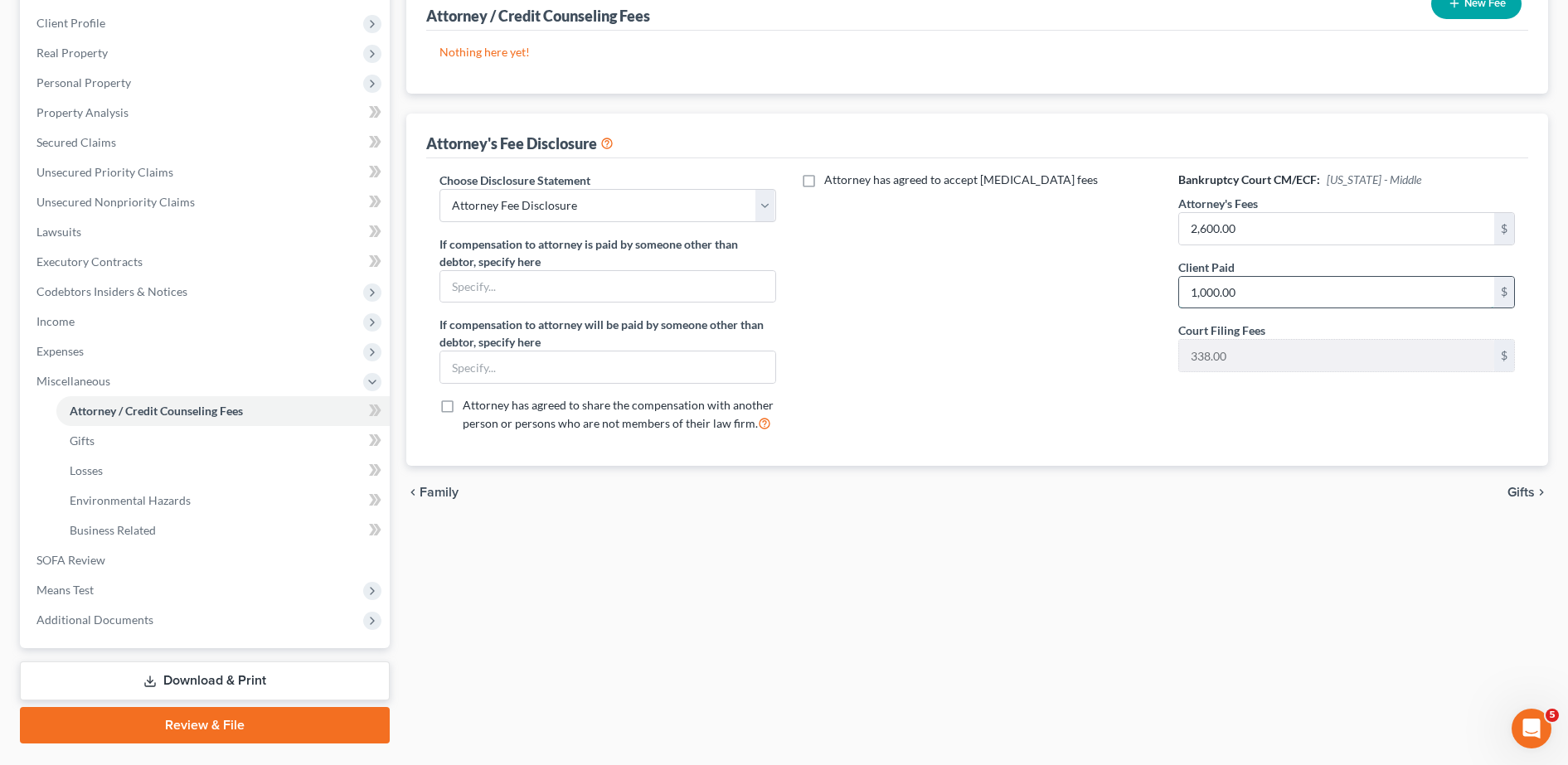
click at [1314, 283] on input "1,000.00" at bounding box center [1336, 293] width 315 height 32
type input "1,400.00"
click at [945, 395] on div "Attorney has agreed to accept retainer fees" at bounding box center [978, 309] width 370 height 275
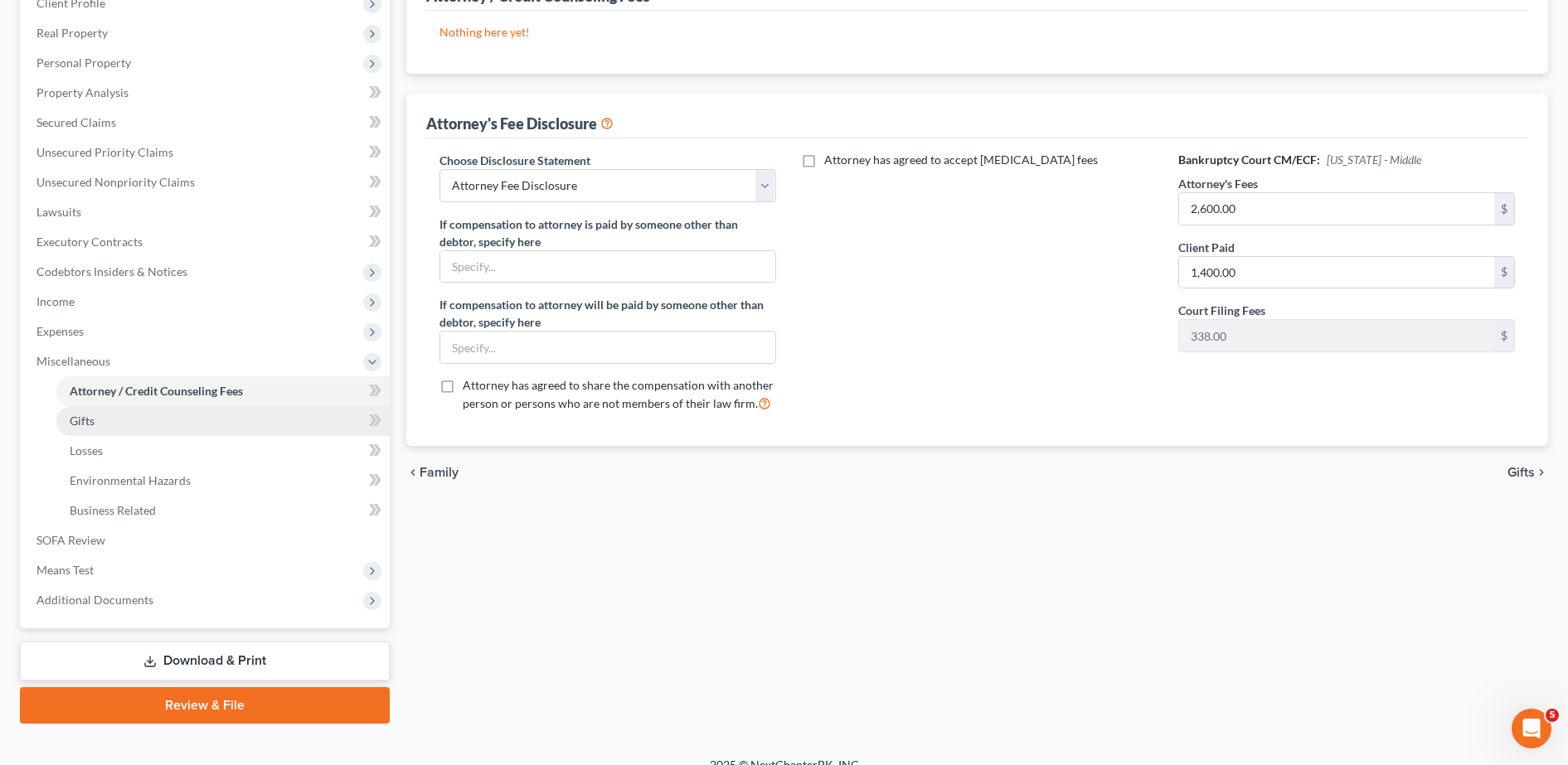
click at [138, 426] on link "Gifts" at bounding box center [223, 421] width 334 height 30
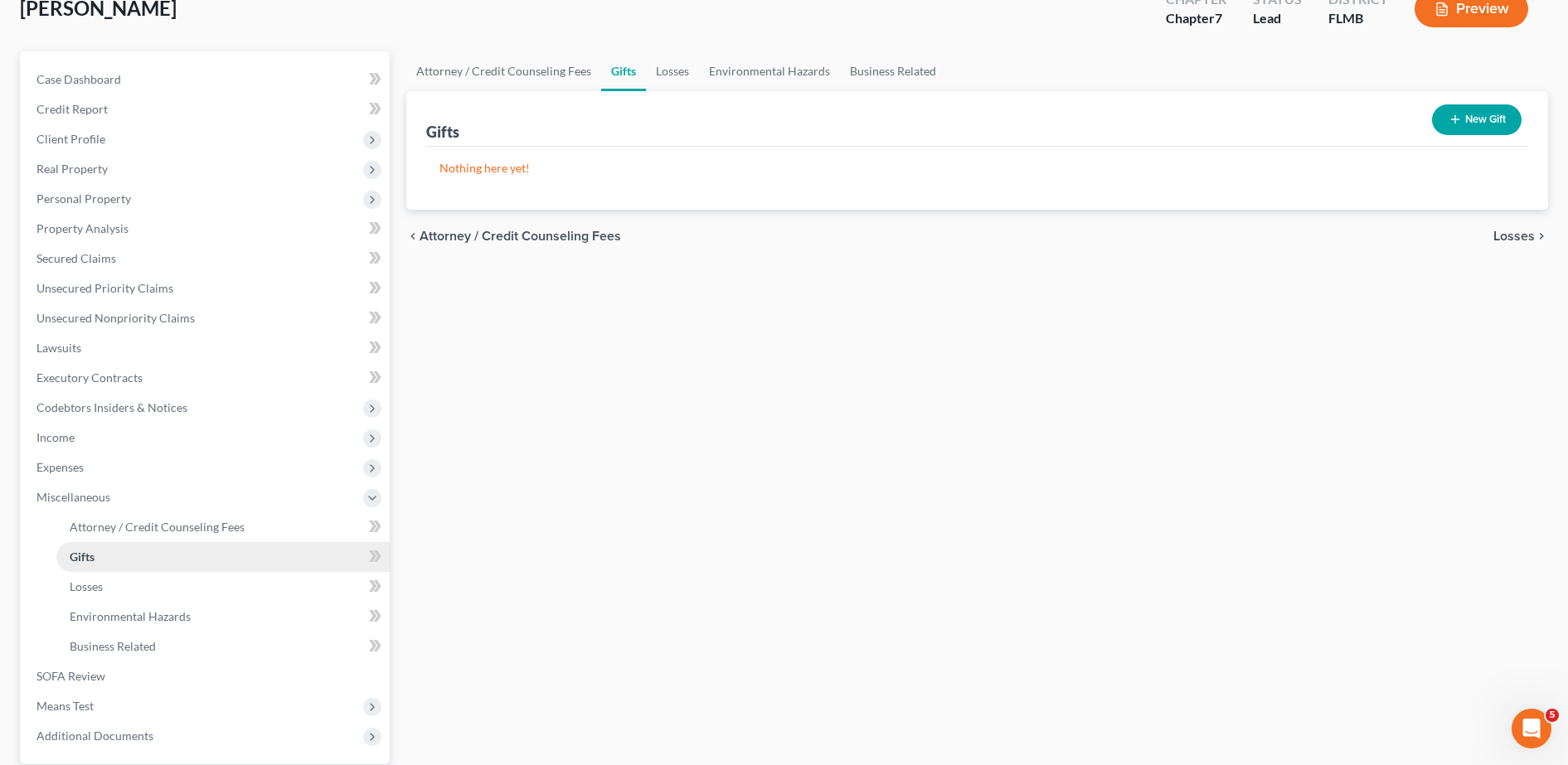
scroll to position [144, 0]
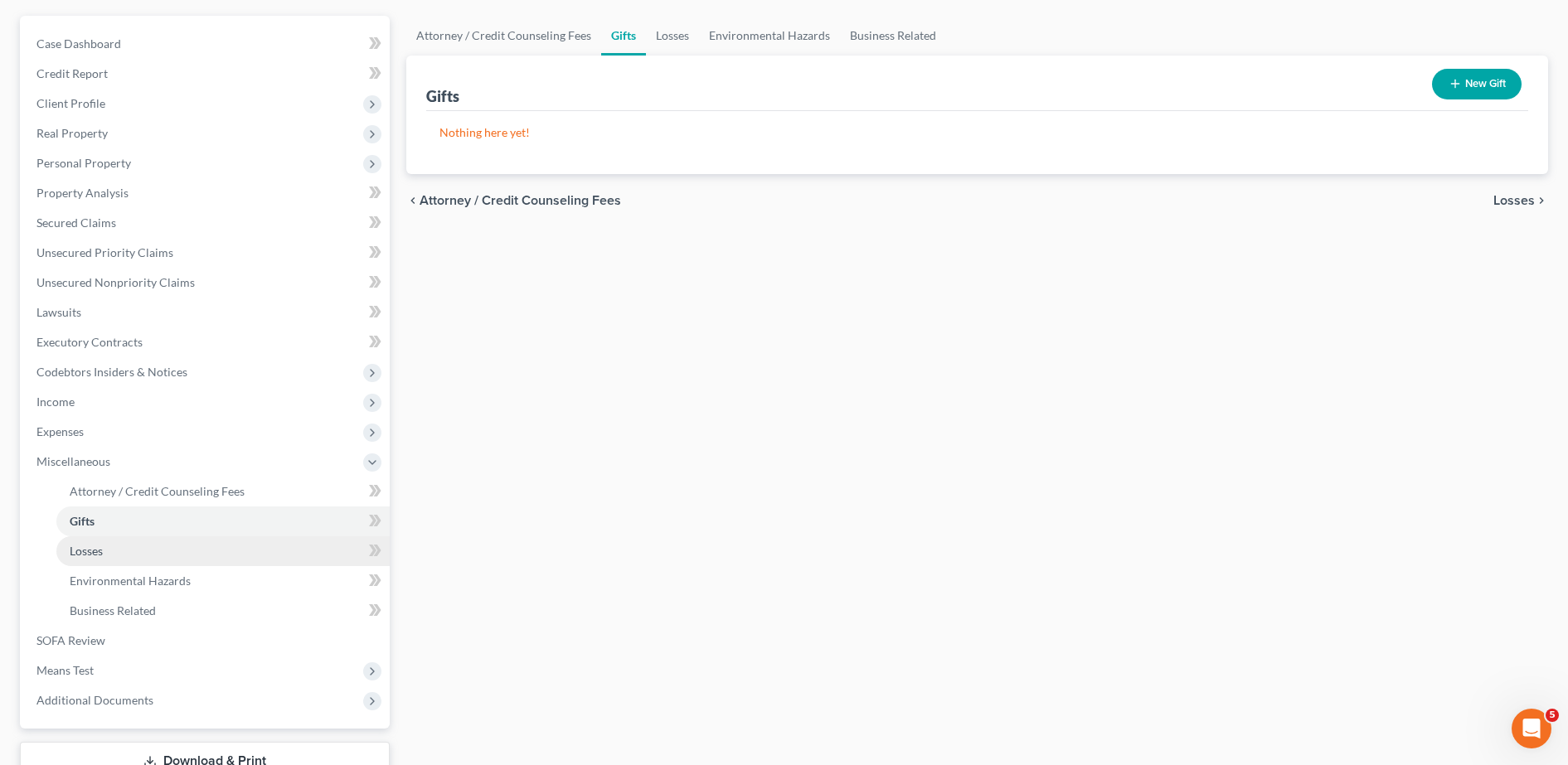
click at [140, 549] on link "Losses" at bounding box center [223, 551] width 334 height 30
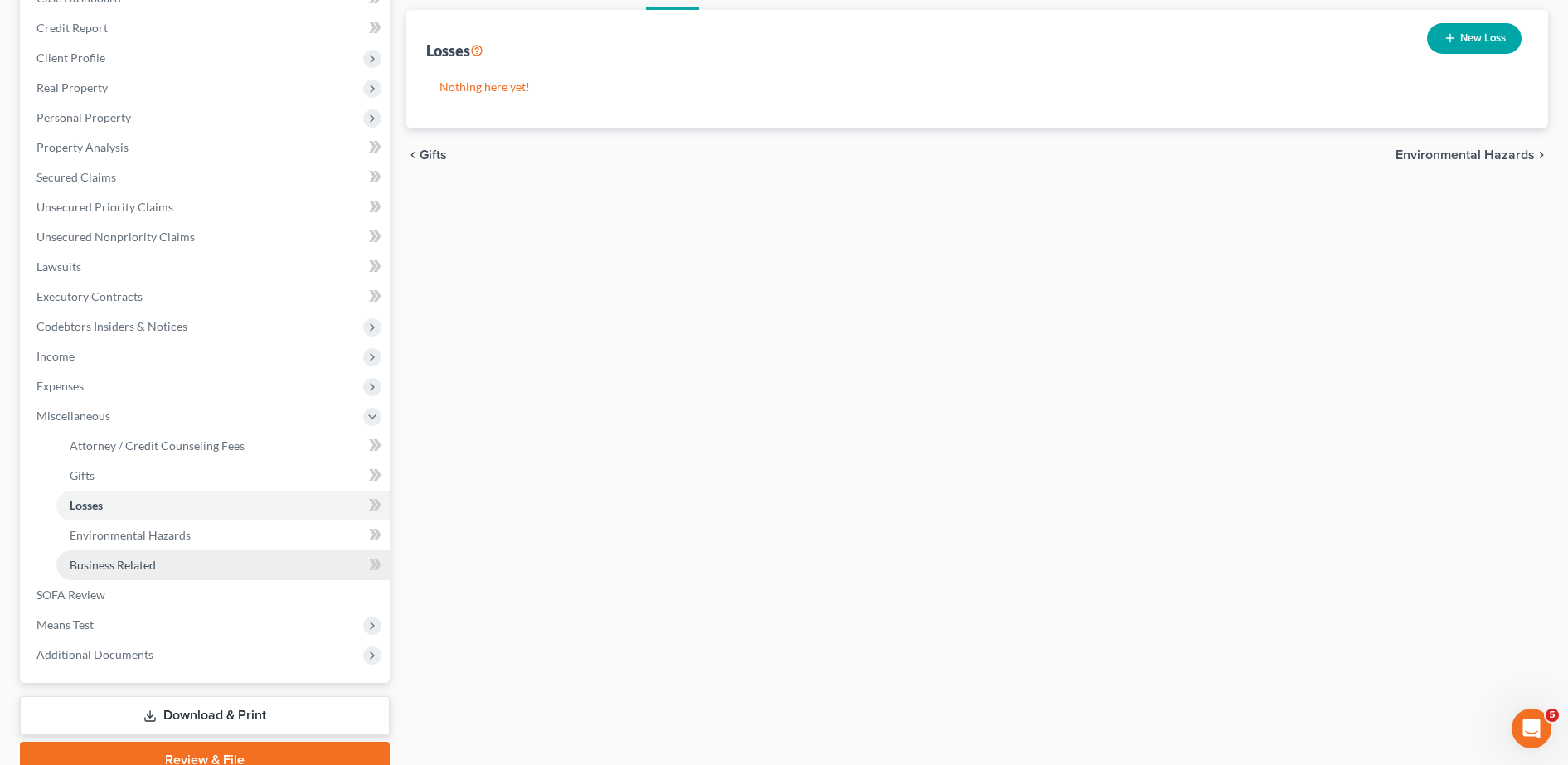
click at [115, 568] on span "Business Related" at bounding box center [113, 564] width 86 height 14
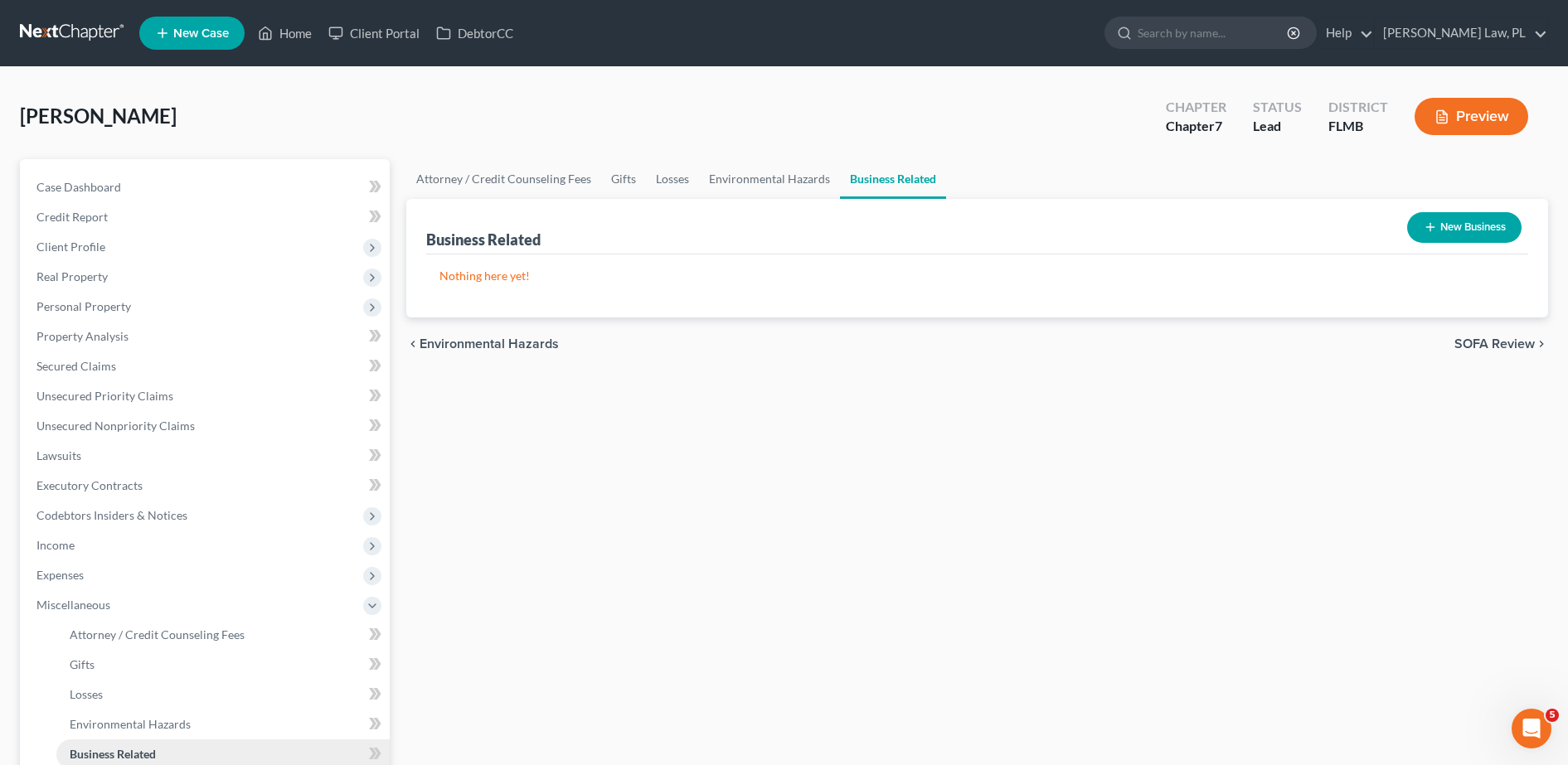
scroll to position [131, 0]
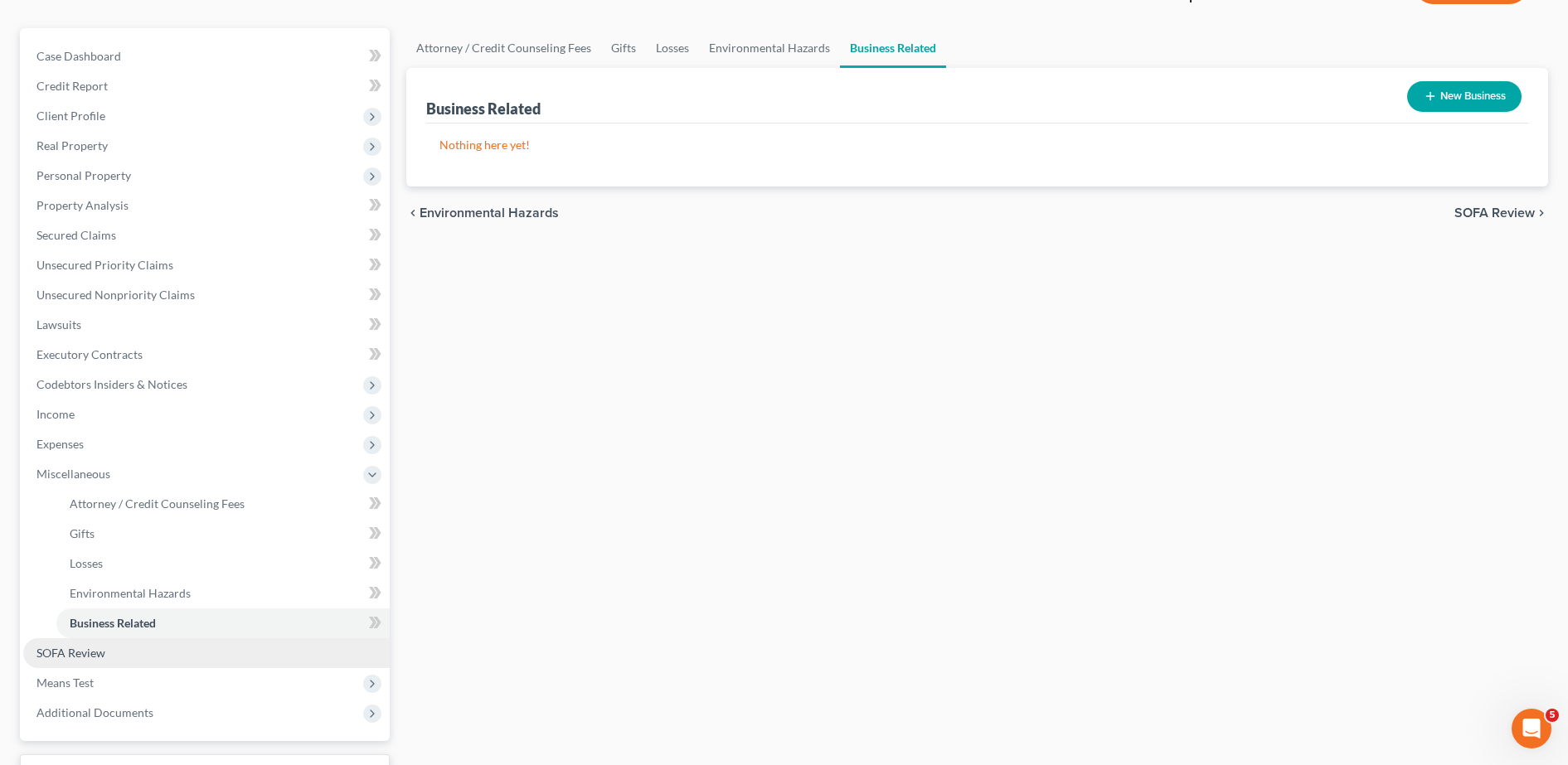
click at [111, 651] on link "SOFA Review" at bounding box center [207, 653] width 367 height 30
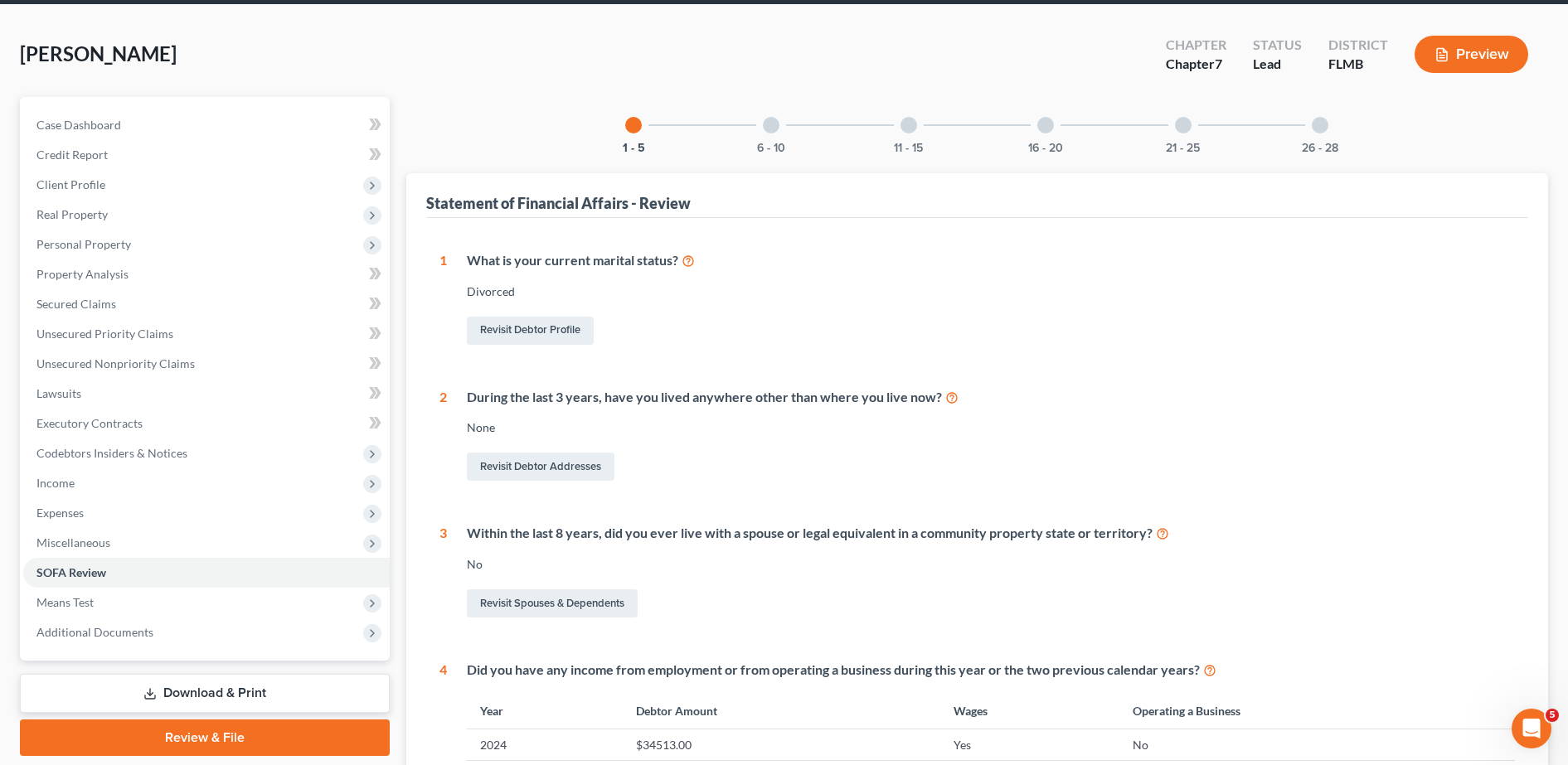
scroll to position [3, 0]
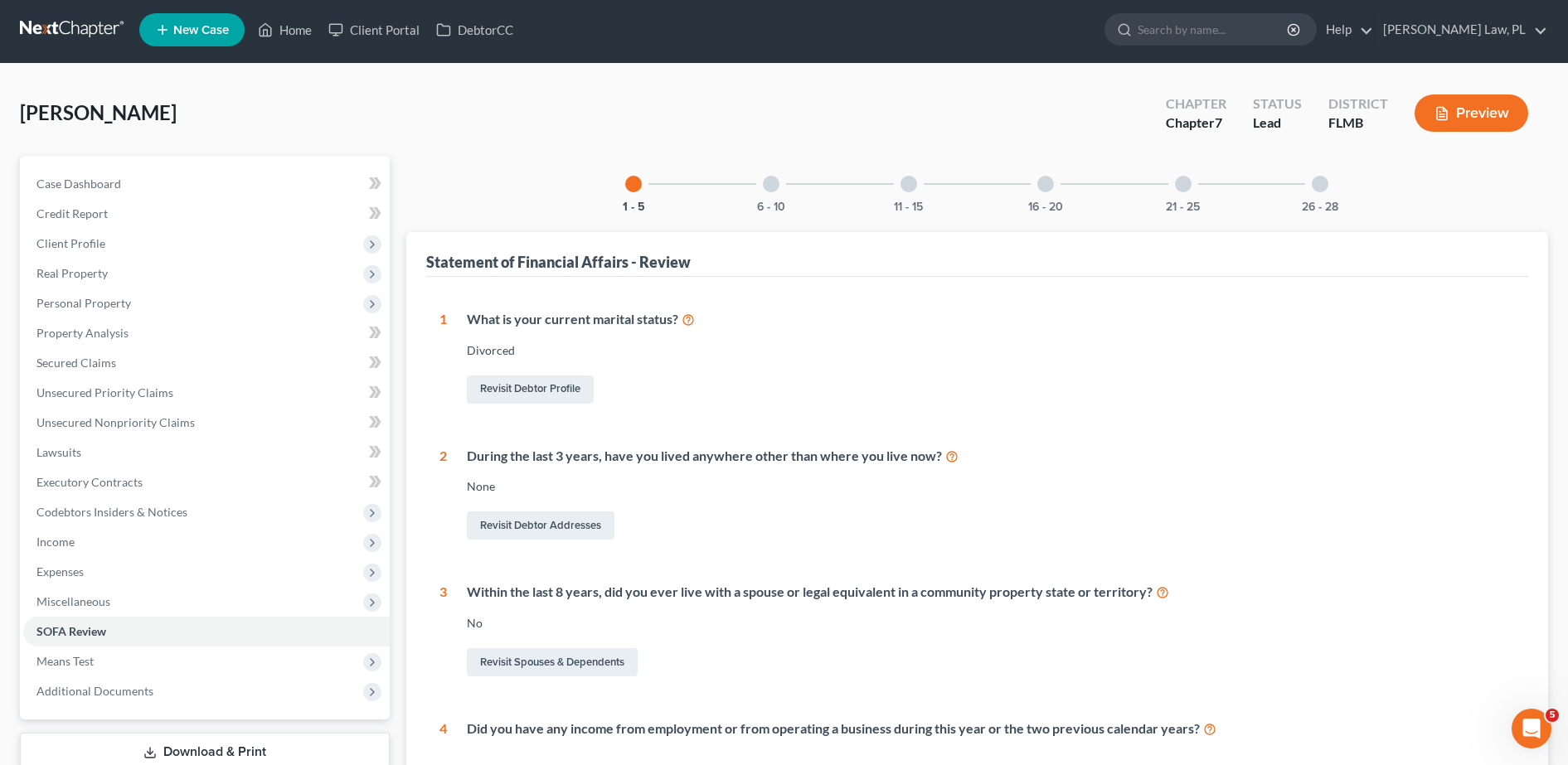
click at [779, 176] on div "6 - 10" at bounding box center [771, 184] width 56 height 56
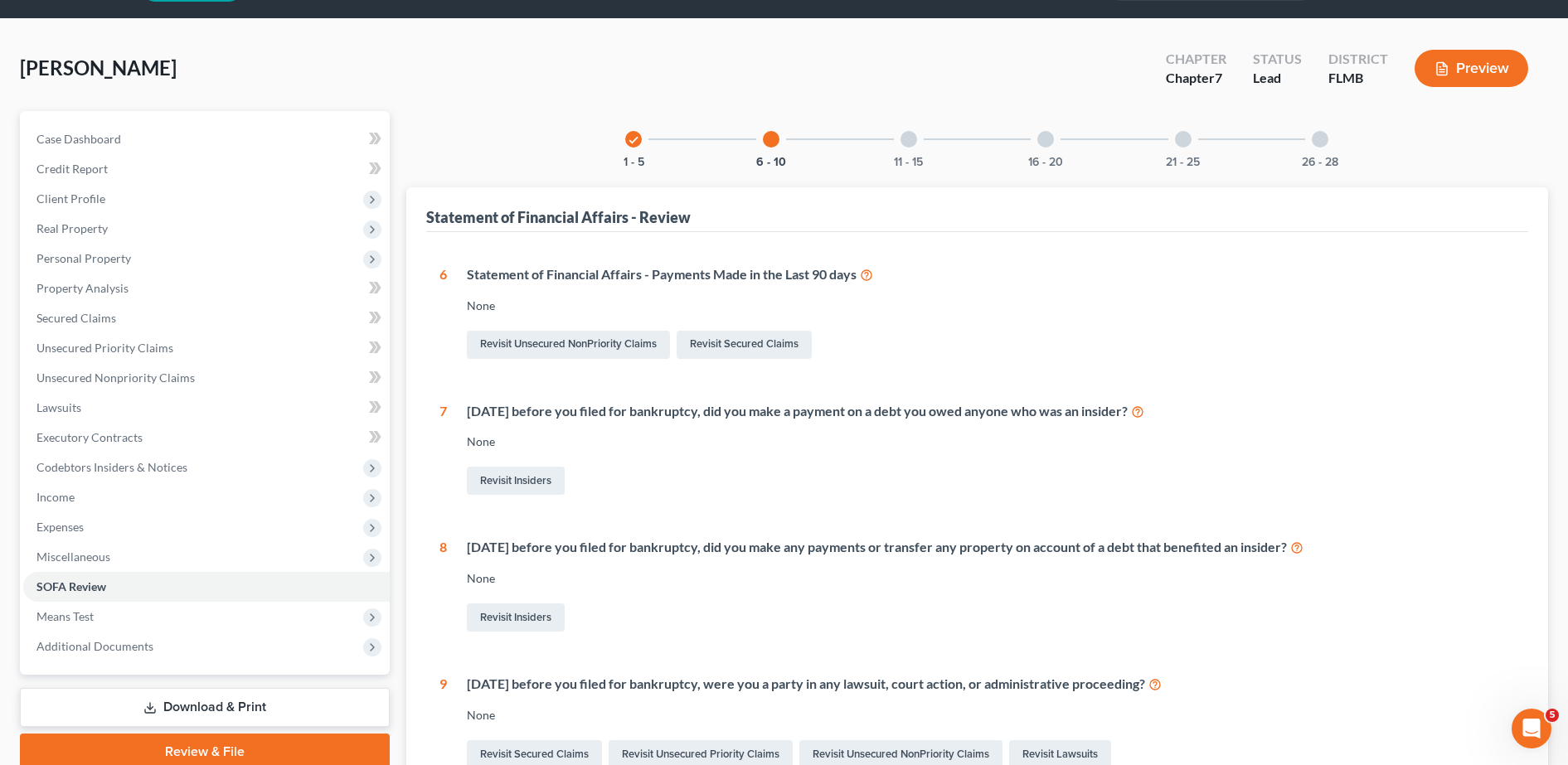
scroll to position [0, 0]
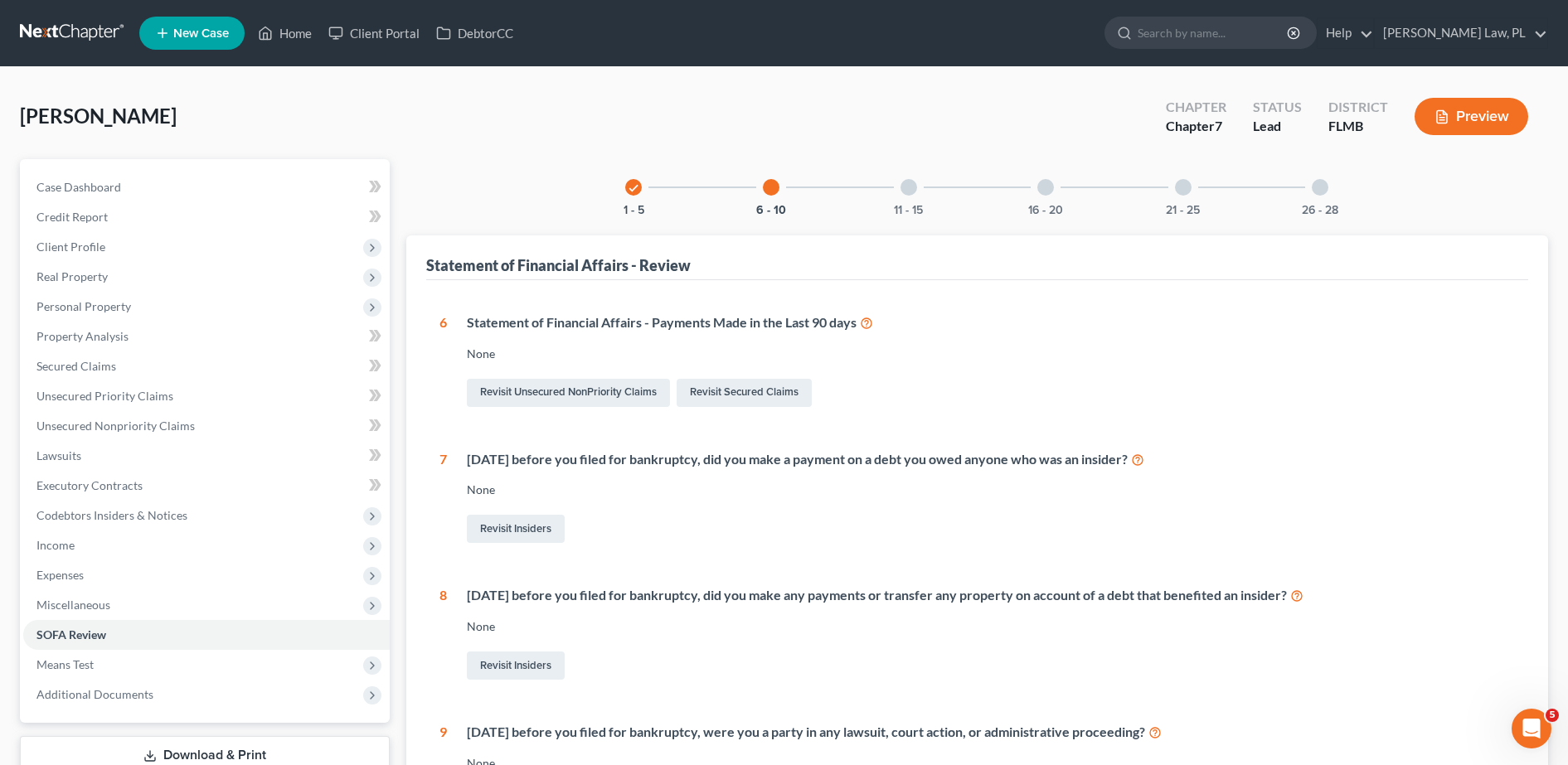
click at [905, 195] on div "11 - 15" at bounding box center [909, 188] width 56 height 56
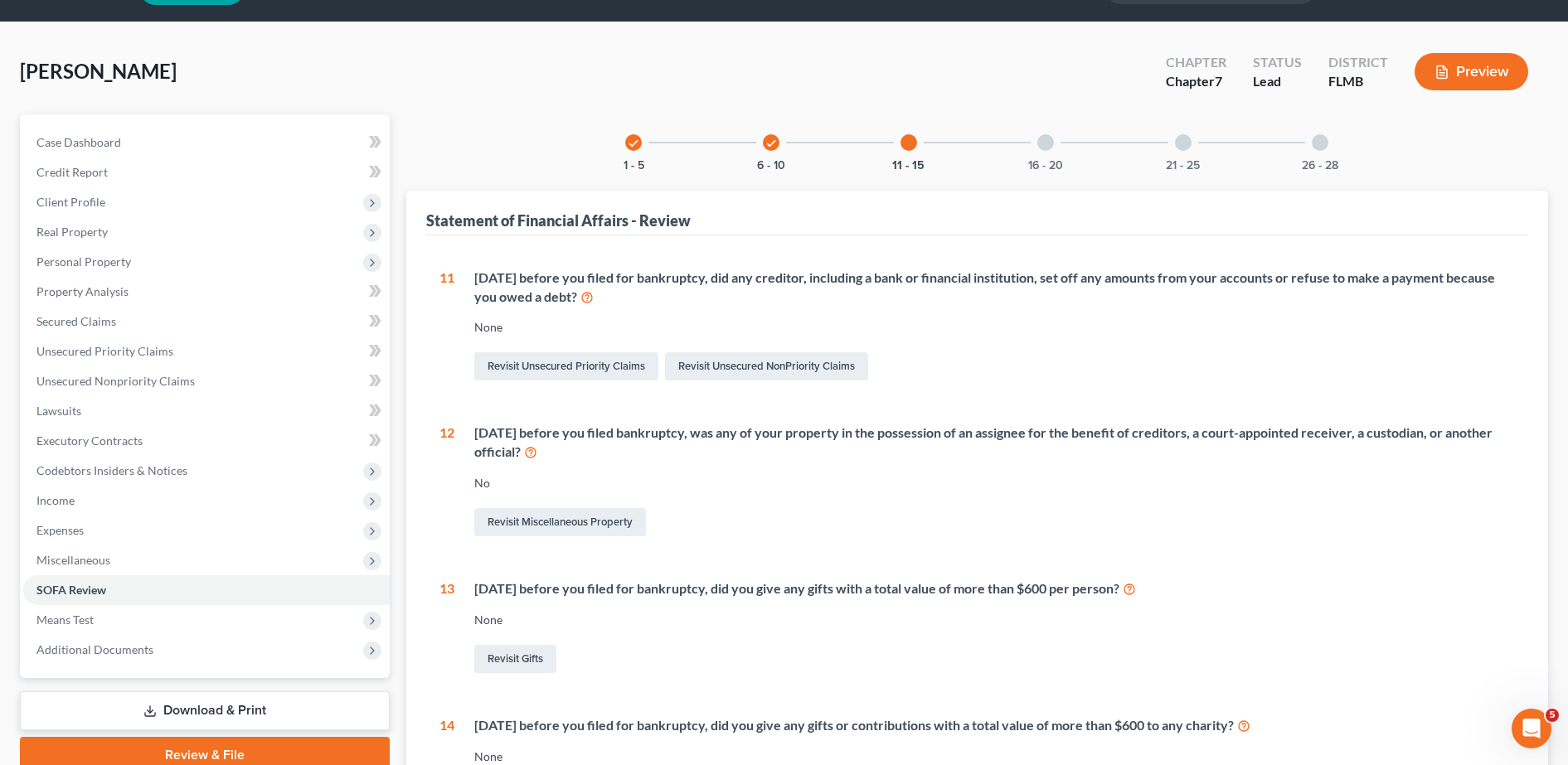
scroll to position [28, 0]
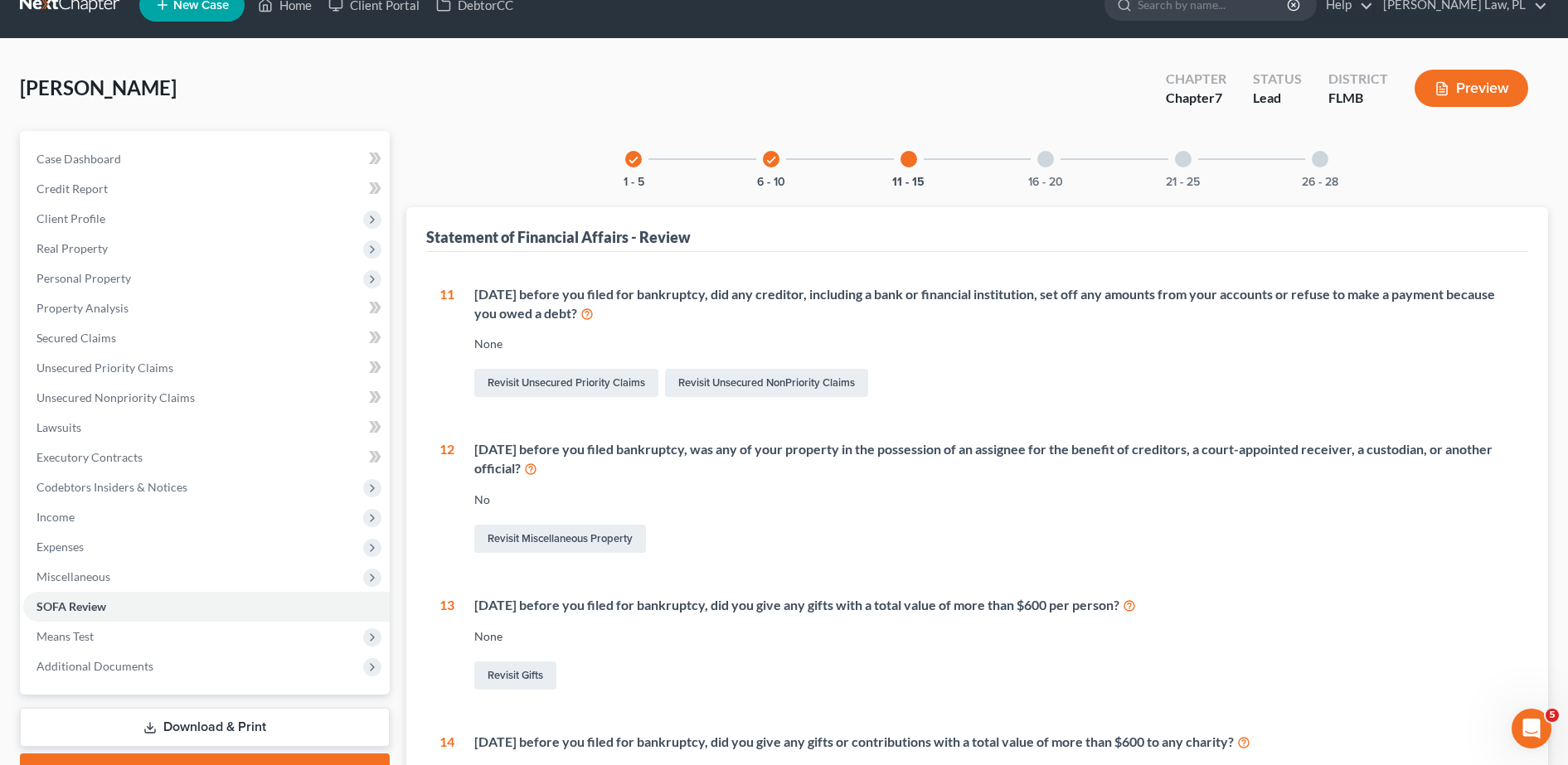
click at [1061, 165] on div "16 - 20" at bounding box center [1046, 159] width 56 height 56
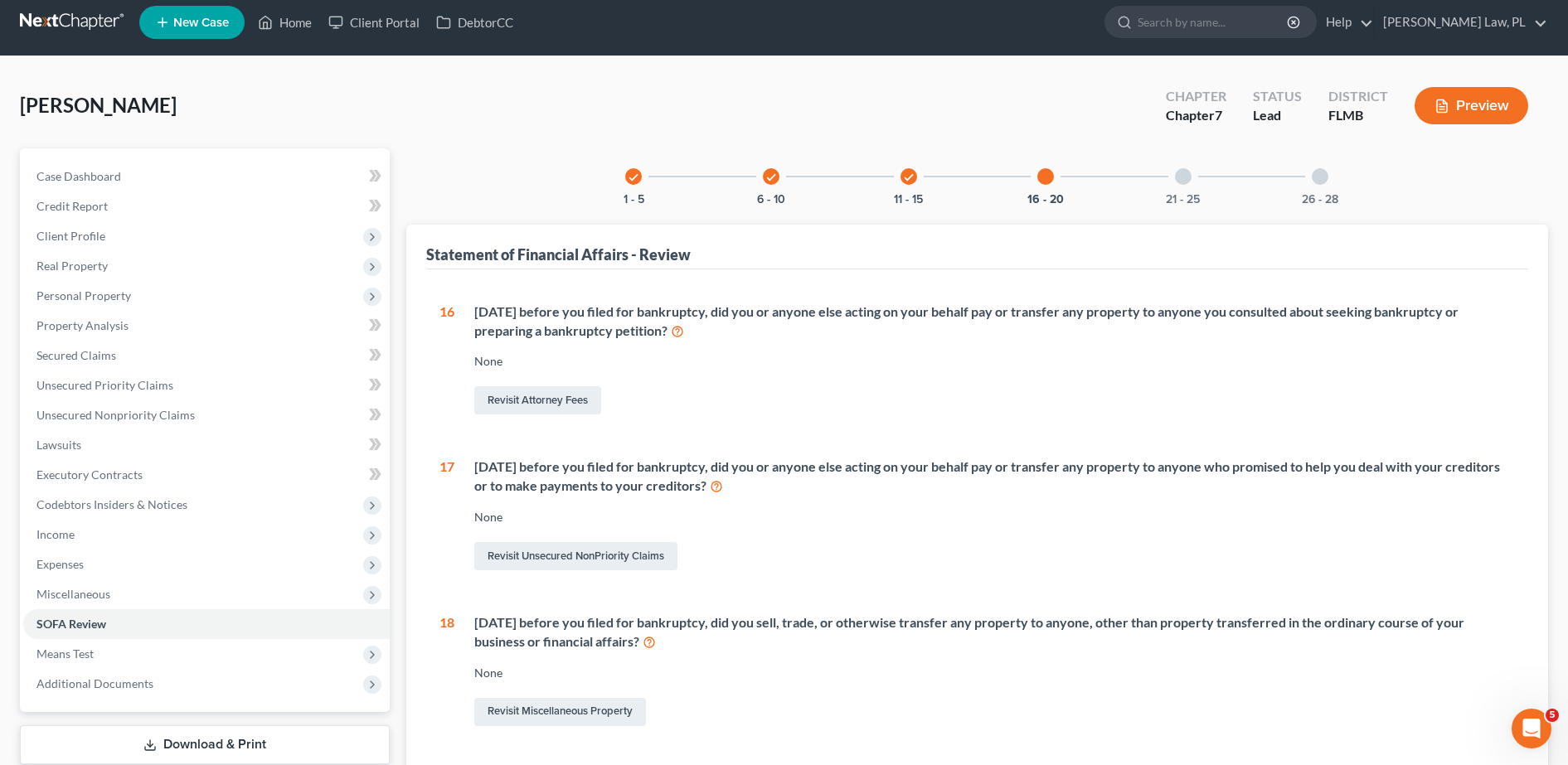
scroll to position [0, 0]
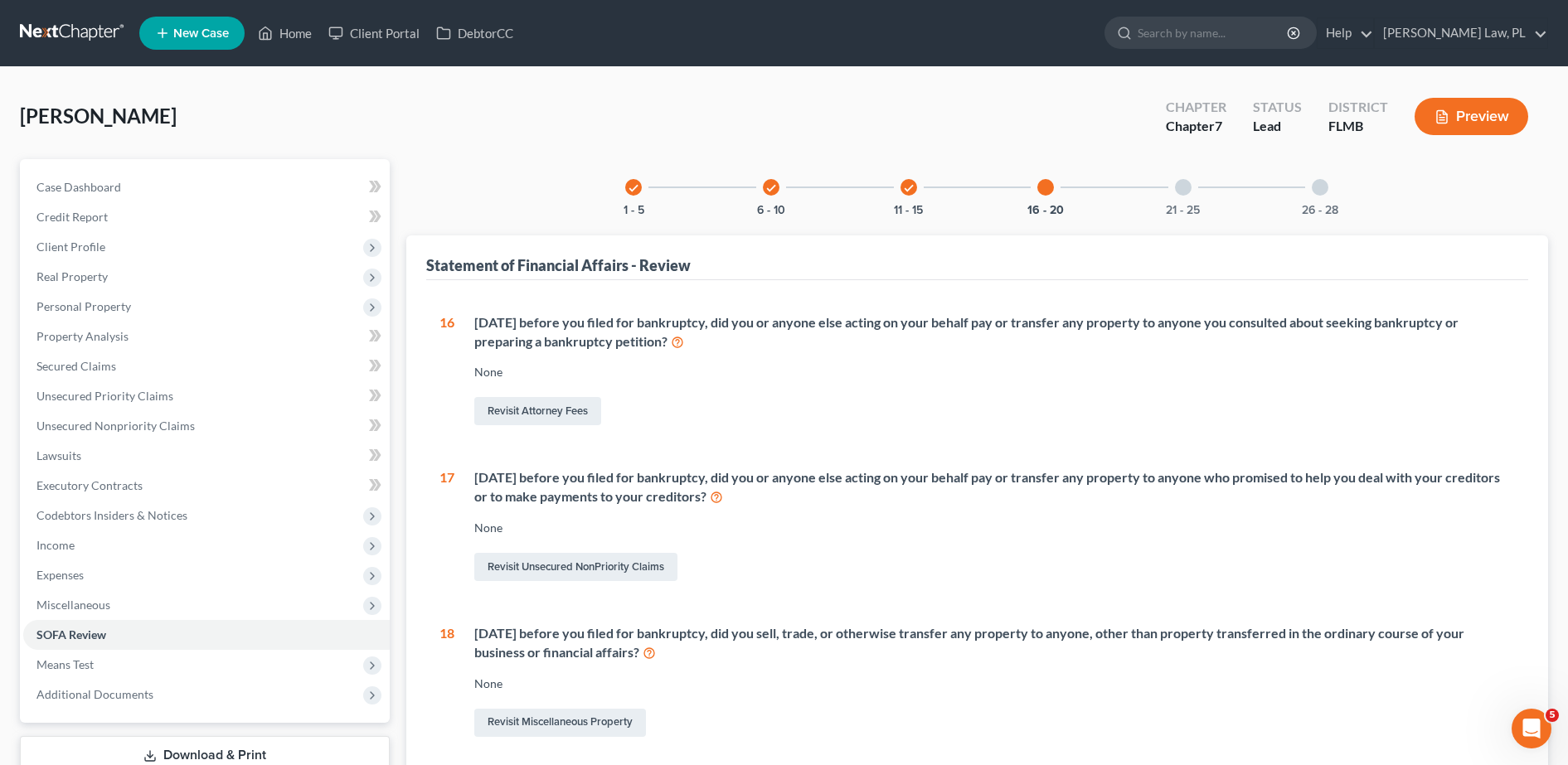
click at [1180, 187] on div at bounding box center [1183, 188] width 17 height 17
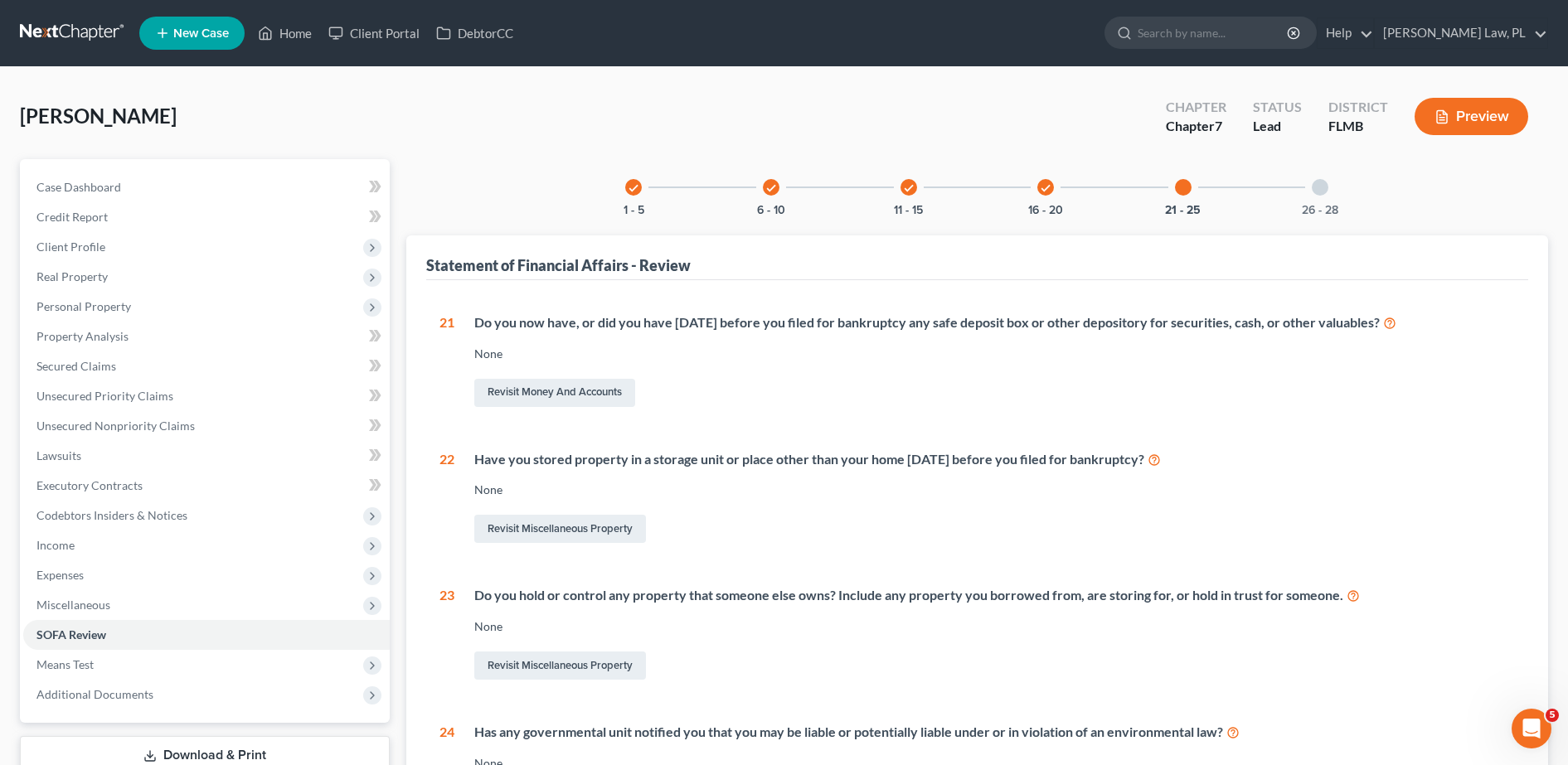
scroll to position [368, 0]
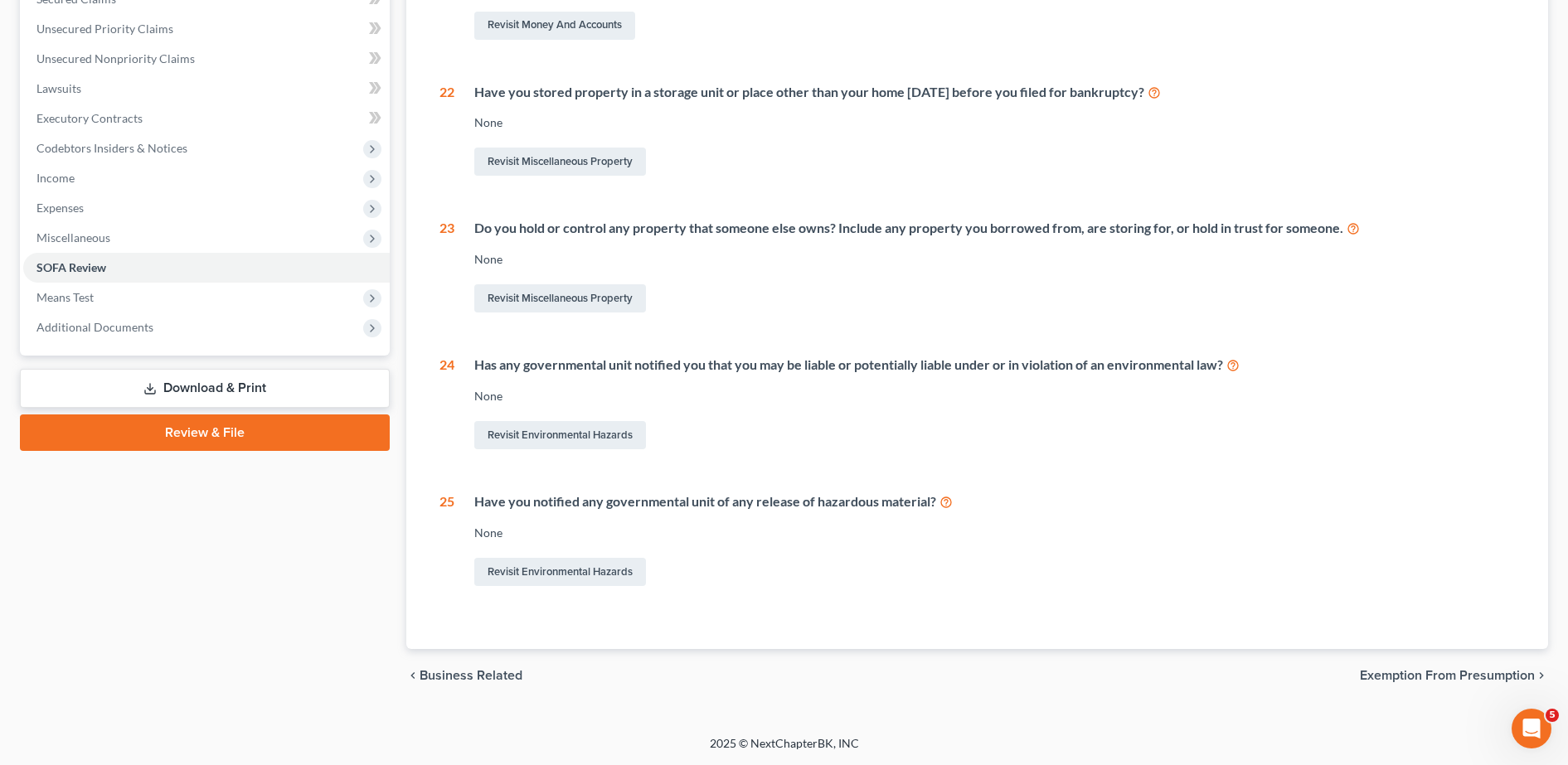
click at [184, 387] on link "Download & Print" at bounding box center [205, 388] width 370 height 39
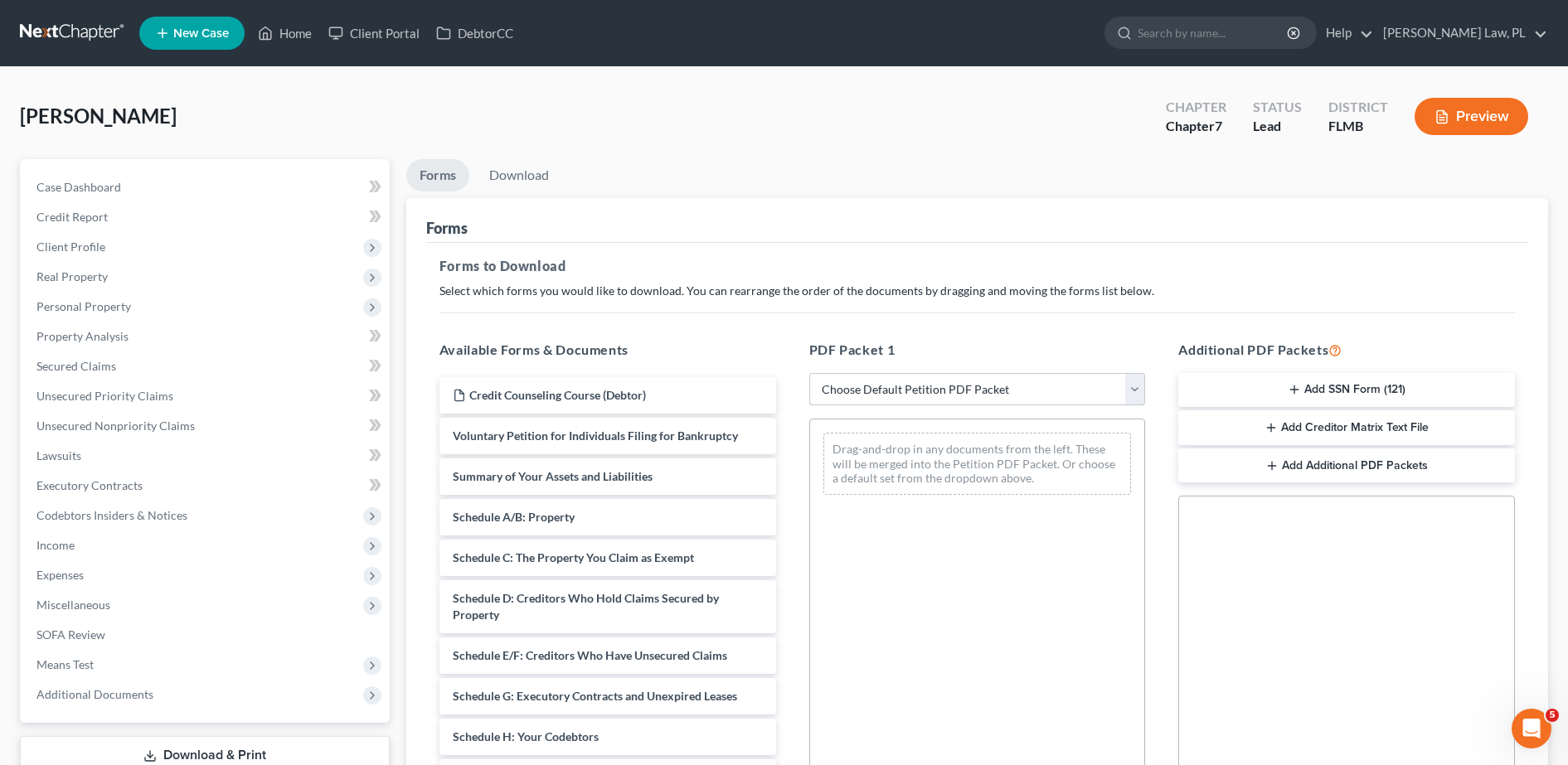
click at [861, 393] on select "Choose Default Petition PDF Packet Complete Bankruptcy Petition (all forms and …" at bounding box center [978, 389] width 337 height 33
select select "0"
click at [809, 373] on select "Choose Default Petition PDF Packet Complete Bankruptcy Petition (all forms and …" at bounding box center [978, 389] width 337 height 33
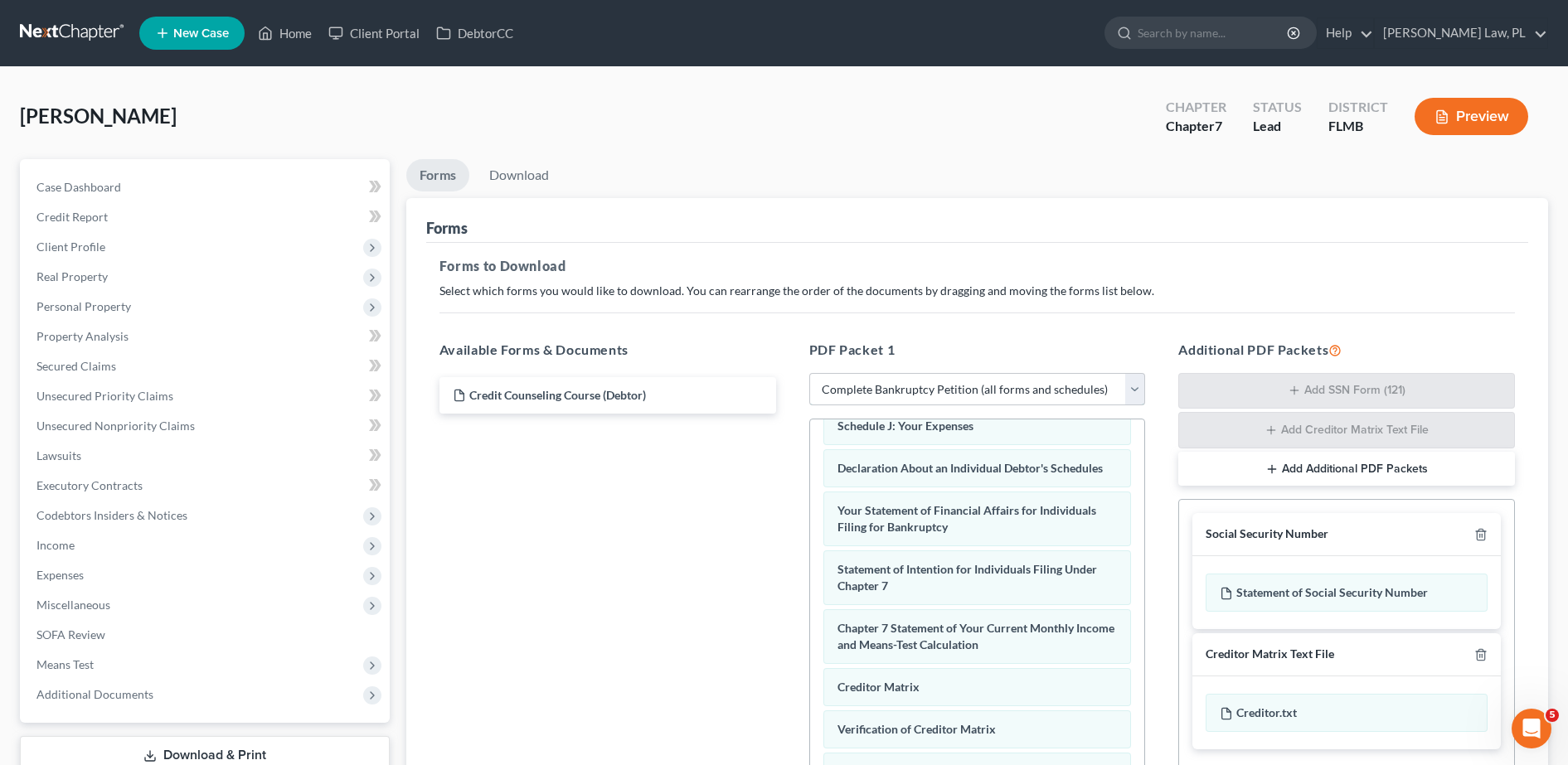
scroll to position [456, 0]
click at [1478, 651] on icon "button" at bounding box center [1480, 654] width 7 height 11
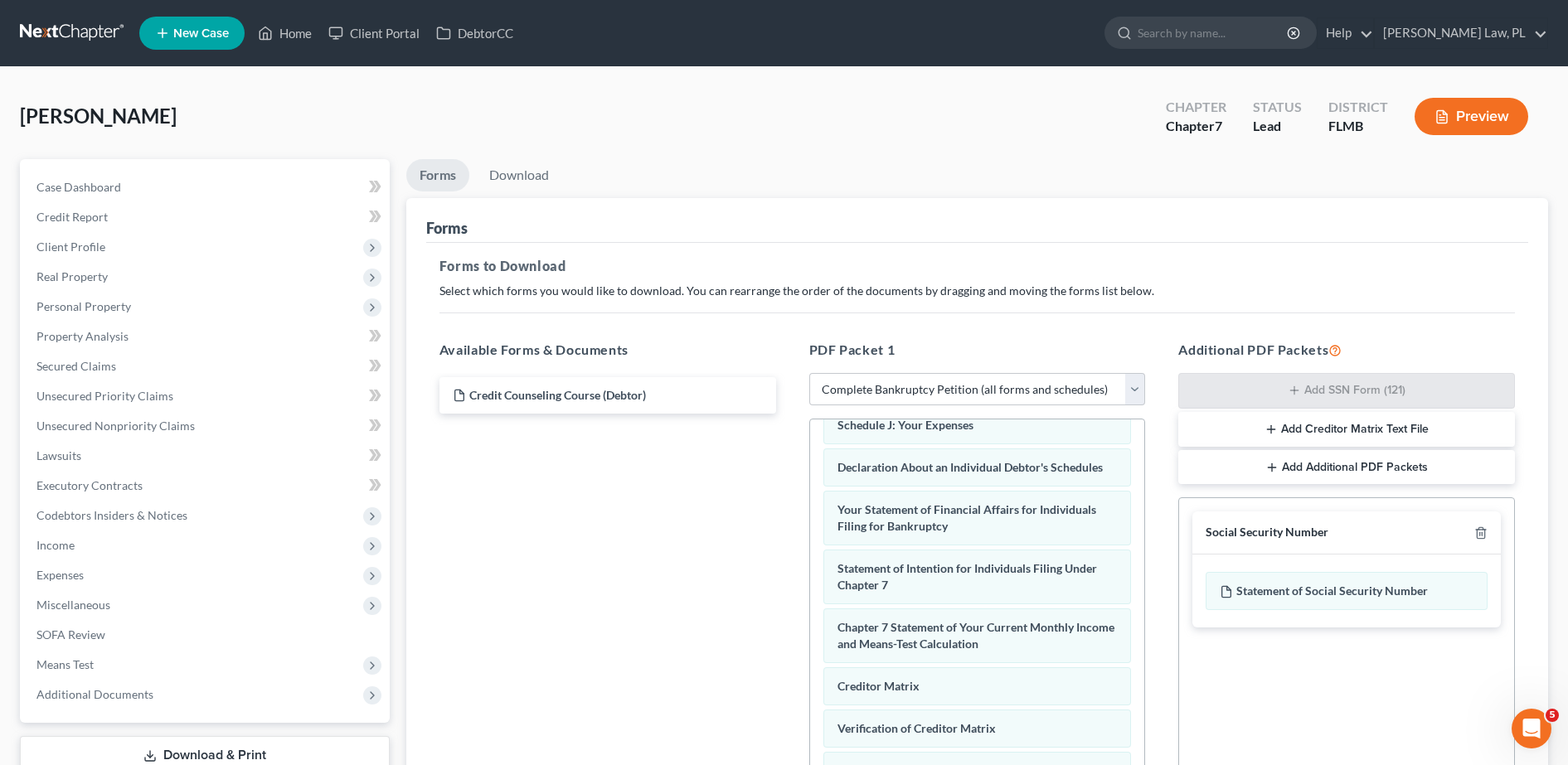
scroll to position [259, 0]
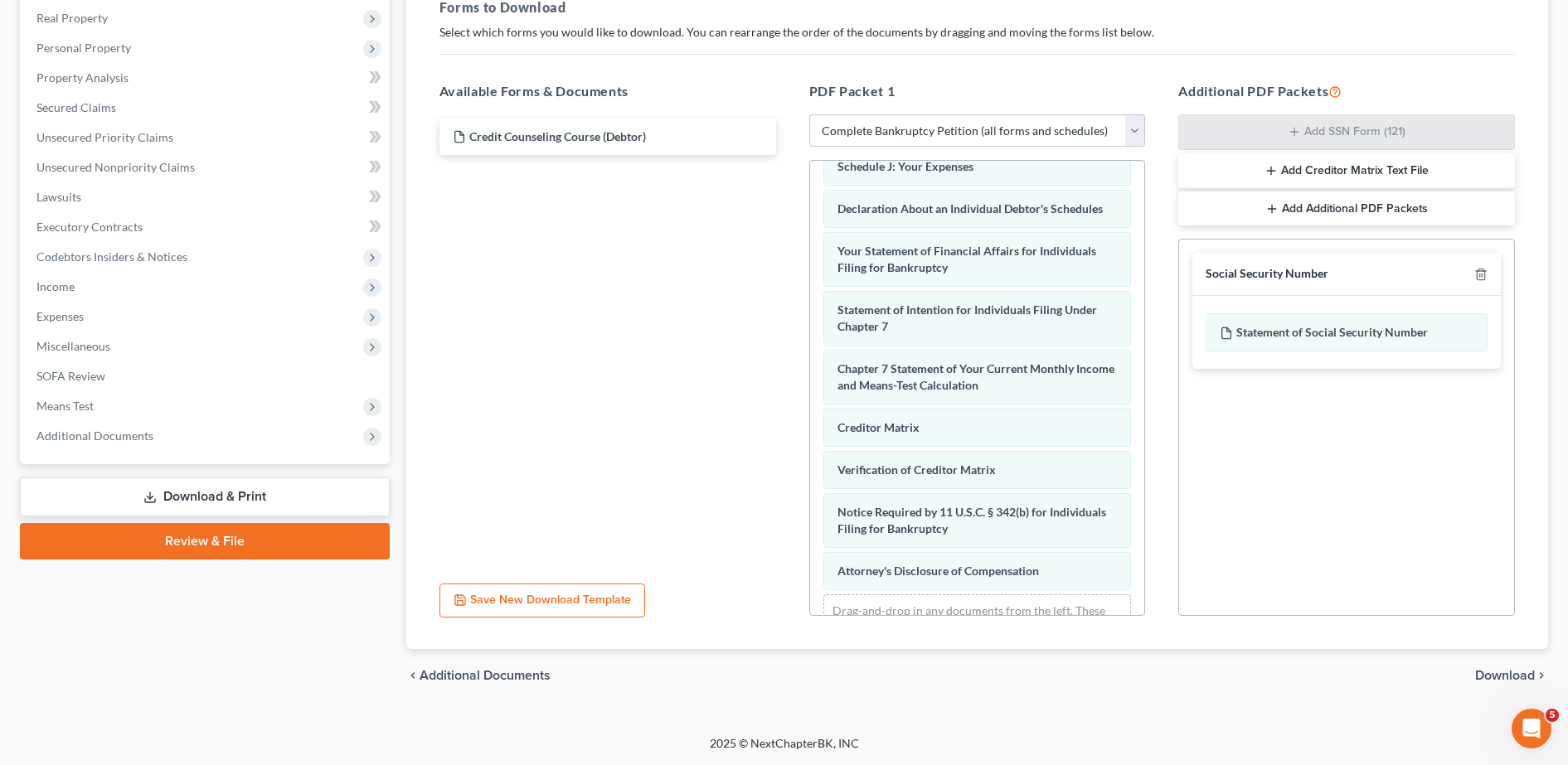
click at [1515, 681] on span "Download" at bounding box center [1505, 675] width 60 height 13
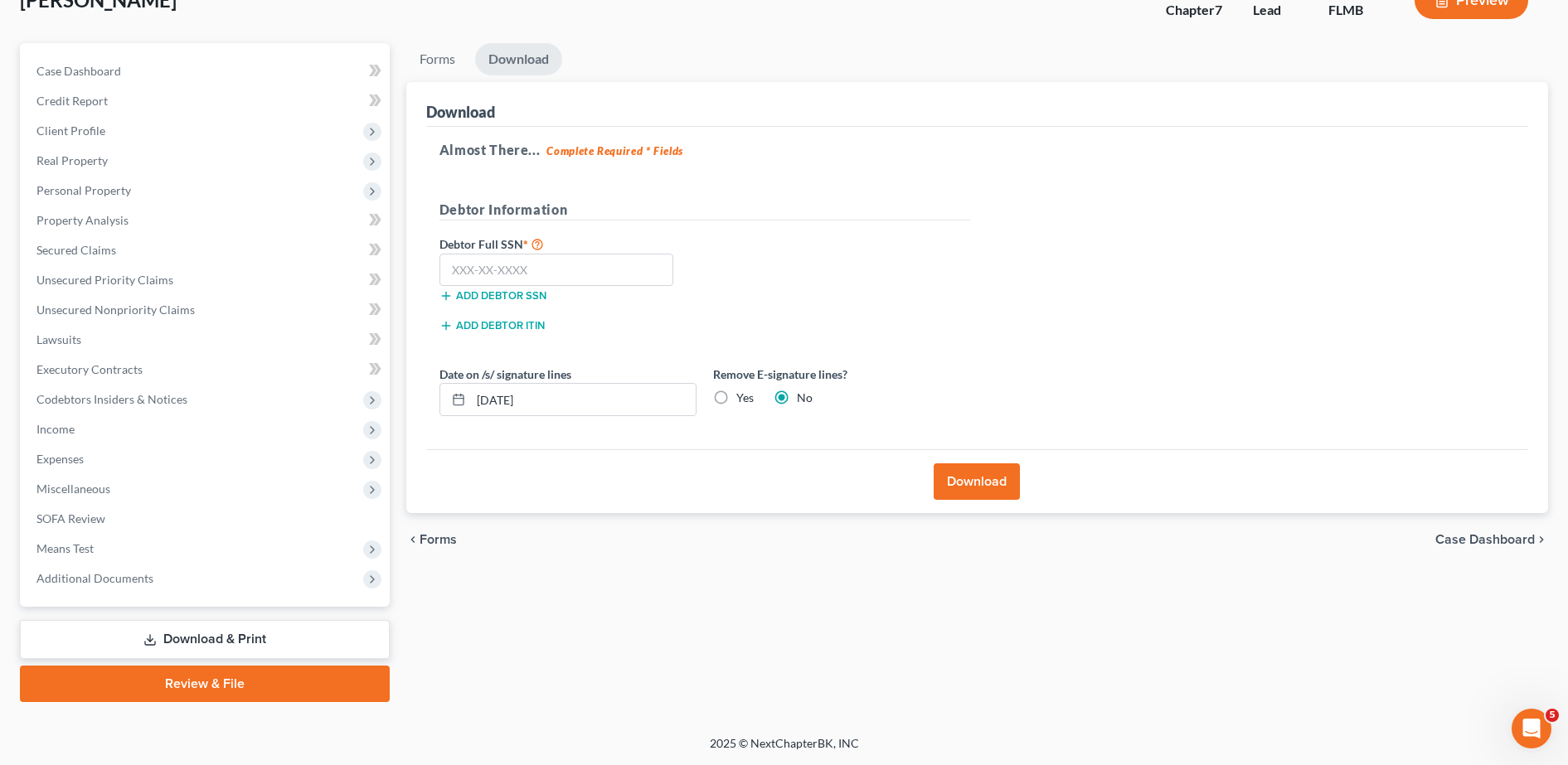
scroll to position [116, 0]
click at [736, 396] on label "Yes" at bounding box center [745, 397] width 17 height 17
click at [743, 396] on input "Yes" at bounding box center [748, 394] width 11 height 11
radio input "true"
radio input "false"
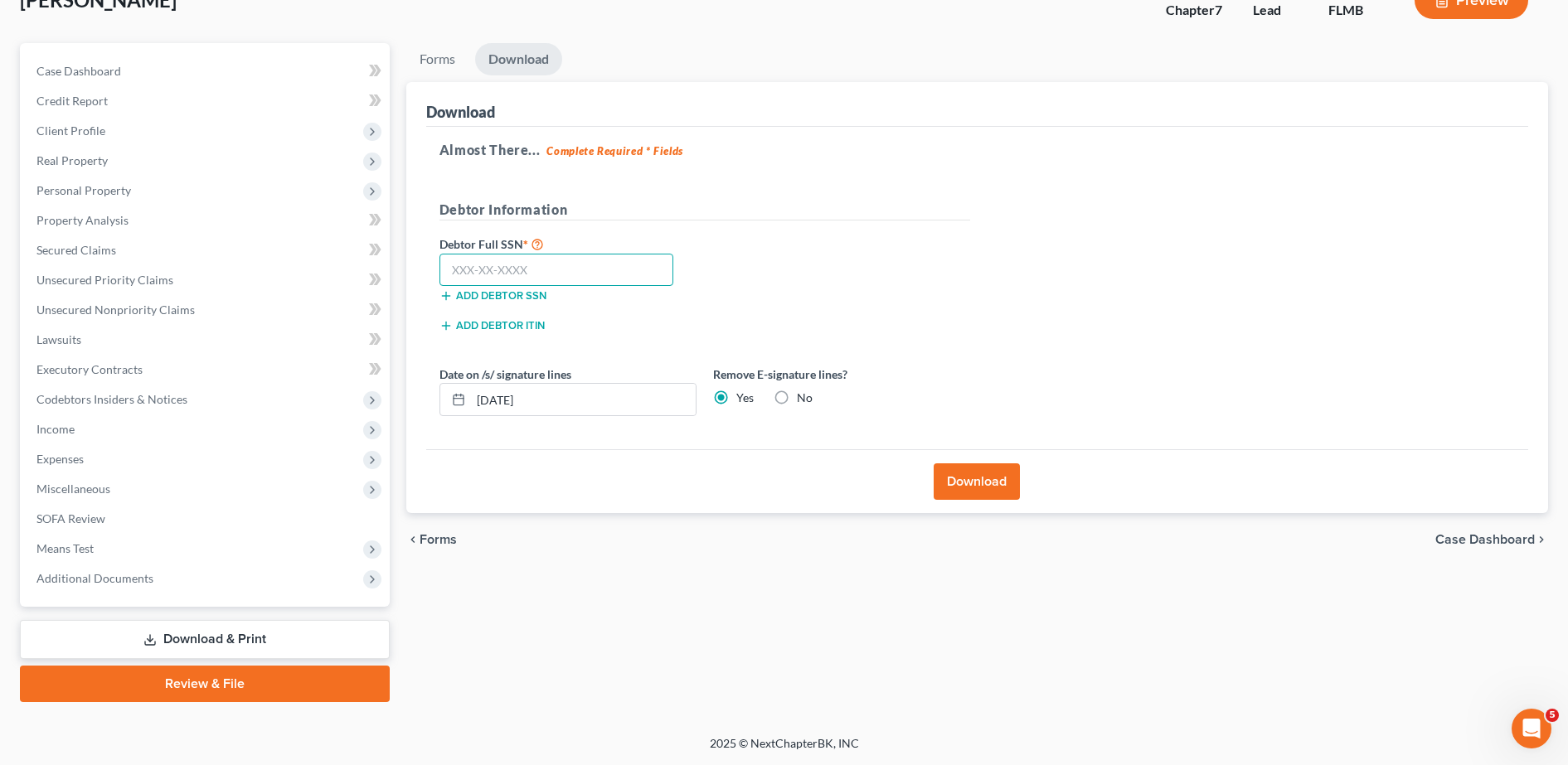
click at [618, 258] on input "text" at bounding box center [556, 270] width 235 height 33
type input "027-48-3970"
click at [964, 485] on button "Download" at bounding box center [977, 481] width 86 height 37
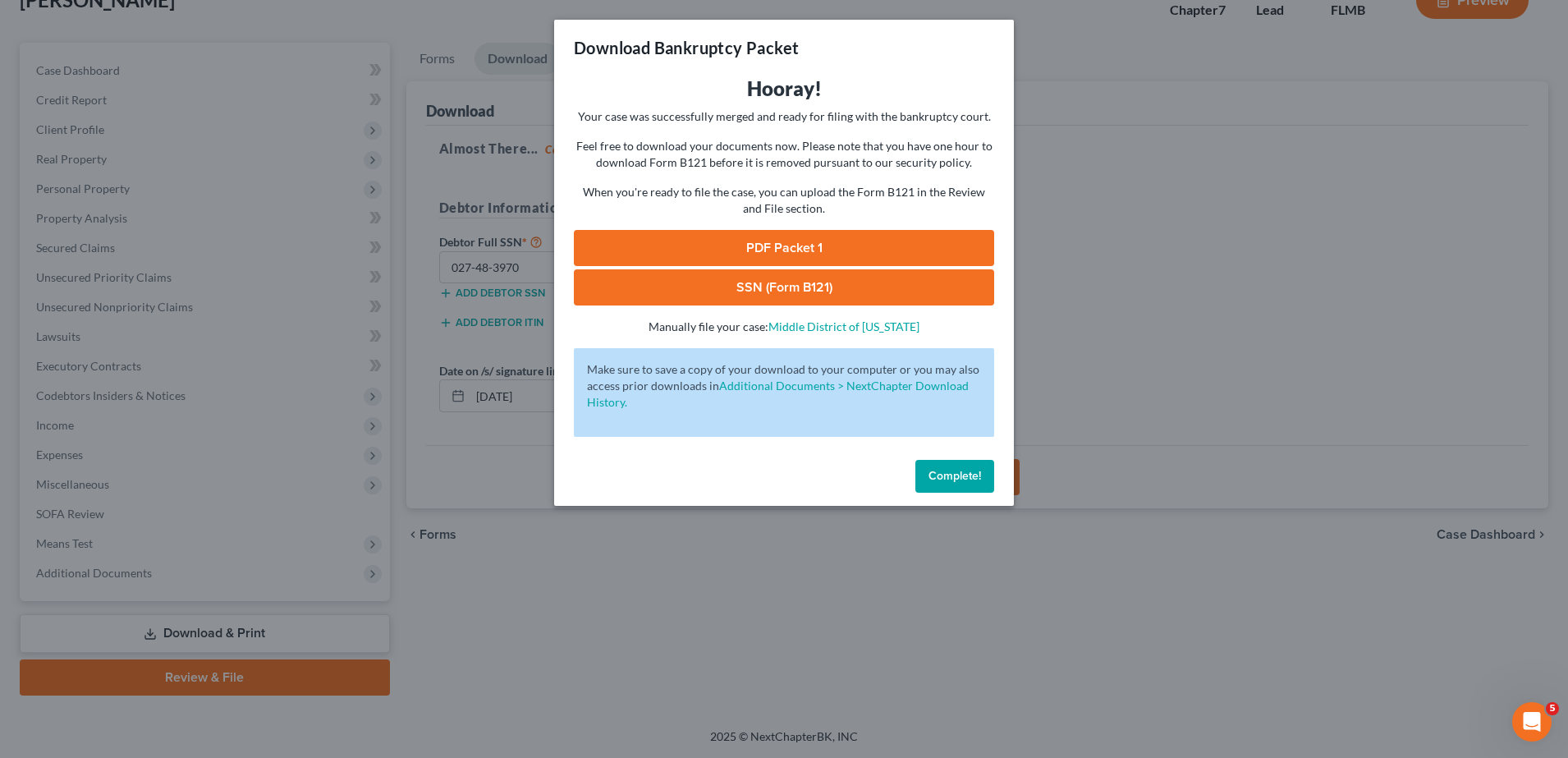
click at [818, 248] on link "PDF Packet 1" at bounding box center [783, 248] width 420 height 36
click at [730, 282] on link "SSN (Form B121)" at bounding box center [783, 288] width 420 height 36
click at [967, 482] on span "Complete!" at bounding box center [955, 475] width 53 height 14
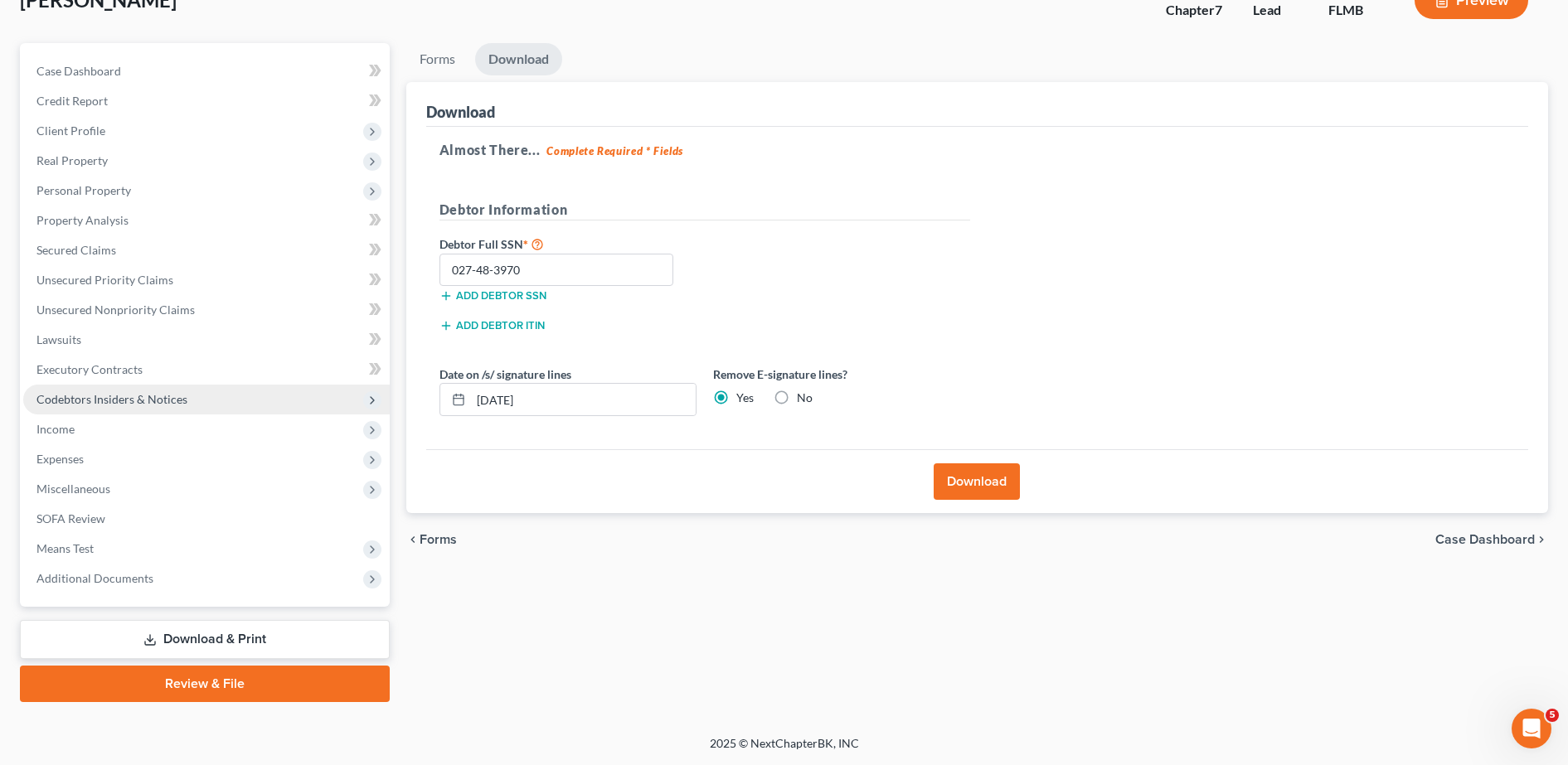
scroll to position [0, 0]
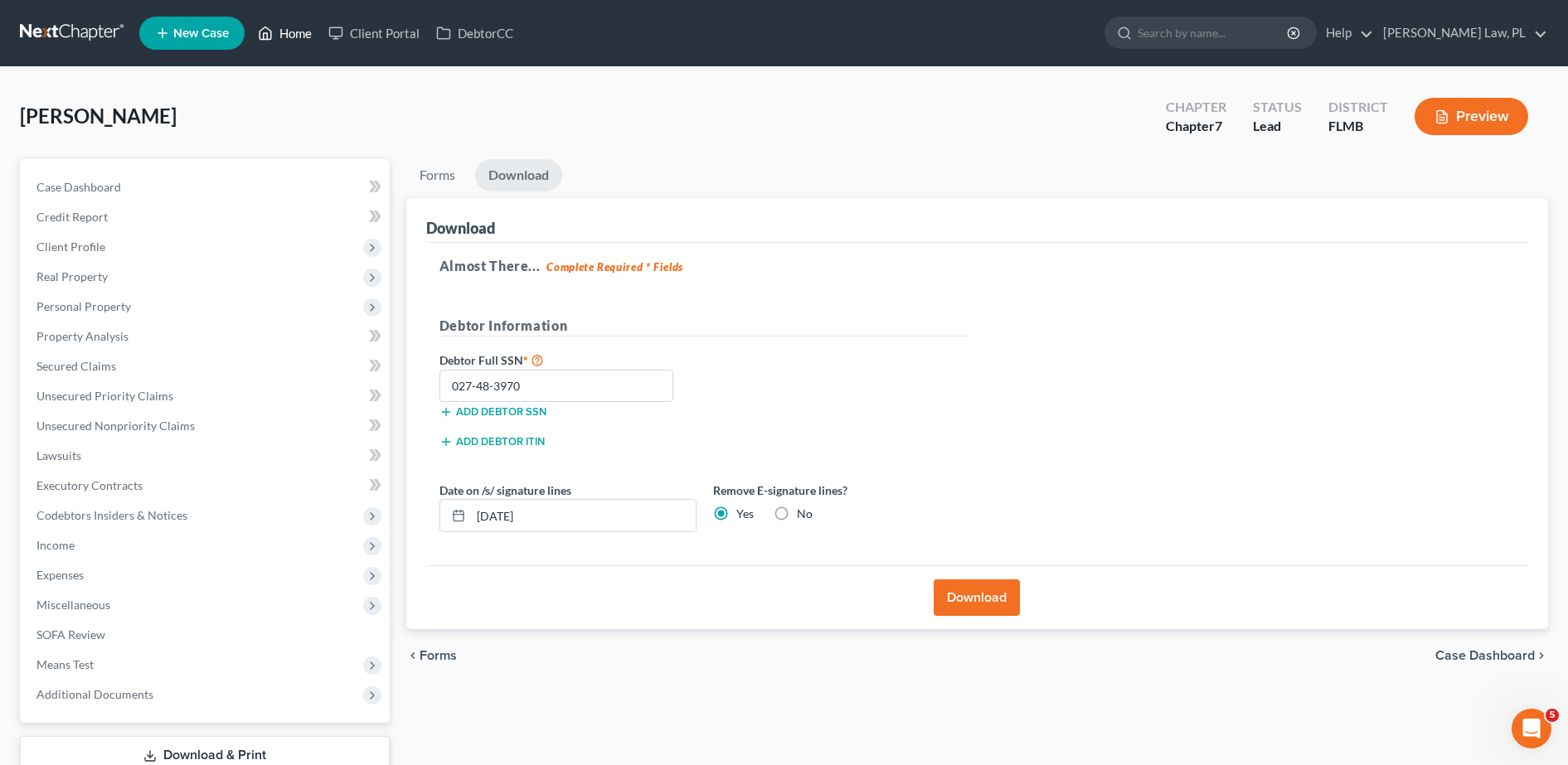
click at [281, 21] on link "Home" at bounding box center [285, 33] width 71 height 30
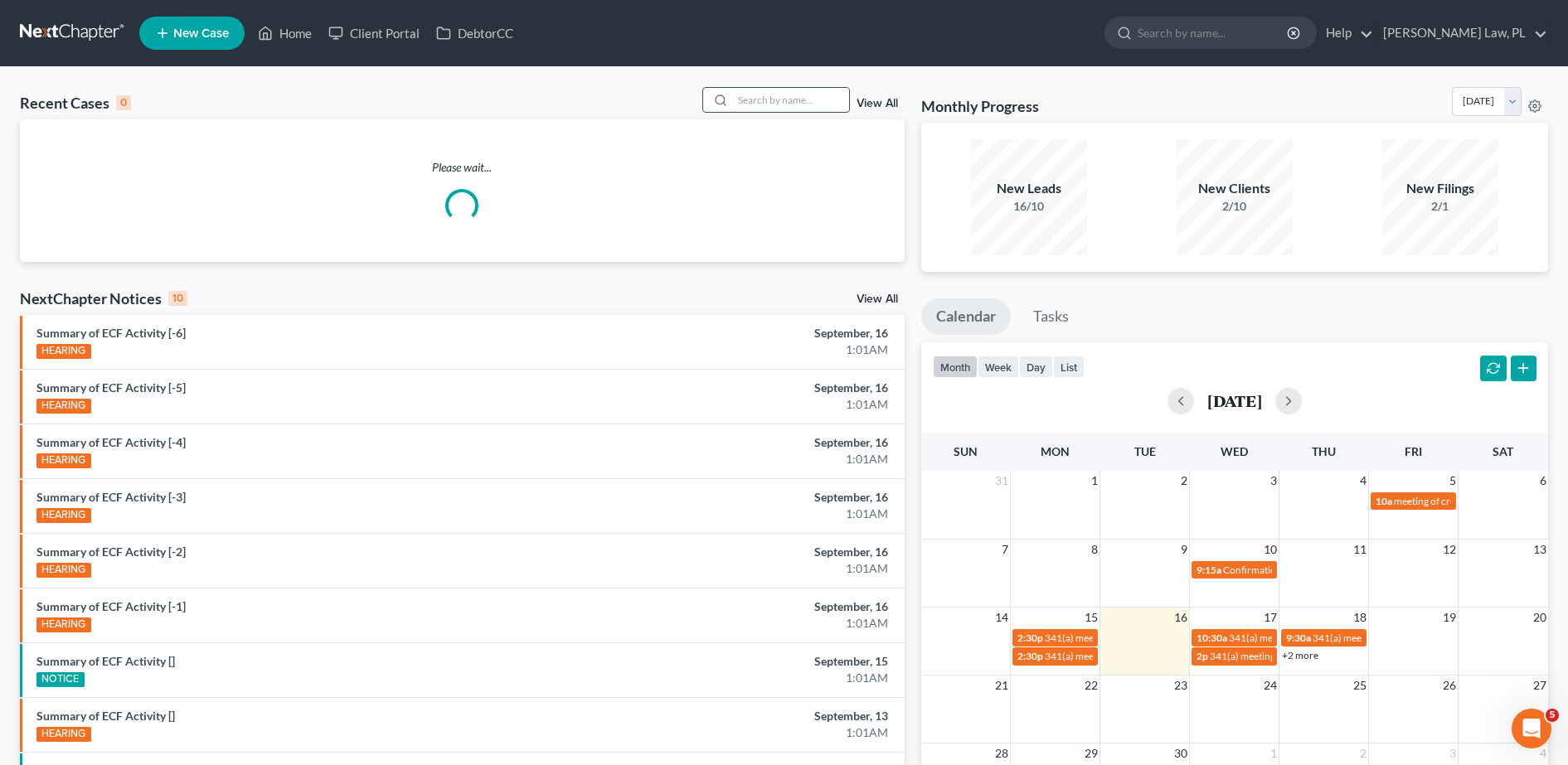
click at [776, 94] on input "search" at bounding box center [791, 100] width 116 height 24
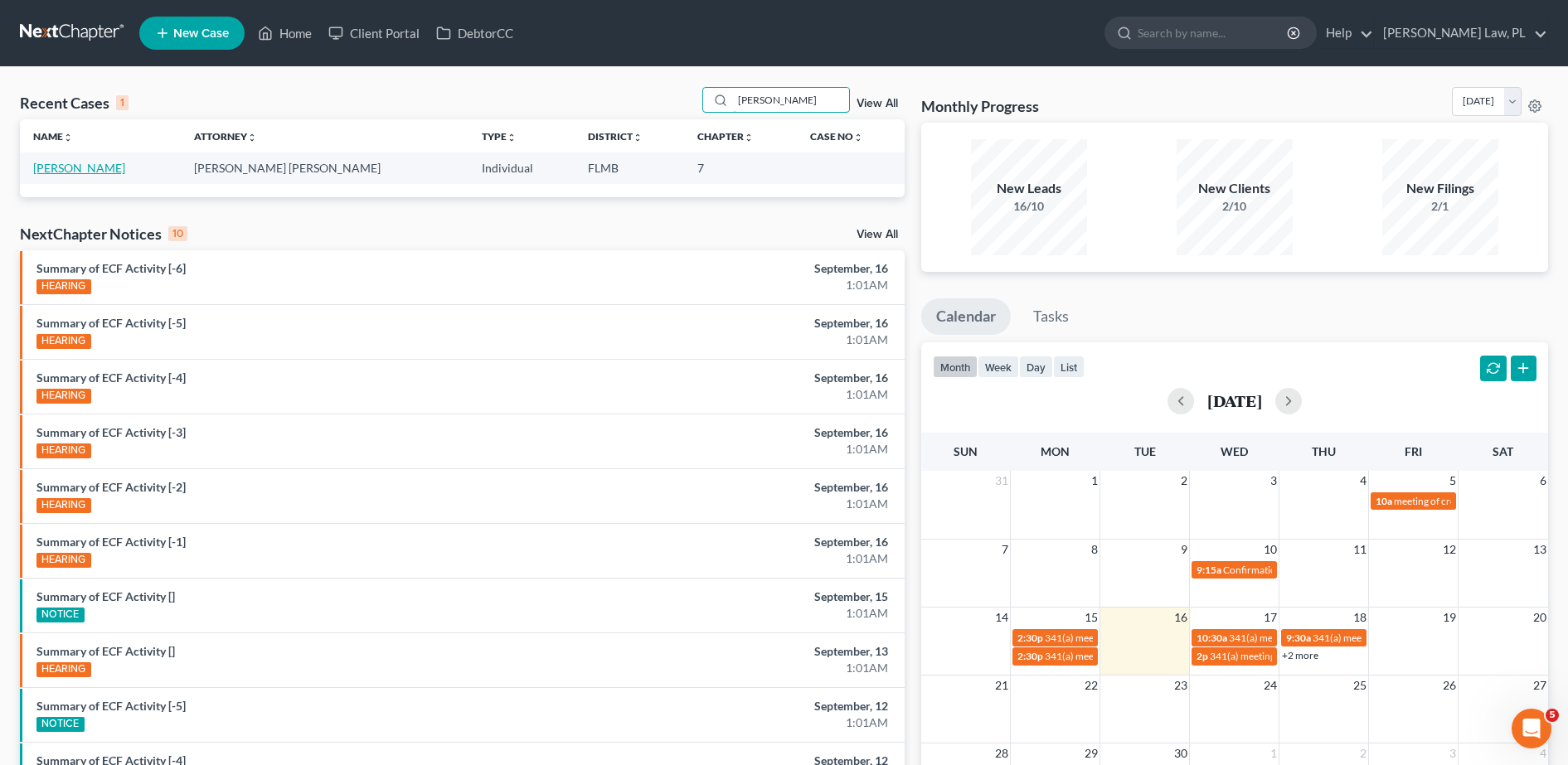
type input "hart"
click at [82, 166] on link "[PERSON_NAME]" at bounding box center [79, 168] width 92 height 14
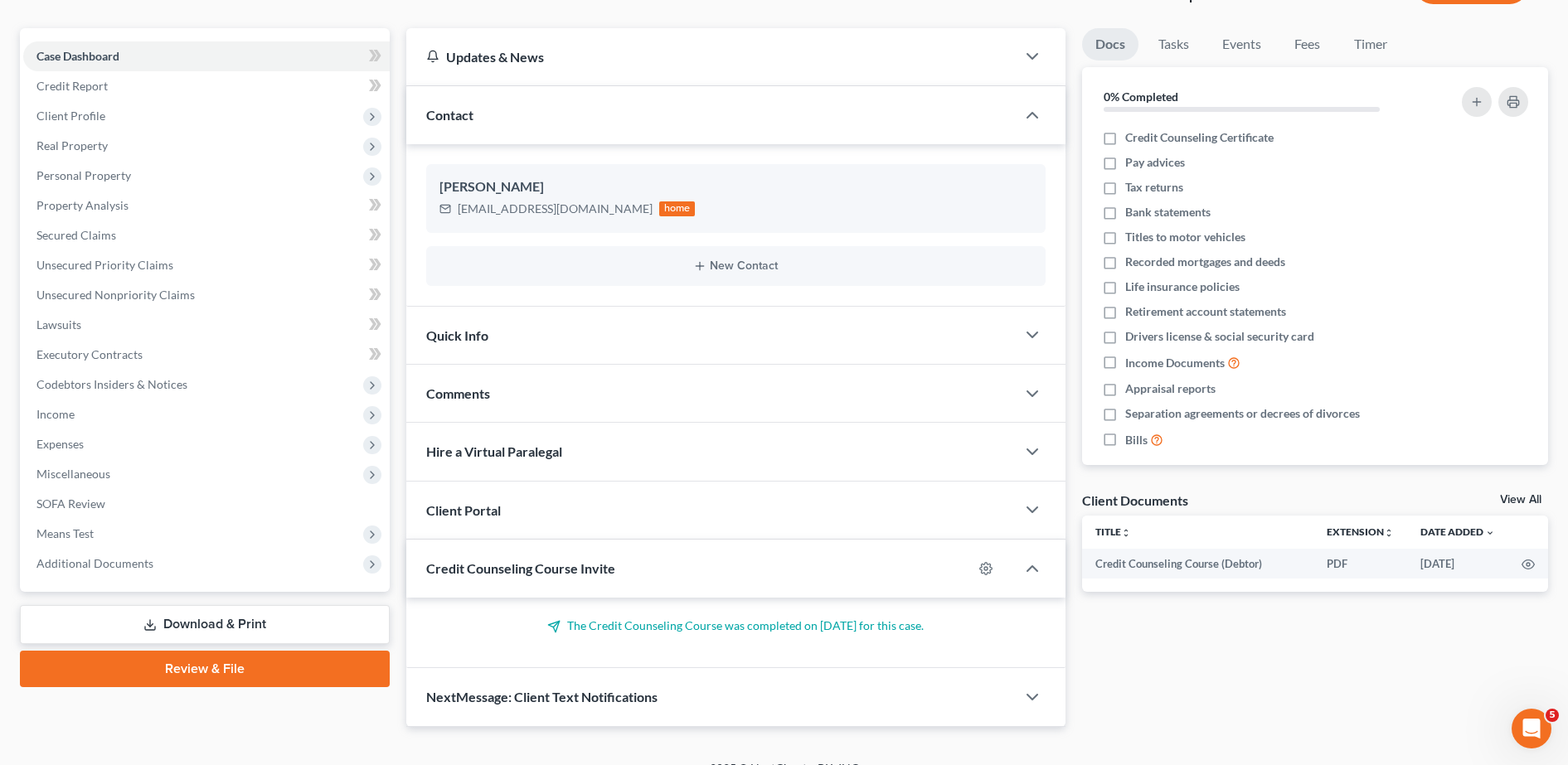
scroll to position [137, 0]
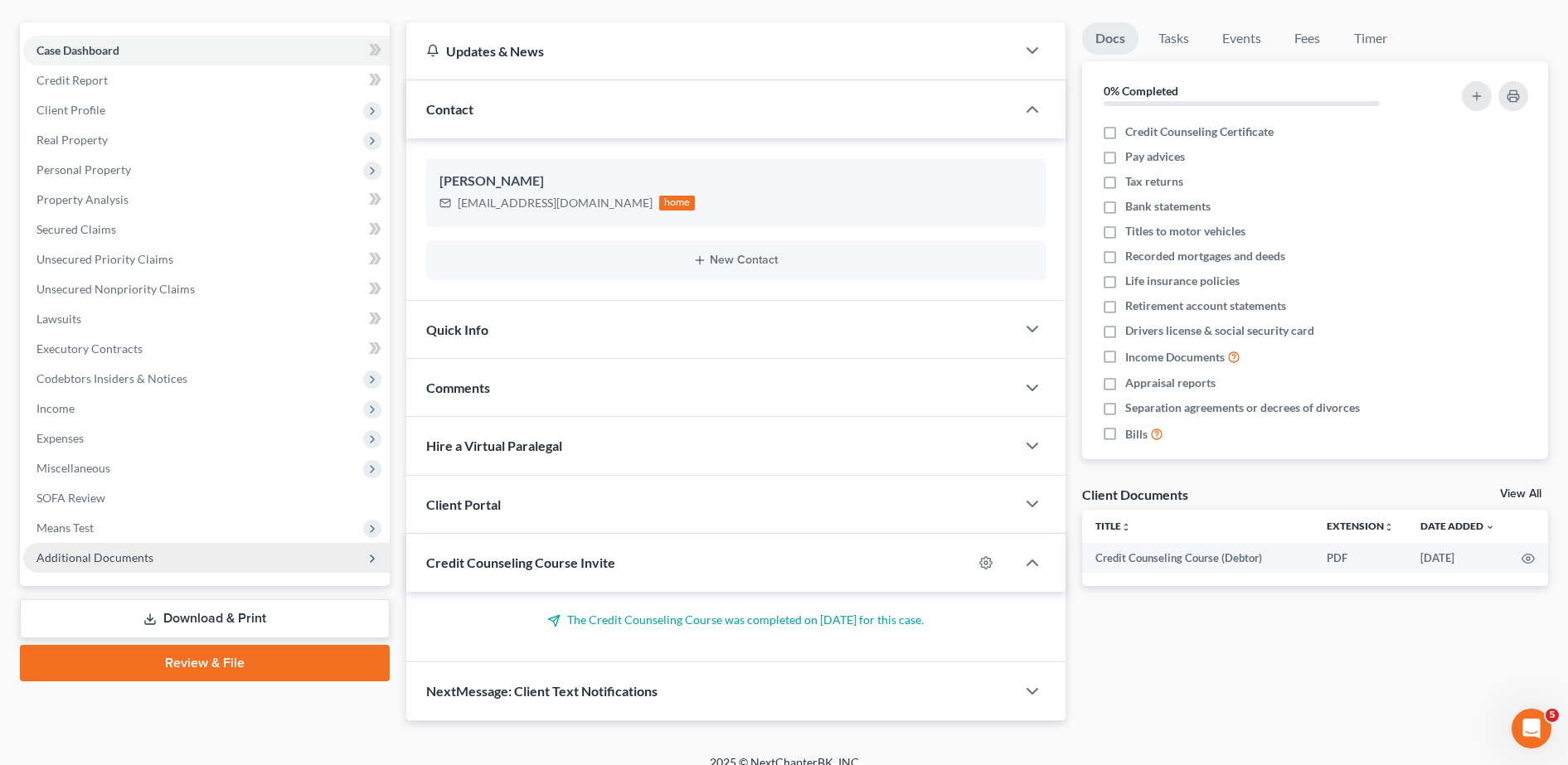
click at [147, 548] on span "Additional Documents" at bounding box center [207, 558] width 367 height 30
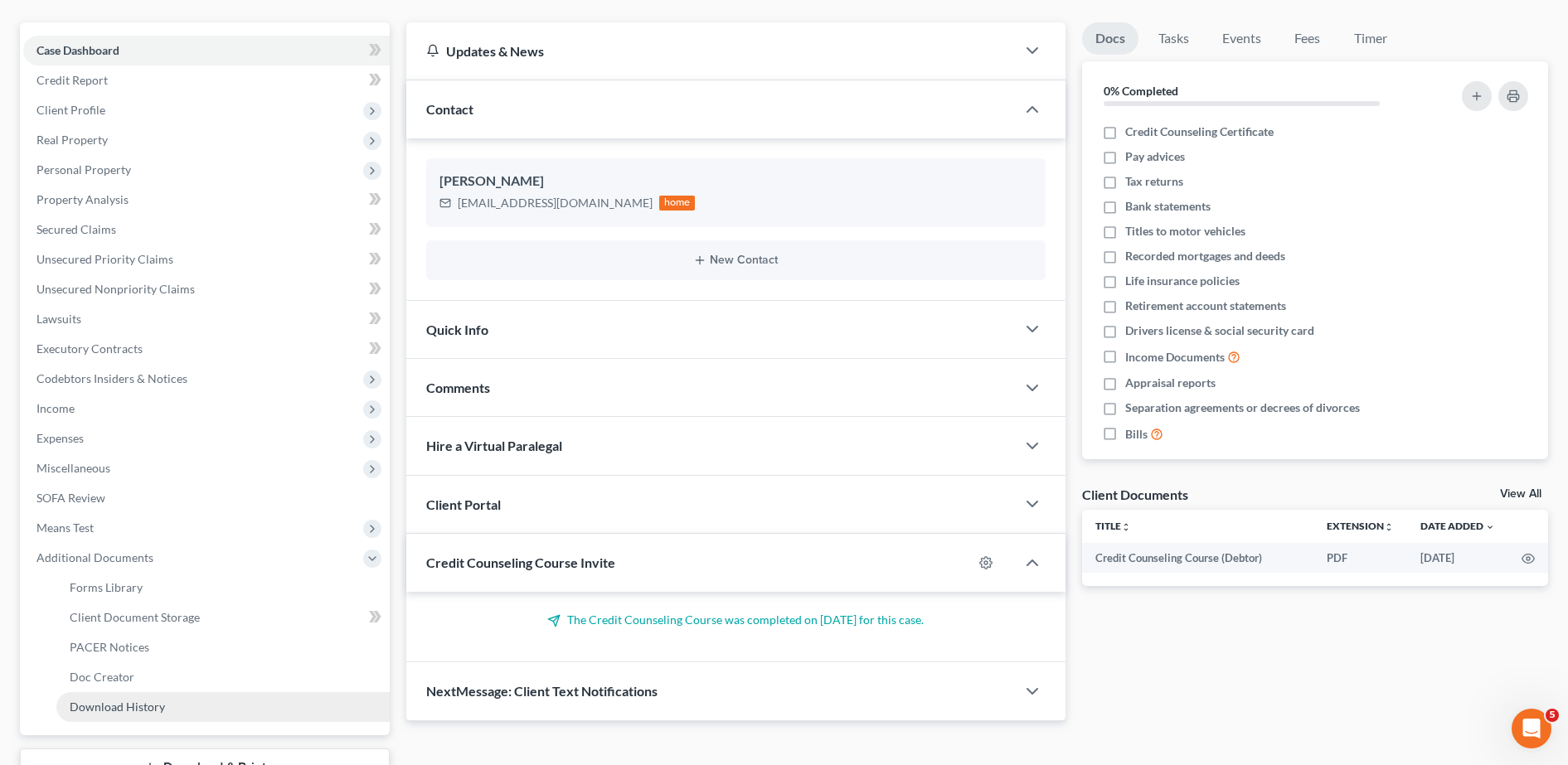
click at [163, 716] on link "Download History" at bounding box center [223, 707] width 334 height 30
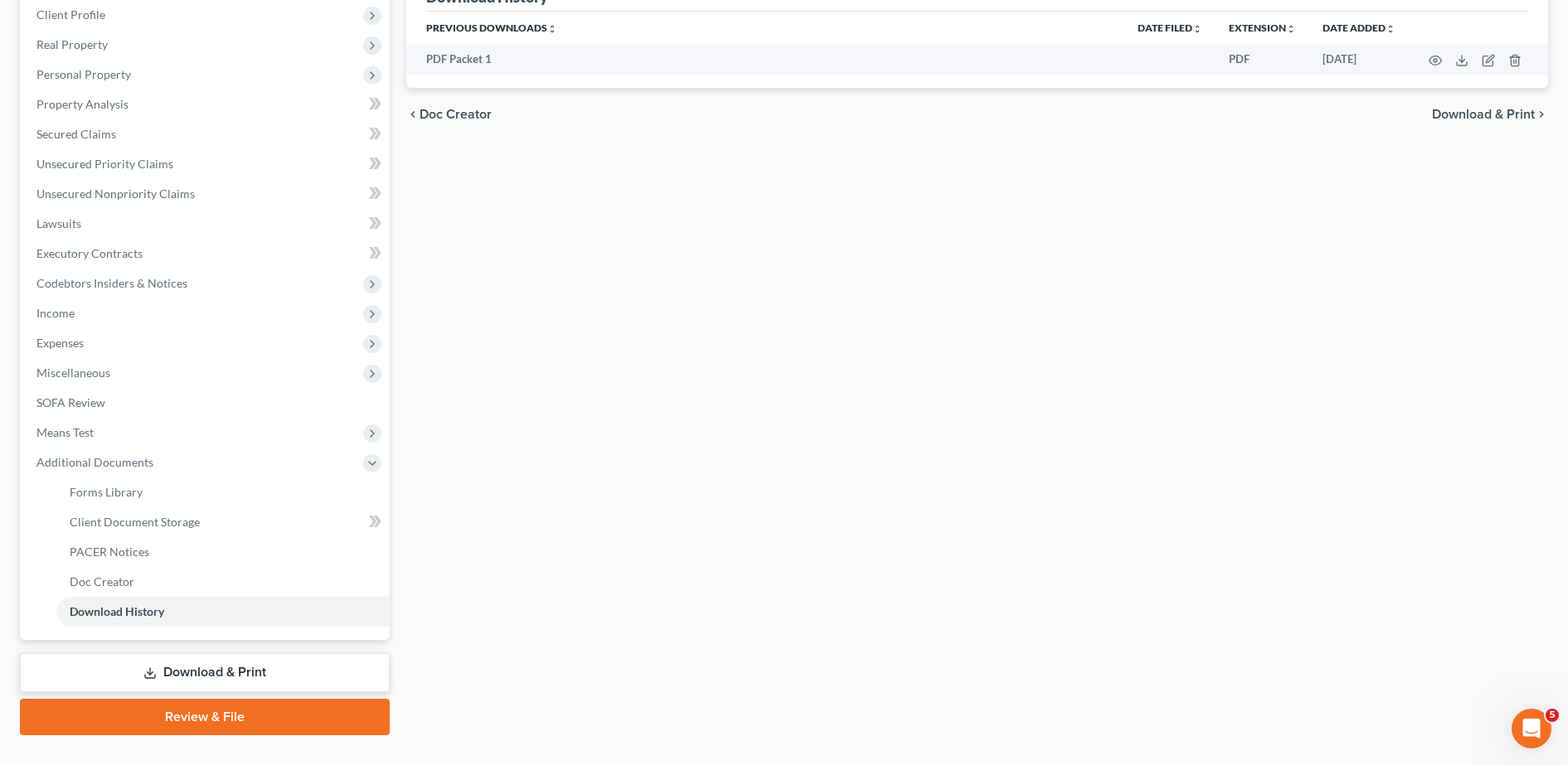
click at [265, 665] on link "Download & Print" at bounding box center [205, 672] width 370 height 39
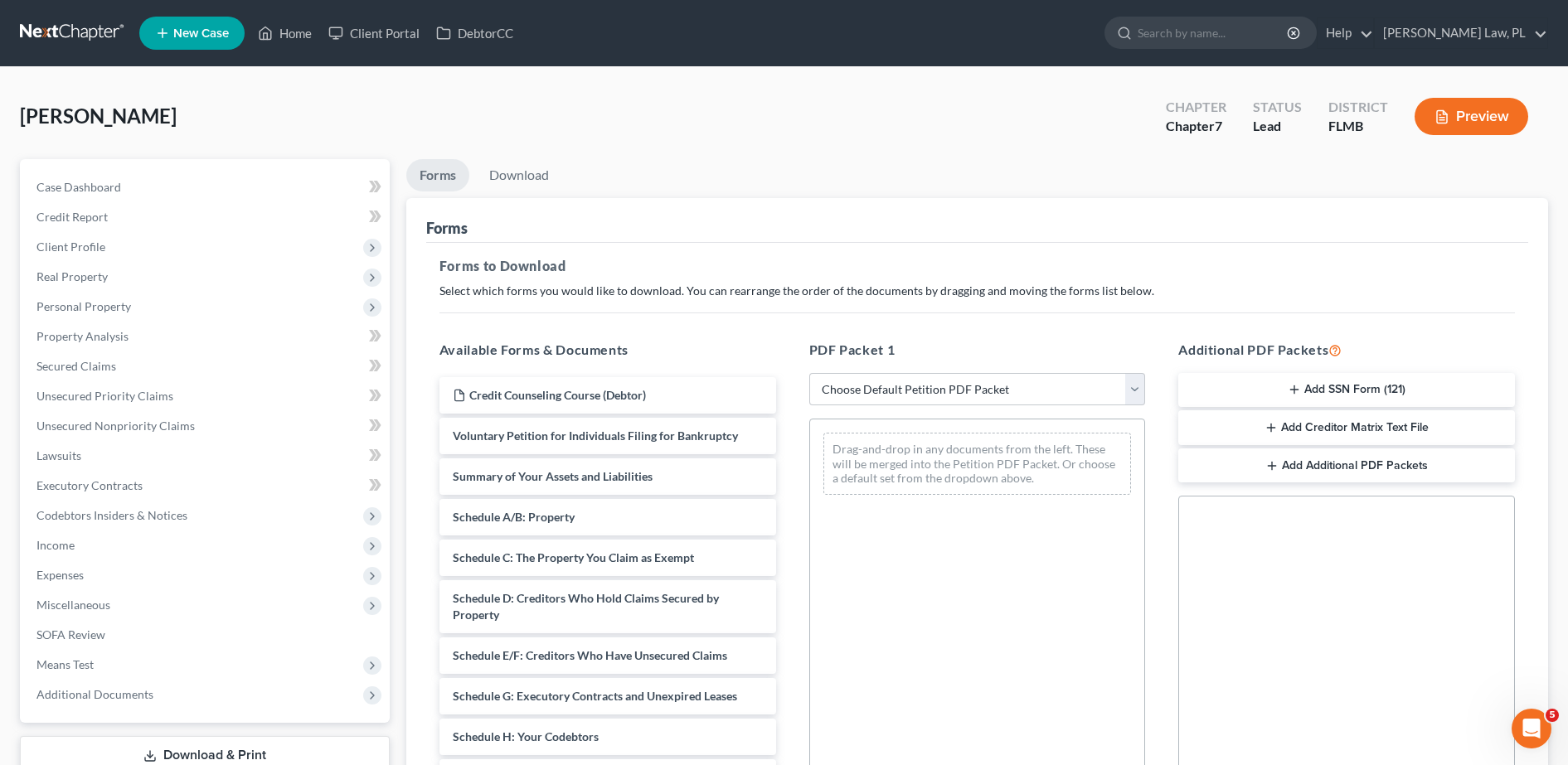
click at [1293, 395] on icon "button" at bounding box center [1294, 389] width 13 height 13
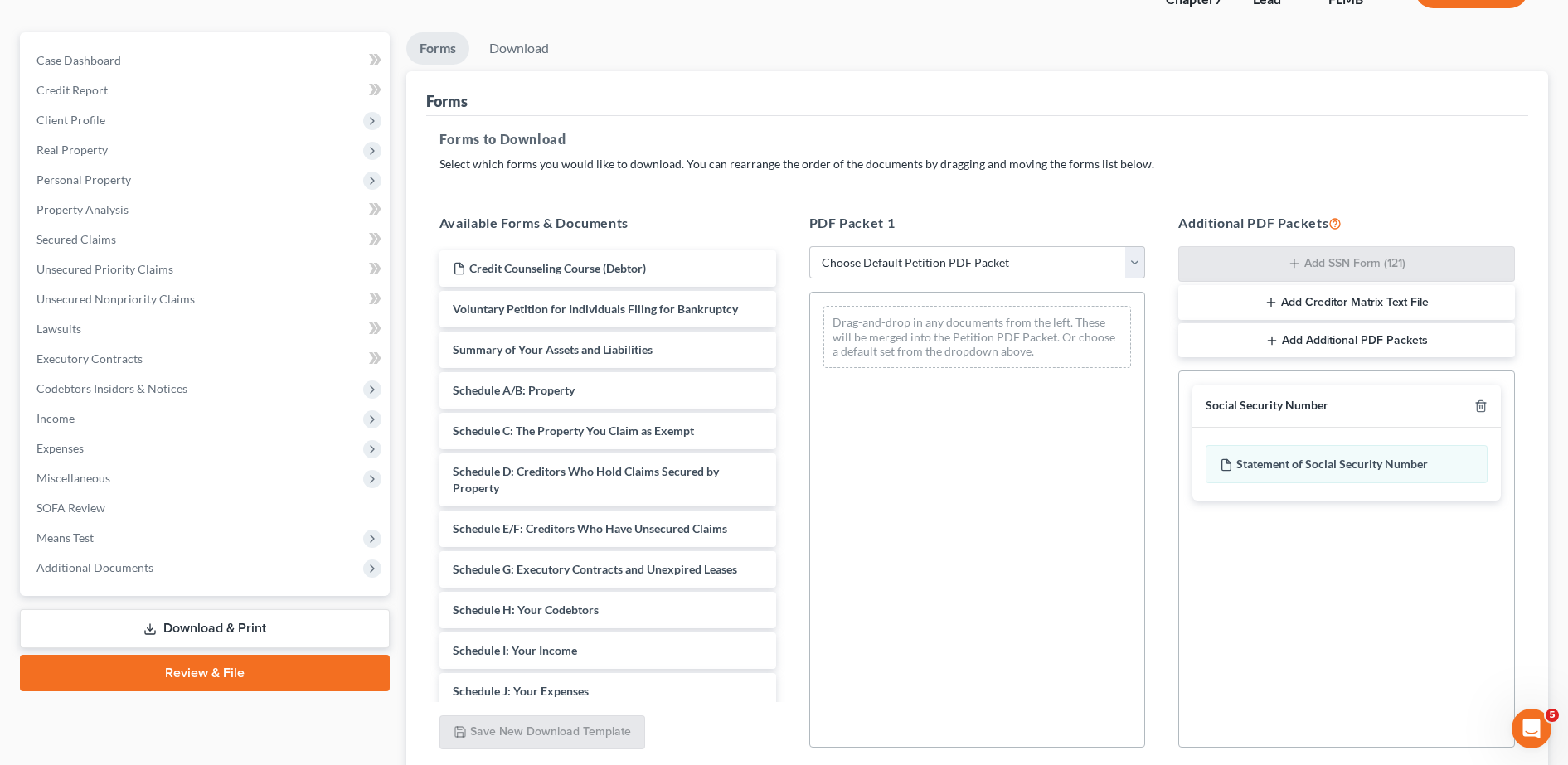
scroll to position [259, 0]
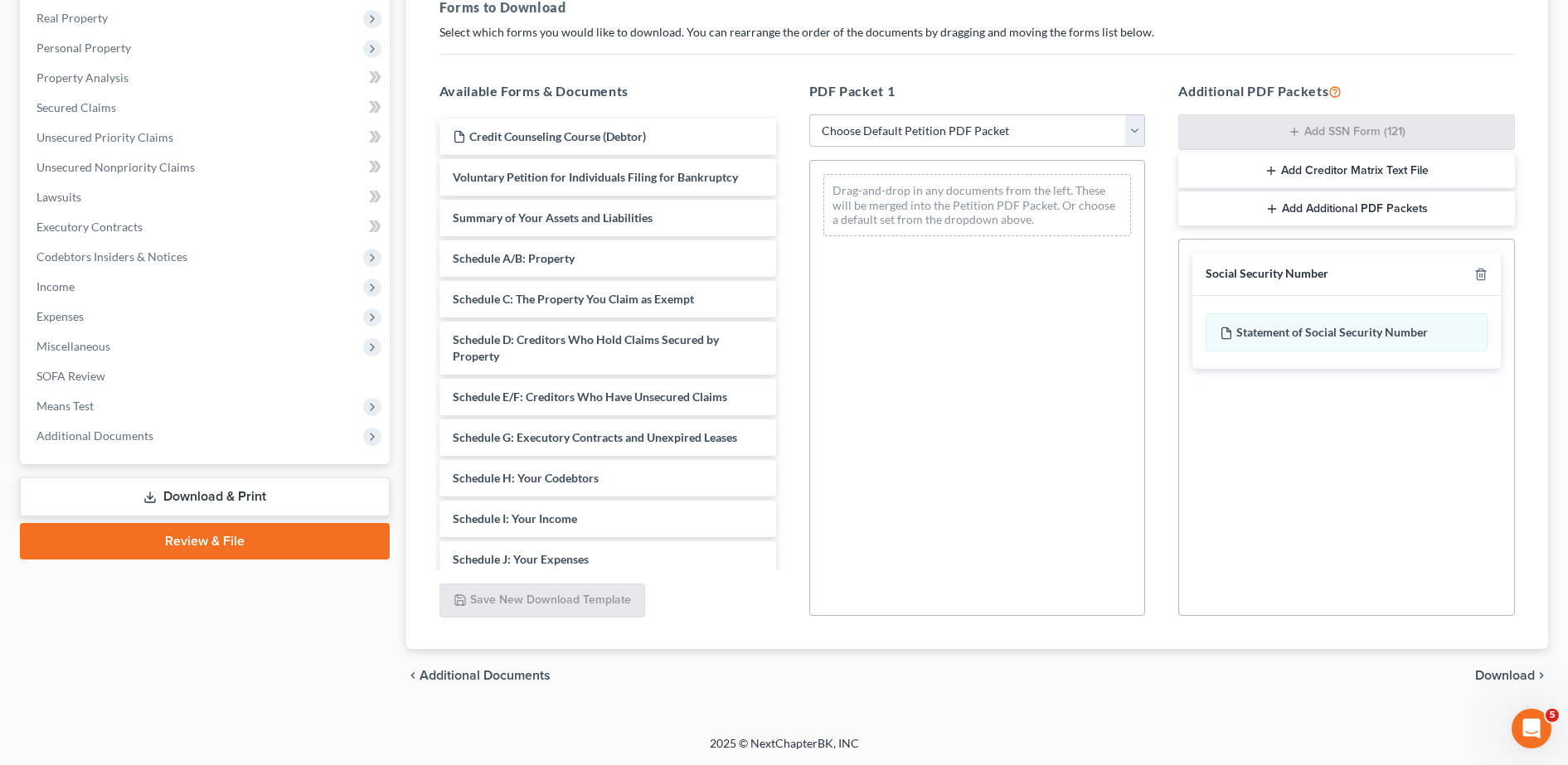
click at [1506, 670] on span "Download" at bounding box center [1505, 675] width 60 height 13
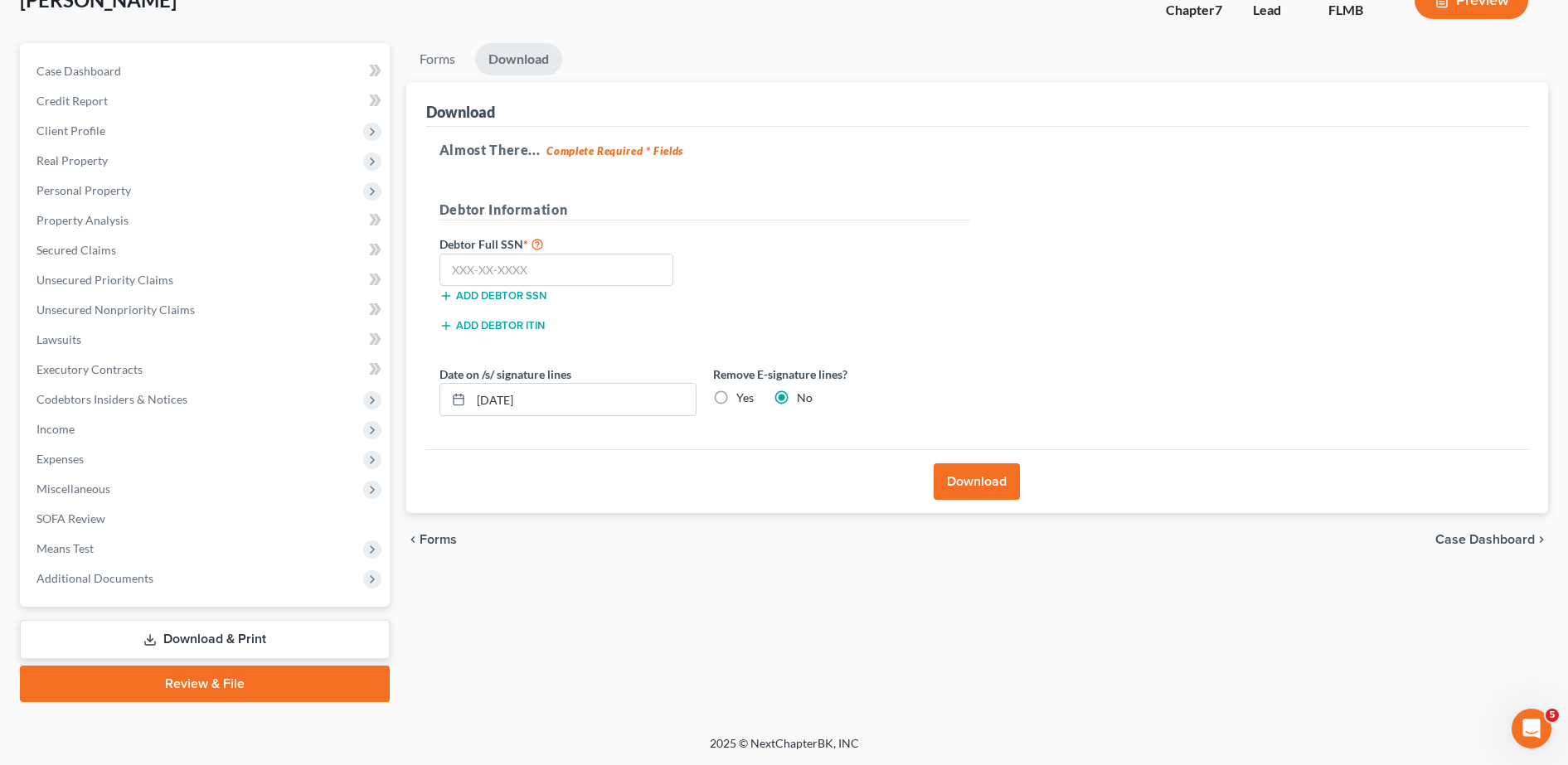
scroll to position [116, 0]
click at [590, 270] on input "text" at bounding box center [556, 270] width 235 height 33
type input "310-46-9767"
click at [737, 398] on label "Yes" at bounding box center [745, 397] width 17 height 17
click at [743, 398] on input "Yes" at bounding box center [748, 394] width 11 height 11
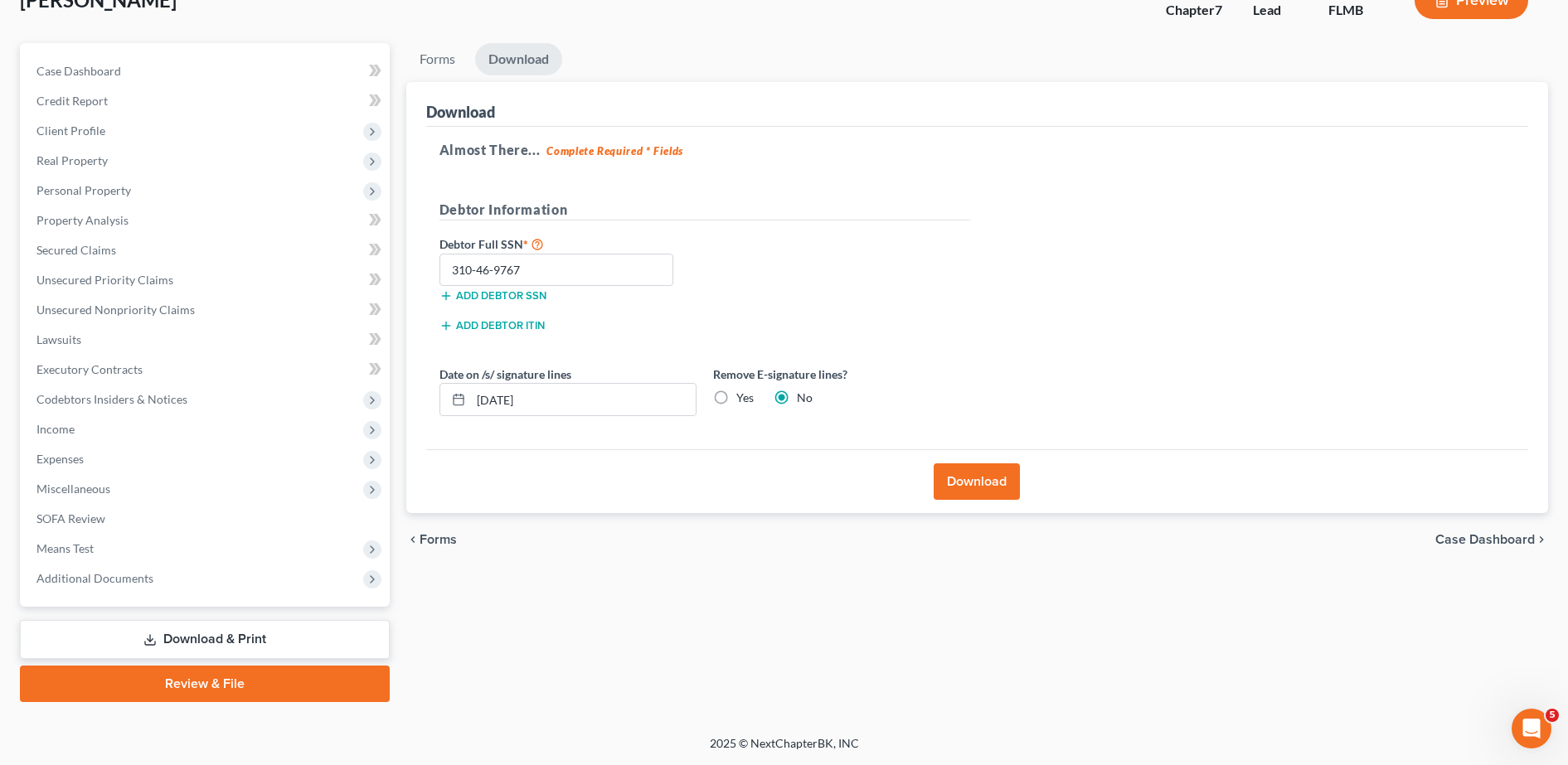
radio input "true"
radio input "false"
click at [976, 481] on button "Download" at bounding box center [977, 481] width 86 height 37
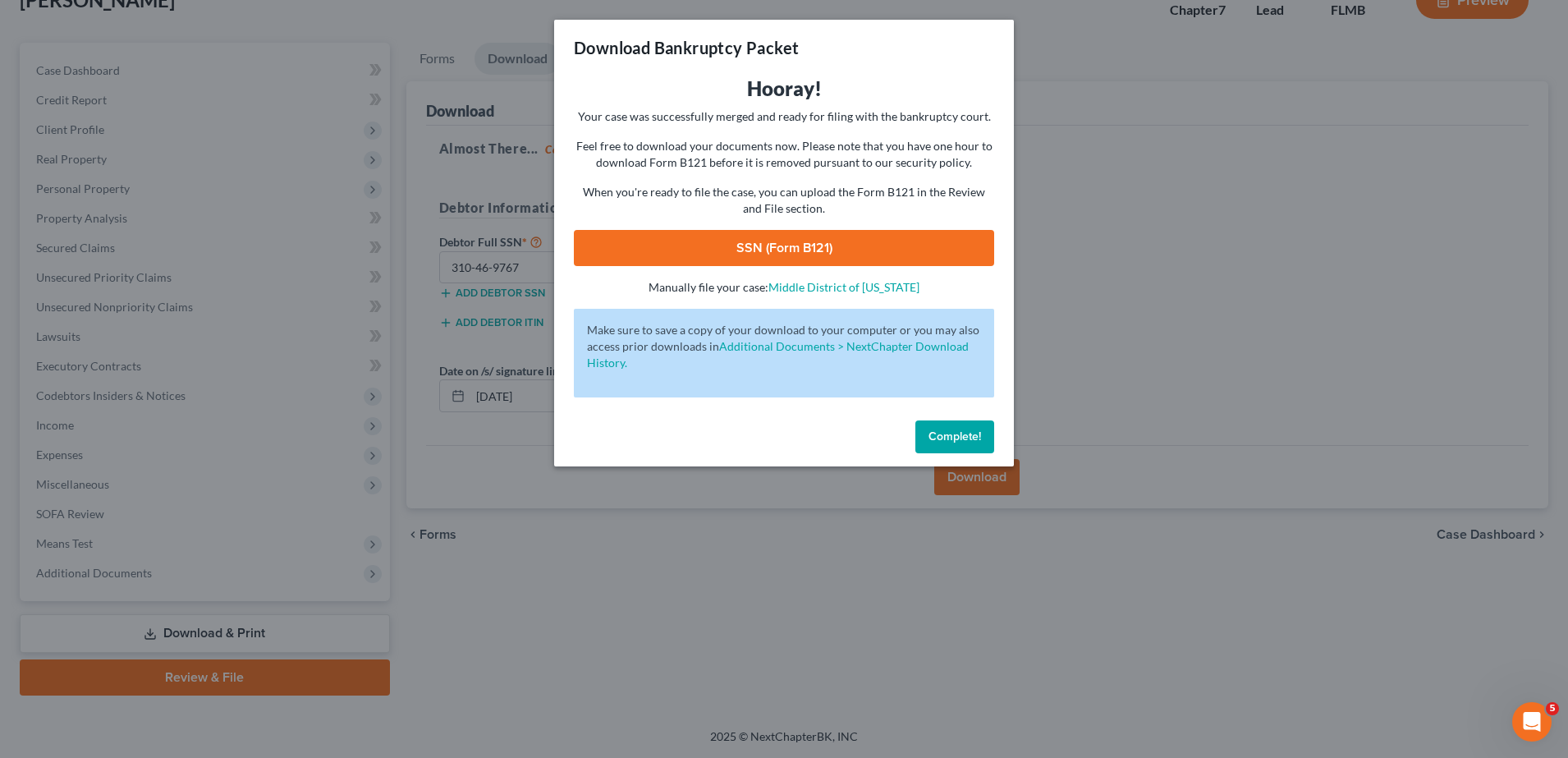
click at [869, 249] on link "SSN (Form B121)" at bounding box center [783, 248] width 420 height 36
click at [720, 527] on div "Download Bankruptcy Packet Hooray! Your case was successfully merged and ready …" at bounding box center [784, 379] width 1568 height 758
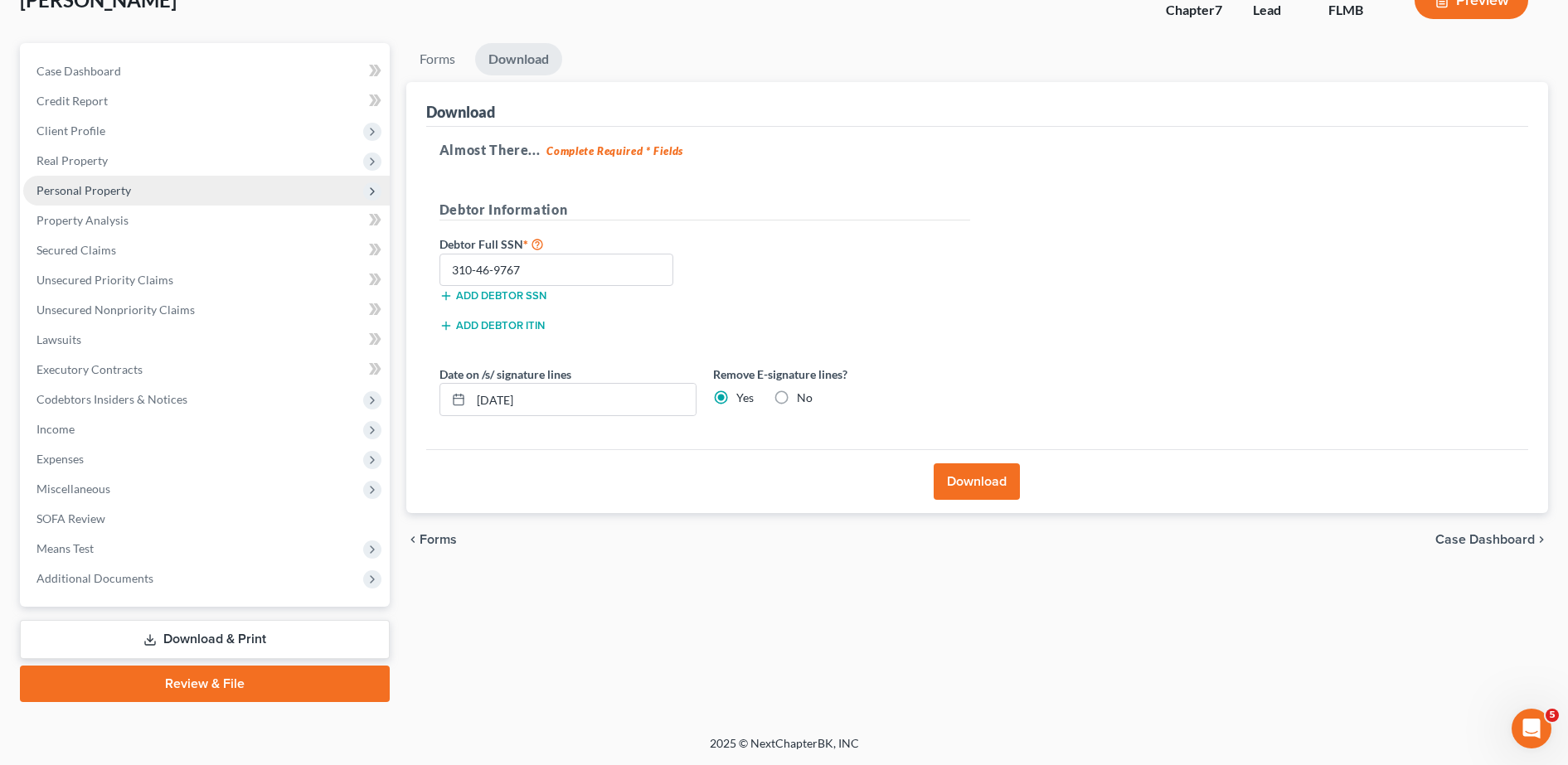
scroll to position [0, 0]
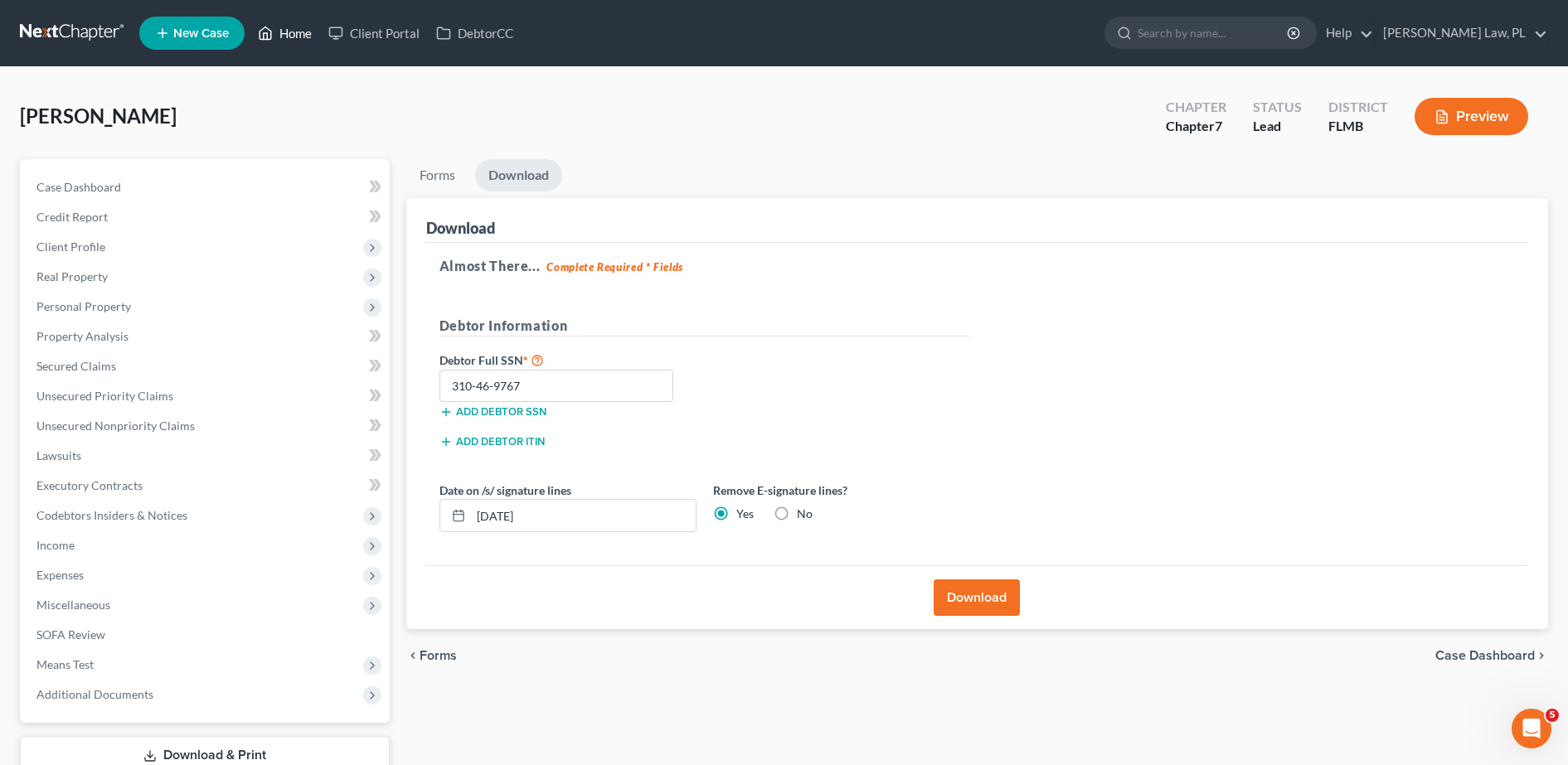
click at [304, 32] on link "Home" at bounding box center [285, 33] width 71 height 30
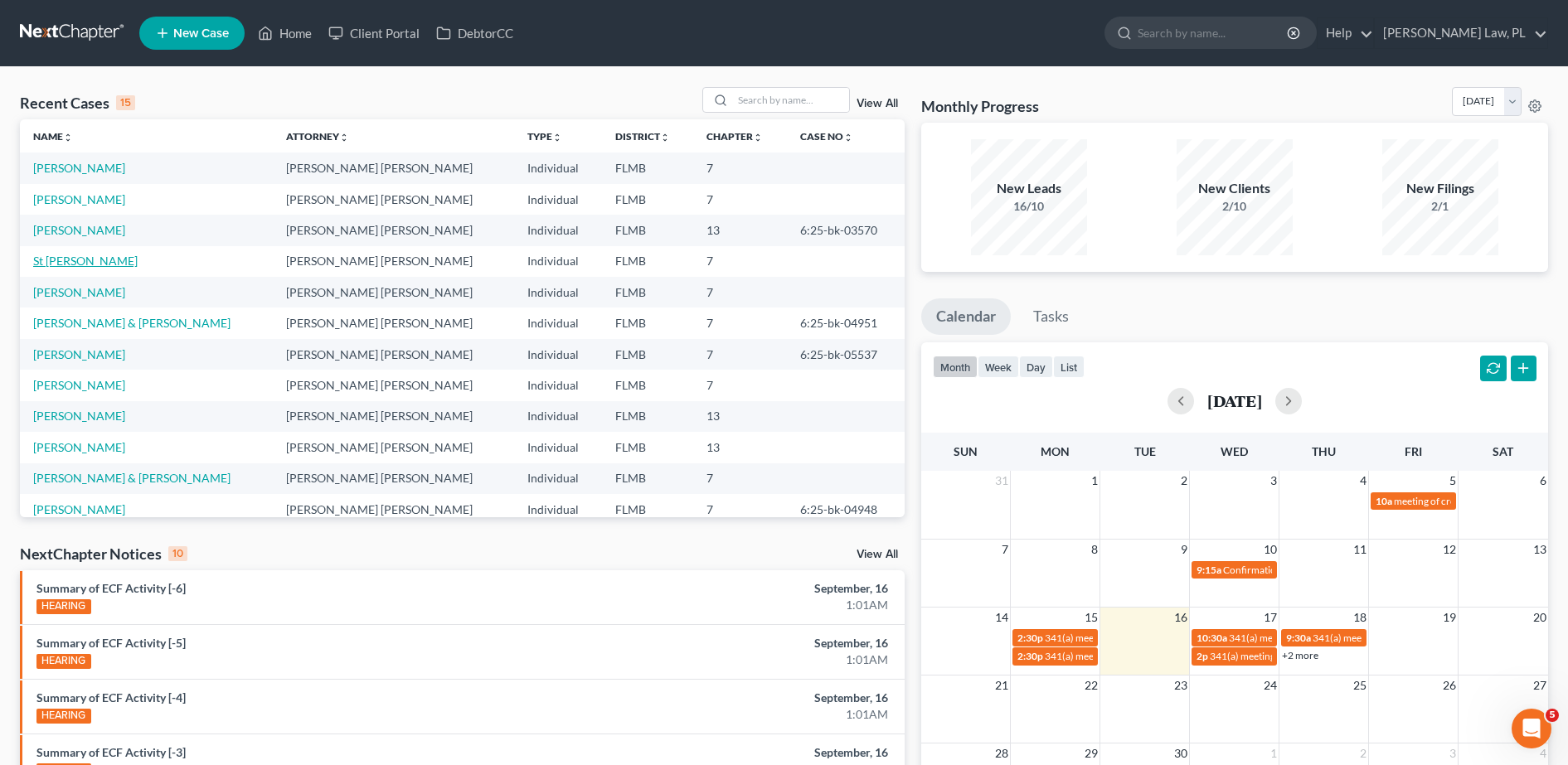
click at [66, 265] on link "St [PERSON_NAME]" at bounding box center [85, 261] width 105 height 14
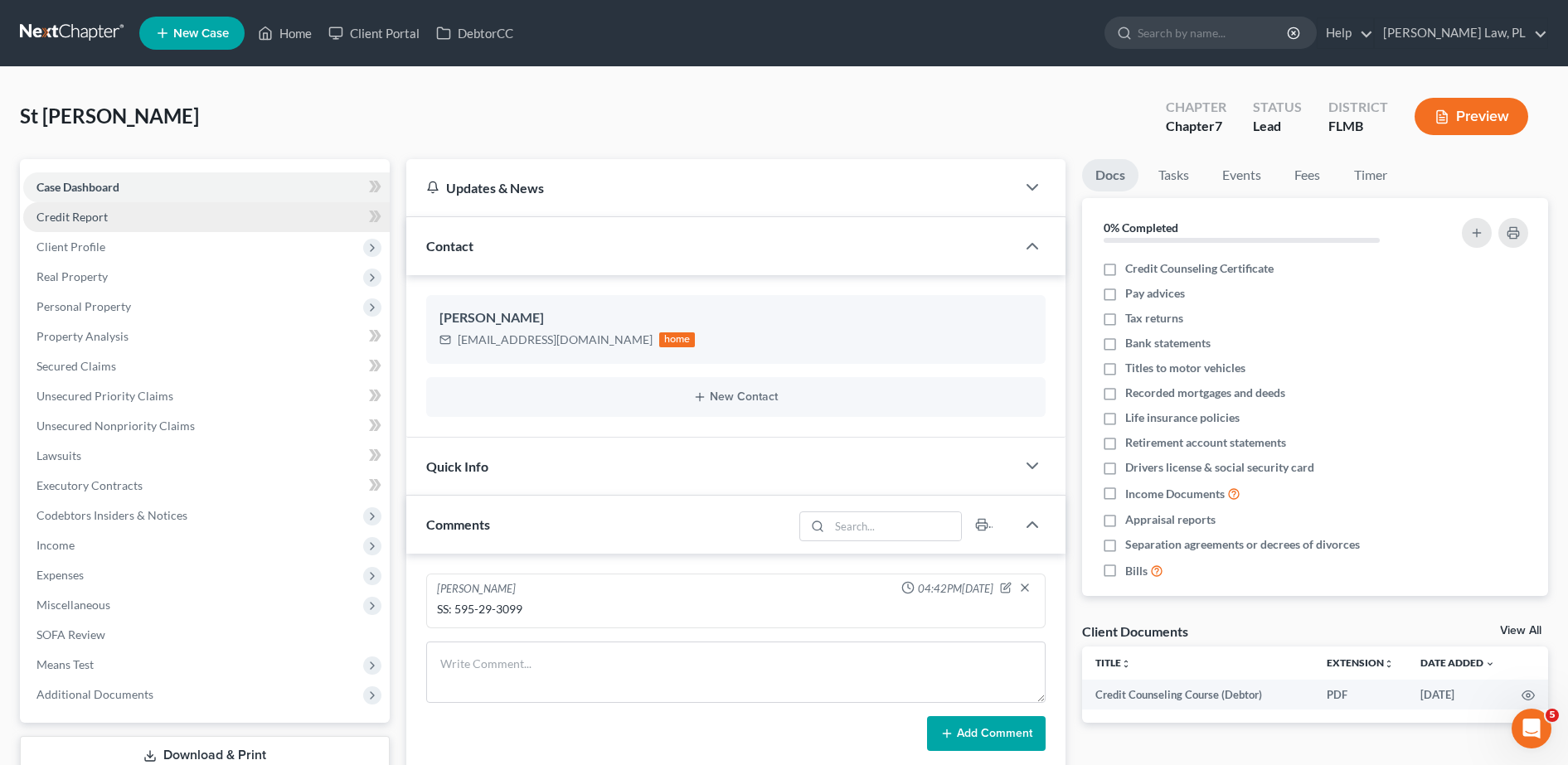
click at [70, 211] on span "Credit Report" at bounding box center [72, 217] width 71 height 14
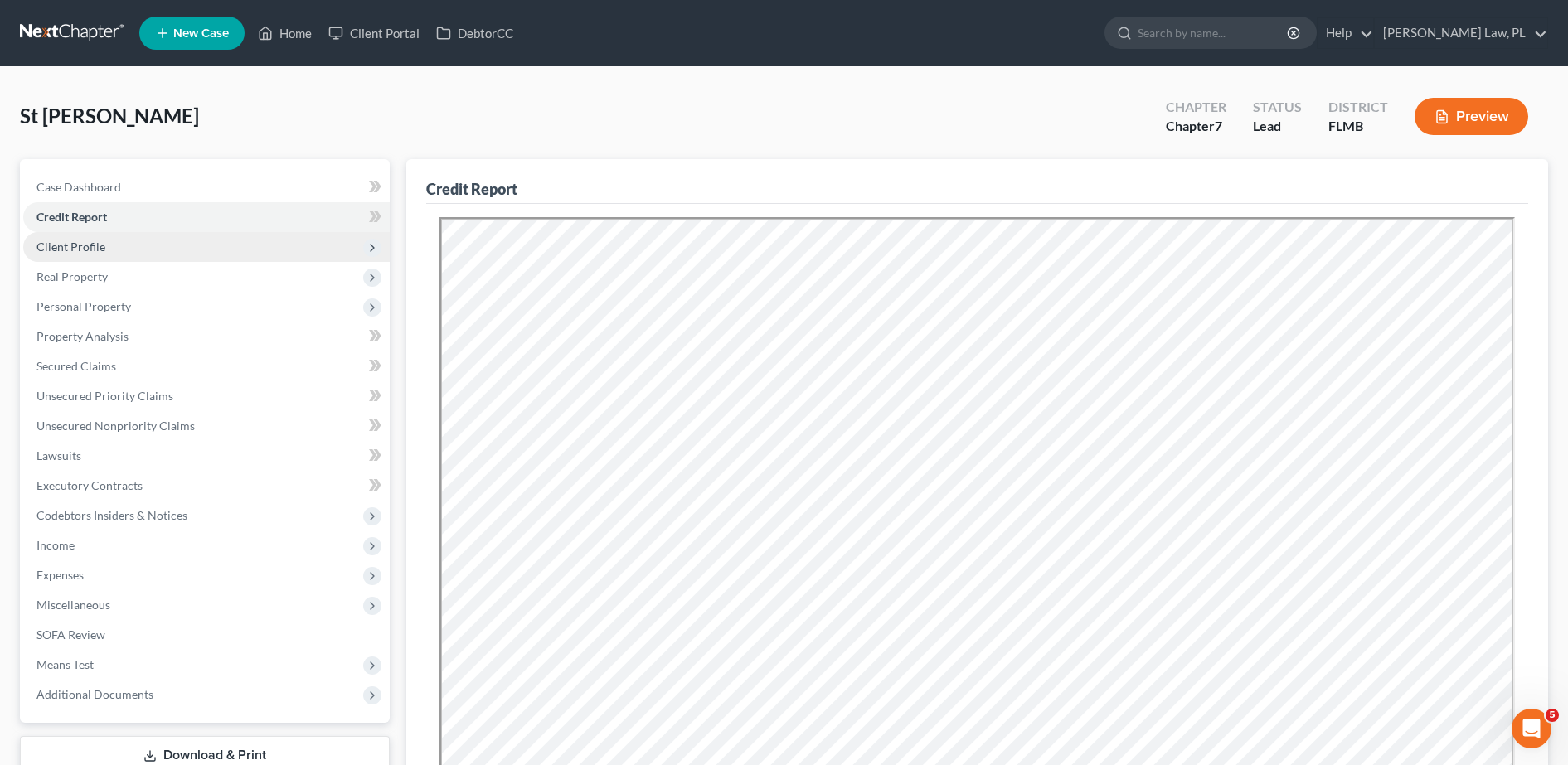
click at [96, 247] on span "Client Profile" at bounding box center [71, 246] width 69 height 14
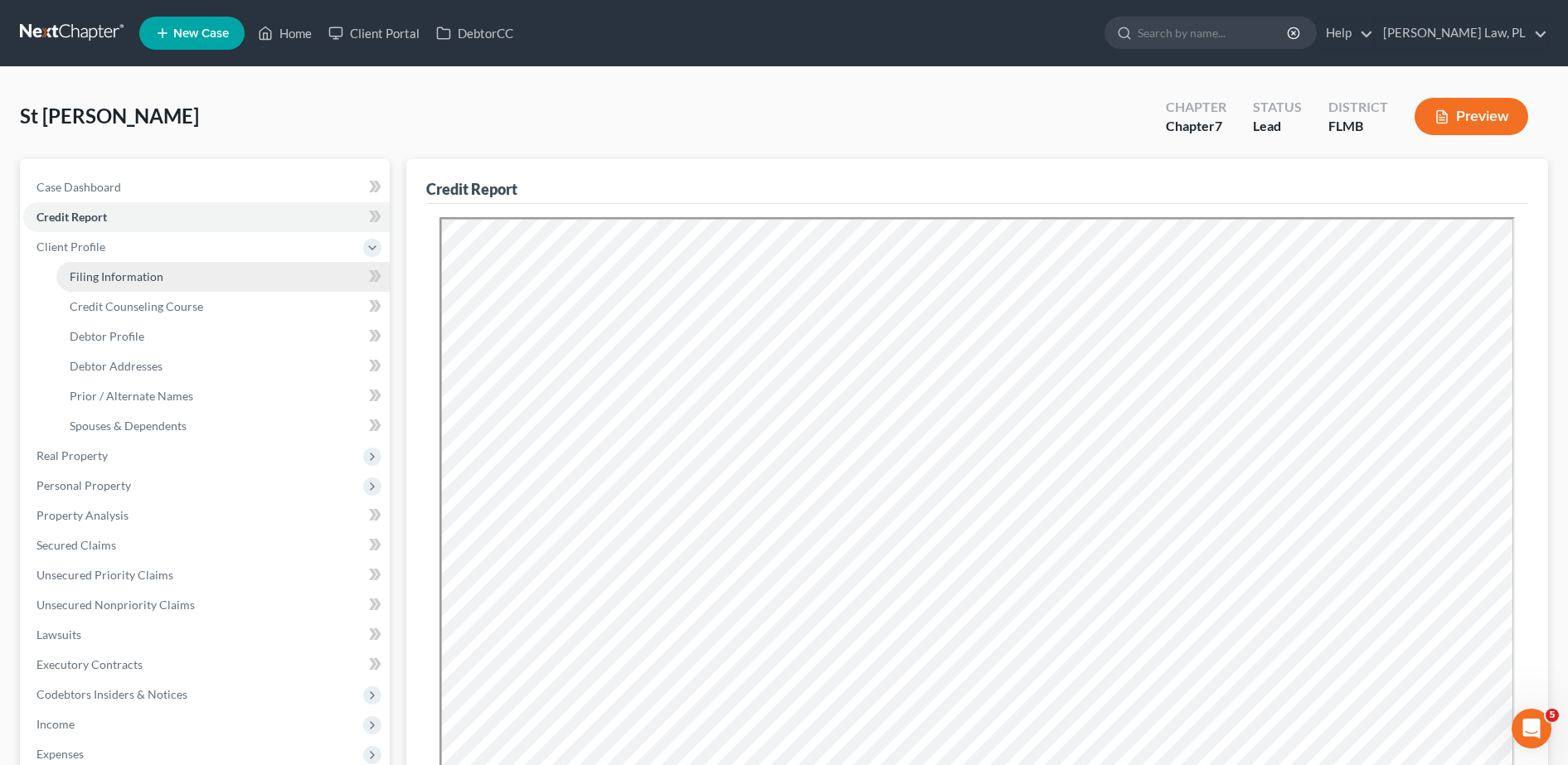
click at [101, 275] on span "Filing Information" at bounding box center [116, 276] width 94 height 14
select select "1"
select select "0"
select select "15"
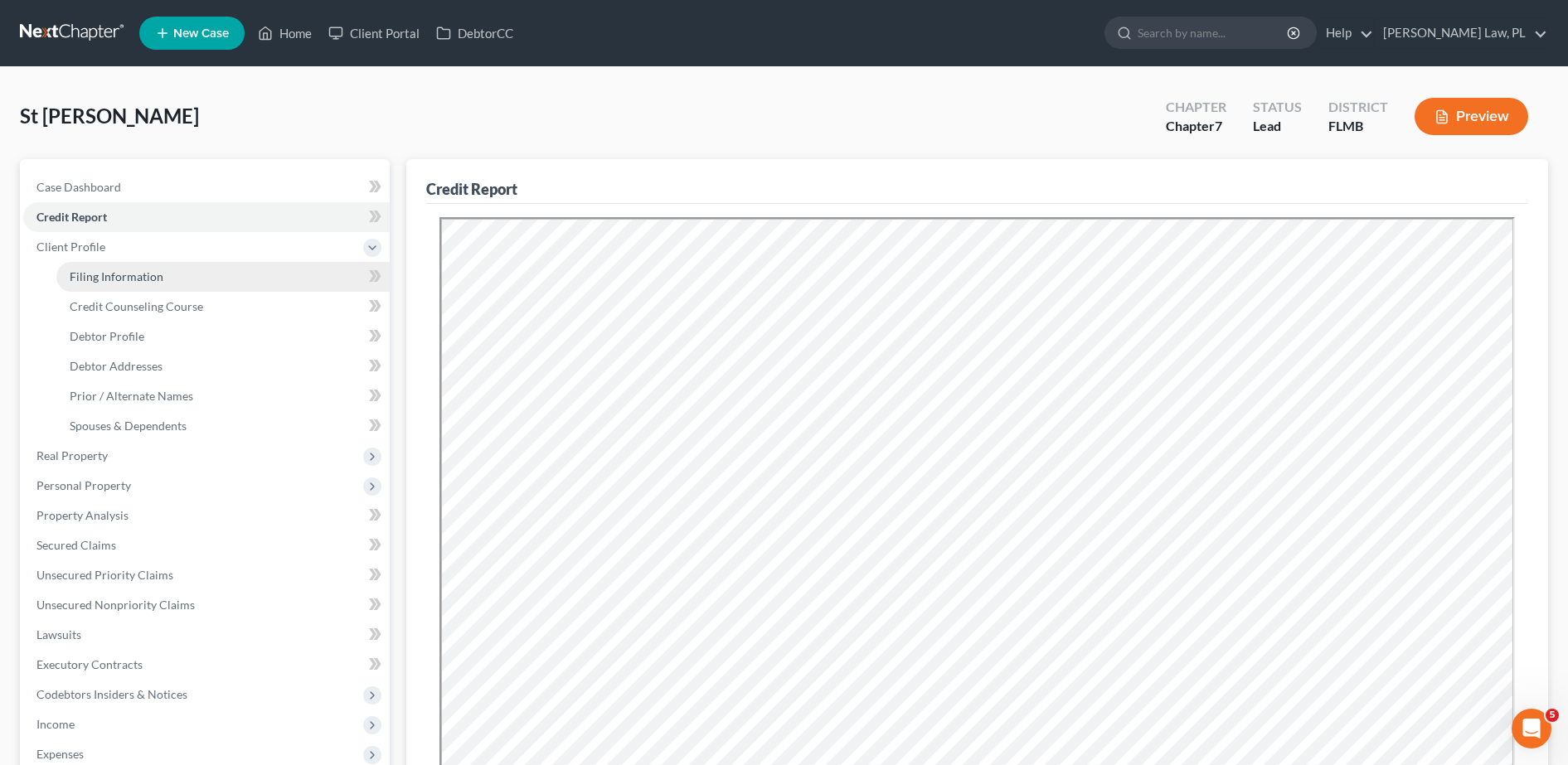
select select "0"
select select "9"
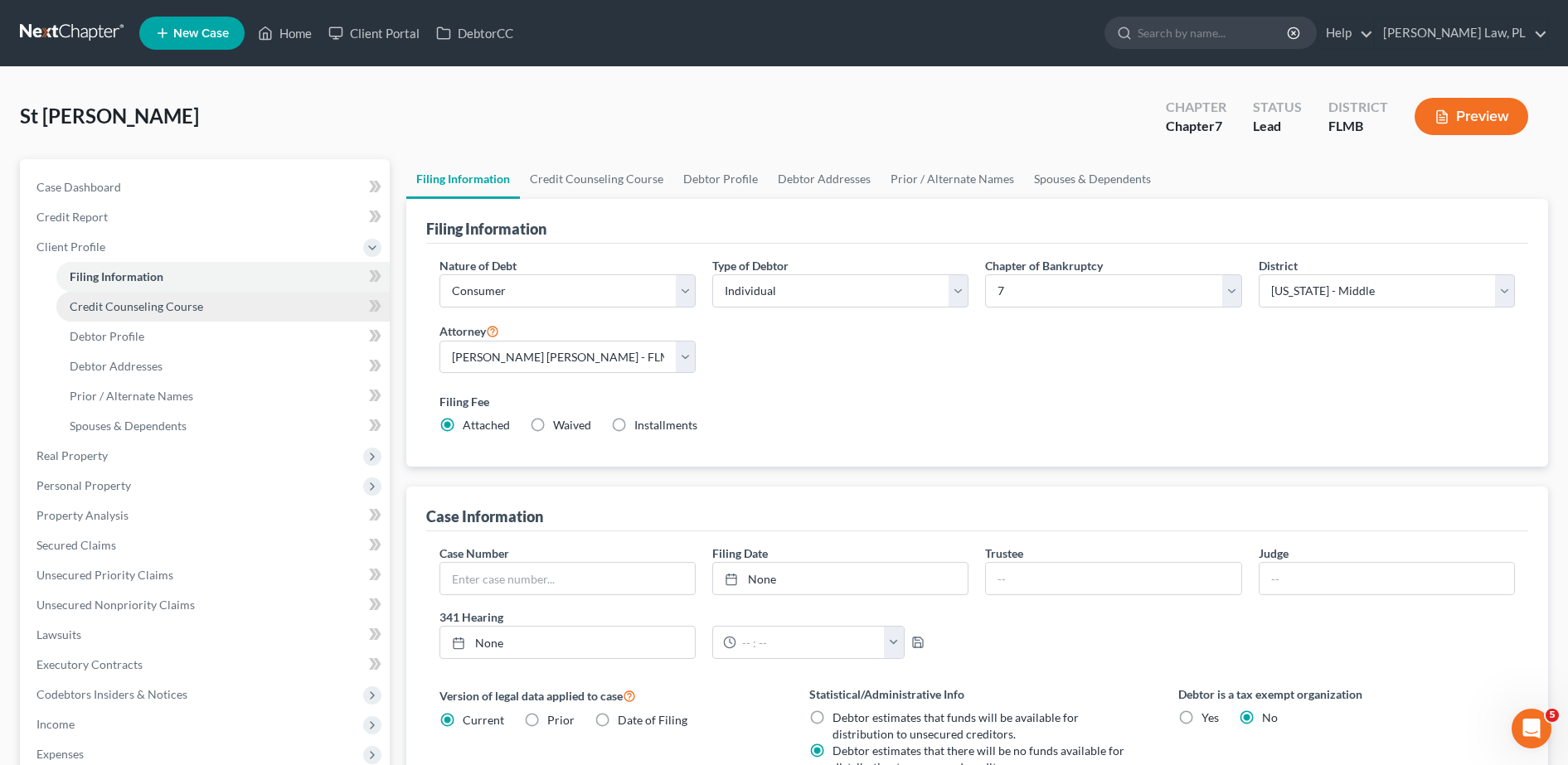
click at [109, 317] on link "Credit Counseling Course" at bounding box center [223, 307] width 334 height 30
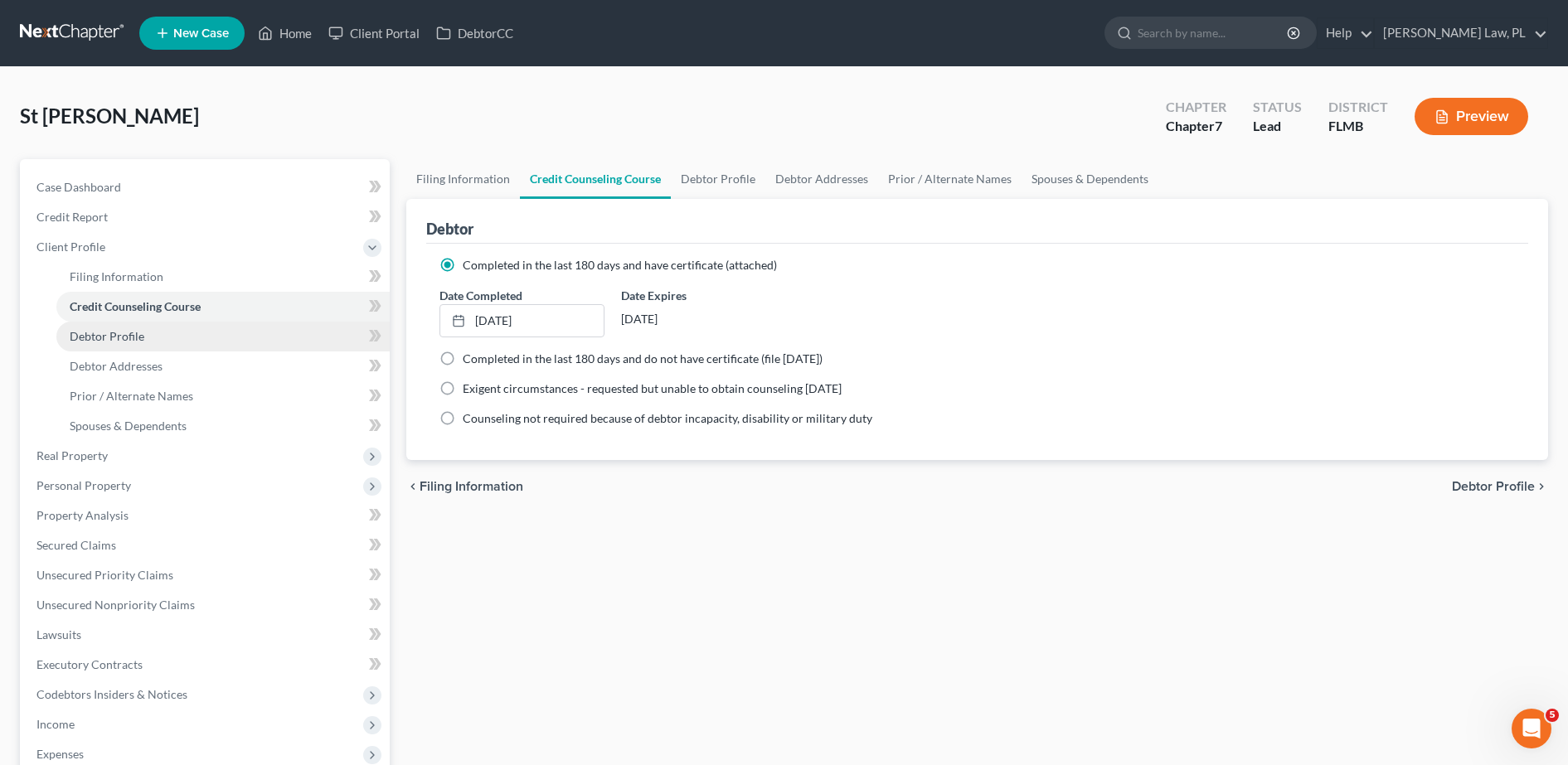
click at [115, 340] on span "Debtor Profile" at bounding box center [107, 336] width 75 height 14
select select "0"
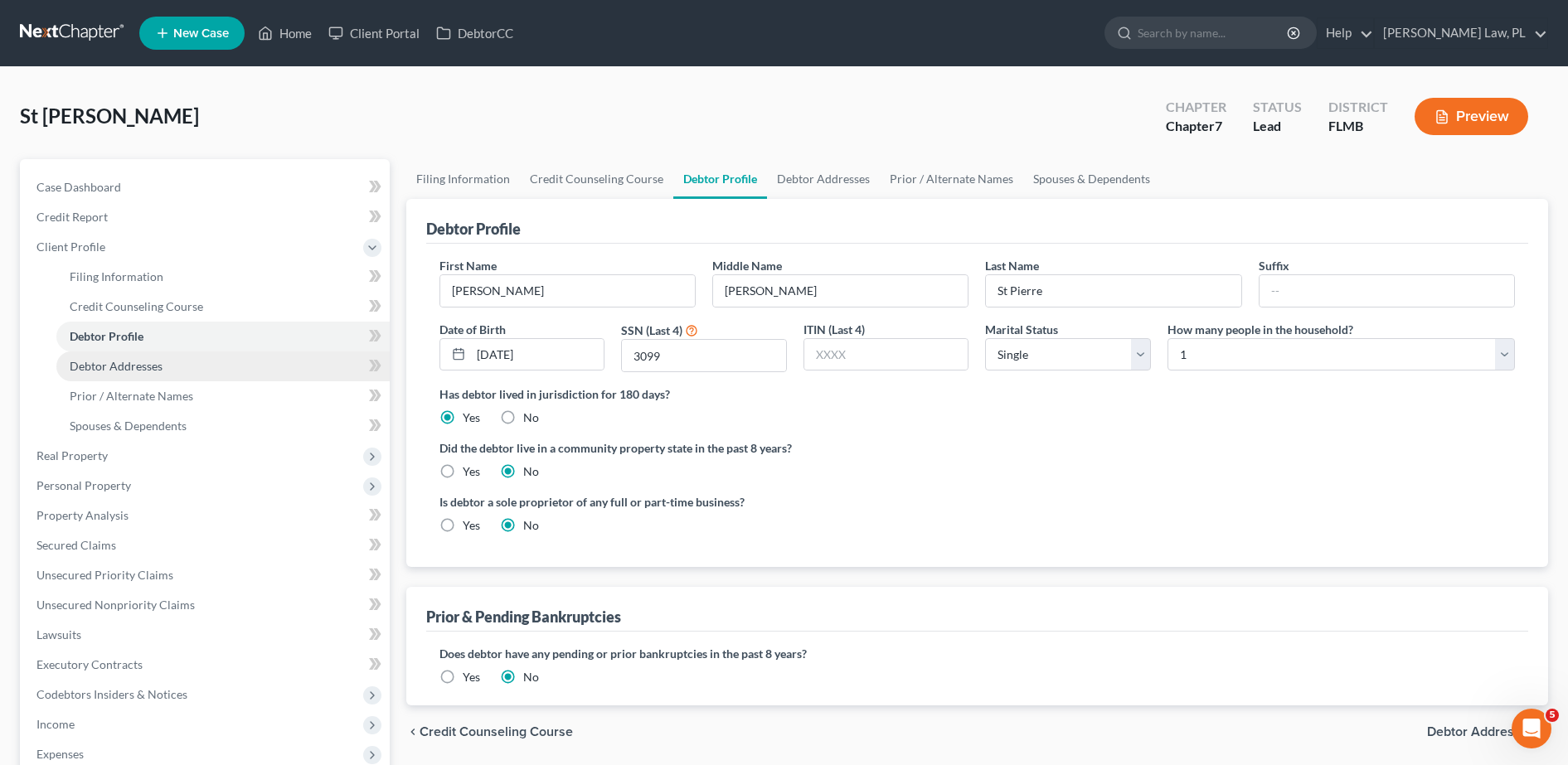
click at [151, 367] on span "Debtor Addresses" at bounding box center [116, 366] width 93 height 14
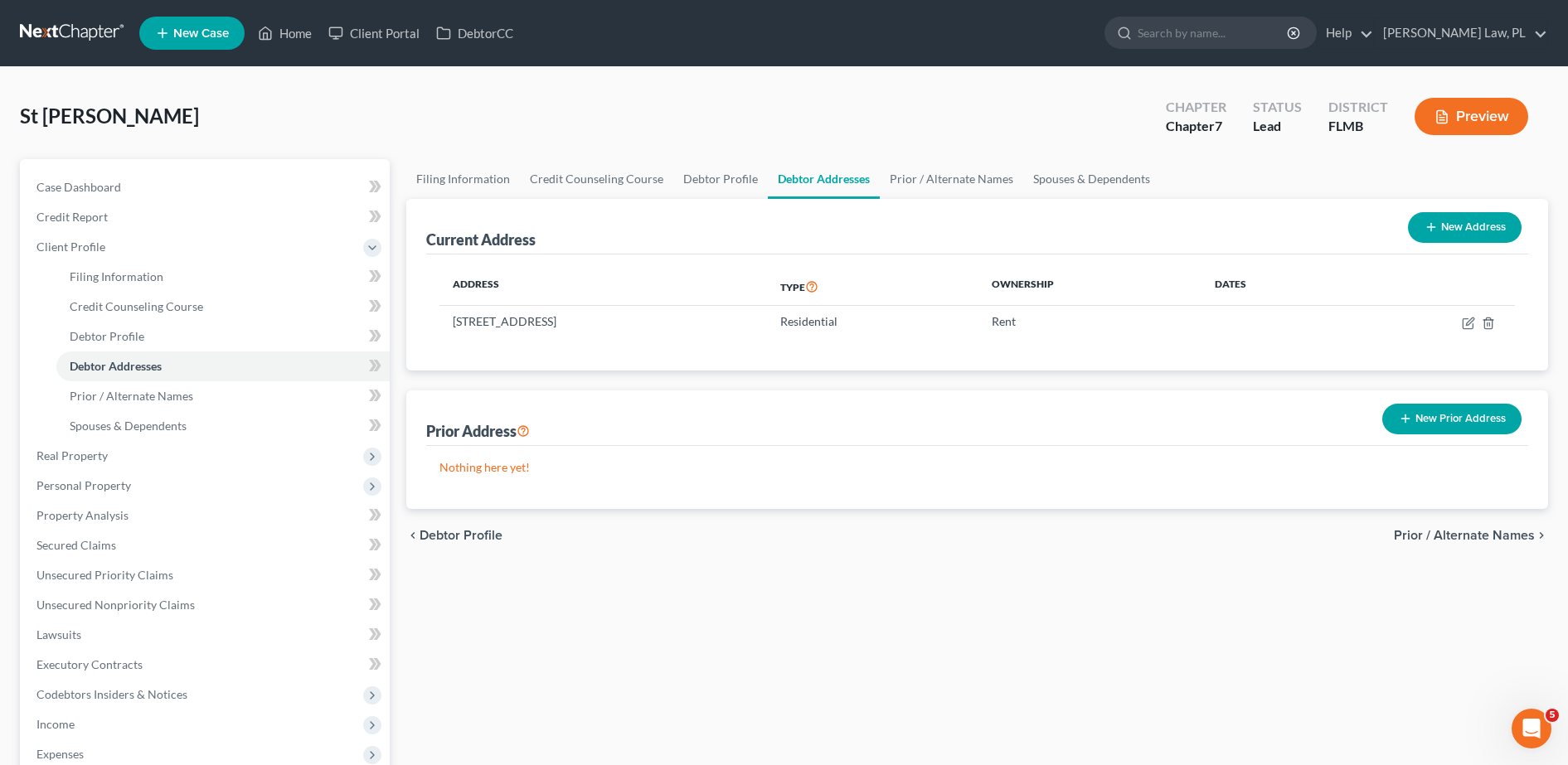
click at [1411, 419] on icon "button" at bounding box center [1405, 418] width 13 height 13
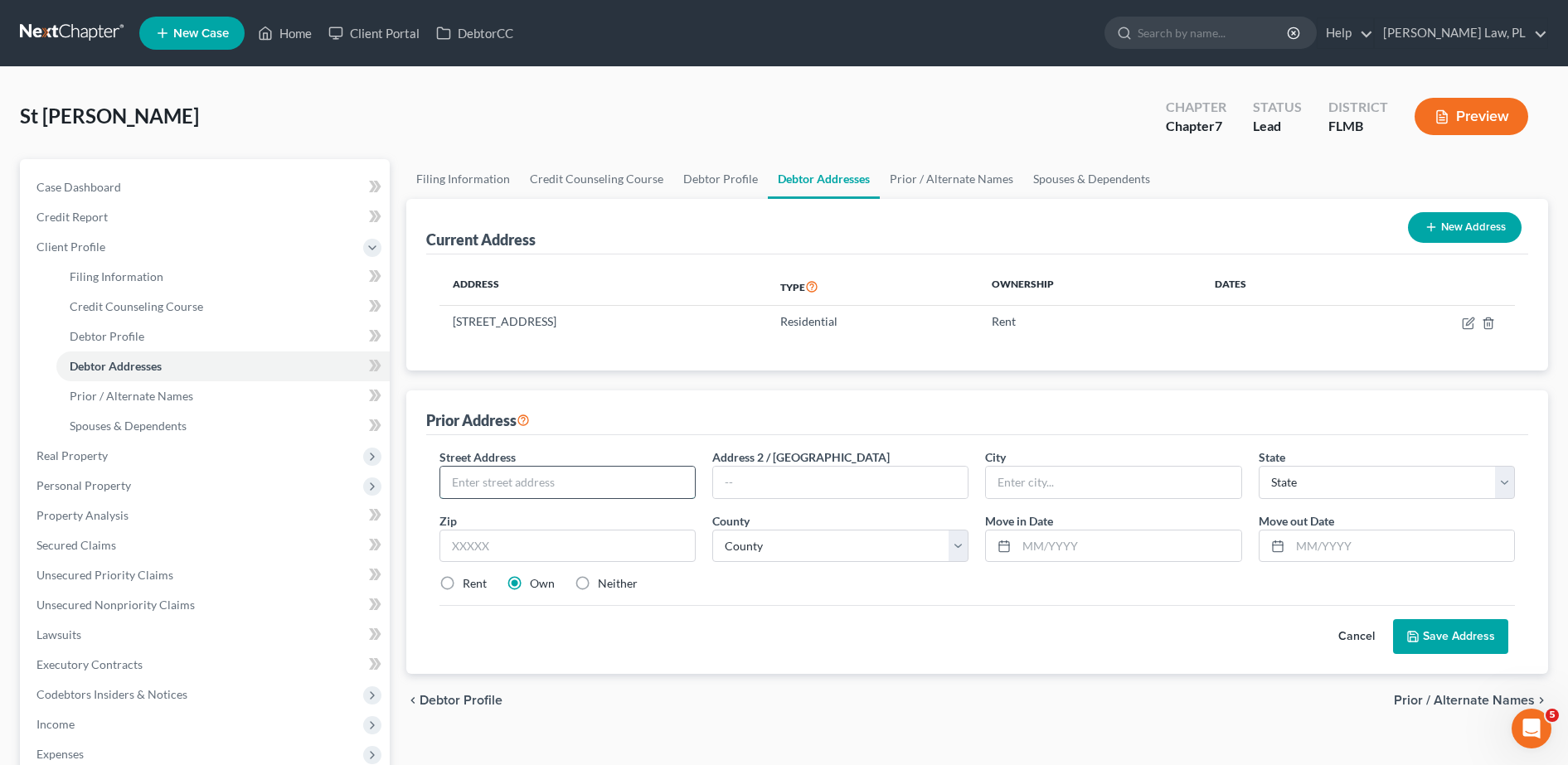
click at [644, 472] on input "text" at bounding box center [567, 482] width 255 height 32
type input "1194 Goyer Rd SE"
click at [616, 549] on input "text" at bounding box center [567, 546] width 256 height 33
type input "32909"
click at [1393, 619] on button "Save Address" at bounding box center [1450, 636] width 115 height 35
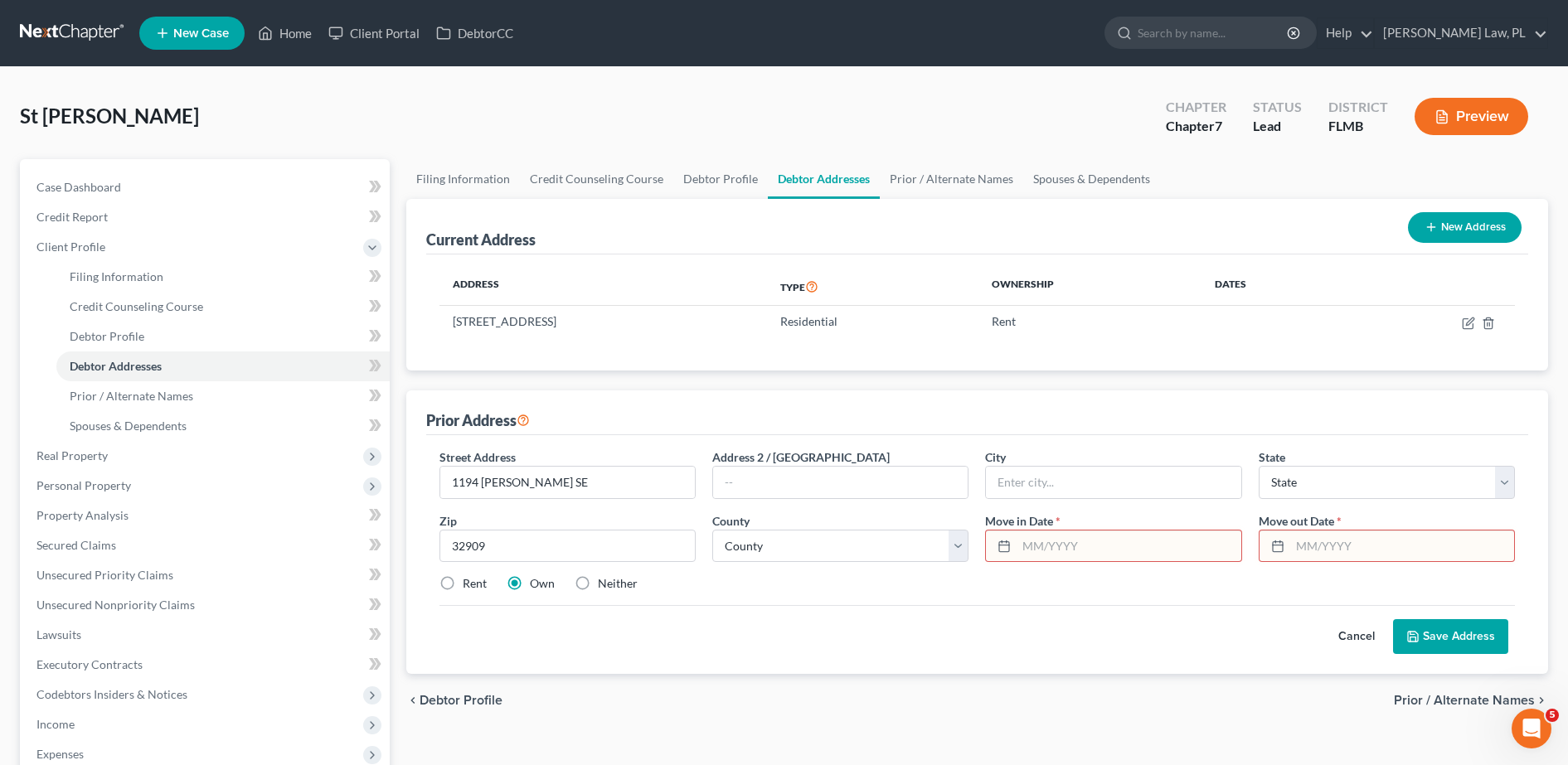
click at [1020, 611] on div "Cancel Save Address" at bounding box center [977, 629] width 1076 height 49
type input "Palm Bay"
select select "9"
click at [946, 553] on select "County" at bounding box center [840, 546] width 256 height 33
select select "4"
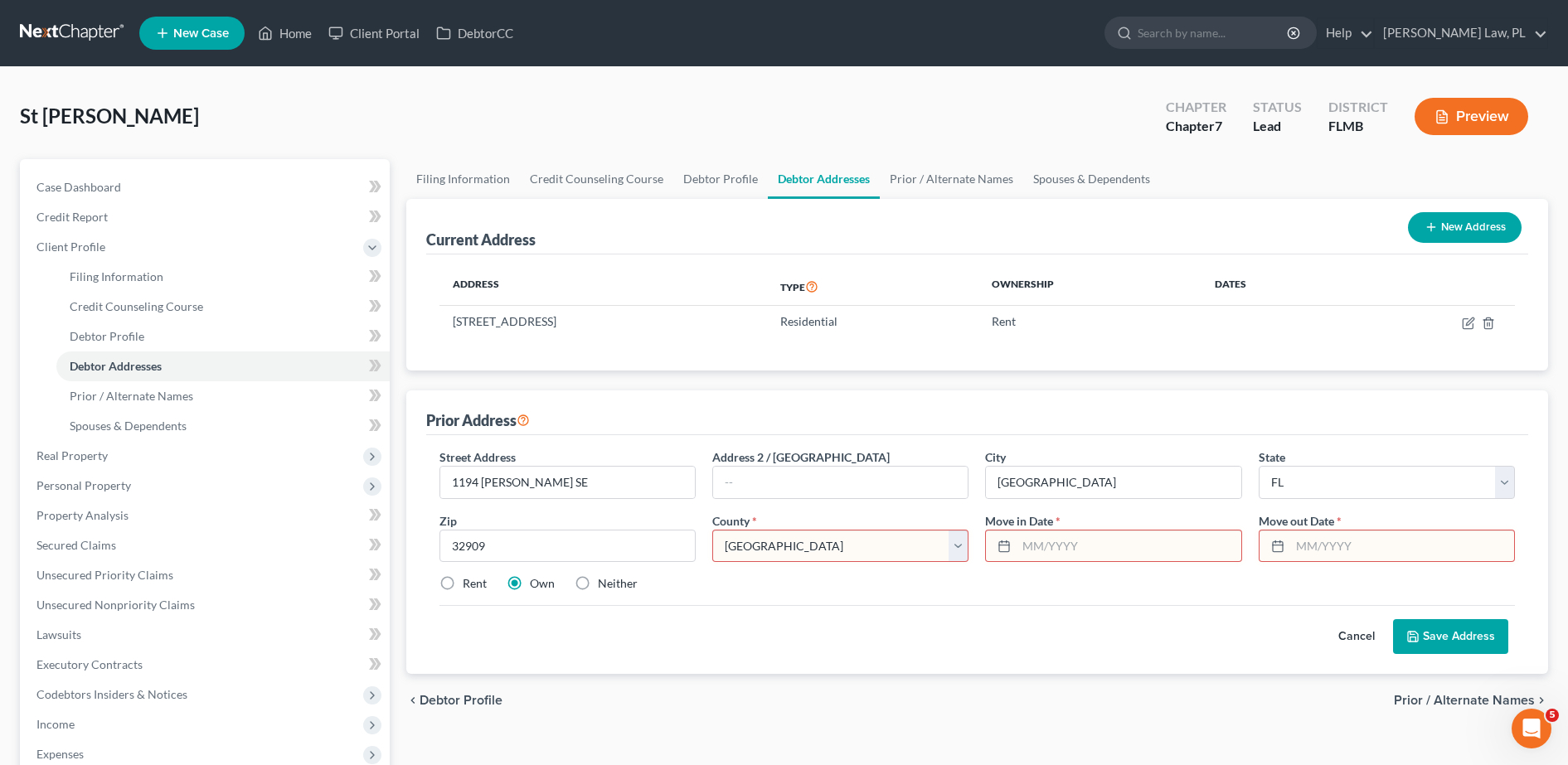
click at [712, 529] on select "County Alachua County Baker County Bay County Bradford County Brevard County Br…" at bounding box center [840, 546] width 256 height 33
click at [1060, 540] on input "text" at bounding box center [1129, 546] width 224 height 32
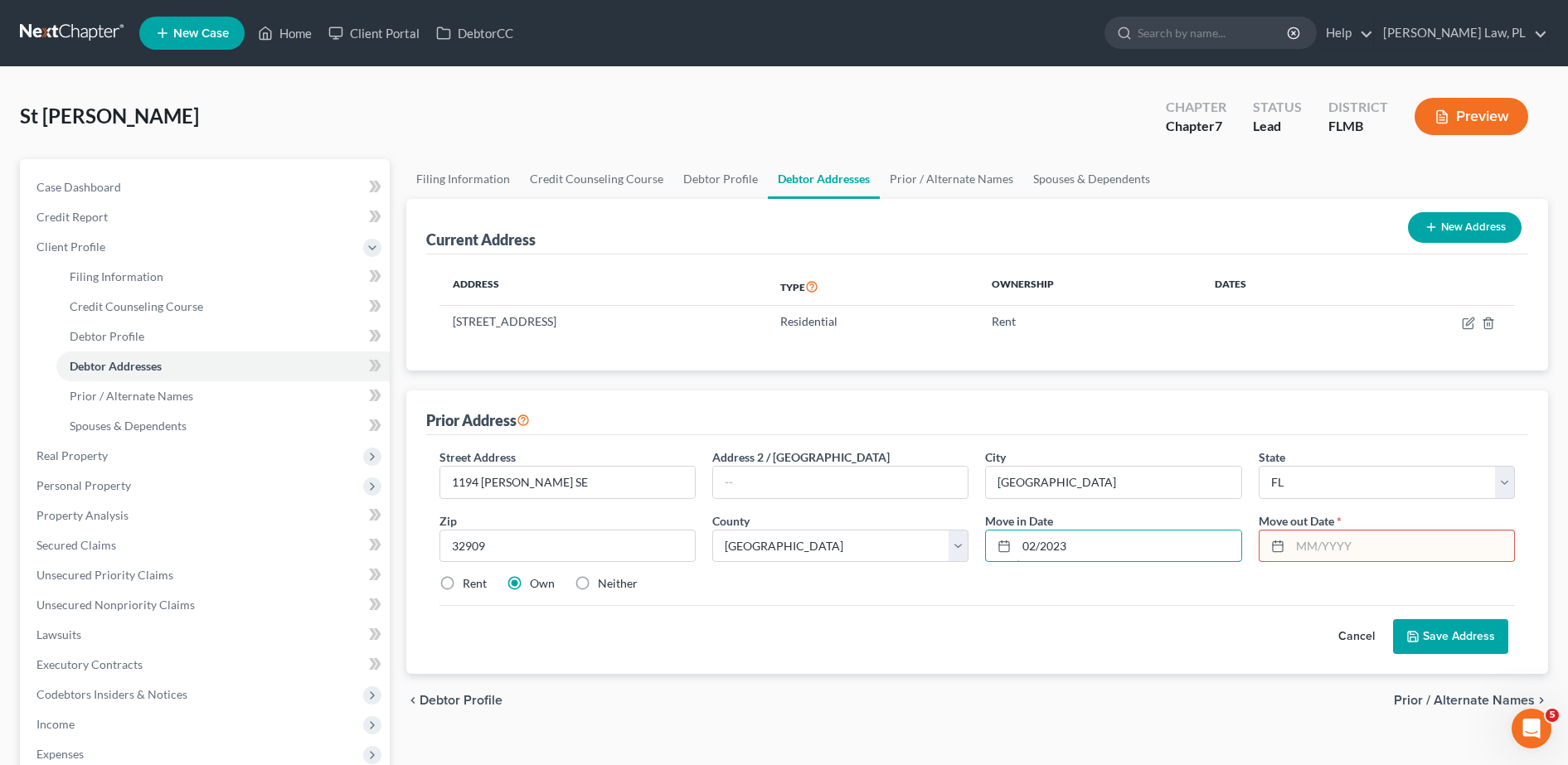
type input "02/2023"
click at [1408, 530] on input "text" at bounding box center [1402, 546] width 224 height 32
type input "03/2024"
click at [1160, 593] on div "Street Address * 1194 Goyer Rd SE Address 2 / PO Box City * Palm Bay State * St…" at bounding box center [977, 527] width 1092 height 158
click at [462, 587] on label "Rent" at bounding box center [474, 583] width 24 height 17
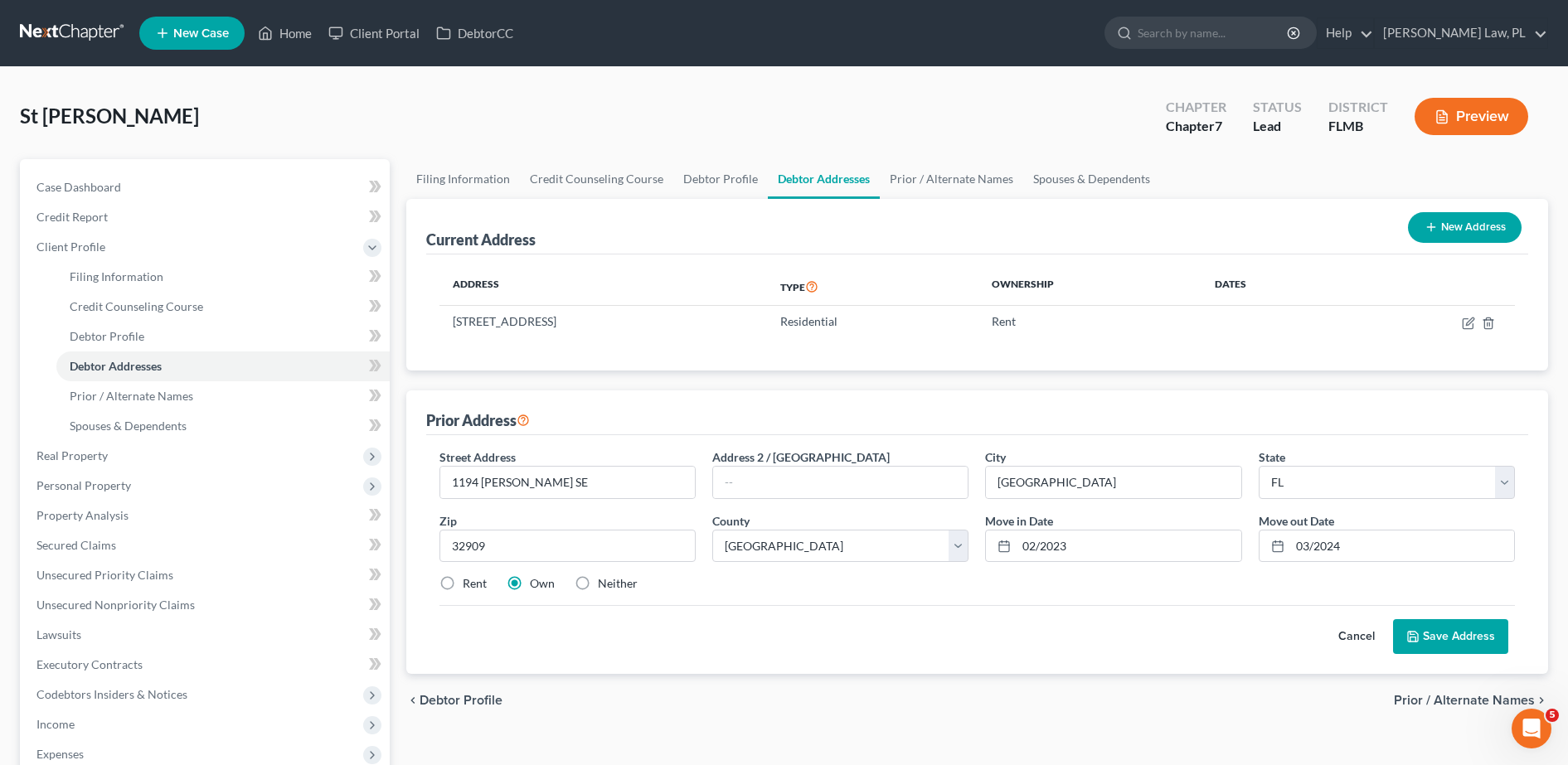
click at [469, 586] on input "Rent" at bounding box center [474, 580] width 11 height 11
radio input "true"
click at [1422, 622] on button "Save Address" at bounding box center [1450, 636] width 115 height 35
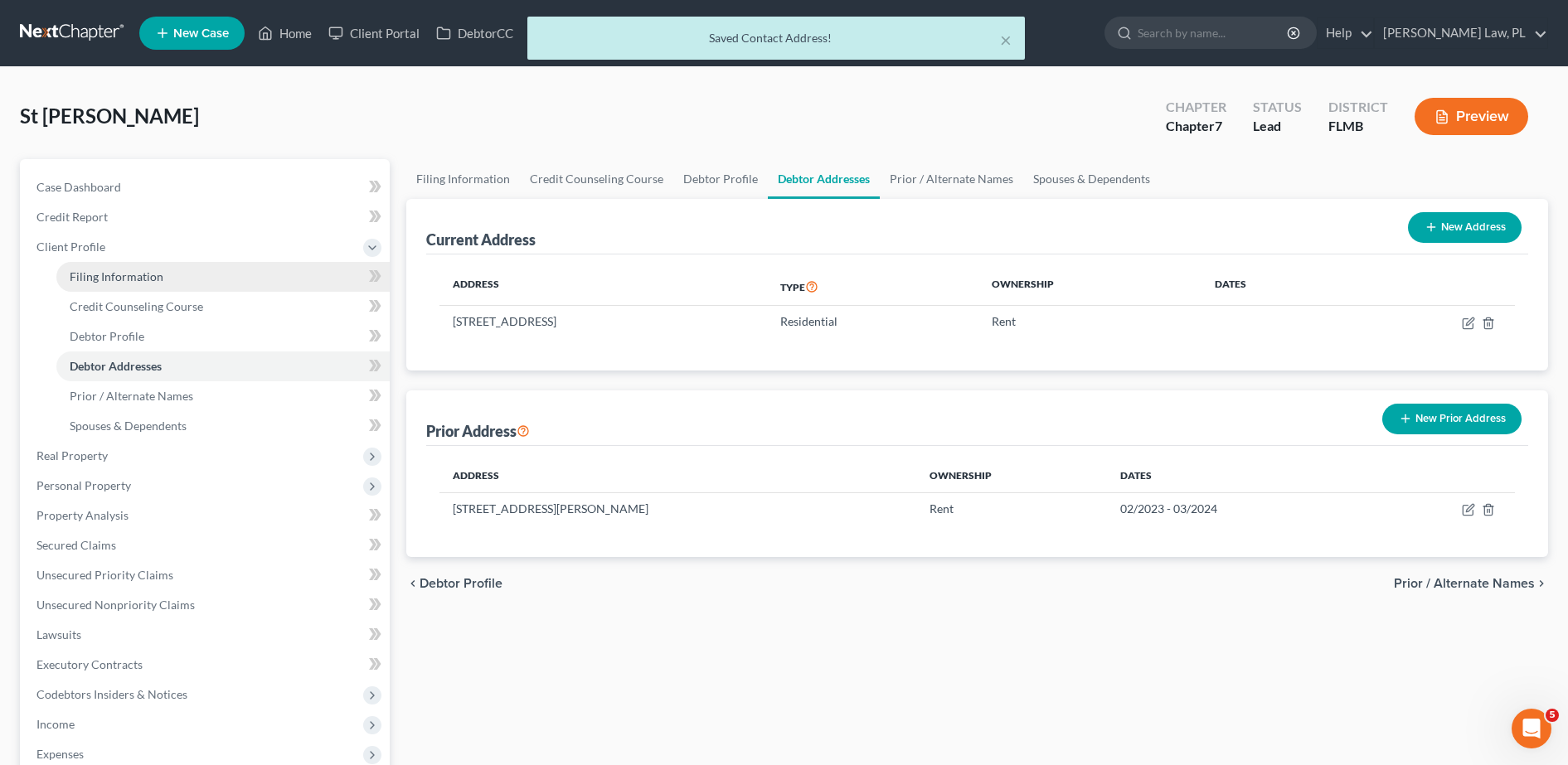
click at [132, 279] on span "Filing Information" at bounding box center [116, 276] width 94 height 14
select select "1"
select select "0"
select select "15"
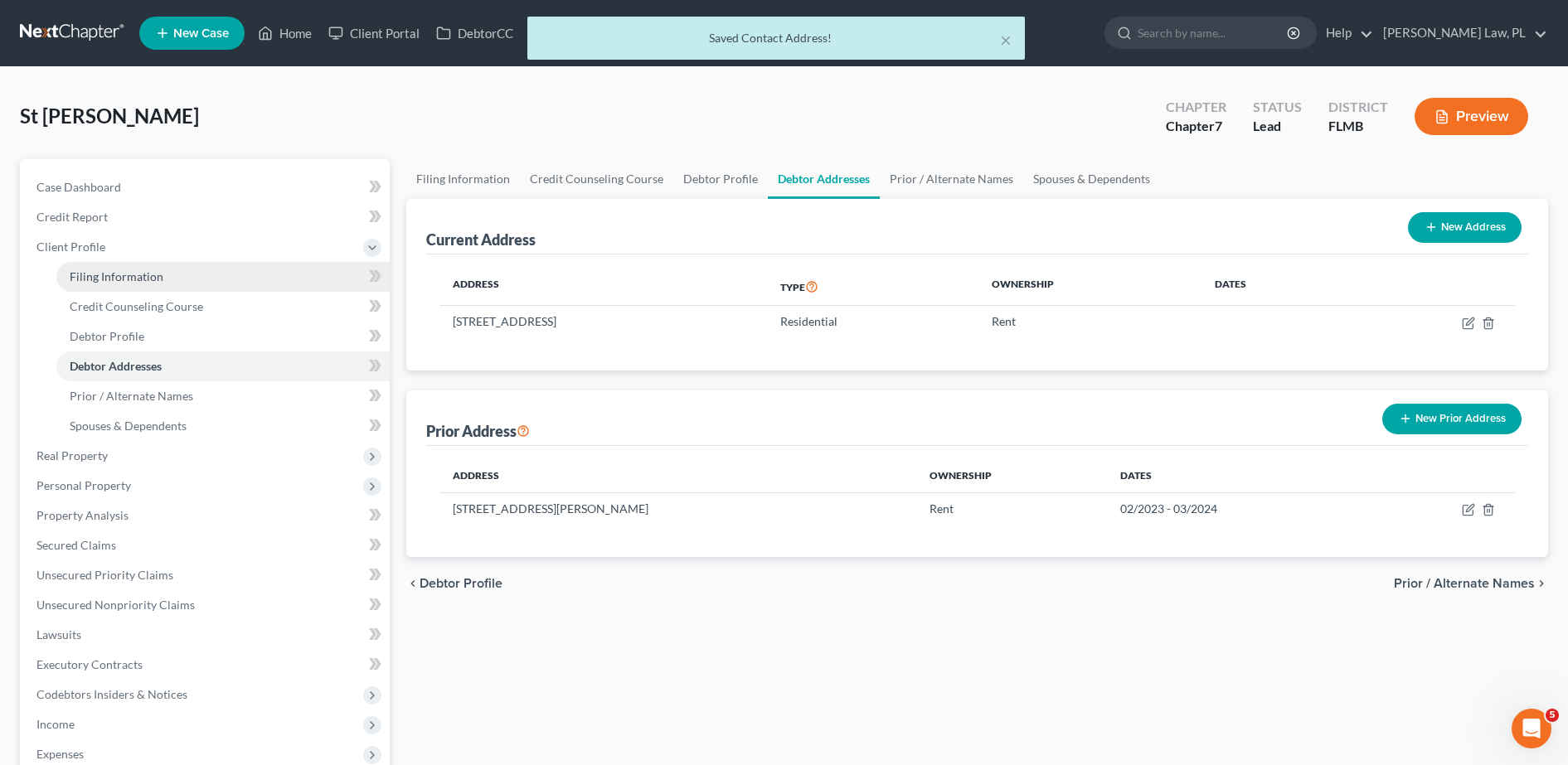
select select "0"
select select "9"
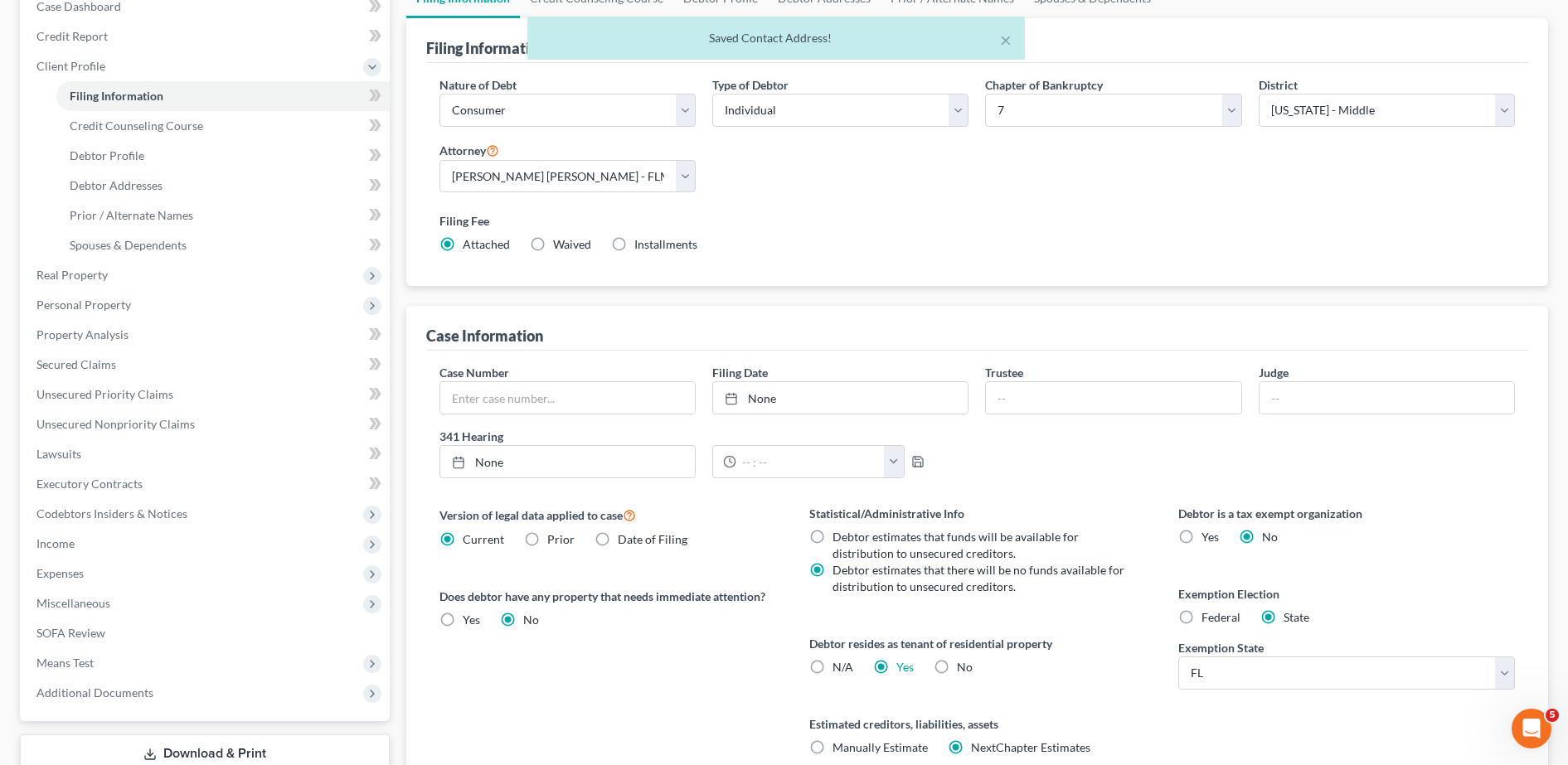
scroll to position [183, 0]
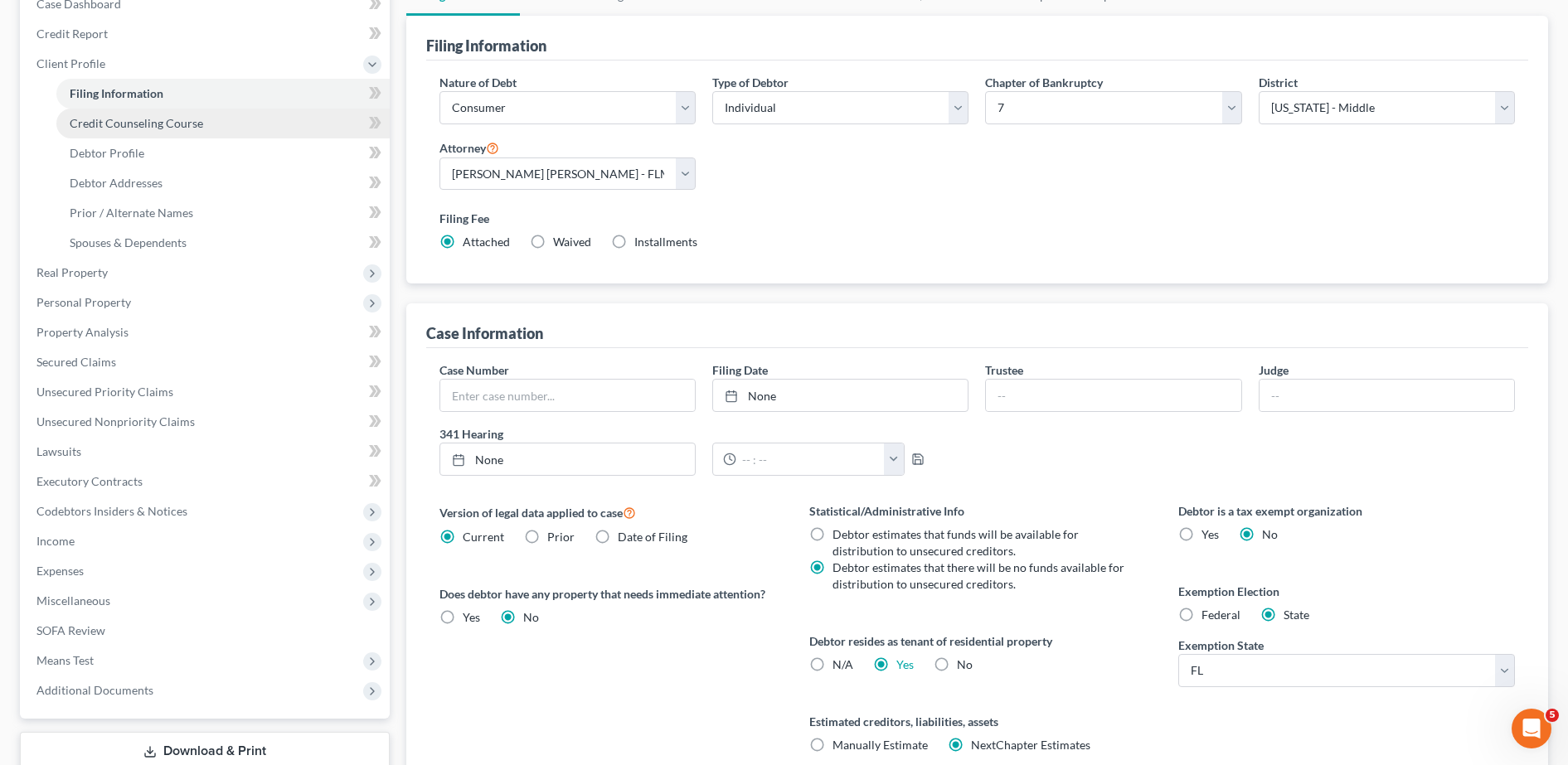
click at [159, 128] on span "Credit Counseling Course" at bounding box center [136, 123] width 134 height 14
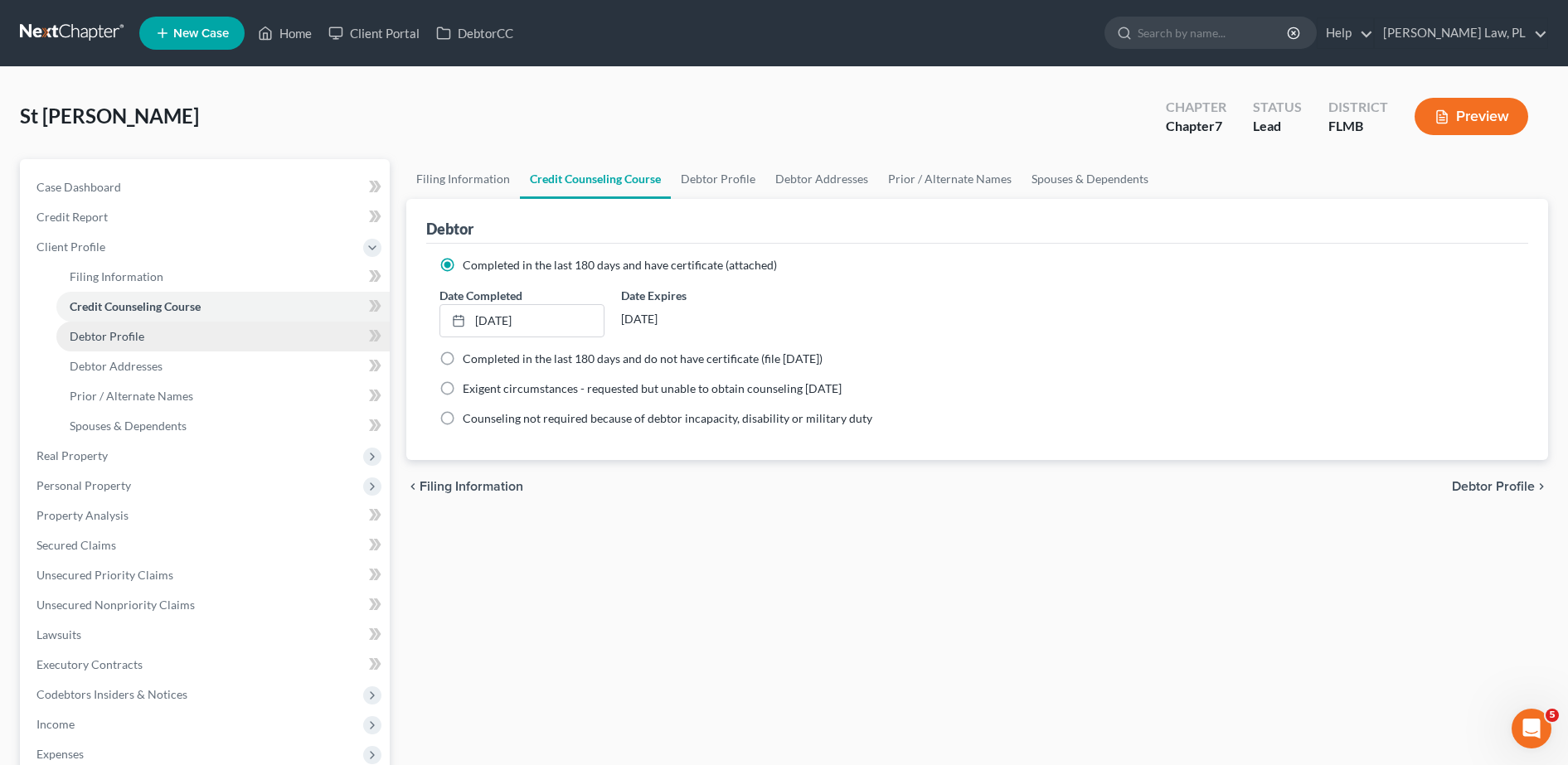
click at [164, 331] on link "Debtor Profile" at bounding box center [223, 337] width 334 height 30
select select "0"
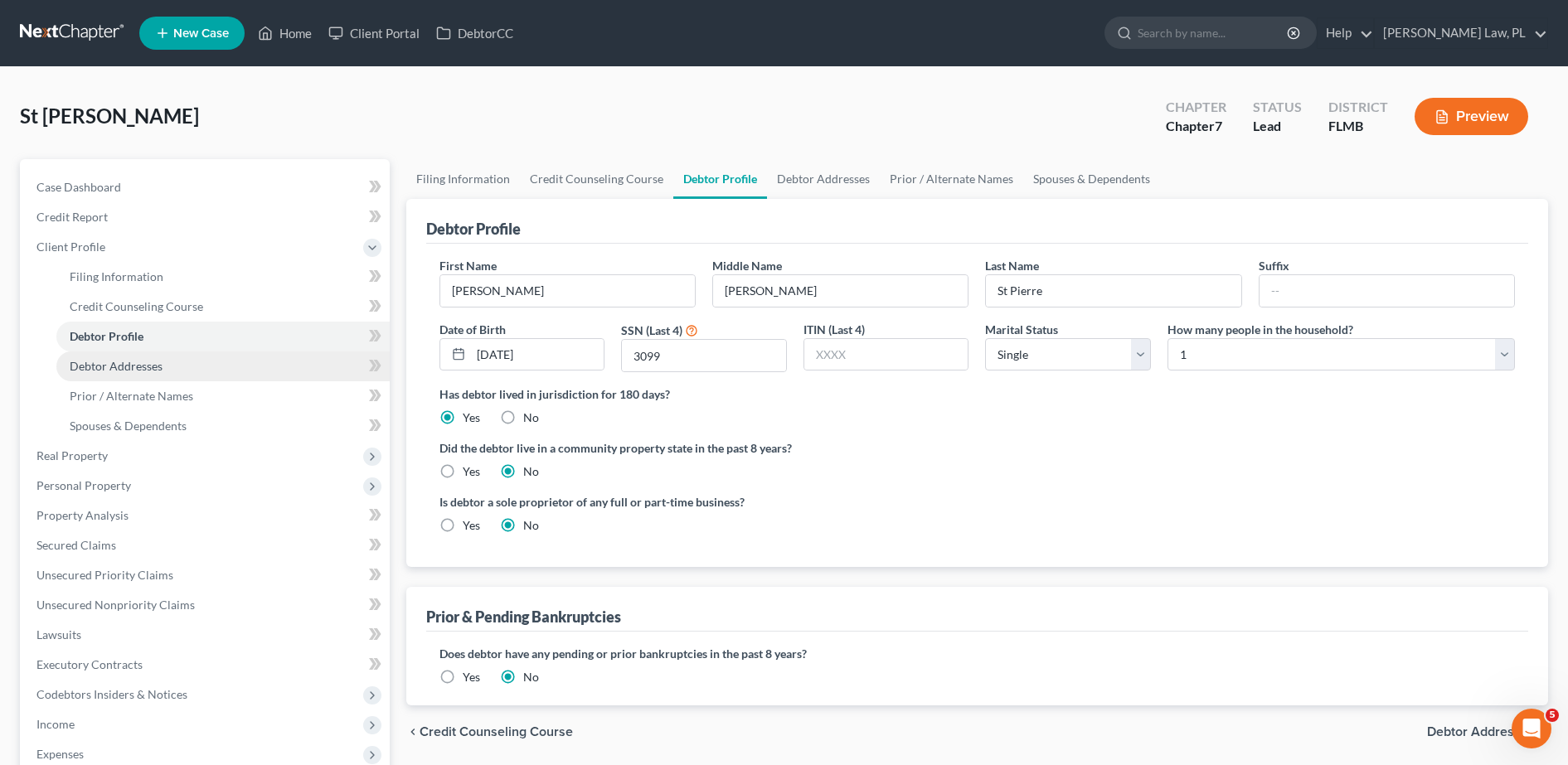
click at [158, 353] on link "Debtor Addresses" at bounding box center [223, 367] width 334 height 30
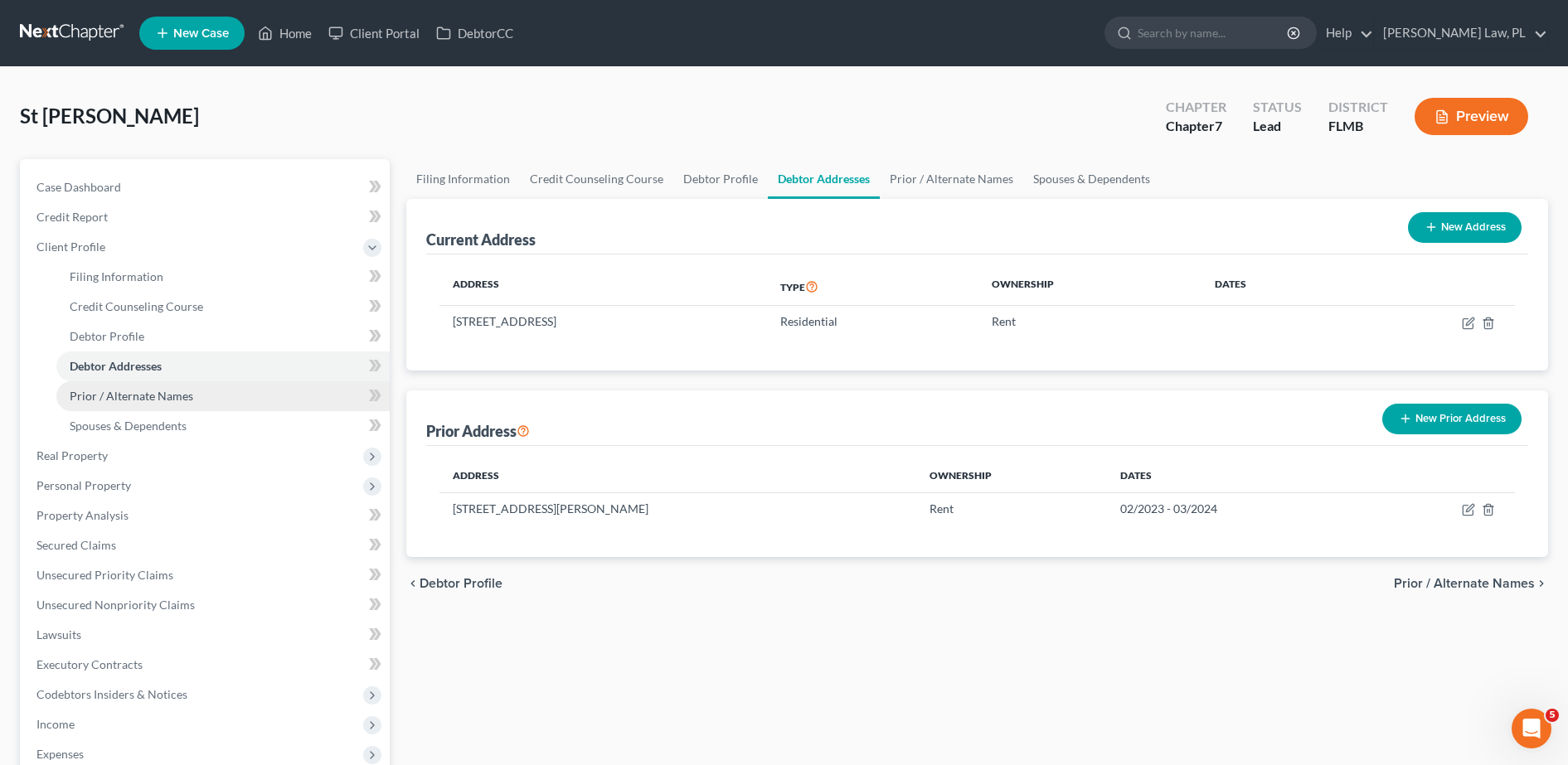
click at [159, 383] on link "Prior / Alternate Names" at bounding box center [223, 396] width 334 height 30
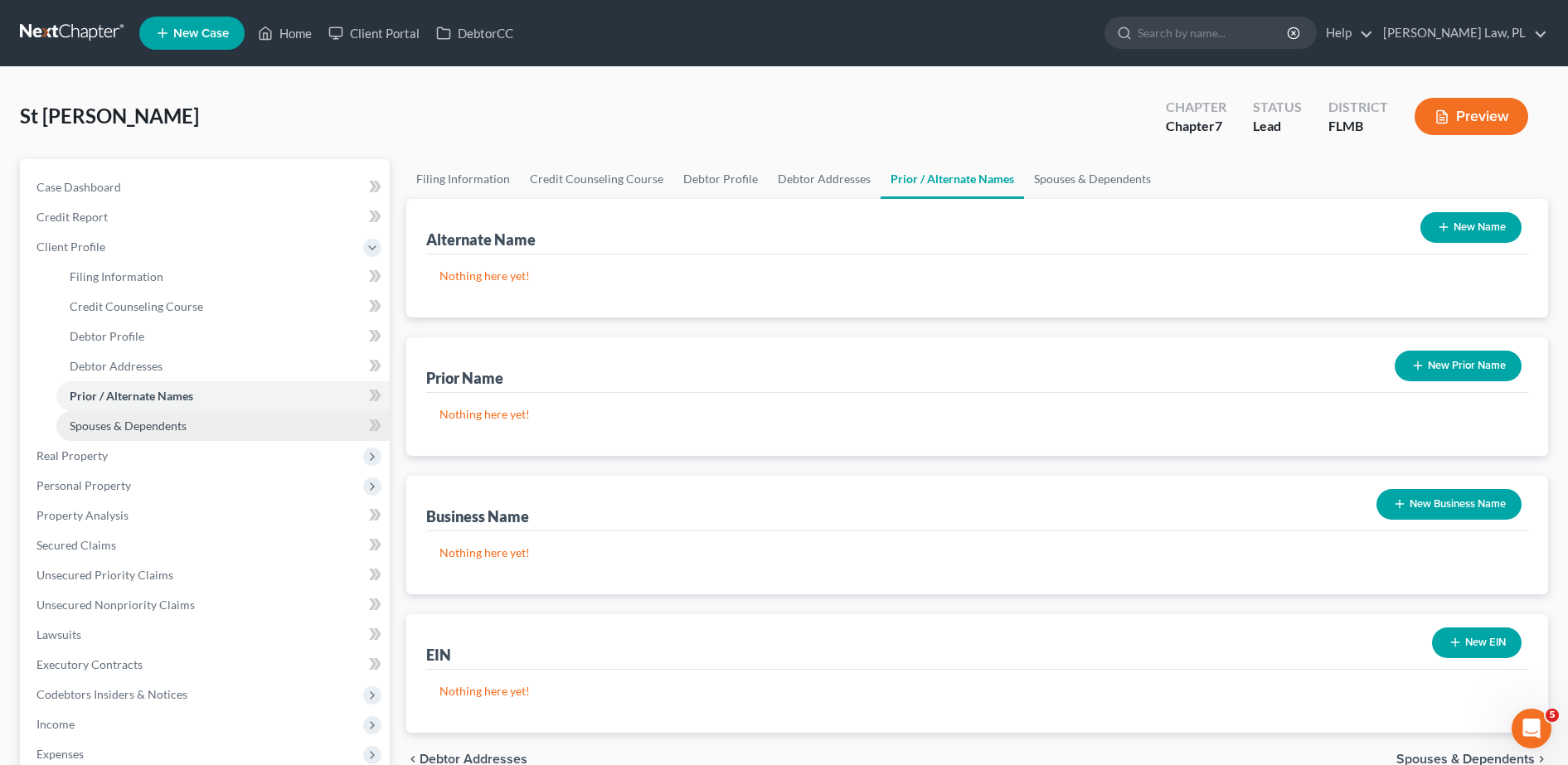
click at [159, 423] on span "Spouses & Dependents" at bounding box center [128, 425] width 117 height 14
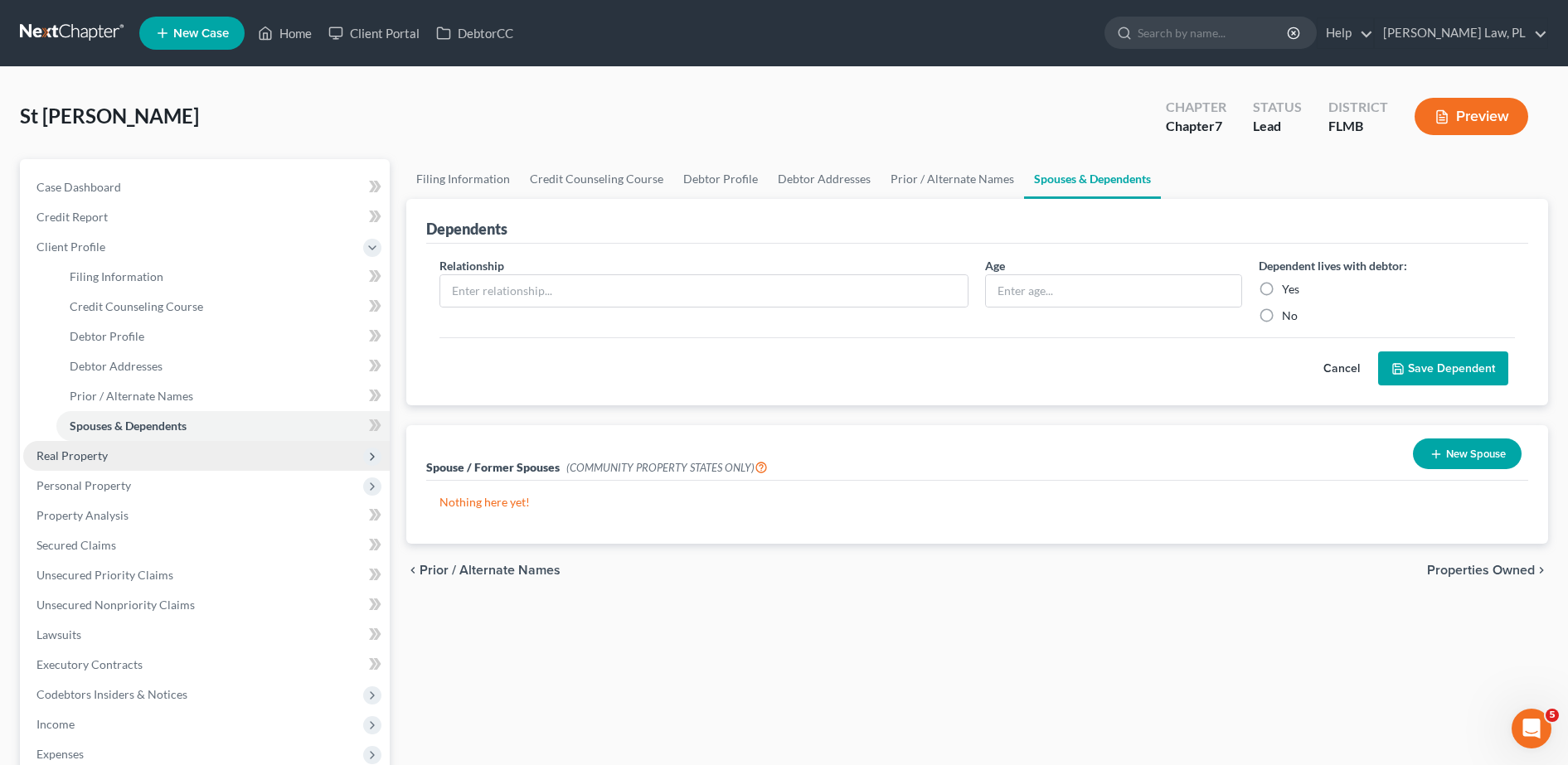
click at [116, 453] on span "Real Property" at bounding box center [207, 456] width 367 height 30
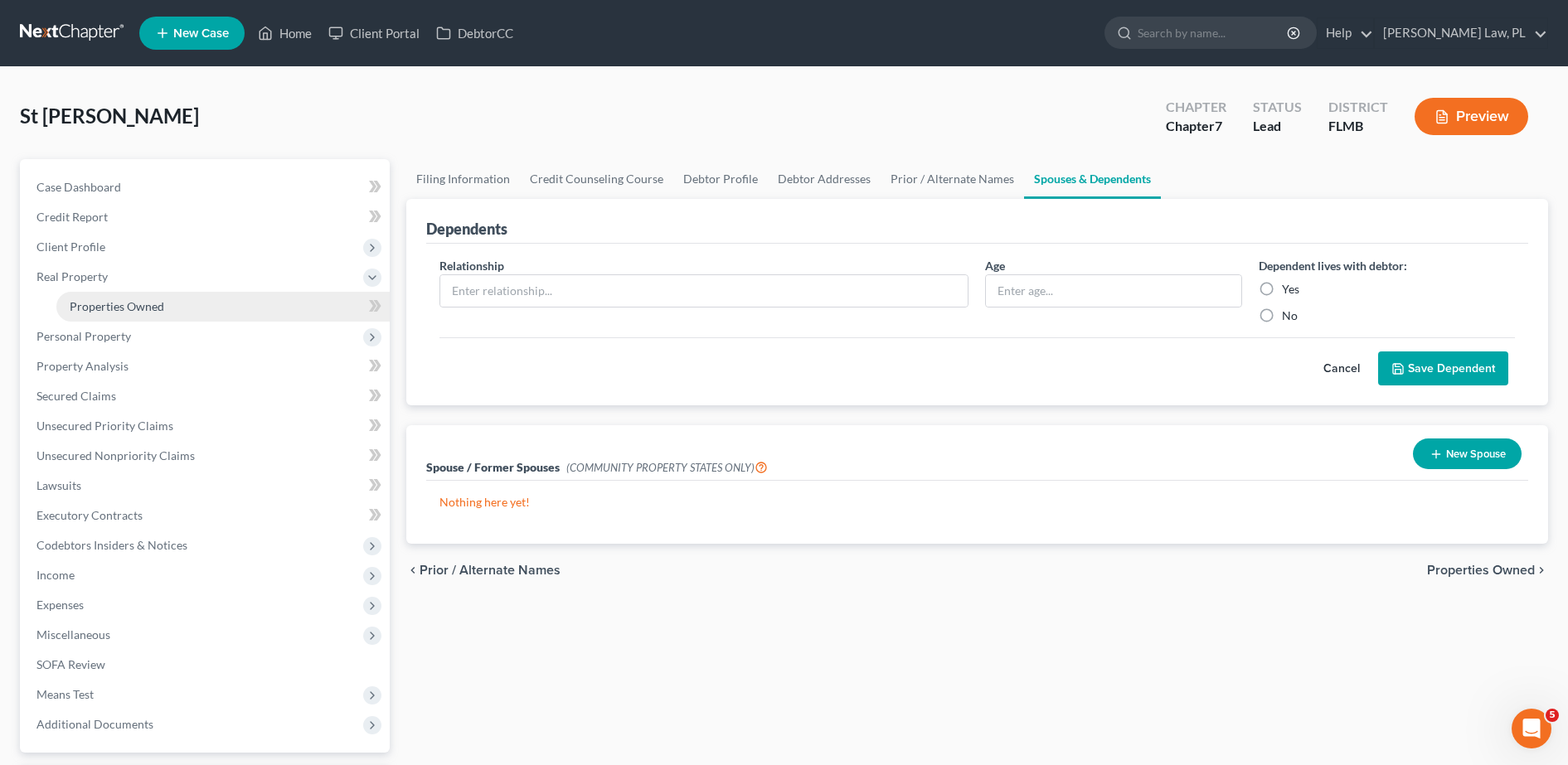
click at [135, 304] on span "Properties Owned" at bounding box center [117, 306] width 95 height 14
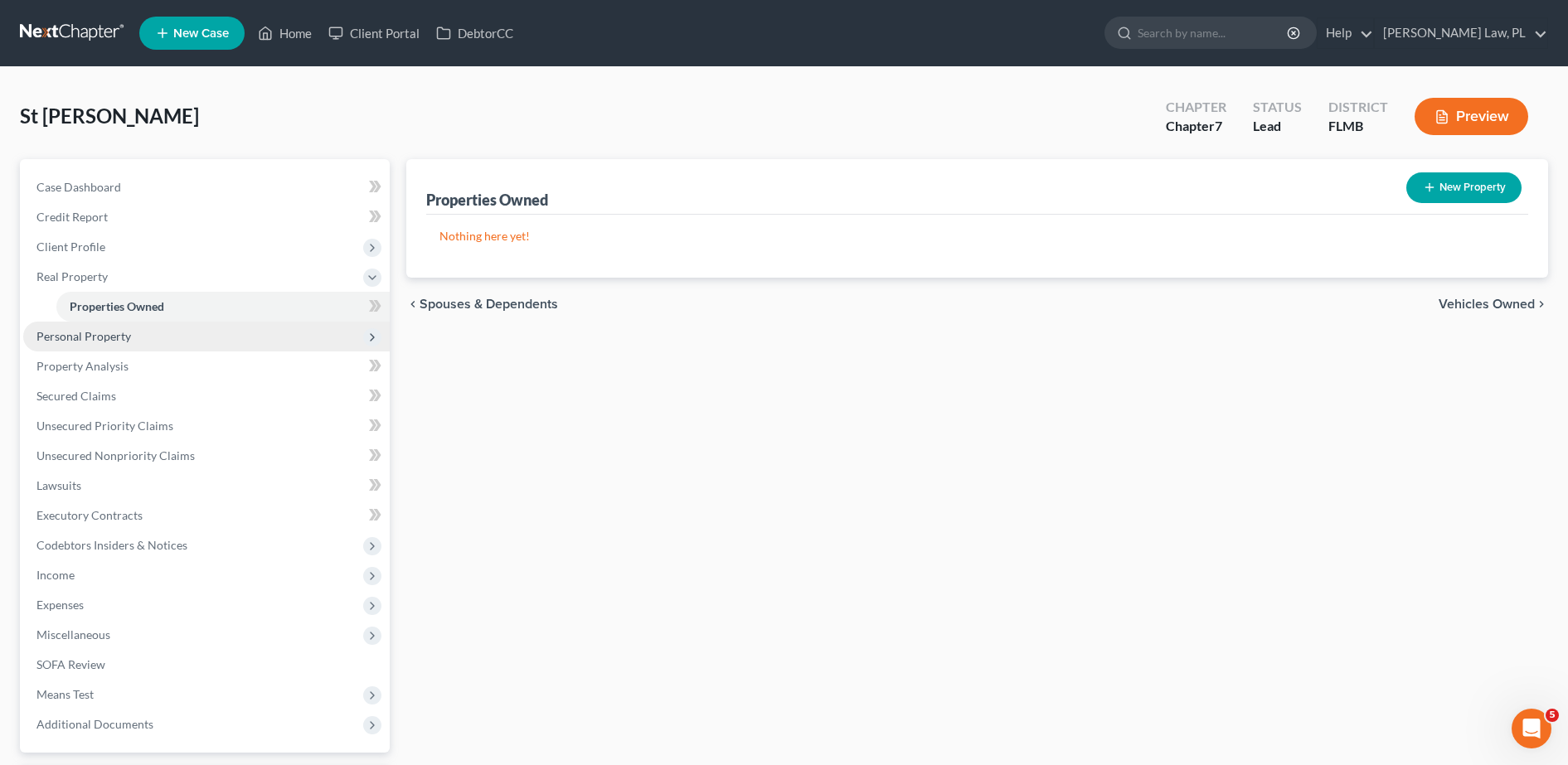
click at [190, 339] on span "Personal Property" at bounding box center [207, 337] width 367 height 30
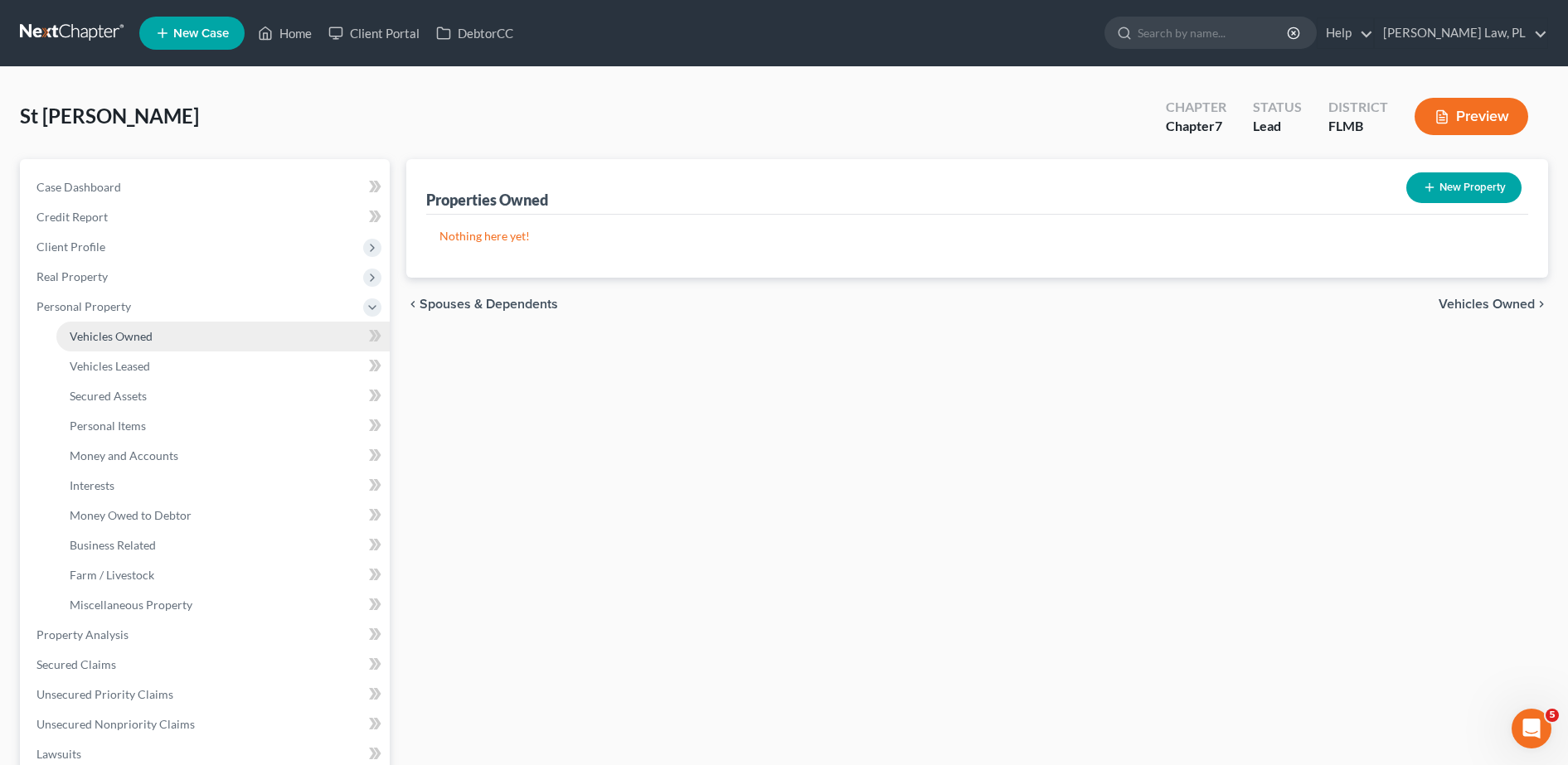
click at [133, 337] on span "Vehicles Owned" at bounding box center [111, 336] width 83 height 14
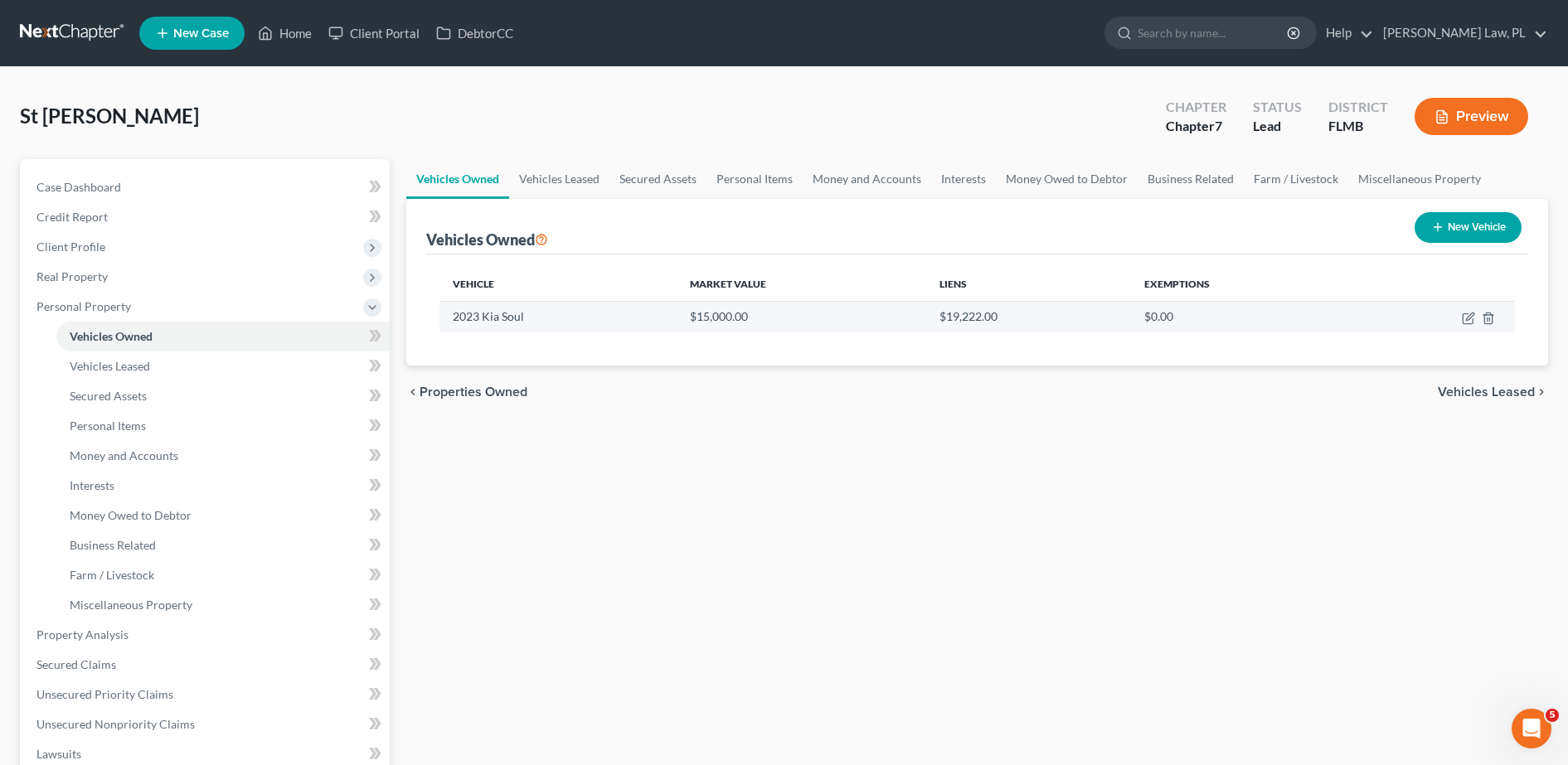
click at [1461, 312] on td at bounding box center [1434, 317] width 161 height 32
click at [1469, 320] on icon "button" at bounding box center [1468, 319] width 13 height 13
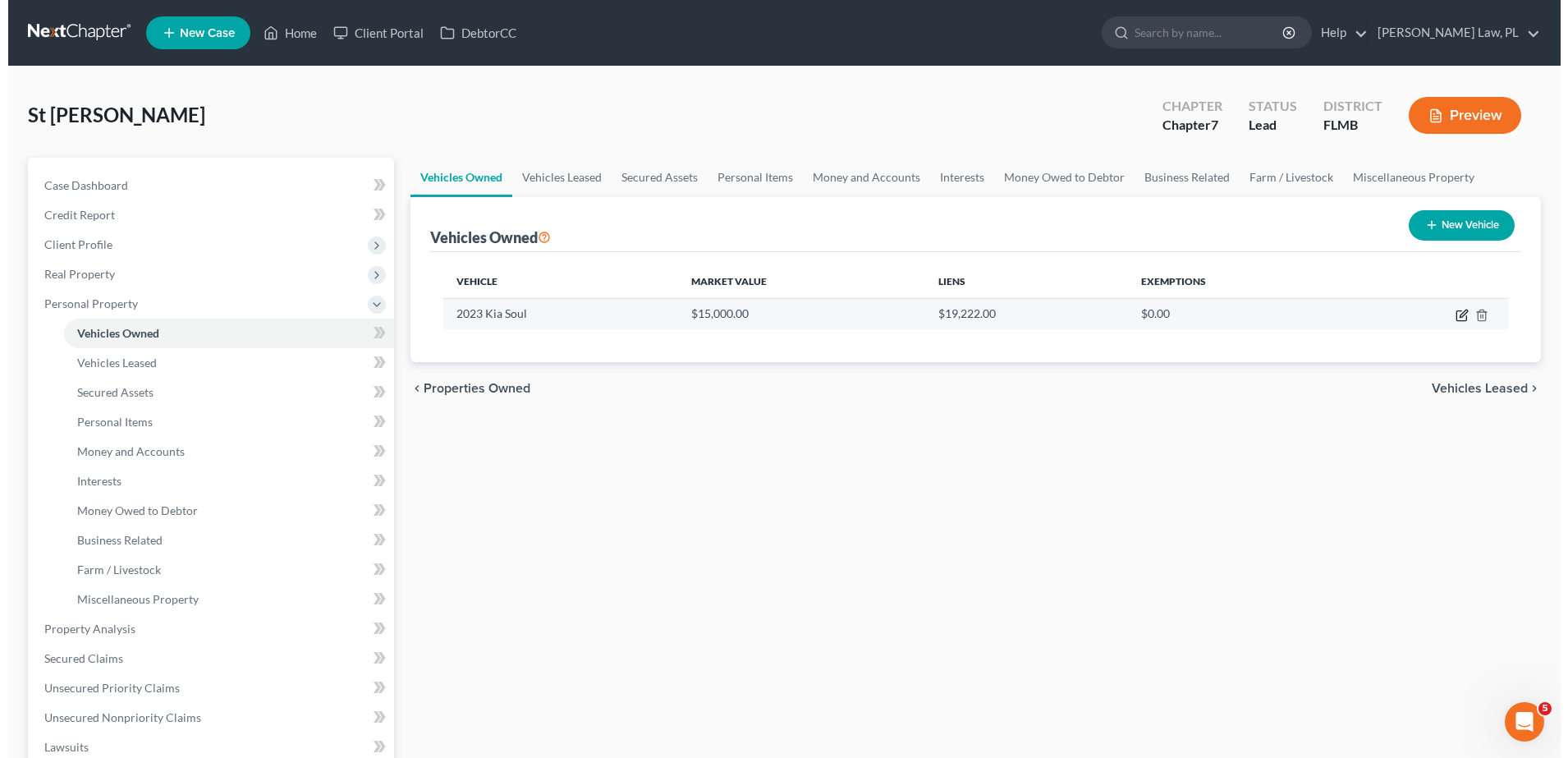
select select "0"
select select "3"
select select "1"
select select "0"
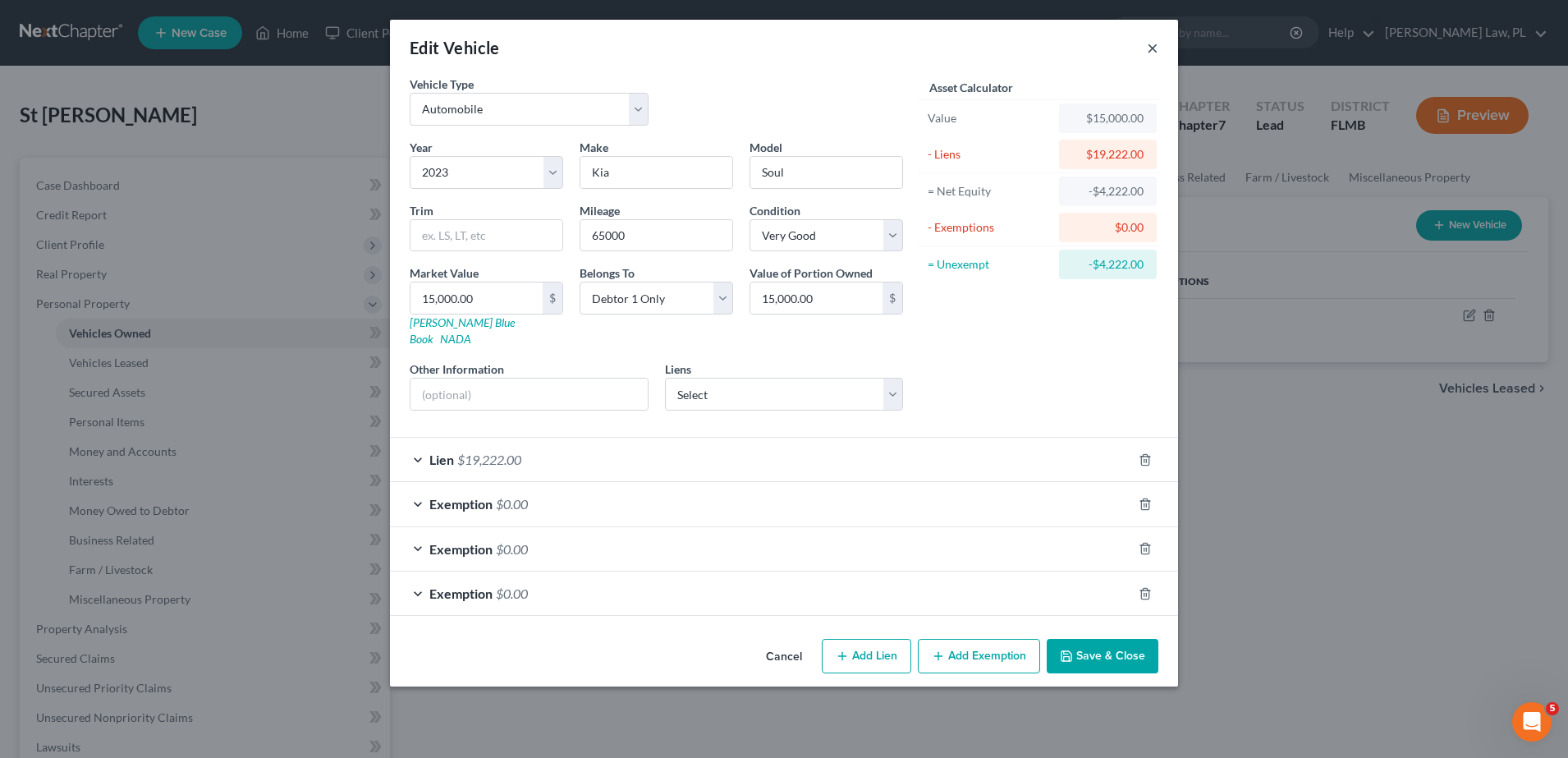
click at [1155, 53] on button "×" at bounding box center [1152, 48] width 12 height 20
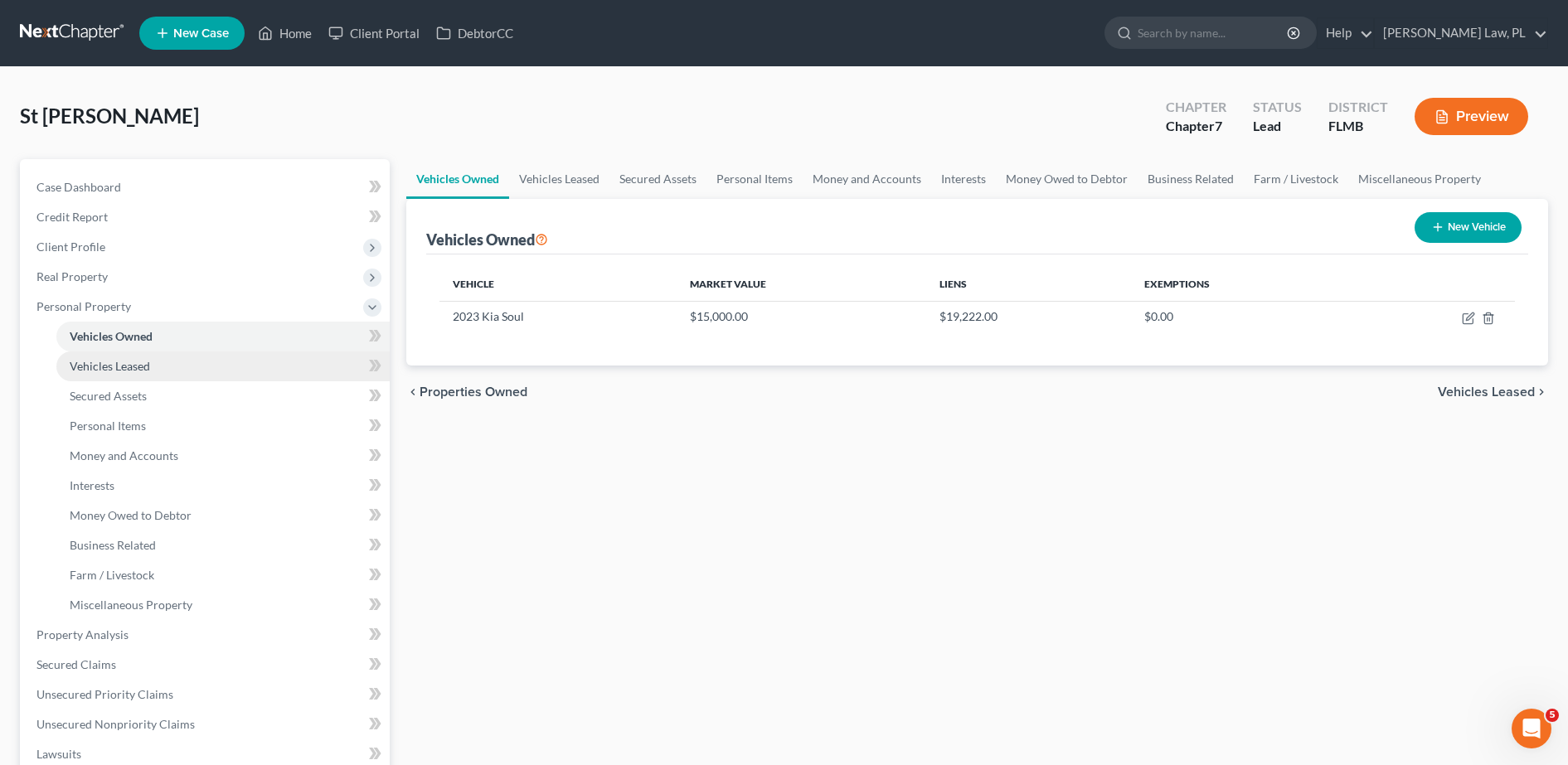
click at [224, 358] on link "Vehicles Leased" at bounding box center [223, 367] width 334 height 30
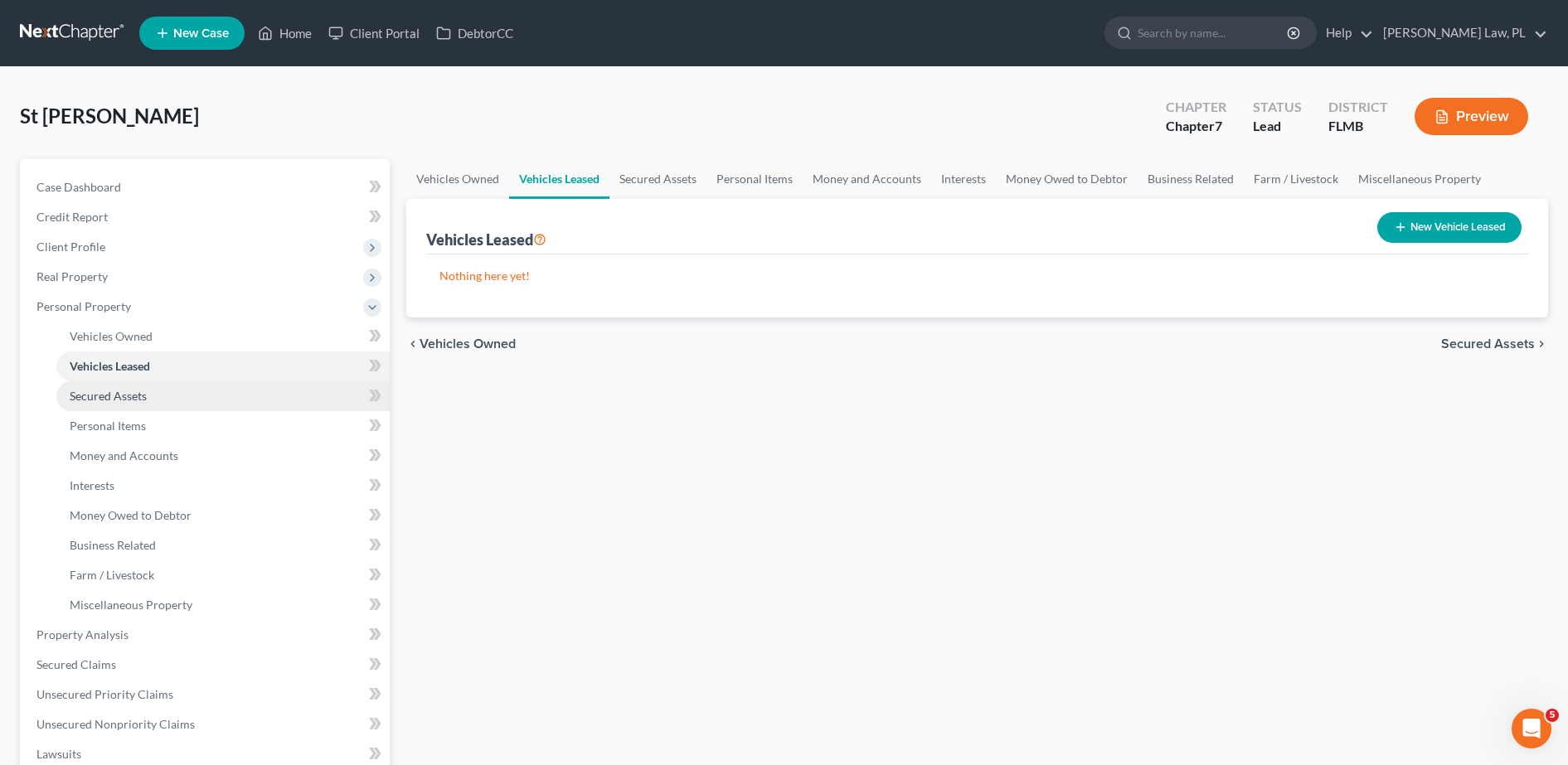
click at [175, 393] on link "Secured Assets" at bounding box center [223, 396] width 334 height 30
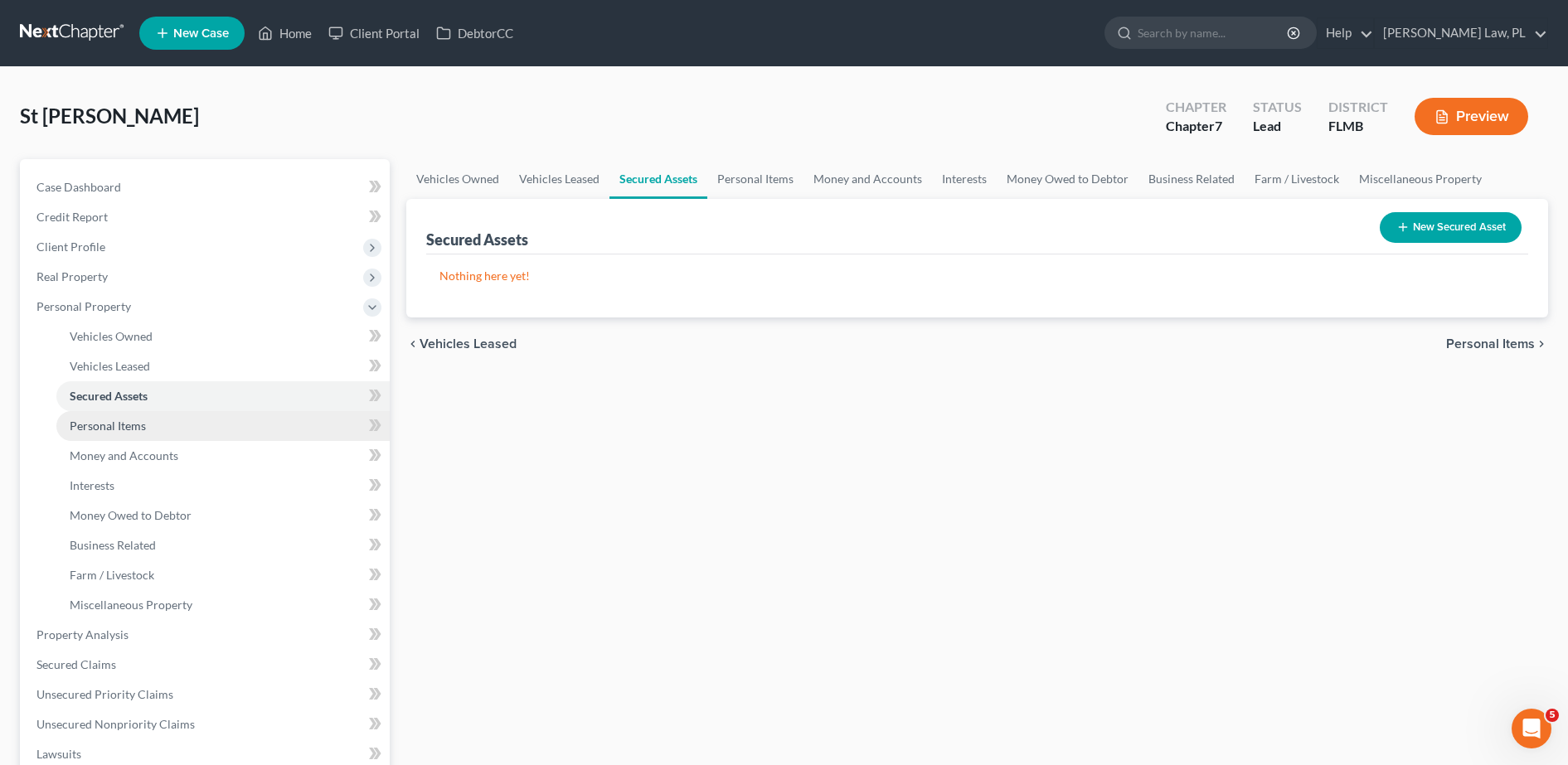
click at [143, 427] on span "Personal Items" at bounding box center [108, 425] width 76 height 14
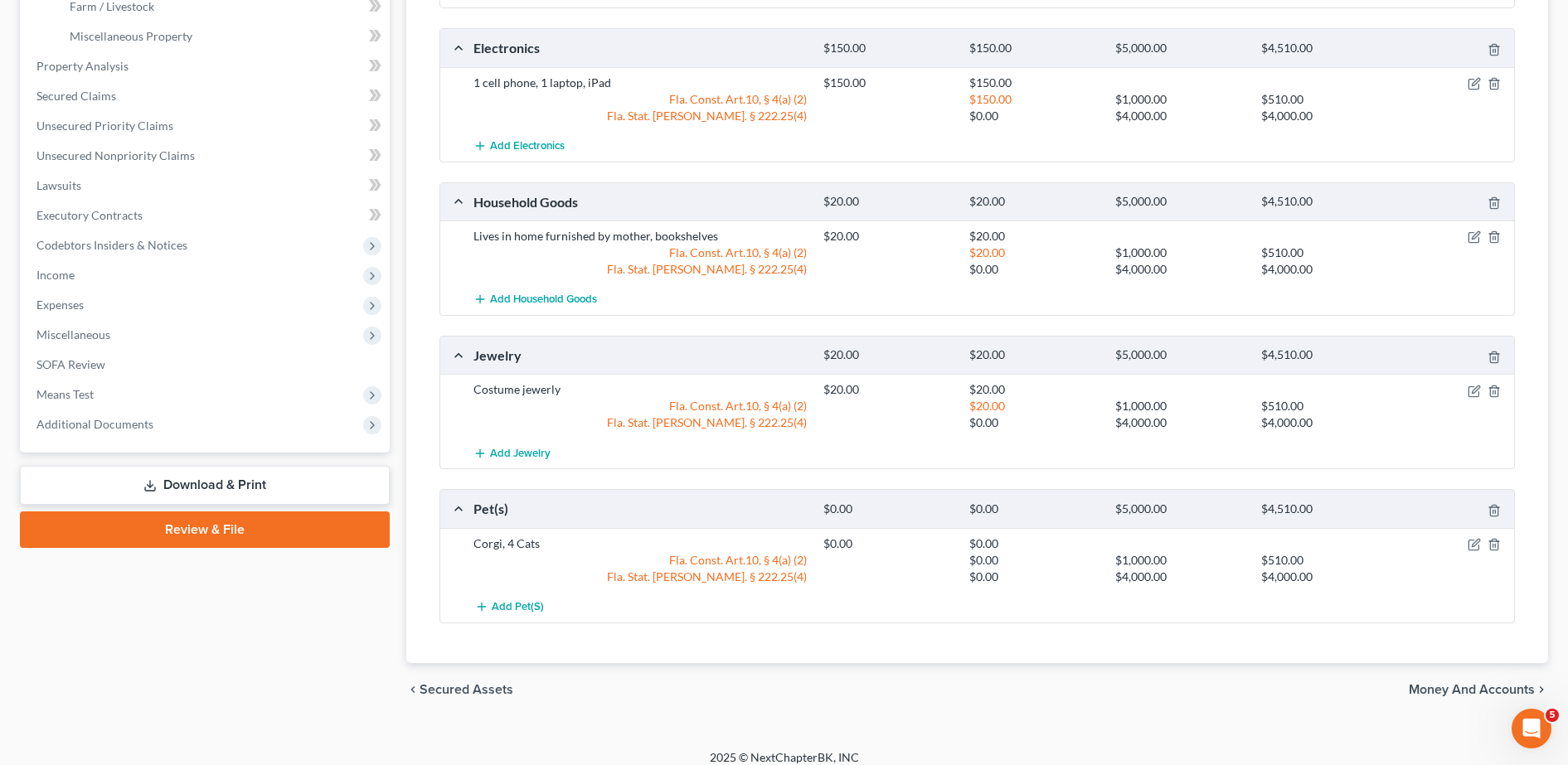
scroll to position [582, 0]
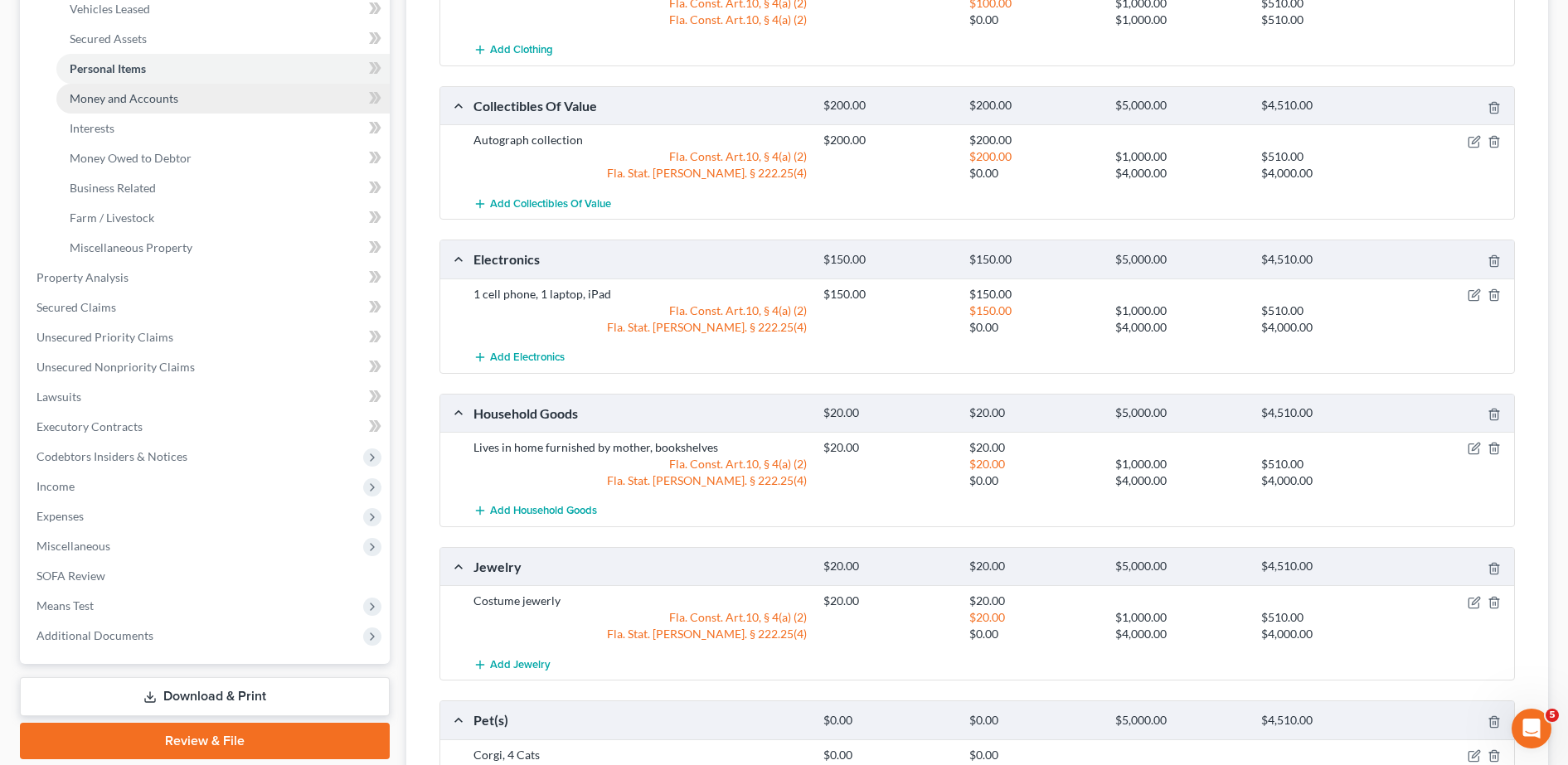
click at [172, 95] on span "Money and Accounts" at bounding box center [124, 98] width 109 height 14
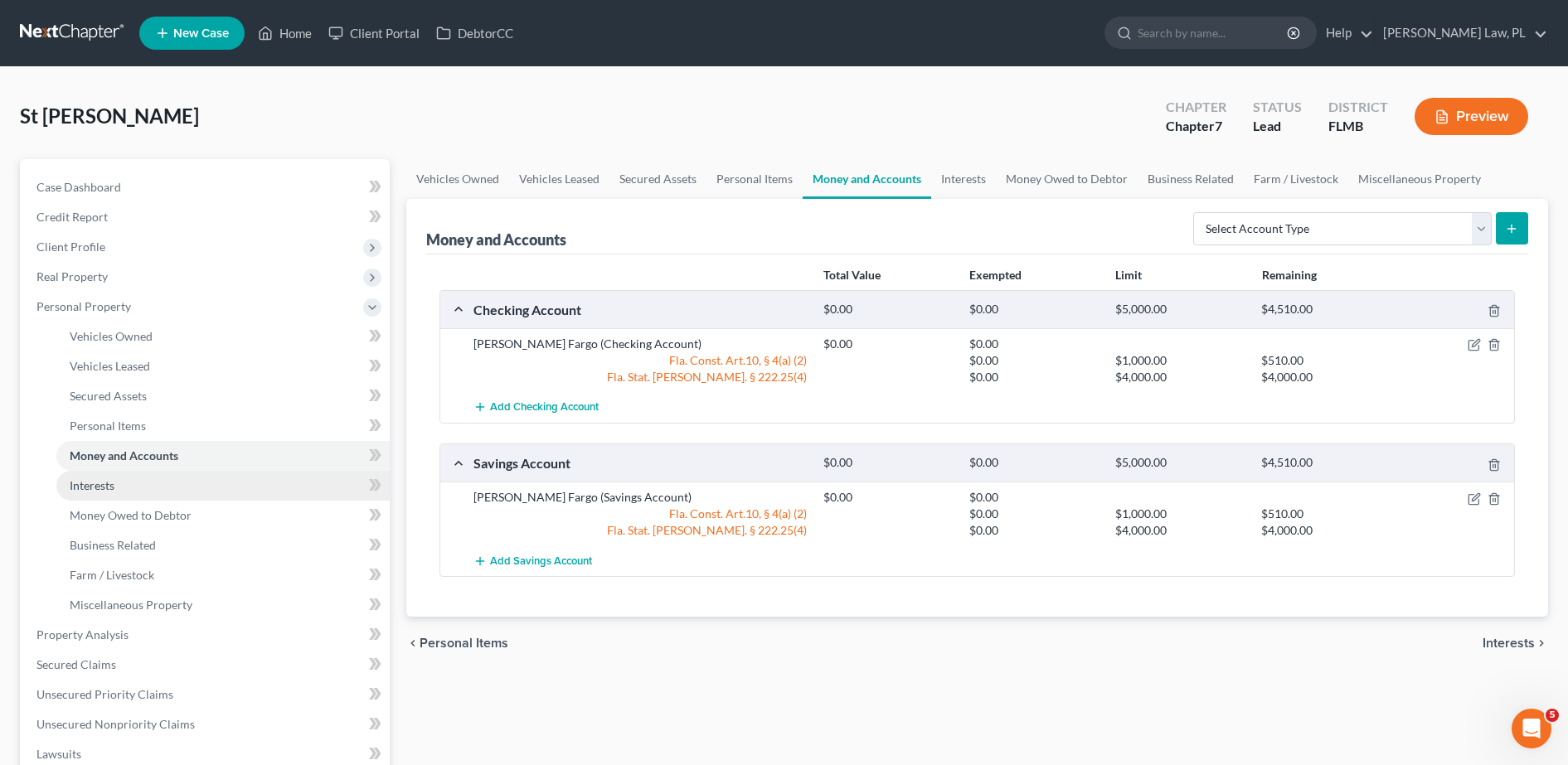
click at [189, 489] on link "Interests" at bounding box center [223, 485] width 334 height 30
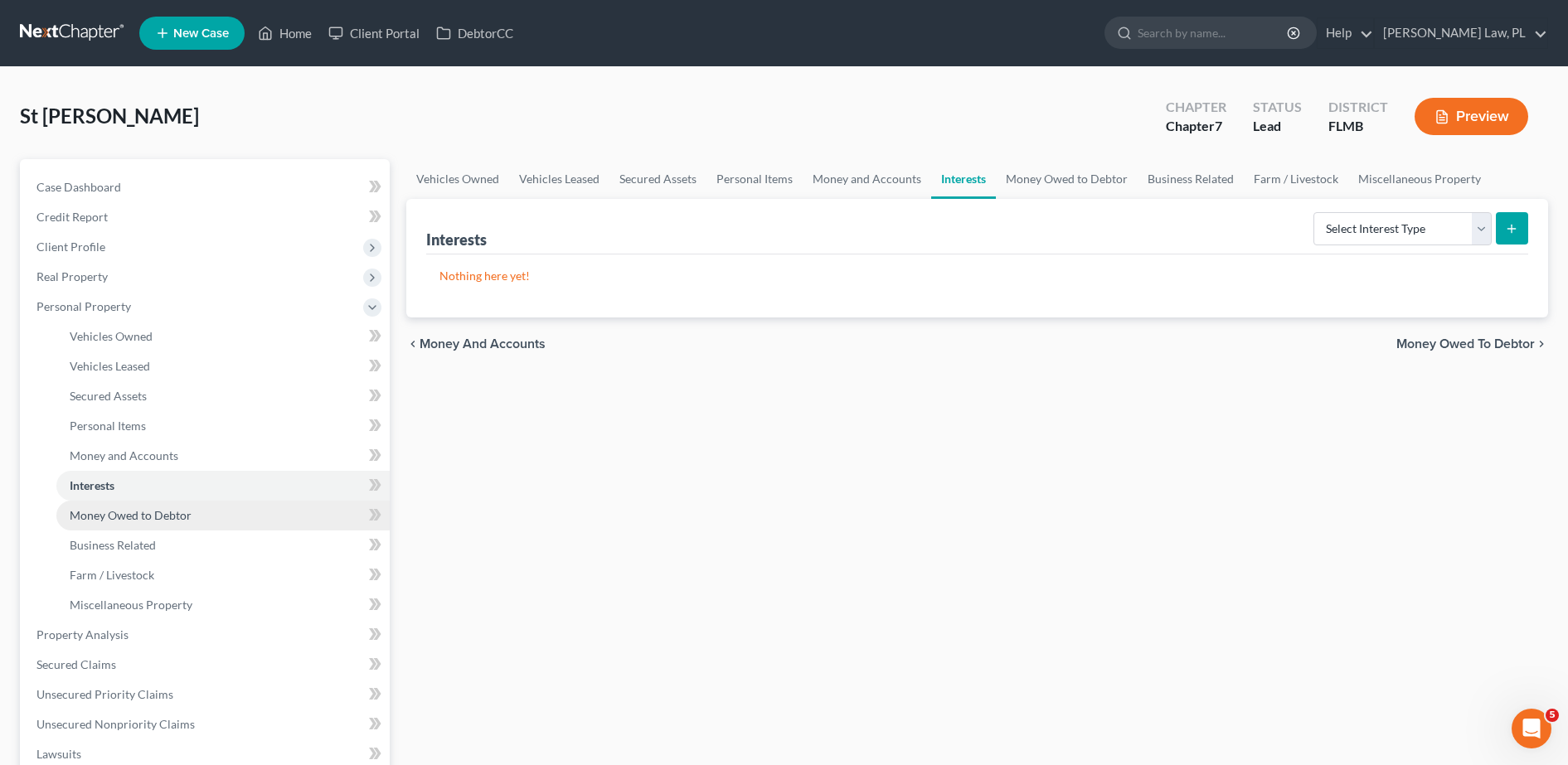
click at [179, 521] on span "Money Owed to Debtor" at bounding box center [130, 514] width 122 height 14
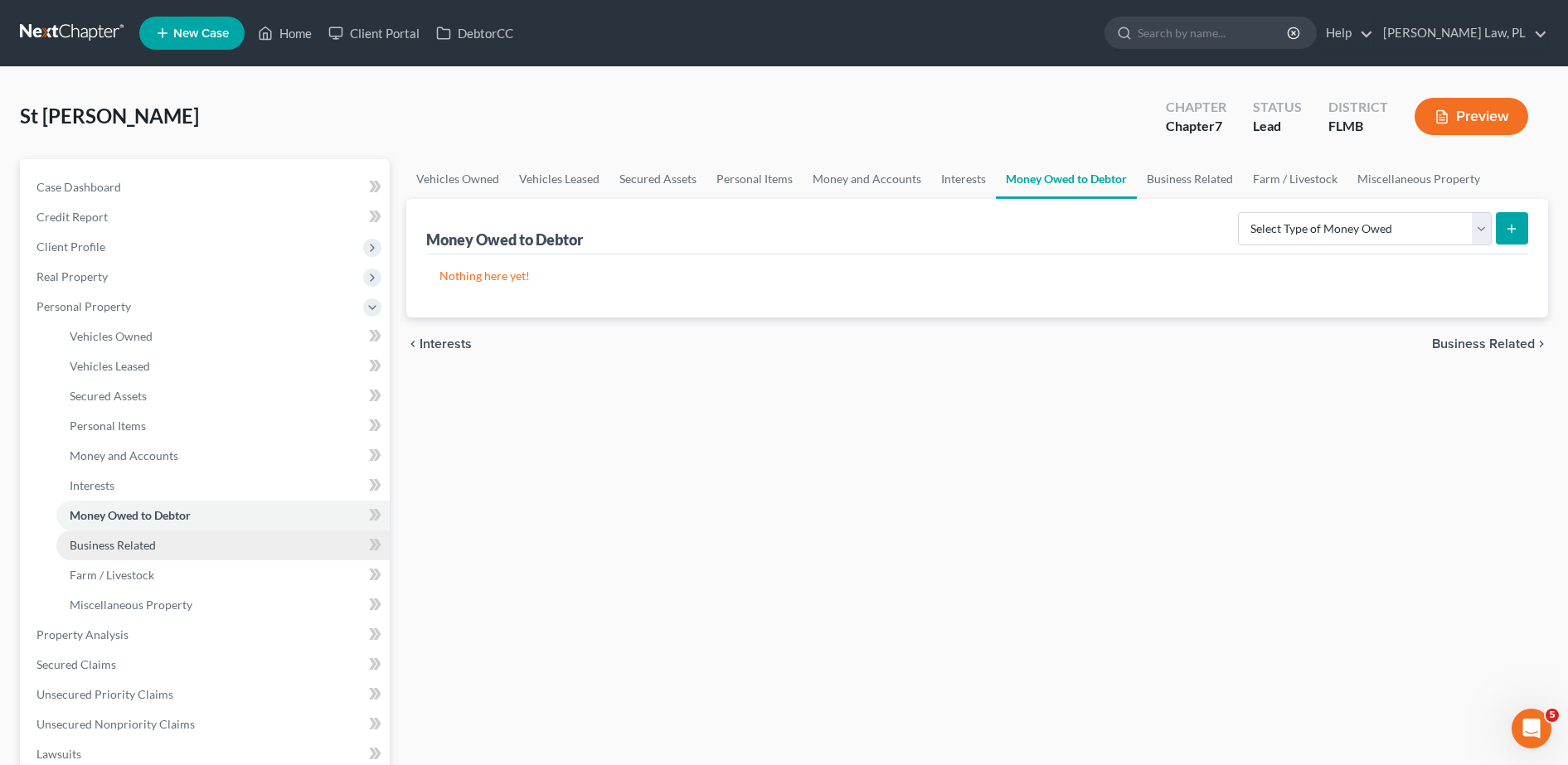
click at [175, 542] on link "Business Related" at bounding box center [223, 545] width 334 height 30
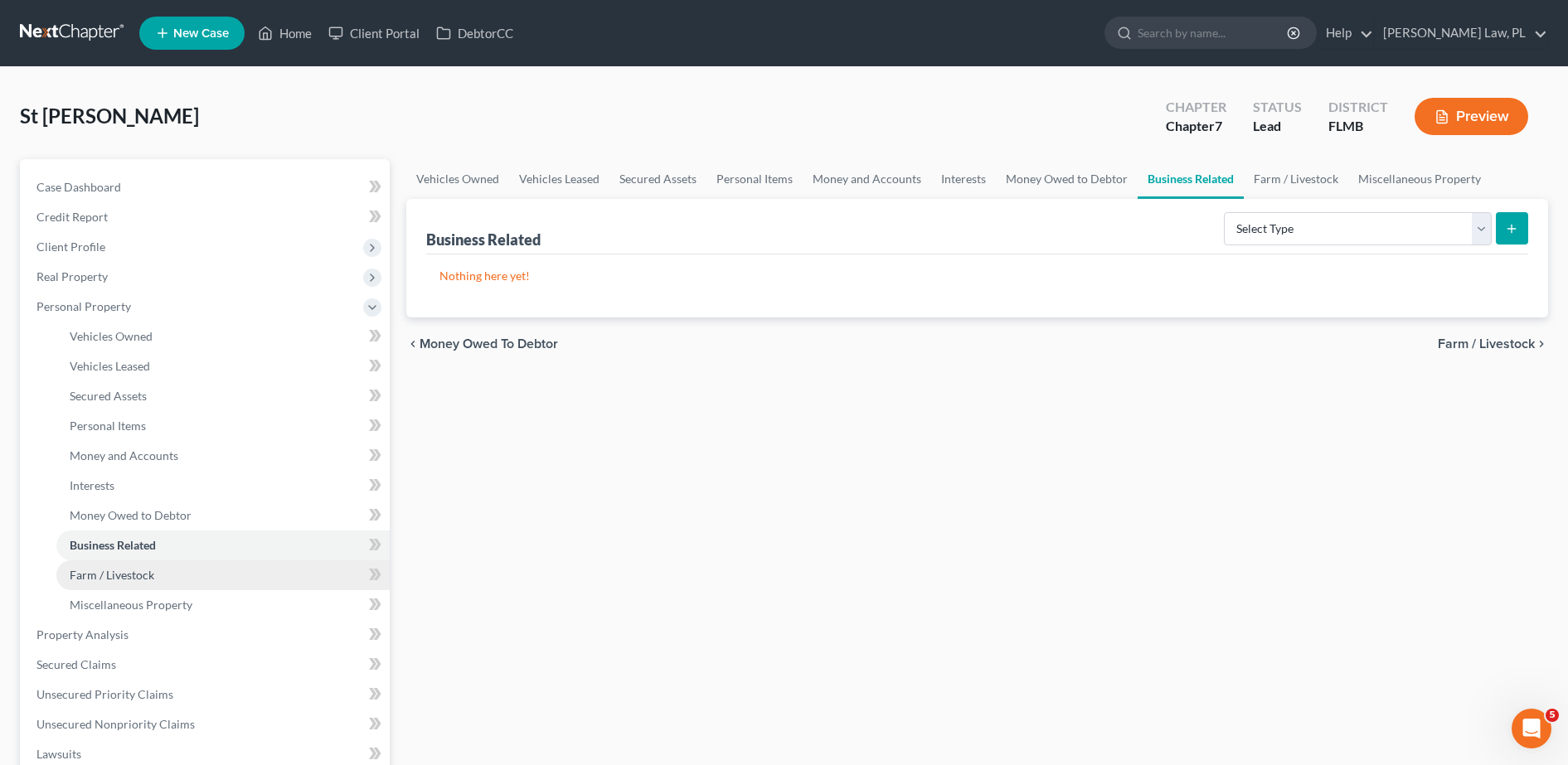
click at [154, 573] on link "Farm / Livestock" at bounding box center [223, 575] width 334 height 30
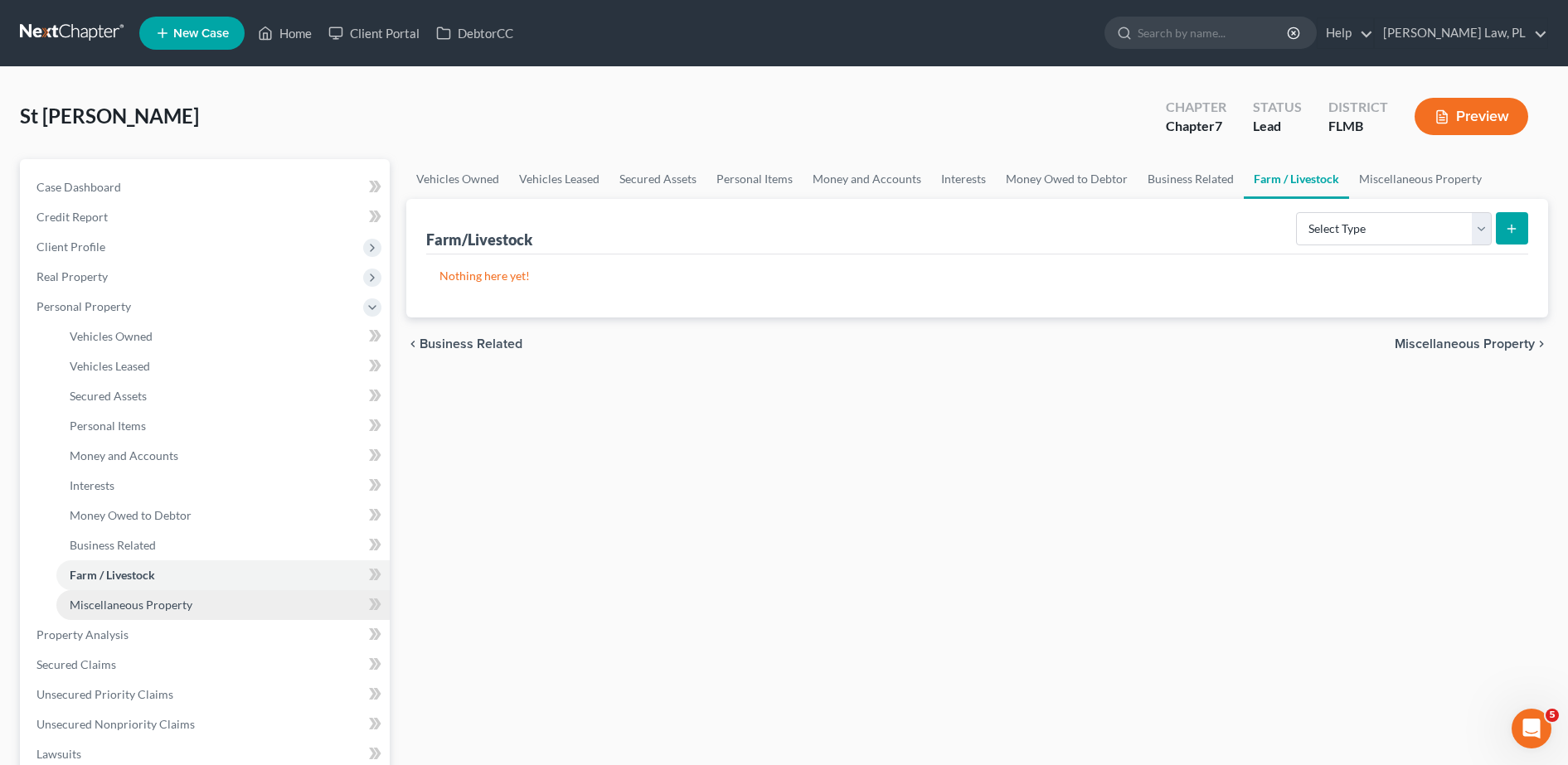
click at [149, 599] on span "Miscellaneous Property" at bounding box center [131, 604] width 123 height 14
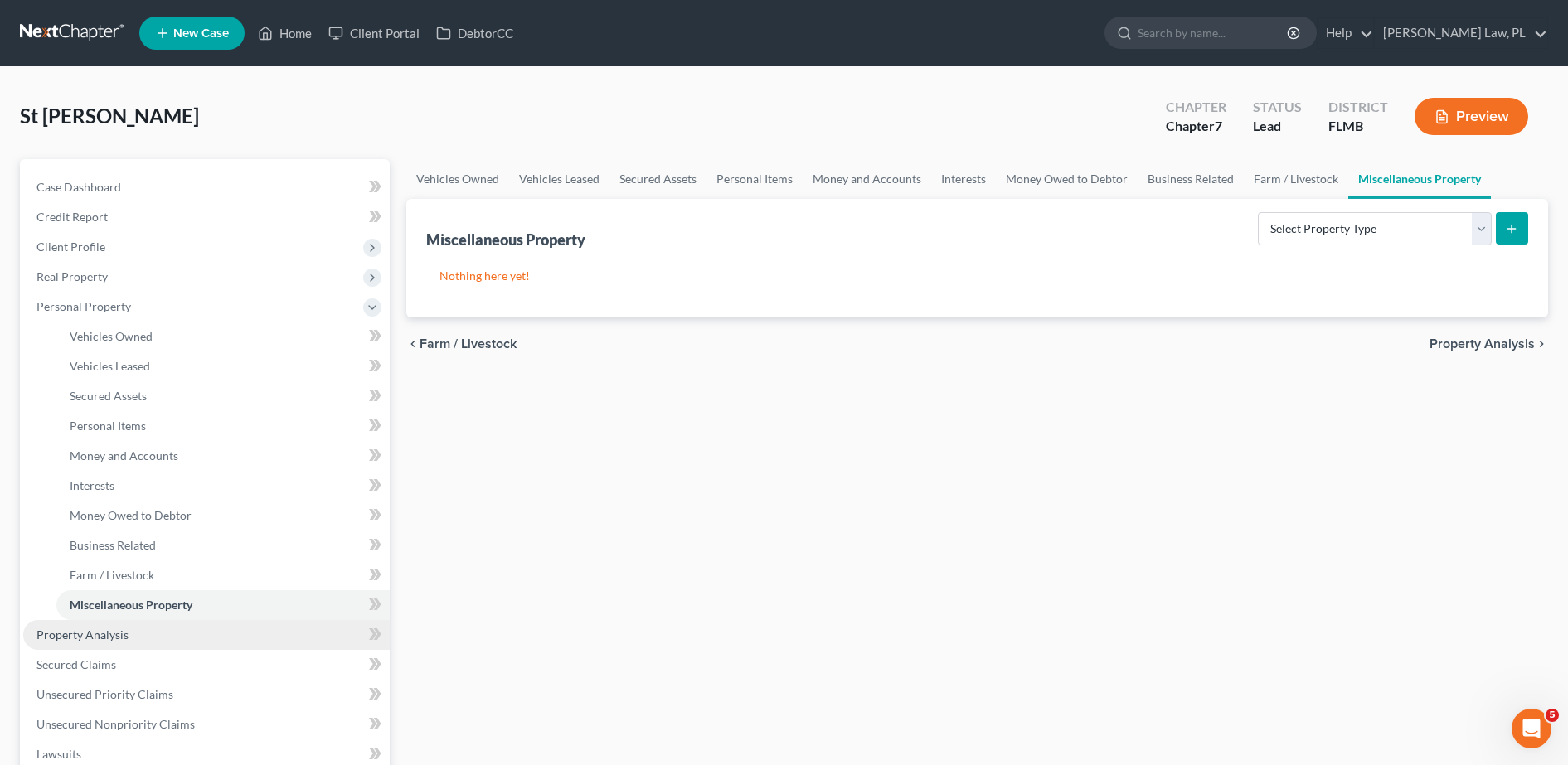
click at [130, 629] on link "Property Analysis" at bounding box center [207, 635] width 367 height 30
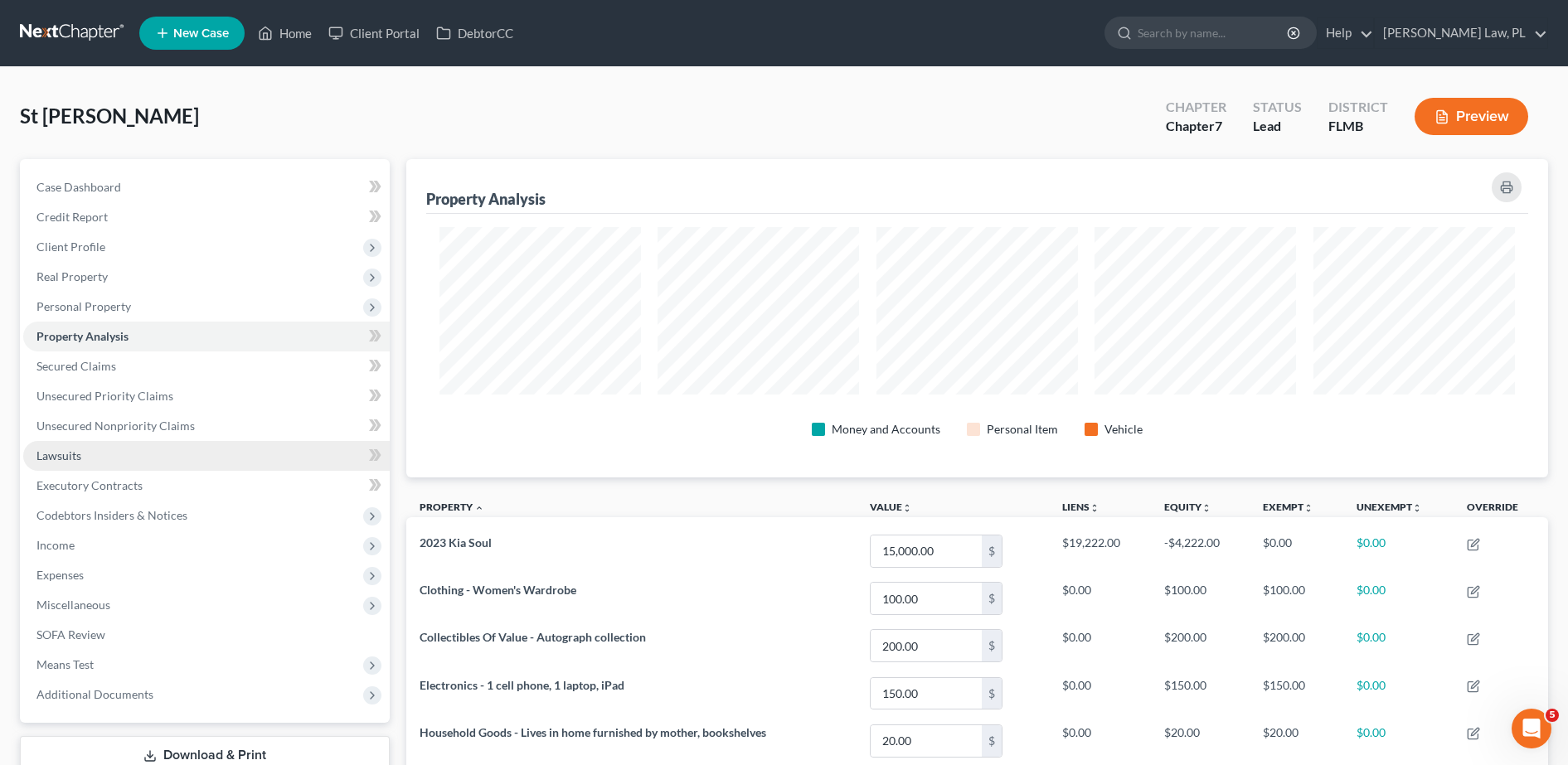
scroll to position [319, 1142]
click at [115, 371] on link "Secured Claims" at bounding box center [207, 367] width 367 height 30
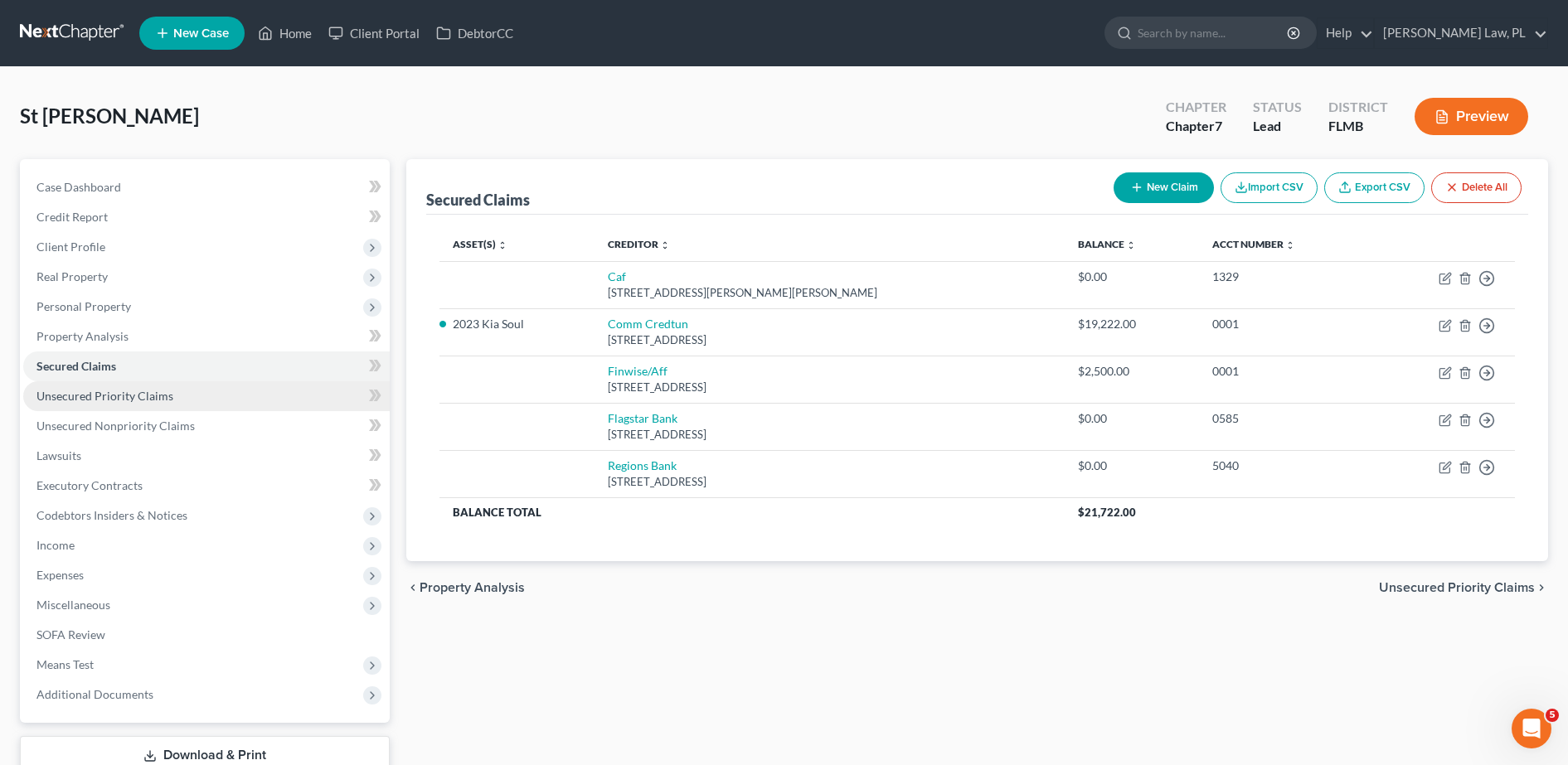
click at [109, 394] on span "Unsecured Priority Claims" at bounding box center [105, 395] width 137 height 14
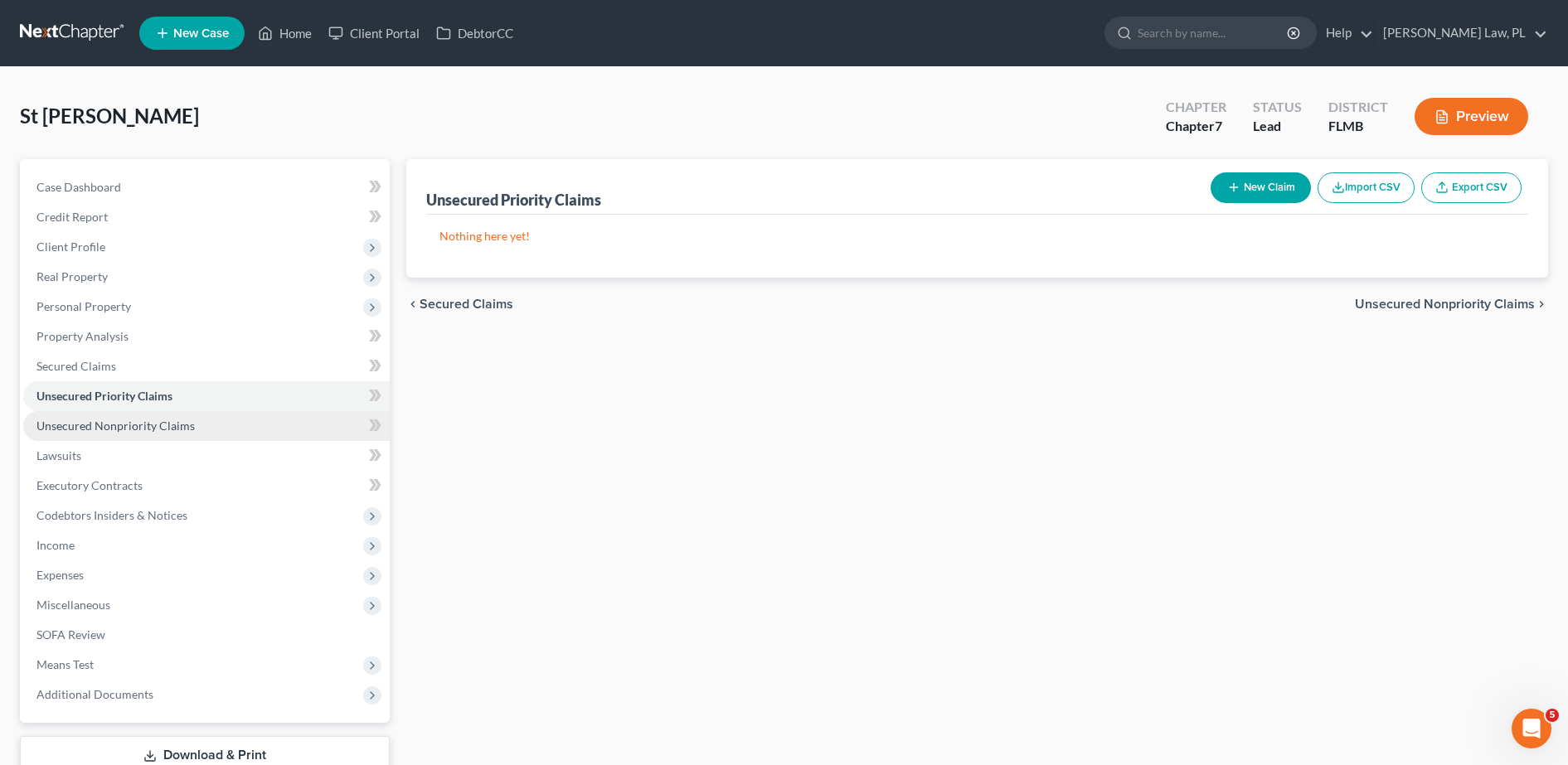
click at [110, 424] on span "Unsecured Nonpriority Claims" at bounding box center [115, 425] width 159 height 14
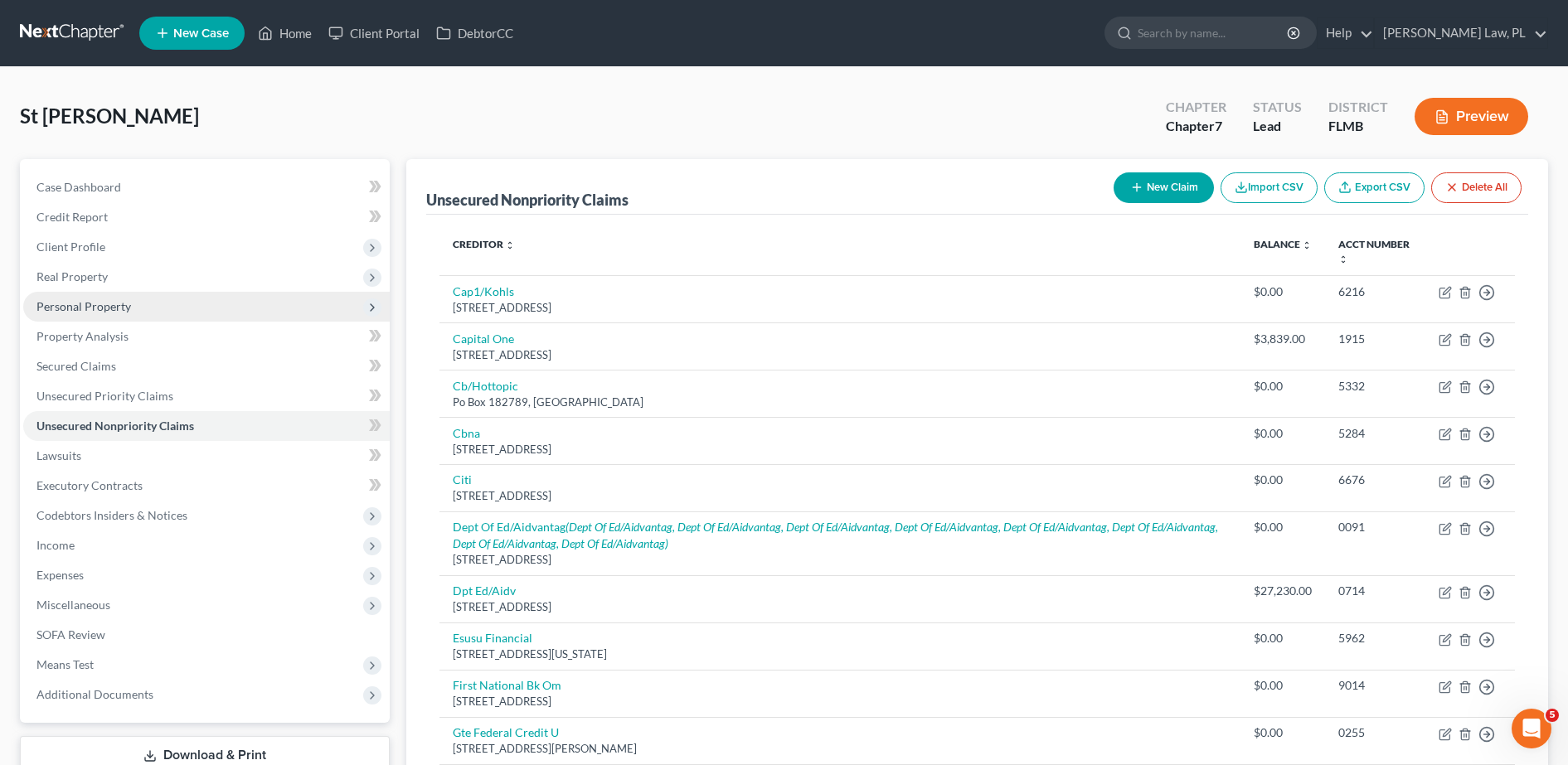
click at [154, 298] on span "Personal Property" at bounding box center [207, 307] width 367 height 30
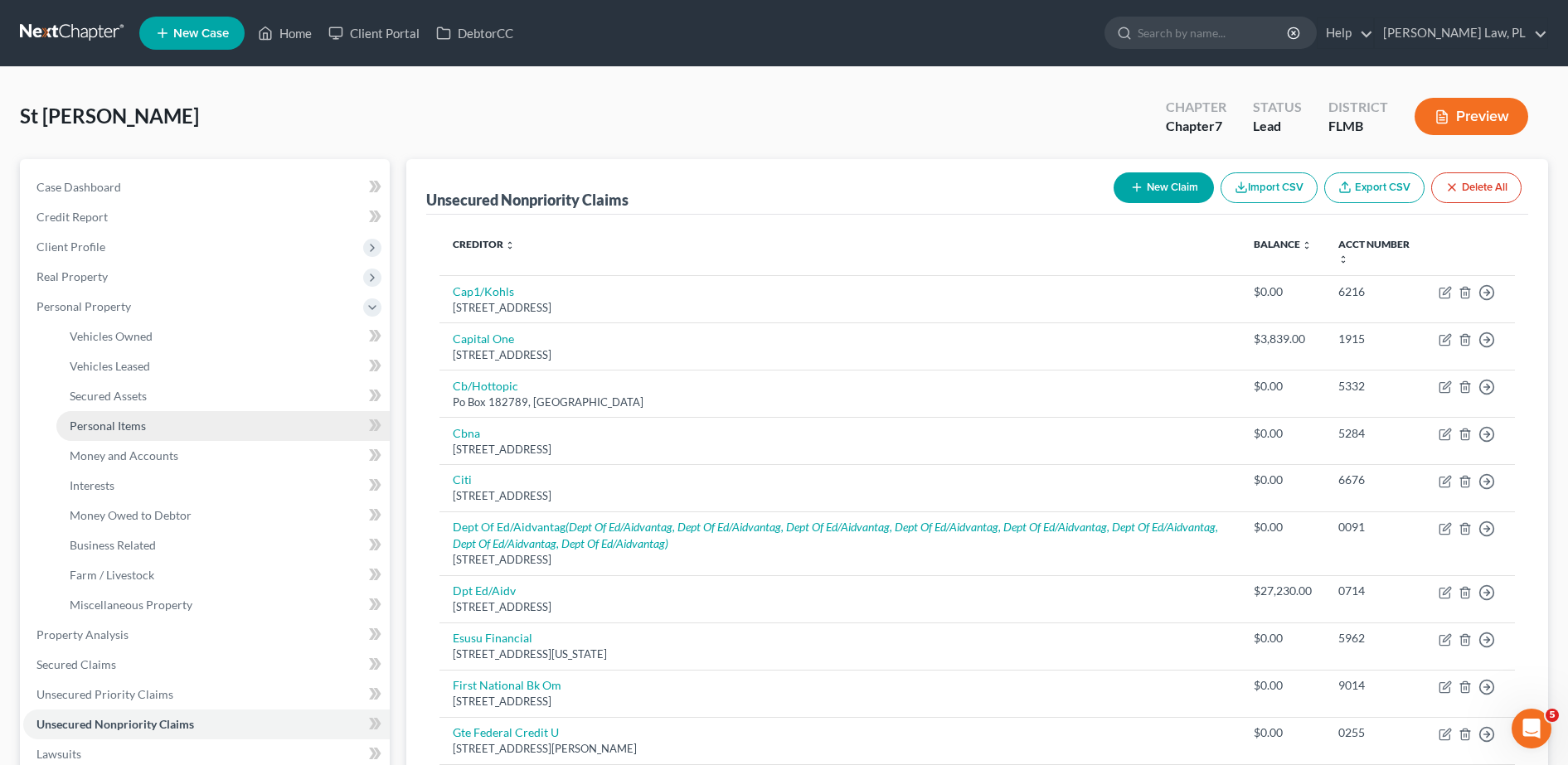
click at [148, 424] on link "Personal Items" at bounding box center [223, 426] width 334 height 30
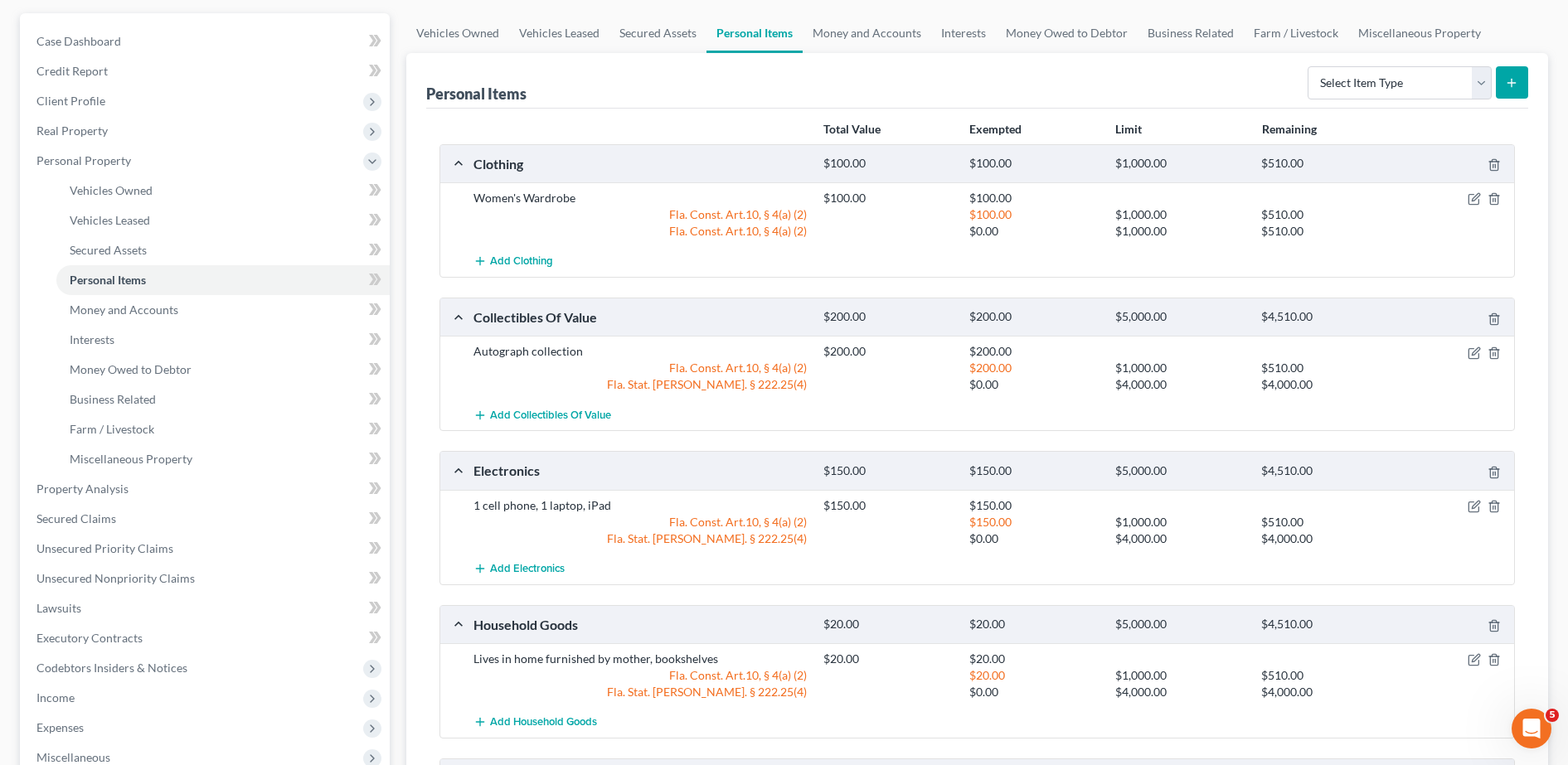
scroll to position [270, 0]
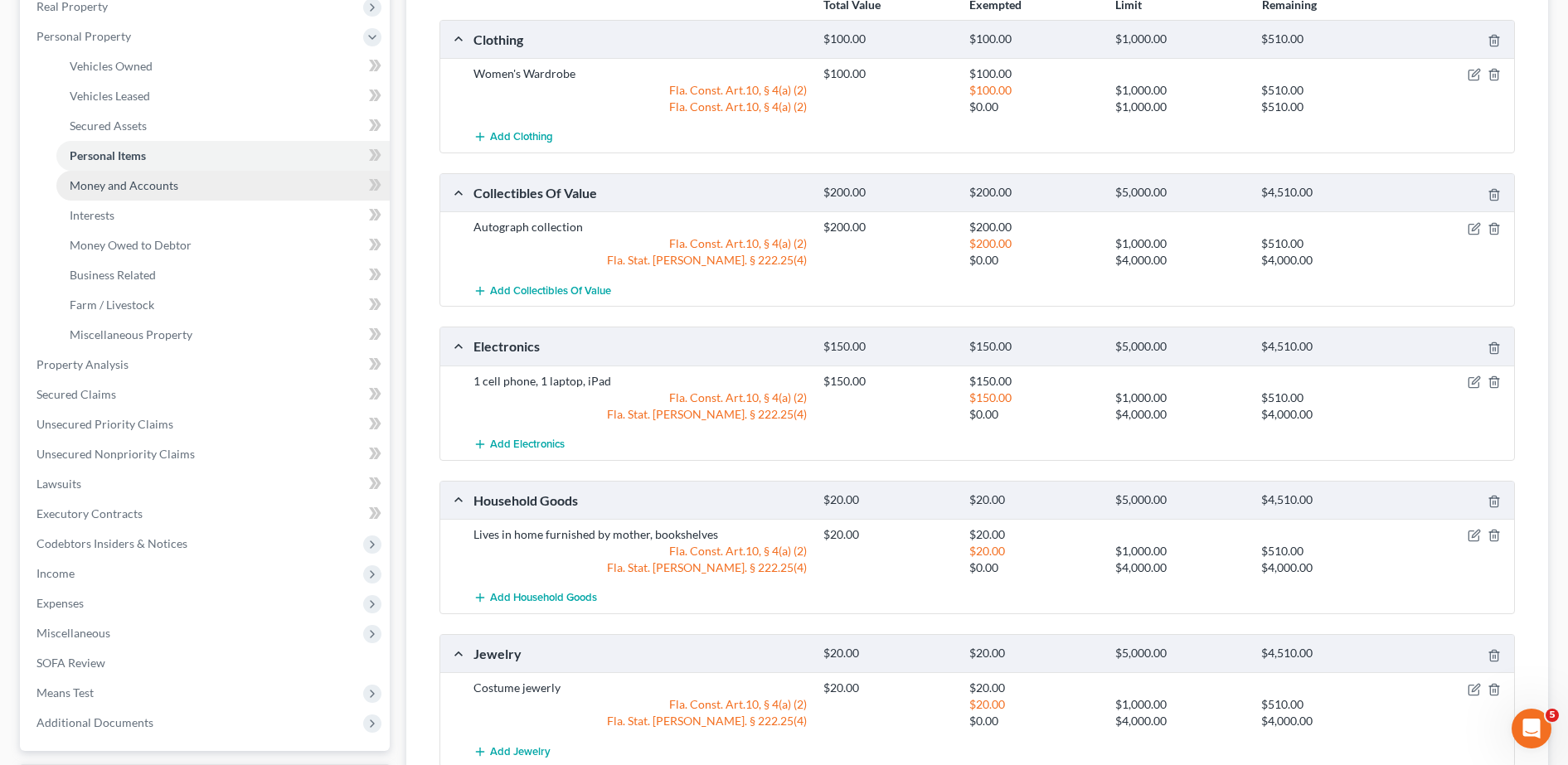
click at [169, 179] on span "Money and Accounts" at bounding box center [124, 185] width 109 height 14
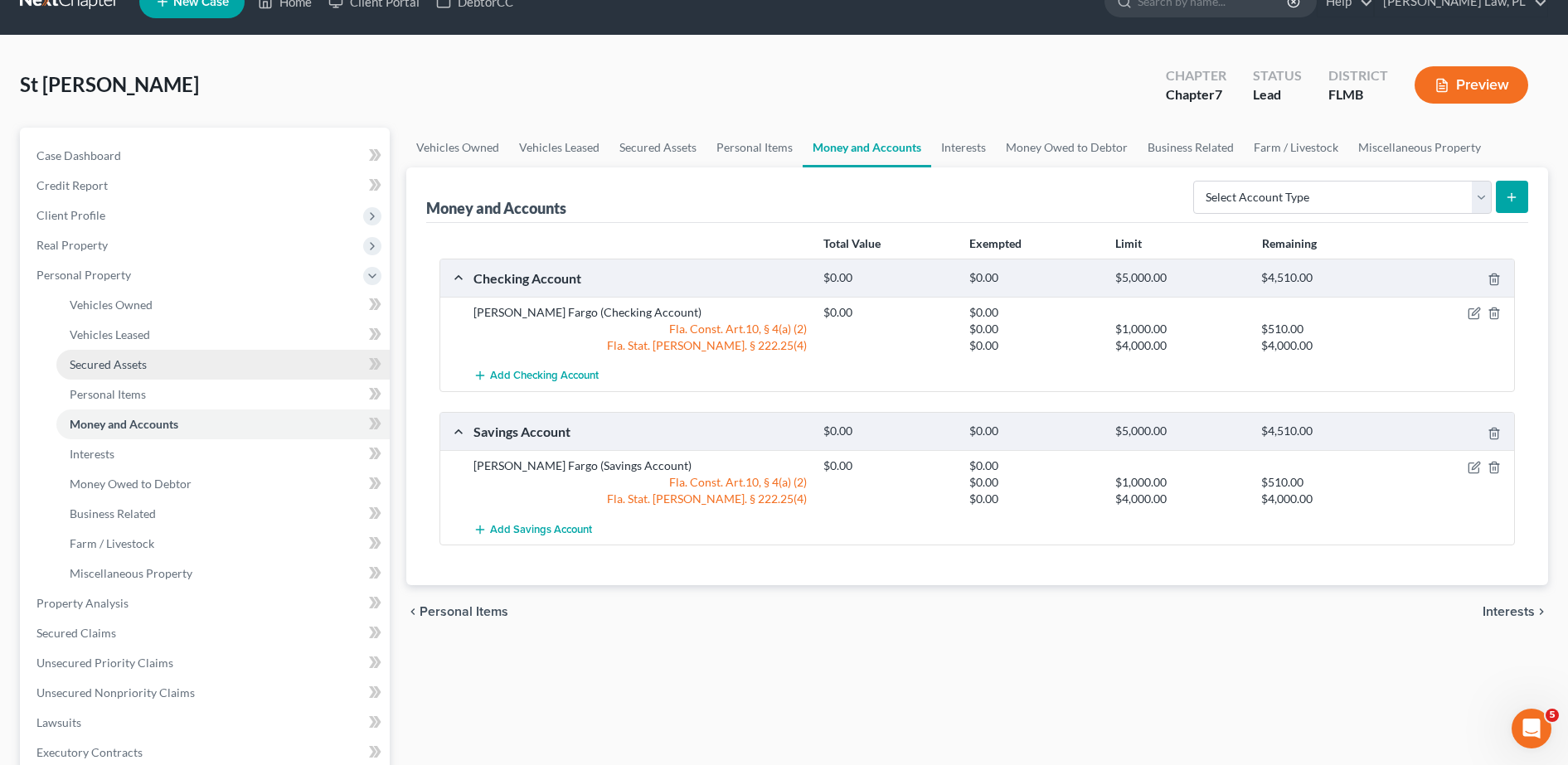
scroll to position [36, 0]
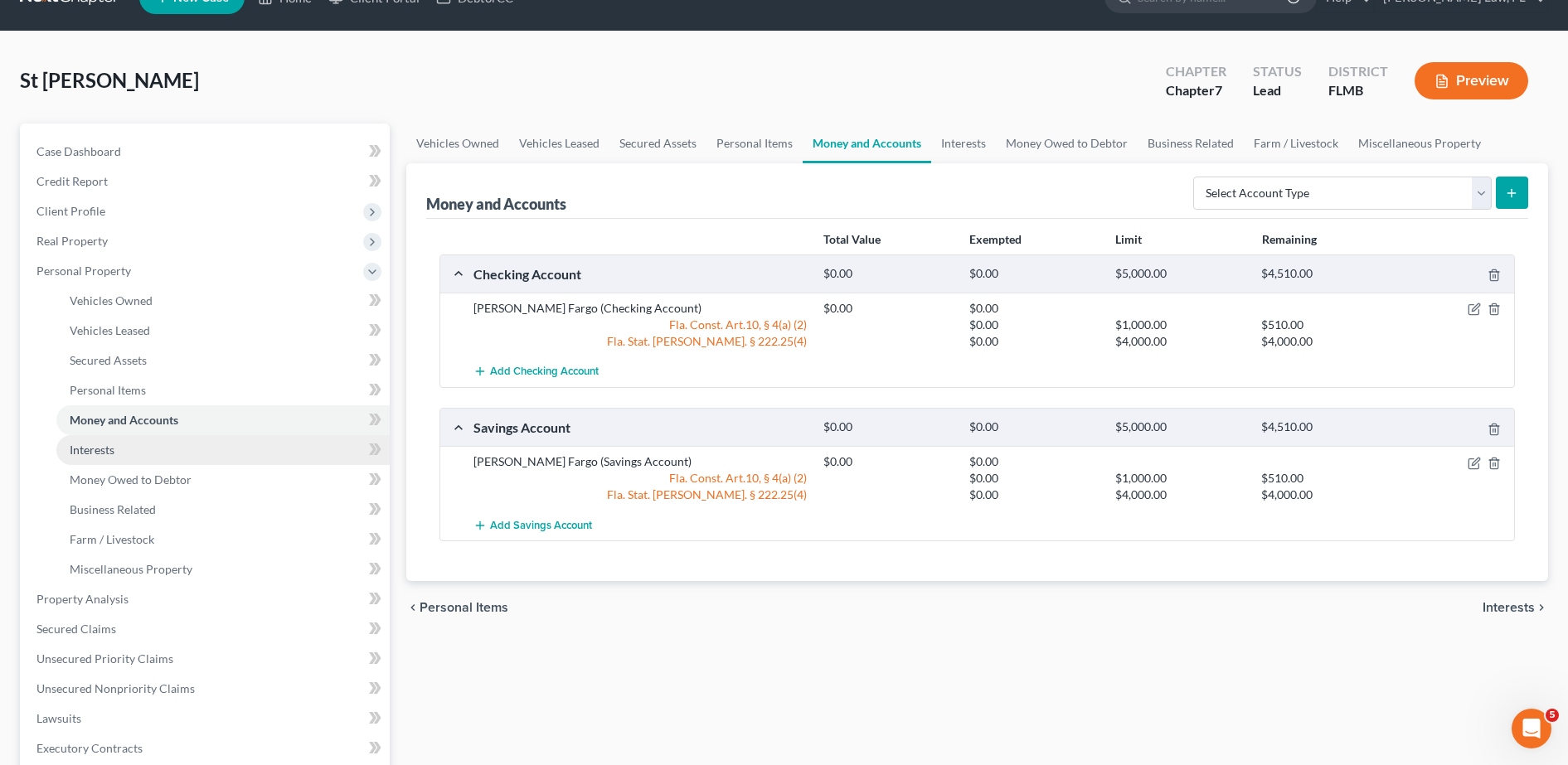
click at [144, 446] on link "Interests" at bounding box center [223, 450] width 334 height 30
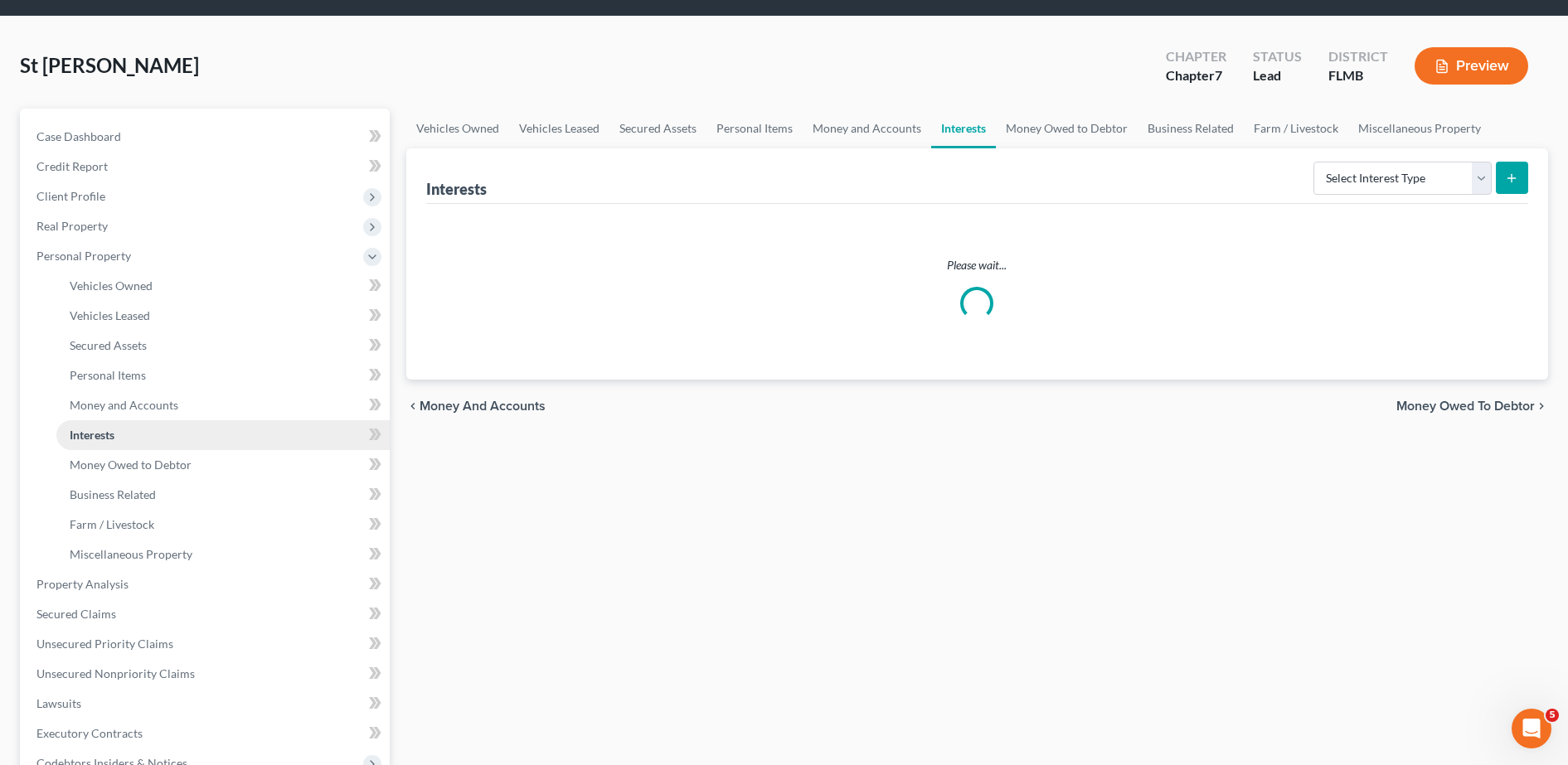
scroll to position [55, 0]
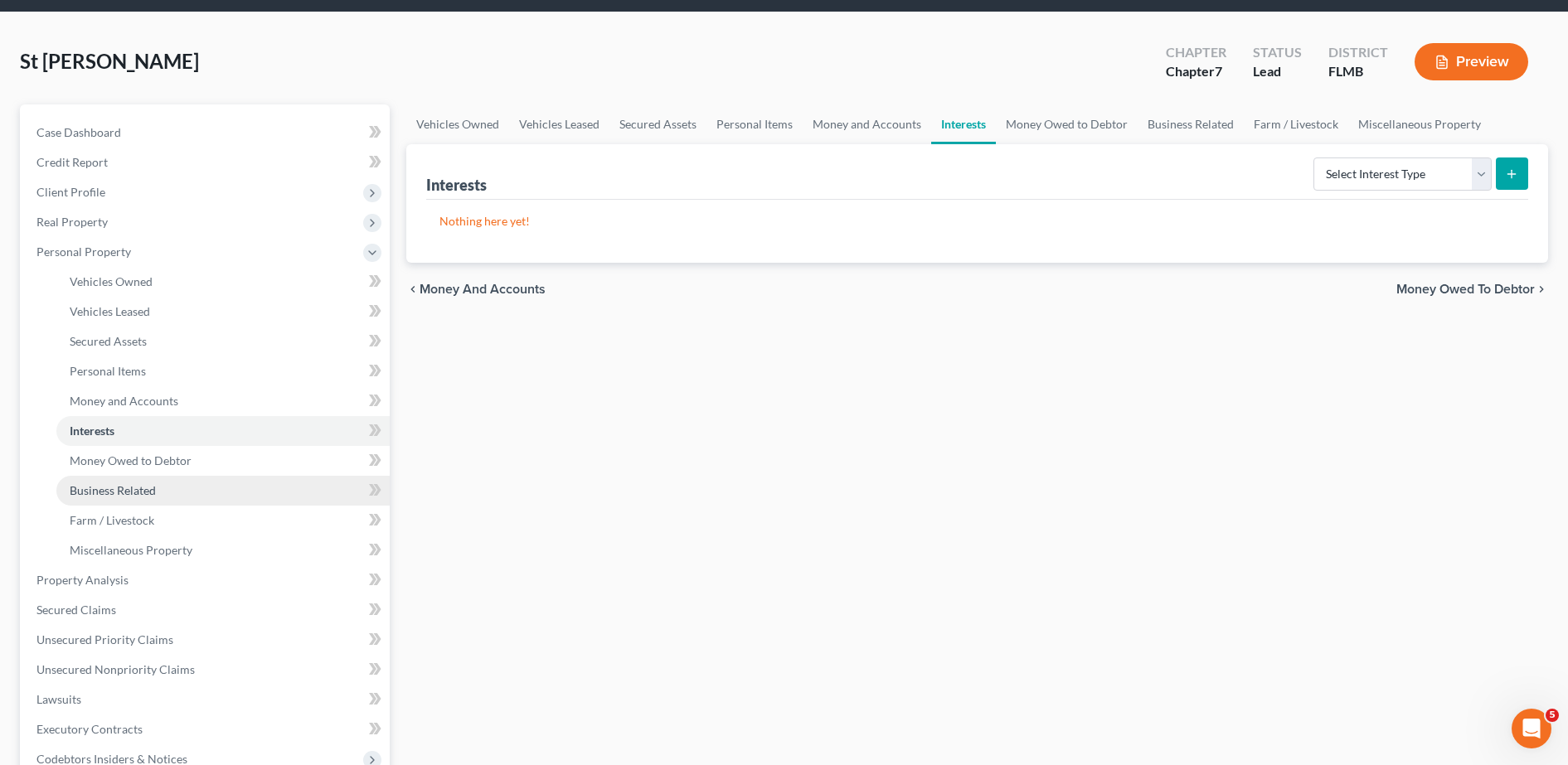
click at [150, 493] on span "Business Related" at bounding box center [113, 490] width 86 height 14
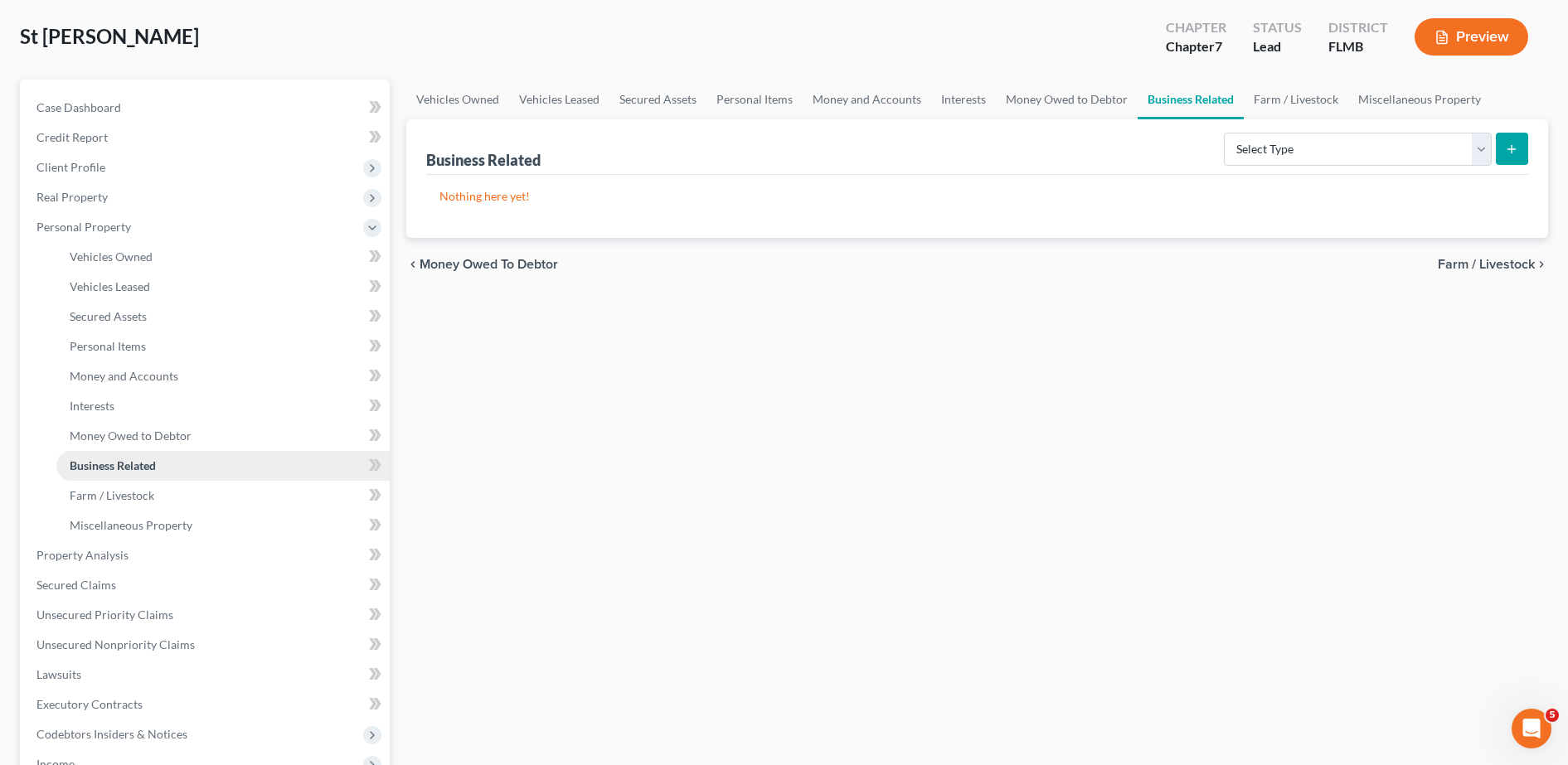
scroll to position [79, 0]
click at [146, 497] on span "Farm / Livestock" at bounding box center [112, 495] width 85 height 14
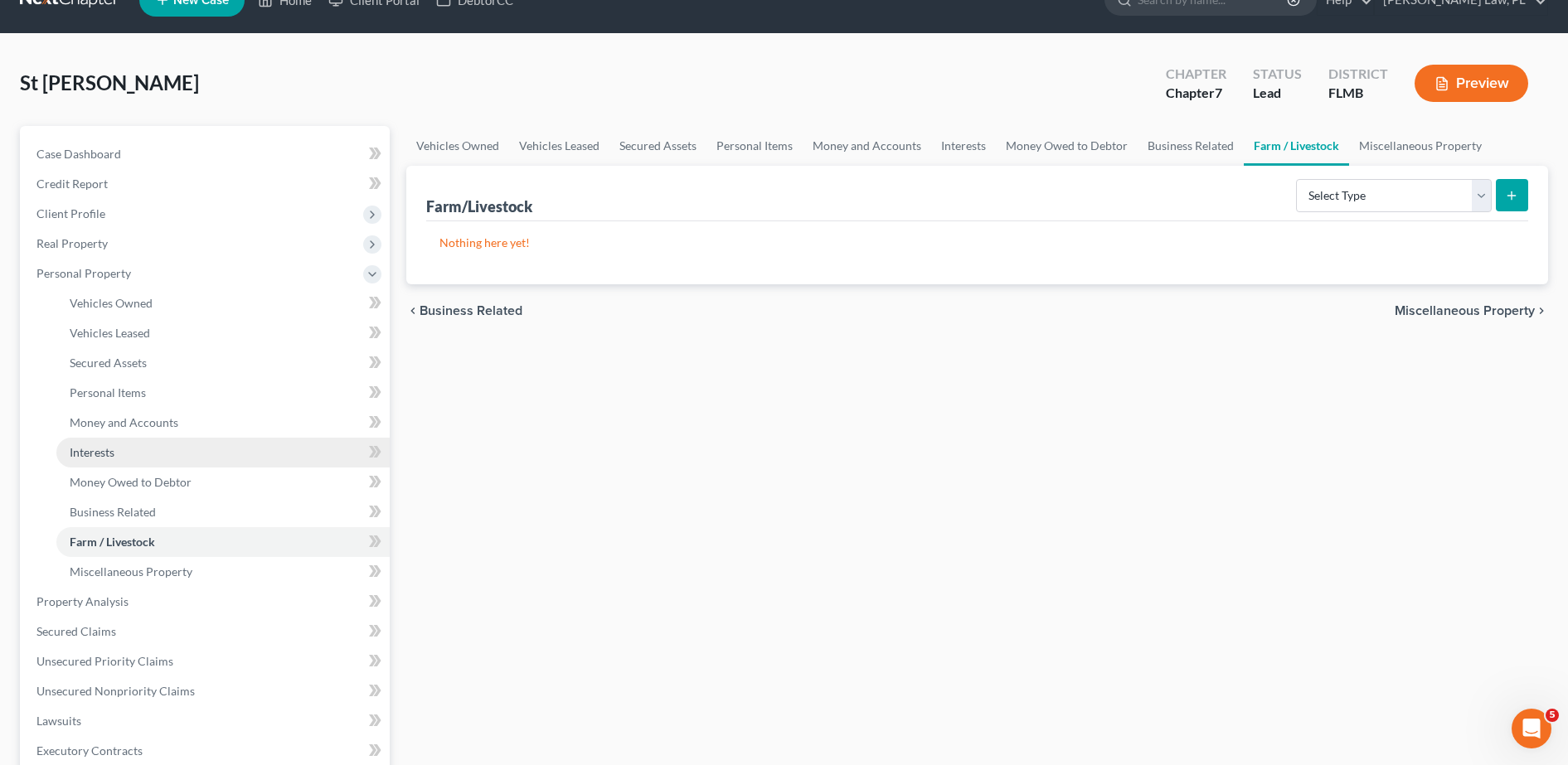
scroll to position [34, 0]
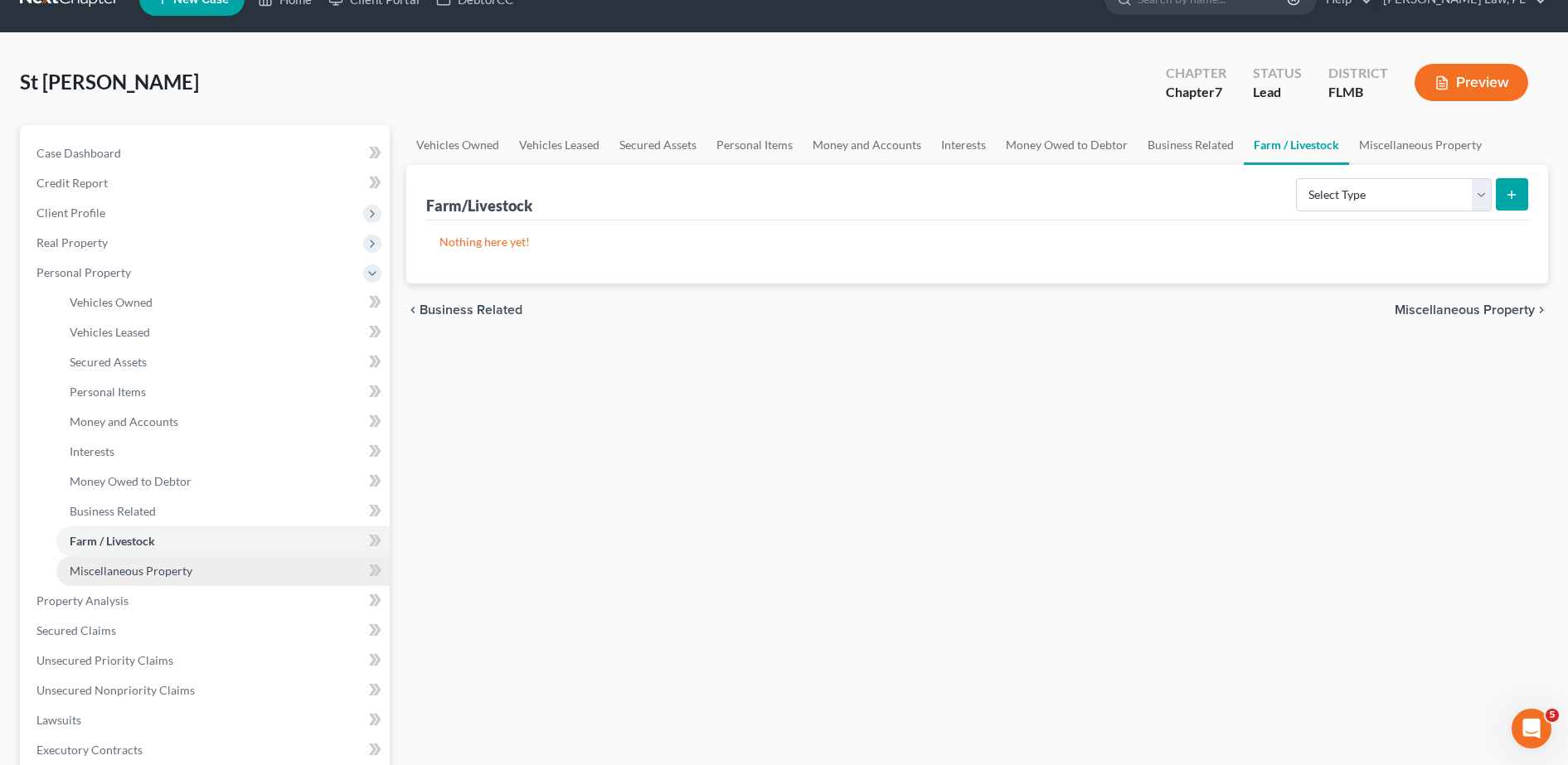
click at [157, 564] on span "Miscellaneous Property" at bounding box center [131, 570] width 123 height 14
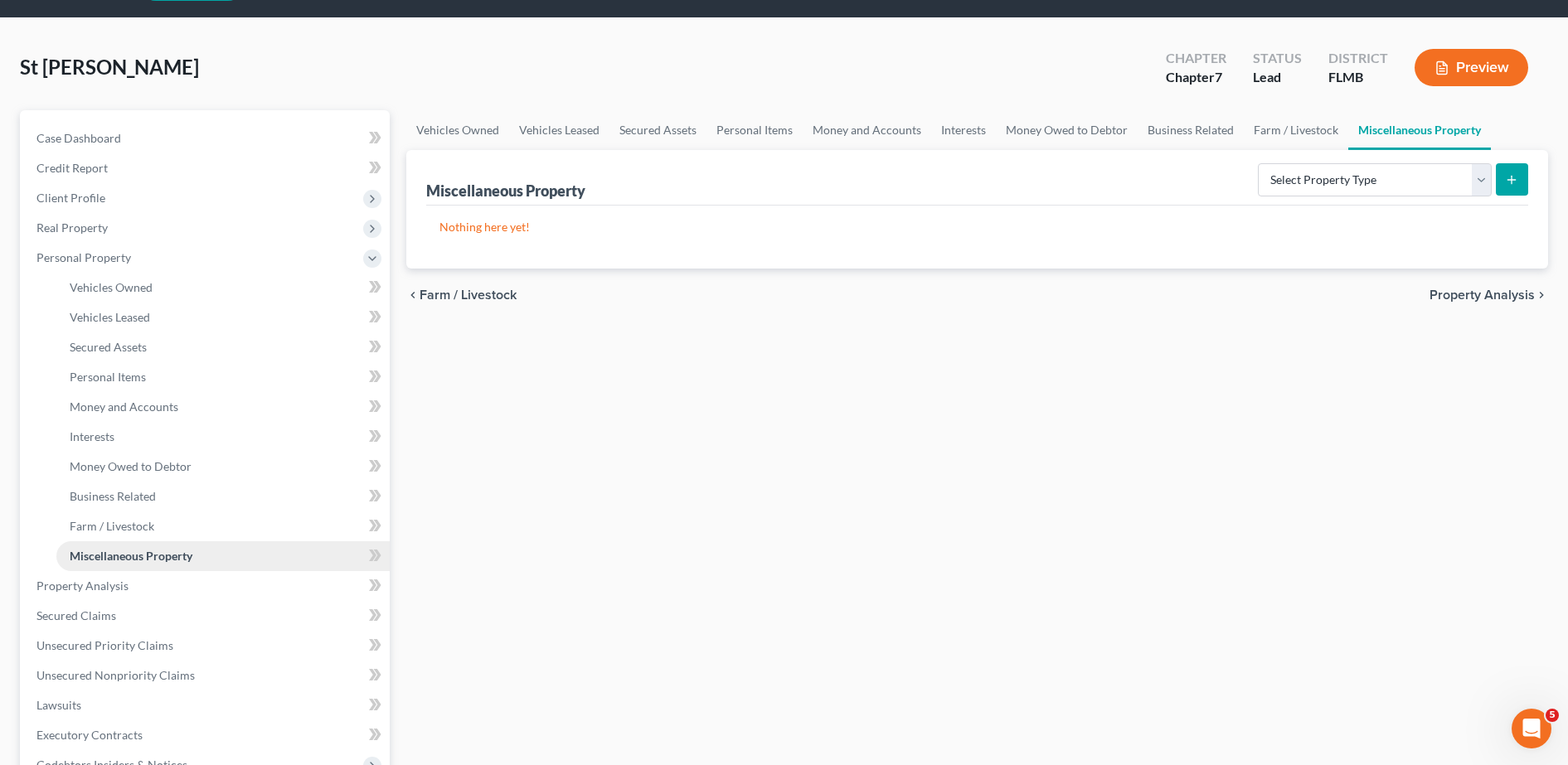
scroll to position [58, 0]
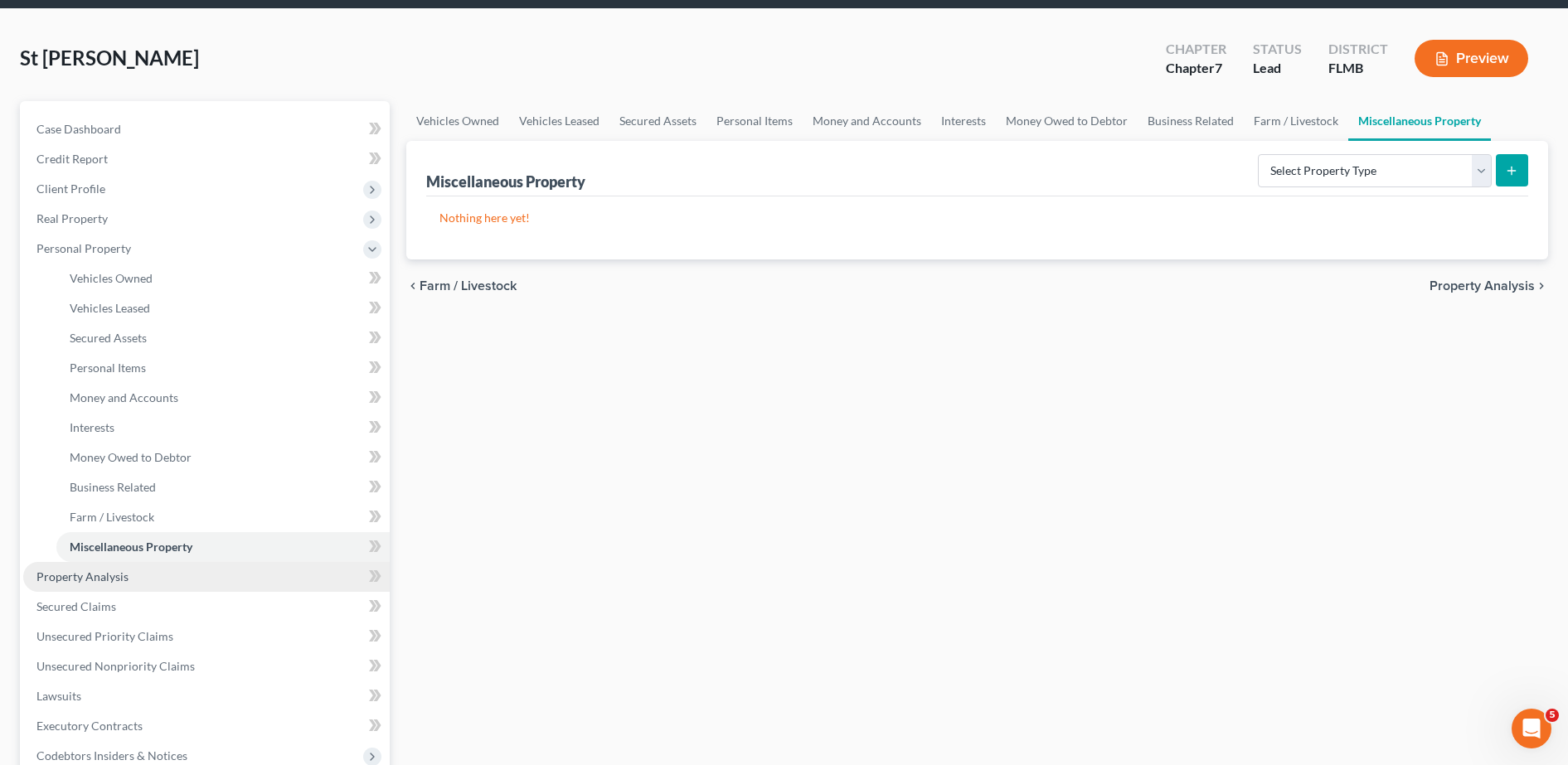
click at [121, 577] on span "Property Analysis" at bounding box center [82, 576] width 92 height 14
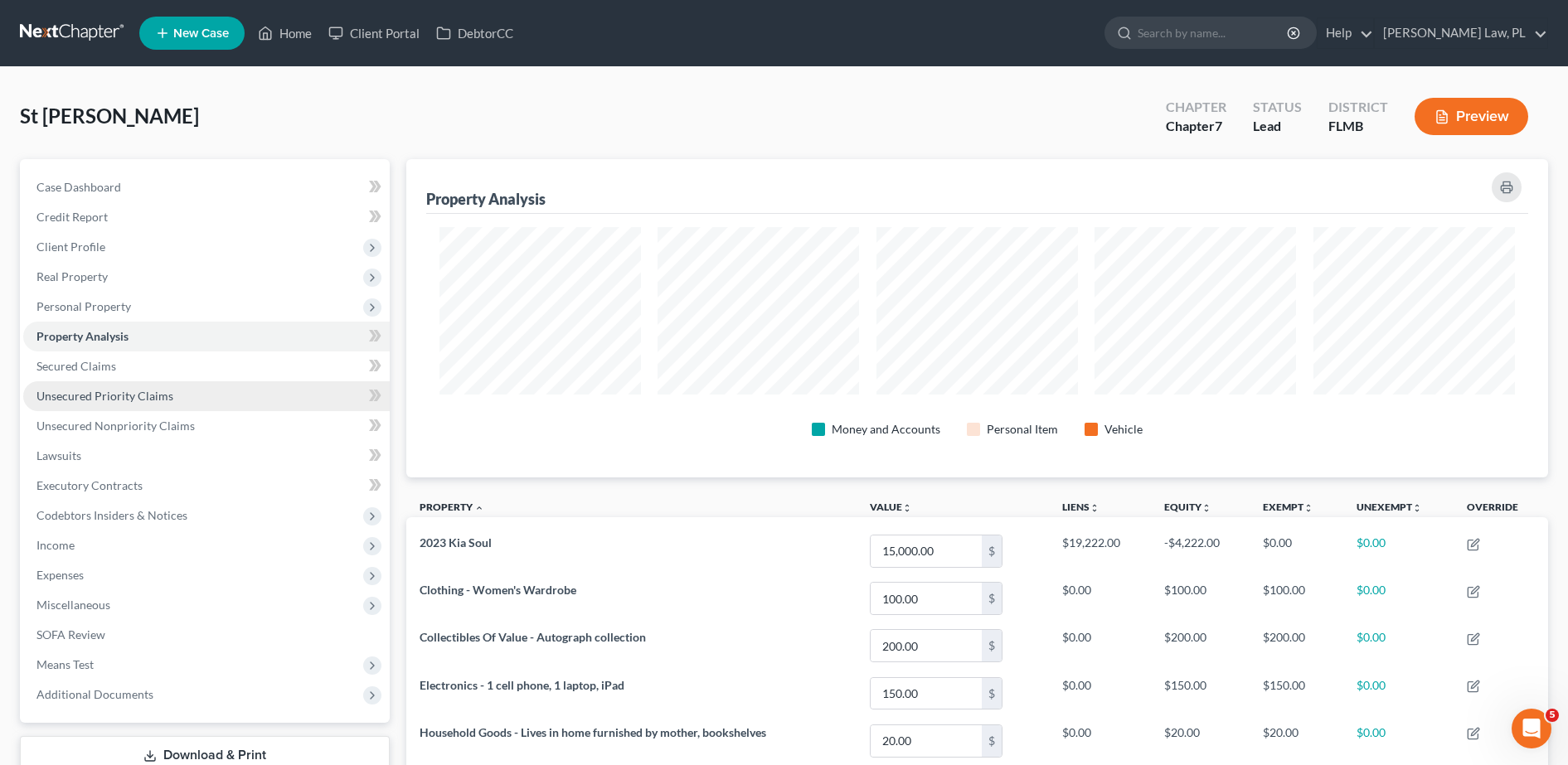
scroll to position [319, 1142]
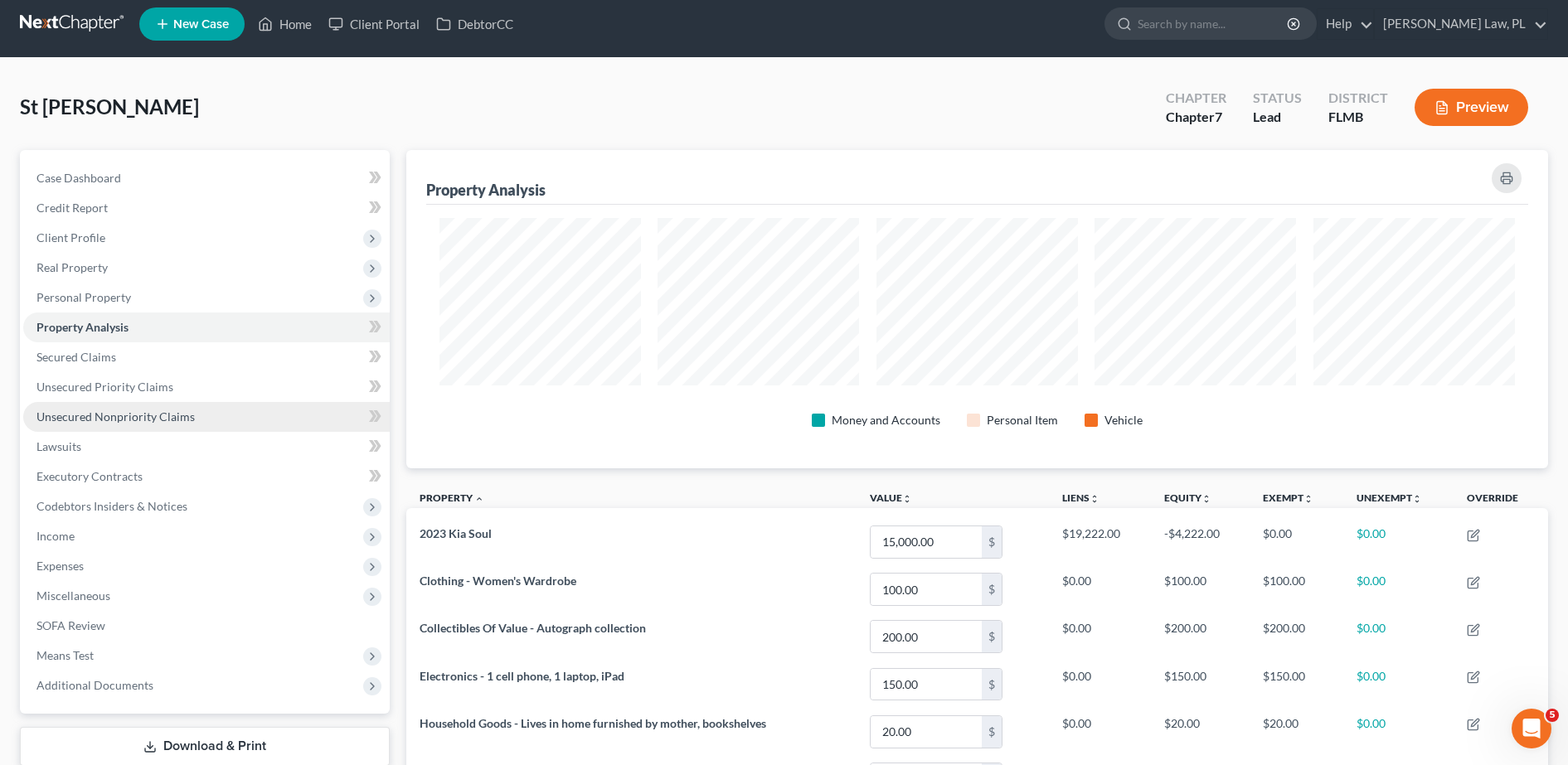
click at [143, 410] on span "Unsecured Nonpriority Claims" at bounding box center [115, 416] width 159 height 14
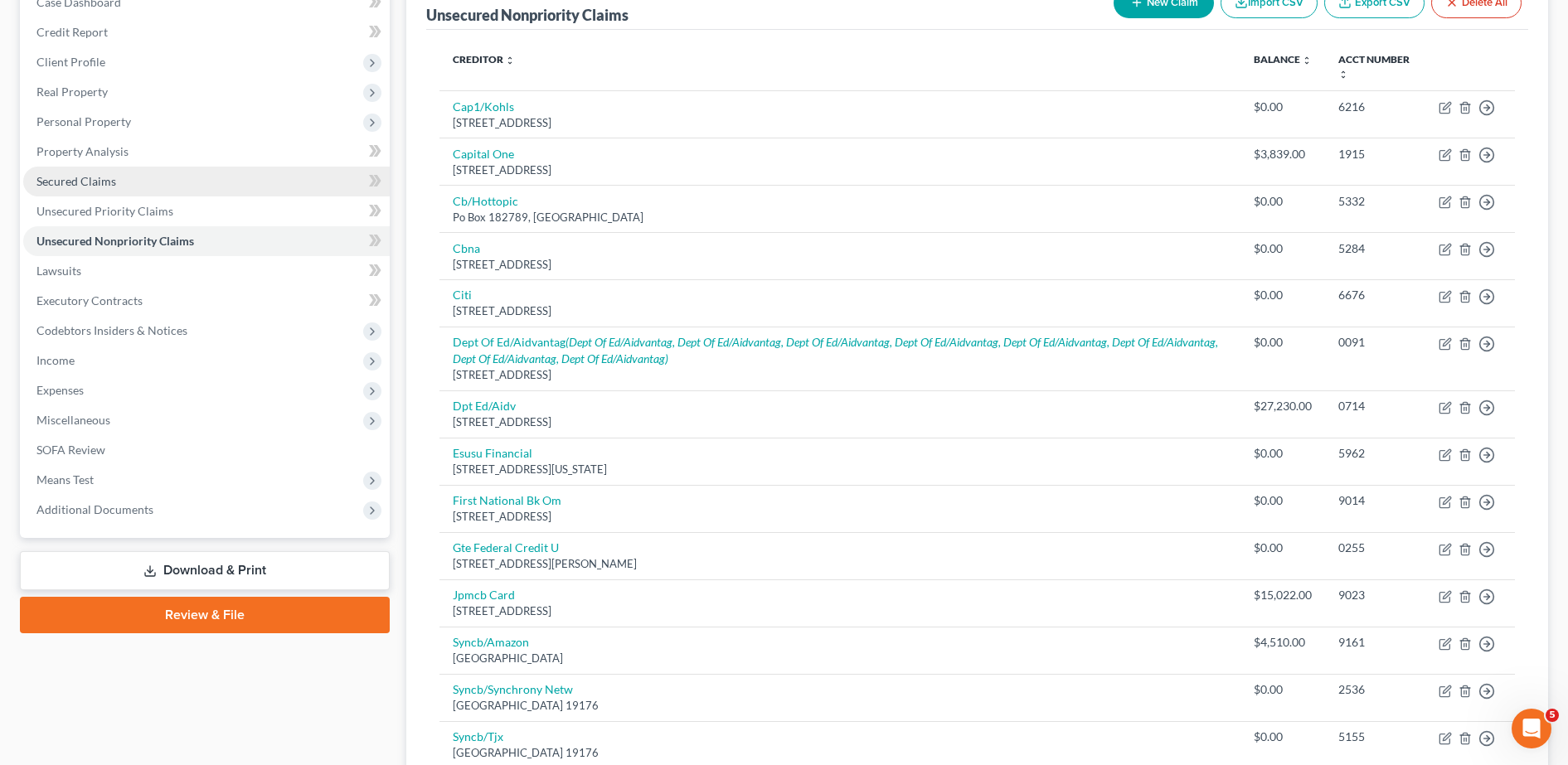
scroll to position [184, 0]
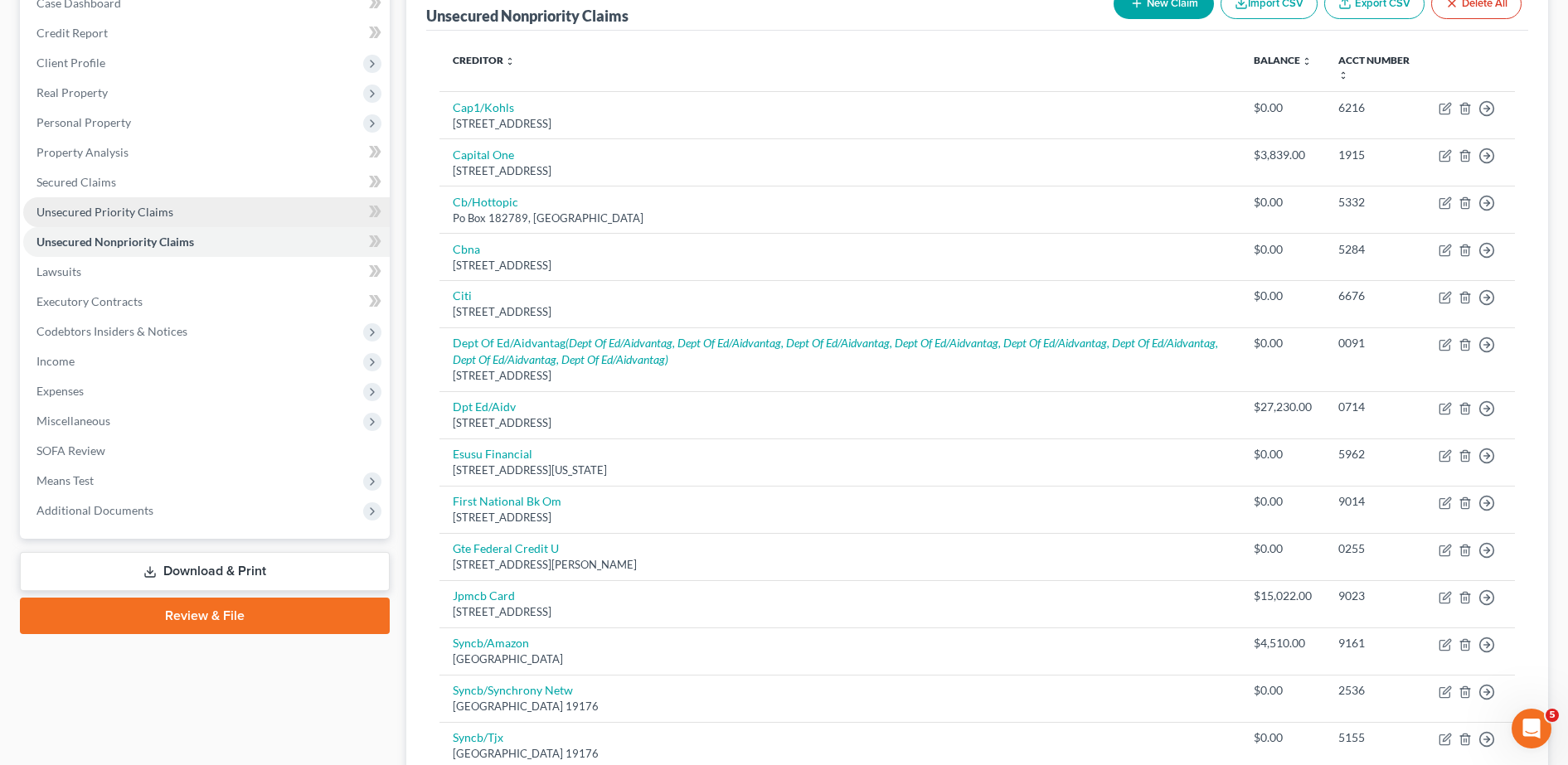
click at [106, 210] on span "Unsecured Priority Claims" at bounding box center [105, 212] width 137 height 14
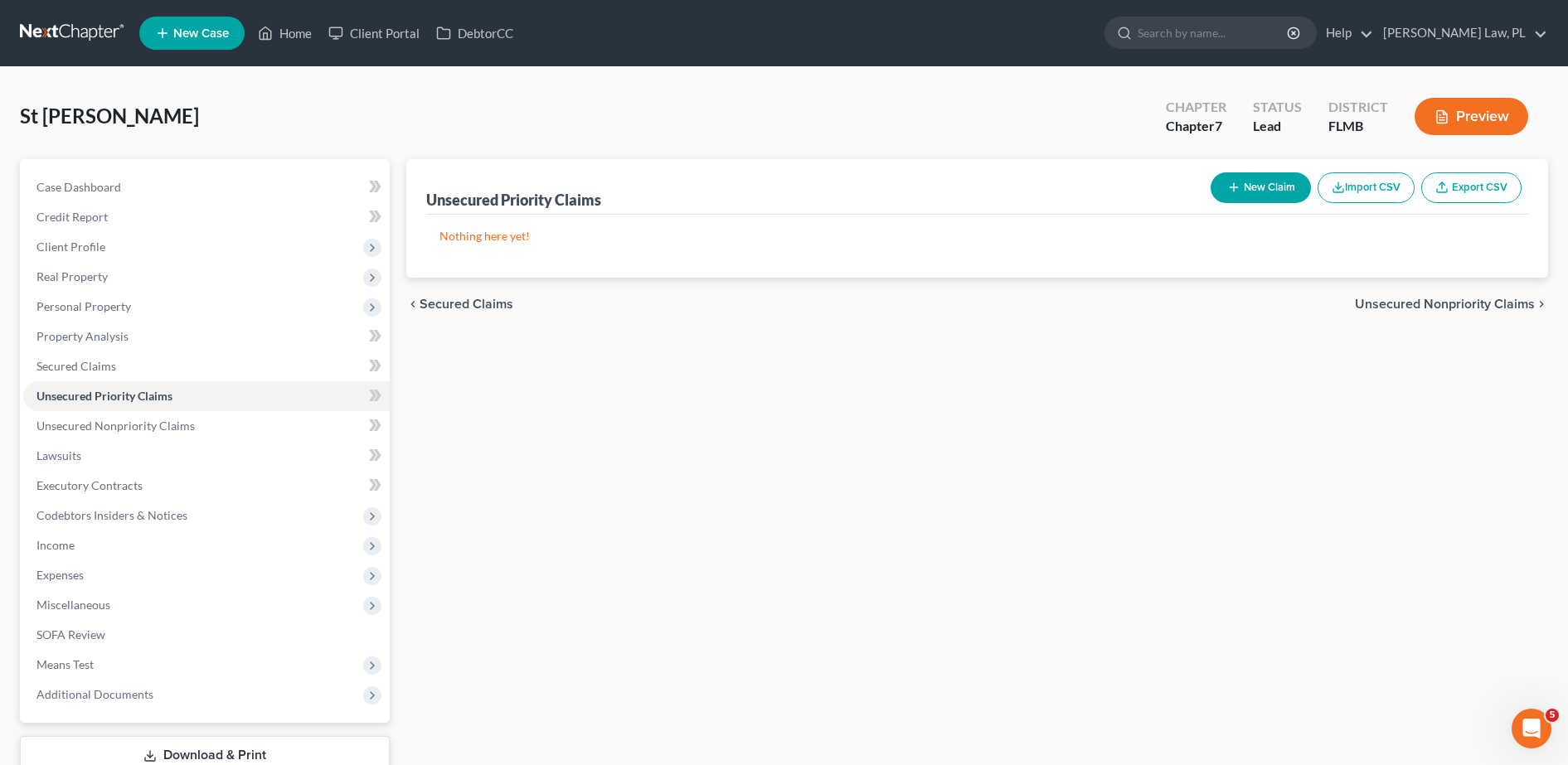
click at [1277, 193] on button "New Claim" at bounding box center [1260, 188] width 100 height 31
select select "0"
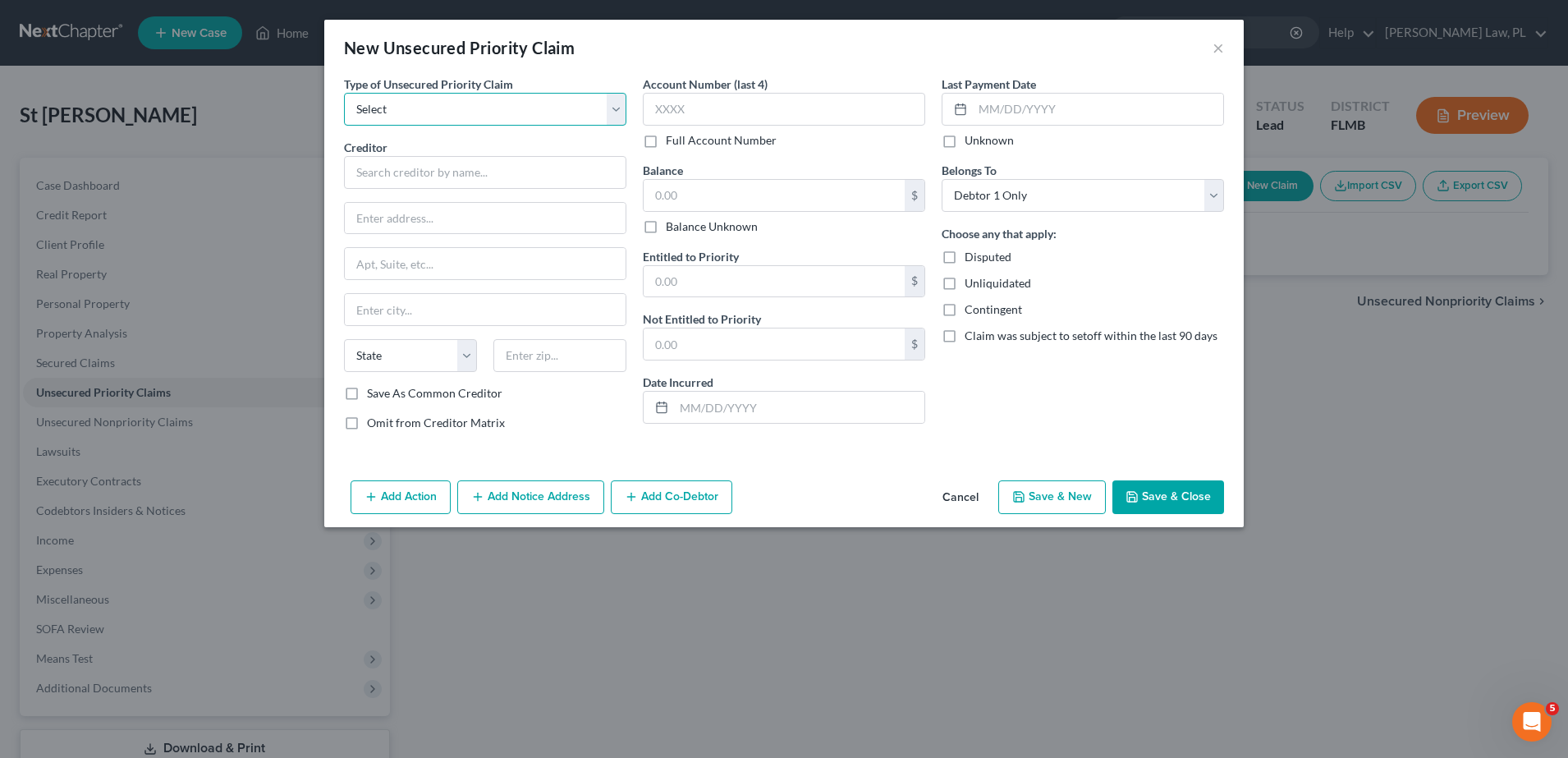
click at [464, 107] on select "Select Taxes & Other Government Units Domestic Support Obligations Extensions o…" at bounding box center [486, 109] width 283 height 33
select select "0"
click at [344, 93] on select "Select Taxes & Other Government Units Domestic Support Obligations Extensions o…" at bounding box center [486, 109] width 283 height 33
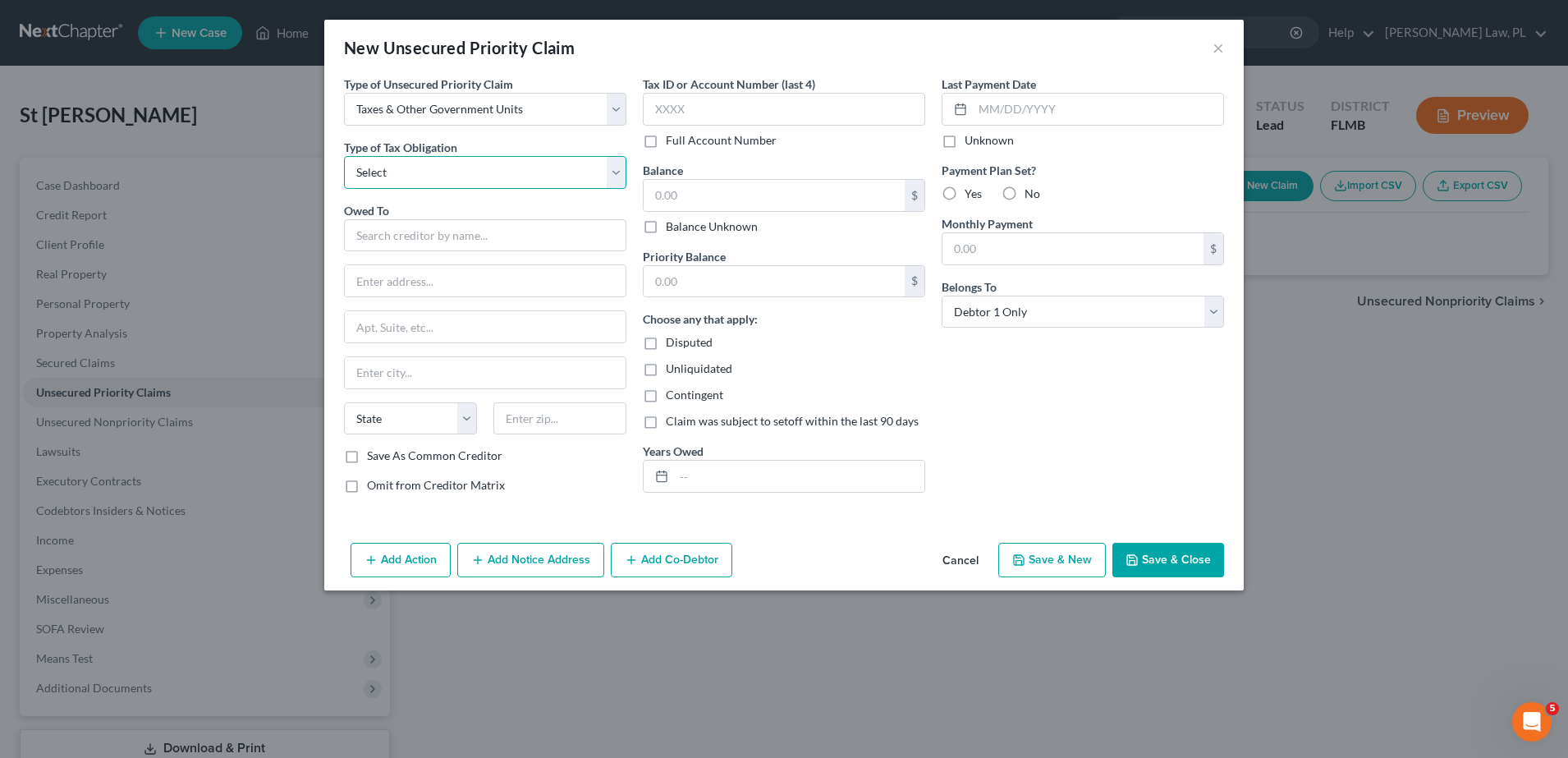
click at [445, 173] on select "Select Federal City State Franchise Tax Board Other" at bounding box center [486, 173] width 283 height 33
select select "0"
click at [344, 156] on select "Select Federal City State Franchise Tax Board Other" at bounding box center [486, 173] width 283 height 33
click at [411, 237] on input "text" at bounding box center [486, 236] width 283 height 33
type input "Internal Revenue Service"
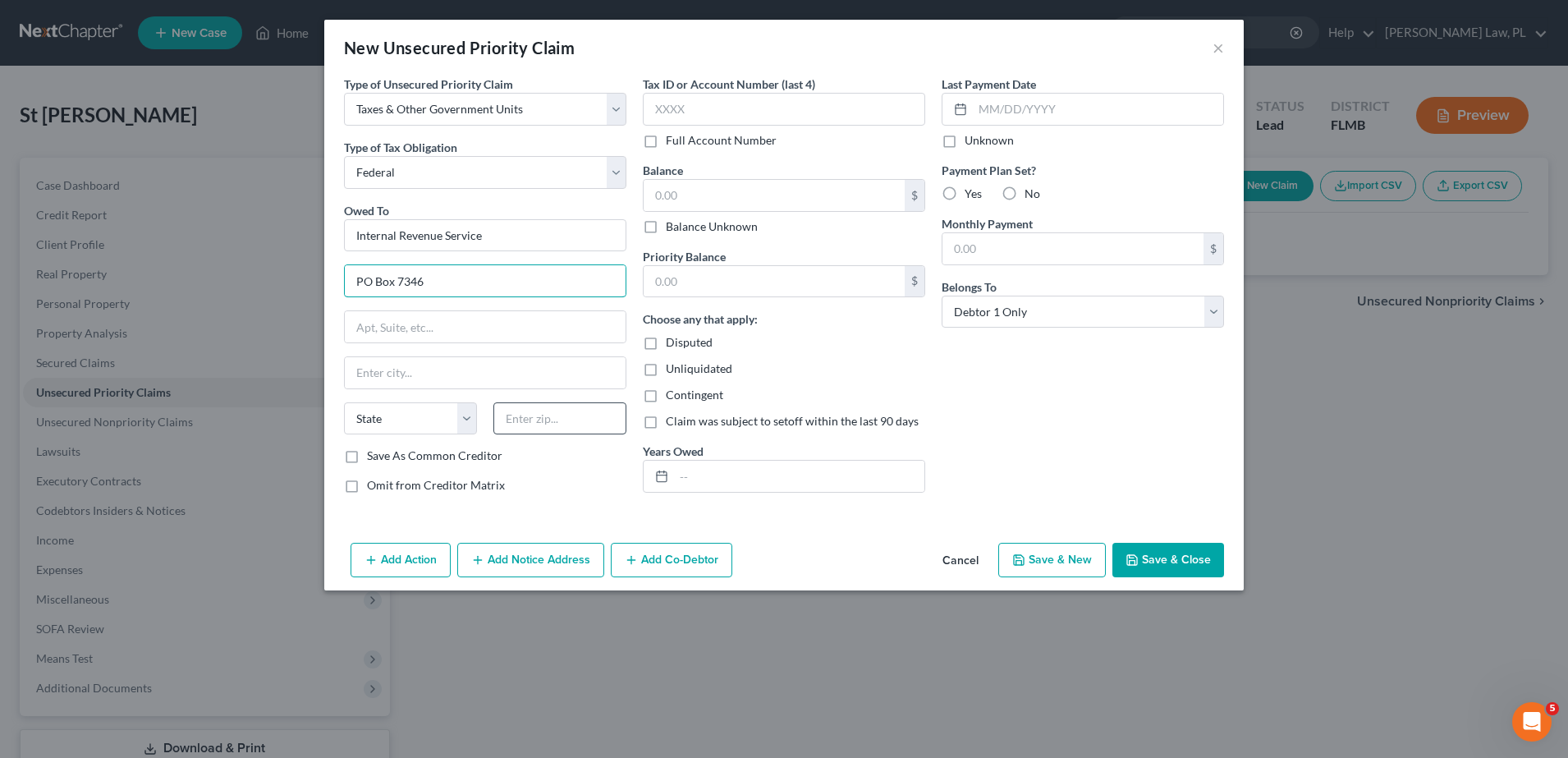
type input "PO Box 7346"
click at [537, 412] on input "text" at bounding box center [560, 418] width 133 height 33
type input "19101"
click at [590, 519] on div "Type of Unsecured Priority Claim * Select Taxes & Other Government Units Domest…" at bounding box center [784, 306] width 920 height 460
type input "Philadelphia"
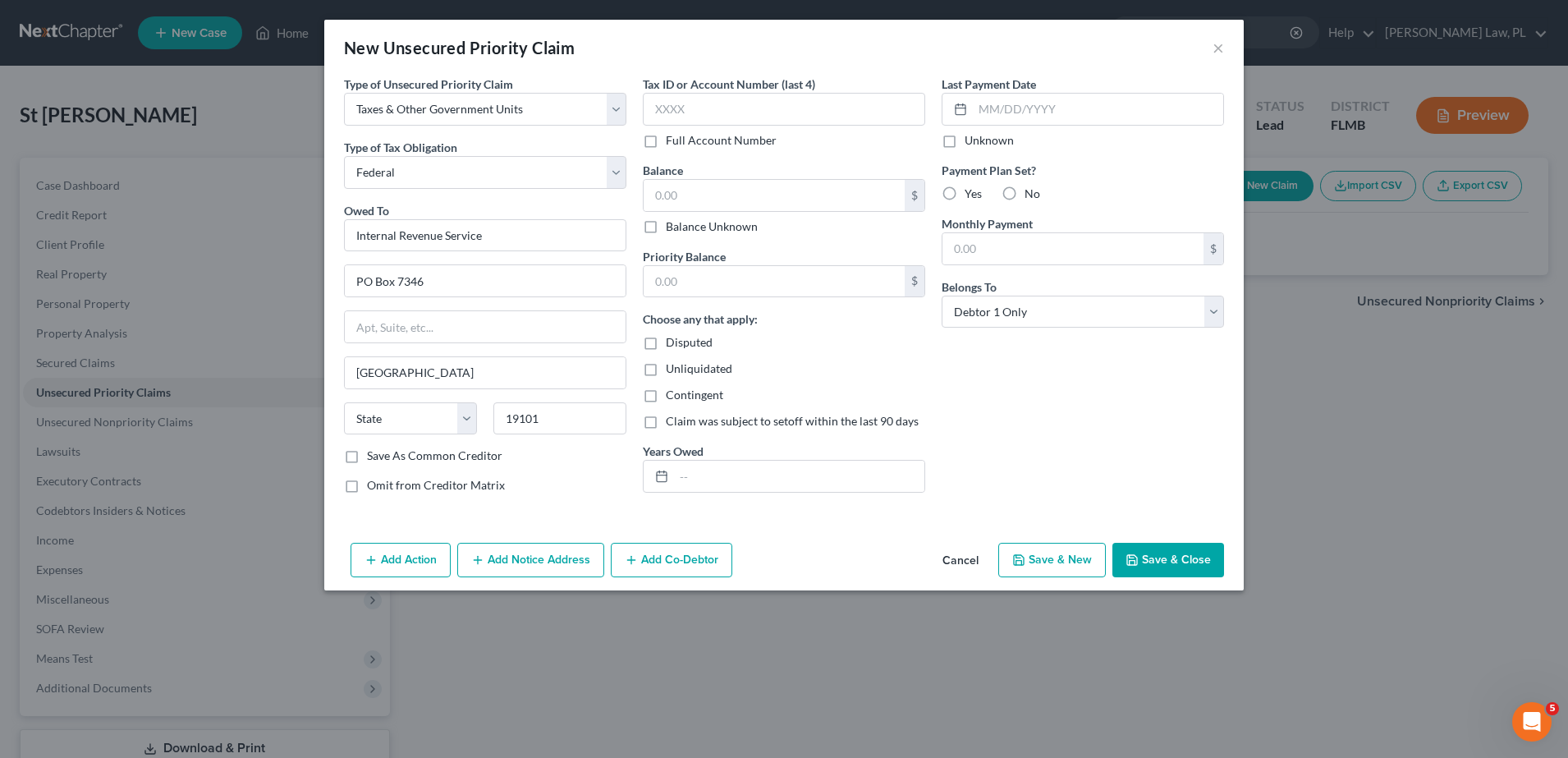
select select "39"
click at [756, 98] on input "text" at bounding box center [784, 109] width 283 height 33
type input "CP50"
click at [666, 146] on label "Full Account Number" at bounding box center [721, 141] width 111 height 16
click at [672, 143] on input "Full Account Number" at bounding box center [677, 137] width 11 height 11
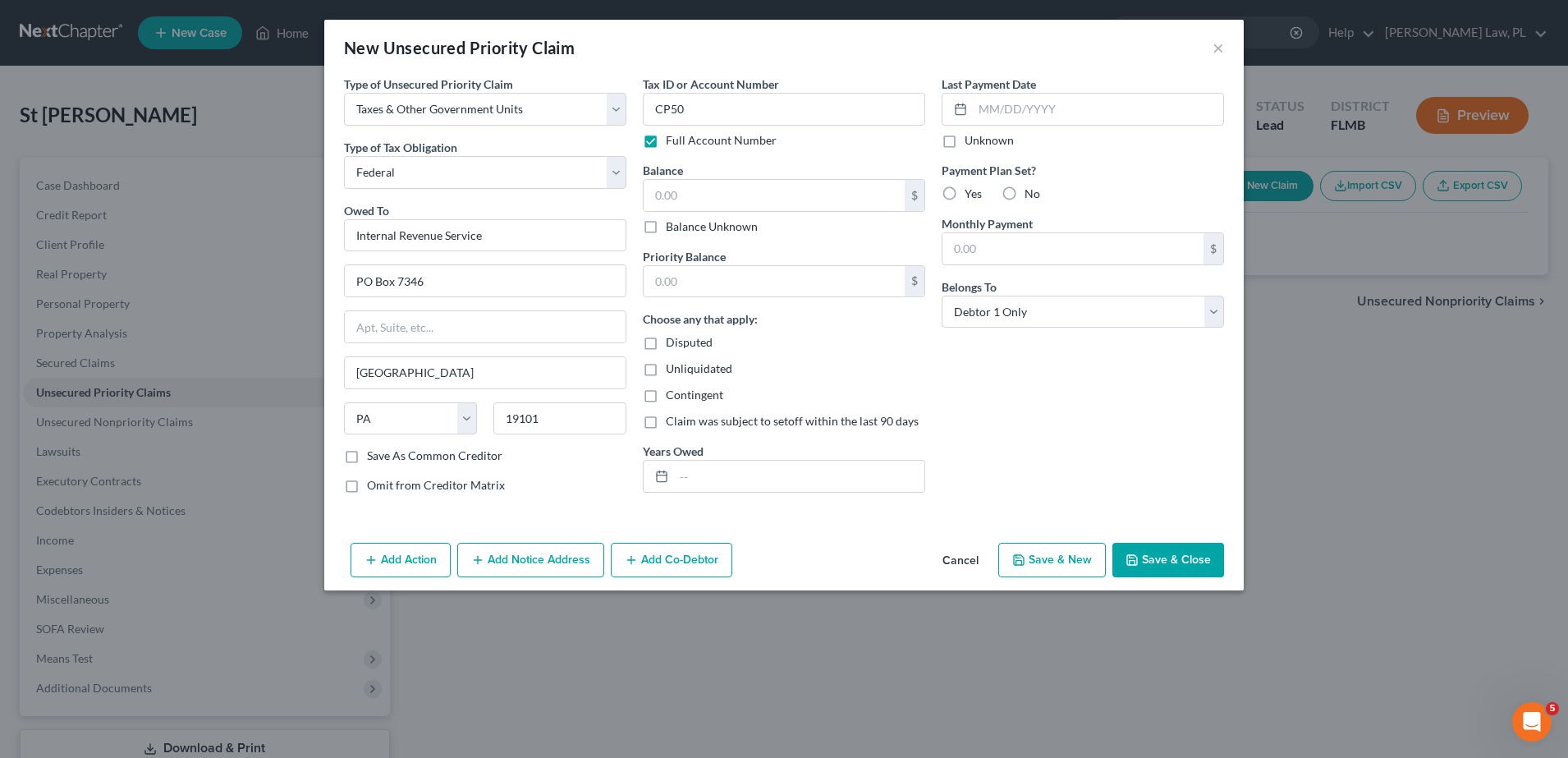
click at [745, 109] on input "CP50" at bounding box center [784, 109] width 283 height 33
type input "CP503"
click at [809, 155] on div "Tax ID or Account Number CP503 Full Account Number Balance $ Balance Unknown Ba…" at bounding box center [784, 291] width 299 height 431
click at [791, 201] on input "text" at bounding box center [774, 196] width 261 height 31
type input "1,791.69"
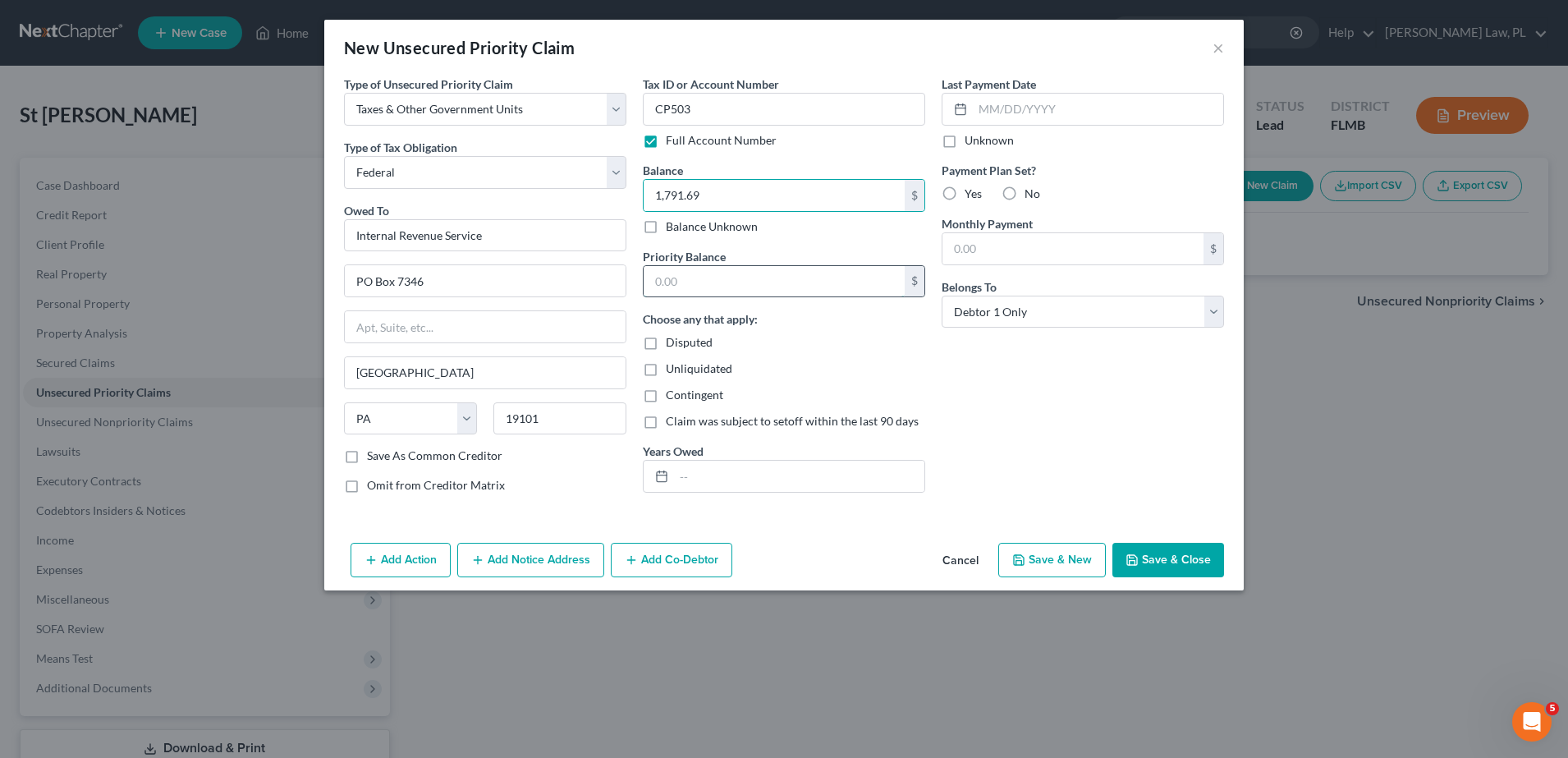
click at [751, 274] on input "text" at bounding box center [774, 282] width 261 height 31
type input "1,791.69"
click at [768, 478] on input "text" at bounding box center [799, 476] width 251 height 31
type input "2024"
click at [985, 453] on div "Last Payment Date Unknown Payment Plan Set? Yes No Monthly Payment $ Belongs To…" at bounding box center [1083, 291] width 299 height 431
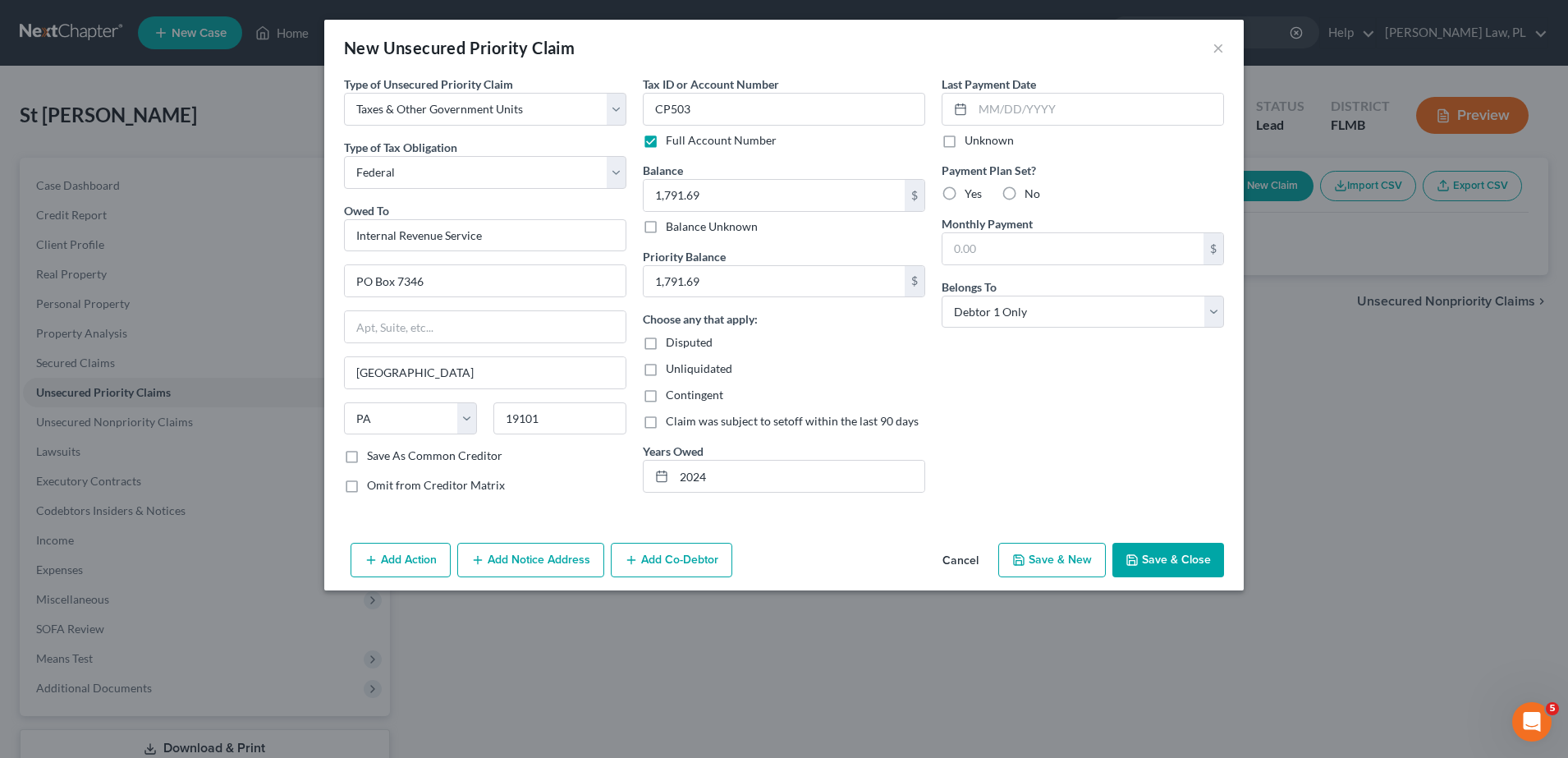
click at [1160, 545] on button "Save & Close" at bounding box center [1168, 560] width 112 height 35
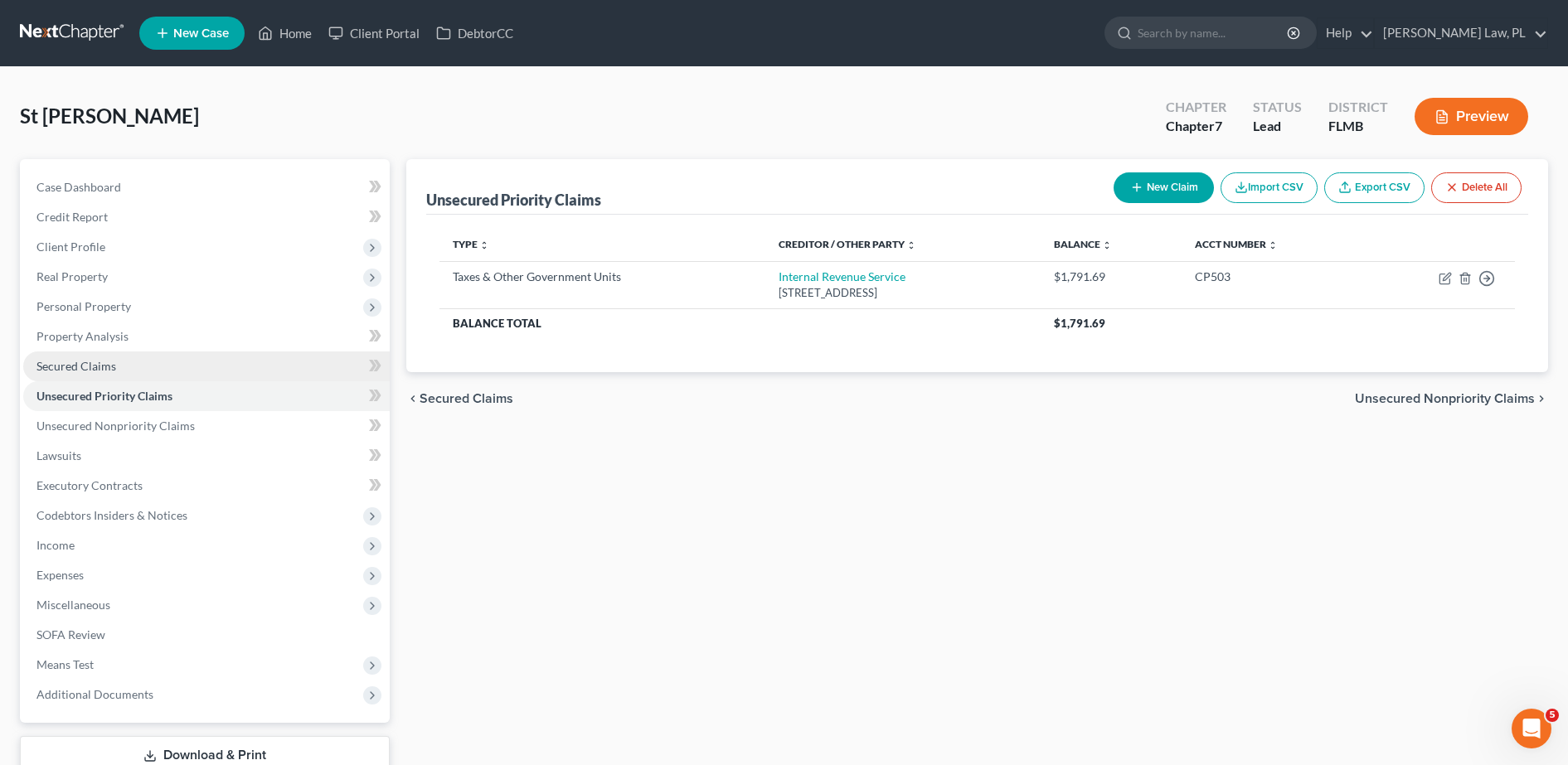
click at [223, 362] on link "Secured Claims" at bounding box center [207, 367] width 367 height 30
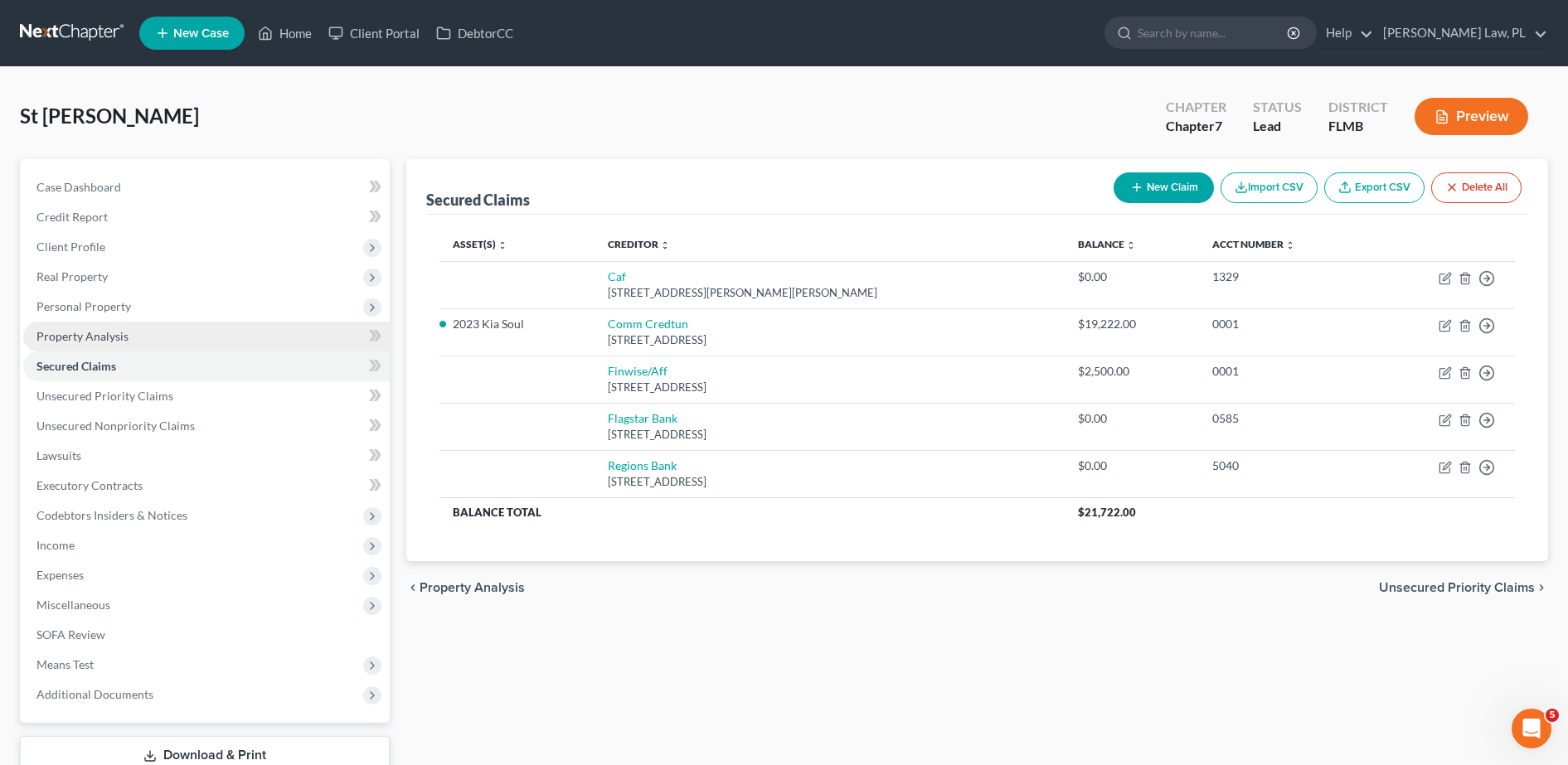
click at [123, 339] on span "Property Analysis" at bounding box center [82, 336] width 92 height 14
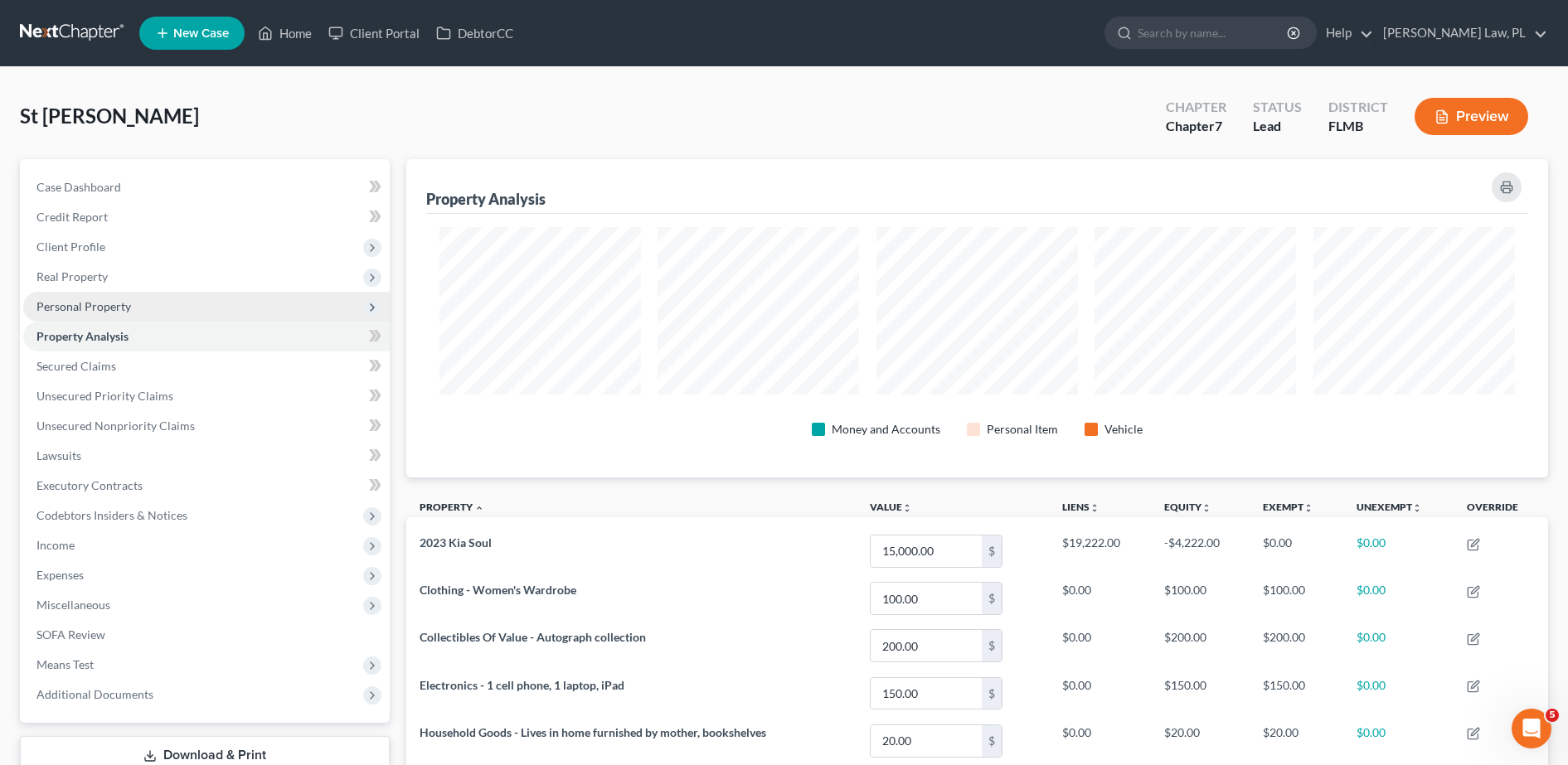
scroll to position [319, 1142]
click at [136, 302] on span "Personal Property" at bounding box center [207, 307] width 367 height 30
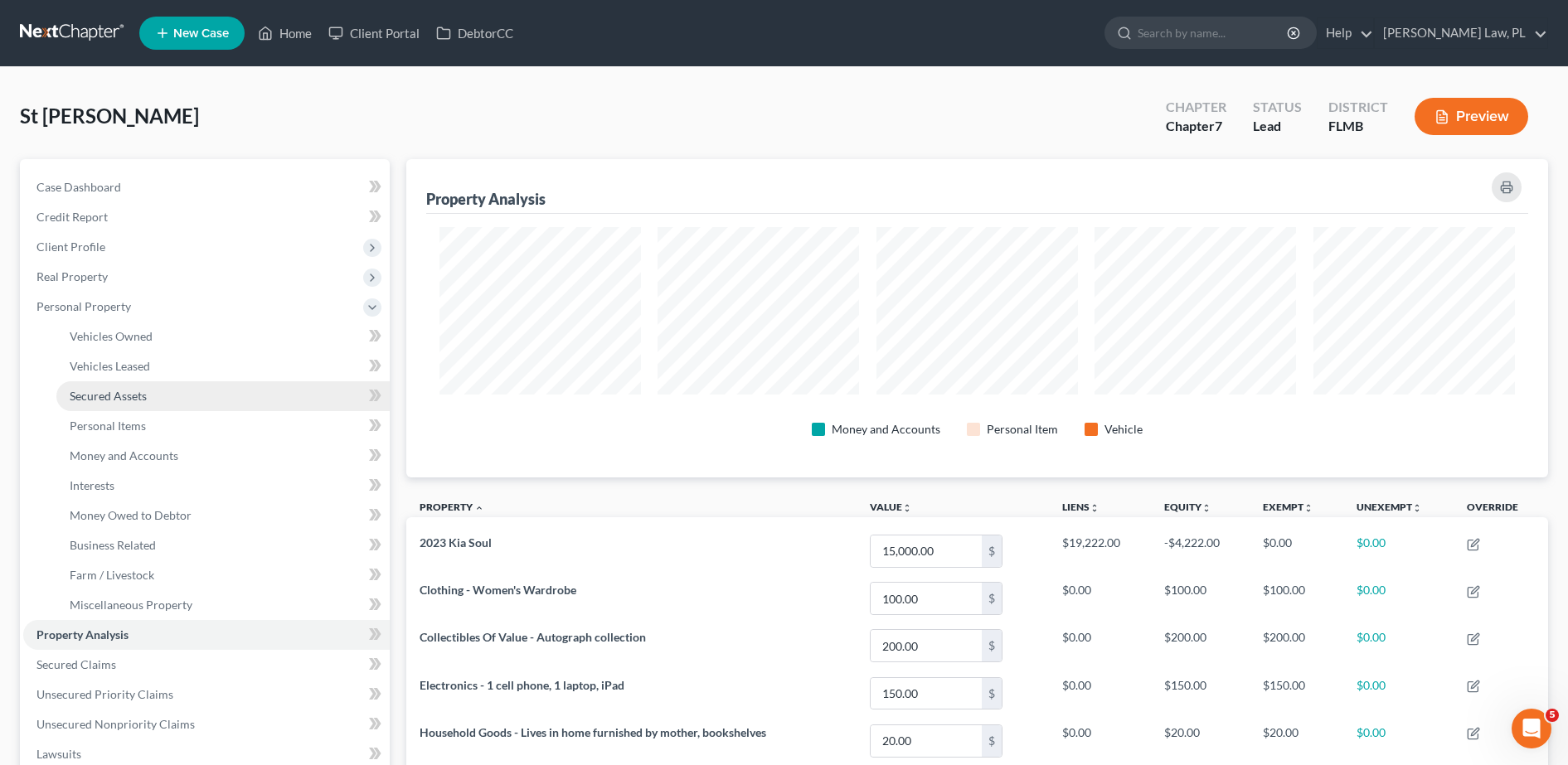
click at [139, 395] on span "Secured Assets" at bounding box center [108, 395] width 77 height 14
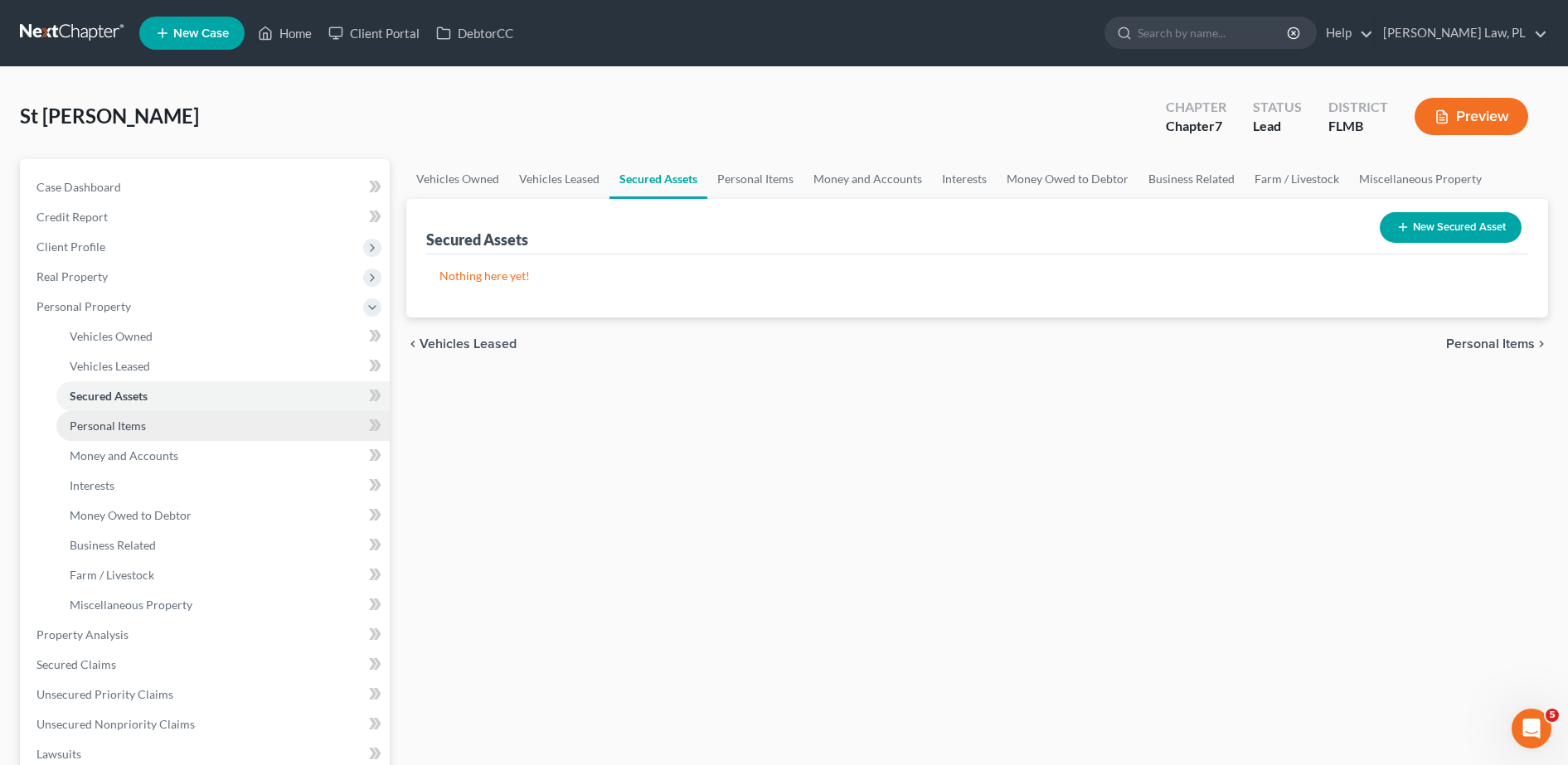
click at [139, 427] on span "Personal Items" at bounding box center [108, 425] width 76 height 14
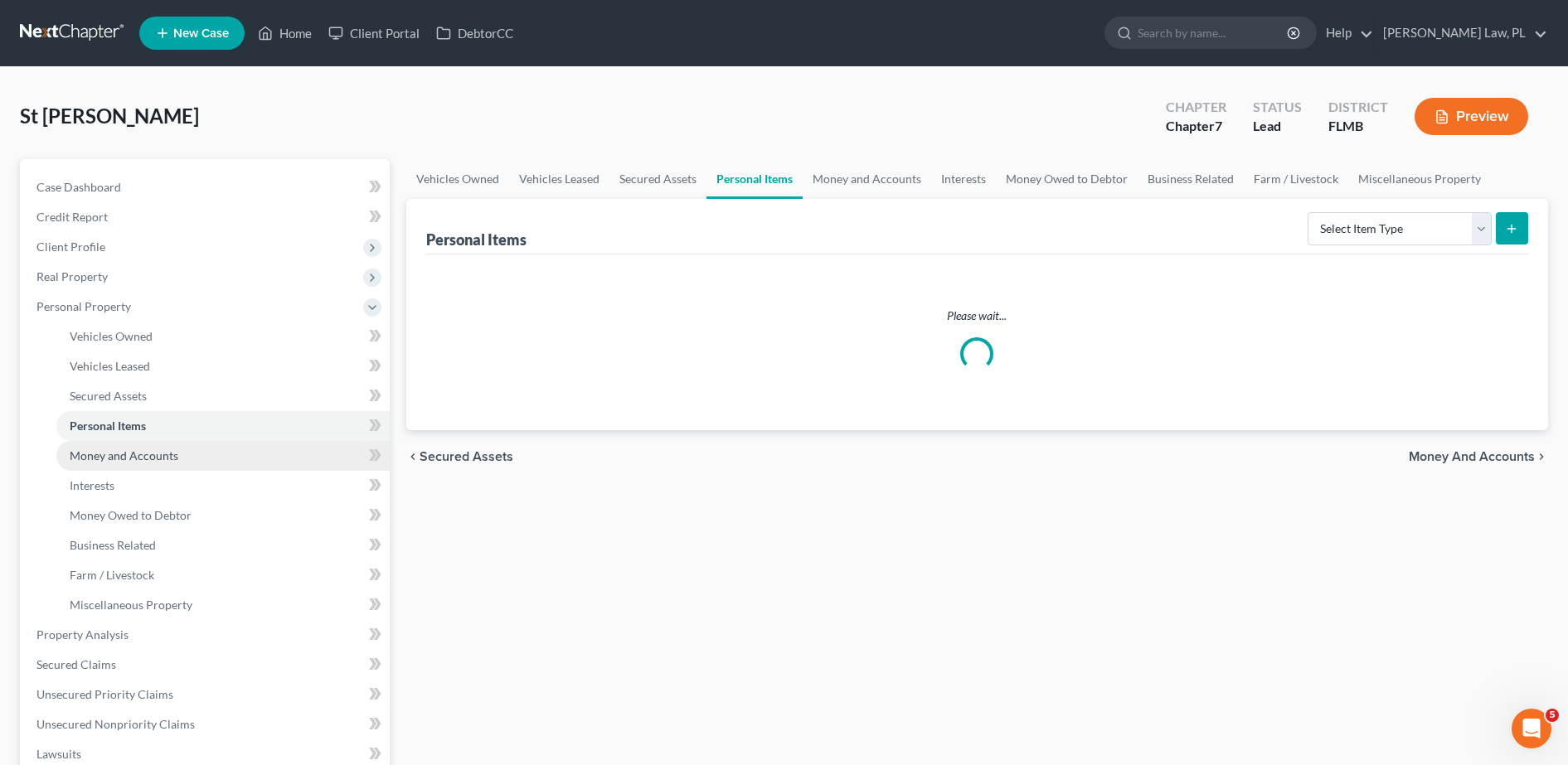
click at [141, 450] on span "Money and Accounts" at bounding box center [124, 455] width 109 height 14
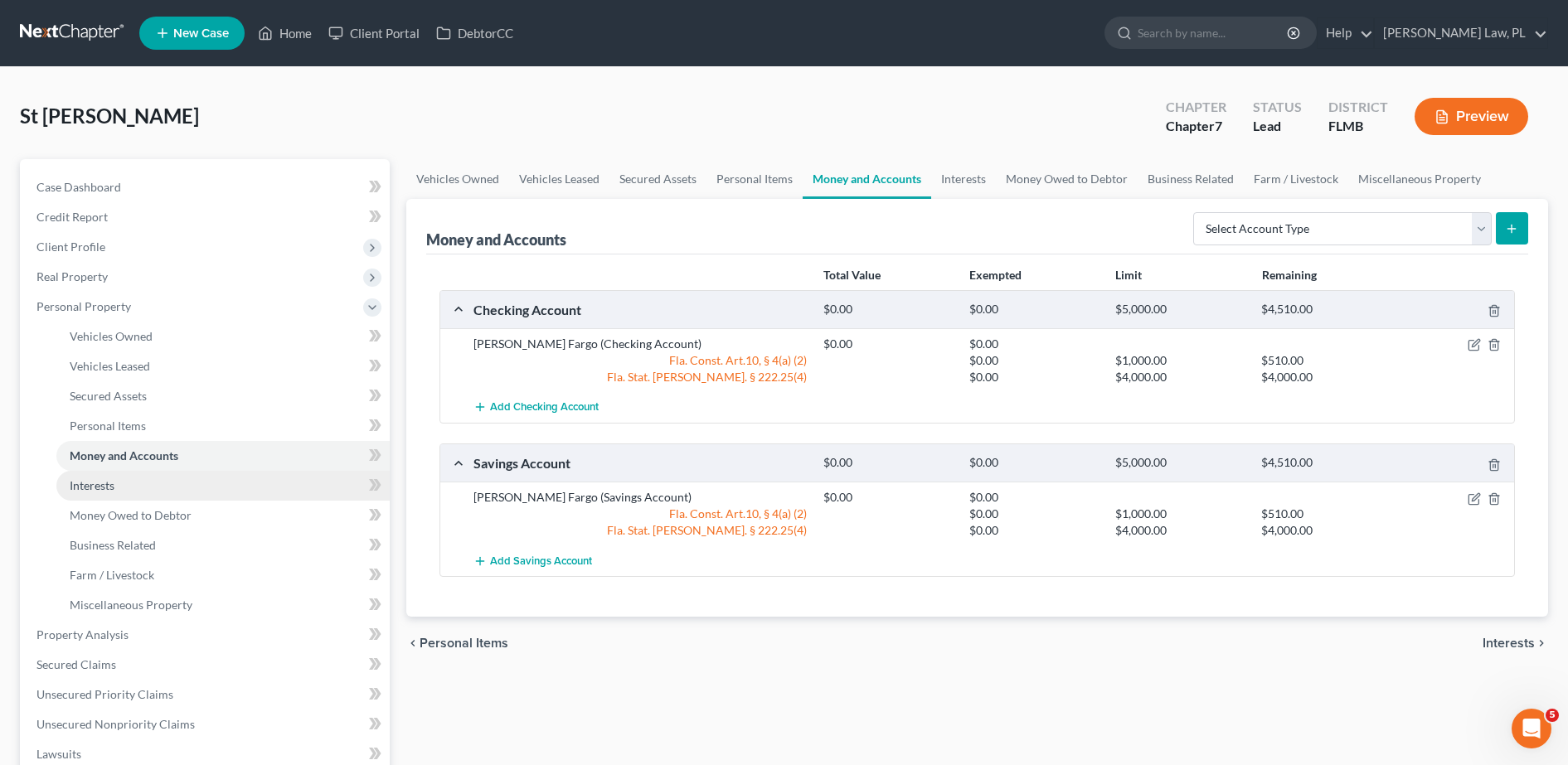
click at [138, 480] on link "Interests" at bounding box center [223, 485] width 334 height 30
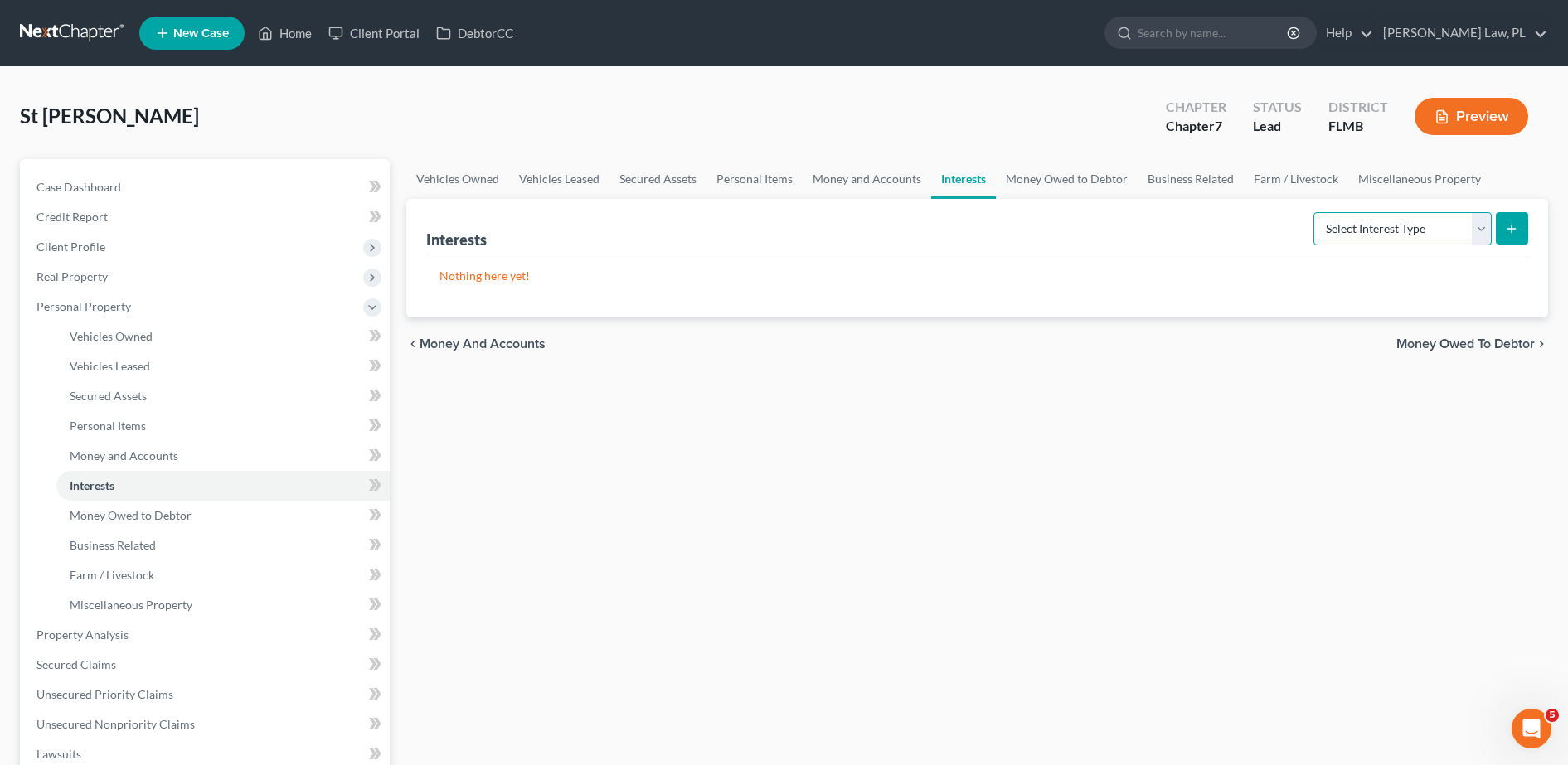
click at [1412, 229] on select "Select Interest Type 401K Annuity Bond Education IRA Government Bond Government…" at bounding box center [1402, 229] width 178 height 33
select select "ira"
click at [1315, 212] on select "Select Interest Type 401K Annuity Bond Education IRA Government Bond Government…" at bounding box center [1402, 229] width 178 height 33
click at [1507, 226] on icon "submit" at bounding box center [1512, 229] width 13 height 13
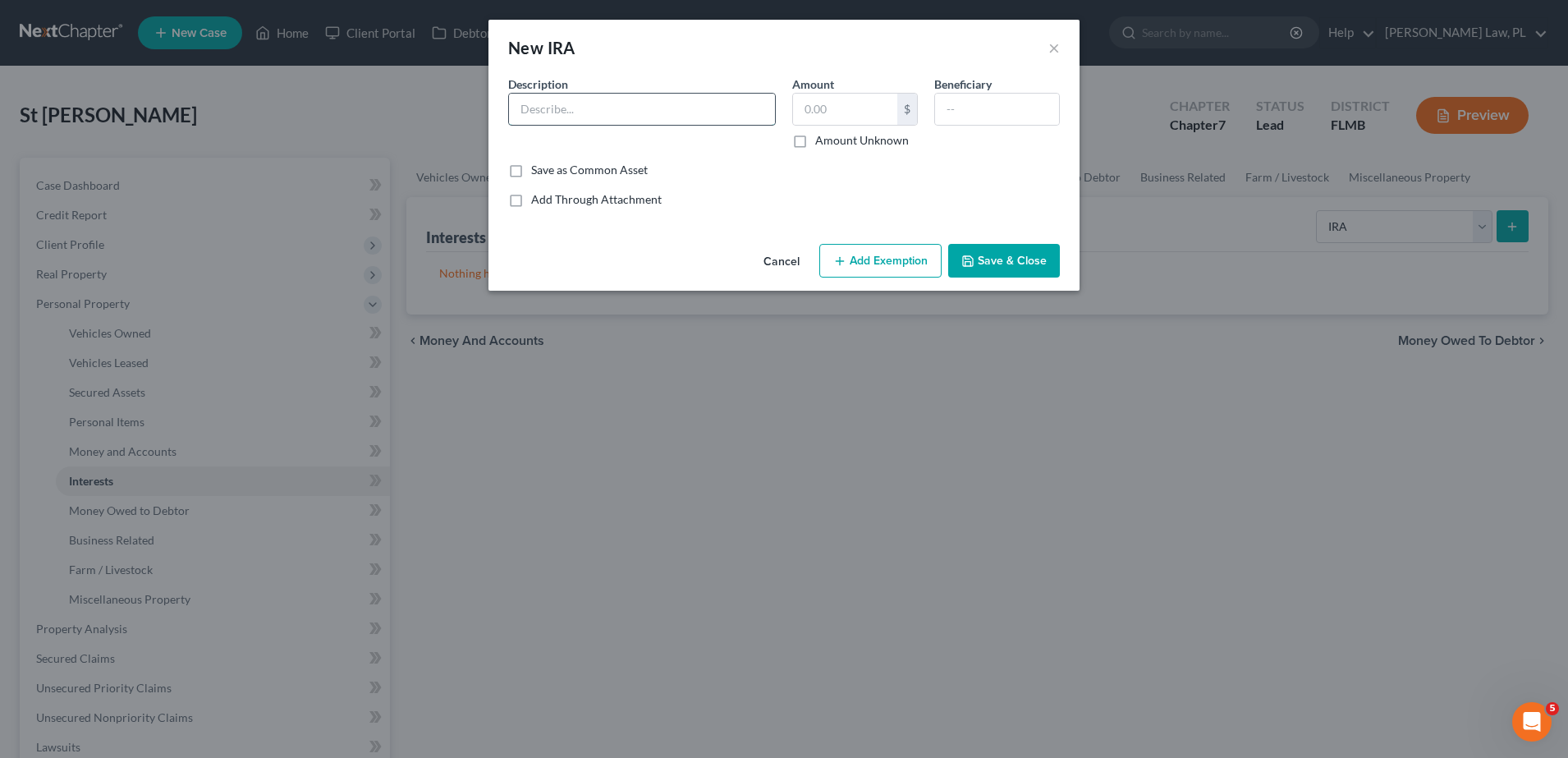
click at [646, 97] on input "text" at bounding box center [642, 109] width 266 height 31
click at [828, 105] on input "text" at bounding box center [845, 109] width 104 height 31
type input "550.00"
click at [675, 114] on input "text" at bounding box center [642, 109] width 266 height 31
type input "t"
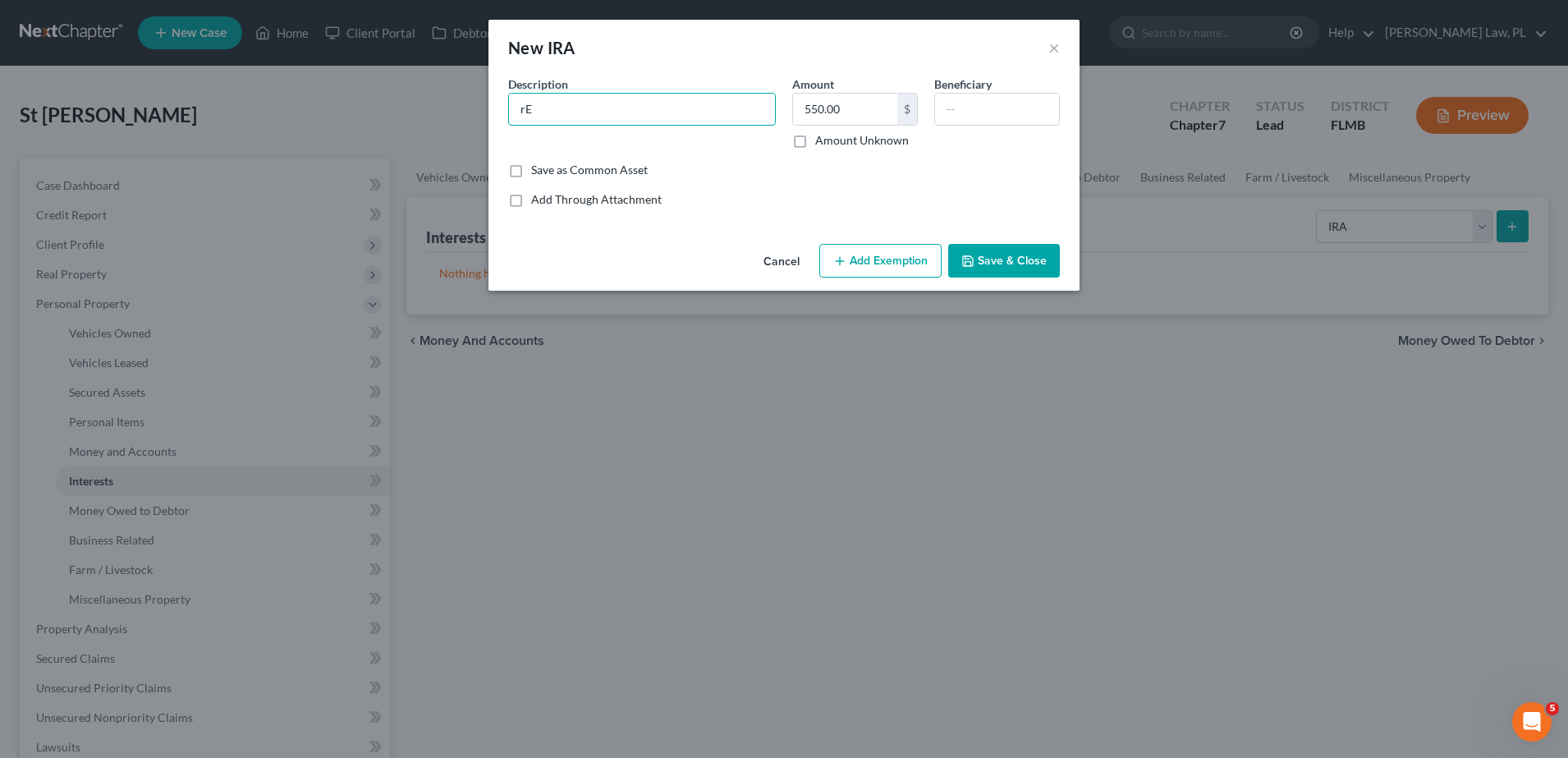
type input "r"
type input "Retirement Account"
click at [922, 251] on button "Add Exemption" at bounding box center [880, 261] width 122 height 35
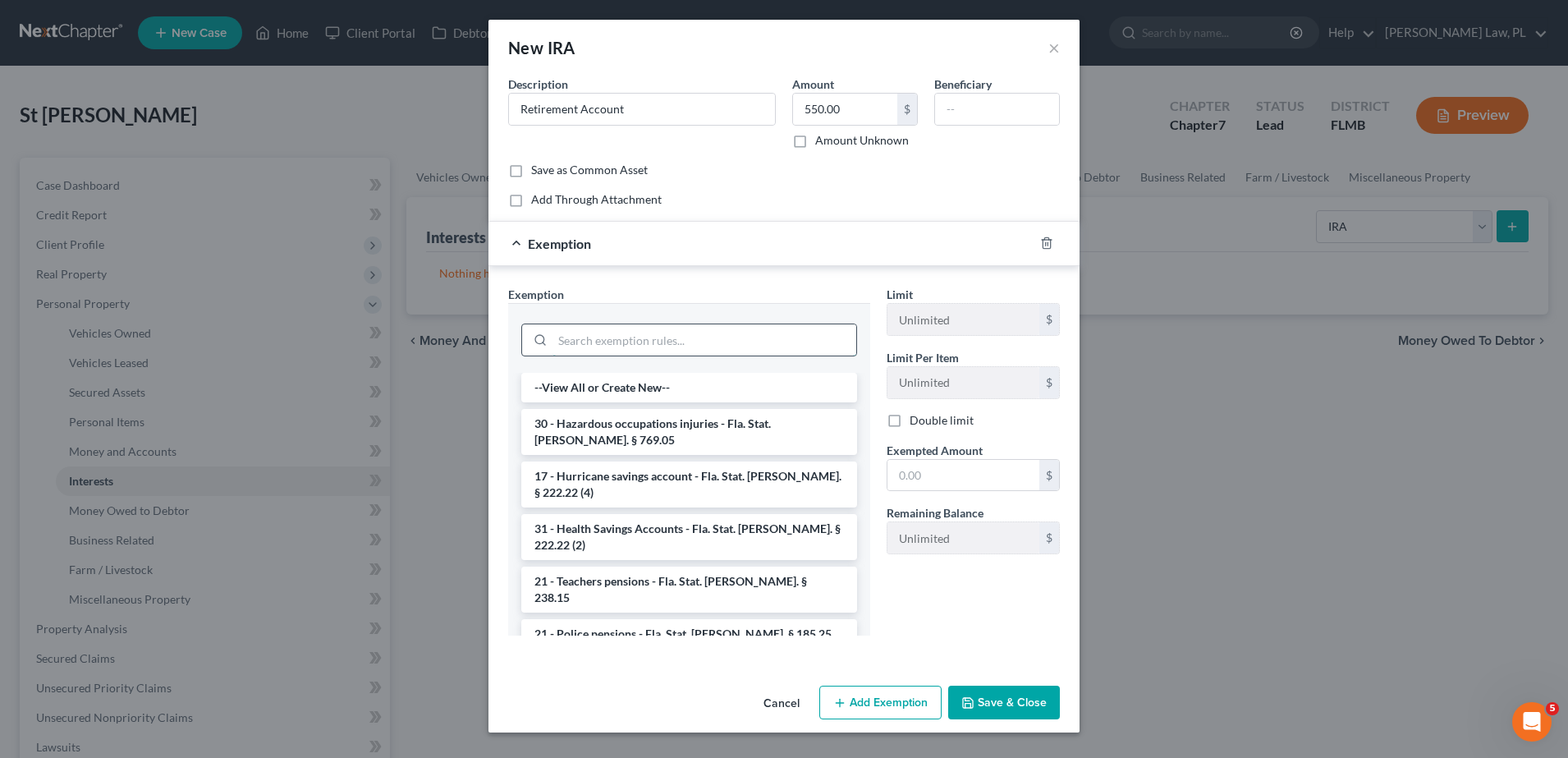
click at [681, 340] on input "search" at bounding box center [704, 340] width 304 height 31
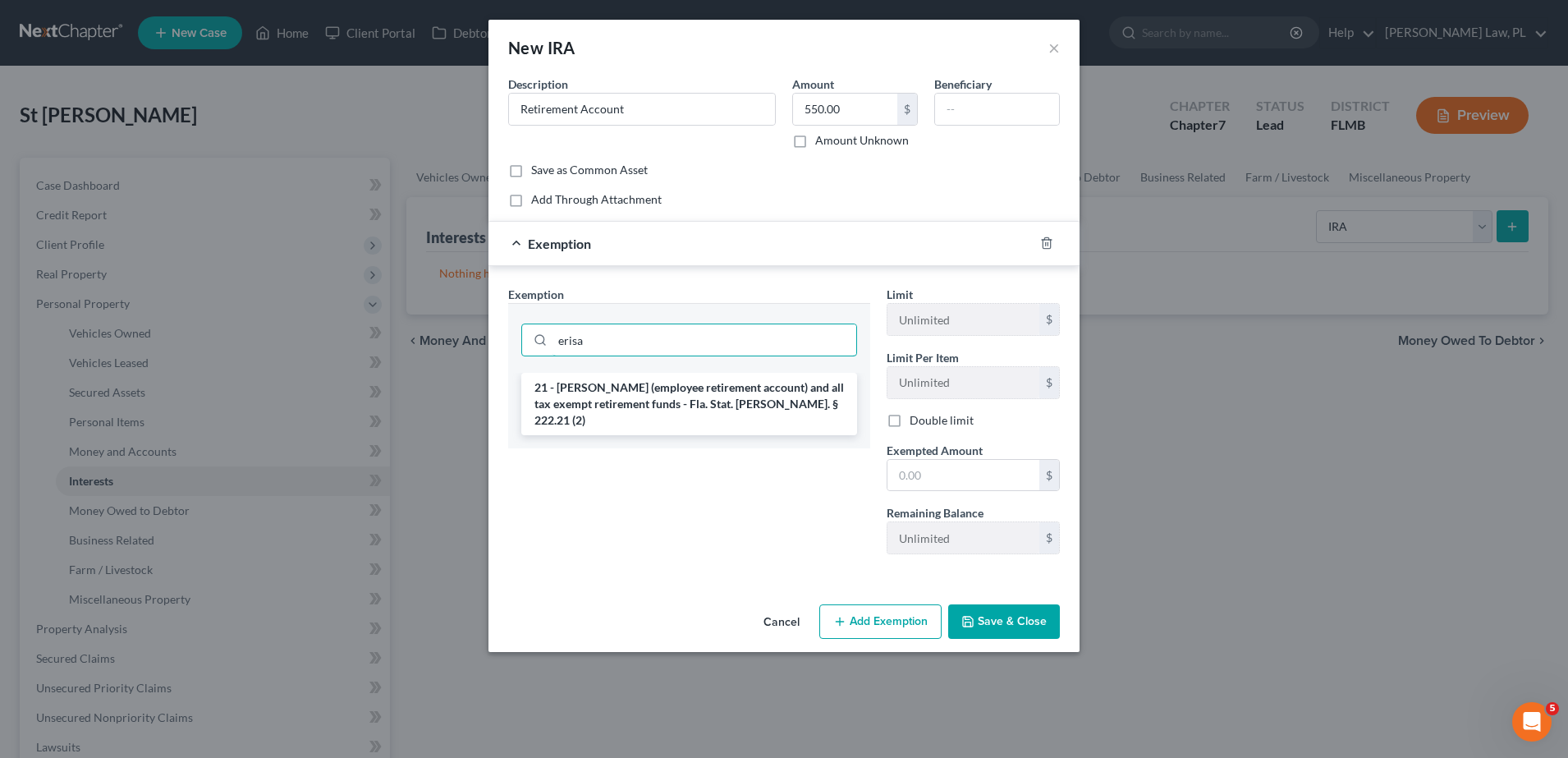
type input "erisa"
click at [702, 400] on li "21 - ERISA (employee retirement account) and all tax exempt retirement funds - …" at bounding box center [689, 404] width 336 height 62
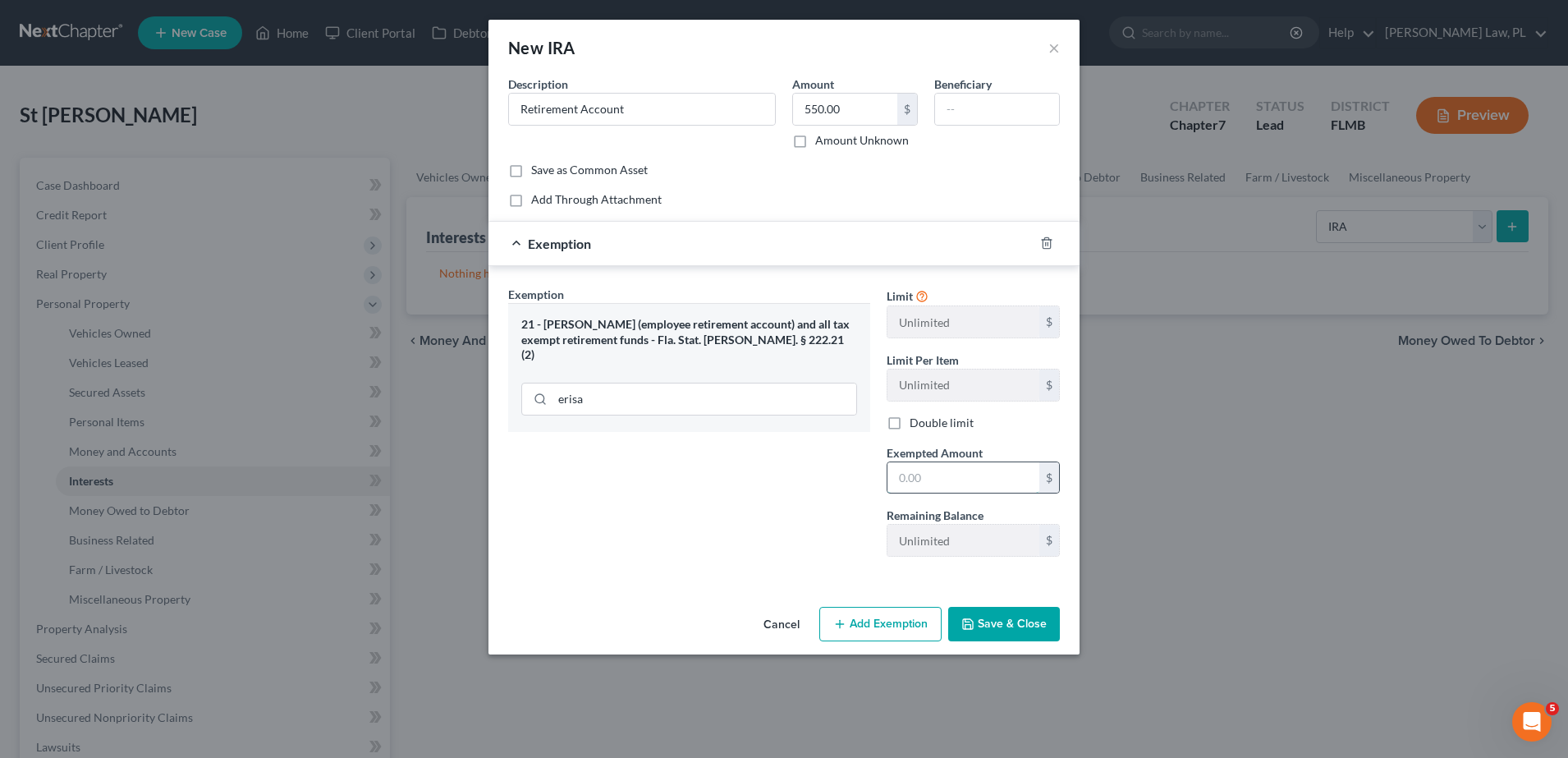
click at [934, 473] on input "text" at bounding box center [963, 478] width 152 height 31
type input "550.00"
click at [1029, 615] on button "Save & Close" at bounding box center [1004, 624] width 112 height 35
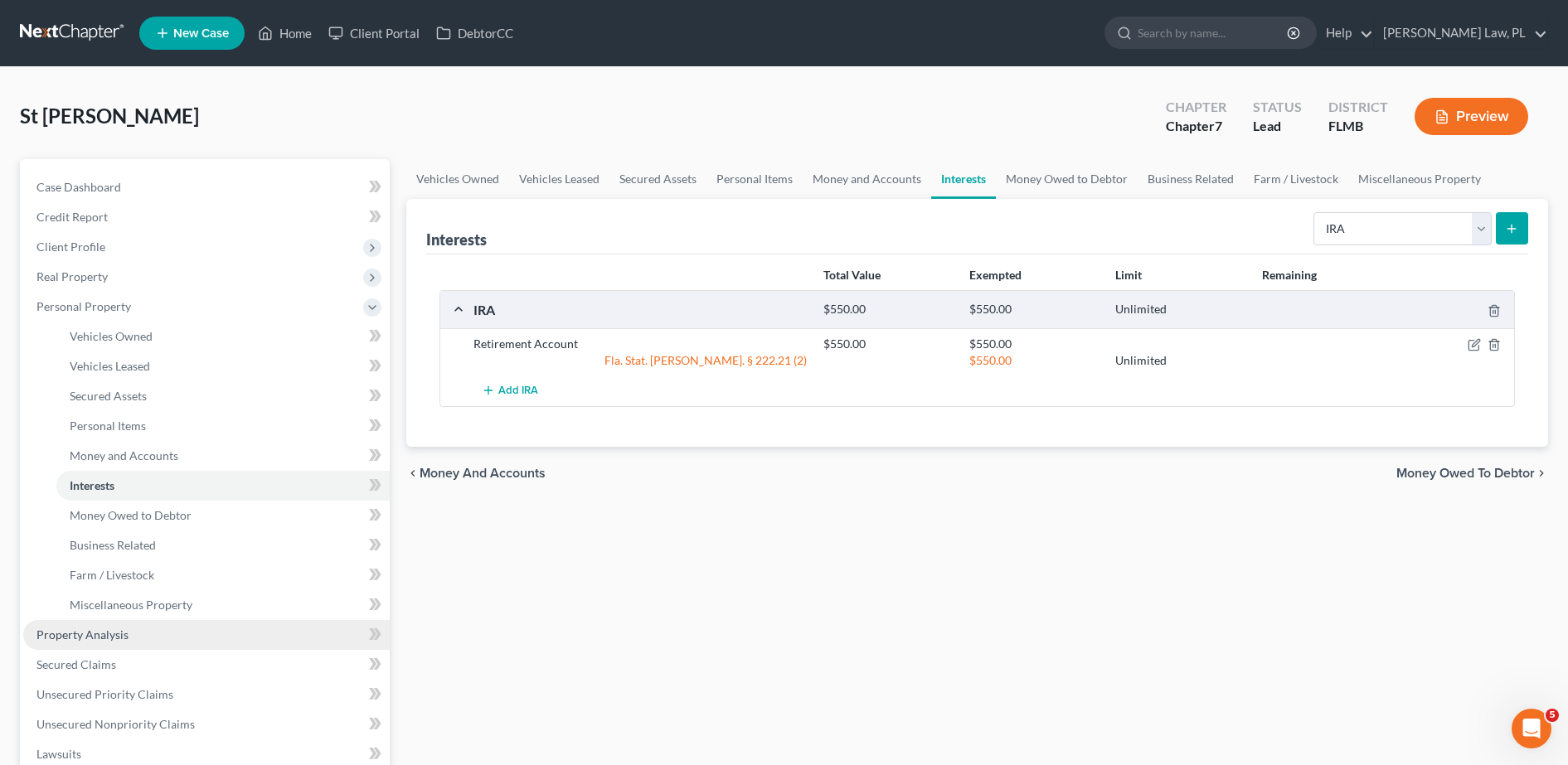
click at [139, 641] on link "Property Analysis" at bounding box center [207, 635] width 367 height 30
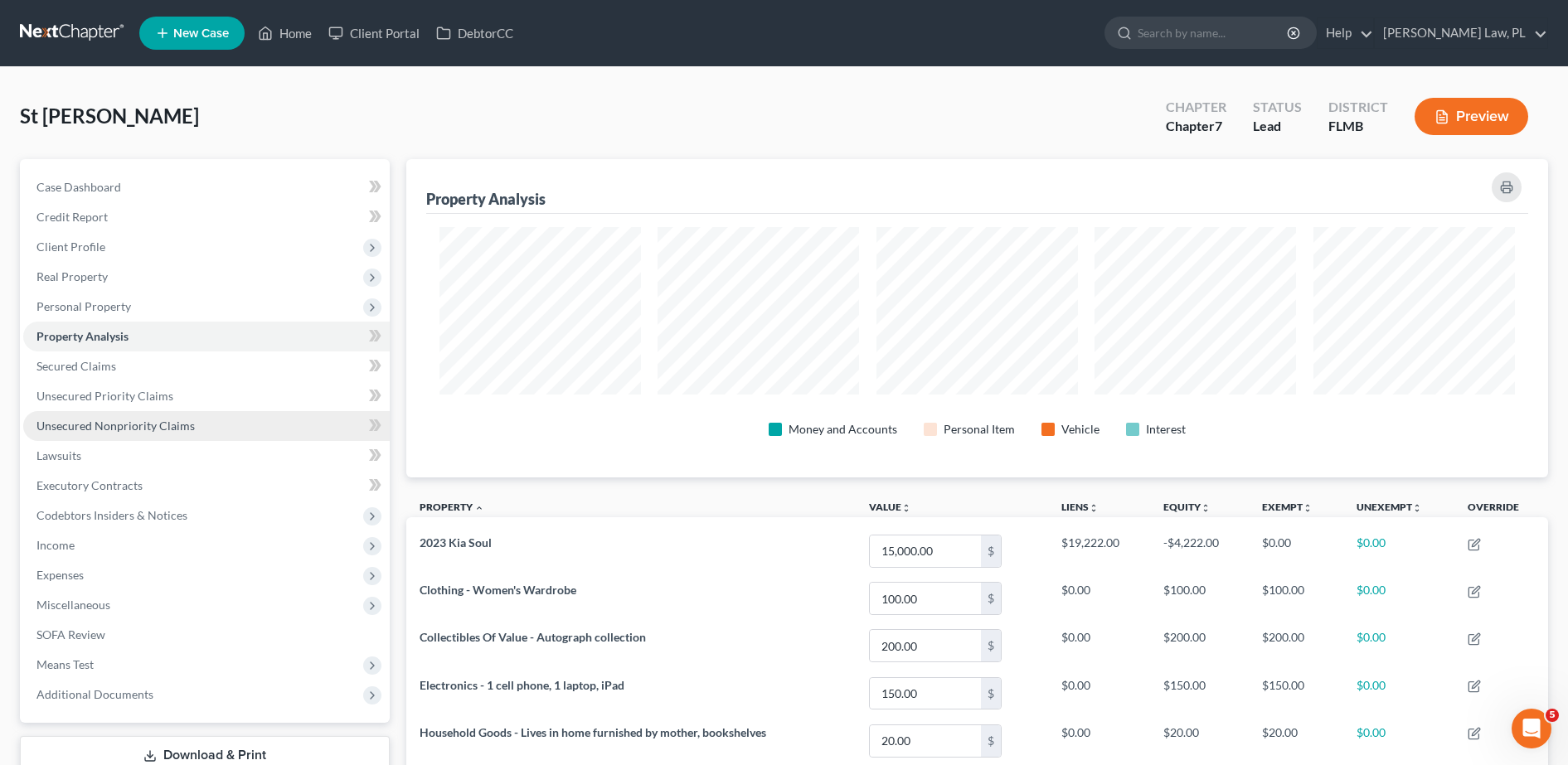
scroll to position [319, 1142]
click at [159, 363] on link "Secured Claims" at bounding box center [207, 367] width 367 height 30
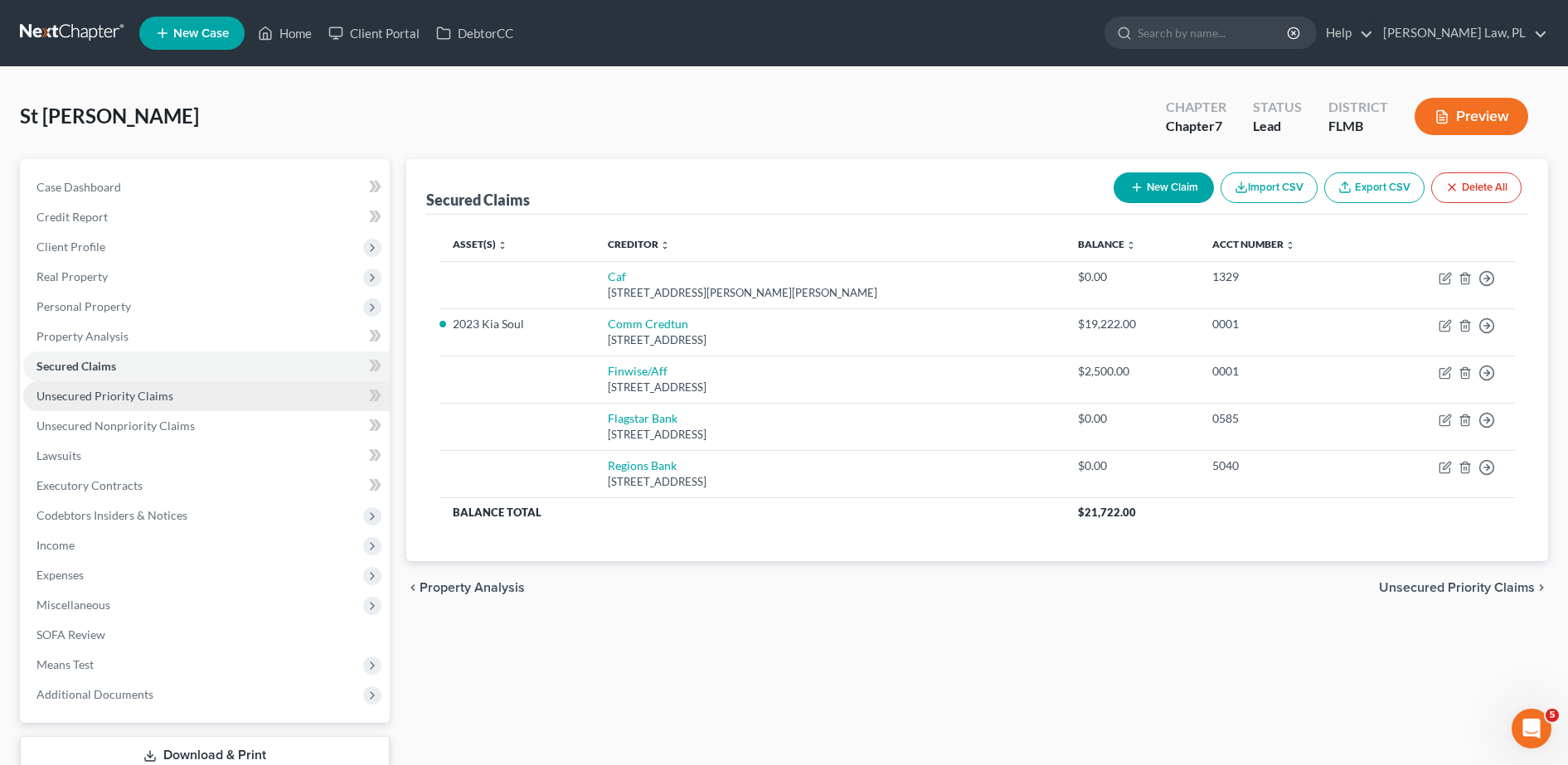
click at [156, 397] on span "Unsecured Priority Claims" at bounding box center [105, 395] width 137 height 14
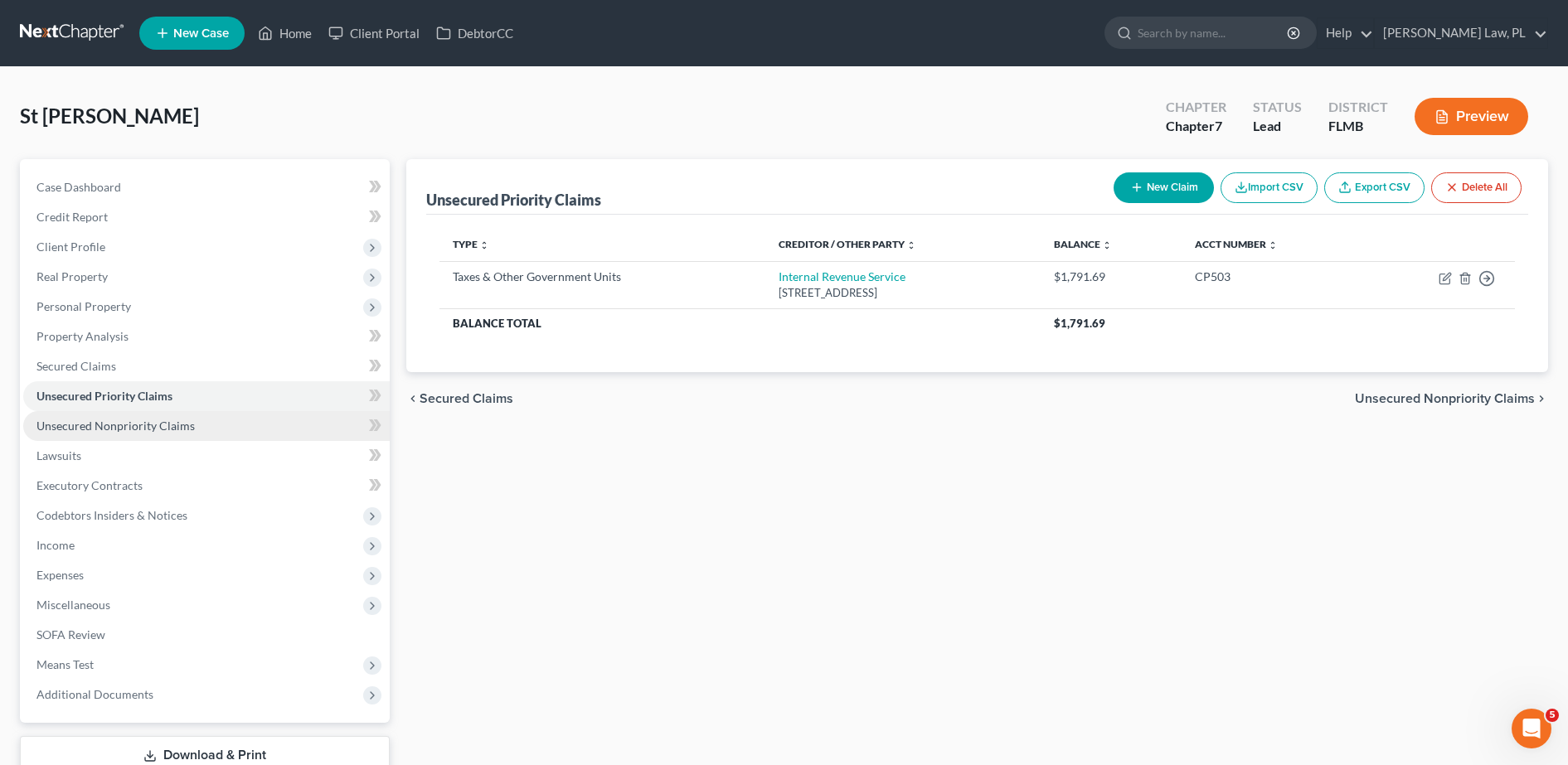
click at [158, 420] on span "Unsecured Nonpriority Claims" at bounding box center [115, 425] width 159 height 14
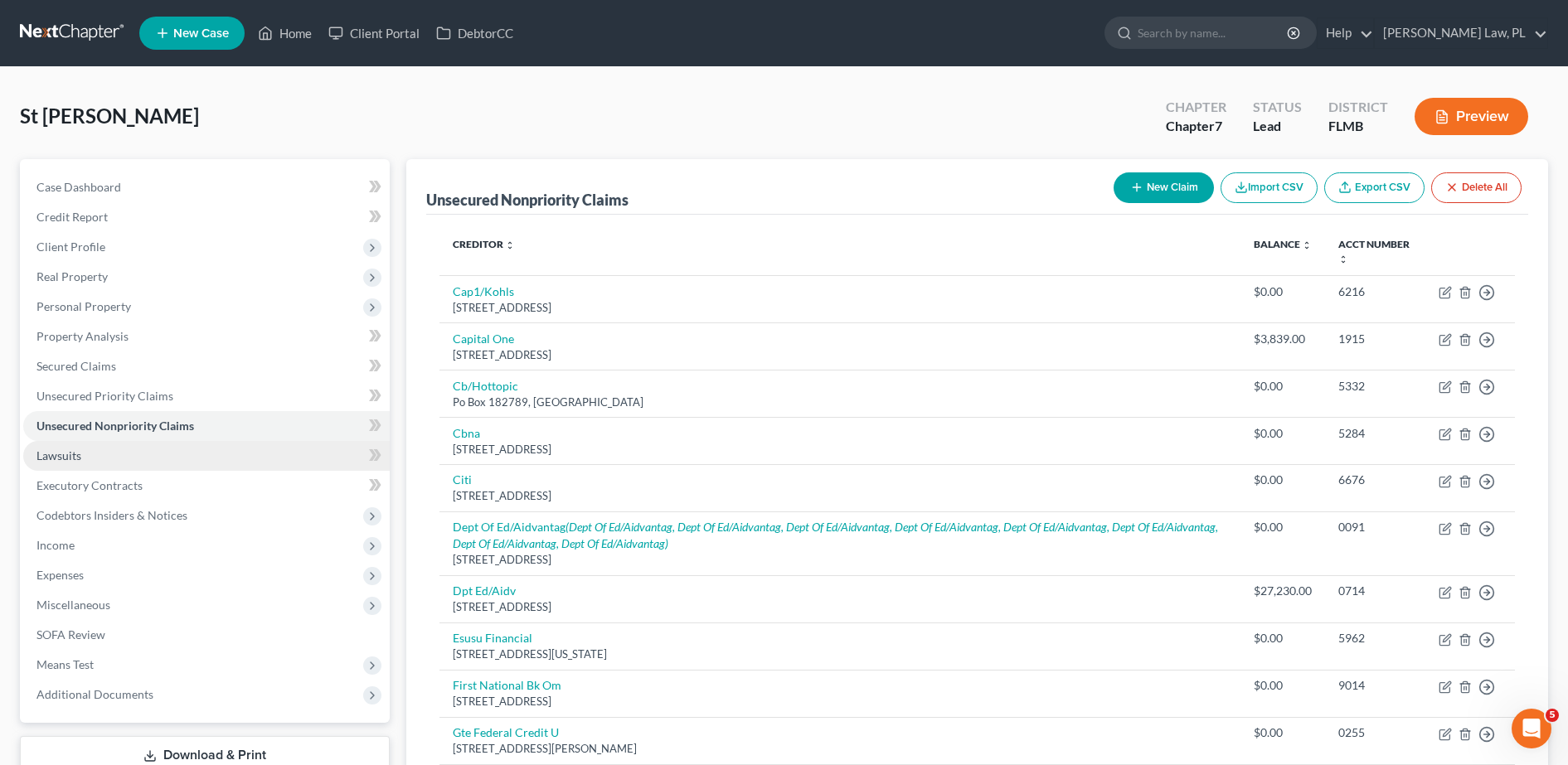
click at [149, 451] on link "Lawsuits" at bounding box center [207, 456] width 367 height 30
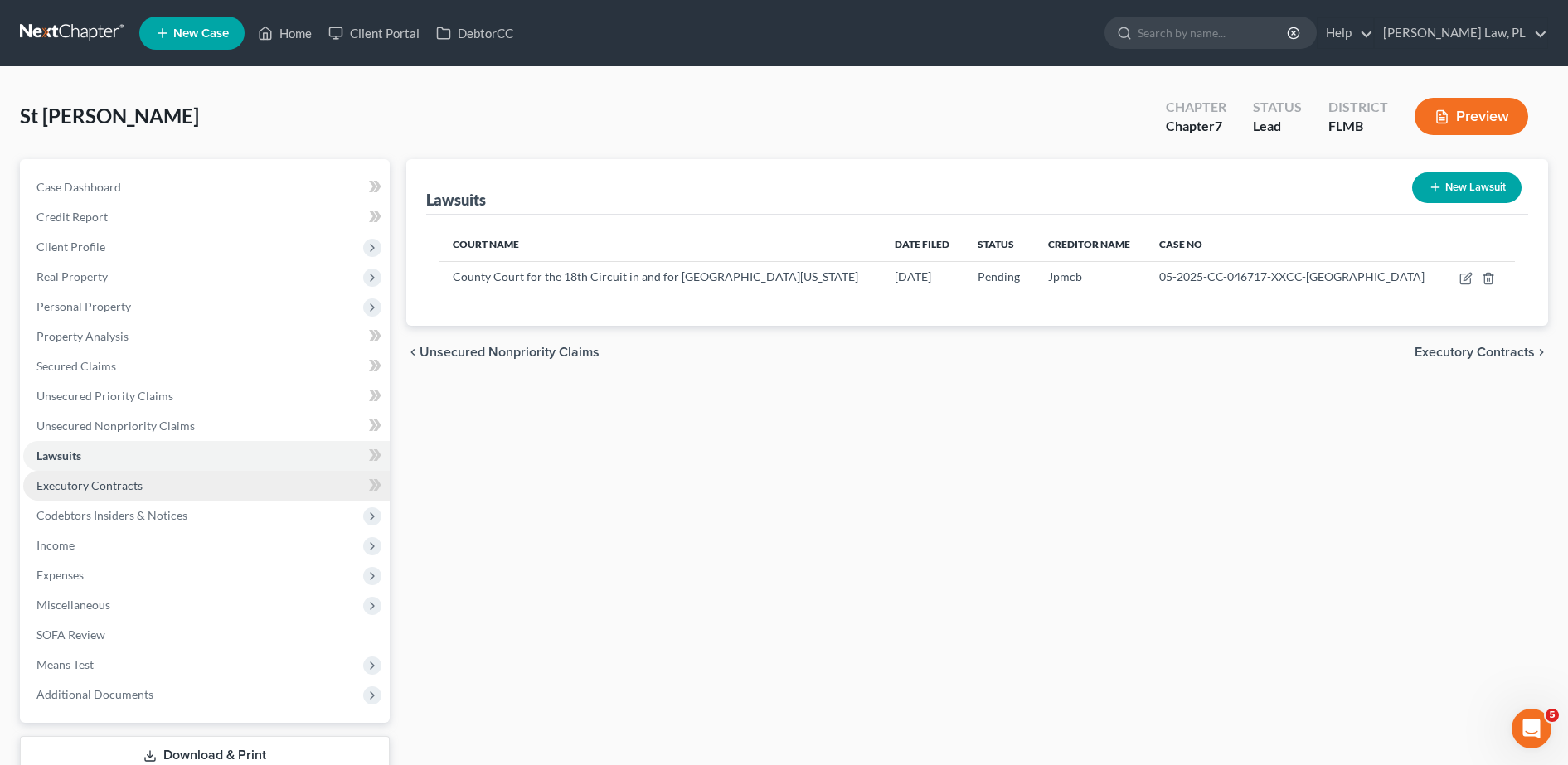
click at [147, 487] on link "Executory Contracts" at bounding box center [207, 485] width 367 height 30
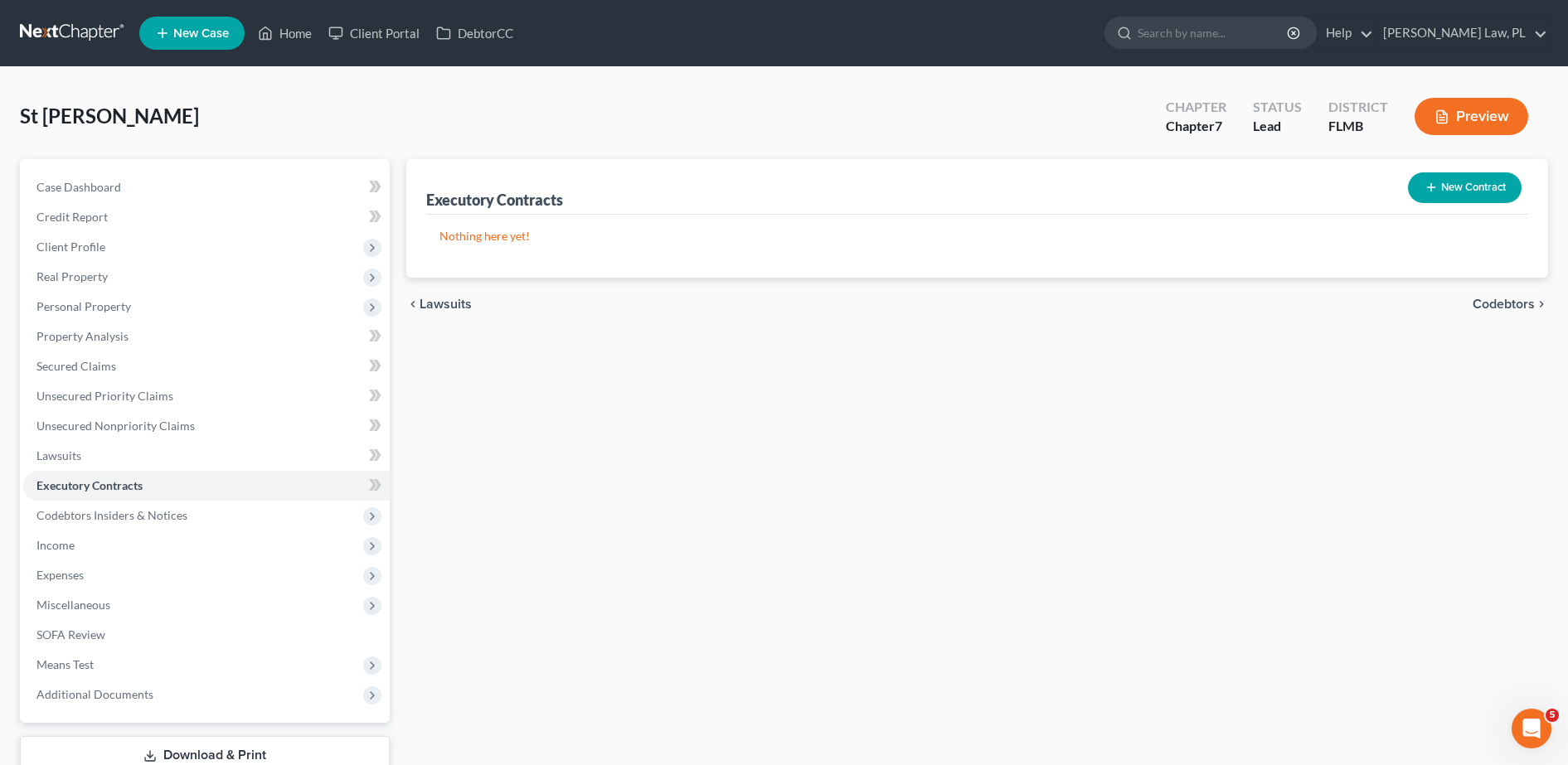
click at [1490, 176] on button "New Contract" at bounding box center [1464, 188] width 114 height 31
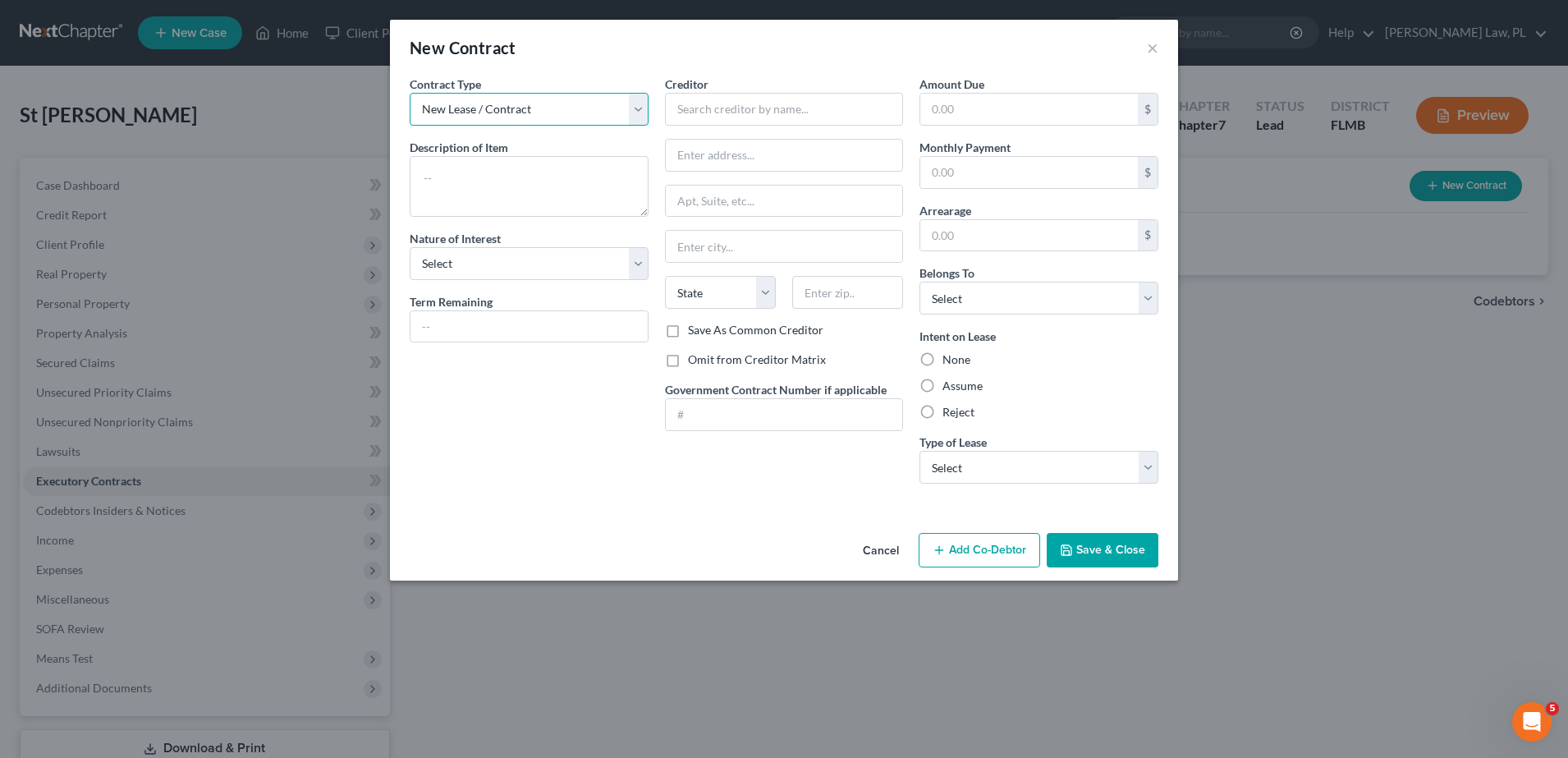
click at [575, 112] on select "New Lease / Contract New Timeshare" at bounding box center [528, 109] width 239 height 33
click at [560, 110] on select "New Lease / Contract New Timeshare" at bounding box center [528, 109] width 239 height 33
click at [513, 174] on textarea at bounding box center [528, 187] width 239 height 61
type textarea "Residential Lease for"
click at [1117, 561] on button "Save & Close" at bounding box center [1103, 550] width 112 height 35
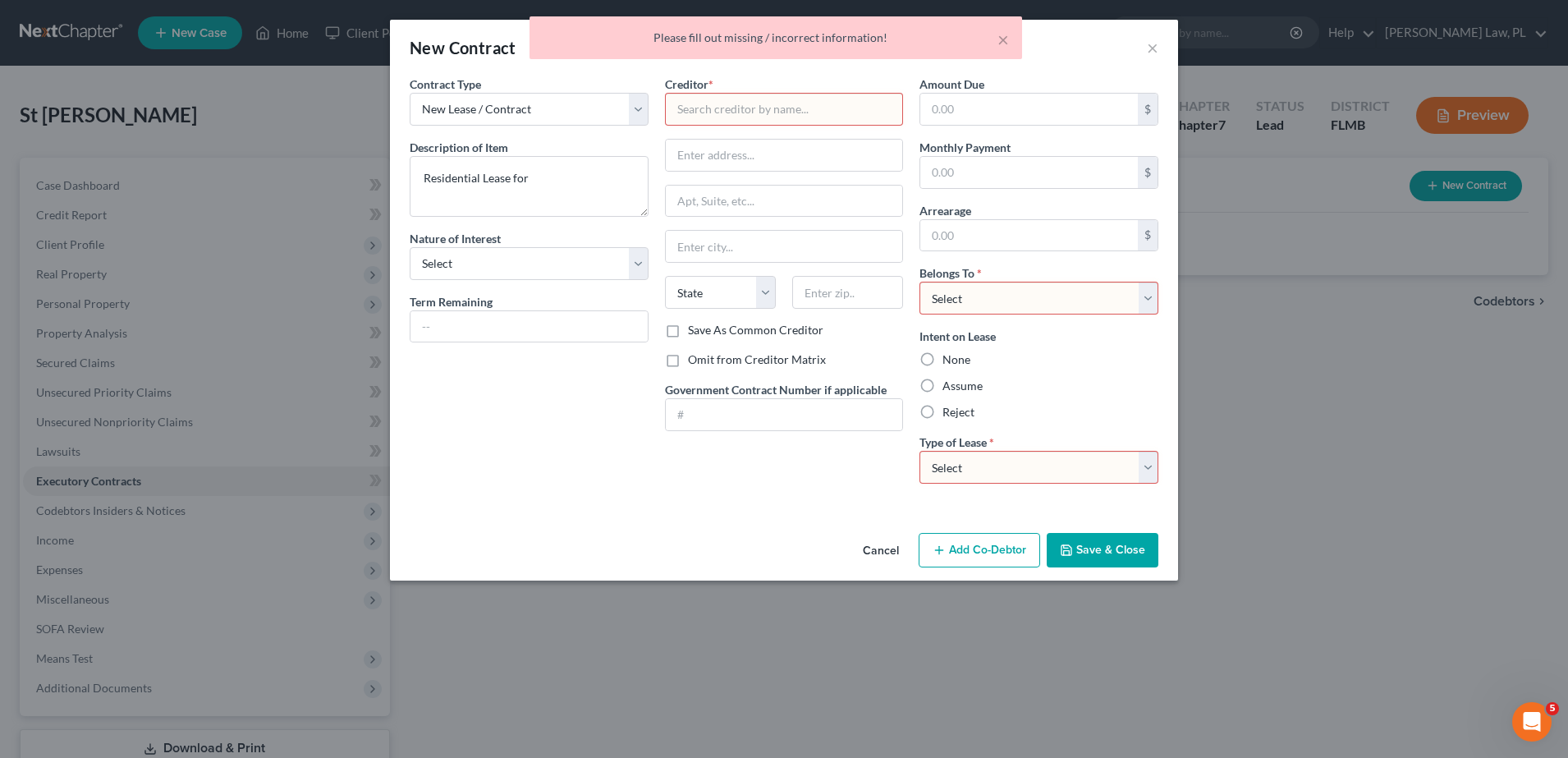
click at [731, 112] on input "text" at bounding box center [784, 109] width 239 height 33
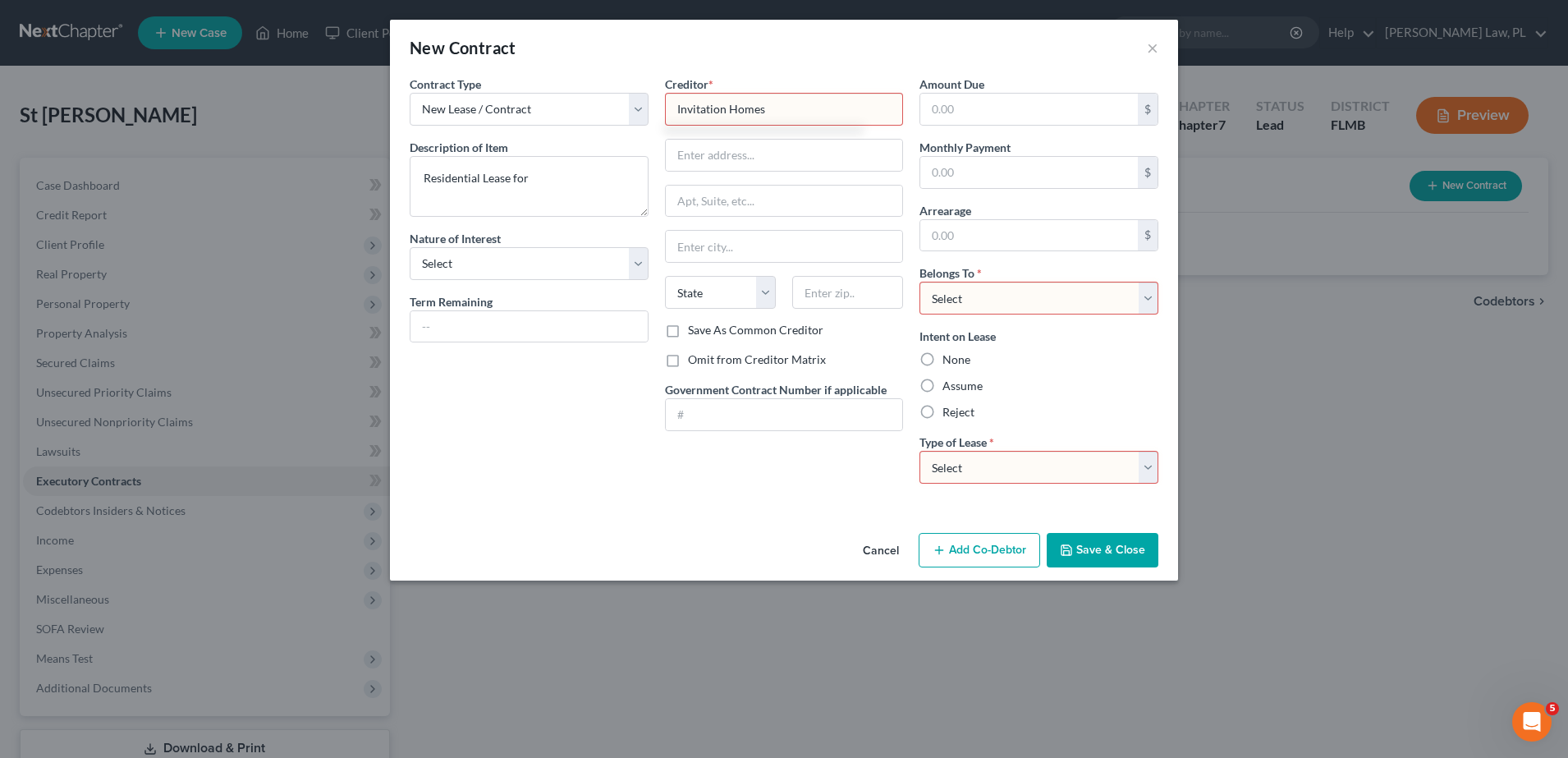
type input "Invitation Homes"
click at [1064, 467] on select "Select Real Estate Car Other" at bounding box center [1039, 467] width 239 height 33
select select "0"
click at [920, 451] on select "Select Real Estate Car Other" at bounding box center [1039, 467] width 239 height 33
click at [998, 293] on select "Select Debtor 1 Only Debtor 2 Only Debtor 1 And Debtor 2 Only At Least One Of T…" at bounding box center [1039, 298] width 239 height 33
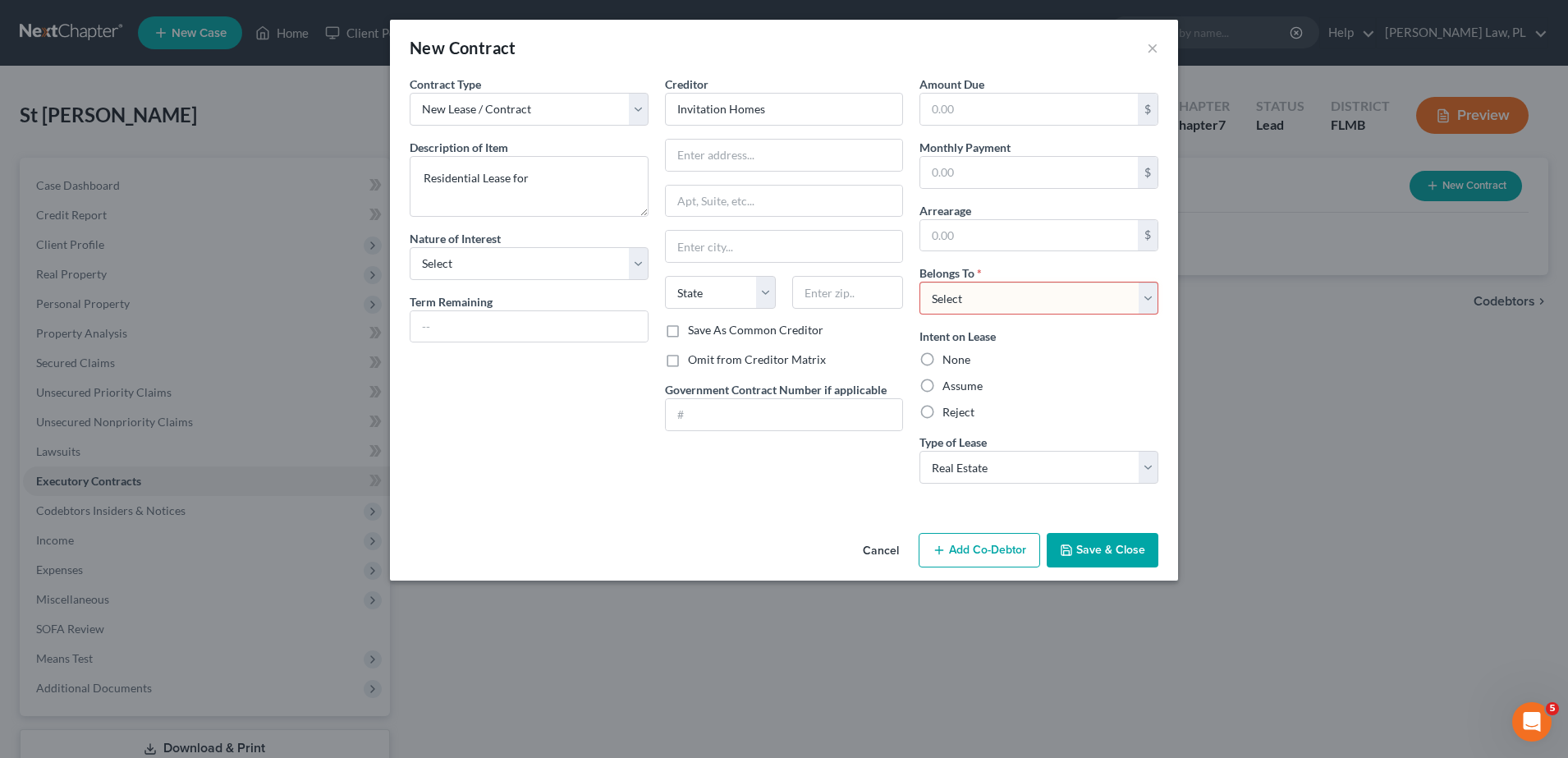
select select "0"
click at [920, 282] on select "Select Debtor 1 Only Debtor 2 Only Debtor 1 And Debtor 2 Only At Least One Of T…" at bounding box center [1039, 298] width 239 height 33
click at [955, 391] on label "Assume" at bounding box center [962, 386] width 40 height 16
click at [955, 388] on input "Assume" at bounding box center [954, 382] width 11 height 11
radio input "true"
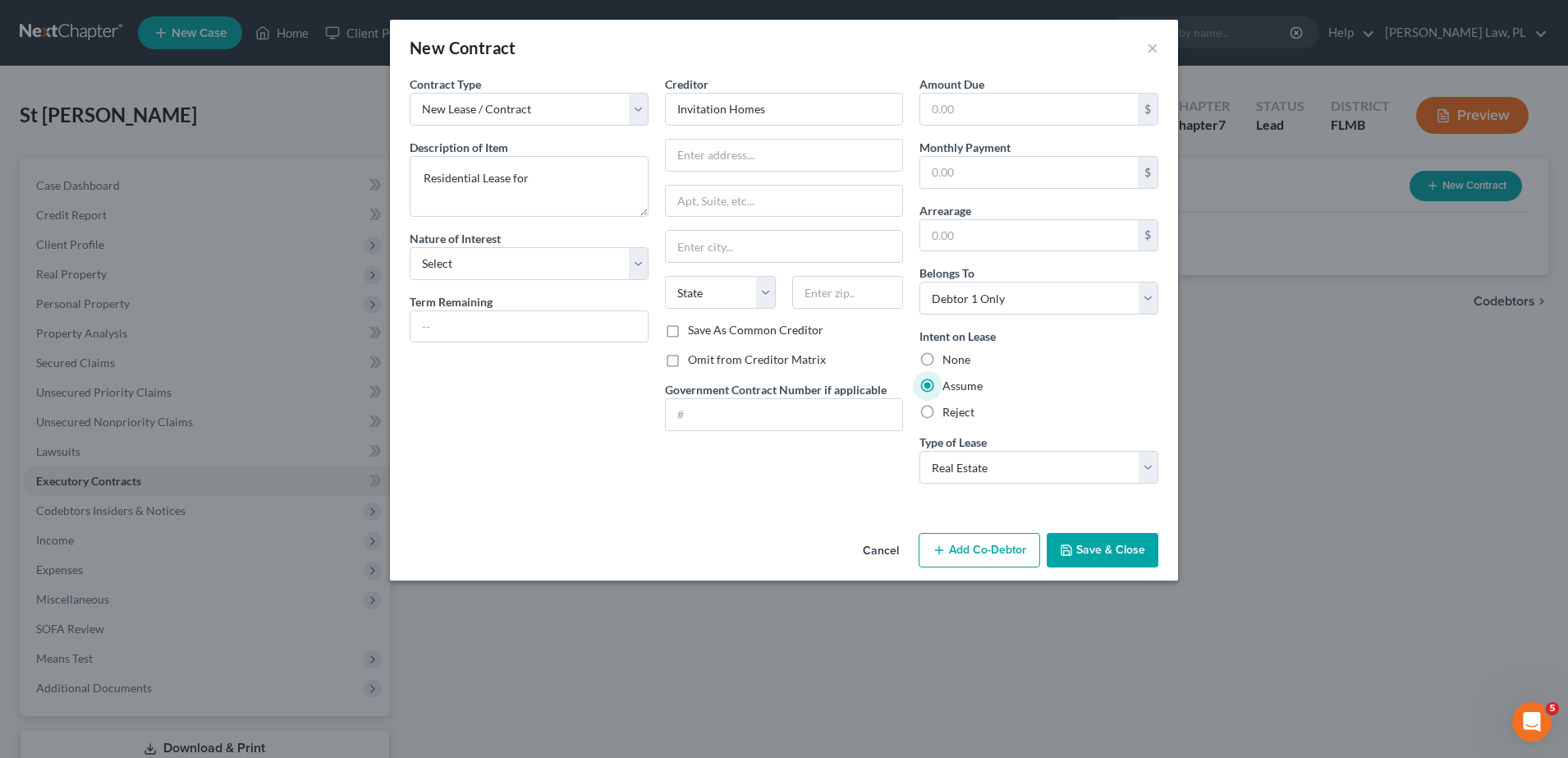
click at [1073, 555] on icon "button" at bounding box center [1067, 550] width 13 height 13
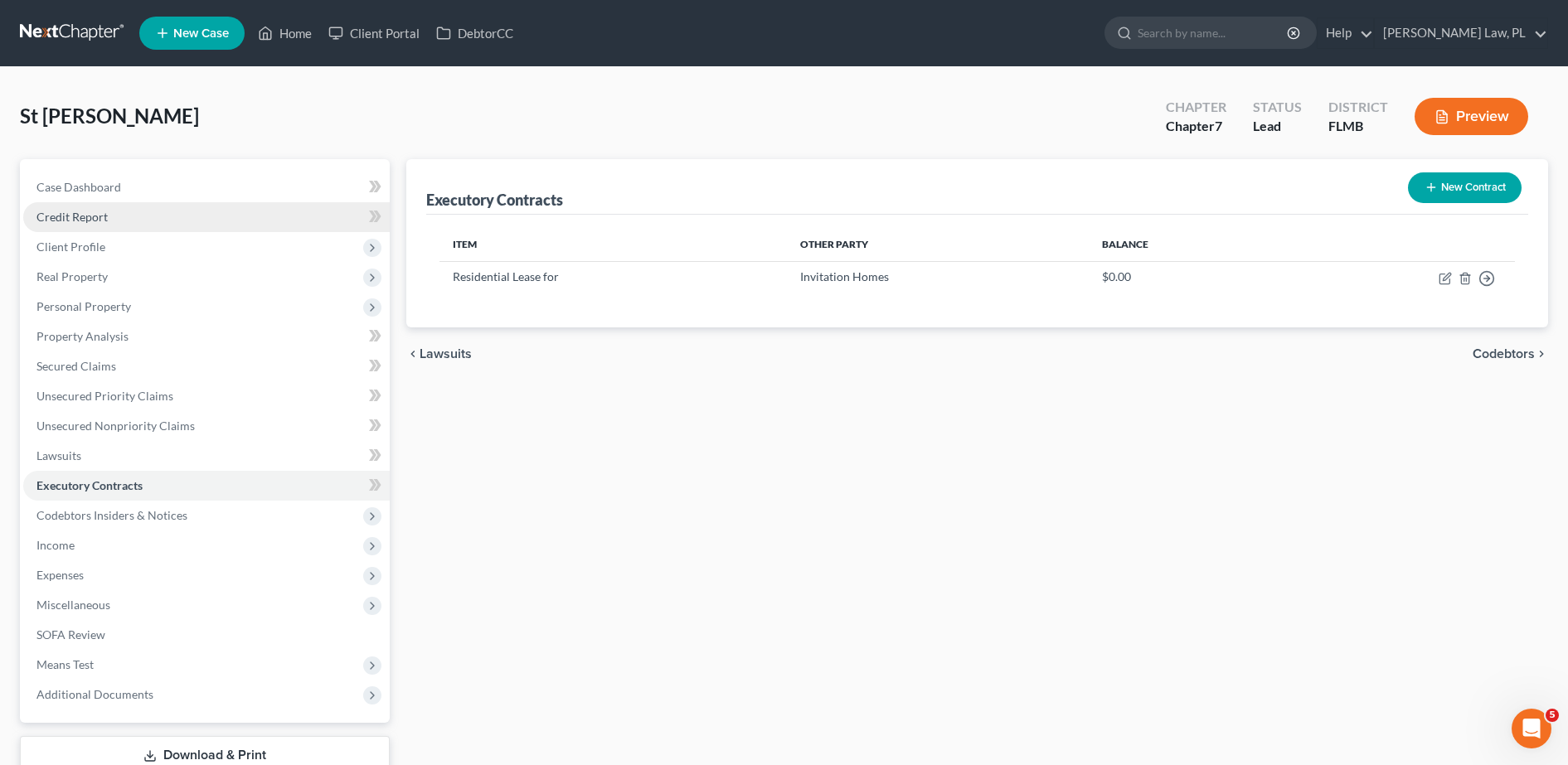
click at [151, 207] on link "Credit Report" at bounding box center [207, 217] width 367 height 30
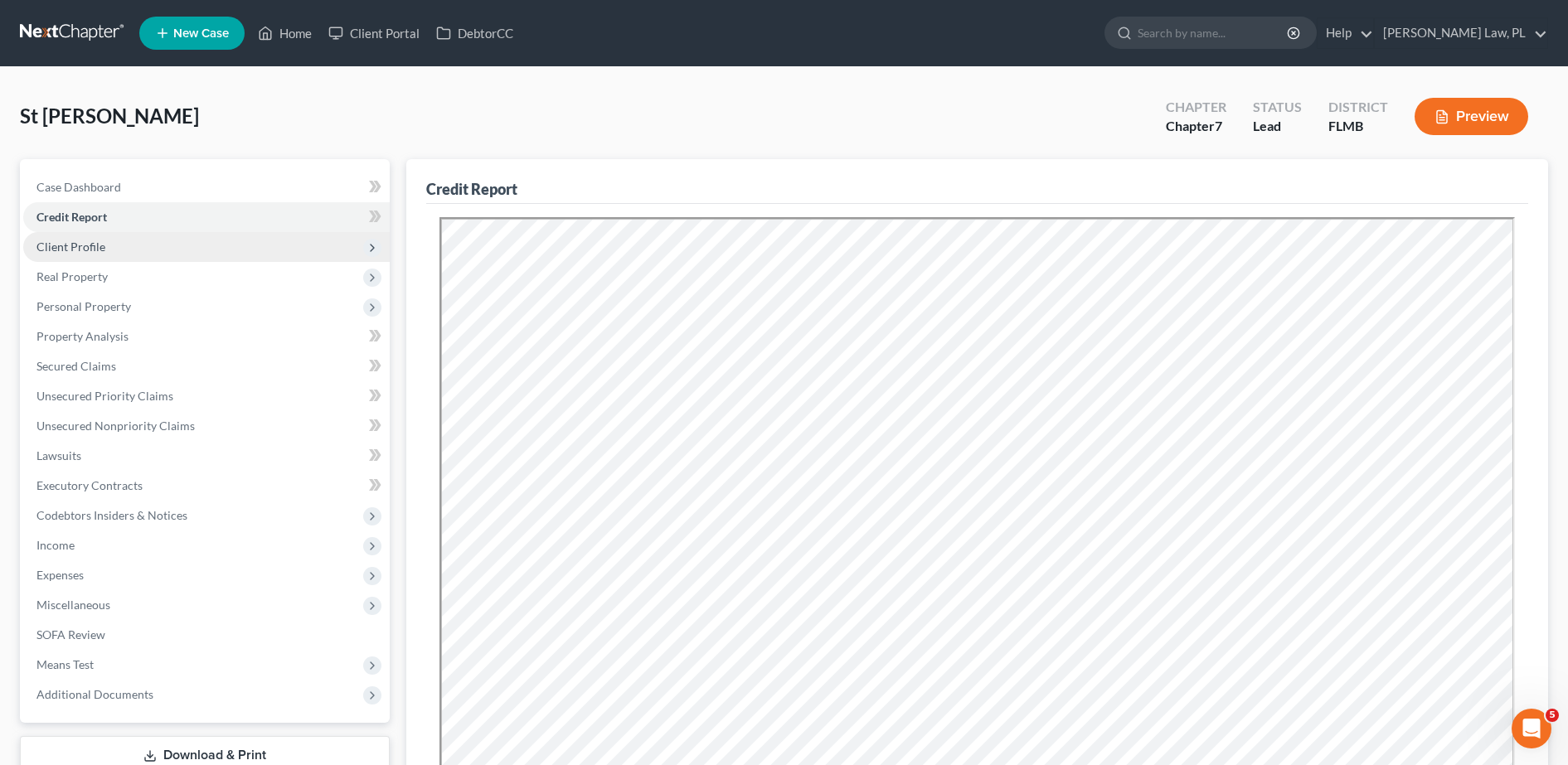
click at [131, 242] on span "Client Profile" at bounding box center [207, 247] width 367 height 30
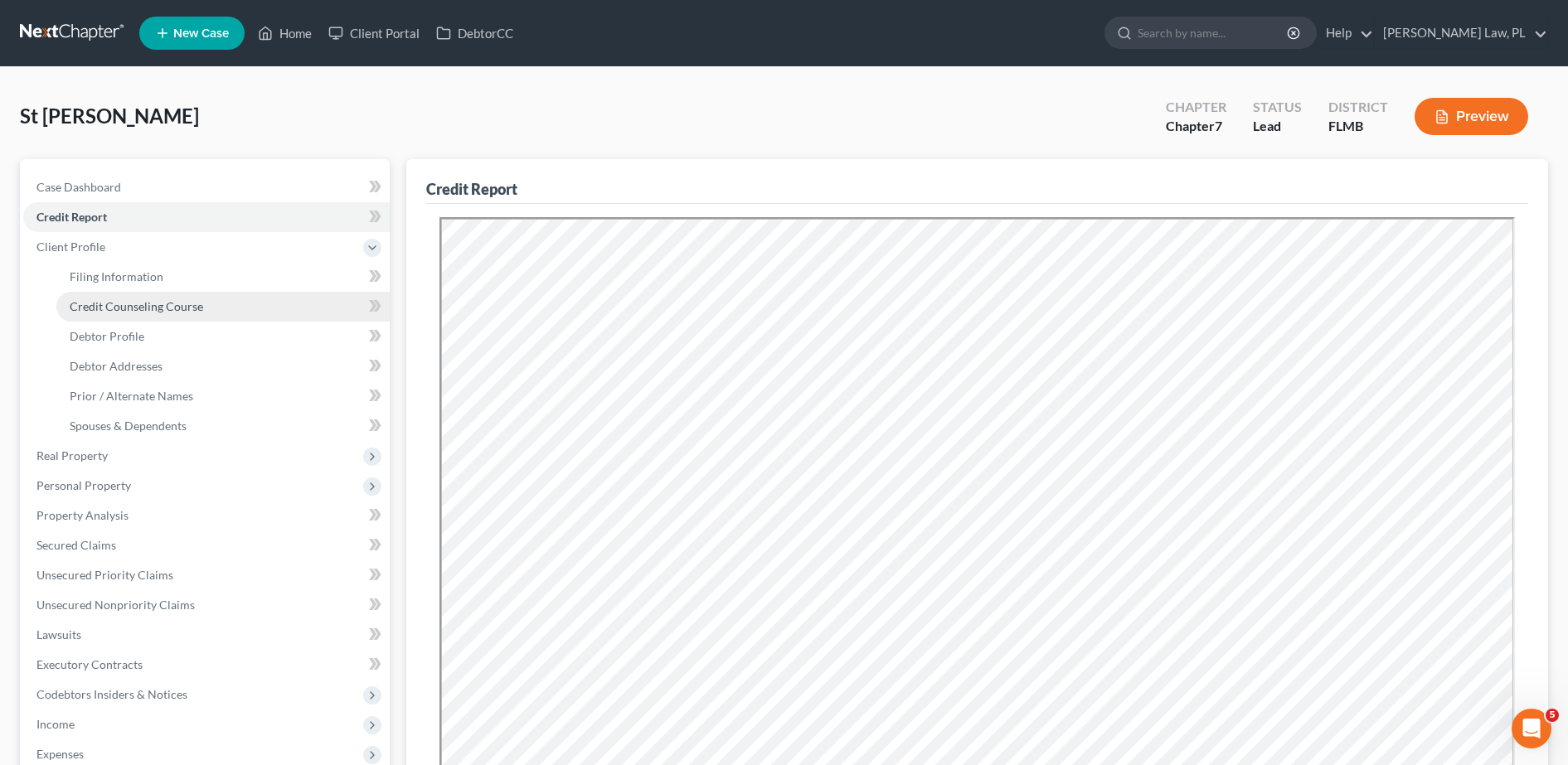
click at [148, 298] on link "Credit Counseling Course" at bounding box center [223, 307] width 334 height 30
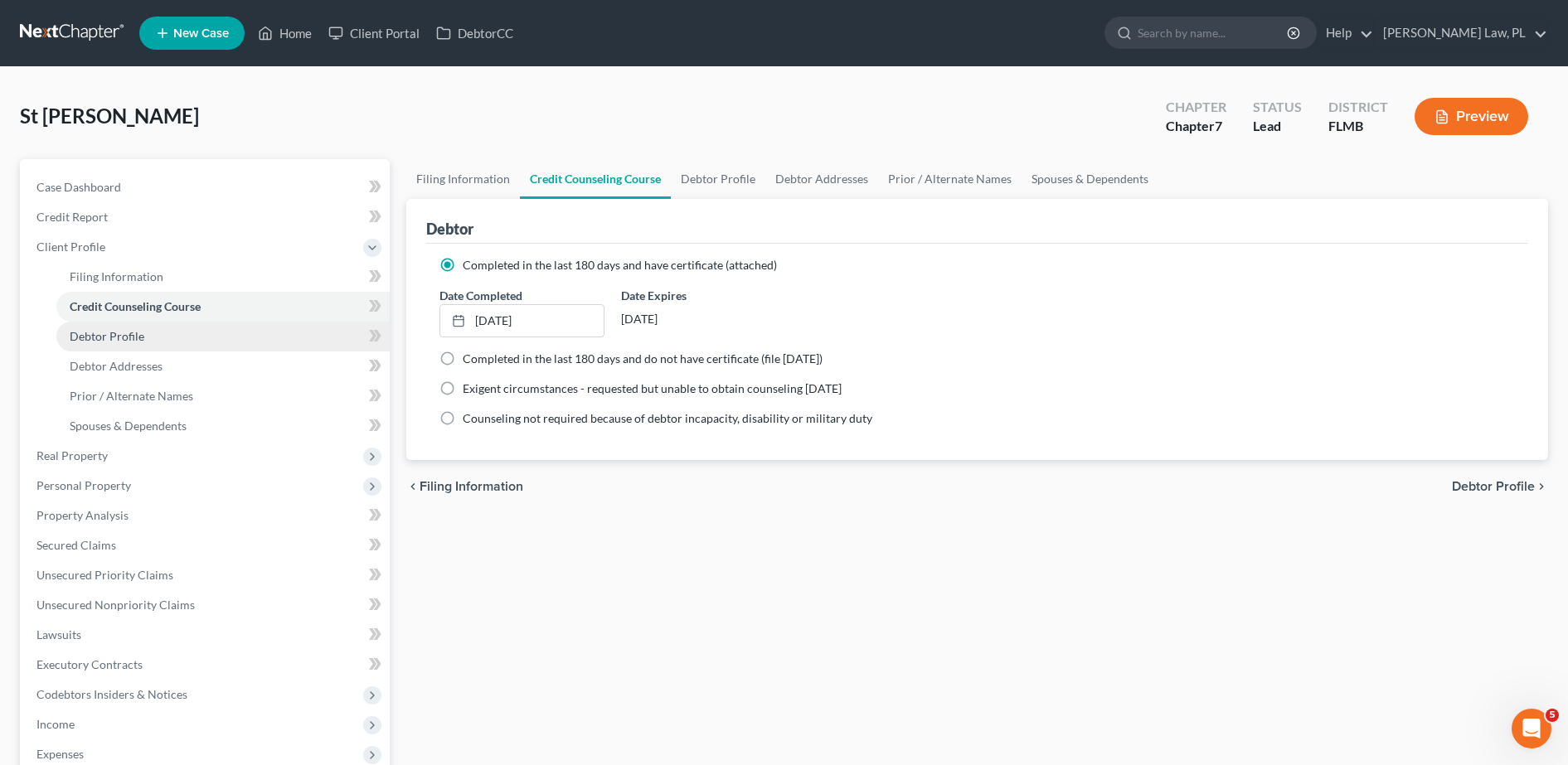
click at [158, 333] on link "Debtor Profile" at bounding box center [223, 337] width 334 height 30
select select "0"
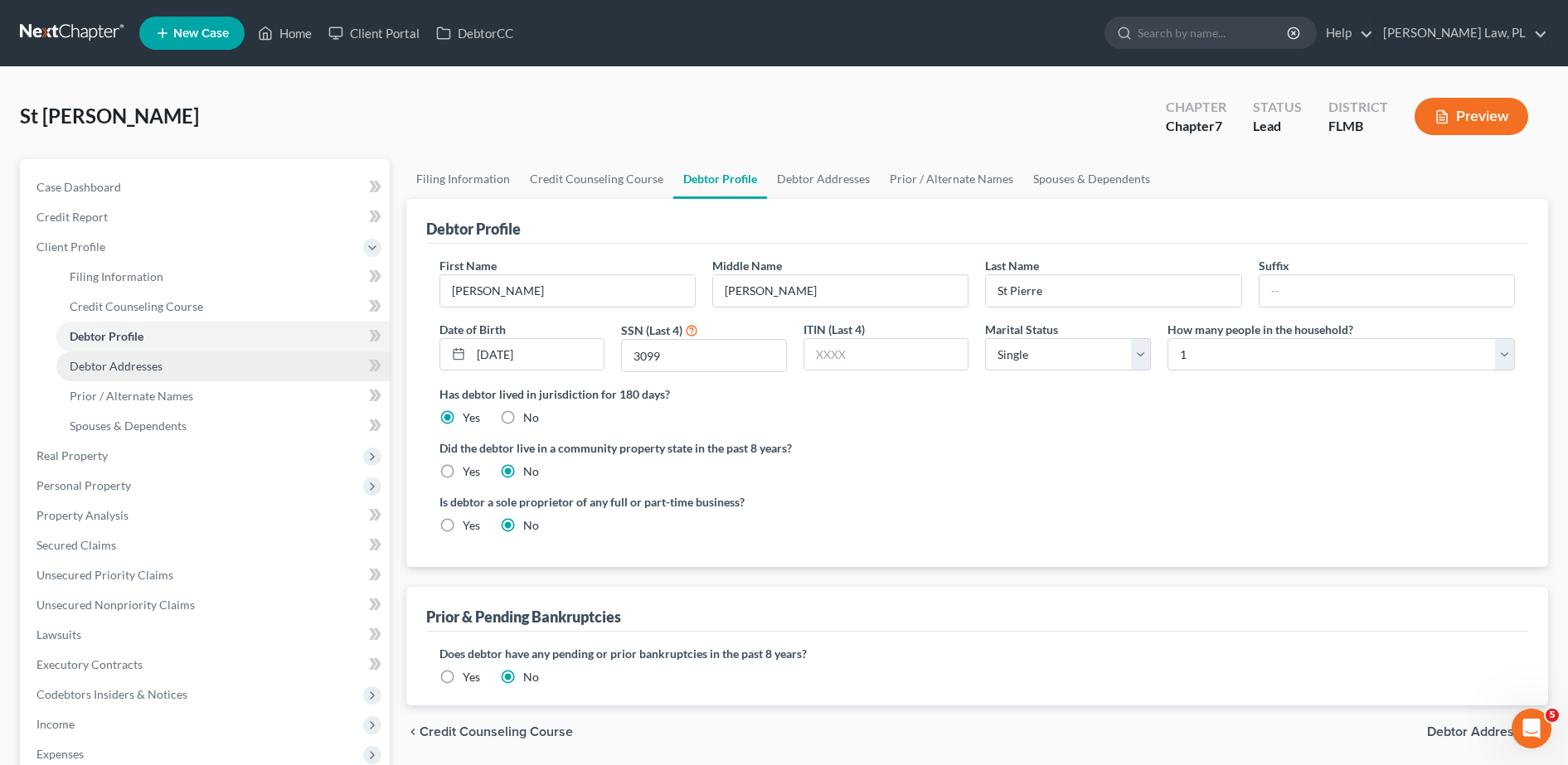
click at [282, 371] on link "Debtor Addresses" at bounding box center [223, 367] width 334 height 30
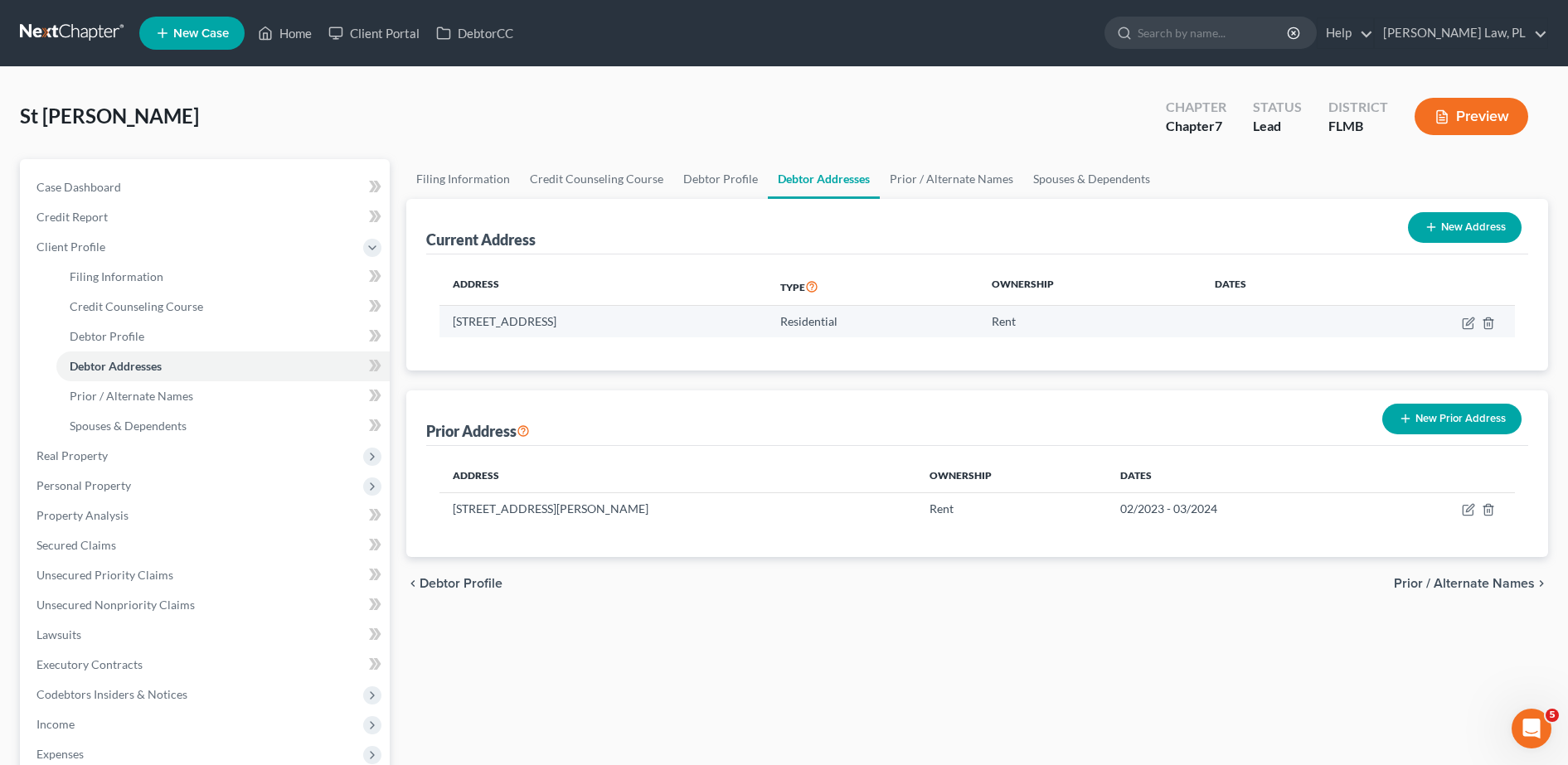
drag, startPoint x: 672, startPoint y: 309, endPoint x: 452, endPoint y: 319, distance: 220.2
click at [452, 319] on td "2845 Forest Run Drive, Melbourne, FL 32935" at bounding box center [603, 322] width 328 height 32
copy td "2845 Forest Run Drive, Melbourne, FL 32935"
click at [501, 623] on div "Filing Information Credit Counseling Course Debtor Profile Debtor Addresses Pri…" at bounding box center [976, 578] width 1158 height 838
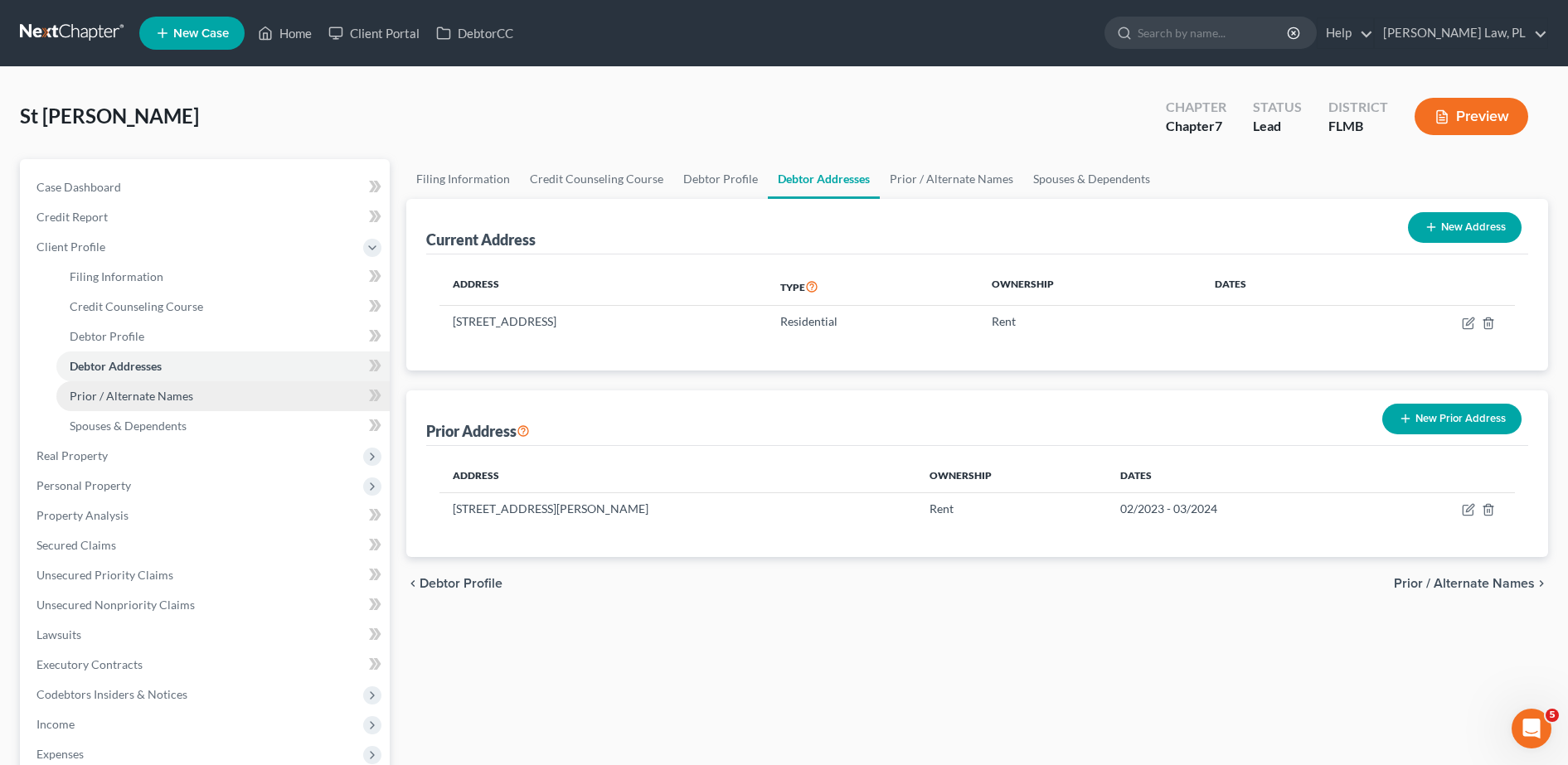
click at [182, 398] on span "Prior / Alternate Names" at bounding box center [131, 395] width 124 height 14
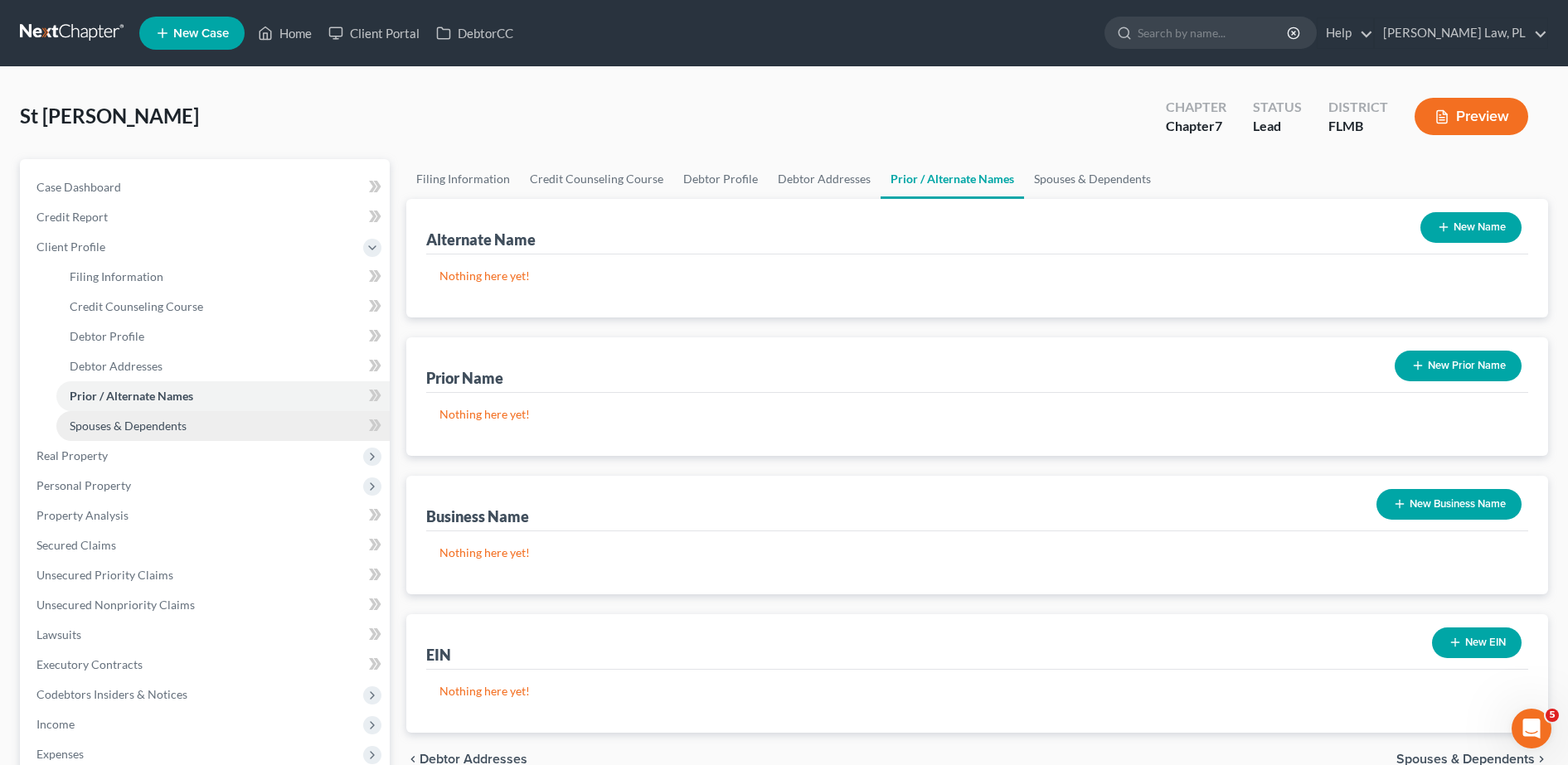
click at [149, 431] on span "Spouses & Dependents" at bounding box center [128, 425] width 117 height 14
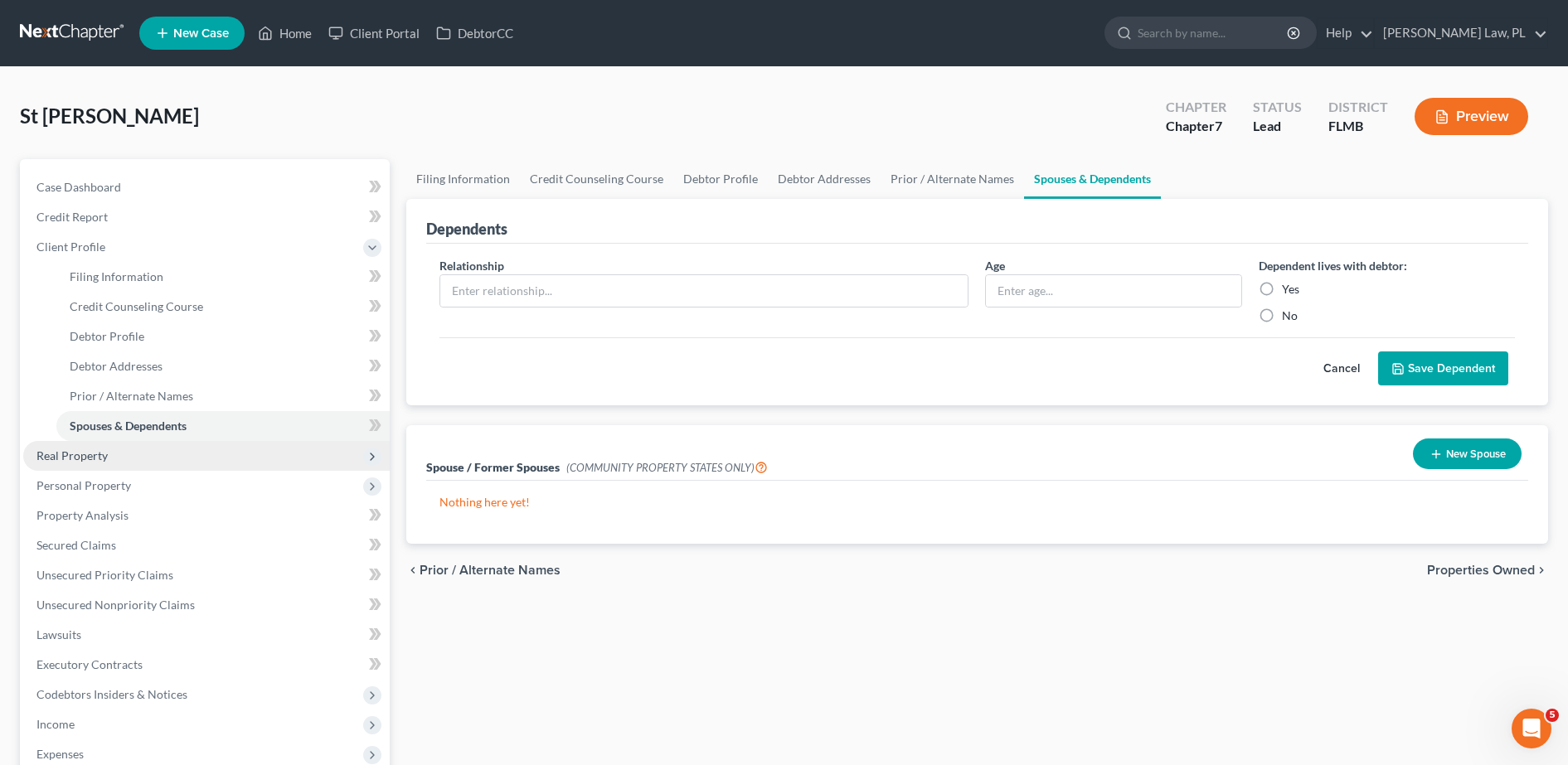
click at [121, 459] on span "Real Property" at bounding box center [207, 456] width 367 height 30
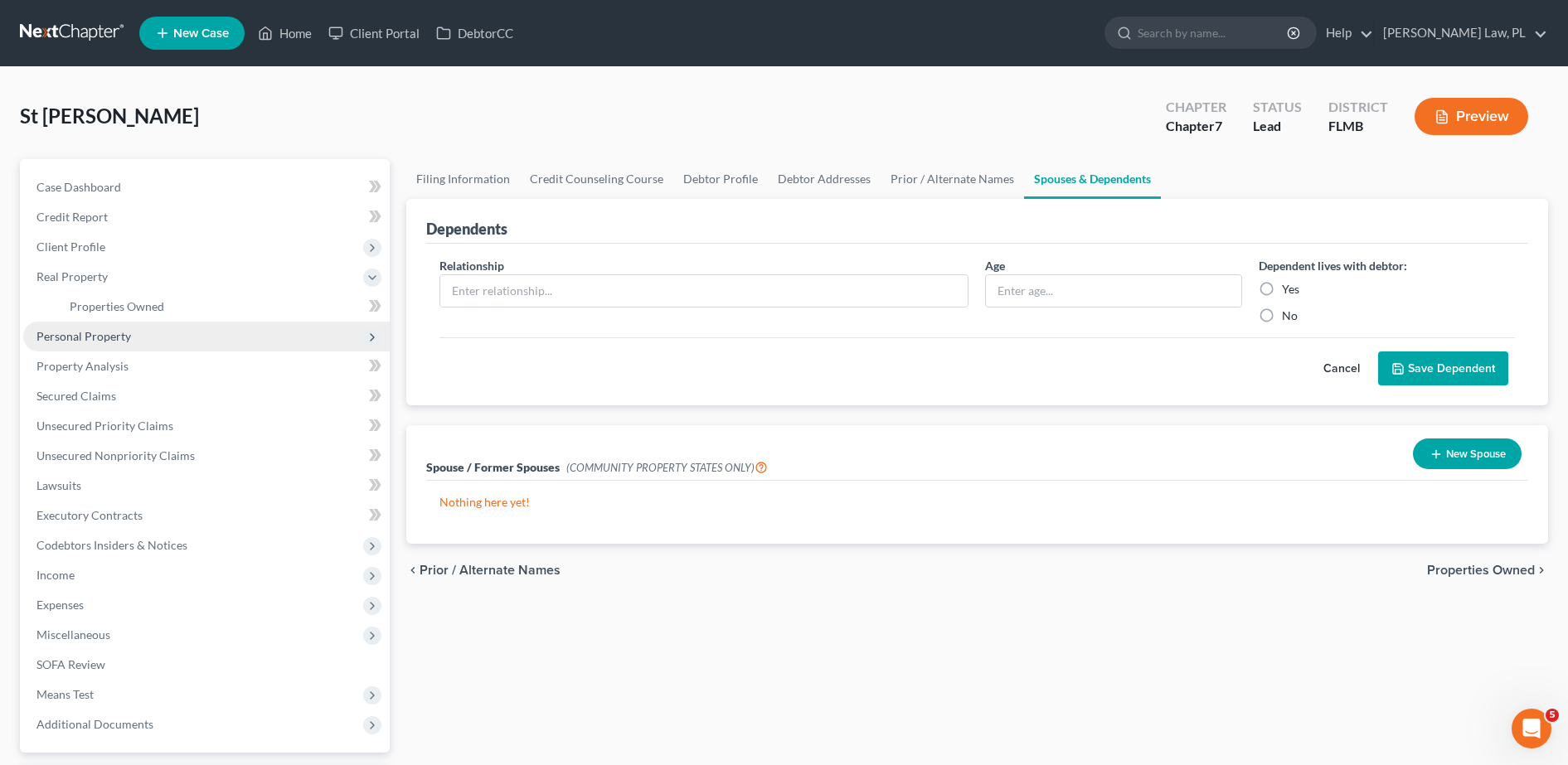
click at [114, 343] on span "Personal Property" at bounding box center [84, 336] width 95 height 14
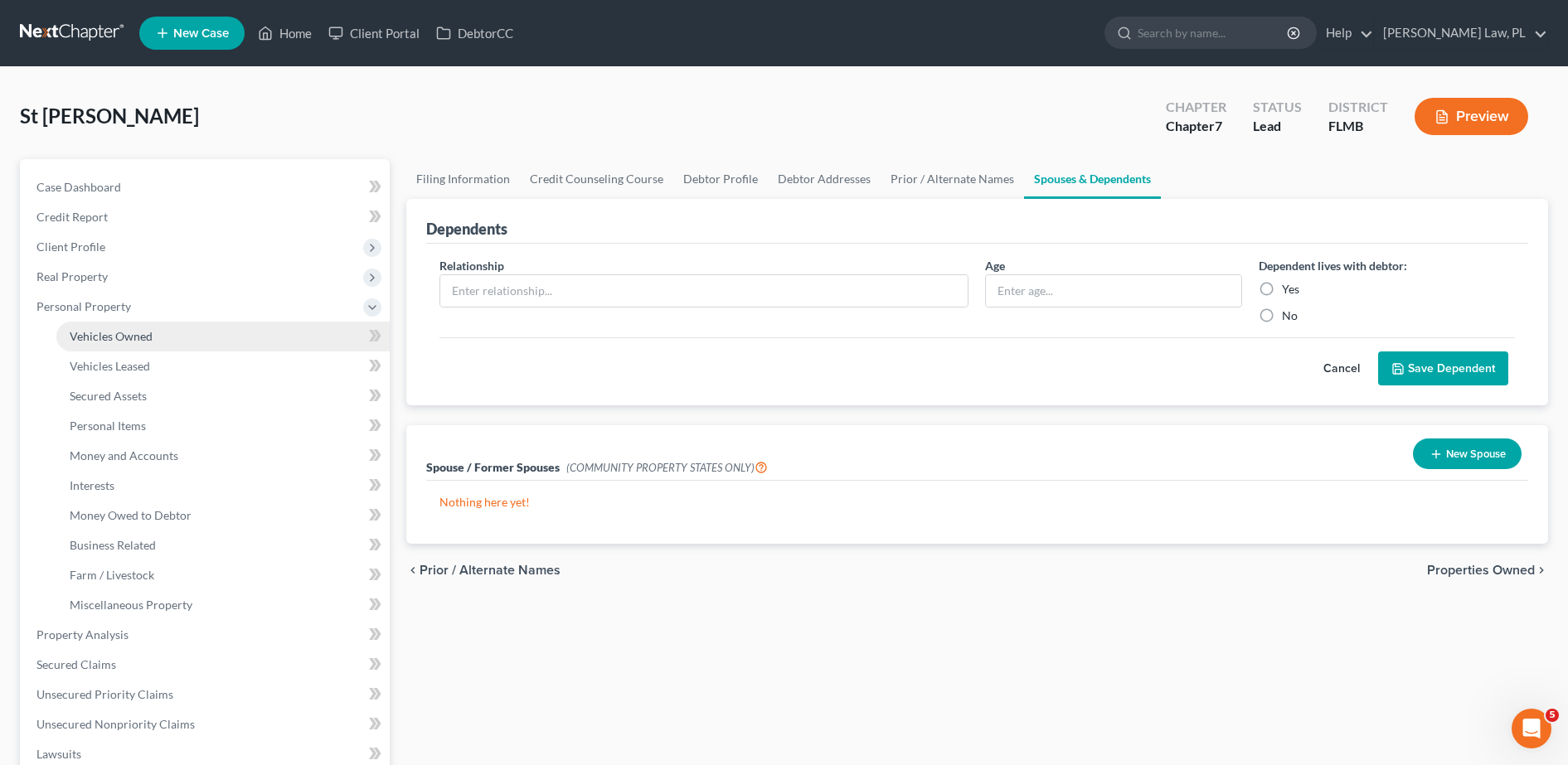
click at [145, 332] on span "Vehicles Owned" at bounding box center [111, 336] width 83 height 14
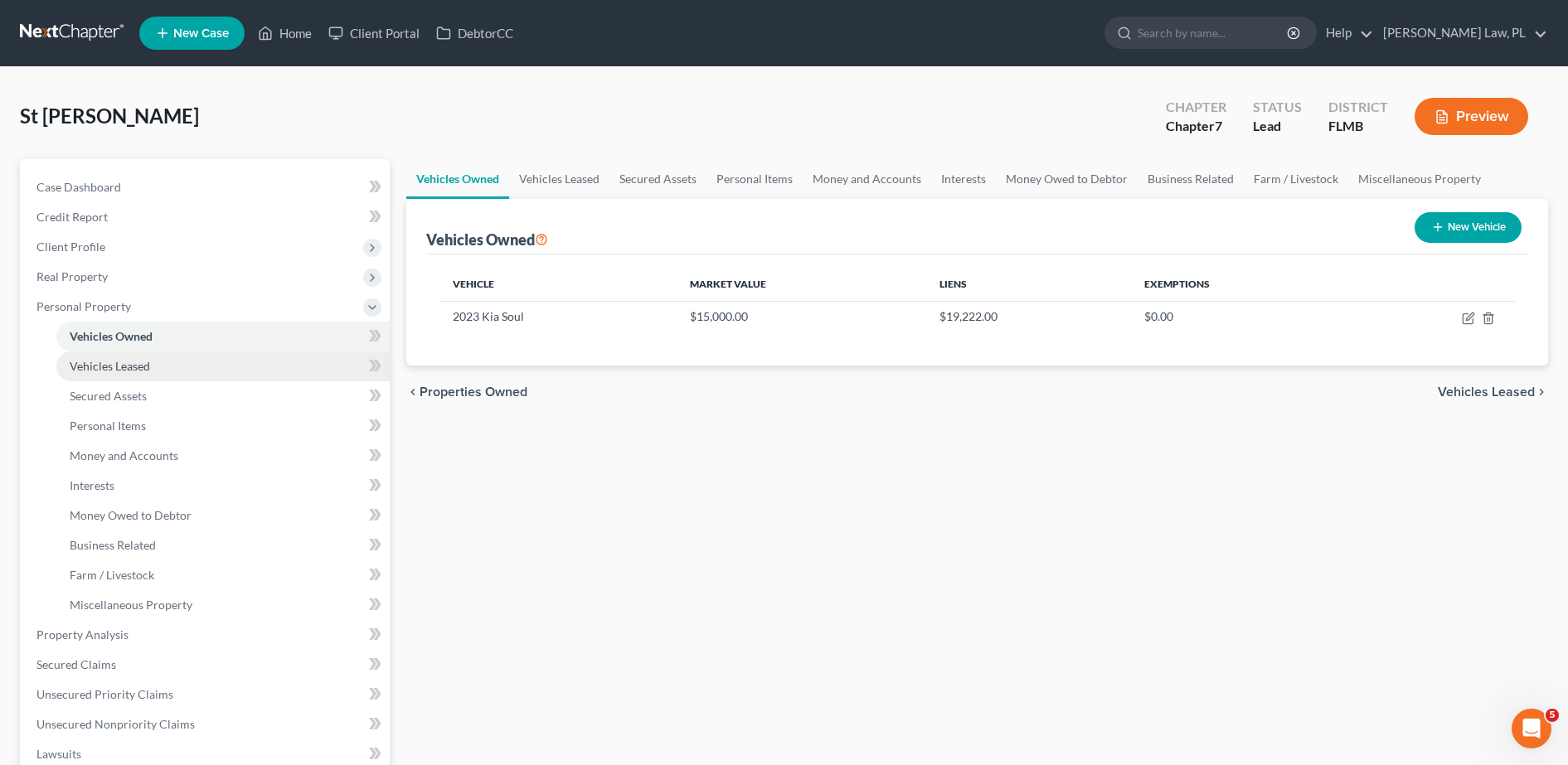
click at [141, 375] on link "Vehicles Leased" at bounding box center [223, 367] width 334 height 30
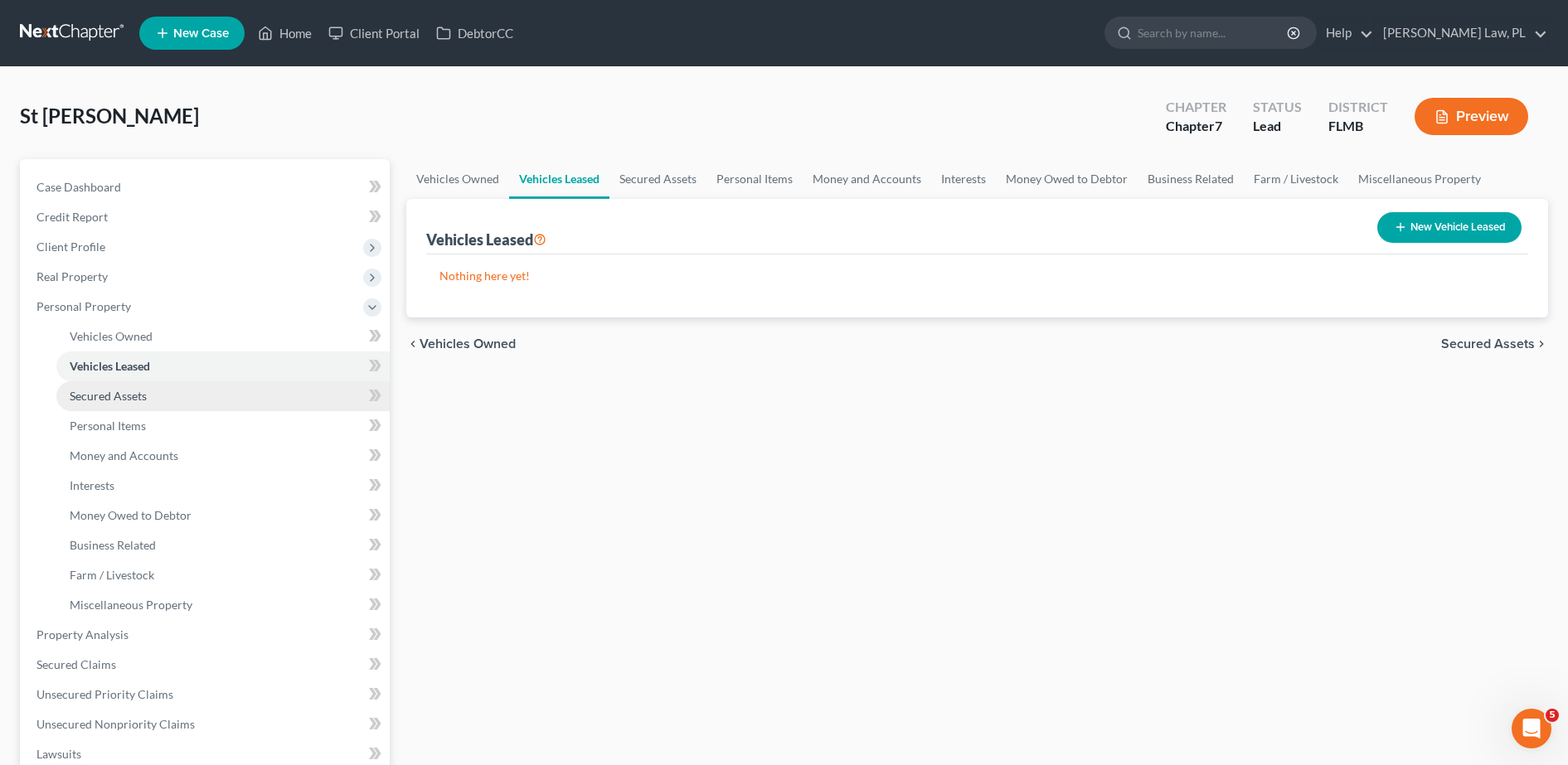
click at [141, 400] on span "Secured Assets" at bounding box center [108, 395] width 77 height 14
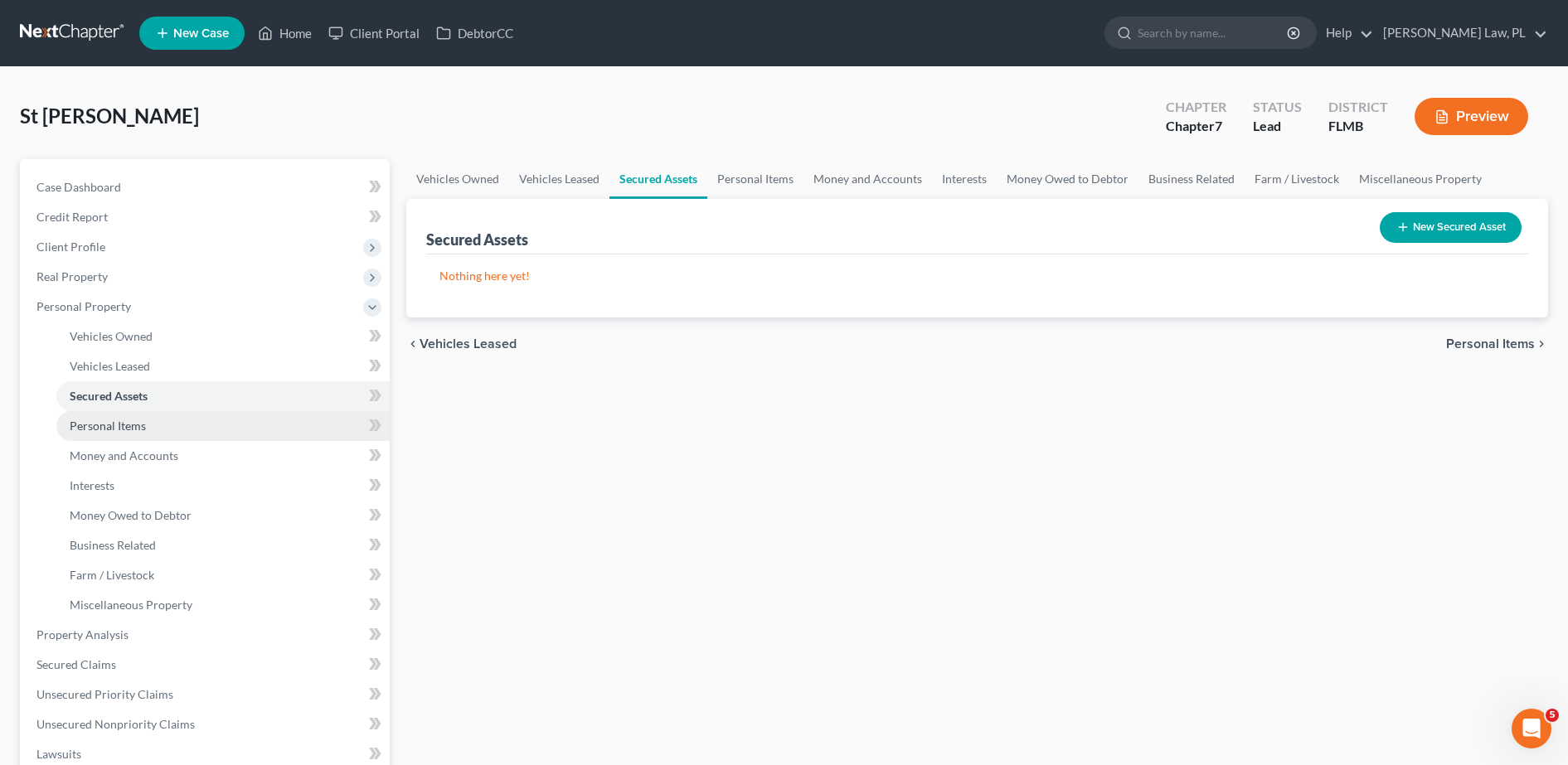
click at [143, 435] on link "Personal Items" at bounding box center [223, 426] width 334 height 30
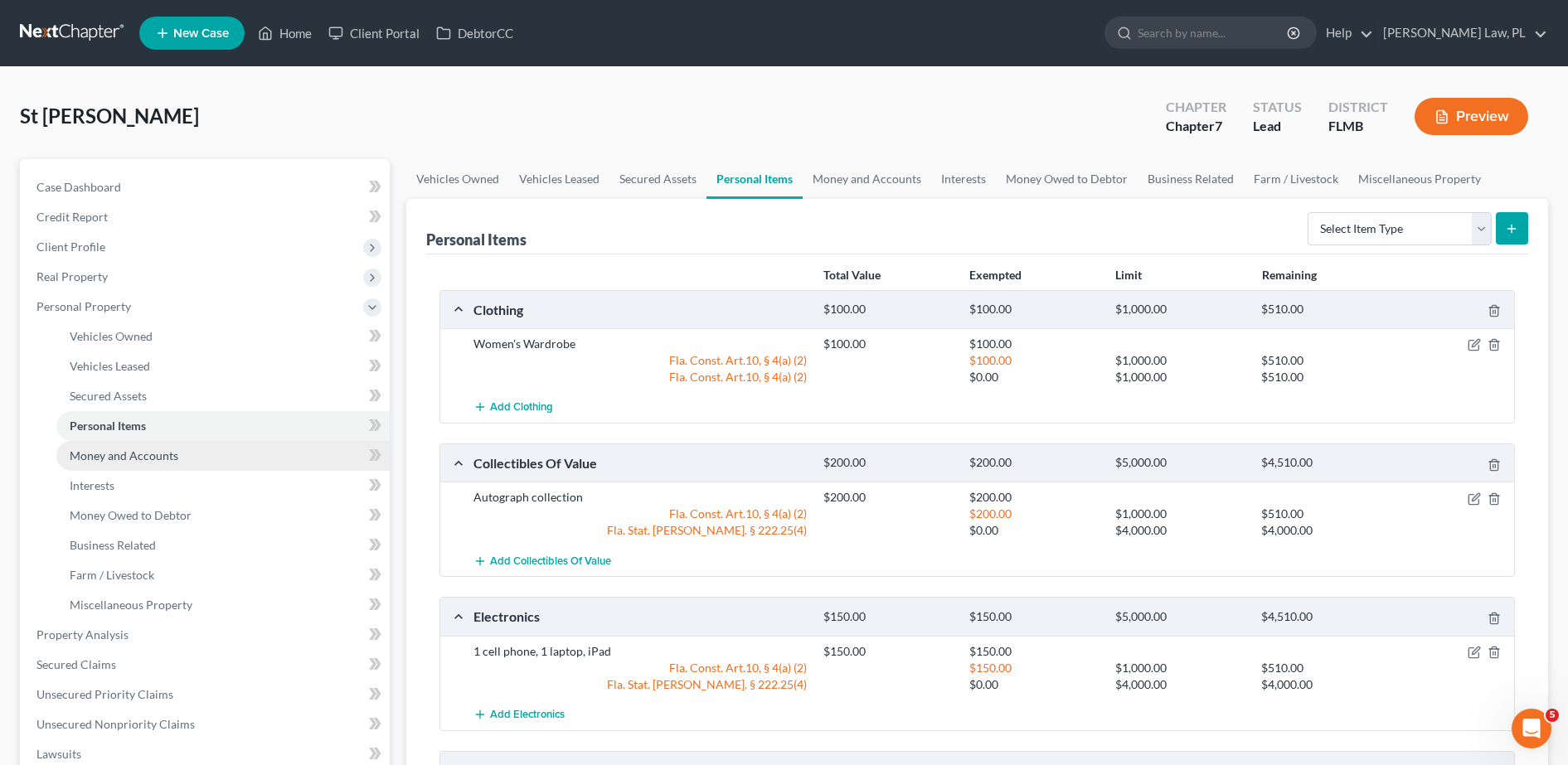
click at [135, 465] on link "Money and Accounts" at bounding box center [223, 456] width 334 height 30
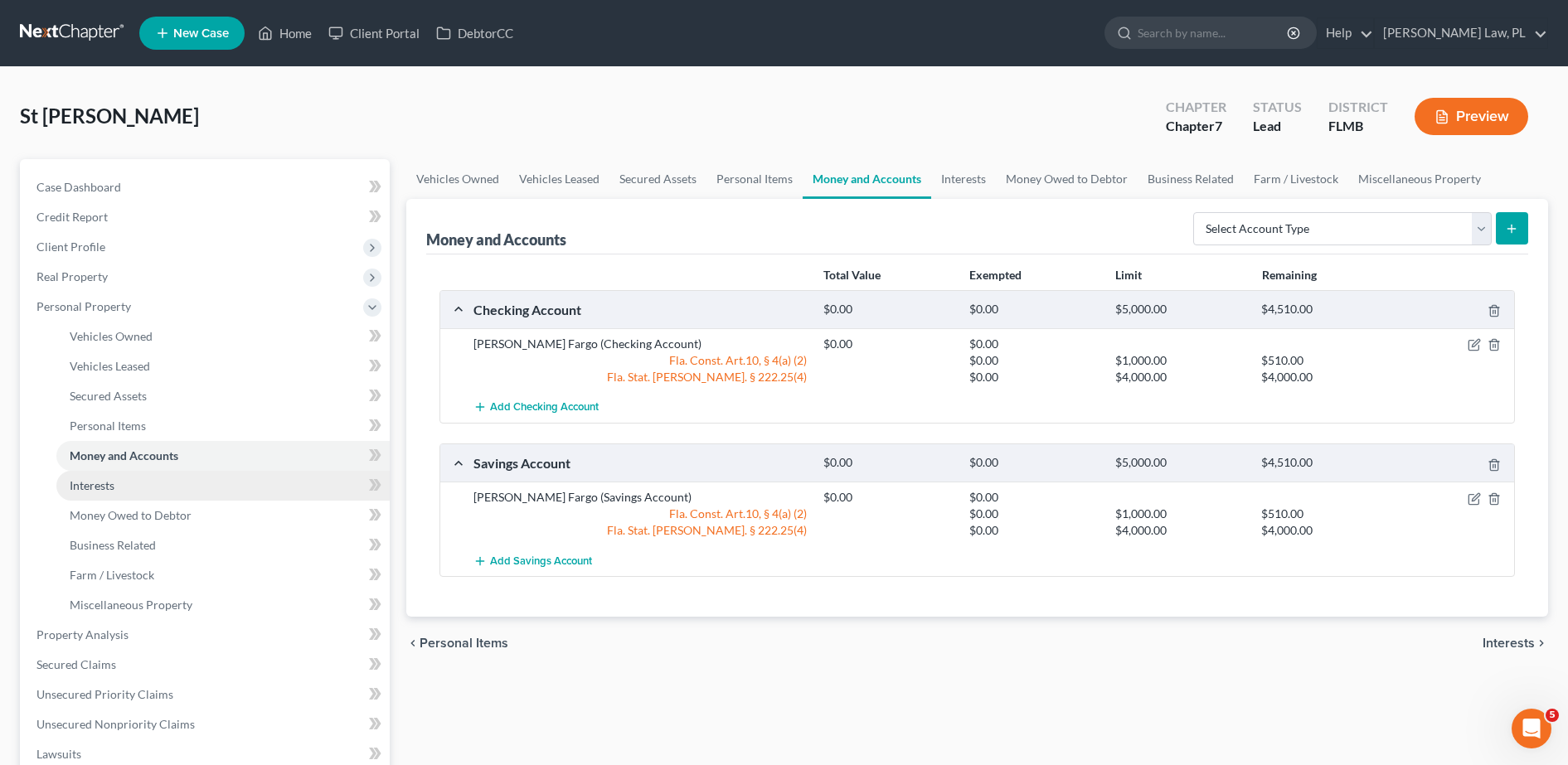
click at [127, 494] on link "Interests" at bounding box center [223, 485] width 334 height 30
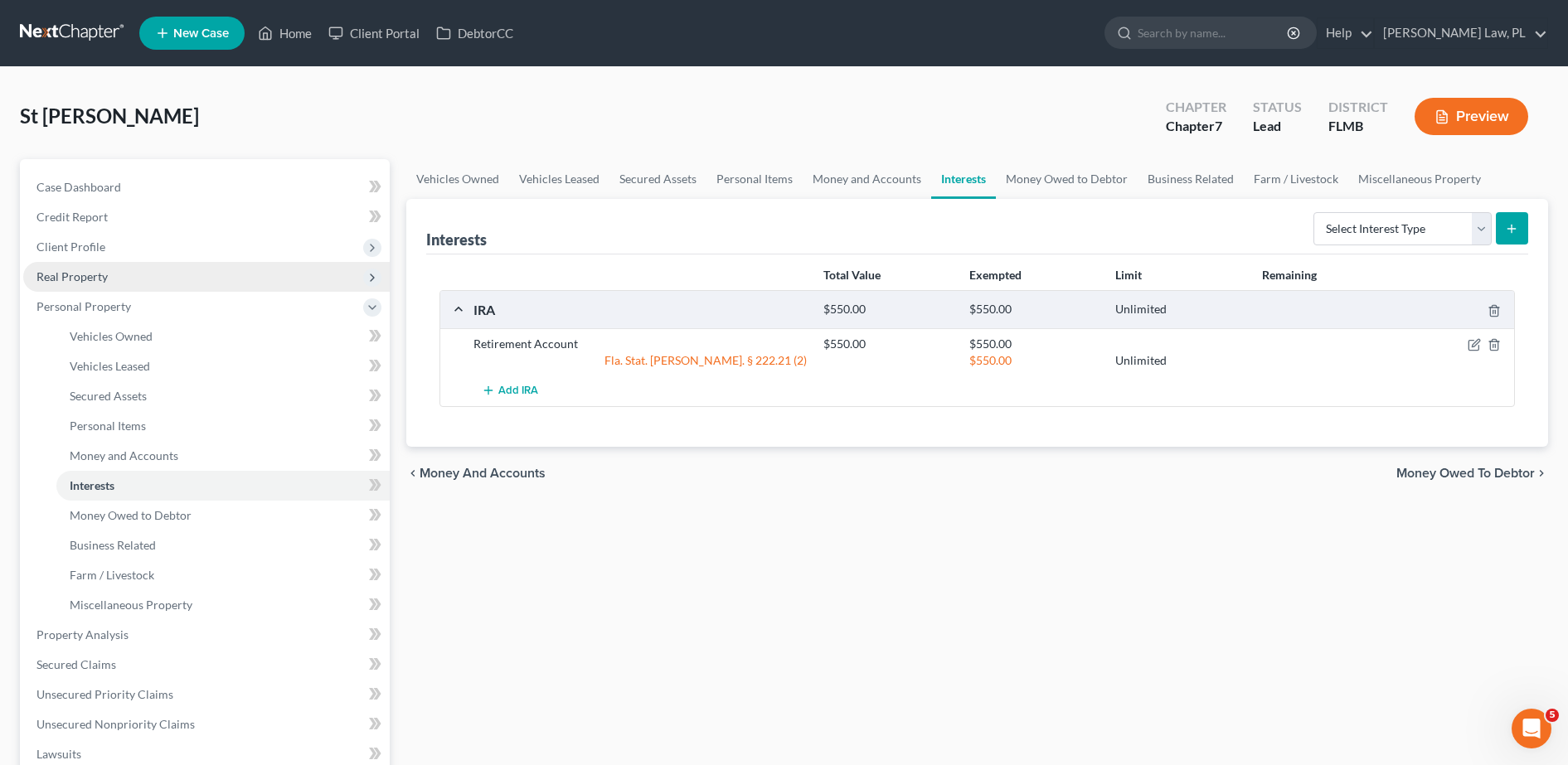
click at [92, 273] on span "Real Property" at bounding box center [72, 276] width 71 height 14
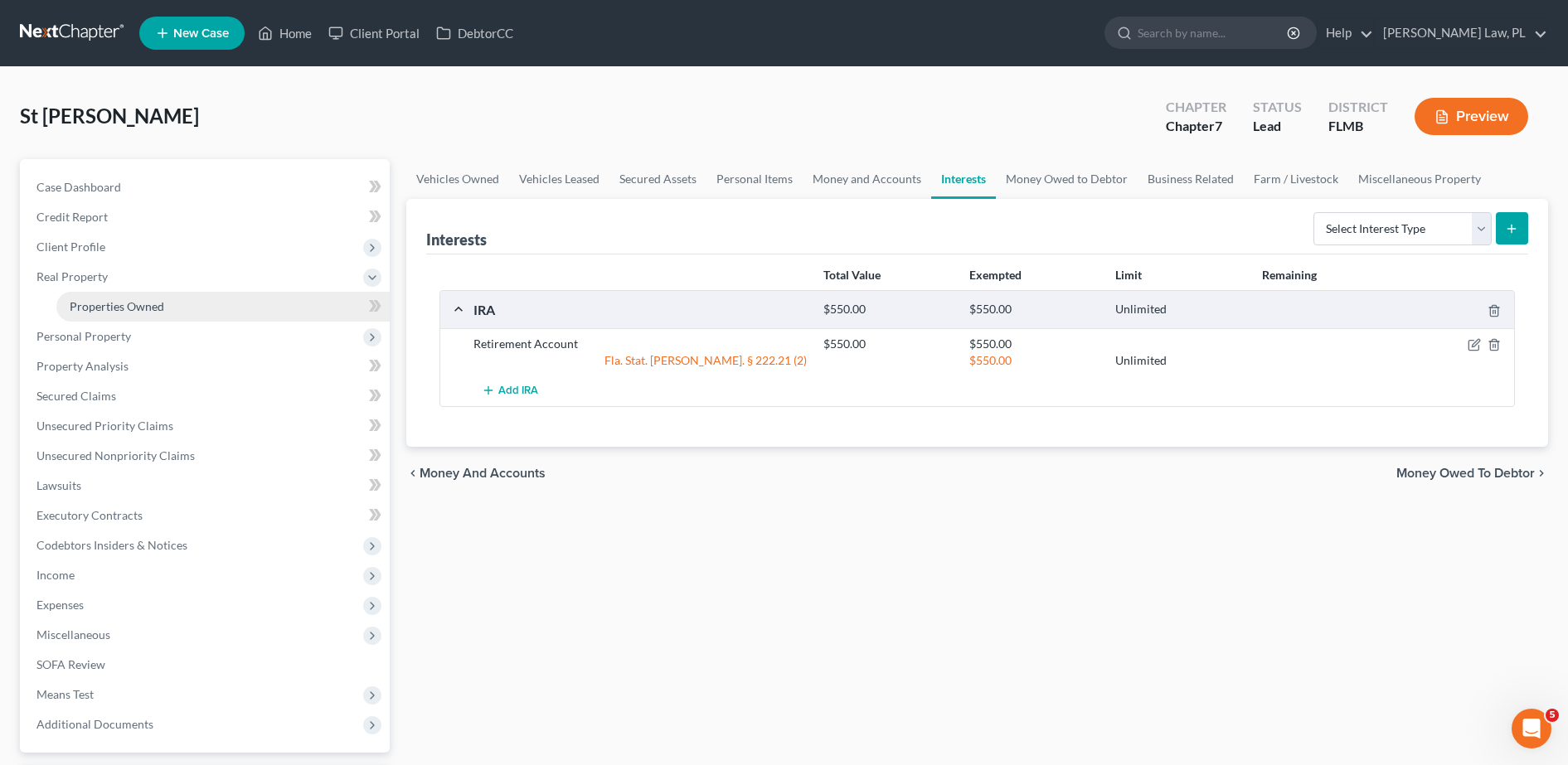
click at [115, 310] on span "Properties Owned" at bounding box center [117, 306] width 95 height 14
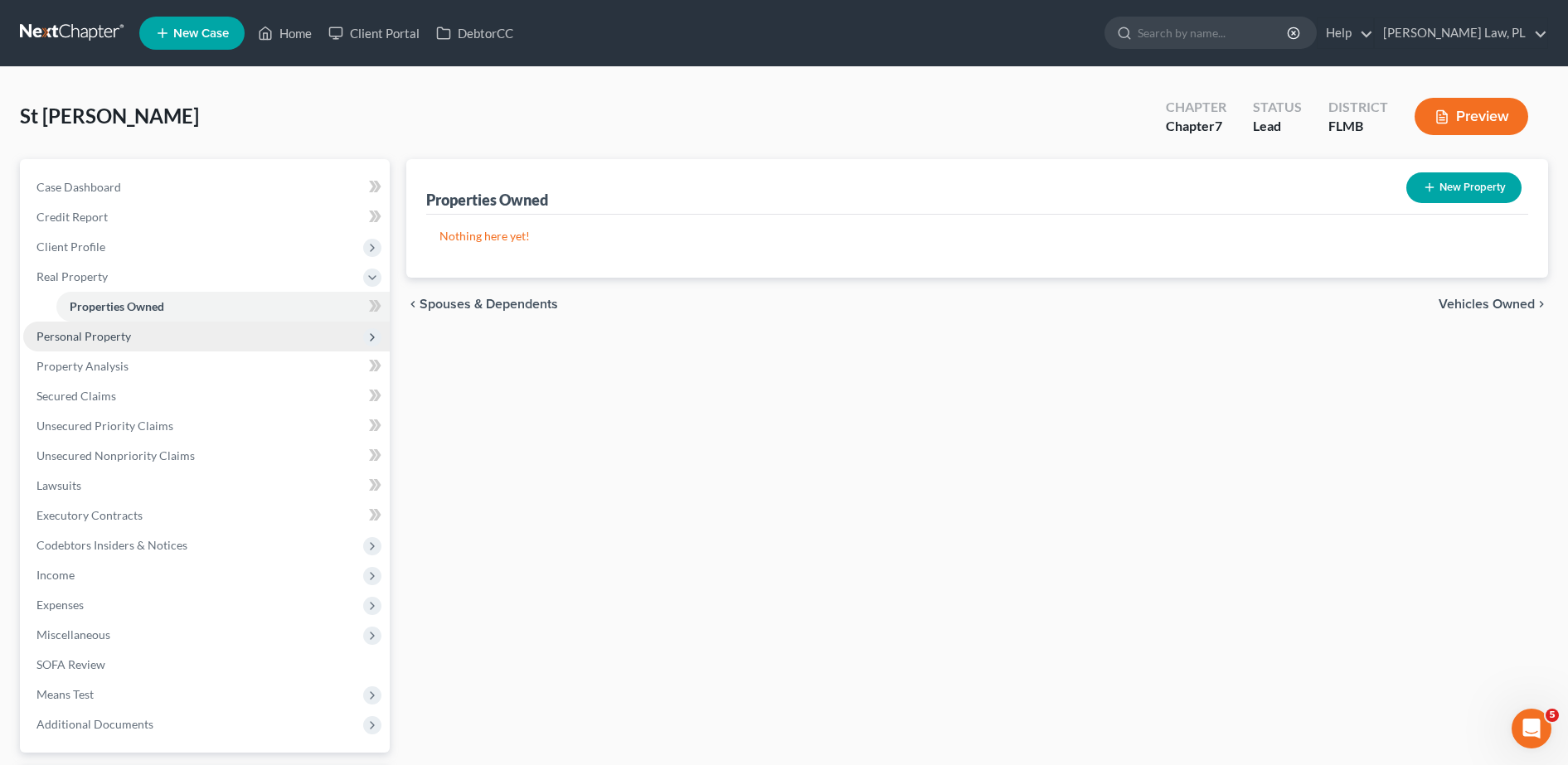
click at [170, 338] on span "Personal Property" at bounding box center [207, 337] width 367 height 30
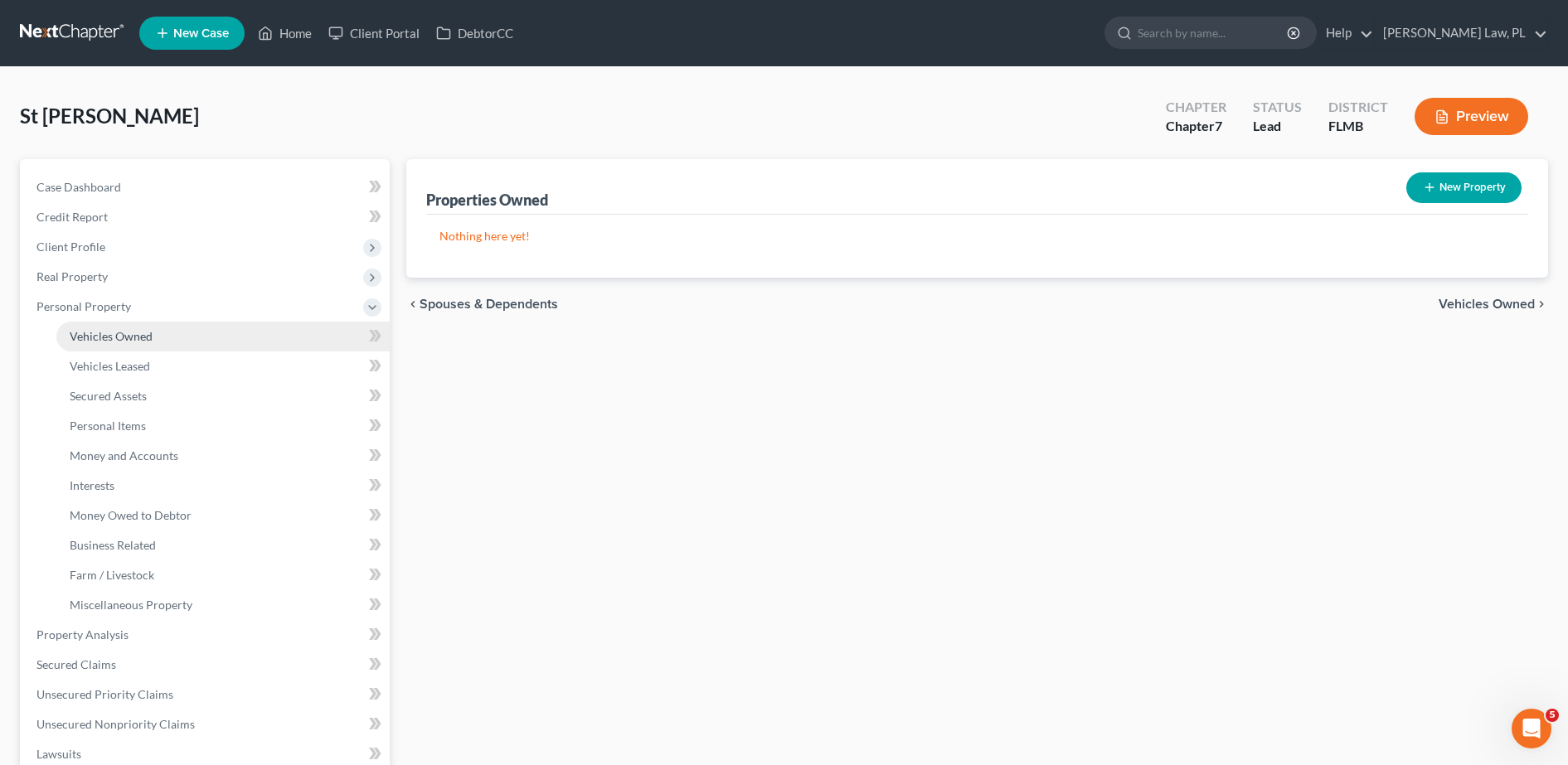
click at [109, 345] on link "Vehicles Owned" at bounding box center [223, 337] width 334 height 30
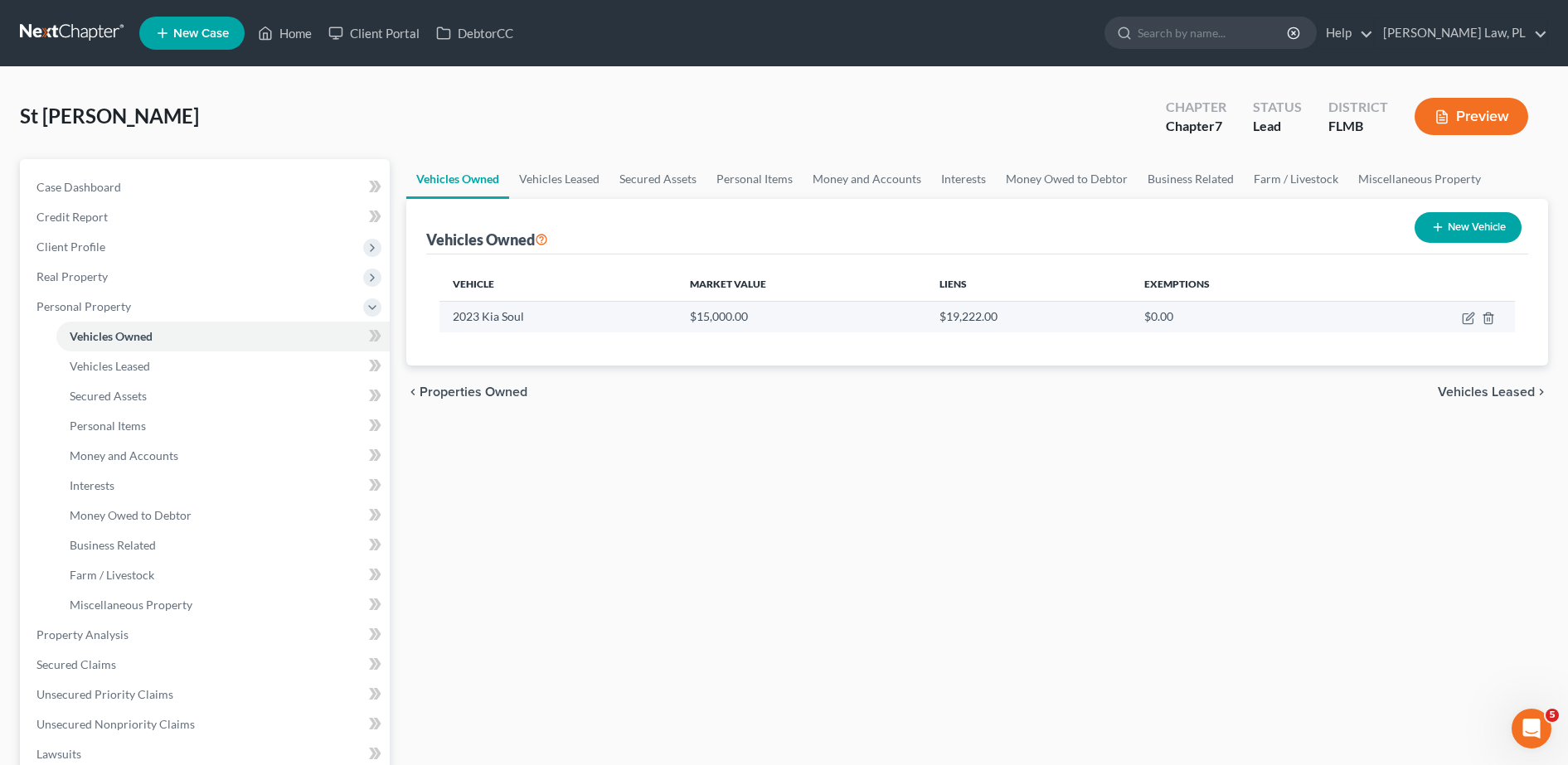
click at [1459, 324] on td at bounding box center [1434, 317] width 161 height 32
click at [1466, 316] on icon "button" at bounding box center [1468, 319] width 13 height 13
select select "0"
select select "3"
select select "1"
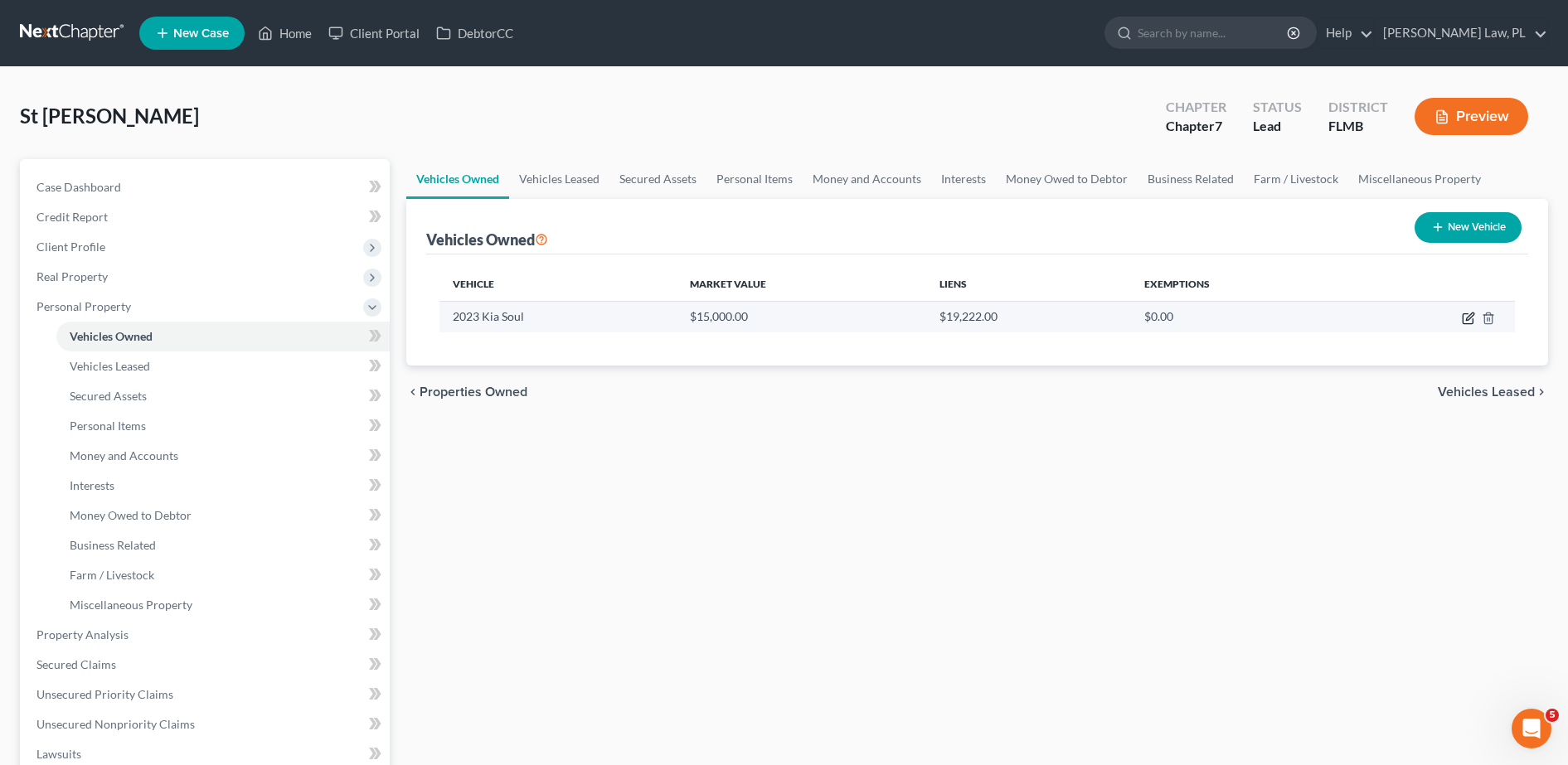
select select "0"
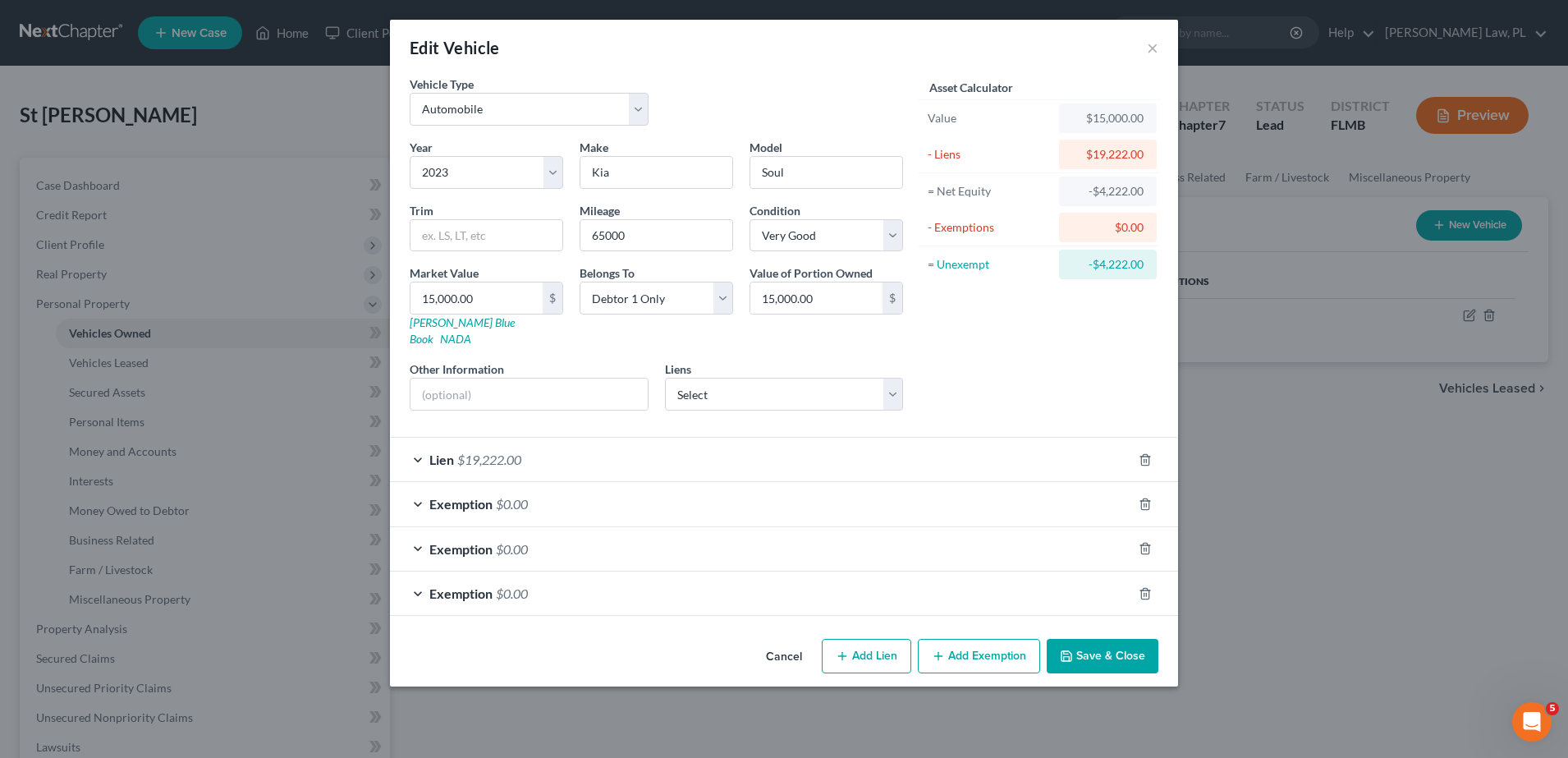
click at [1123, 644] on button "Save & Close" at bounding box center [1103, 656] width 112 height 35
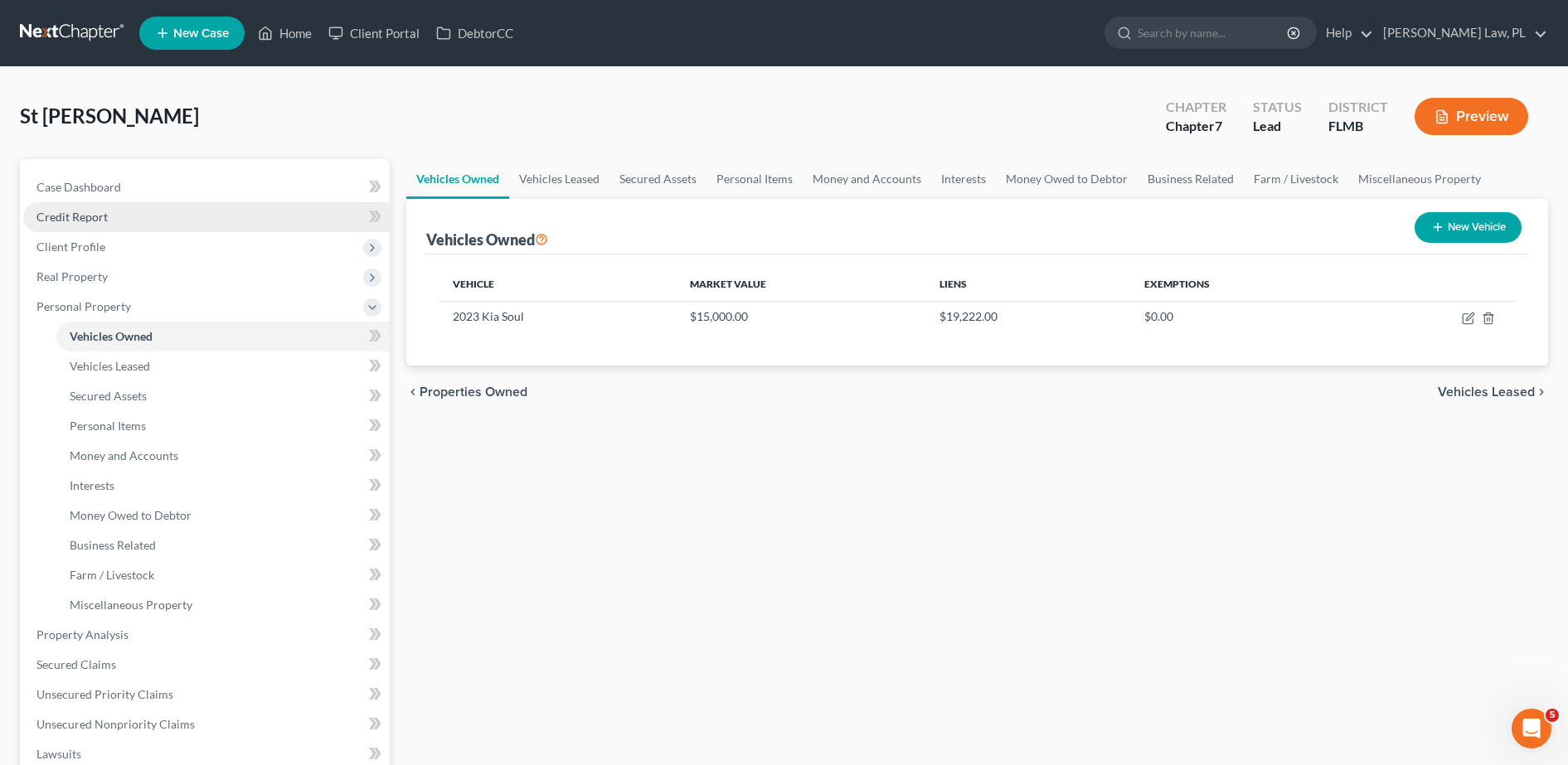
scroll to position [158, 0]
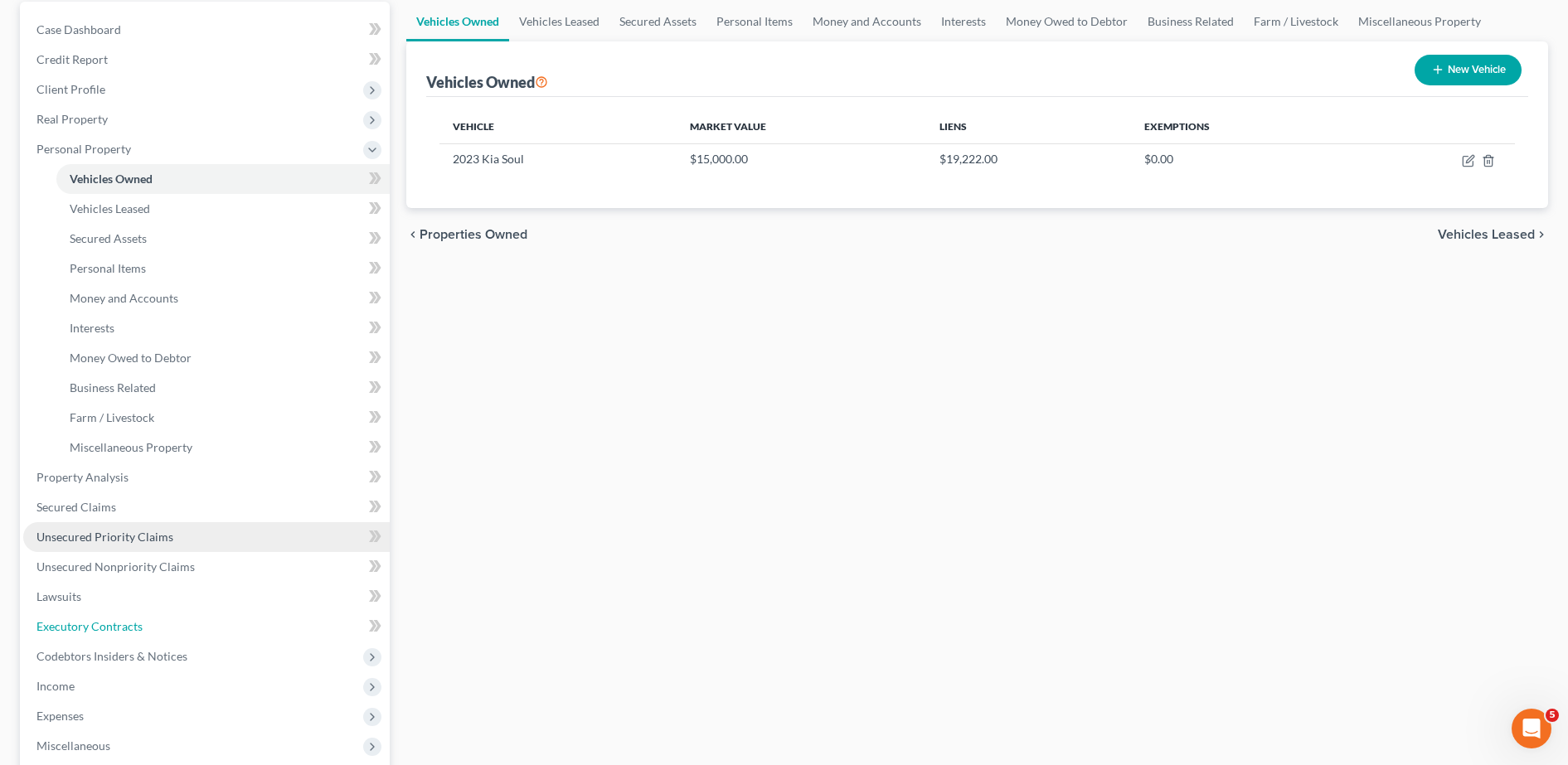
click at [143, 637] on link "Executory Contracts" at bounding box center [207, 626] width 367 height 30
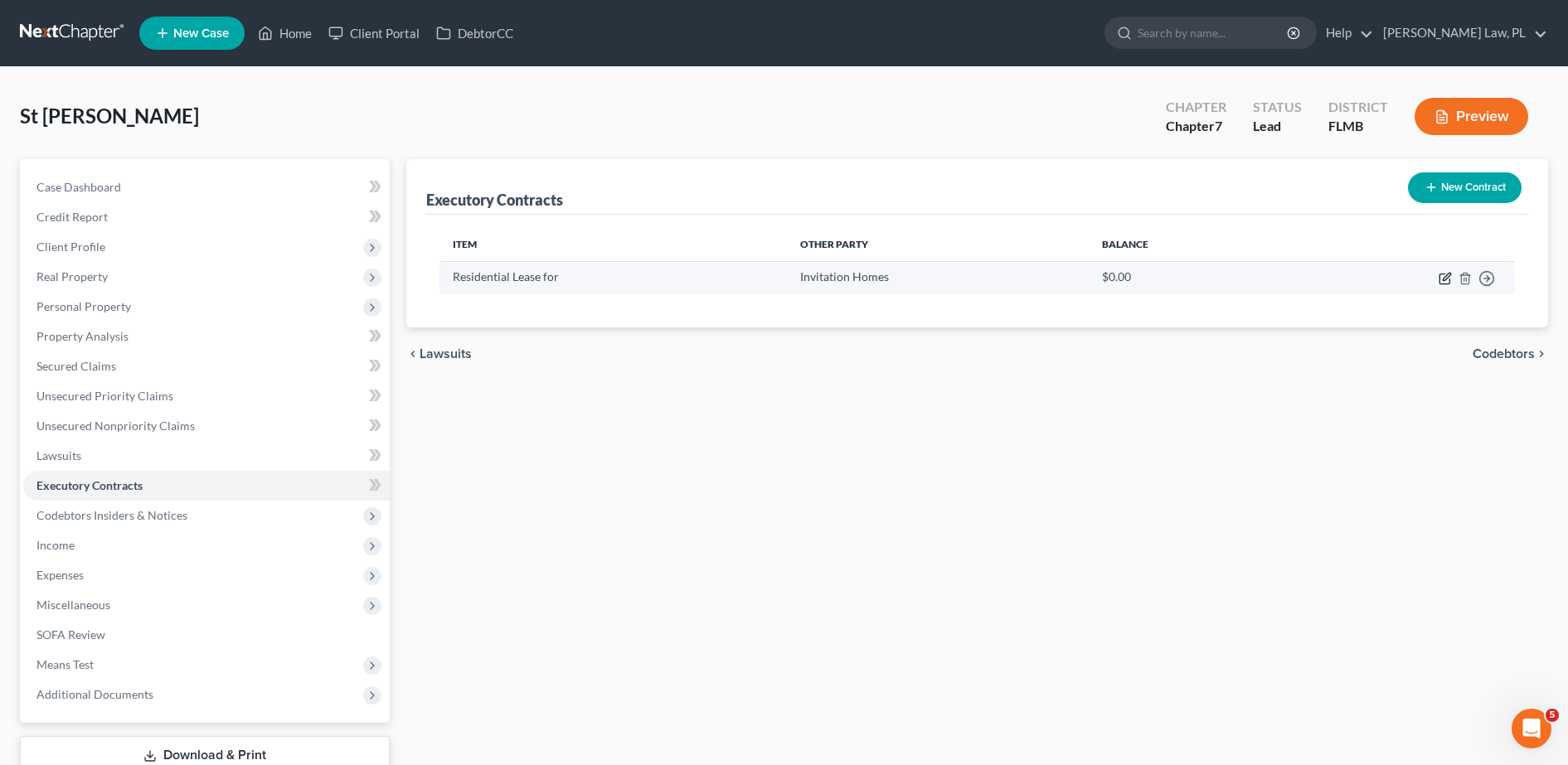
click at [1444, 280] on icon "button" at bounding box center [1446, 276] width 7 height 7
select select "0"
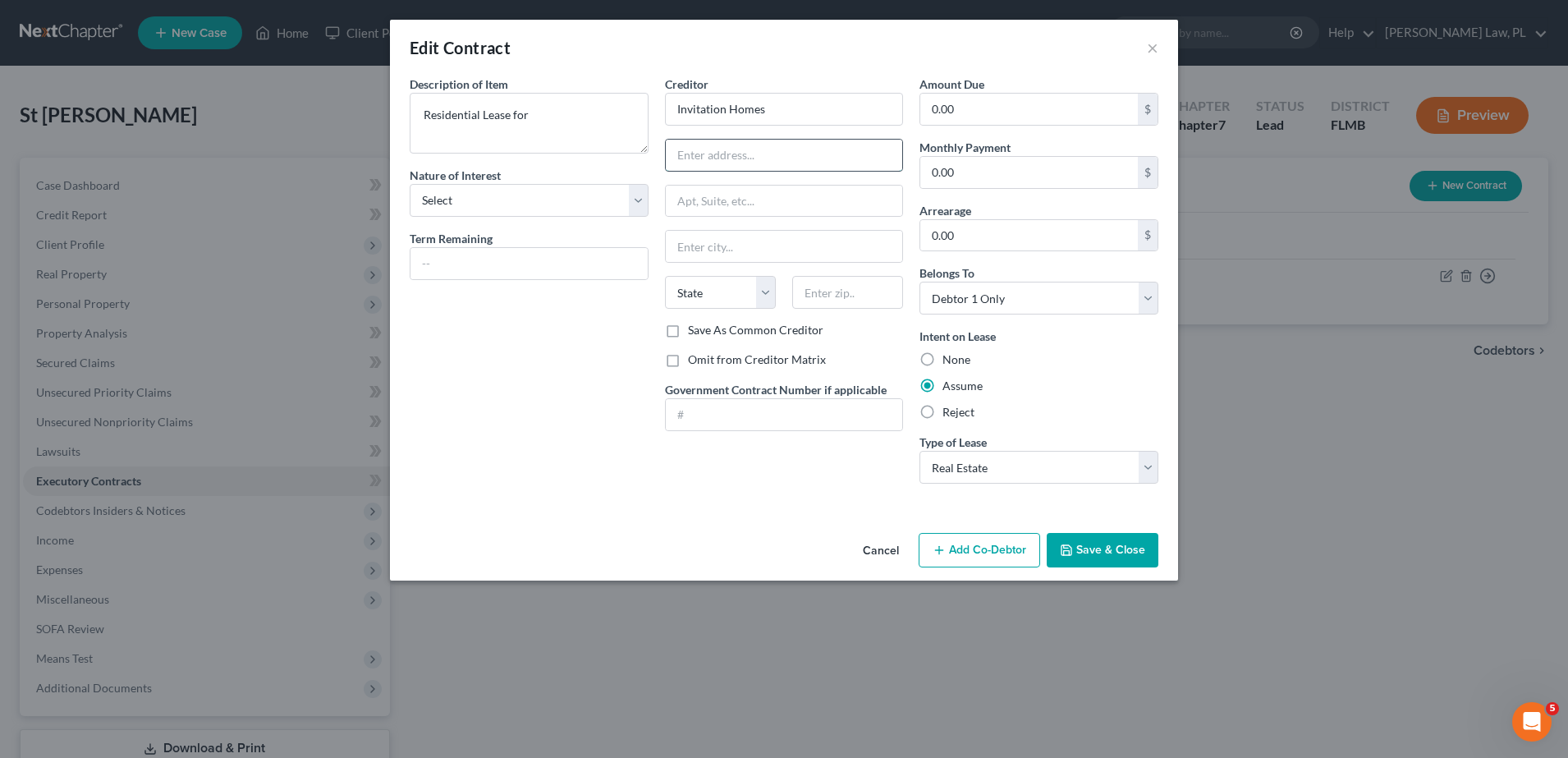
click at [746, 164] on input "text" at bounding box center [784, 155] width 238 height 31
paste input "873 Talmadge Ave SE, Palm Bay, FL 32909"
type input "873 Talmadge Ave SE, Palm Bay, FL 32909"
click at [850, 291] on input "text" at bounding box center [847, 293] width 111 height 33
type input "32909"
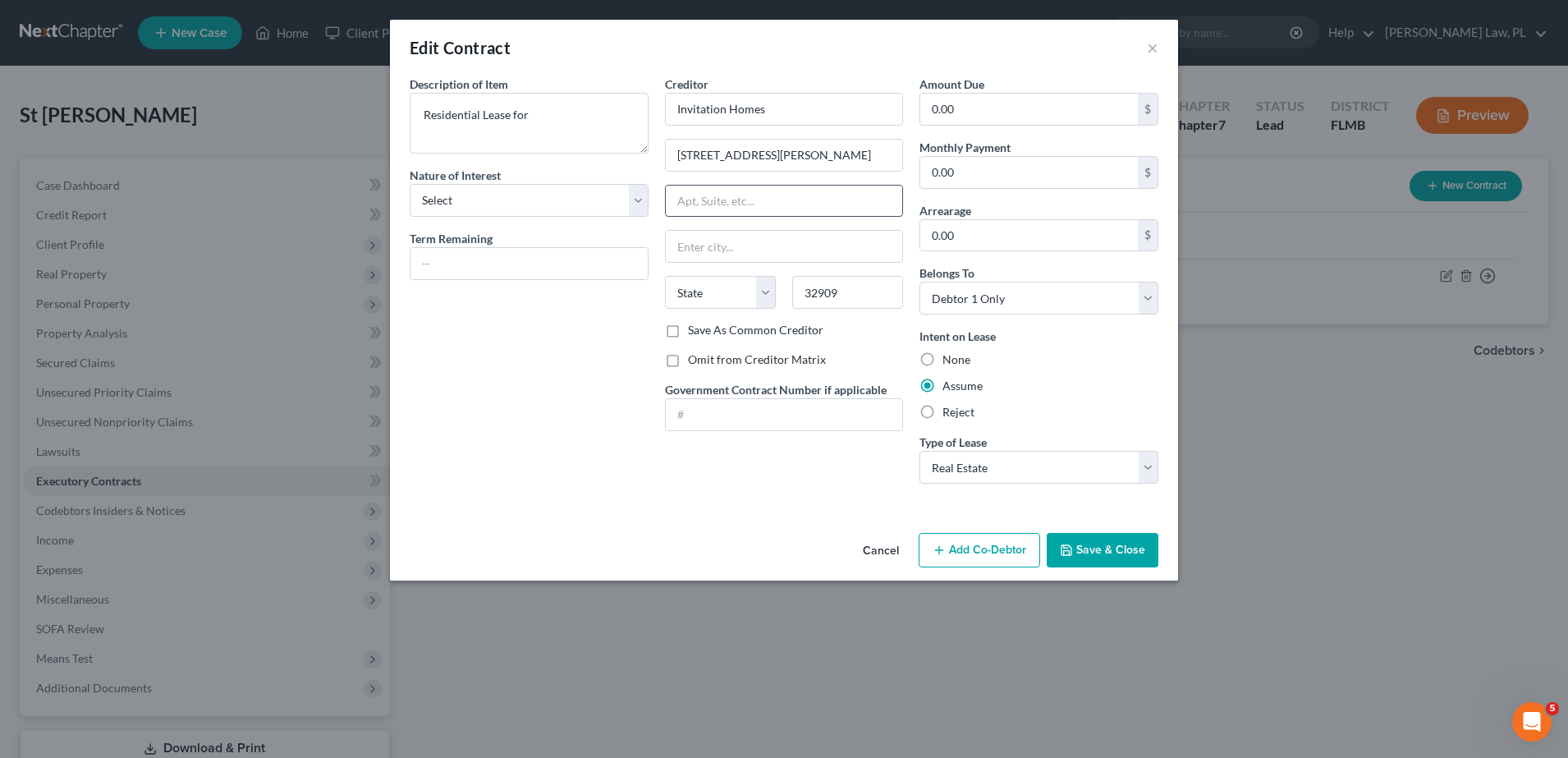
click at [496, 359] on div "Description of non-residential real property * Description of Item * Residentia…" at bounding box center [528, 286] width 256 height 421
type input "Palm Bay"
select select "9"
drag, startPoint x: 782, startPoint y: 162, endPoint x: 918, endPoint y: 178, distance: 136.9
click at [918, 178] on div "Description of non-residential real property * Description of Item * Residentia…" at bounding box center [783, 286] width 765 height 421
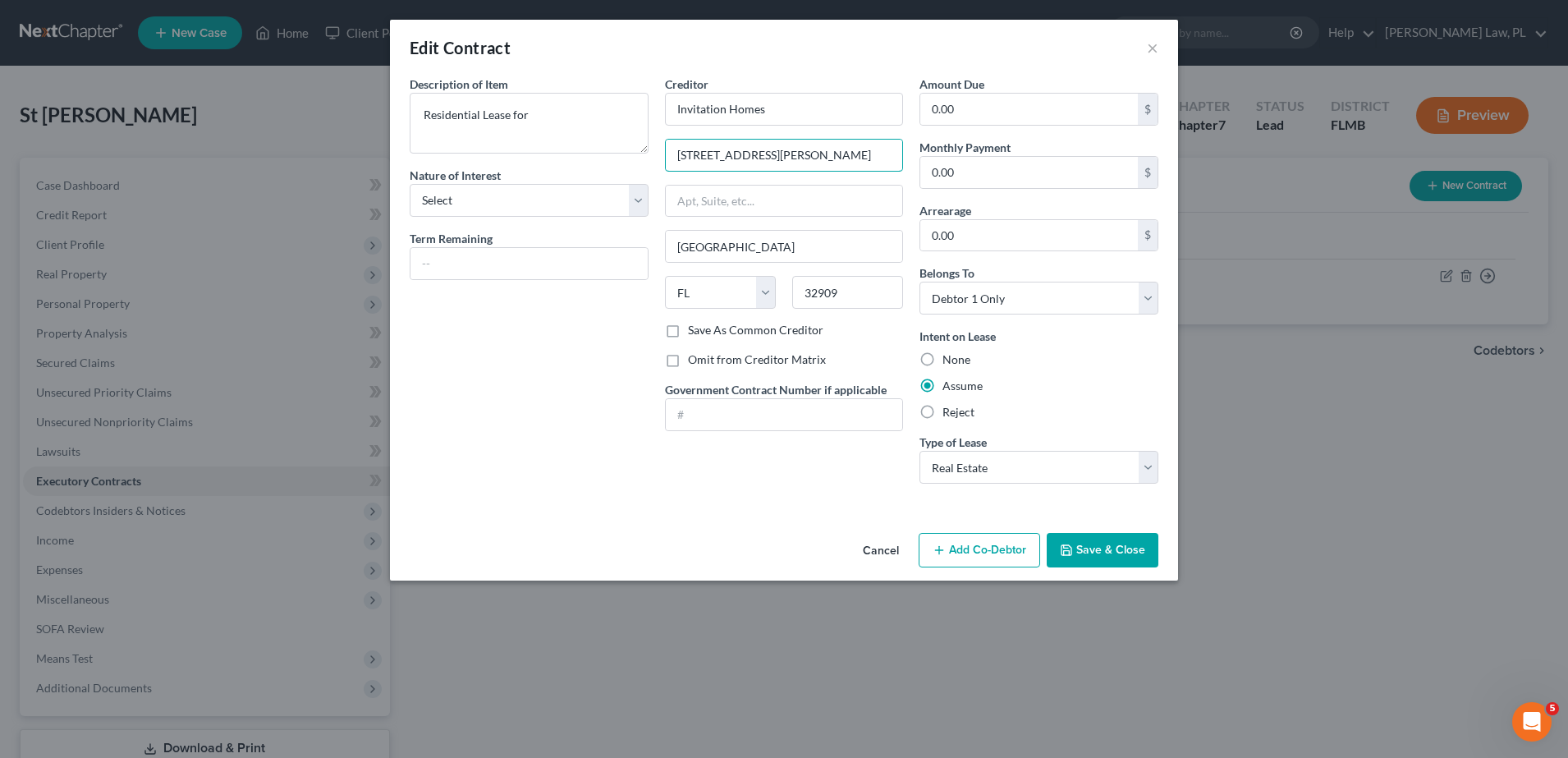
type input "873 Talmadge Ave SE"
click at [588, 345] on div "Description of non-residential real property * Description of Item * Residentia…" at bounding box center [528, 286] width 256 height 421
click at [1111, 559] on button "Save & Close" at bounding box center [1103, 550] width 112 height 35
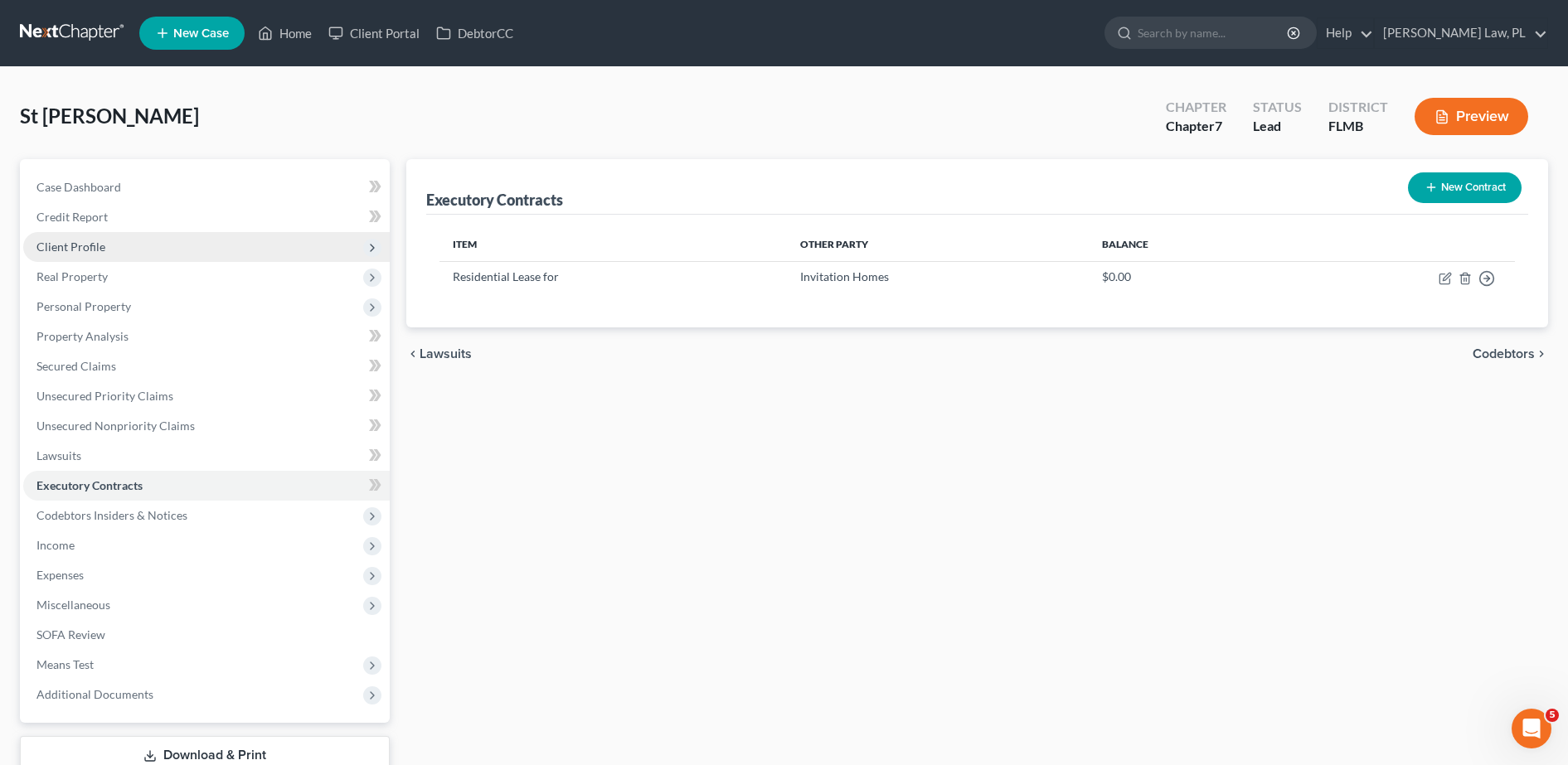
click at [193, 255] on span "Client Profile" at bounding box center [207, 247] width 367 height 30
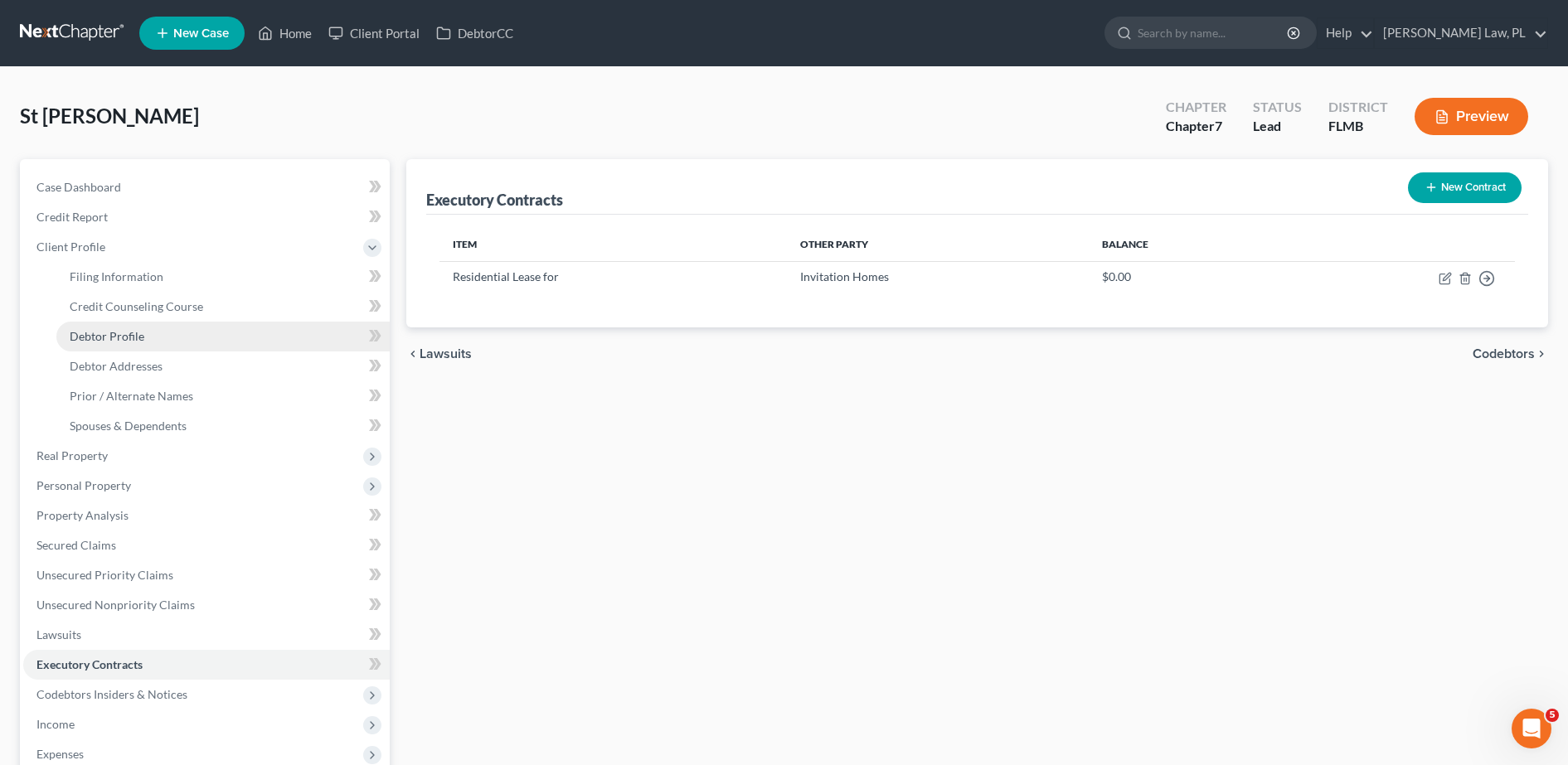
click at [144, 344] on link "Debtor Profile" at bounding box center [223, 337] width 334 height 30
select select "0"
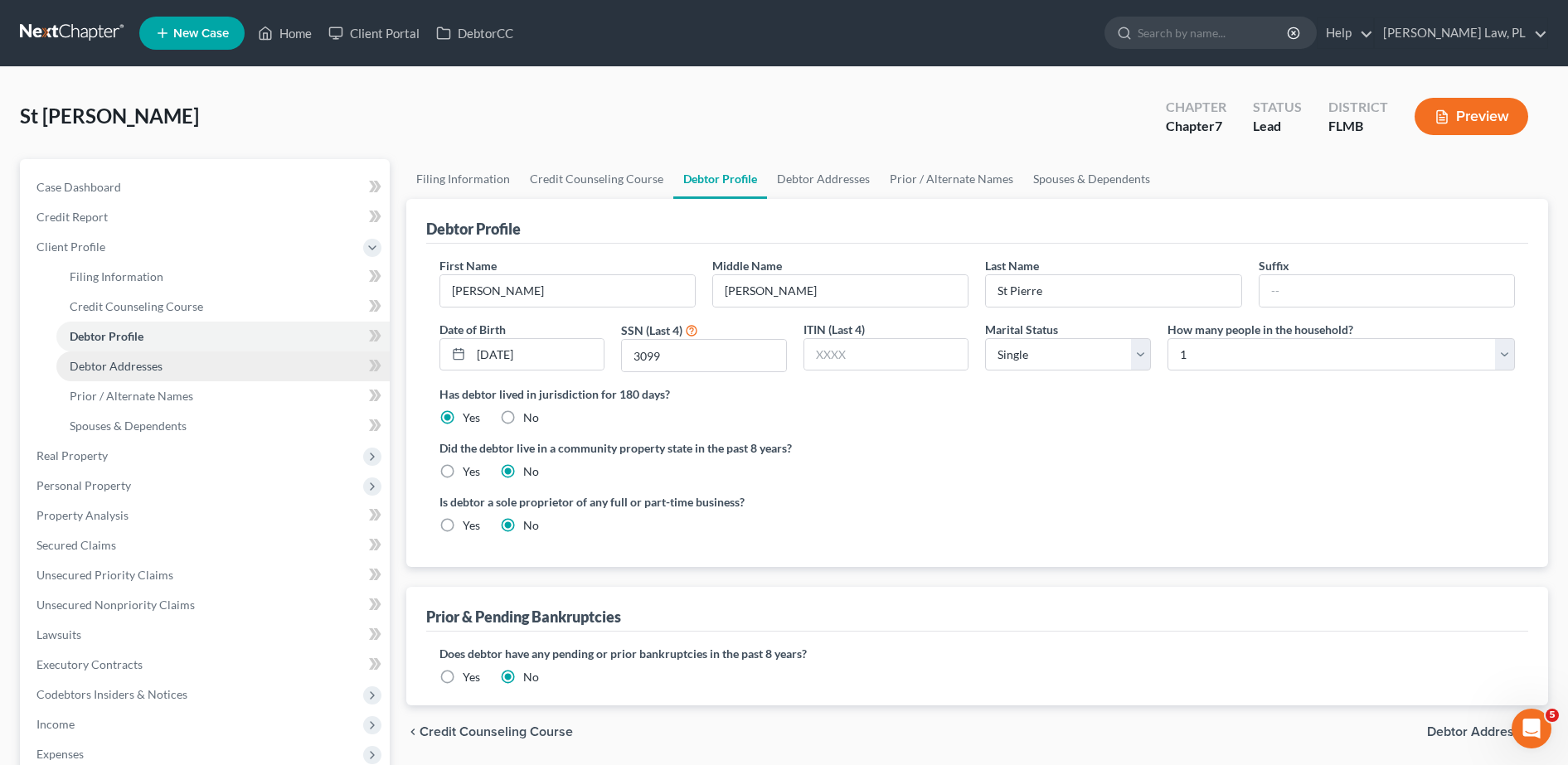
click at [167, 363] on link "Debtor Addresses" at bounding box center [223, 367] width 334 height 30
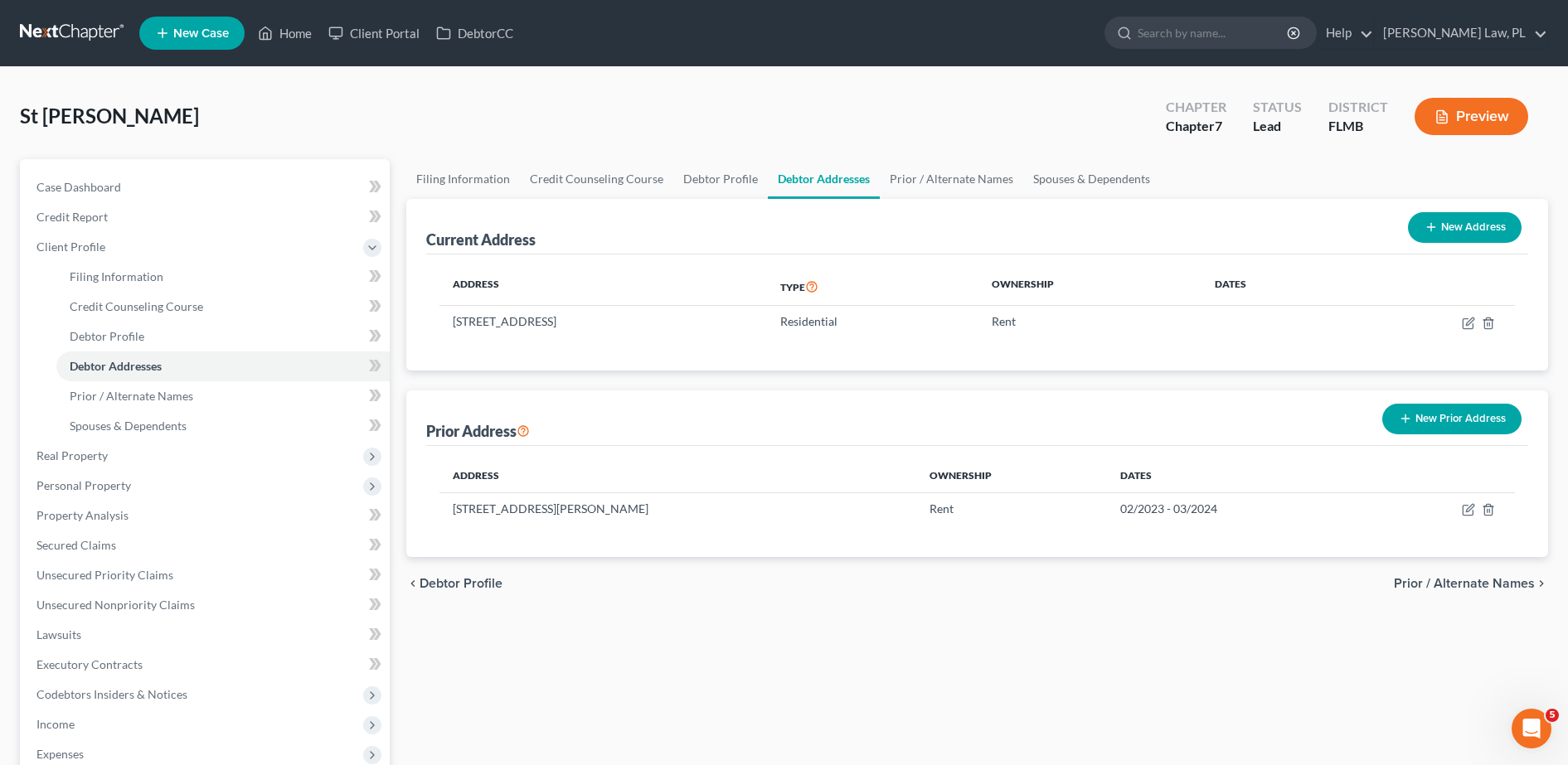
drag, startPoint x: 709, startPoint y: 326, endPoint x: 437, endPoint y: 322, distance: 272.0
click at [437, 322] on div "Address Type Ownership Dates 2845 Forest Run Drive, Melbourne, FL 32935 Residen…" at bounding box center [977, 313] width 1102 height 116
copy table "Address Type Ownership Dates 2845 Forest Run Drive, Melbourne, FL 32935"
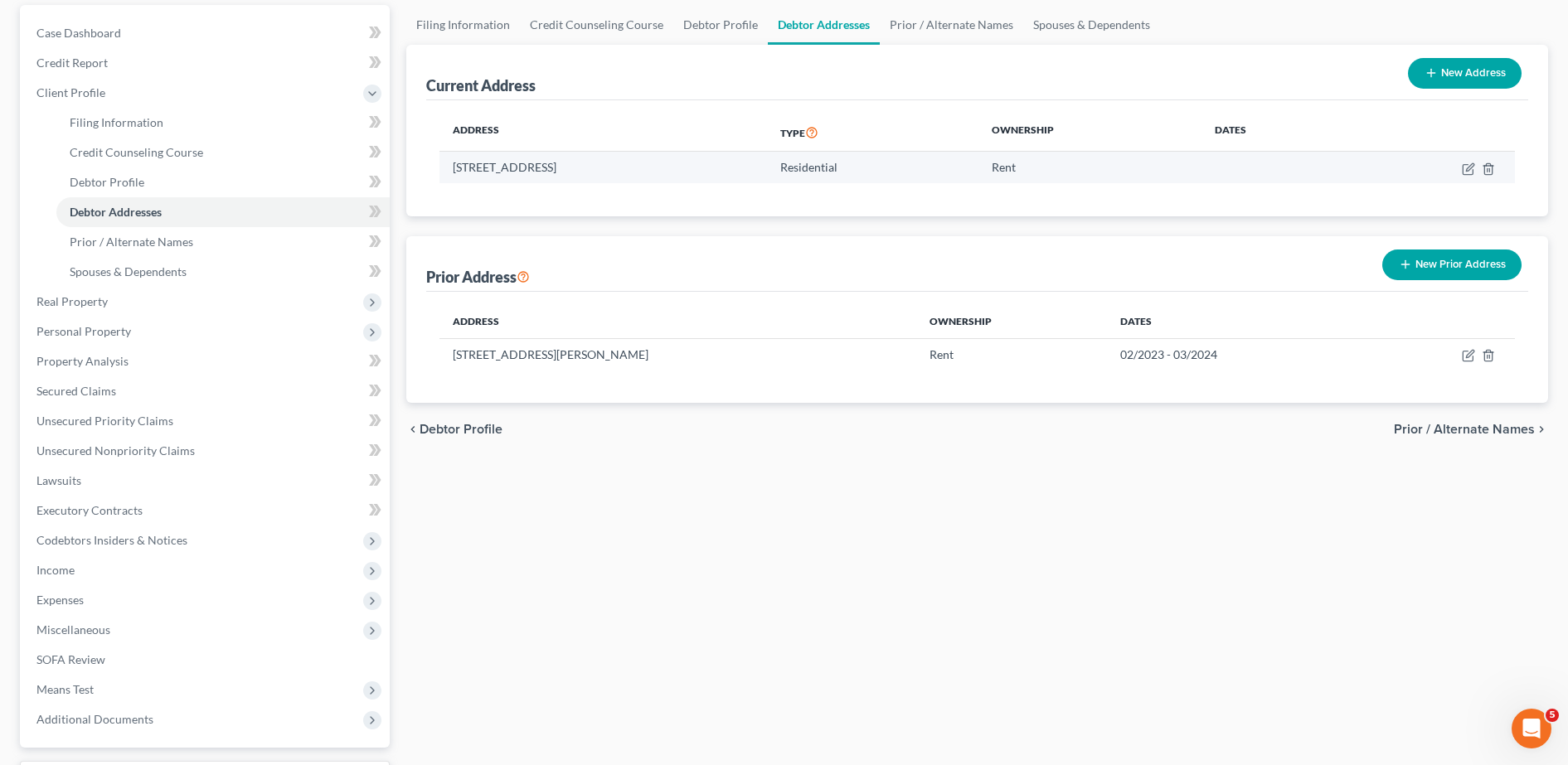
click at [675, 184] on div "Address Type Ownership Dates 2845 Forest Run Drive, Melbourne, FL 32935 Residen…" at bounding box center [977, 158] width 1102 height 116
click at [703, 163] on td "2845 Forest Run Drive, Melbourne, FL 32935" at bounding box center [603, 168] width 328 height 32
drag, startPoint x: 703, startPoint y: 163, endPoint x: 452, endPoint y: 160, distance: 251.0
click at [452, 160] on td "2845 Forest Run Drive, Melbourne, FL 32935" at bounding box center [603, 168] width 328 height 32
copy td "2845 Forest Run Drive, Melbourne, FL 32935"
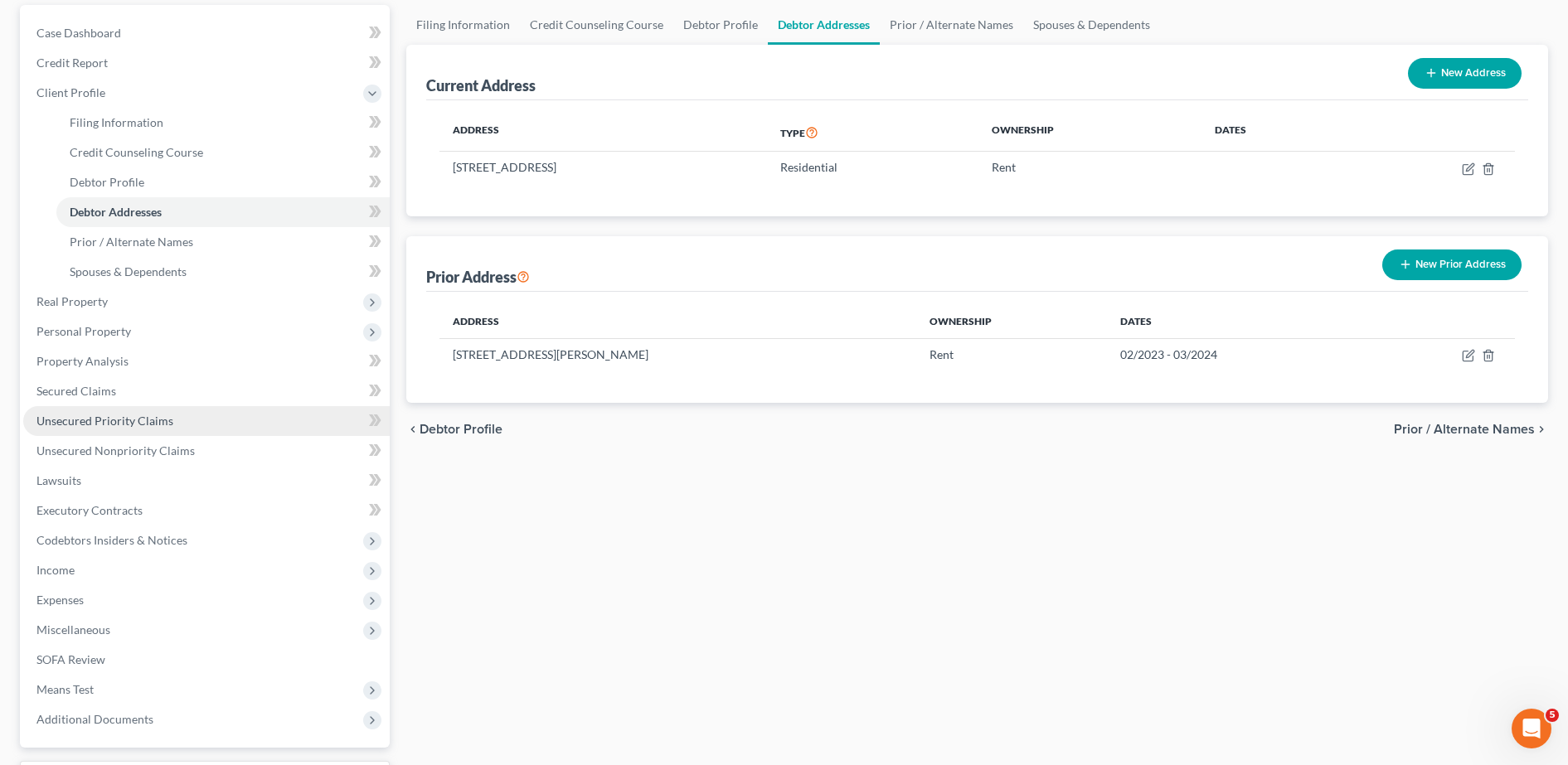
click at [165, 411] on link "Unsecured Priority Claims" at bounding box center [207, 421] width 367 height 30
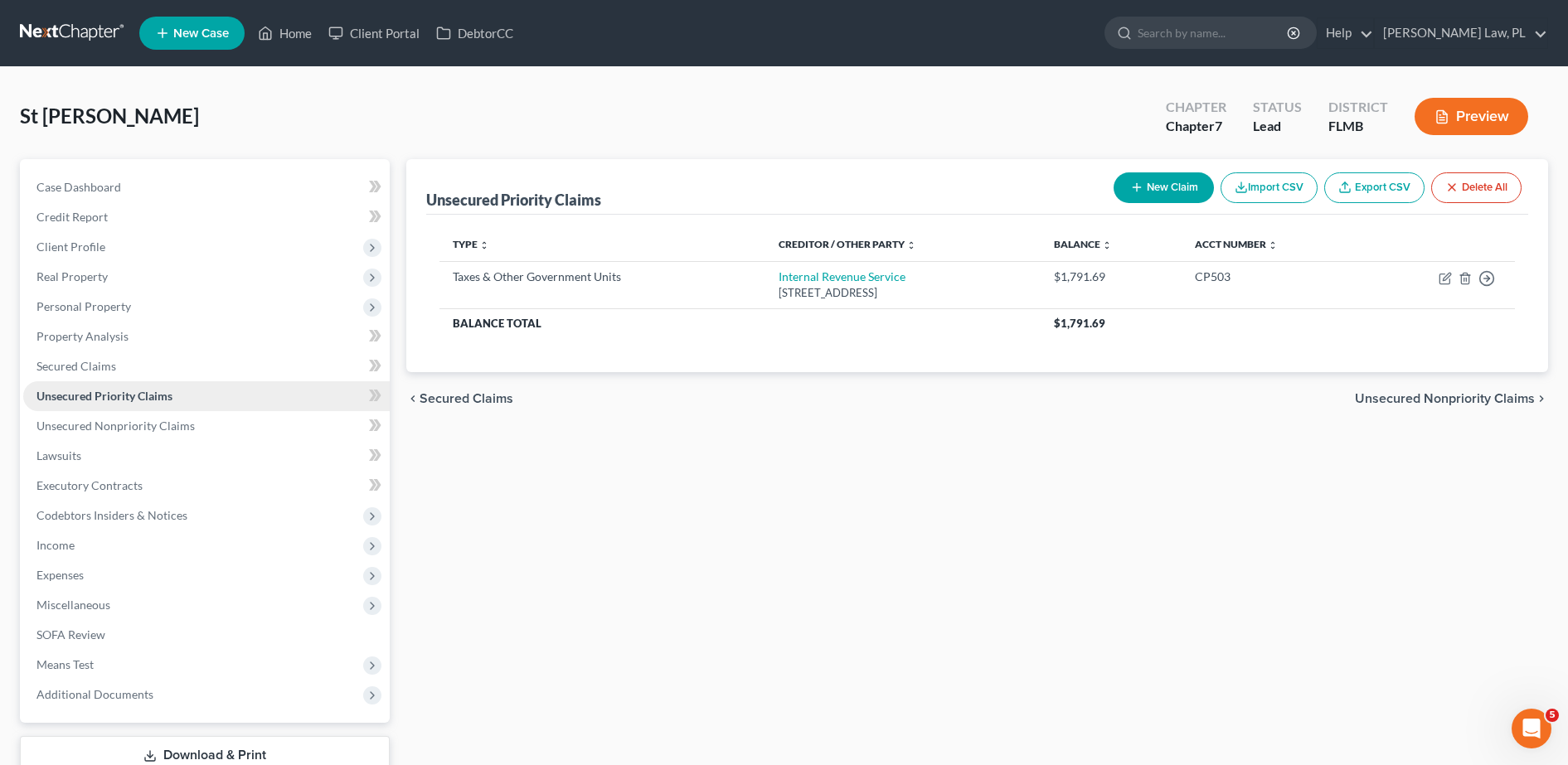
click at [222, 408] on link "Unsecured Priority Claims" at bounding box center [207, 396] width 367 height 30
click at [205, 425] on link "Unsecured Nonpriority Claims" at bounding box center [207, 426] width 367 height 30
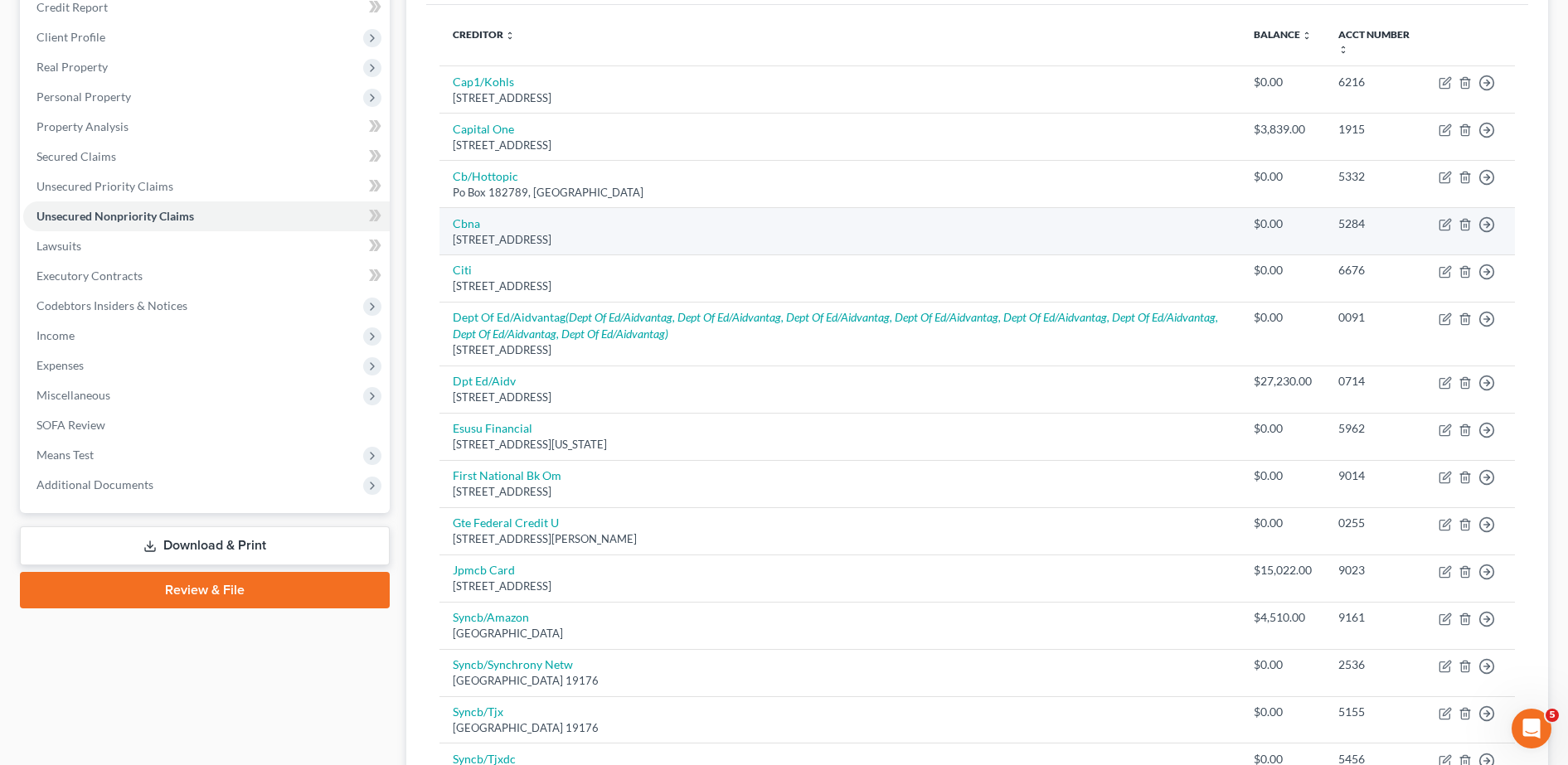
scroll to position [209, 0]
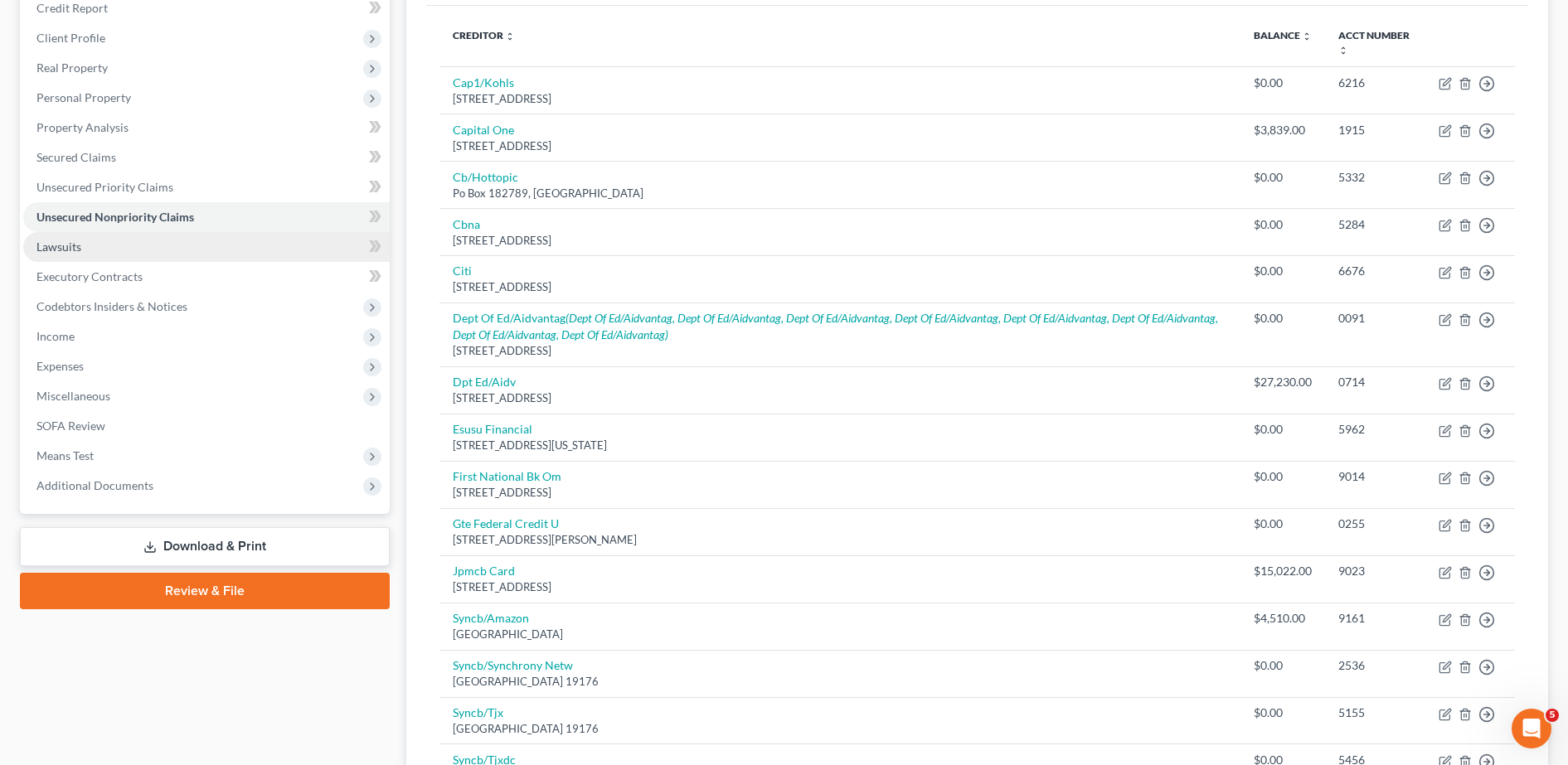
click at [107, 256] on link "Lawsuits" at bounding box center [207, 247] width 367 height 30
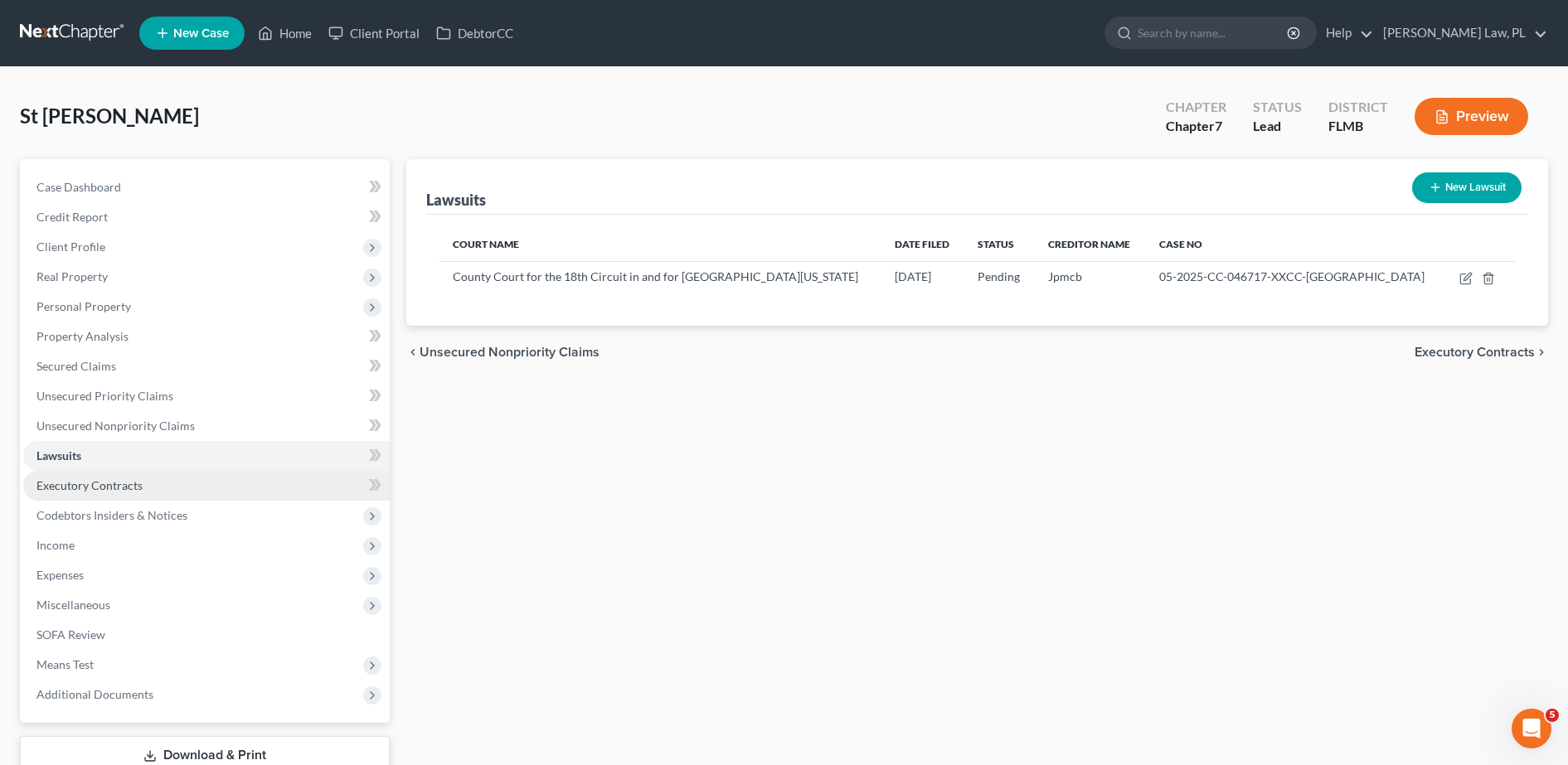
click at [125, 489] on span "Executory Contracts" at bounding box center [90, 485] width 106 height 14
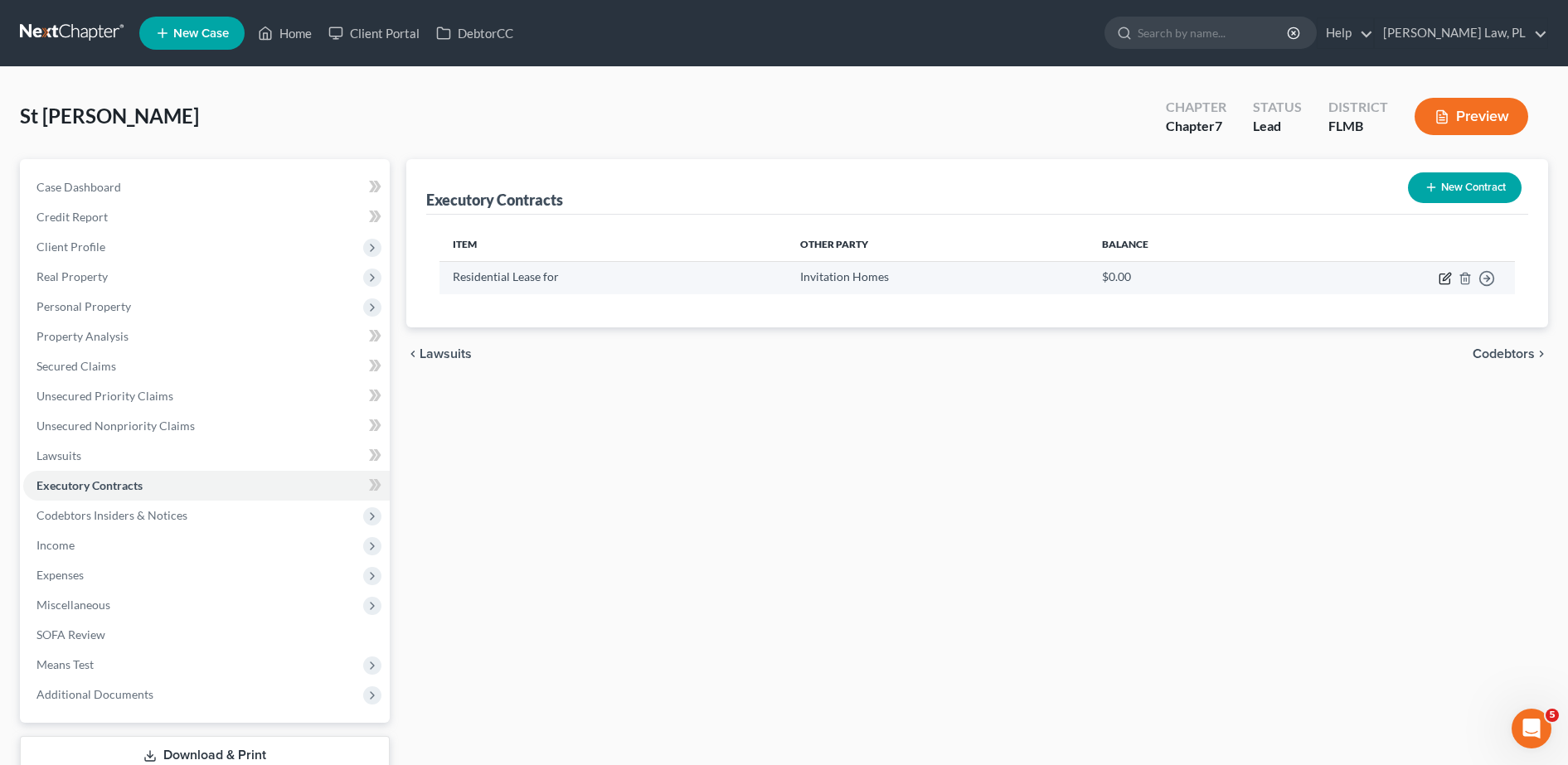
click at [1439, 272] on icon "button" at bounding box center [1445, 279] width 13 height 13
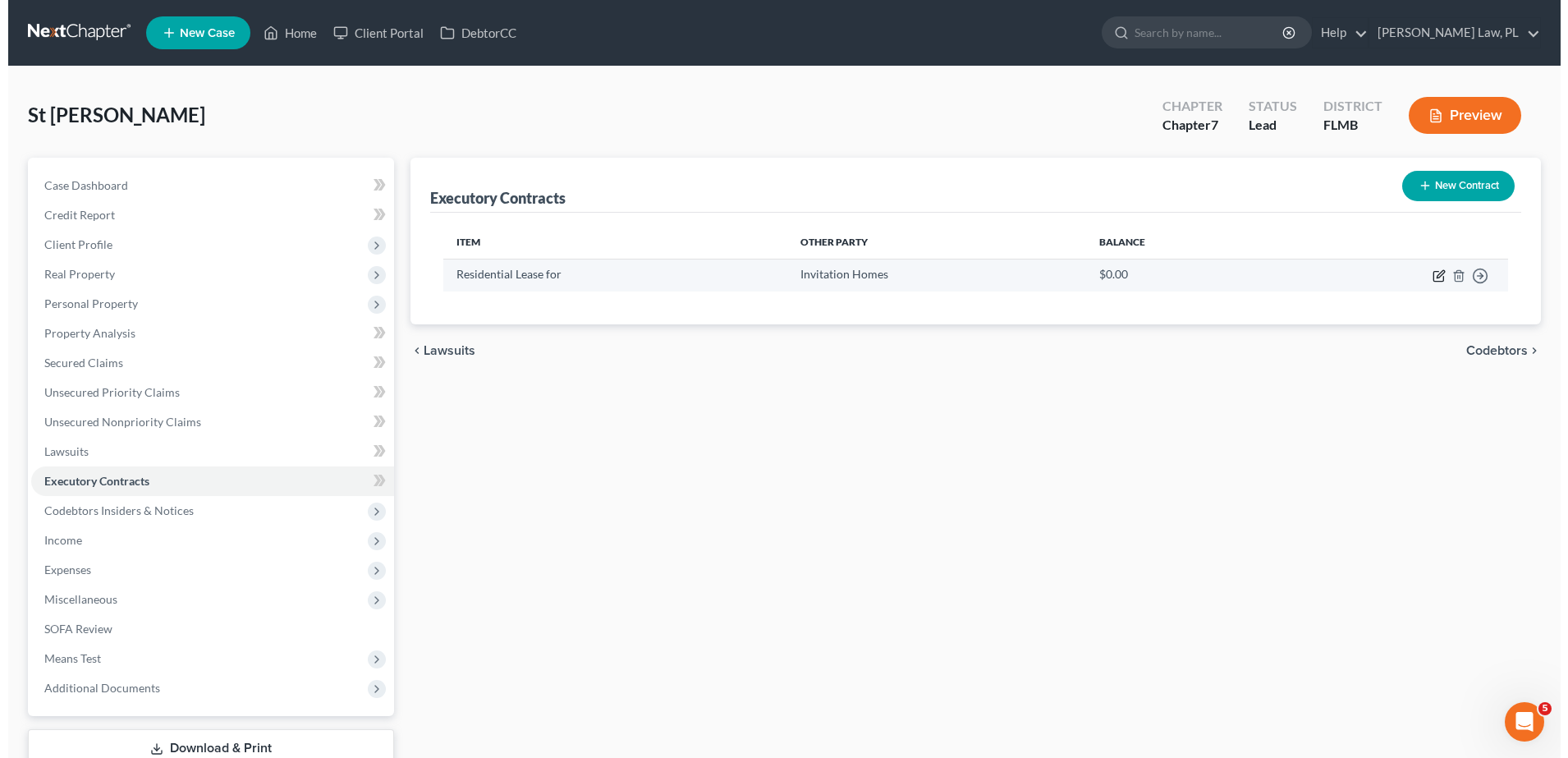
select select "9"
select select "0"
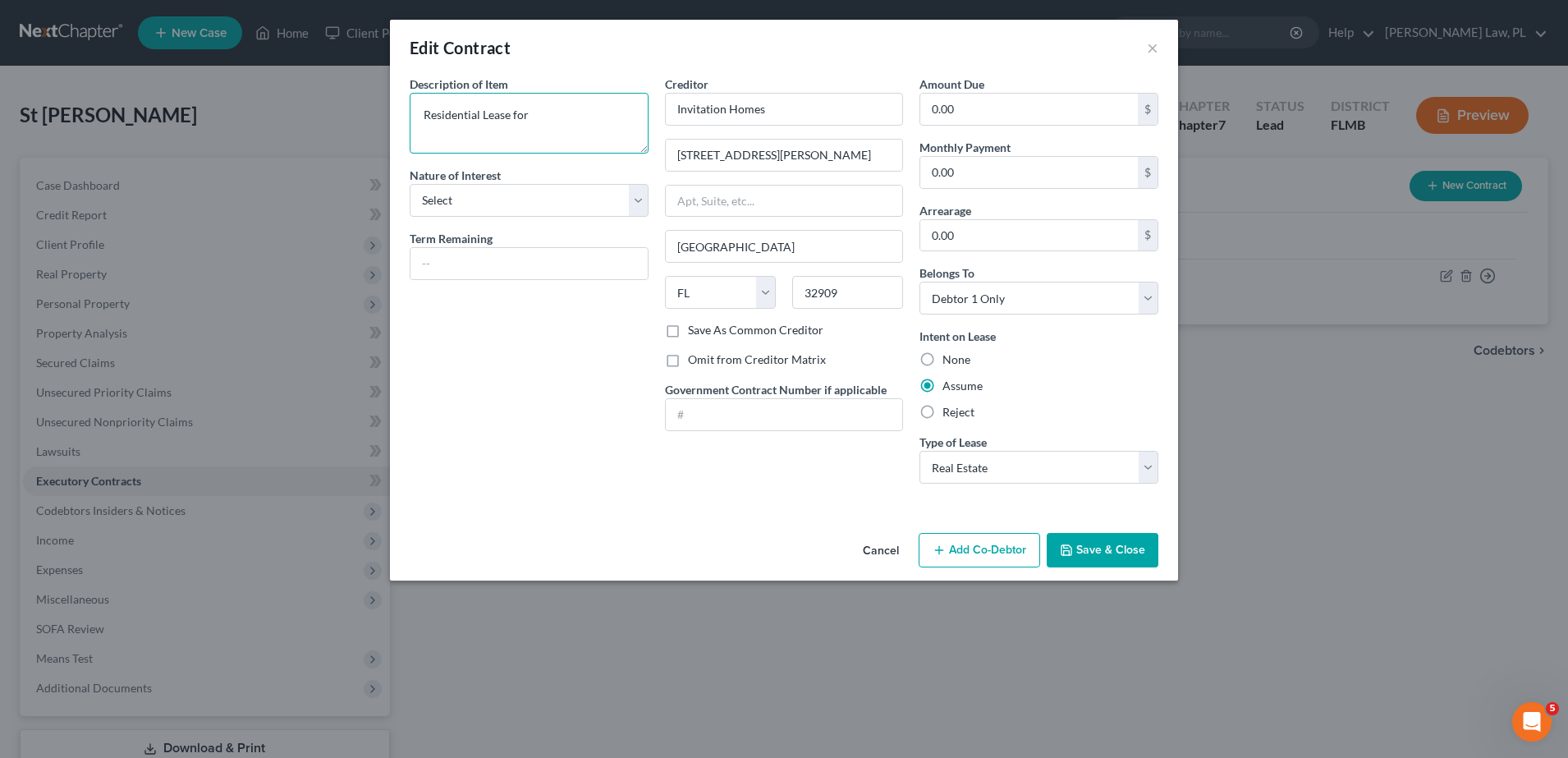
click at [588, 139] on textarea "Residential Lease for" at bounding box center [528, 123] width 239 height 61
paste textarea "2845 Forest Run Drive, Melbourne, FL 32935"
type textarea "Residential Lease for 2845 Forest Run Drive, Melbourne, FL 32935"
click at [1114, 529] on div "Cancel Add Co-Debtor Save & Close" at bounding box center [783, 553] width 788 height 54
click at [1096, 543] on button "Save & Close" at bounding box center [1103, 550] width 112 height 35
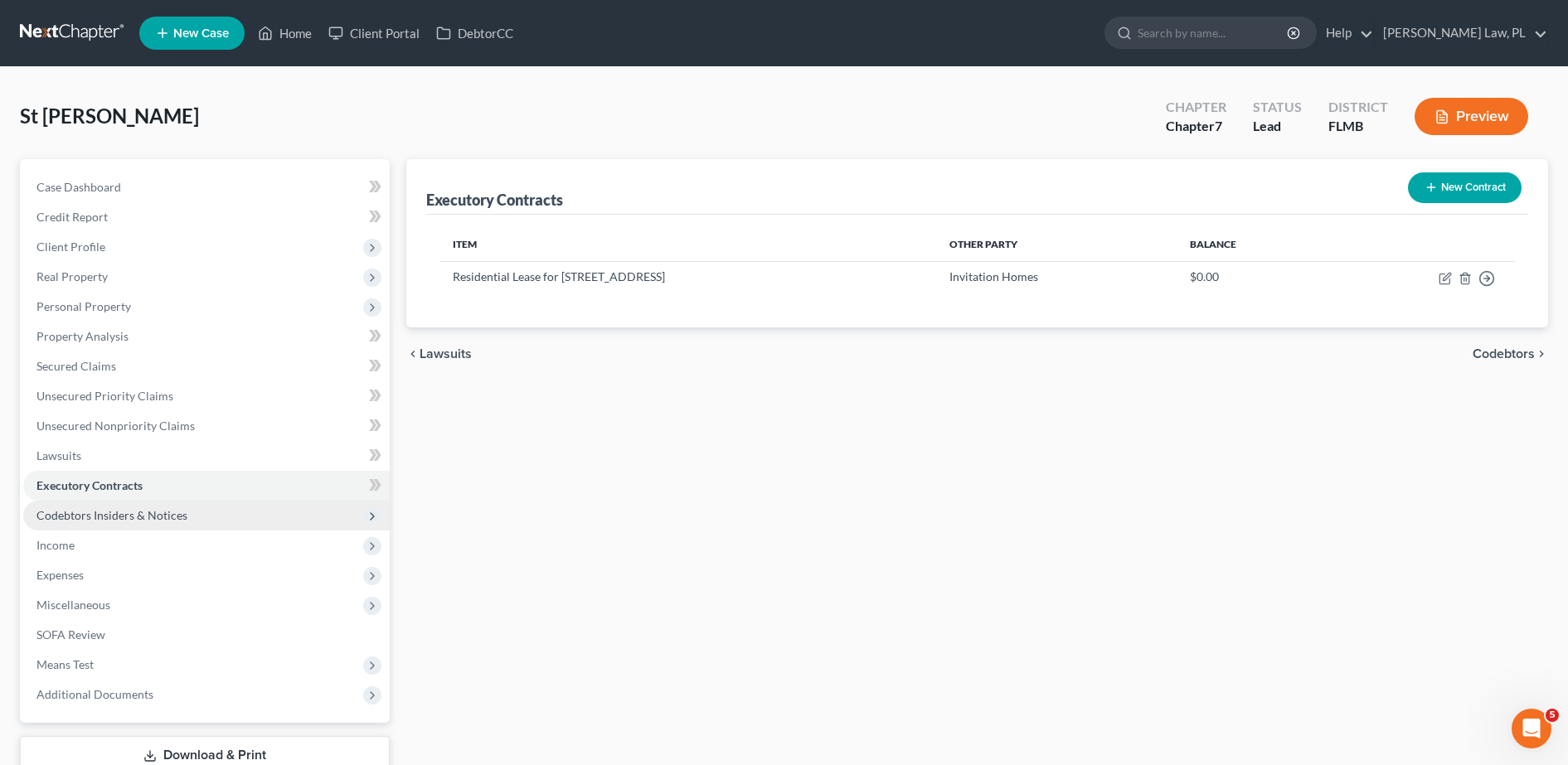
click at [144, 514] on span "Codebtors Insiders & Notices" at bounding box center [112, 514] width 151 height 14
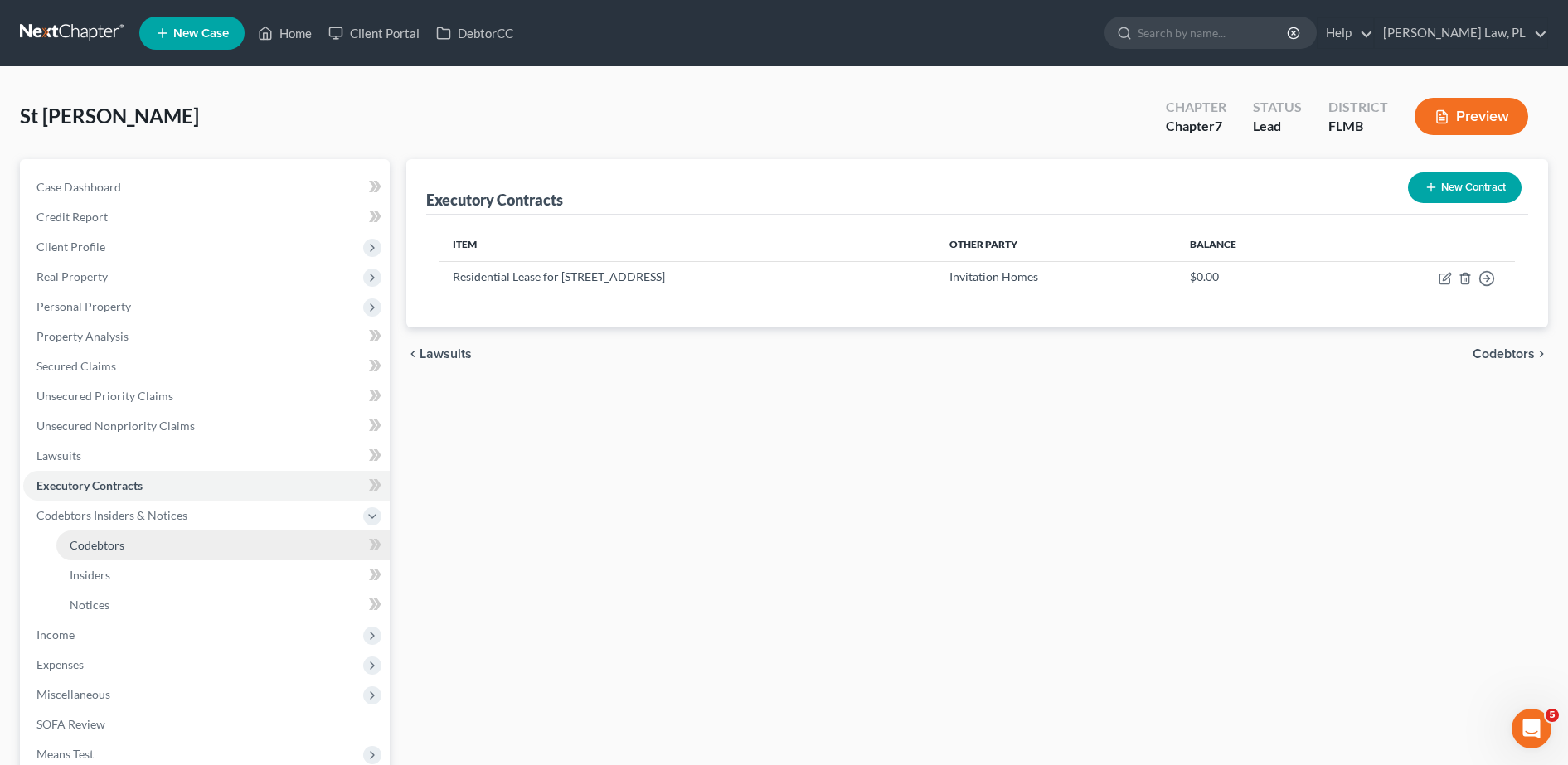
click at [114, 547] on span "Codebtors" at bounding box center [97, 544] width 55 height 14
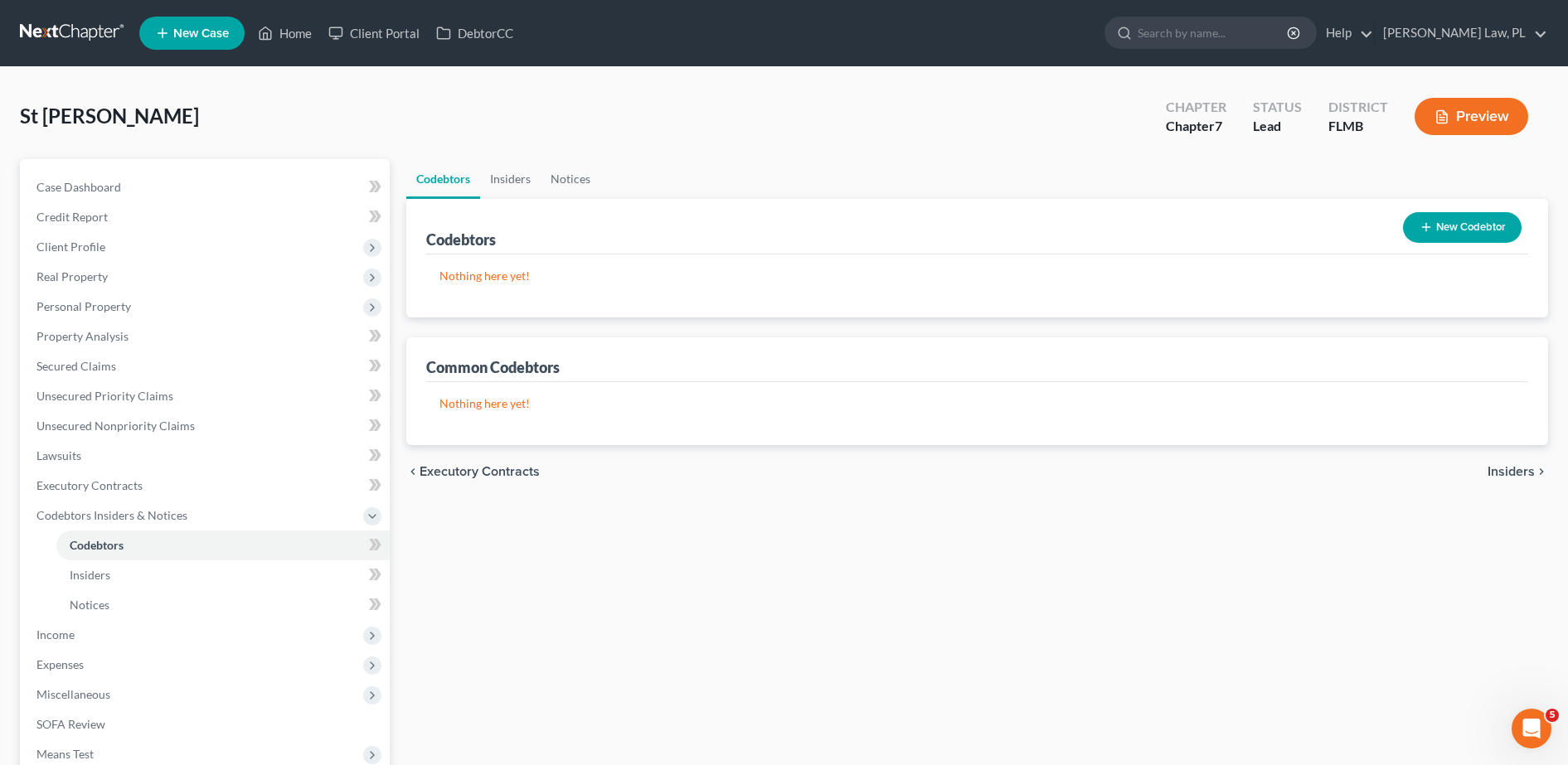
click at [1424, 231] on icon "button" at bounding box center [1426, 227] width 13 height 13
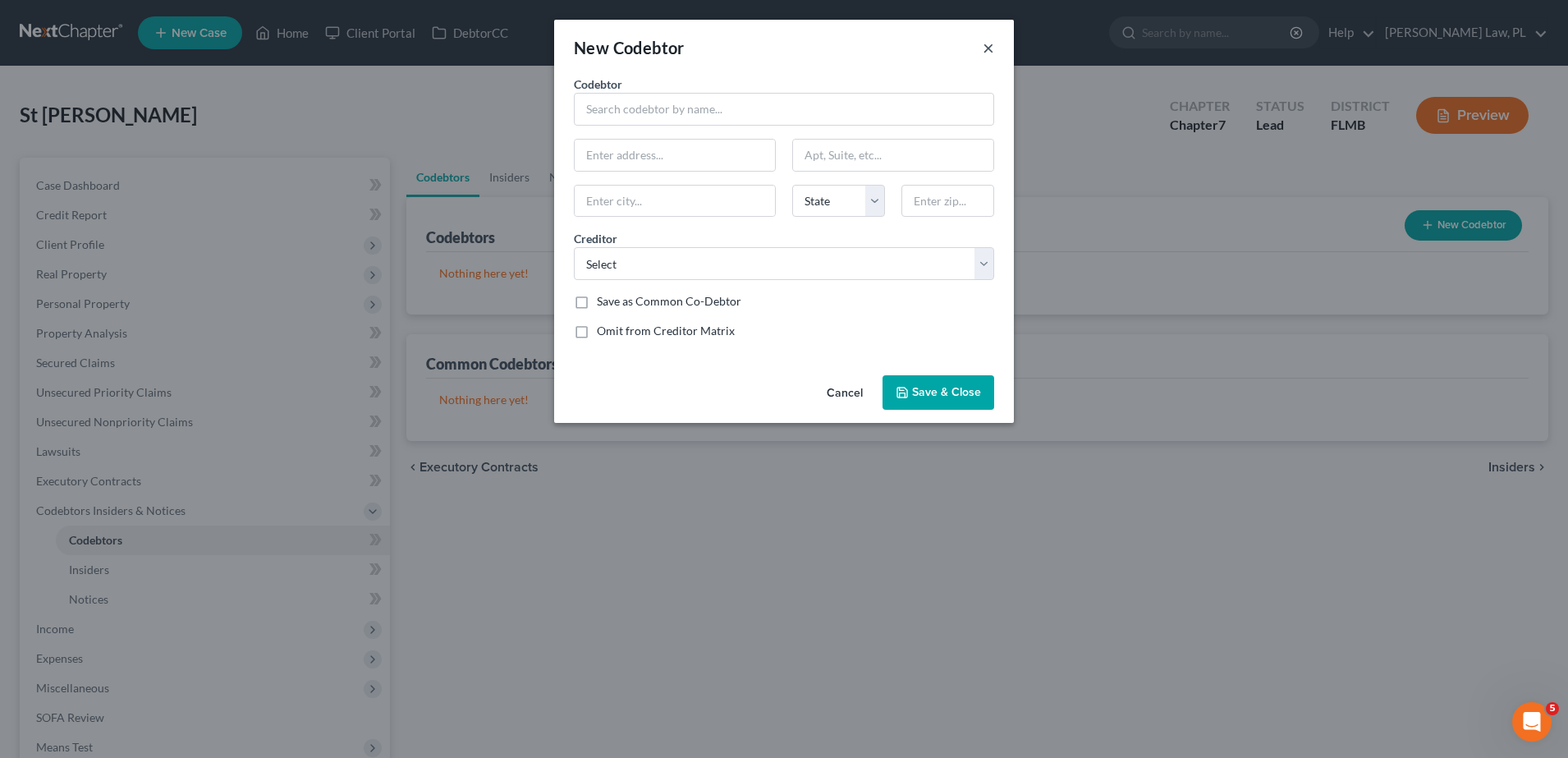
click at [989, 46] on button "×" at bounding box center [989, 48] width 12 height 20
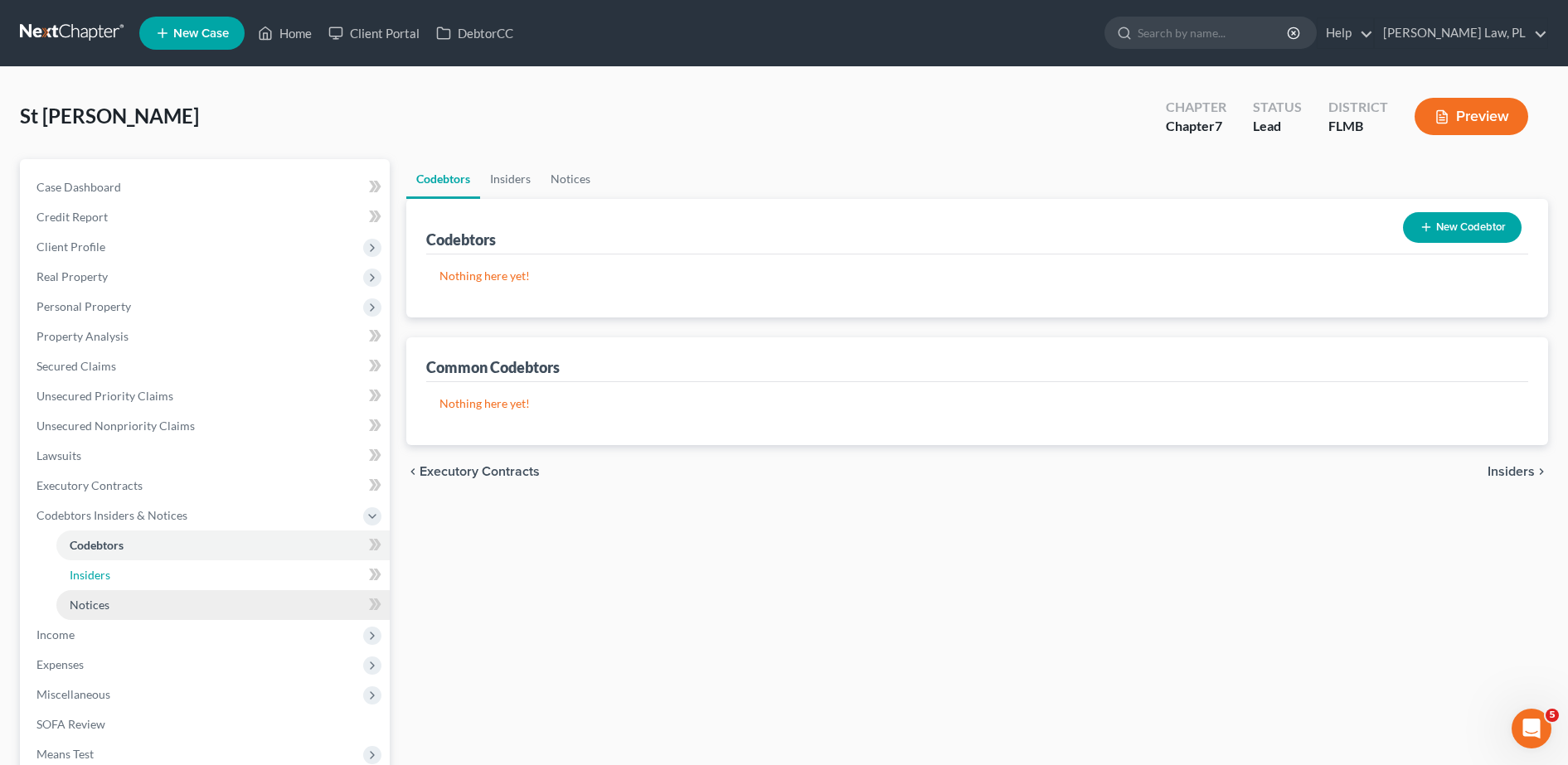
click at [168, 577] on link "Insiders" at bounding box center [223, 575] width 334 height 30
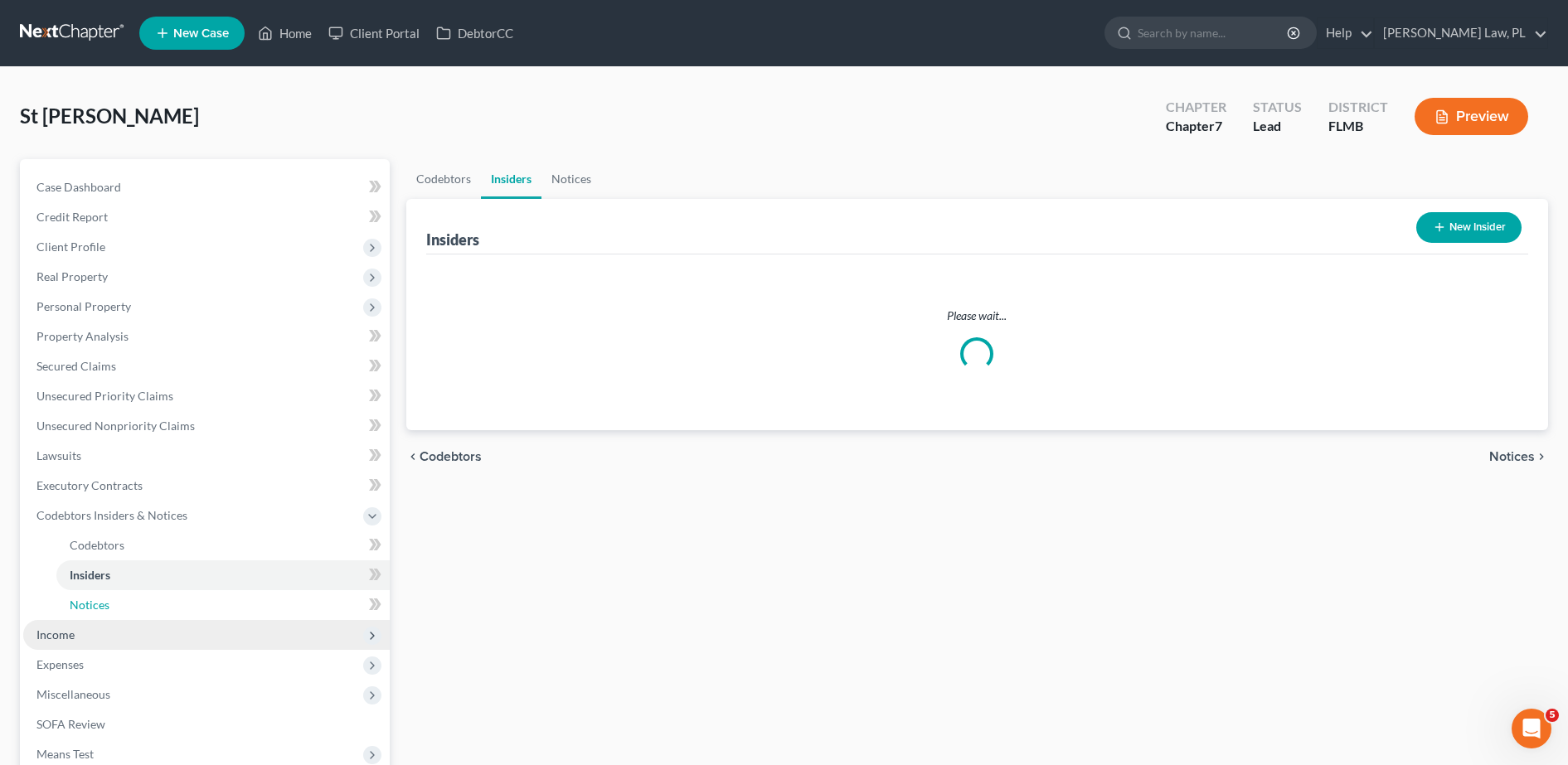
click at [119, 600] on link "Notices" at bounding box center [223, 605] width 334 height 30
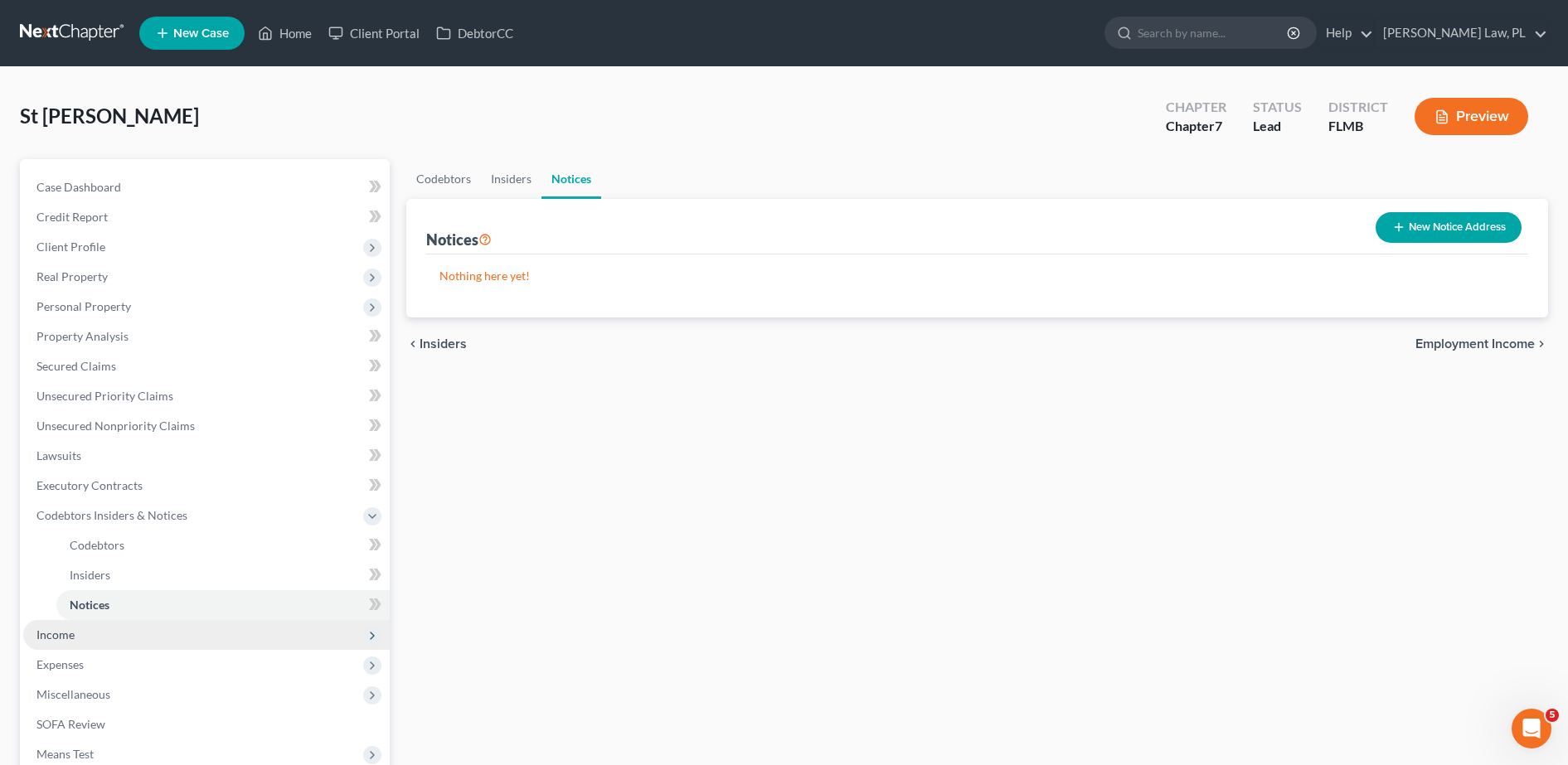
click at [76, 641] on span "Income" at bounding box center [207, 635] width 367 height 30
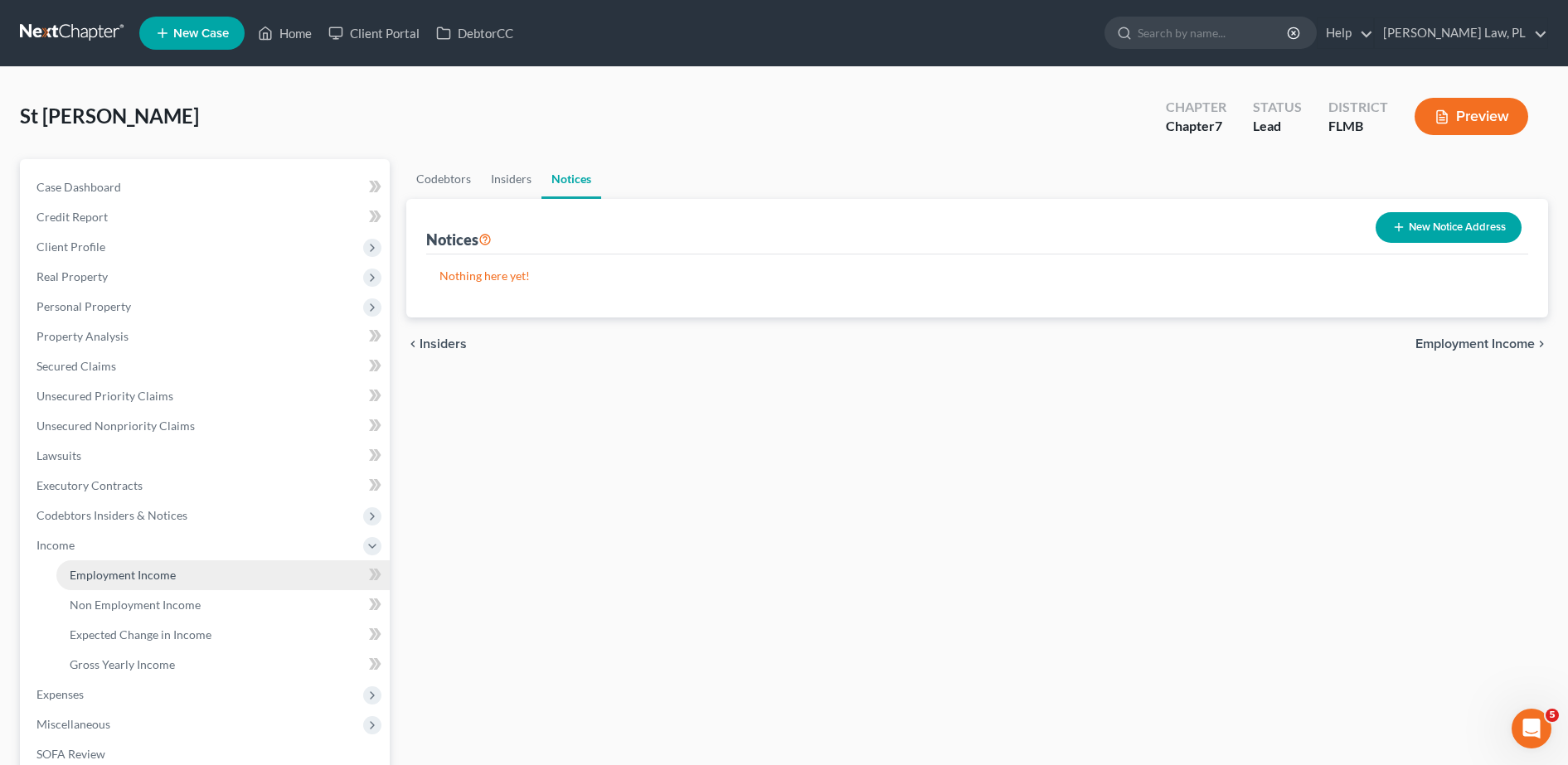
click at [129, 581] on span "Employment Income" at bounding box center [123, 574] width 106 height 14
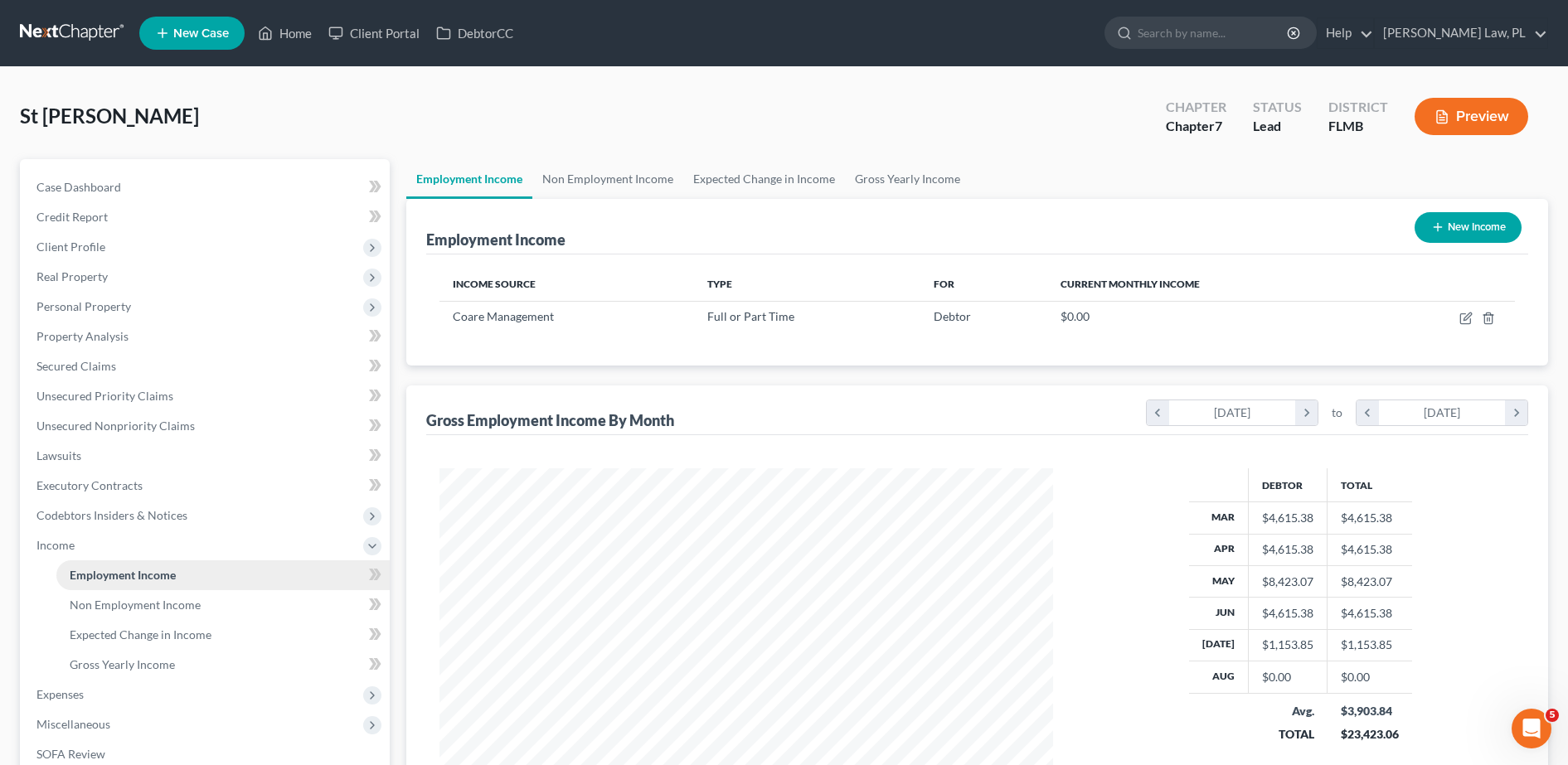
scroll to position [307, 647]
click at [130, 607] on span "Non Employment Income" at bounding box center [135, 604] width 131 height 14
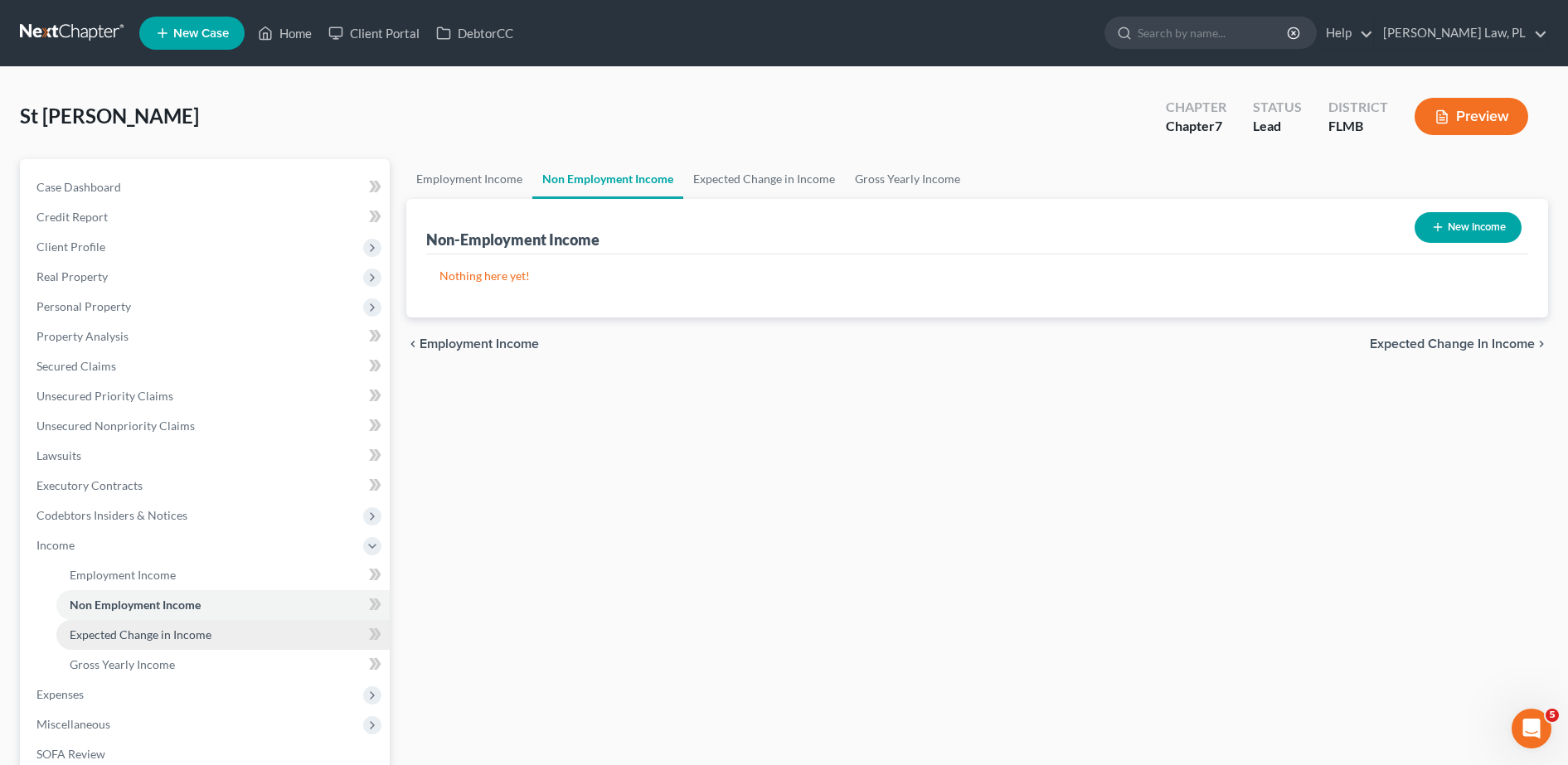
click at [133, 630] on span "Expected Change in Income" at bounding box center [140, 634] width 142 height 14
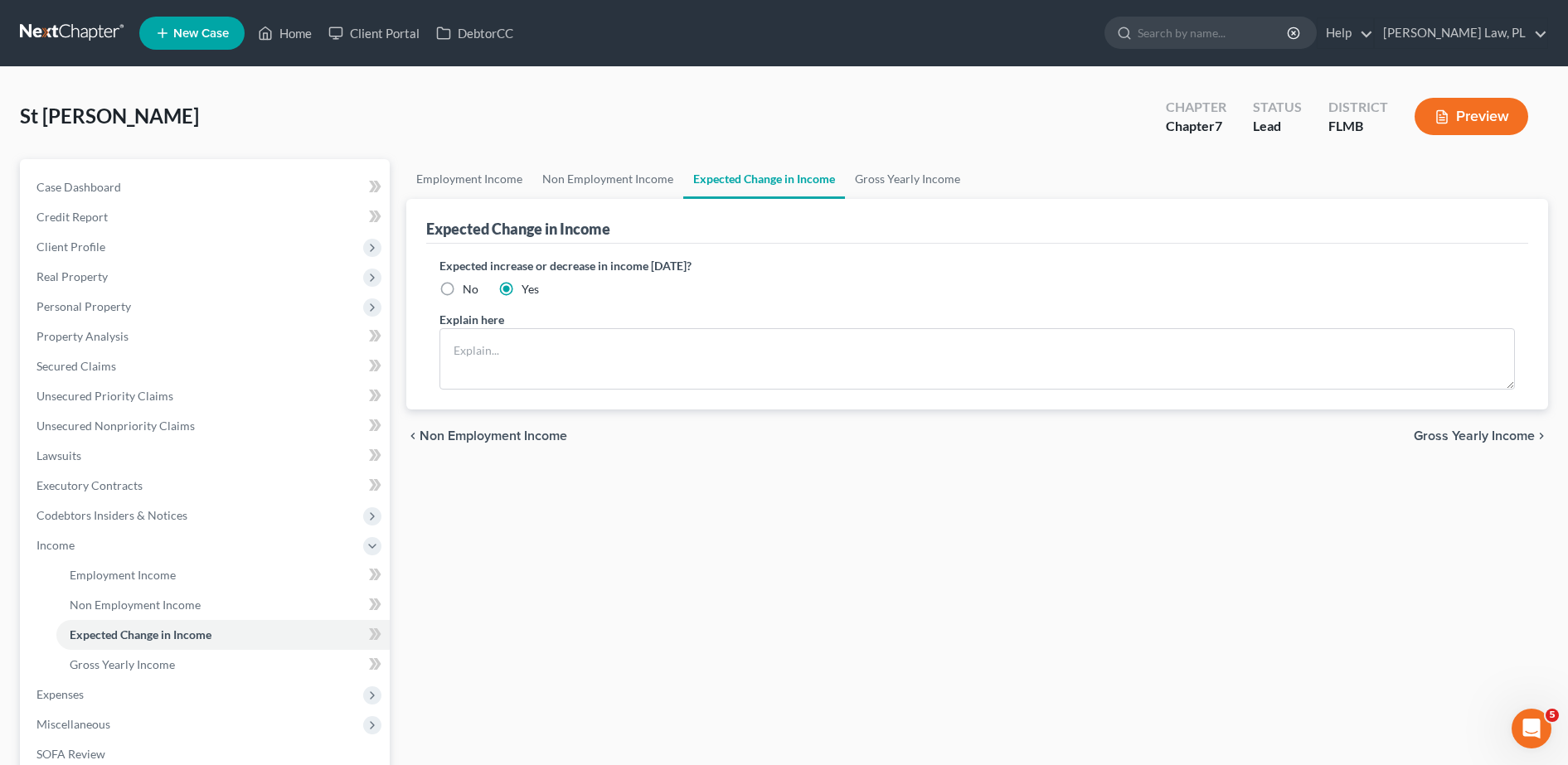
drag, startPoint x: 432, startPoint y: 259, endPoint x: 774, endPoint y: 261, distance: 342.0
click at [774, 261] on div "Expected increase or decrease in income within one year? No Yes Explain here" at bounding box center [977, 327] width 1102 height 166
copy label "Expected increase or decrease in income within one year?"
click at [212, 597] on link "Non Employment Income" at bounding box center [223, 605] width 334 height 30
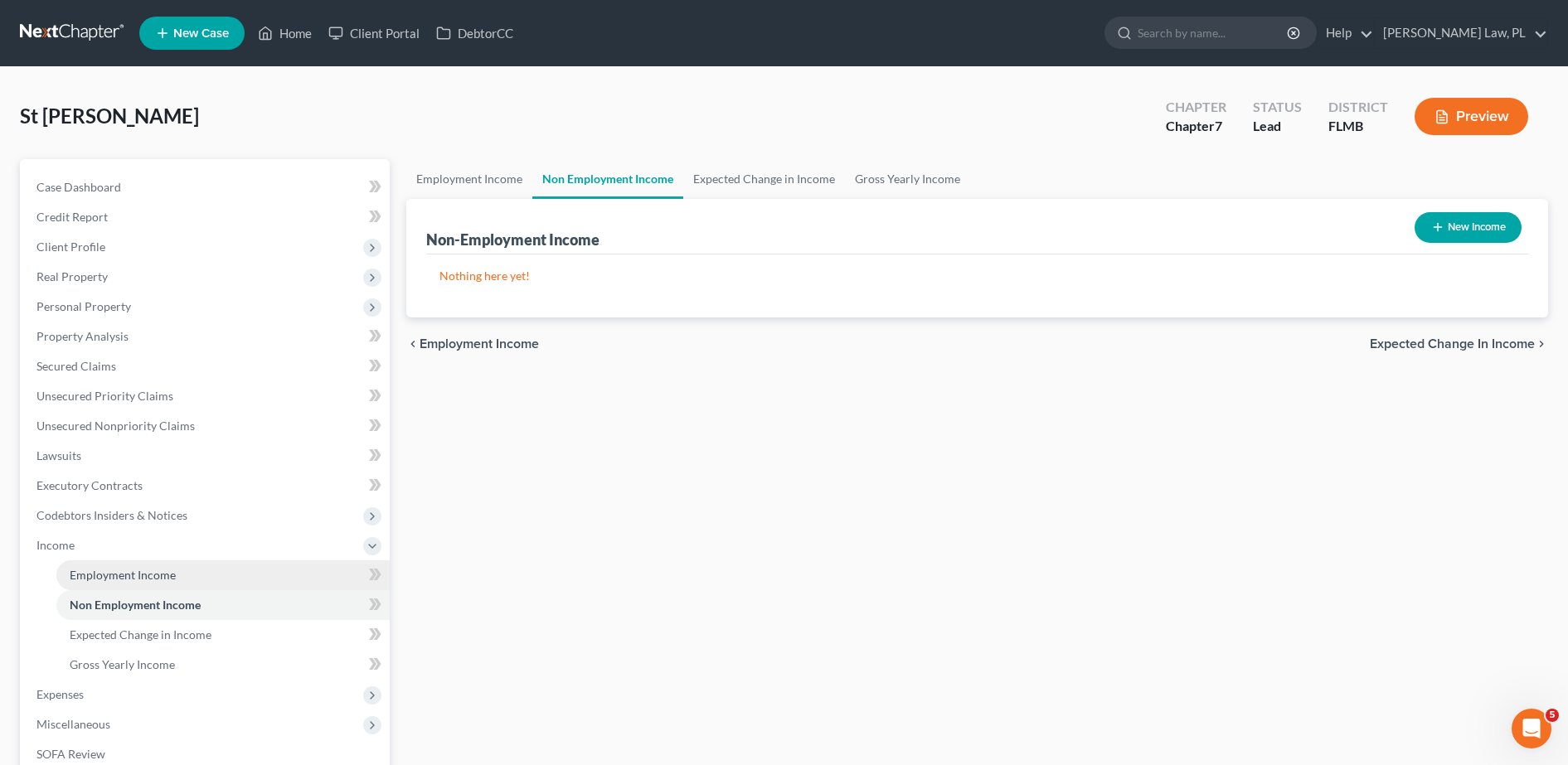
click at [247, 597] on link "Non Employment Income" at bounding box center [223, 605] width 334 height 30
drag, startPoint x: 239, startPoint y: 587, endPoint x: 617, endPoint y: 470, distance: 395.7
click at [239, 586] on link "Employment Income" at bounding box center [223, 575] width 334 height 30
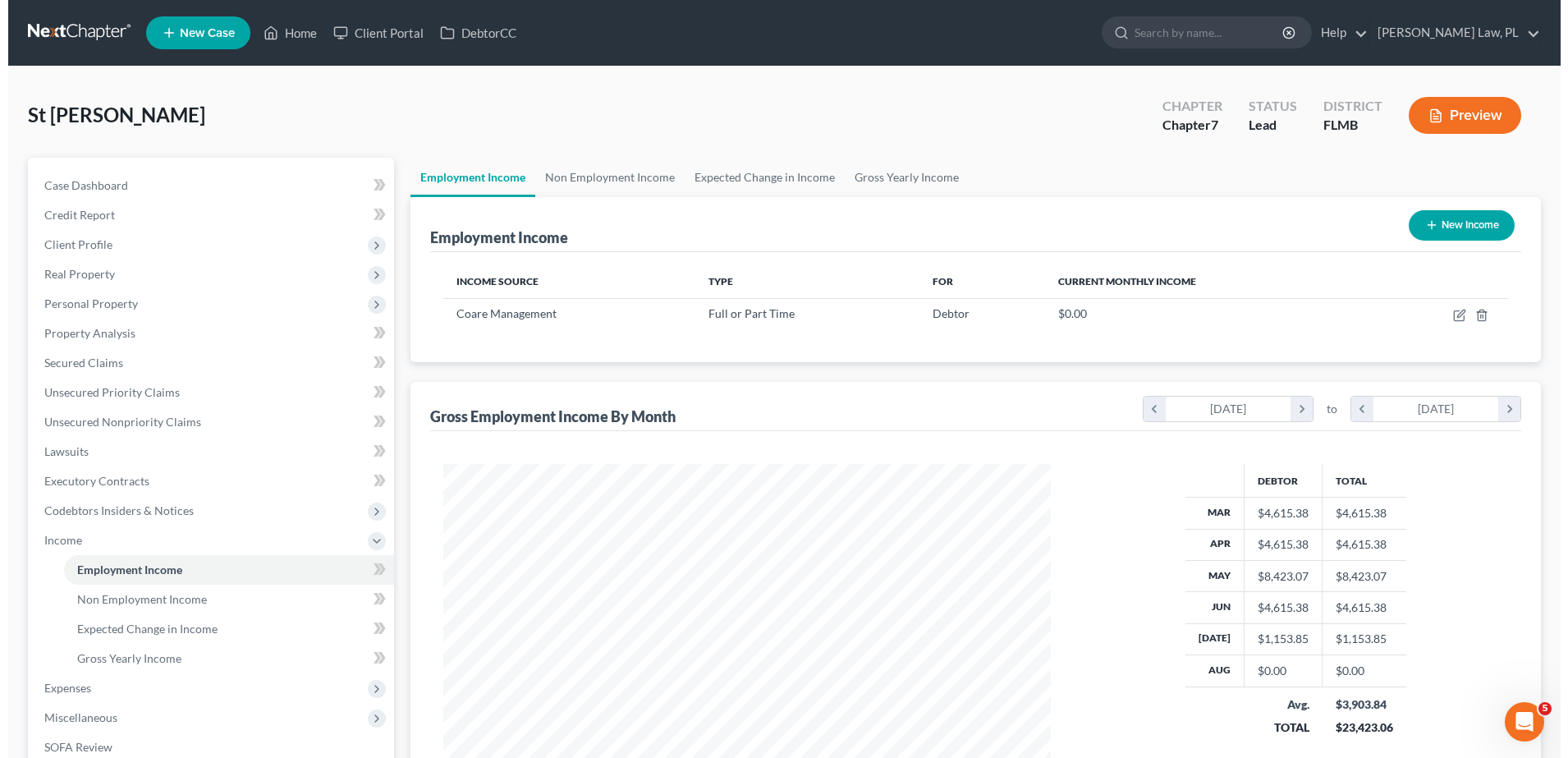
scroll to position [304, 640]
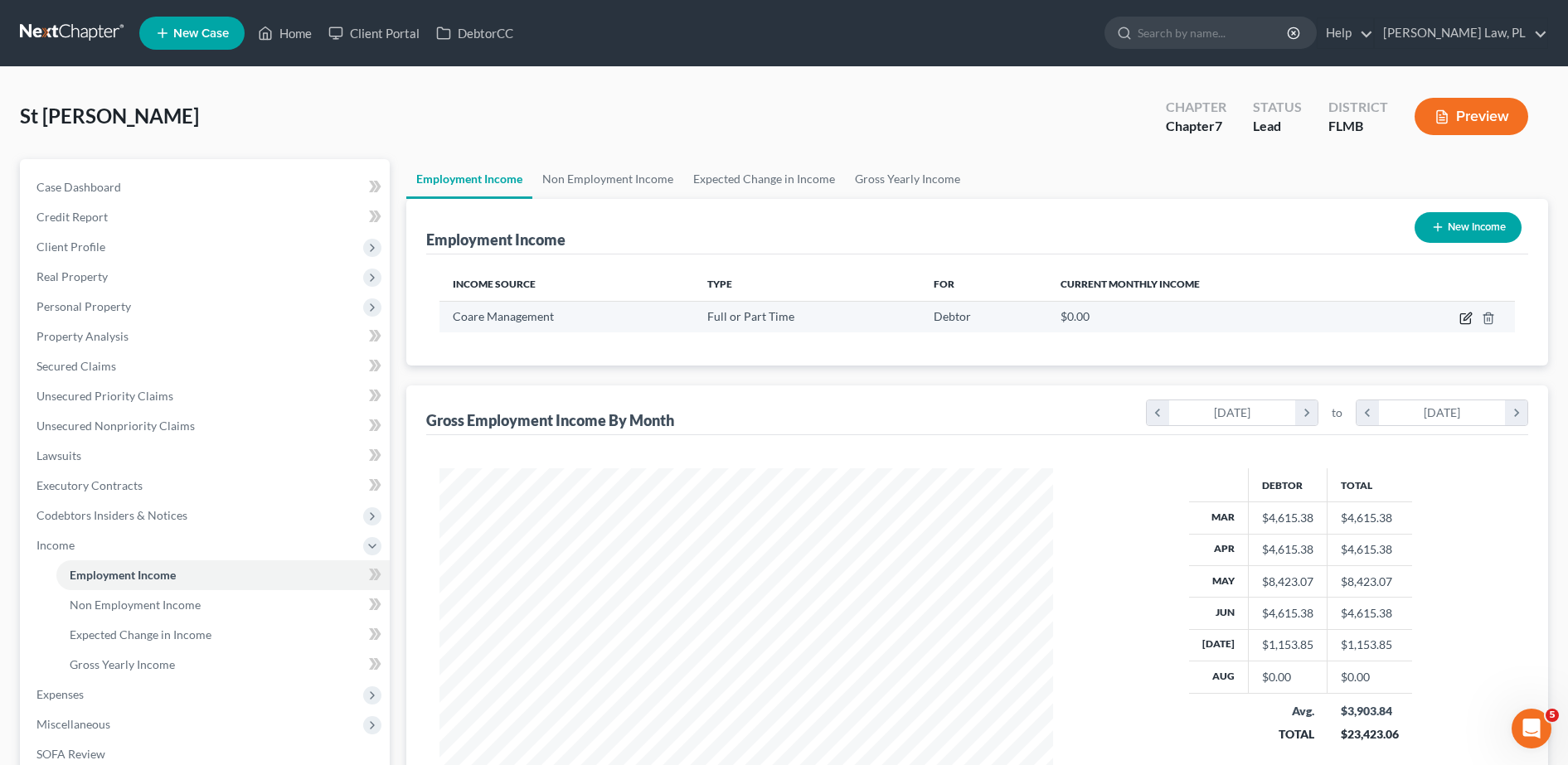
click at [1463, 319] on icon "button" at bounding box center [1466, 319] width 13 height 13
select select "0"
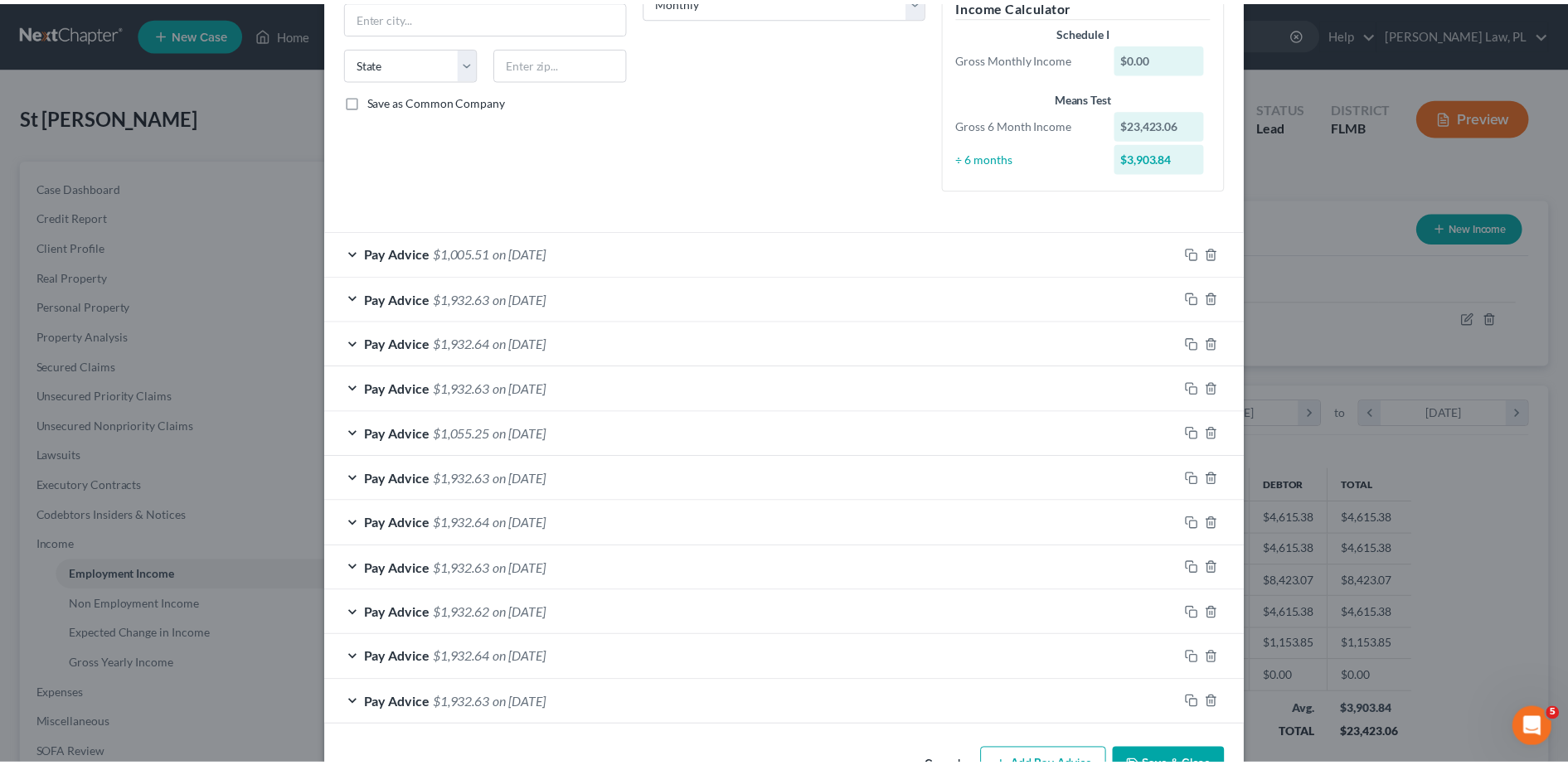
scroll to position [348, 0]
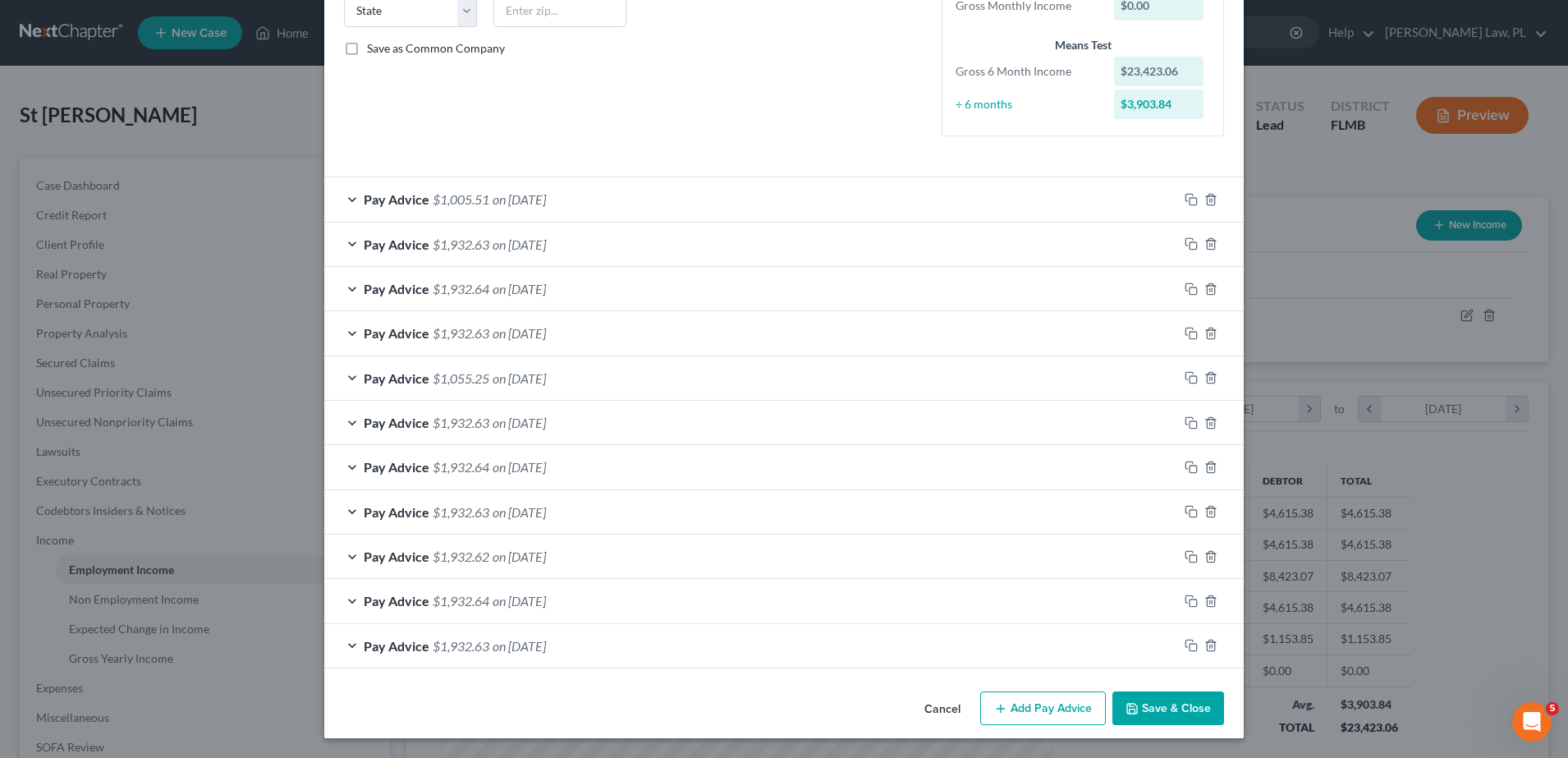
click at [1162, 696] on button "Save & Close" at bounding box center [1168, 709] width 112 height 35
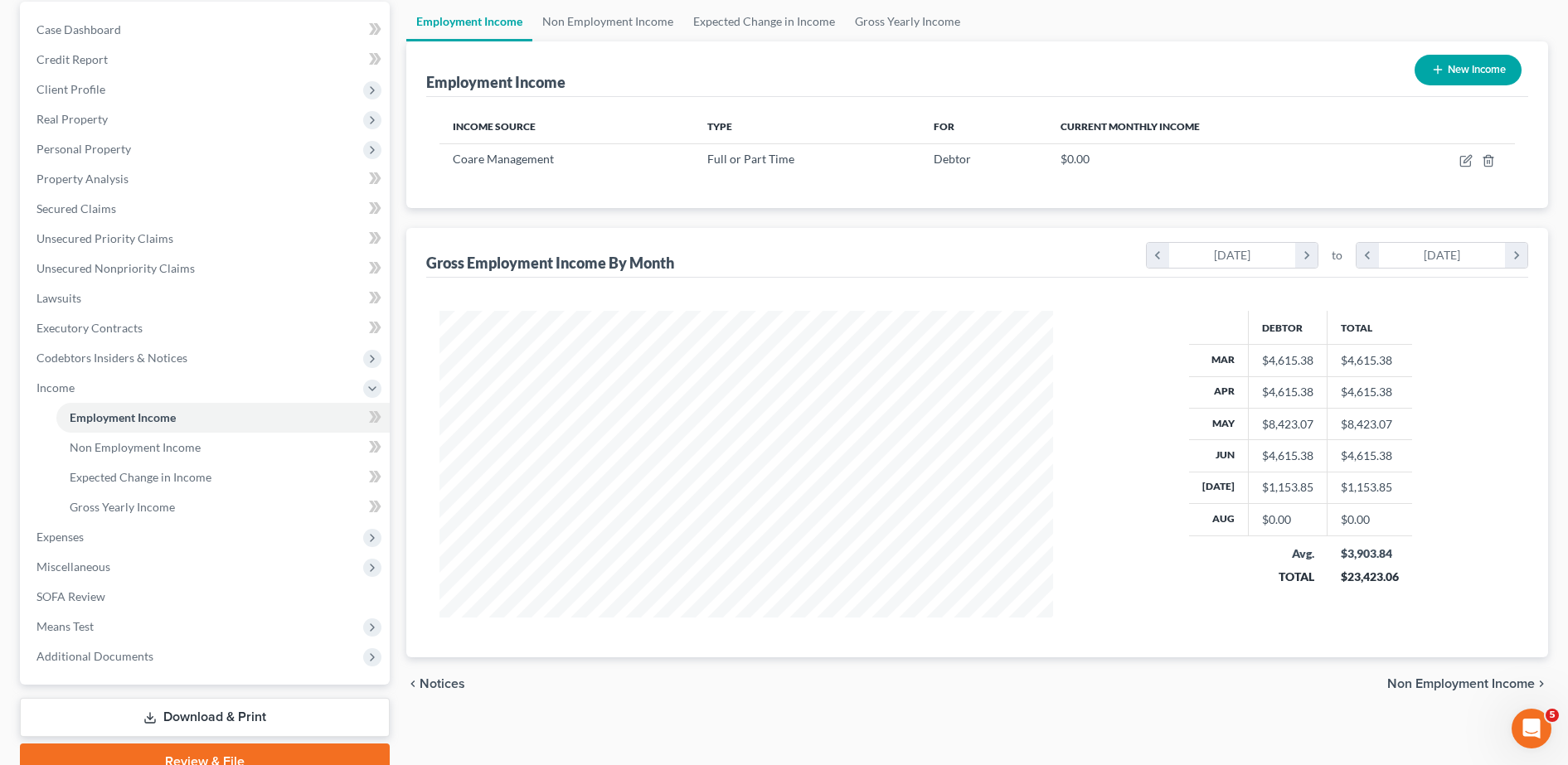
scroll to position [179, 0]
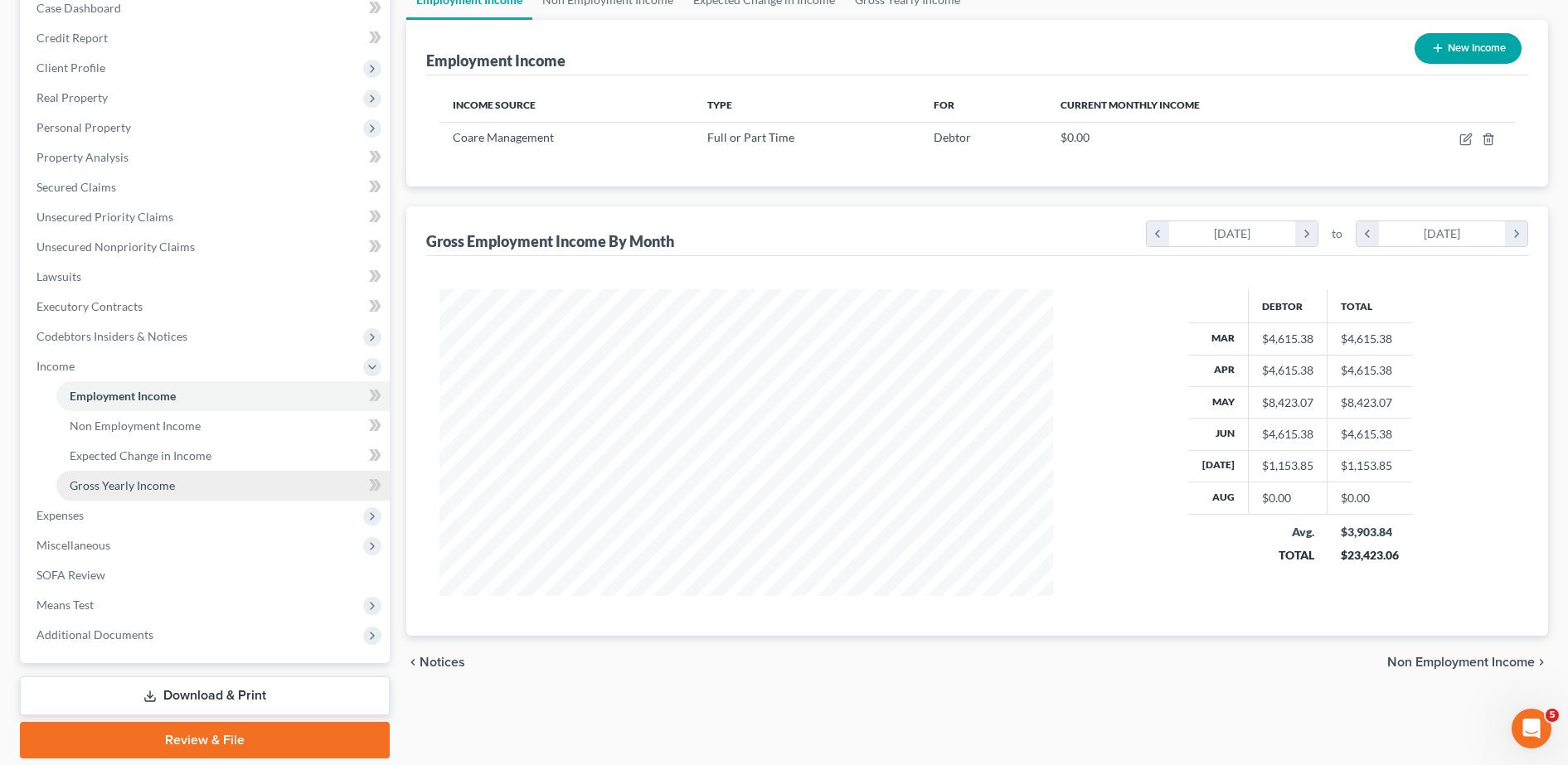
click at [138, 478] on span "Gross Yearly Income" at bounding box center [122, 485] width 105 height 14
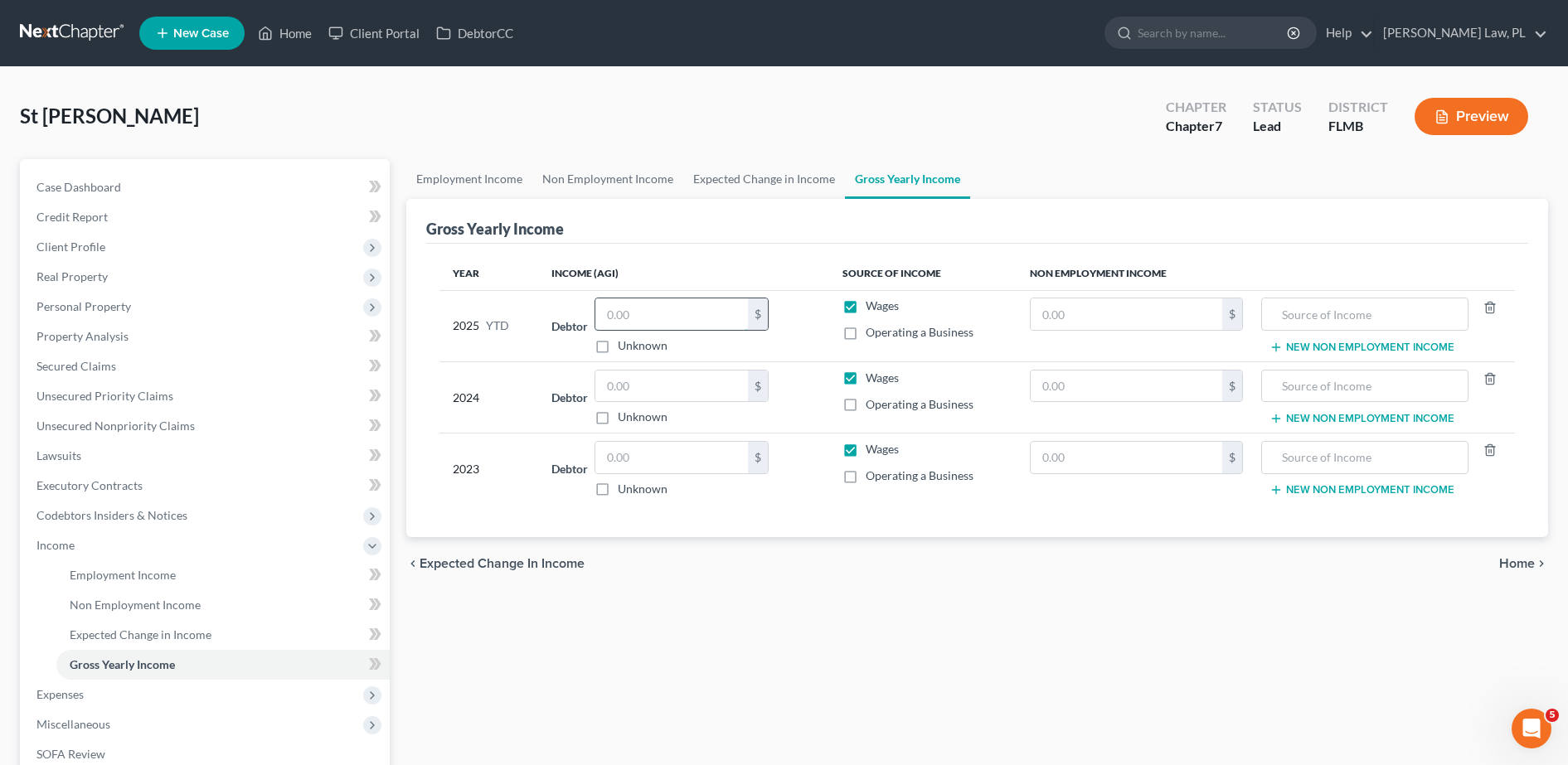
click at [667, 307] on input "text" at bounding box center [672, 314] width 153 height 32
click at [638, 392] on input "text" at bounding box center [672, 387] width 153 height 32
type input "42,613.00"
click at [656, 464] on input "text" at bounding box center [672, 457] width 153 height 32
type input "30,889.00"
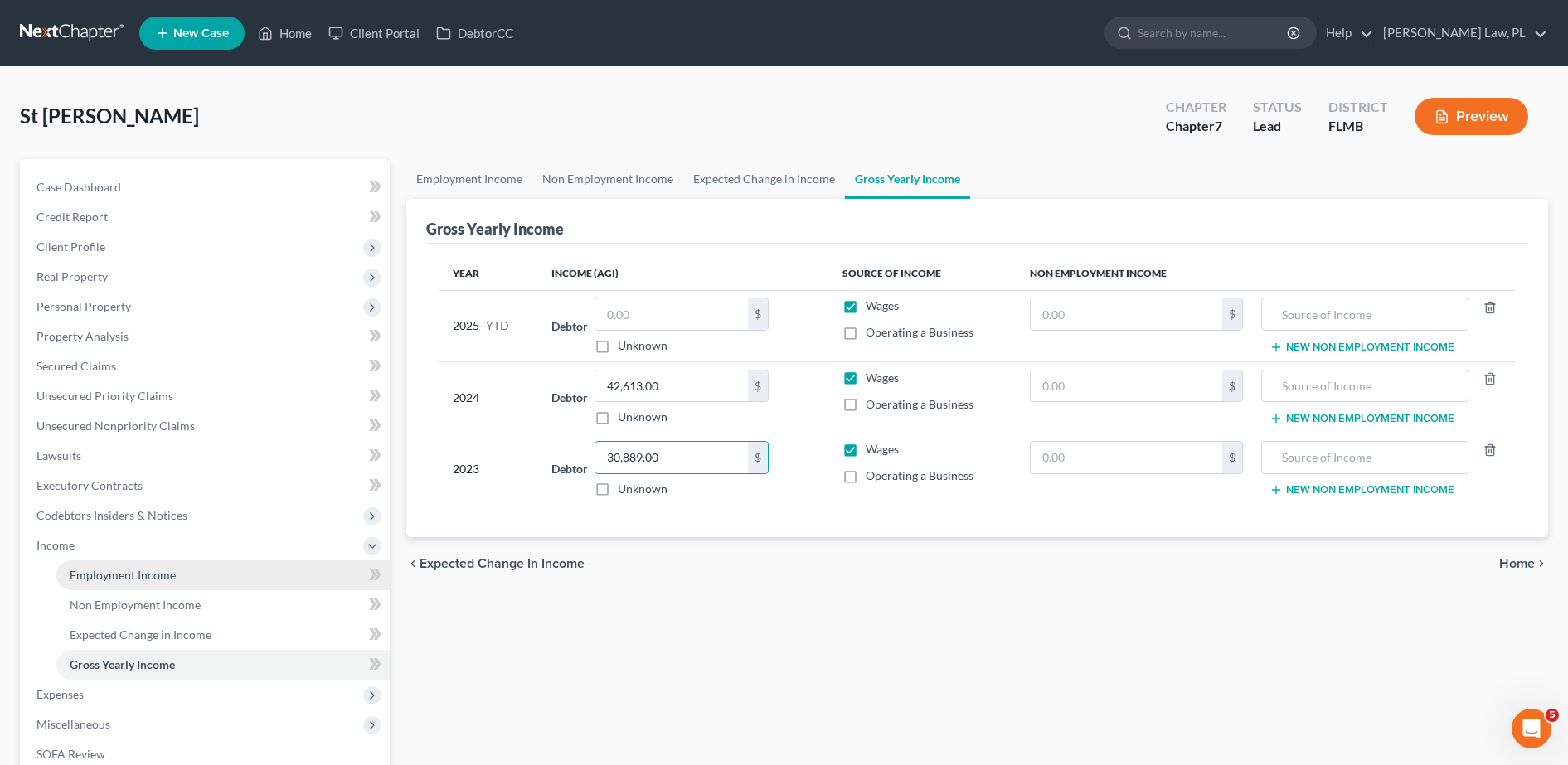
click at [81, 582] on link "Employment Income" at bounding box center [223, 575] width 334 height 30
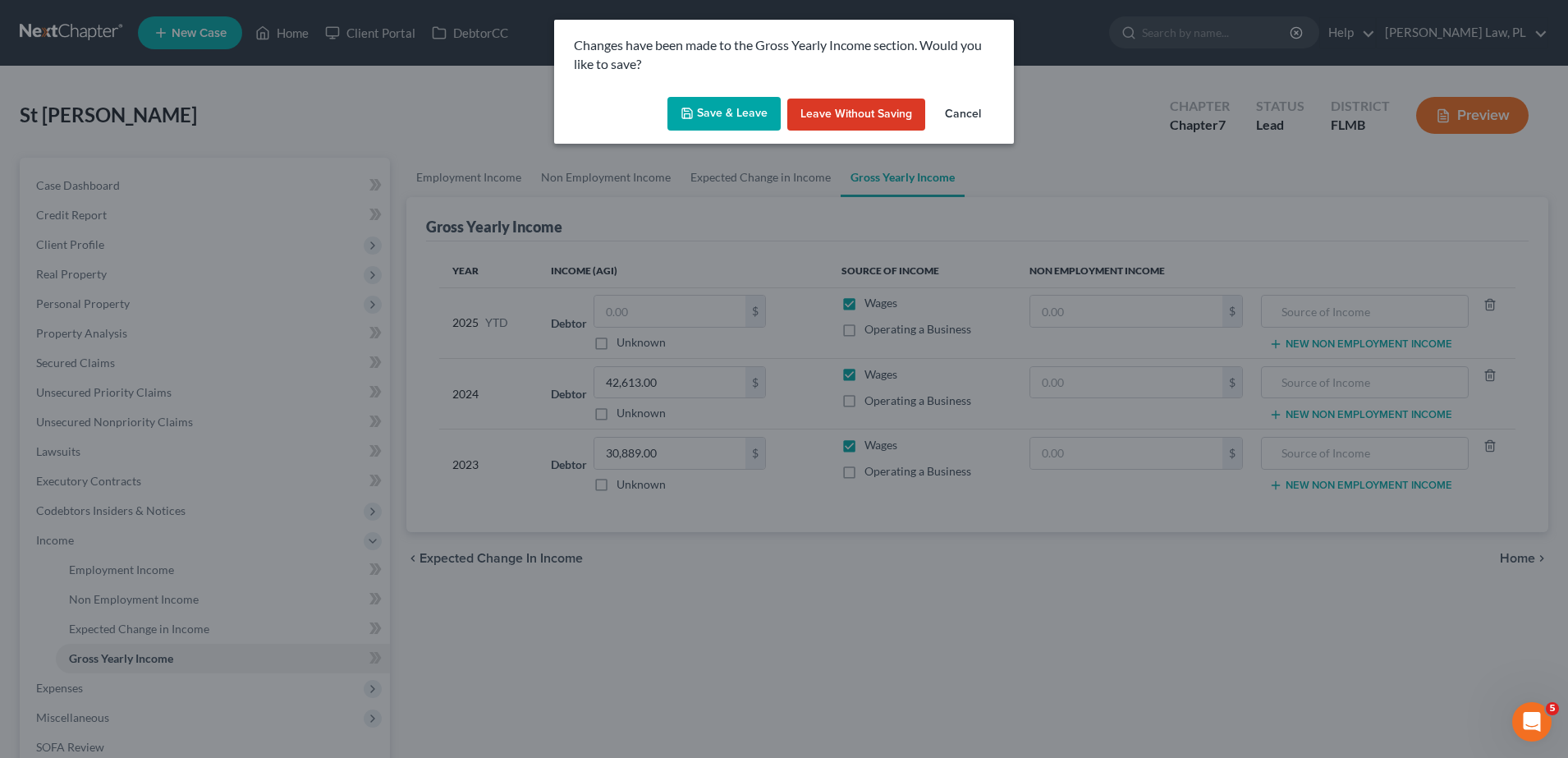
click at [701, 131] on div "Save & Leave Leave without Saving Cancel" at bounding box center [783, 118] width 459 height 54
click at [700, 118] on button "Save & Leave" at bounding box center [724, 114] width 113 height 35
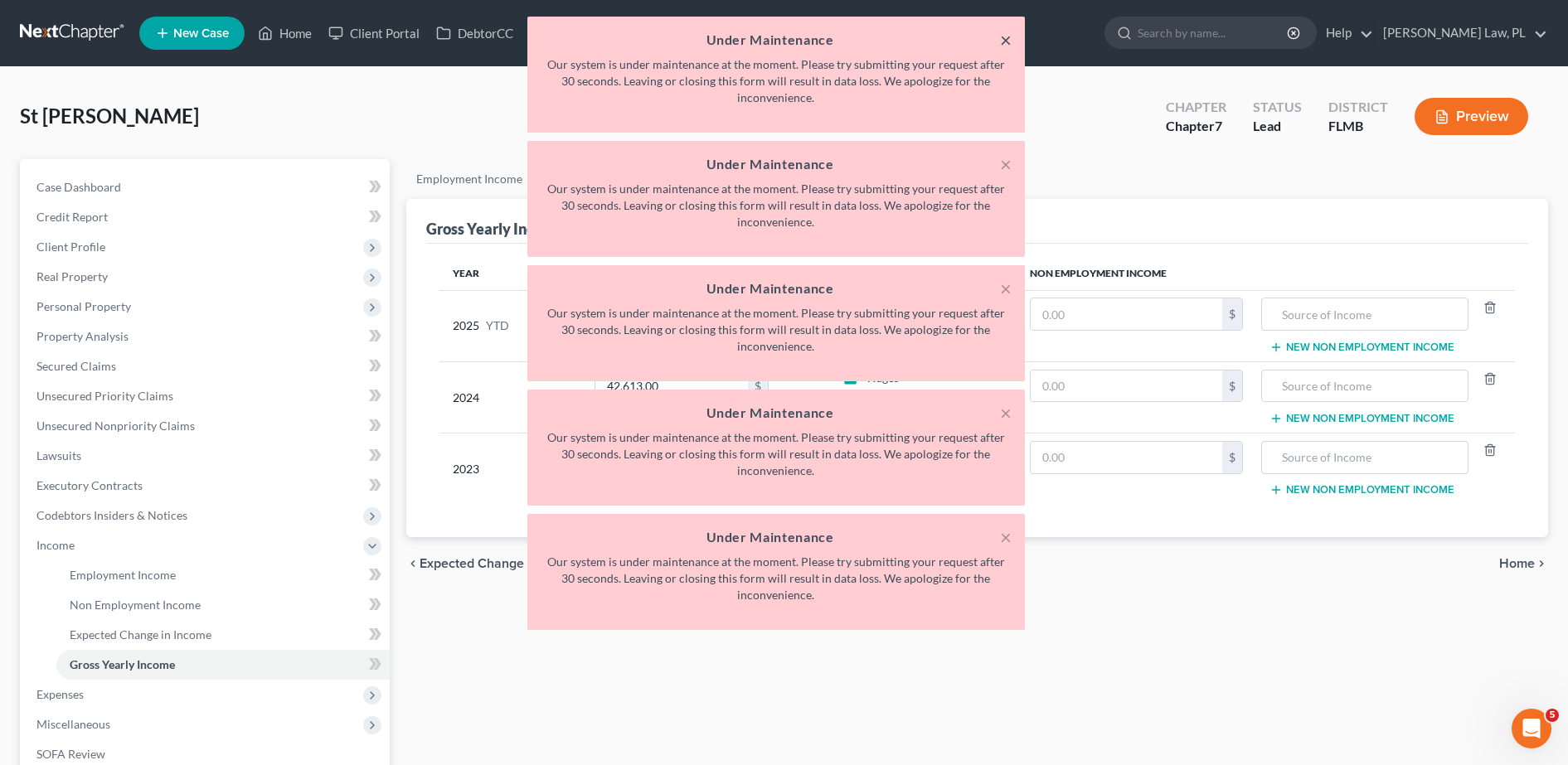
click at [1003, 43] on button "×" at bounding box center [1006, 40] width 12 height 20
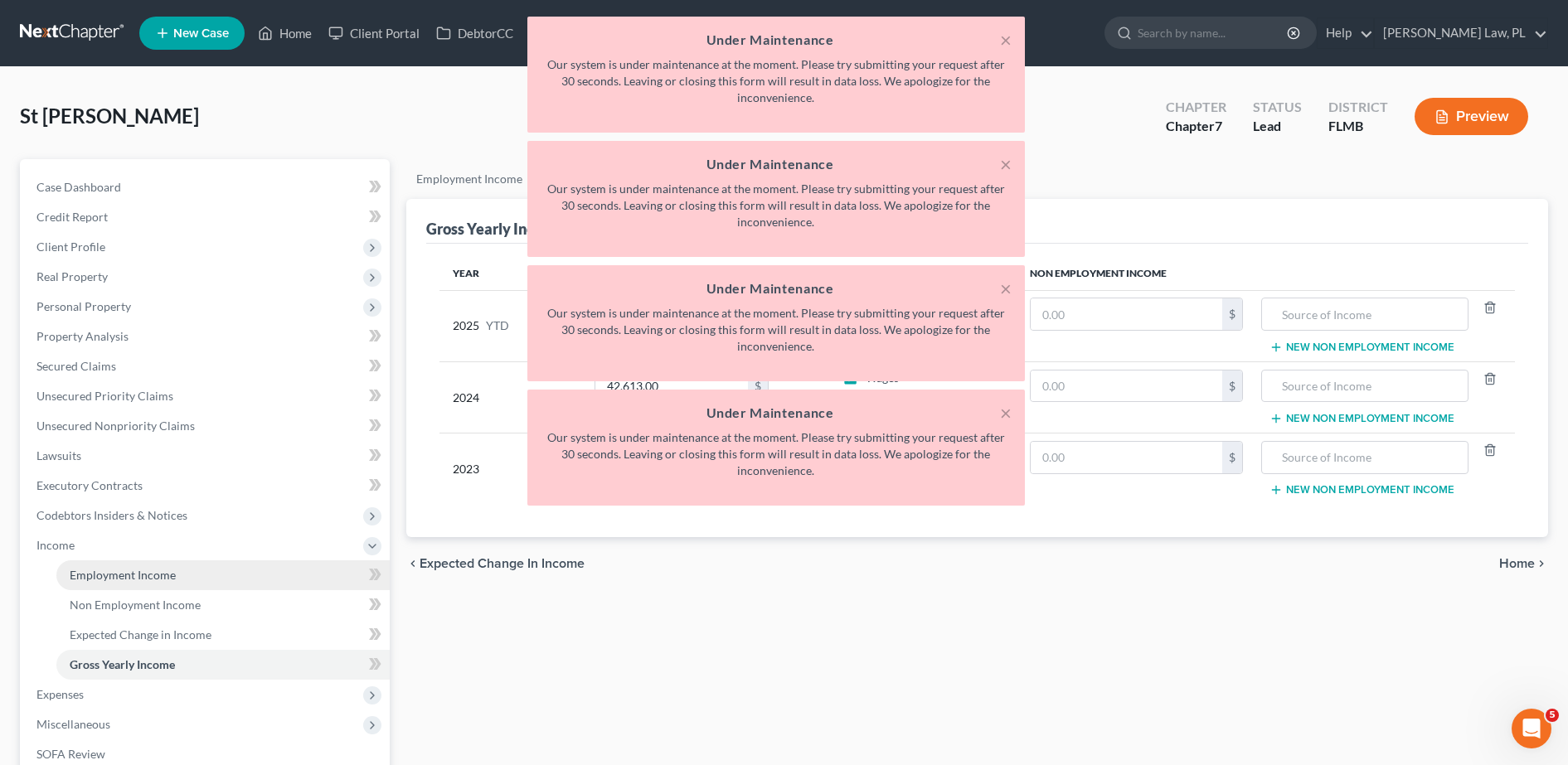
click at [142, 582] on link "Employment Income" at bounding box center [223, 575] width 334 height 30
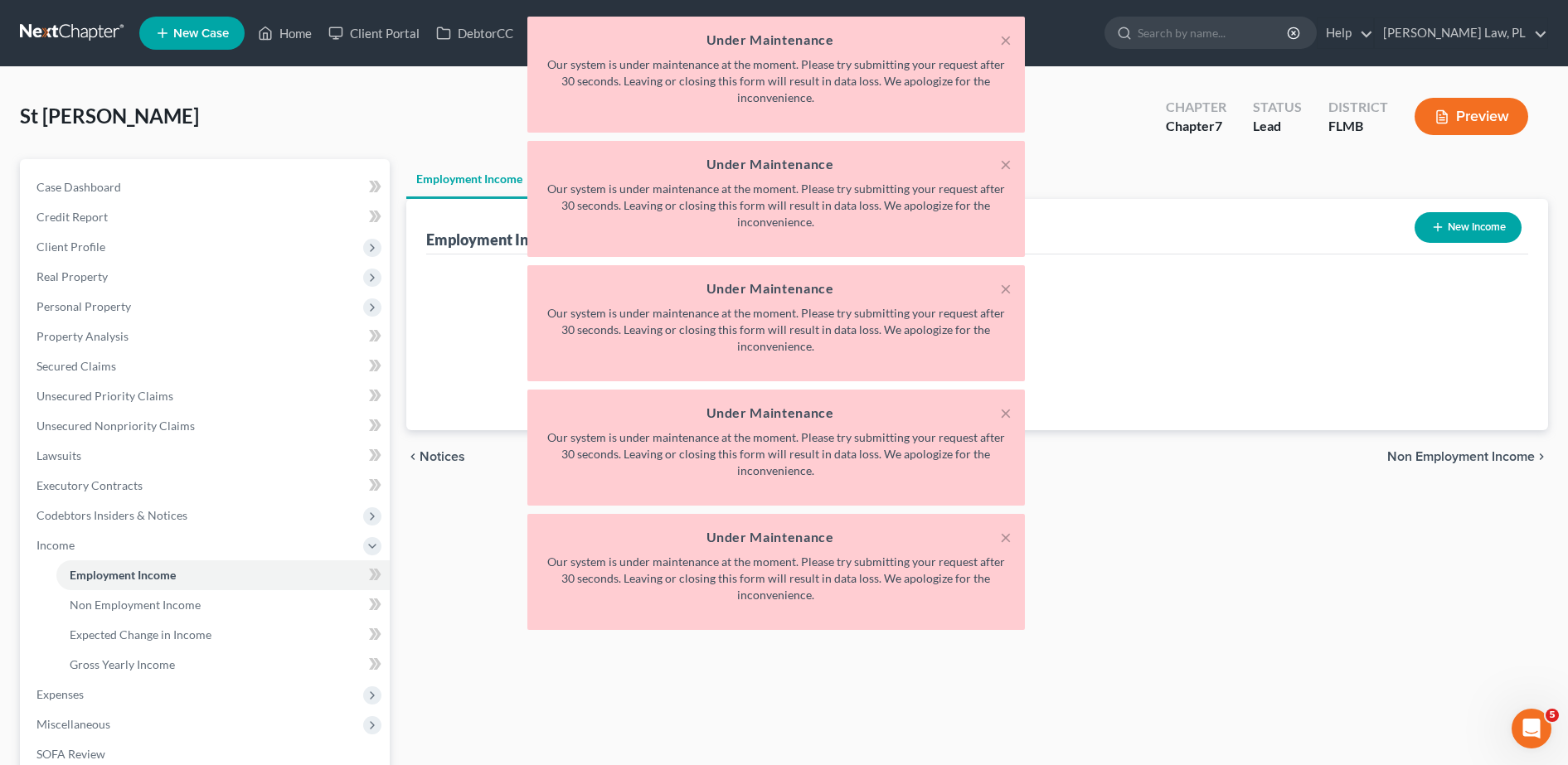
click at [142, 582] on div "× Under Maintenance Our system is under maintenance at the moment. Please try s…" at bounding box center [775, 327] width 1568 height 621
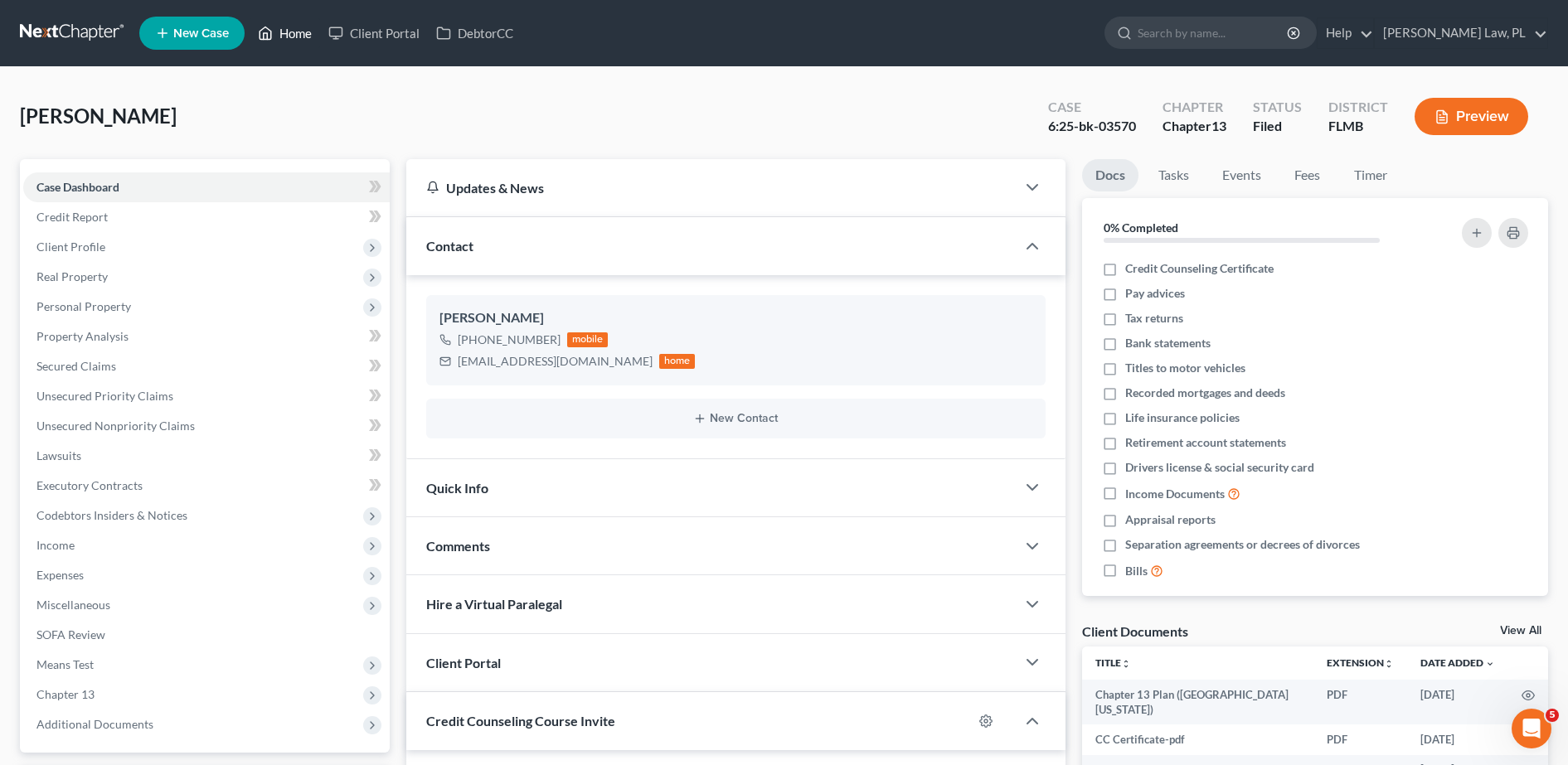
click at [304, 21] on link "Home" at bounding box center [285, 33] width 71 height 30
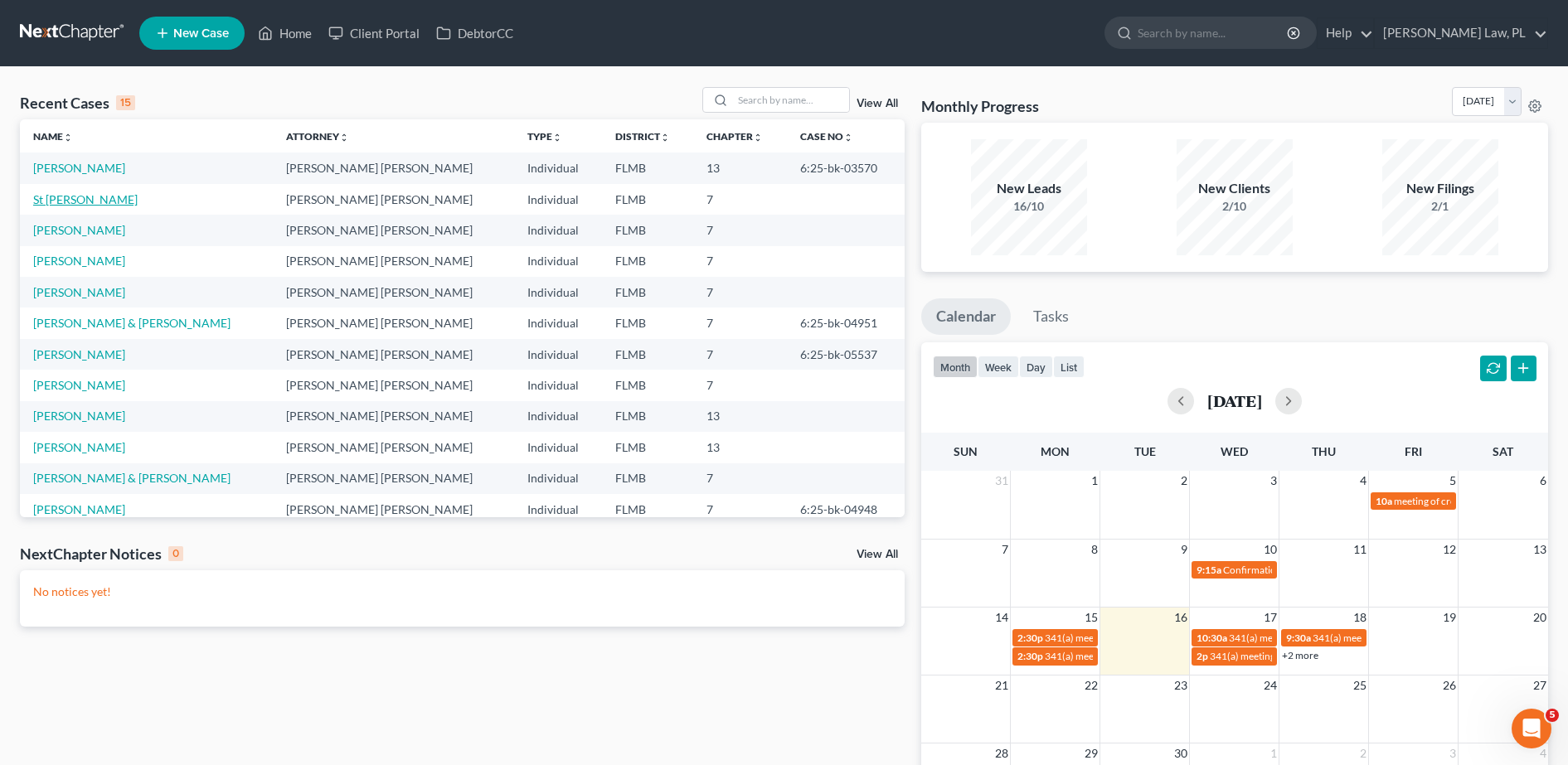
click at [105, 197] on link "St [PERSON_NAME]" at bounding box center [85, 199] width 105 height 14
